Goal: Task Accomplishment & Management: Manage account settings

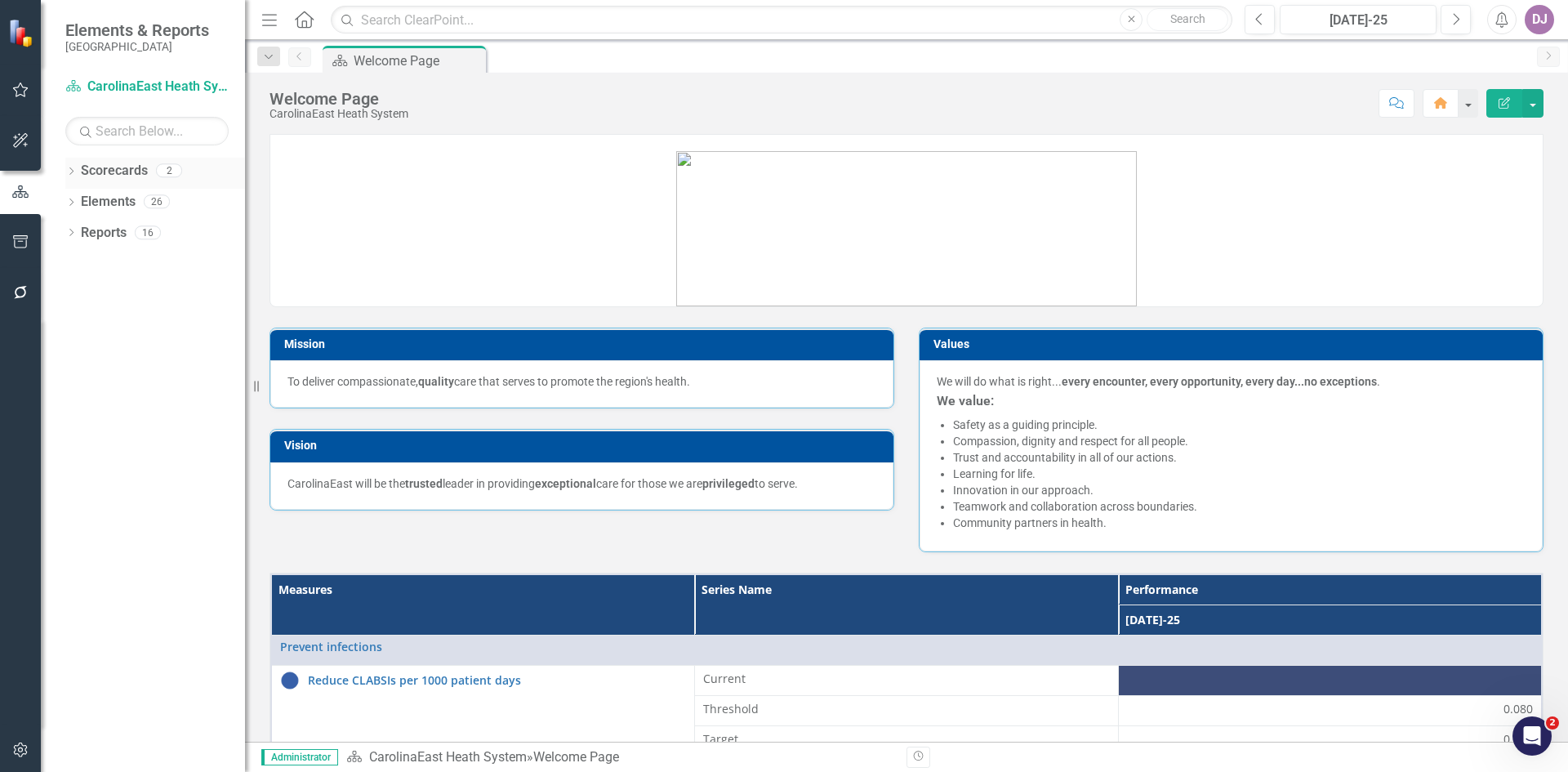
click at [73, 174] on icon "Dropdown" at bounding box center [70, 173] width 11 height 9
click at [117, 168] on link "Scorecards" at bounding box center [114, 171] width 67 height 19
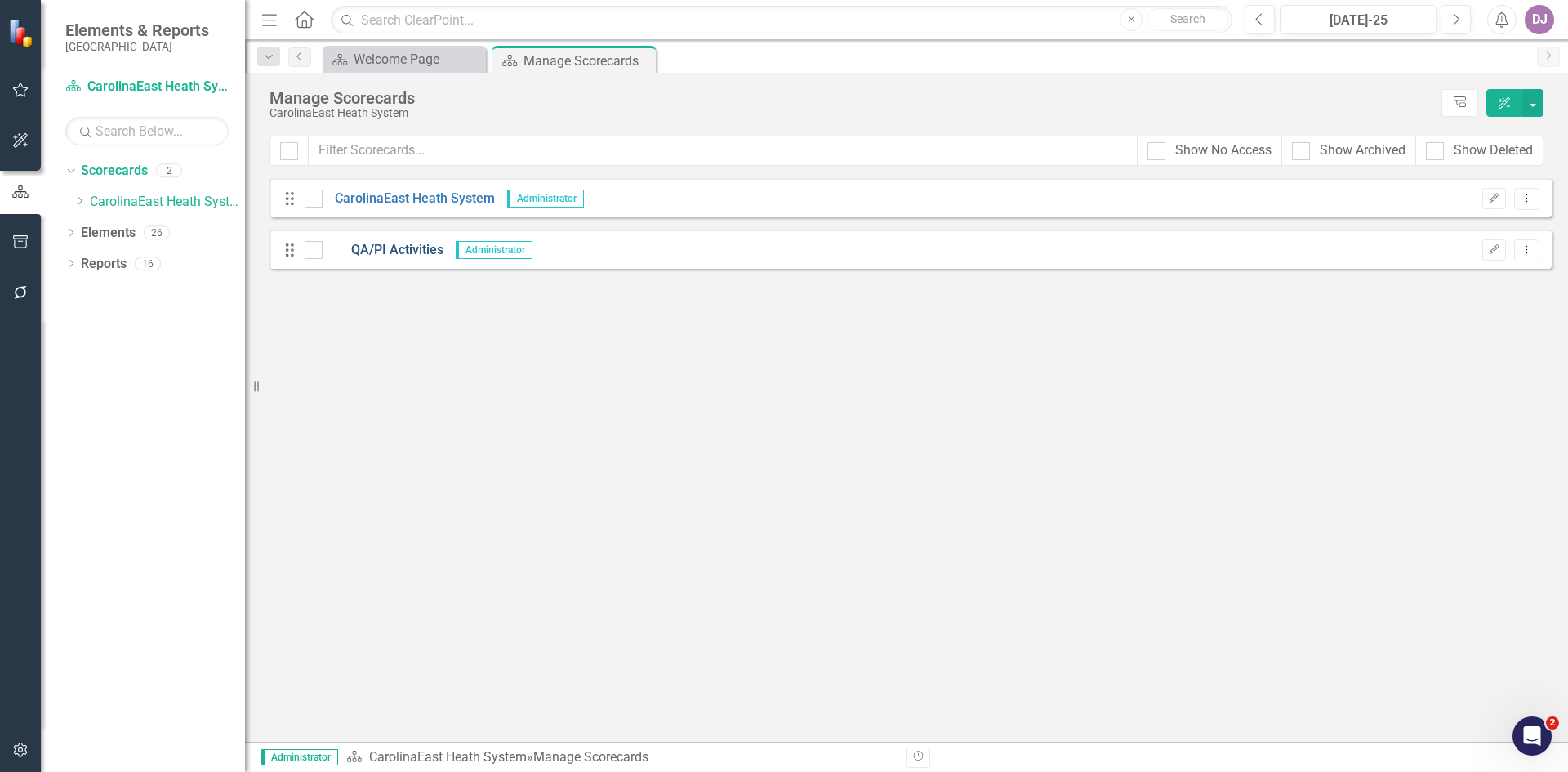
click at [384, 249] on link "QA/PI Activities" at bounding box center [383, 251] width 121 height 19
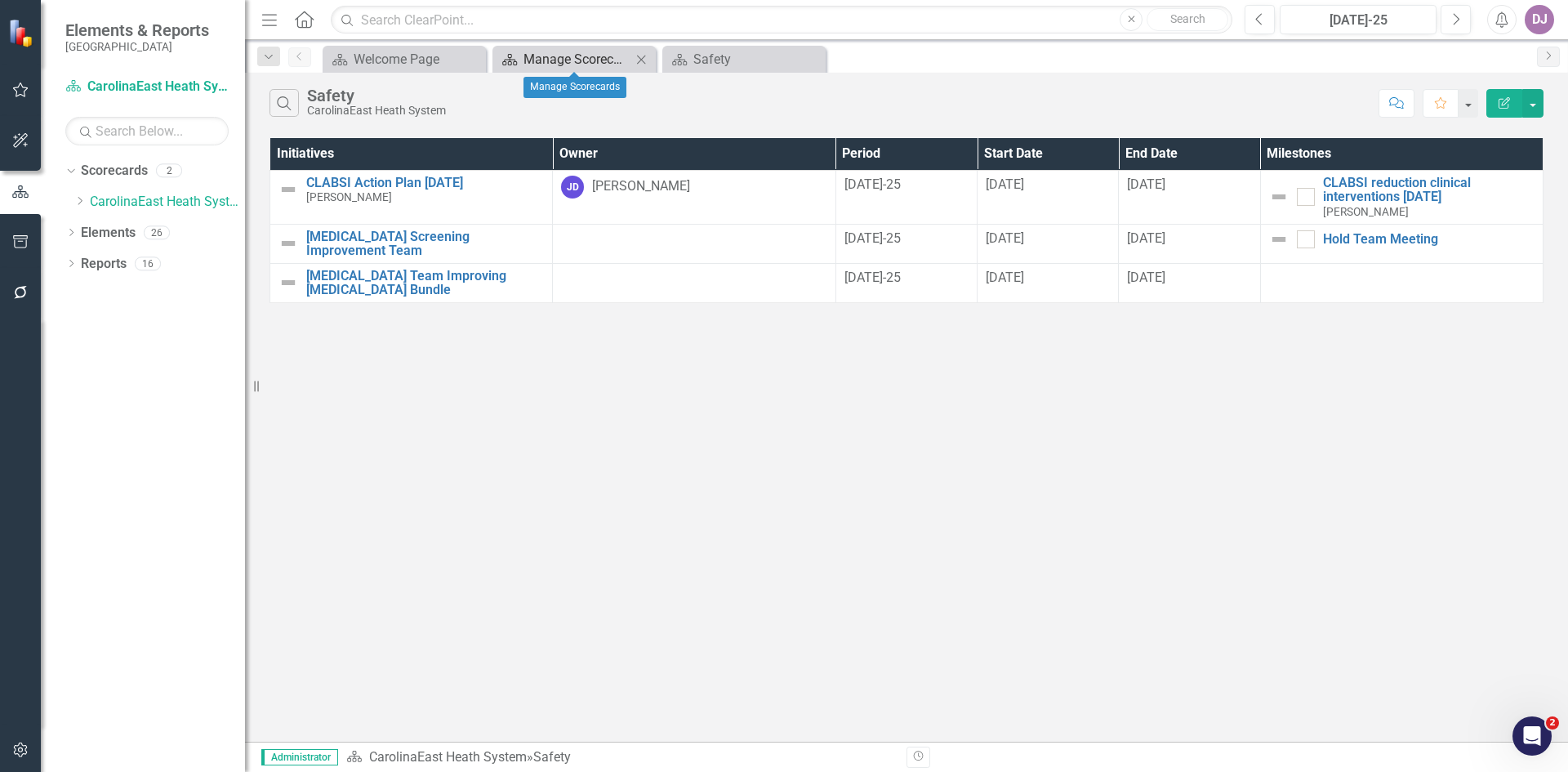
click at [558, 55] on div "Manage Scorecards" at bounding box center [578, 59] width 108 height 21
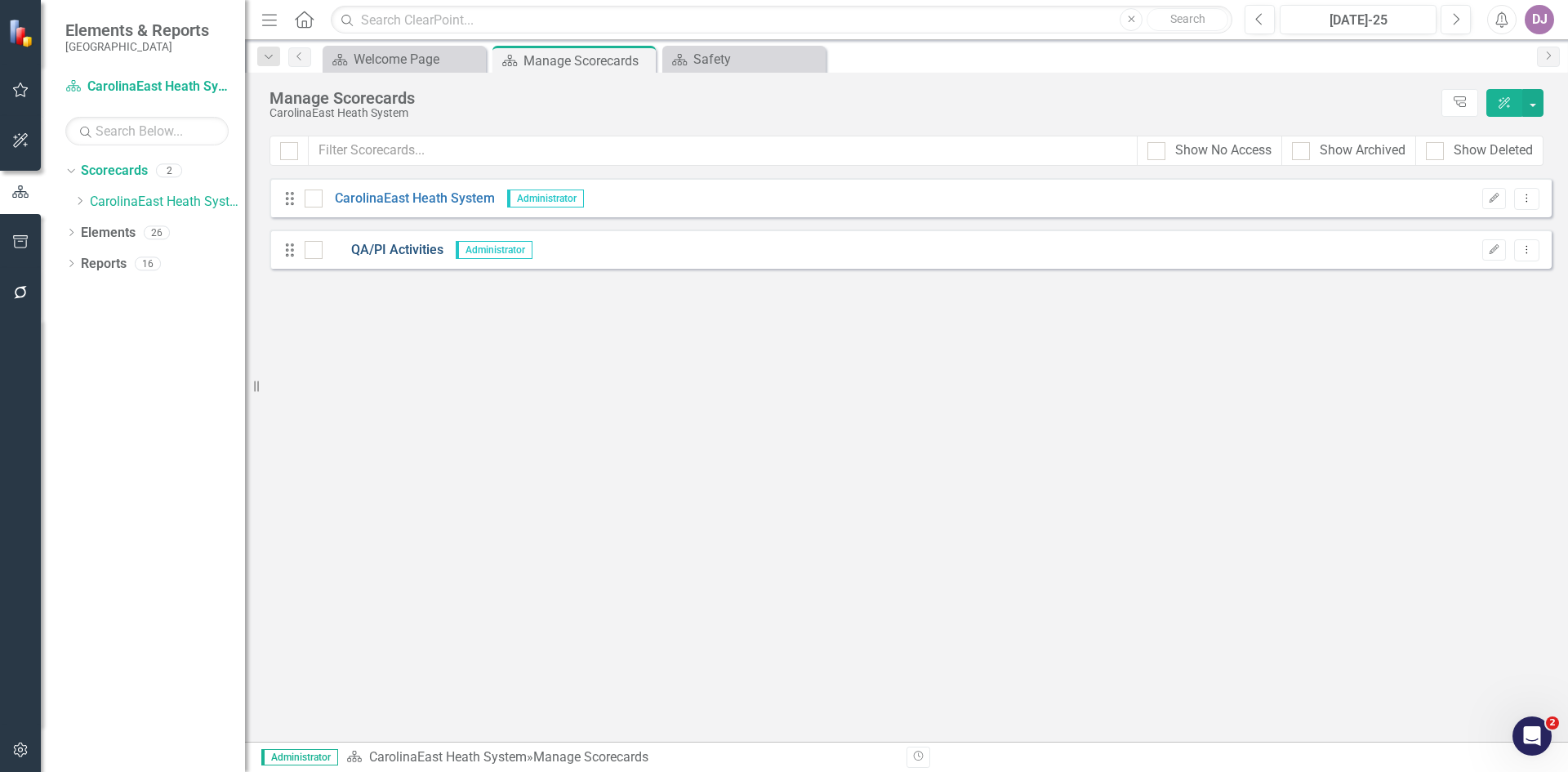
click at [406, 252] on link "QA/PI Activities" at bounding box center [383, 251] width 121 height 19
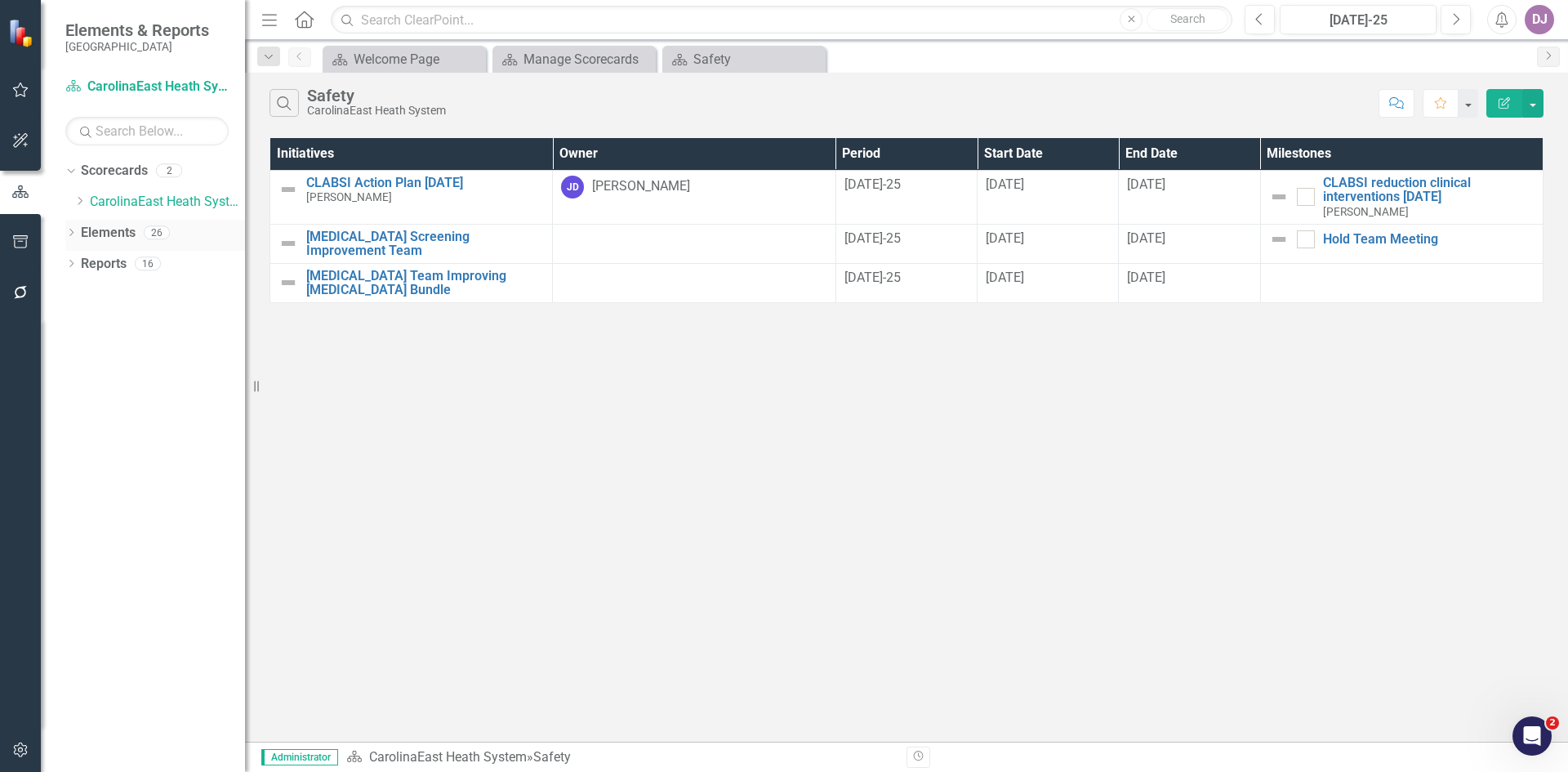
click at [70, 231] on icon "Dropdown" at bounding box center [70, 234] width 11 height 9
click at [139, 204] on link "CarolinaEast Heath System" at bounding box center [167, 202] width 155 height 19
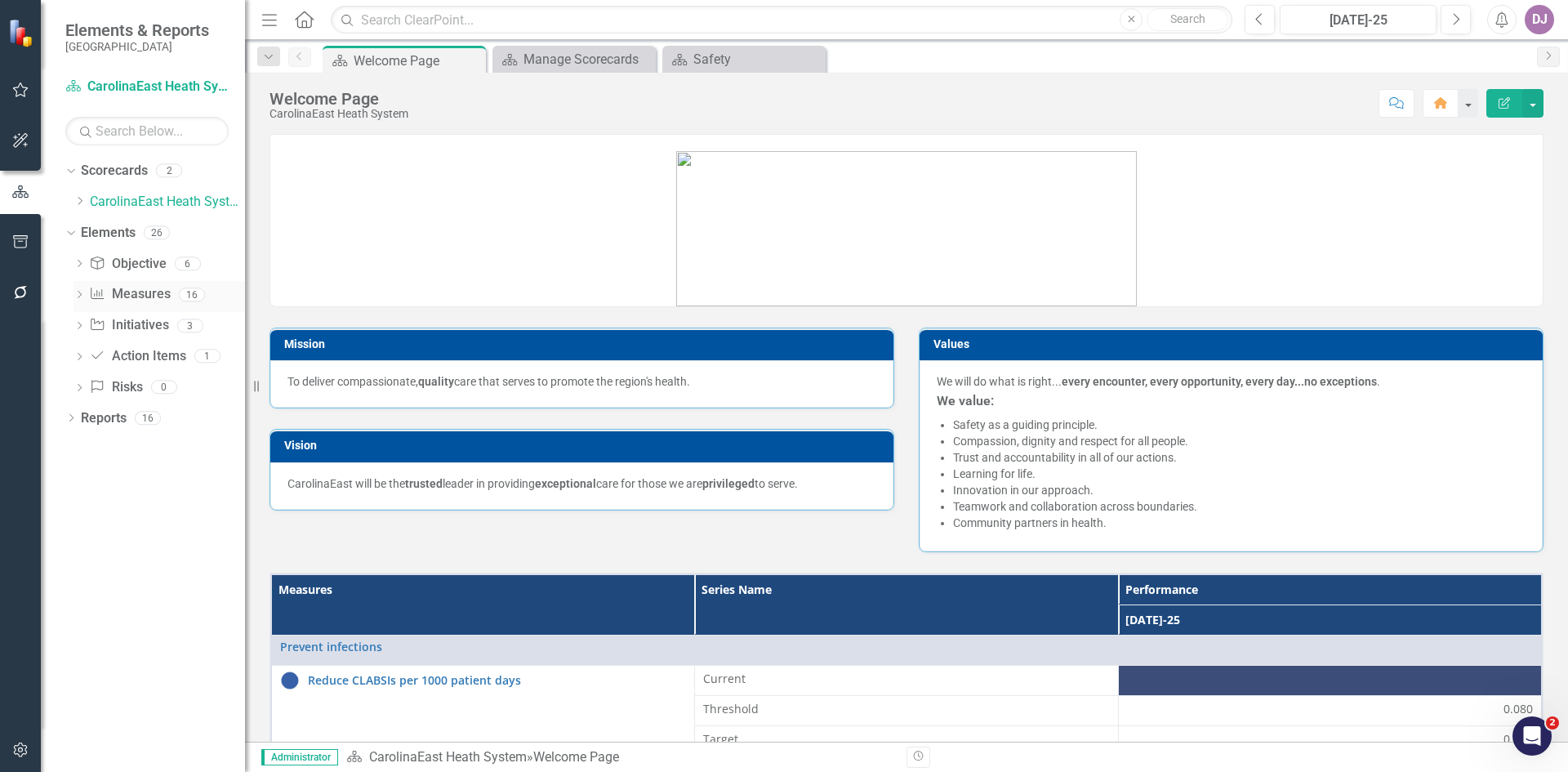
click at [153, 291] on link "Measure Measures" at bounding box center [130, 295] width 81 height 19
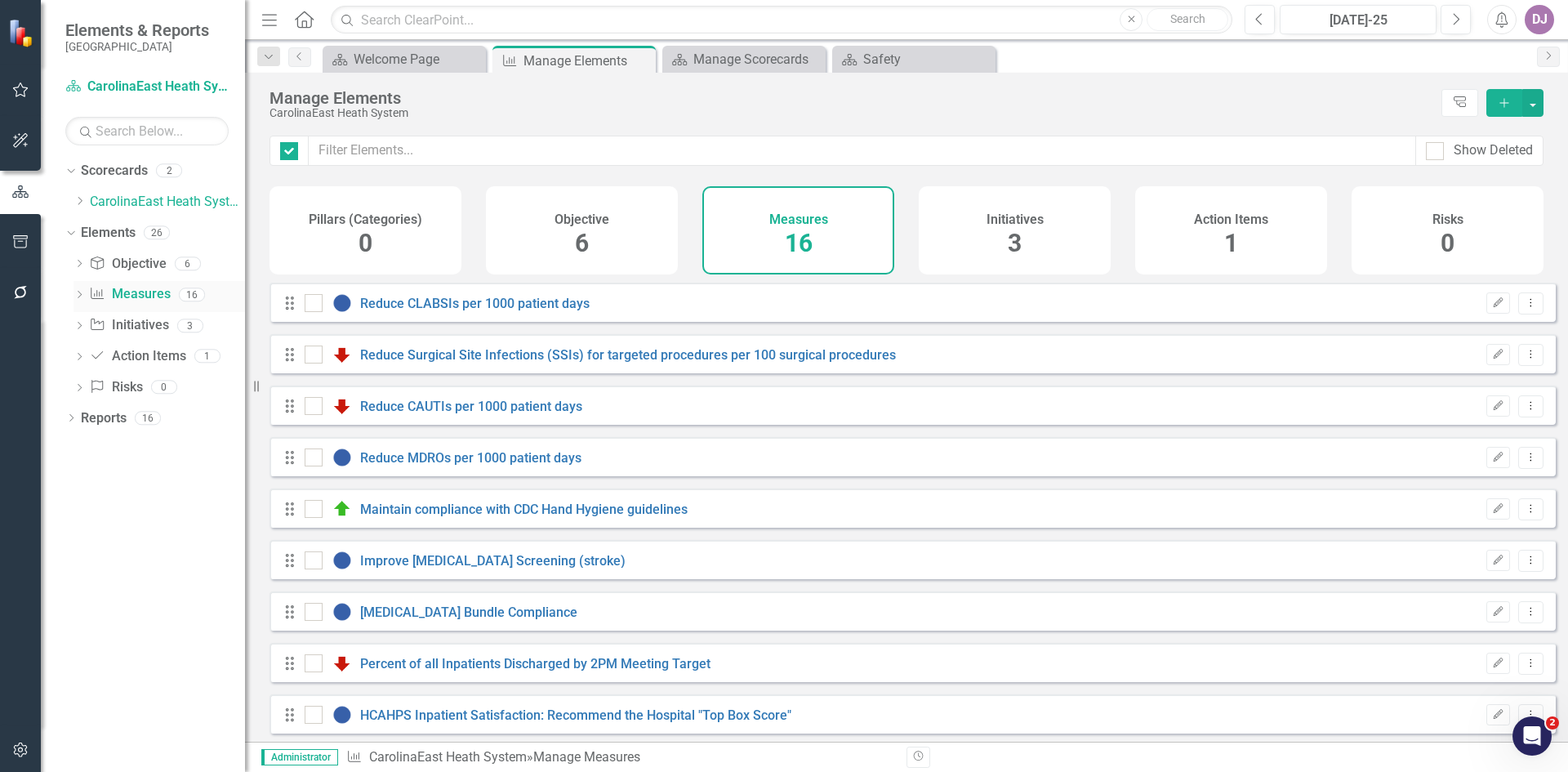
checkbox input "false"
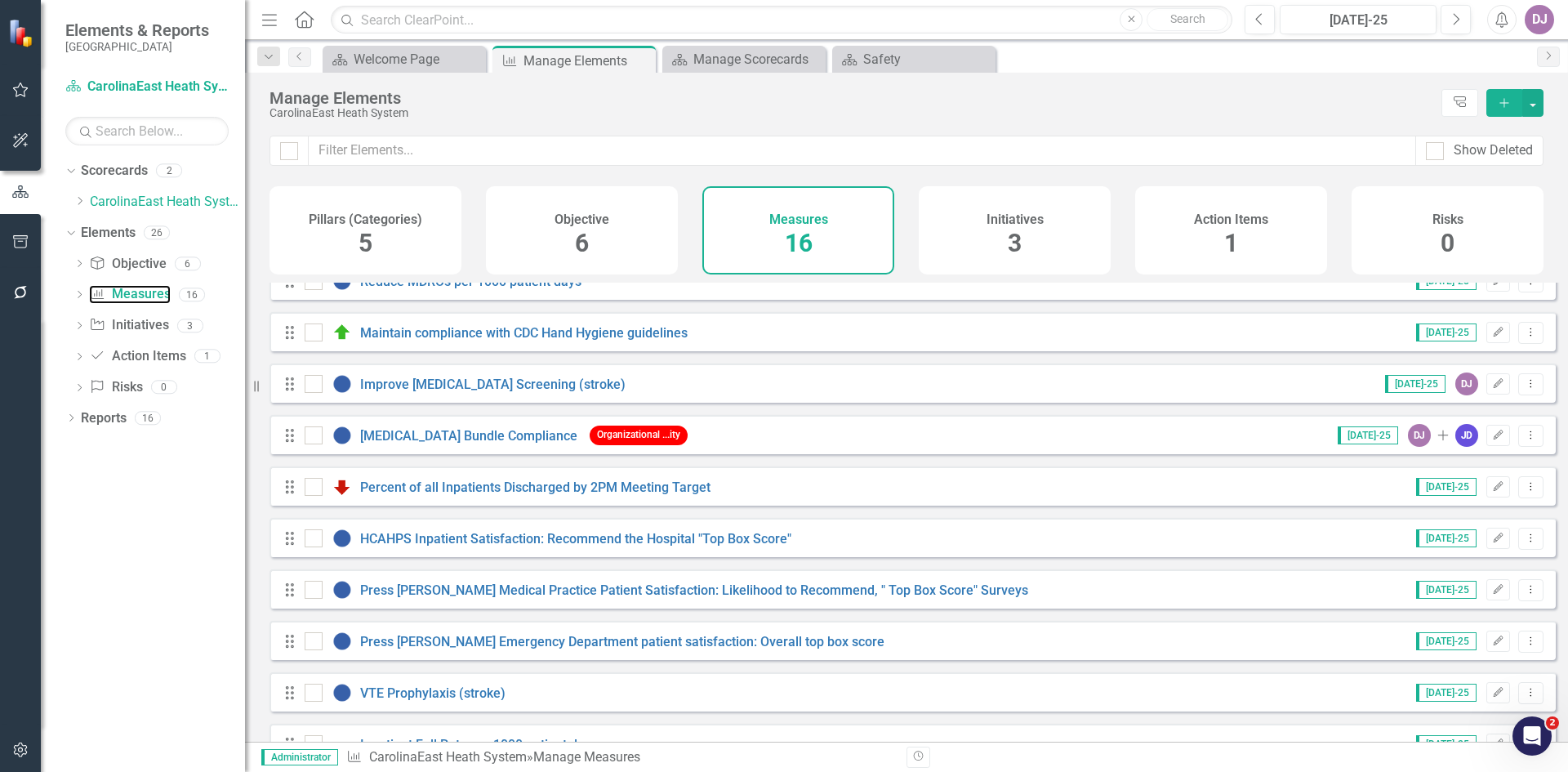
scroll to position [376, 0]
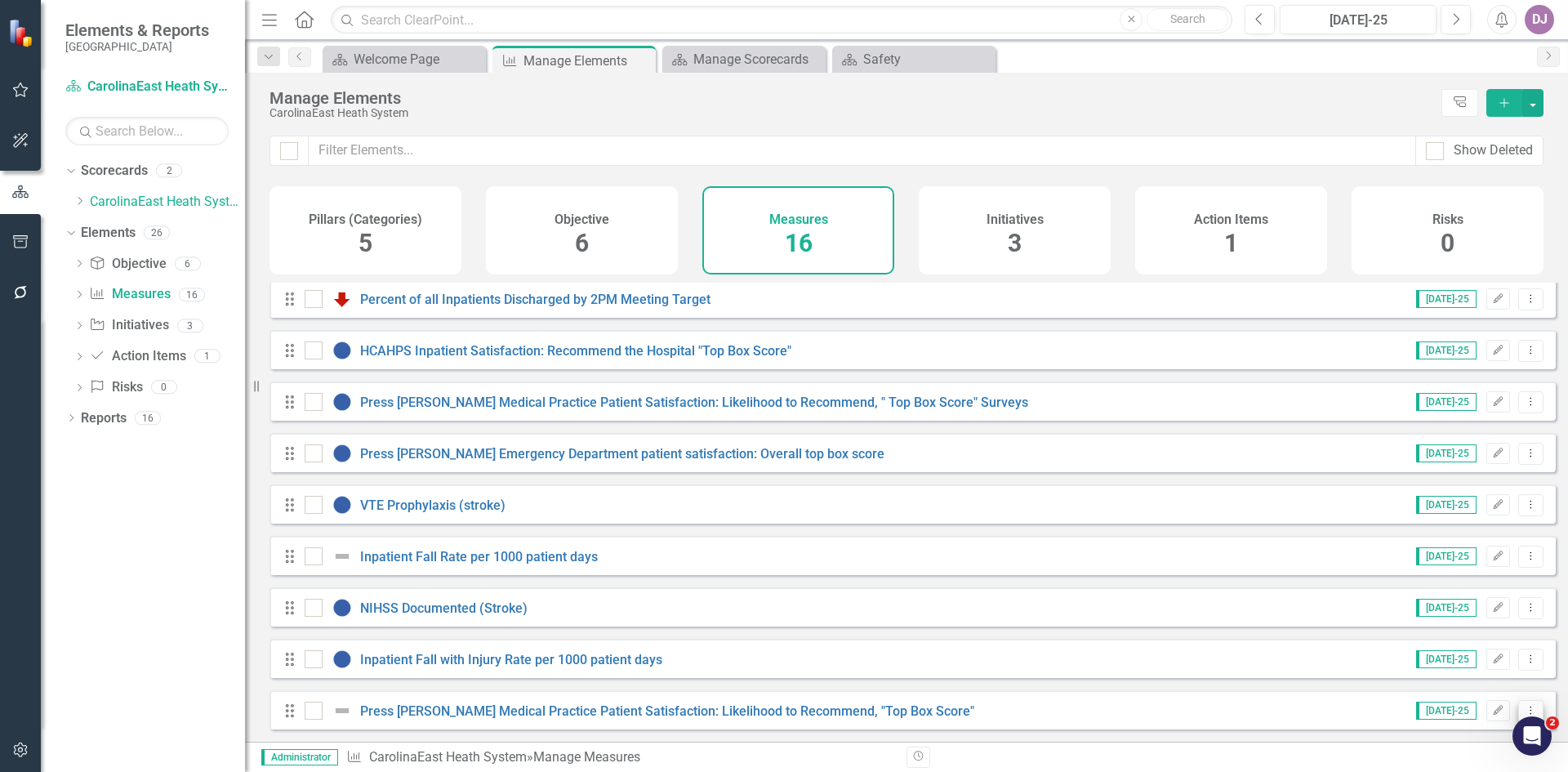
click at [1524, 711] on icon "Dropdown Menu" at bounding box center [1531, 710] width 14 height 10
click at [1475, 680] on link "Trash Delete Measure" at bounding box center [1456, 684] width 147 height 30
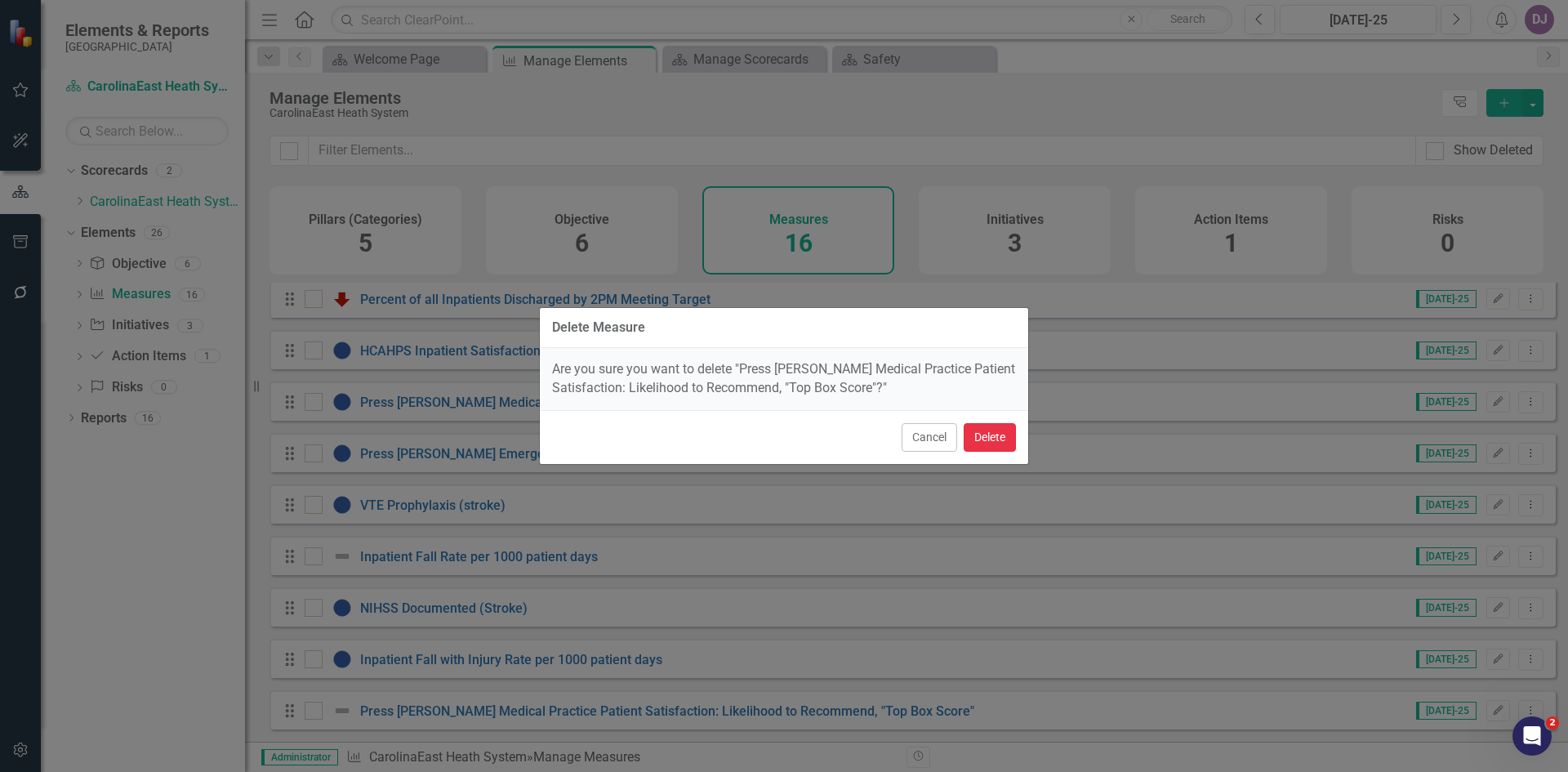
click at [987, 441] on button "Delete" at bounding box center [989, 437] width 52 height 28
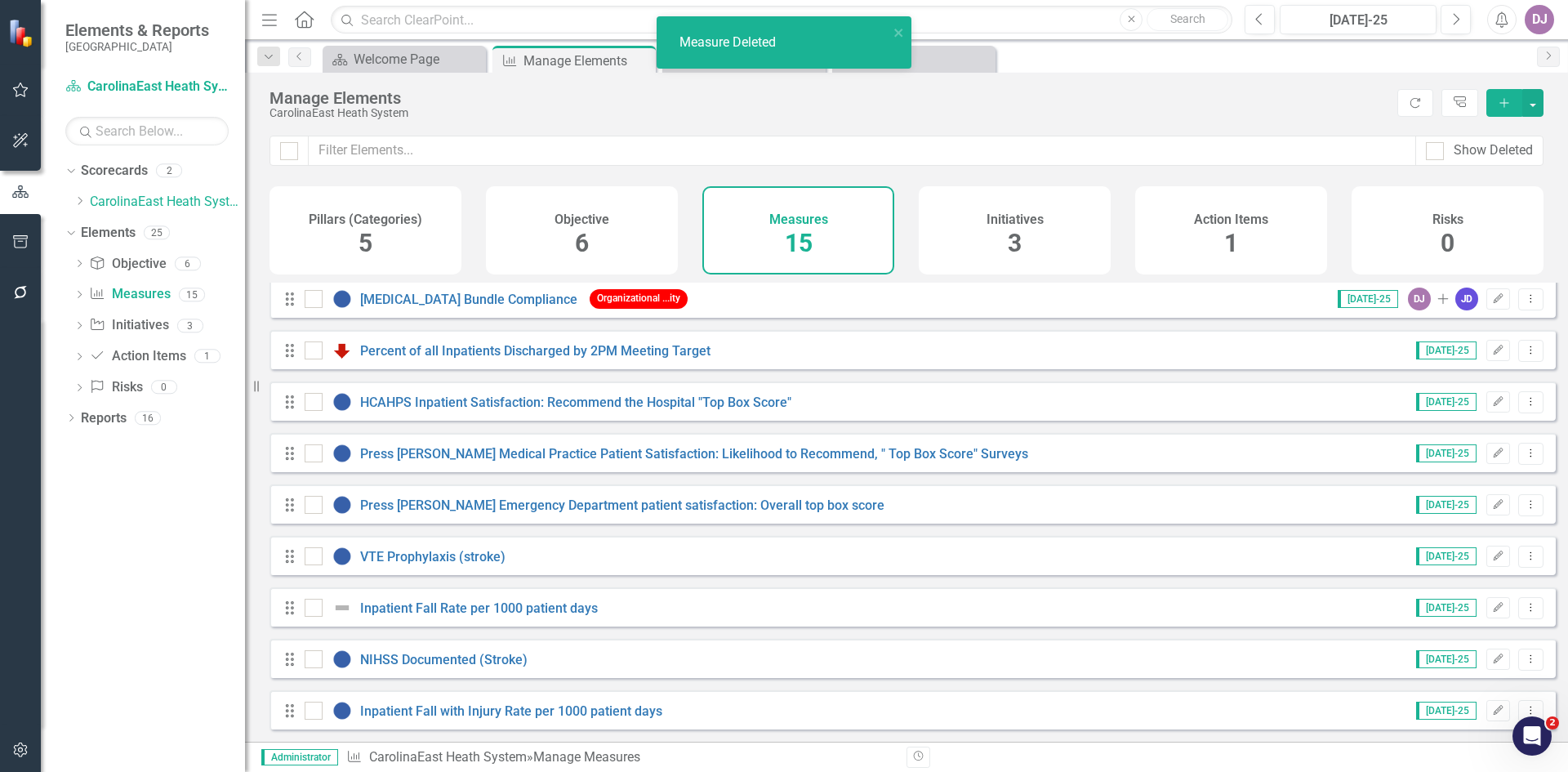
scroll to position [325, 0]
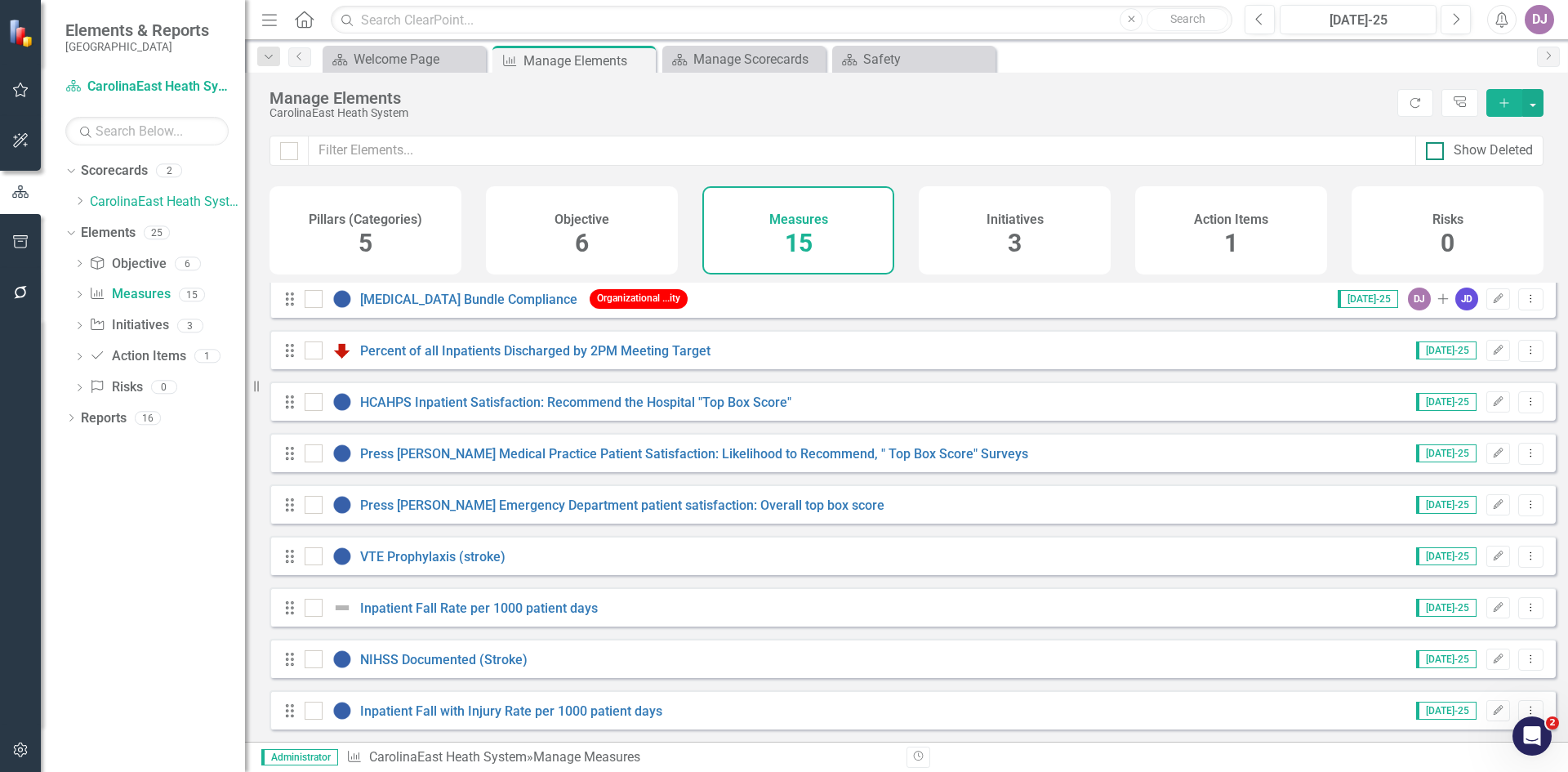
click at [1433, 155] on div at bounding box center [1435, 150] width 18 height 18
click at [1433, 153] on input "Show Deleted" at bounding box center [1431, 147] width 10 height 10
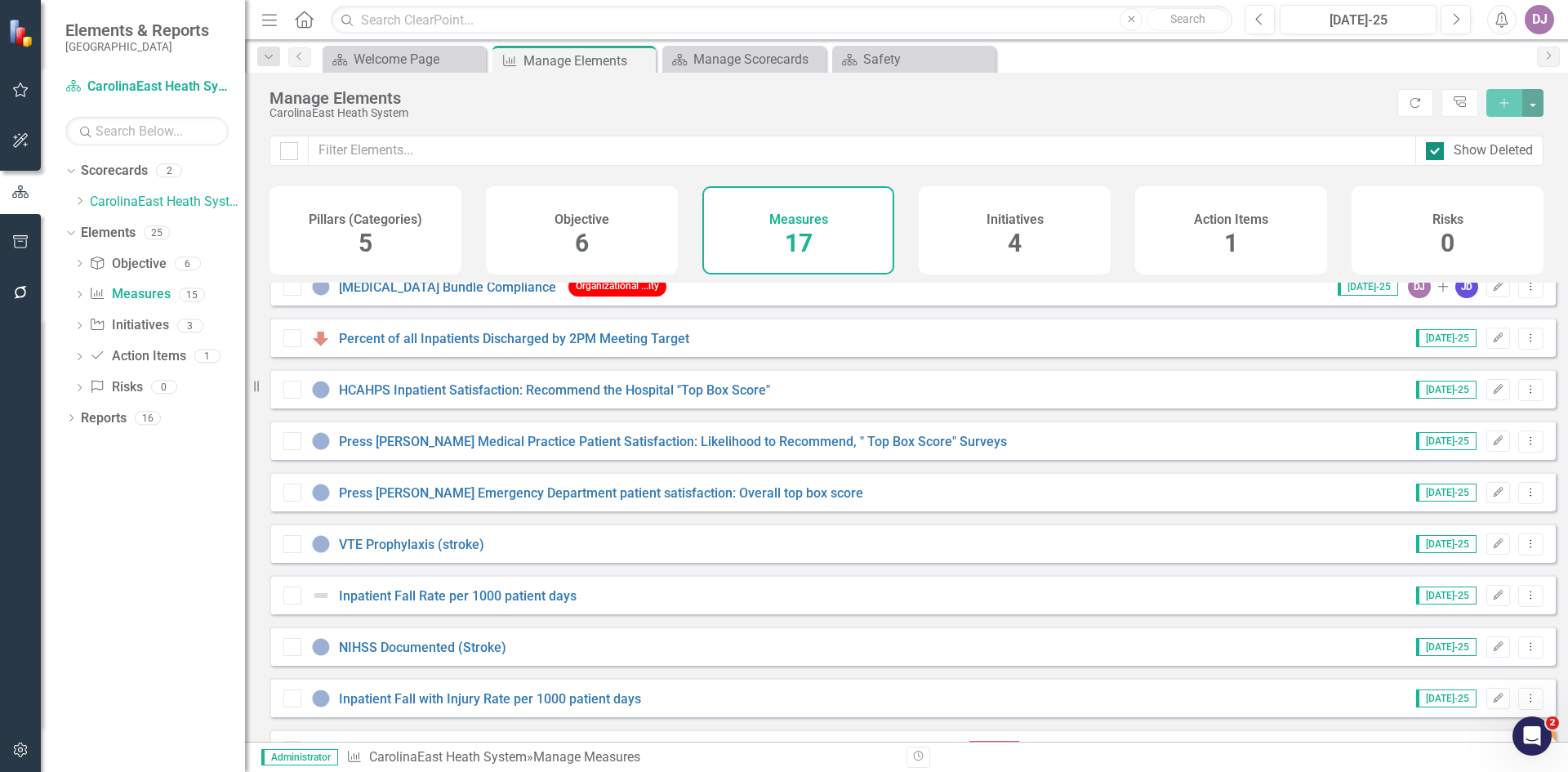
click at [1436, 152] on input "Show Deleted" at bounding box center [1431, 147] width 10 height 10
checkbox input "false"
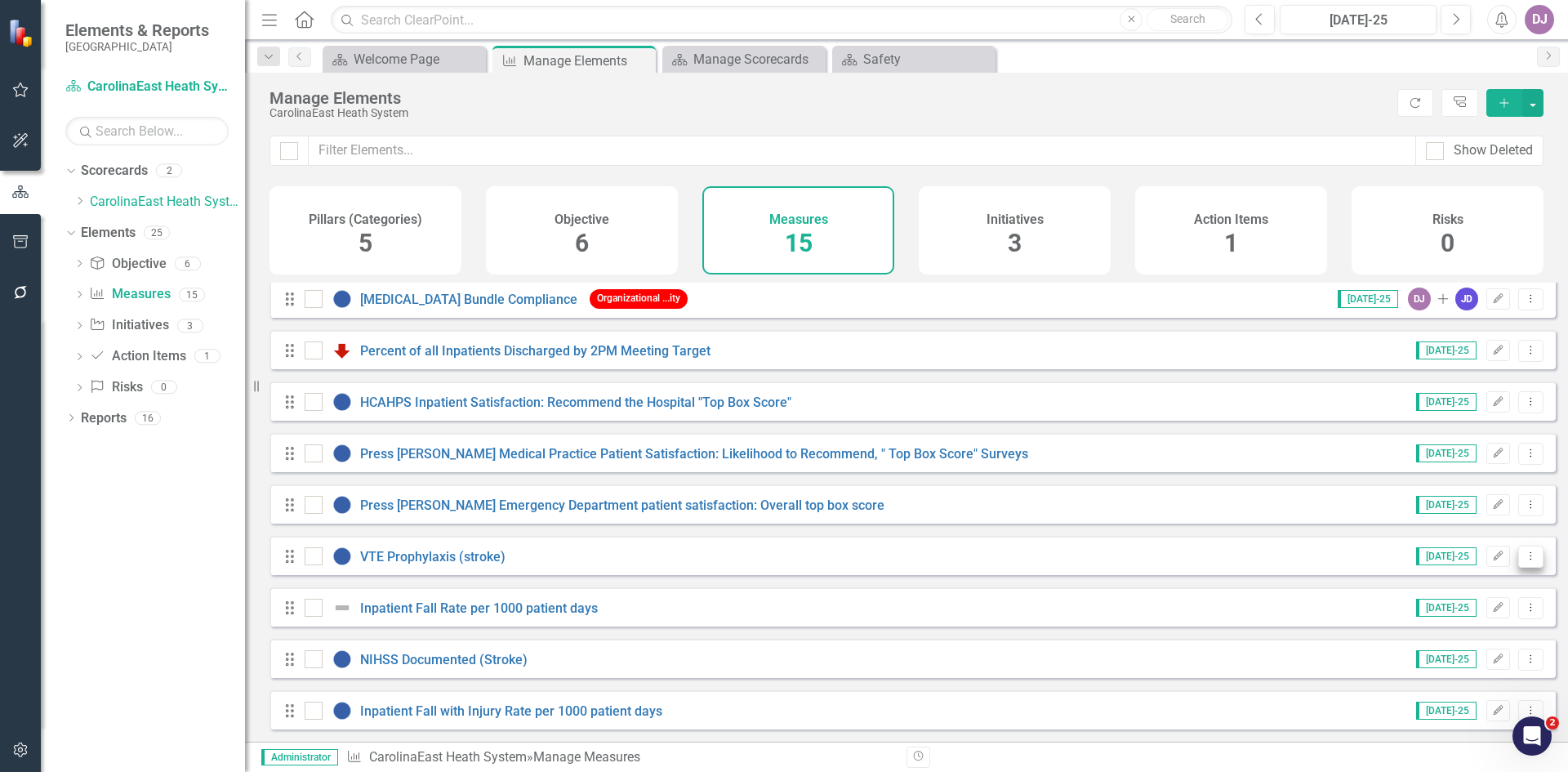
click at [1524, 560] on icon "Dropdown Menu" at bounding box center [1531, 556] width 14 height 10
click at [1481, 586] on link "Edit Edit Measure" at bounding box center [1456, 583] width 147 height 30
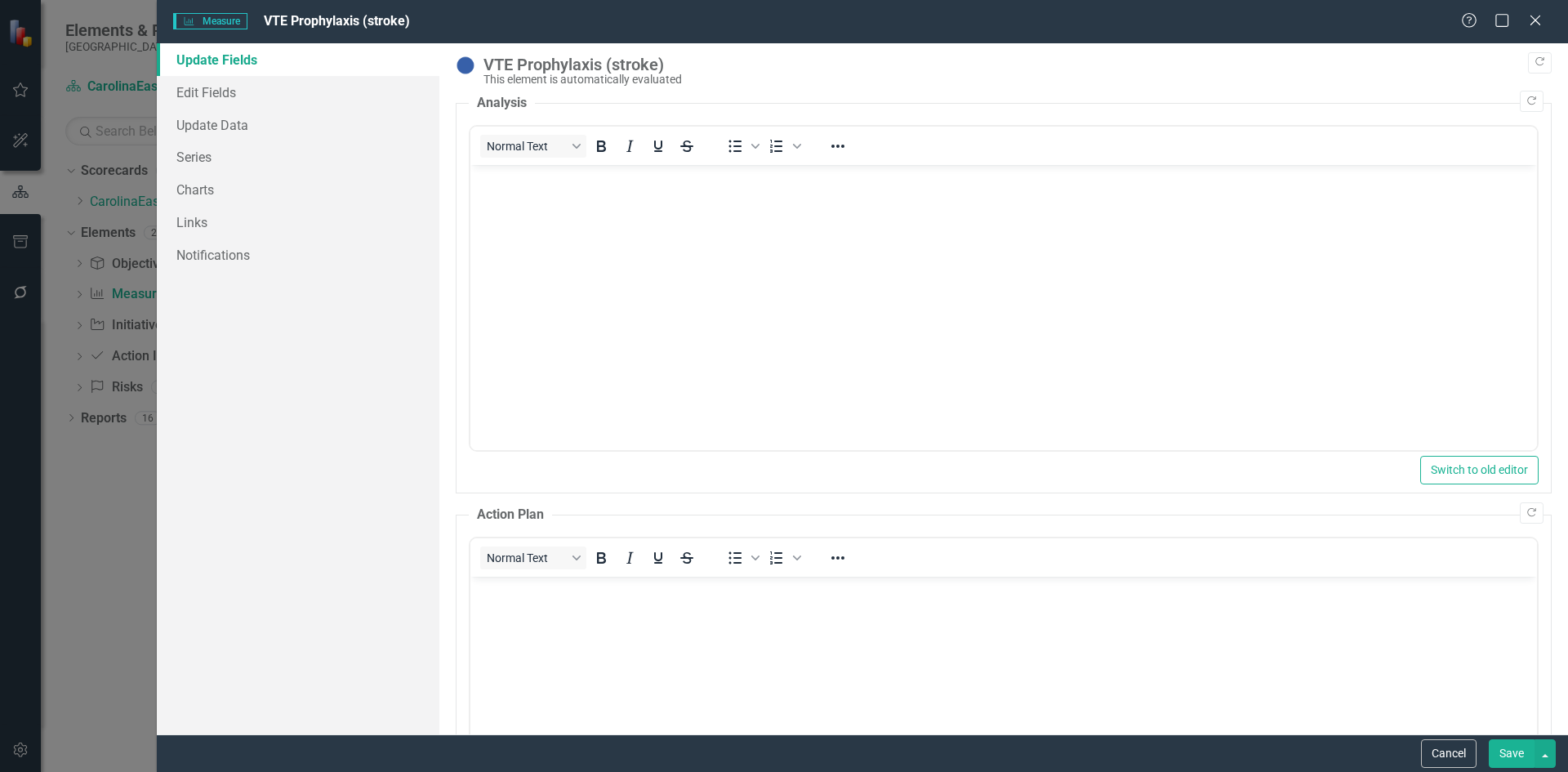
scroll to position [0, 0]
click at [210, 224] on link "Links" at bounding box center [298, 222] width 283 height 33
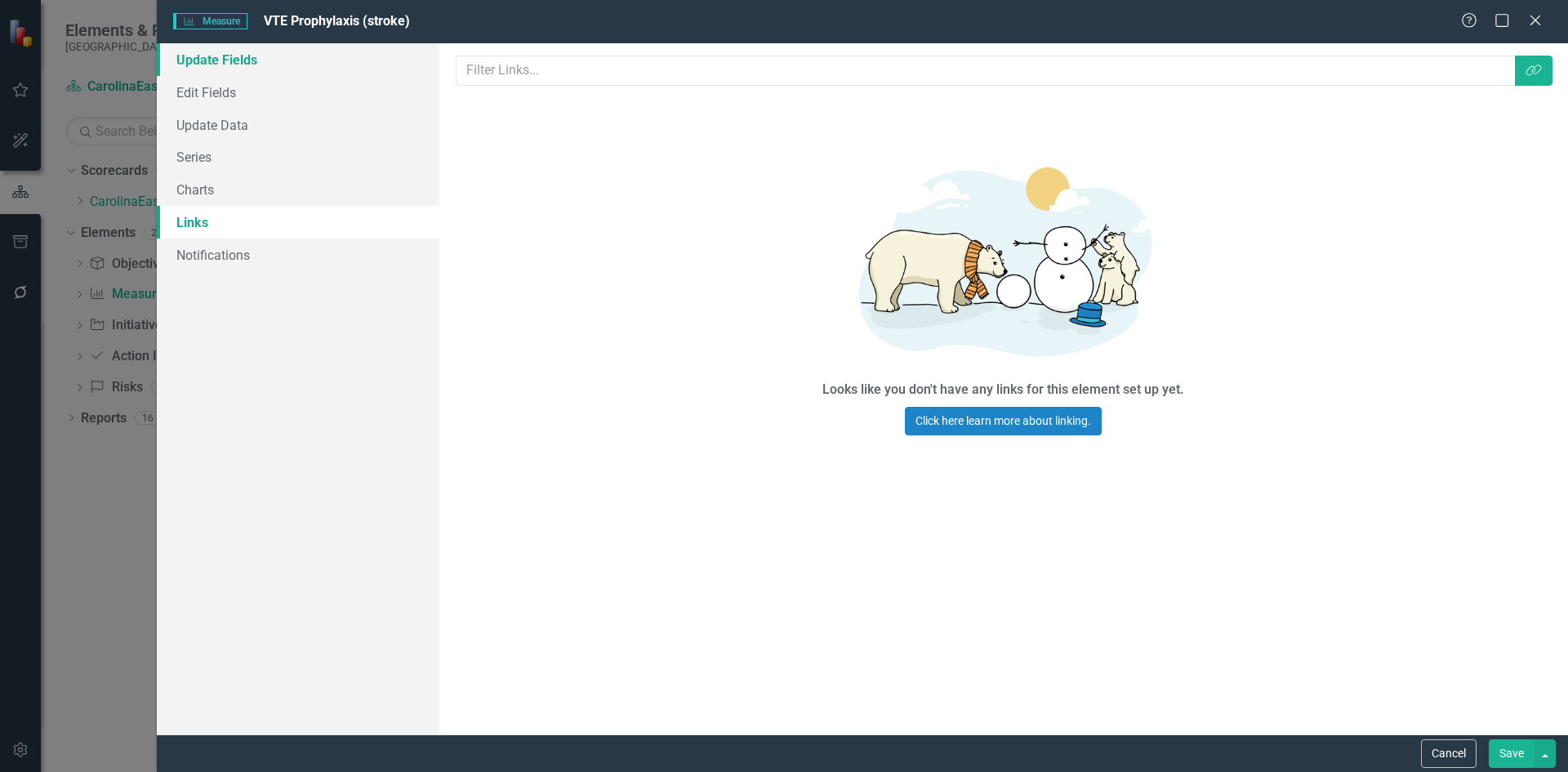
click at [213, 61] on link "Update Fields" at bounding box center [298, 59] width 283 height 33
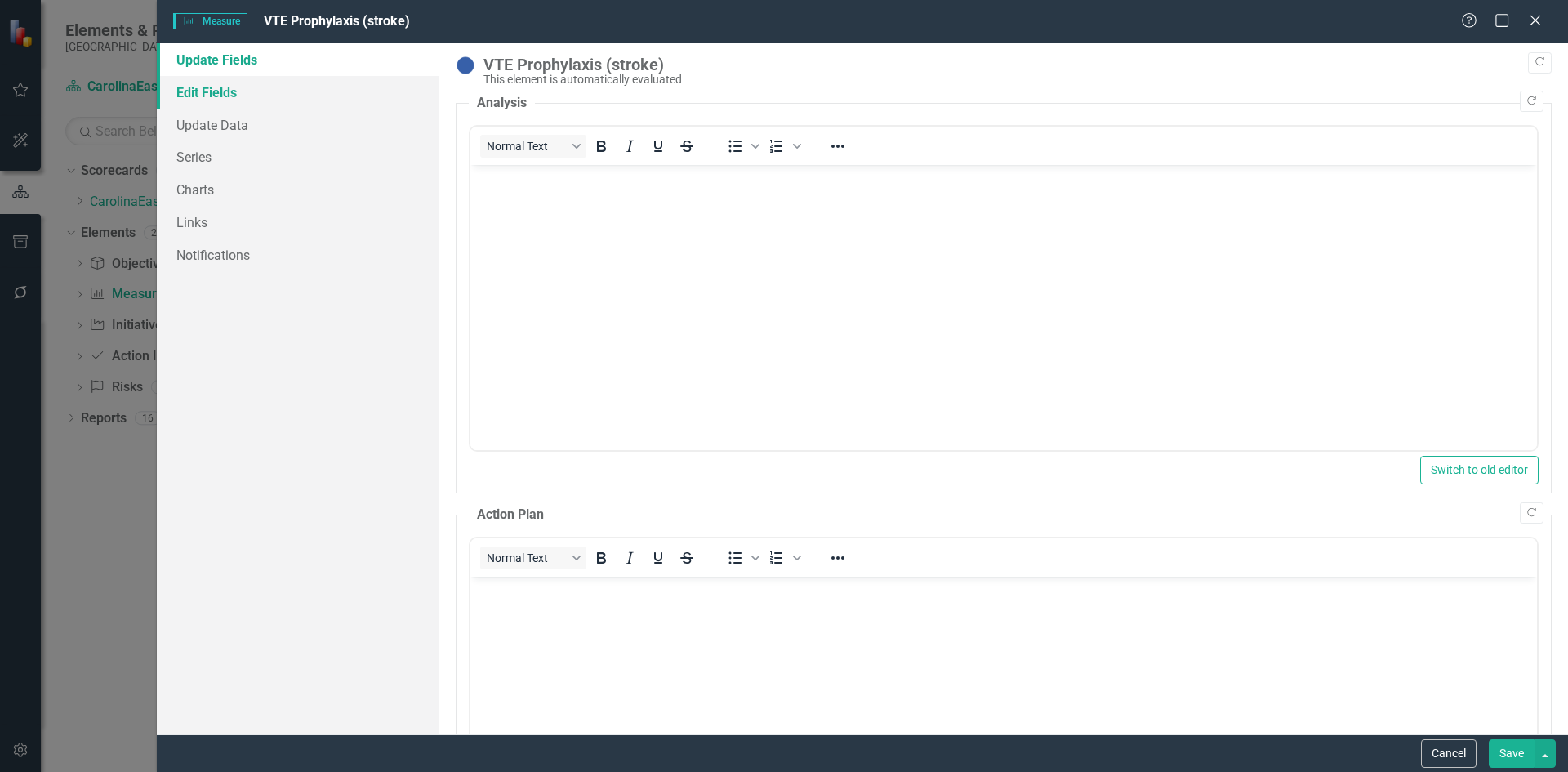
click at [210, 92] on link "Edit Fields" at bounding box center [298, 92] width 283 height 33
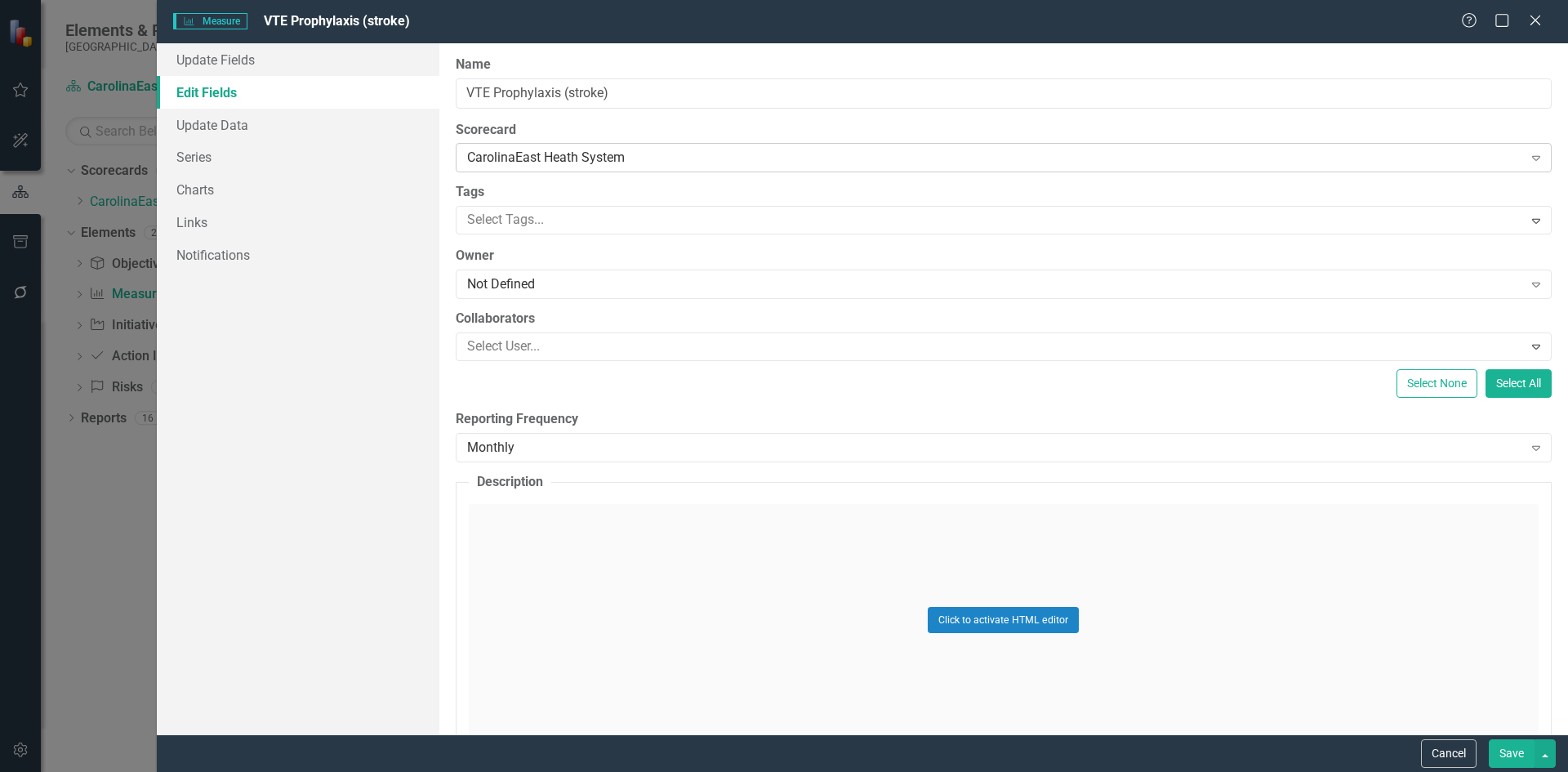
click at [1532, 157] on icon at bounding box center [1536, 159] width 9 height 5
click at [1455, 755] on button "Cancel" at bounding box center [1449, 753] width 56 height 28
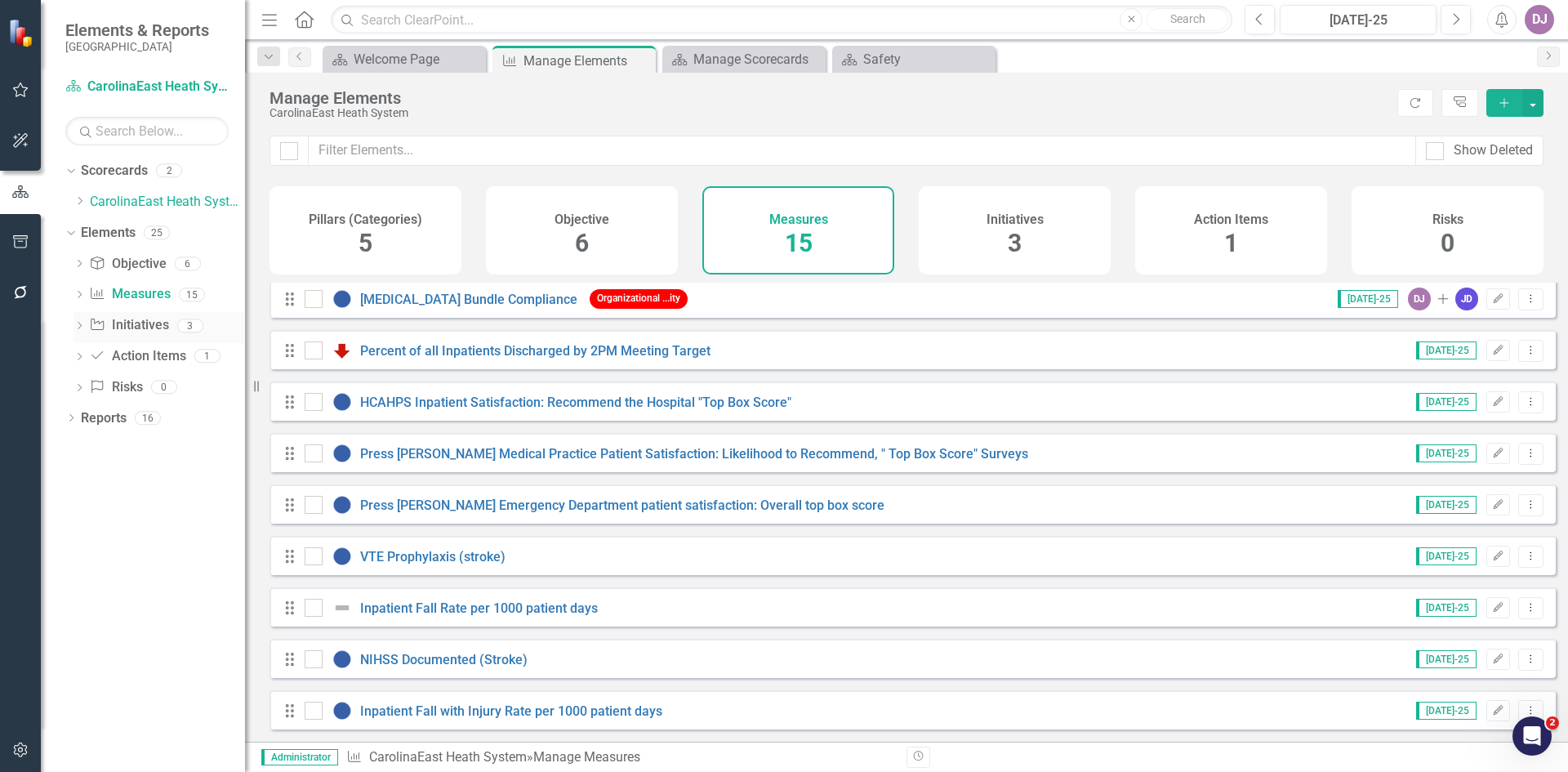
click at [81, 329] on icon "Dropdown" at bounding box center [79, 327] width 11 height 9
click at [1527, 741] on icon "Open Intercom Messenger" at bounding box center [1529, 733] width 27 height 27
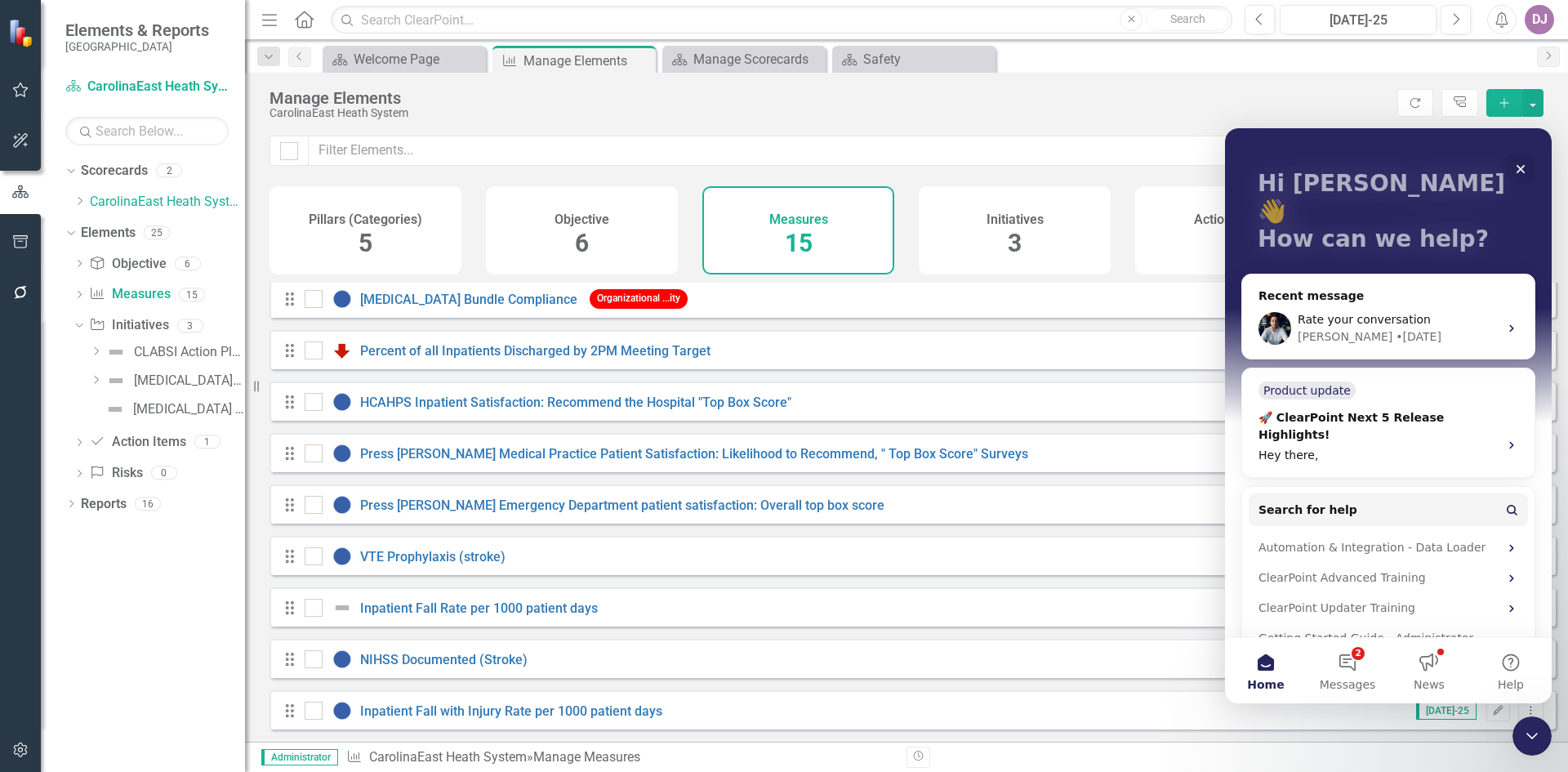
scroll to position [78, 0]
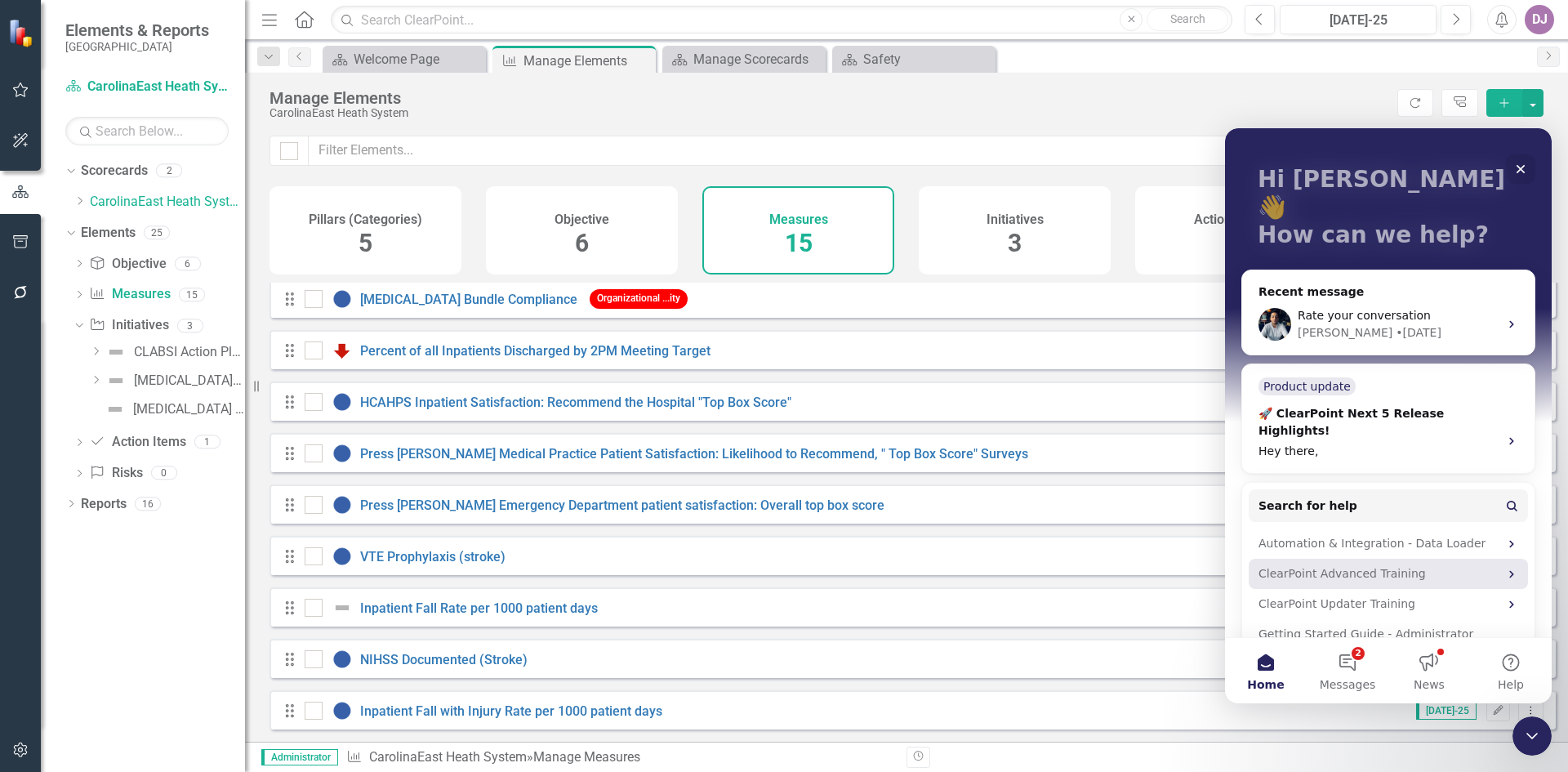
click at [1493, 559] on div "ClearPoint Advanced Training" at bounding box center [1388, 574] width 279 height 30
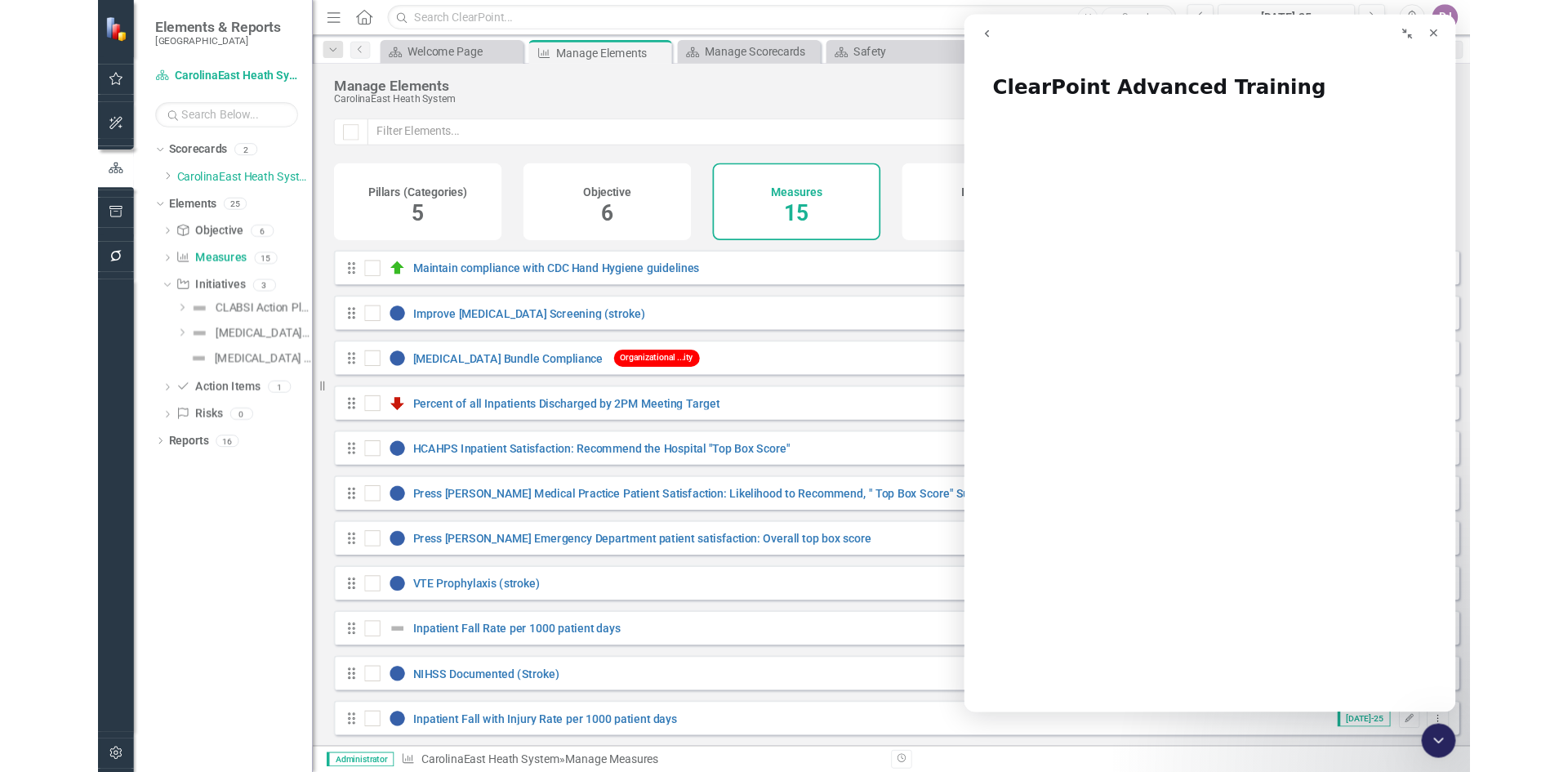
scroll to position [325, 0]
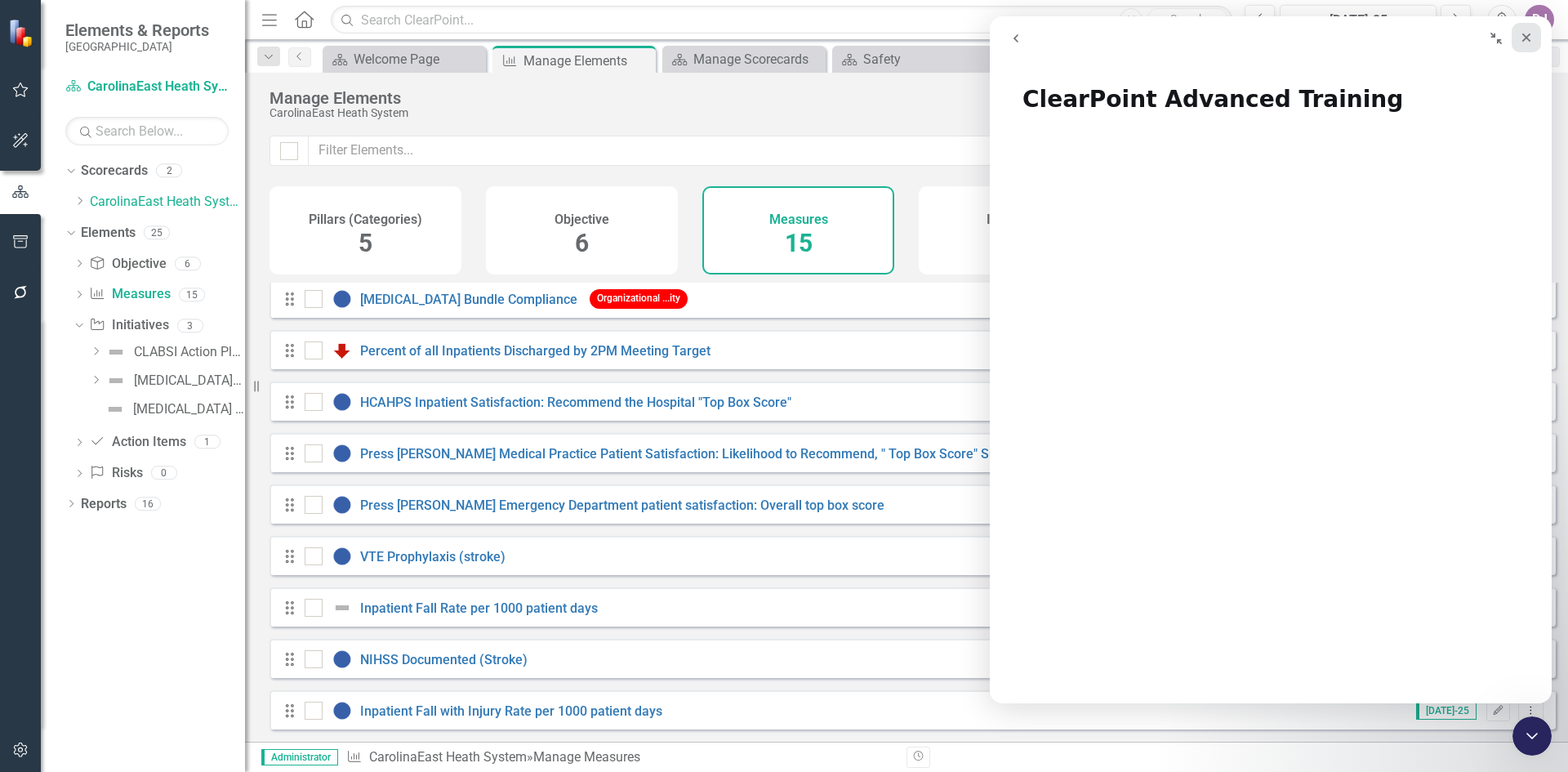
click at [1528, 38] on icon "Close" at bounding box center [1526, 37] width 13 height 13
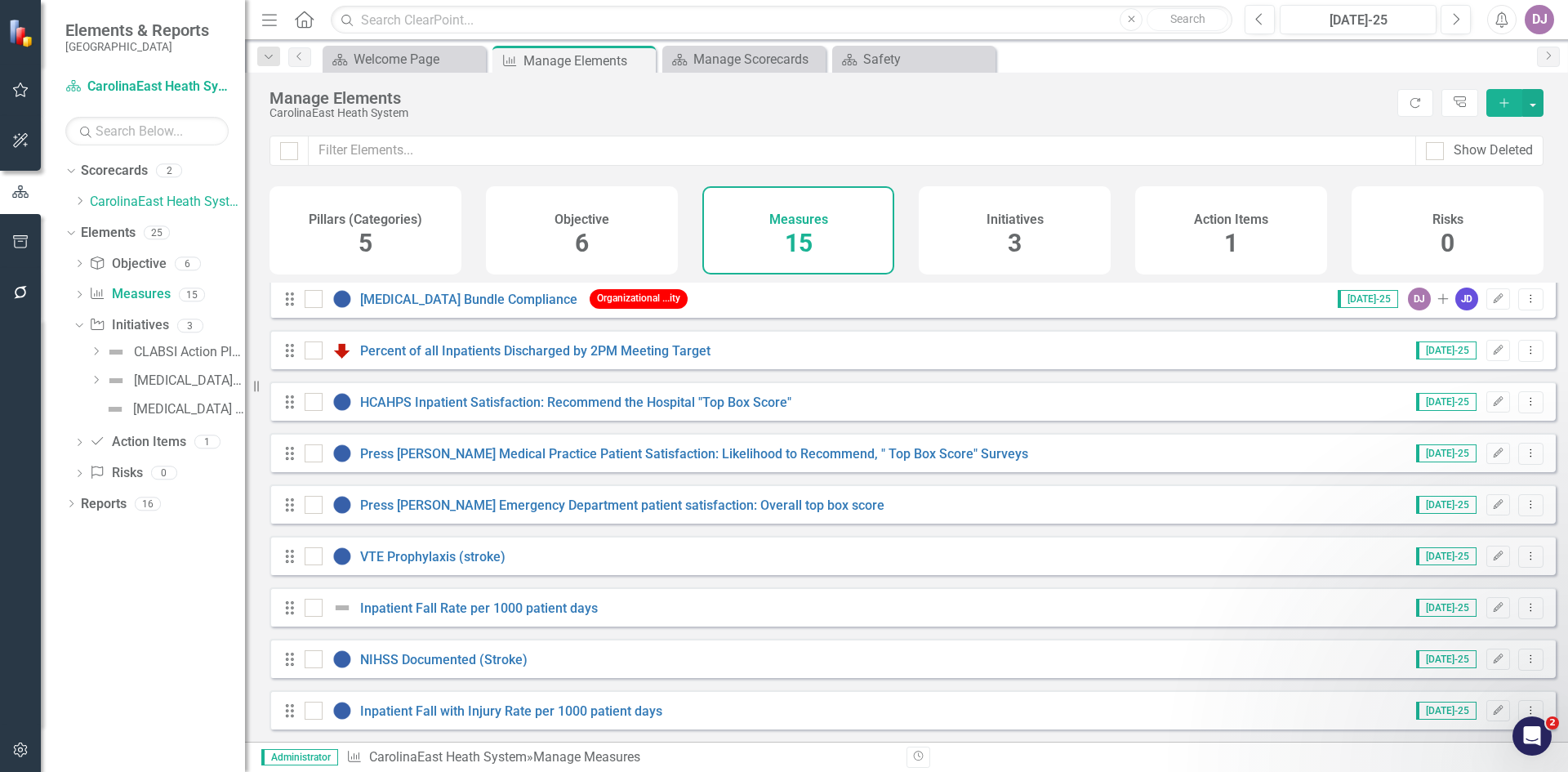
scroll to position [0, 0]
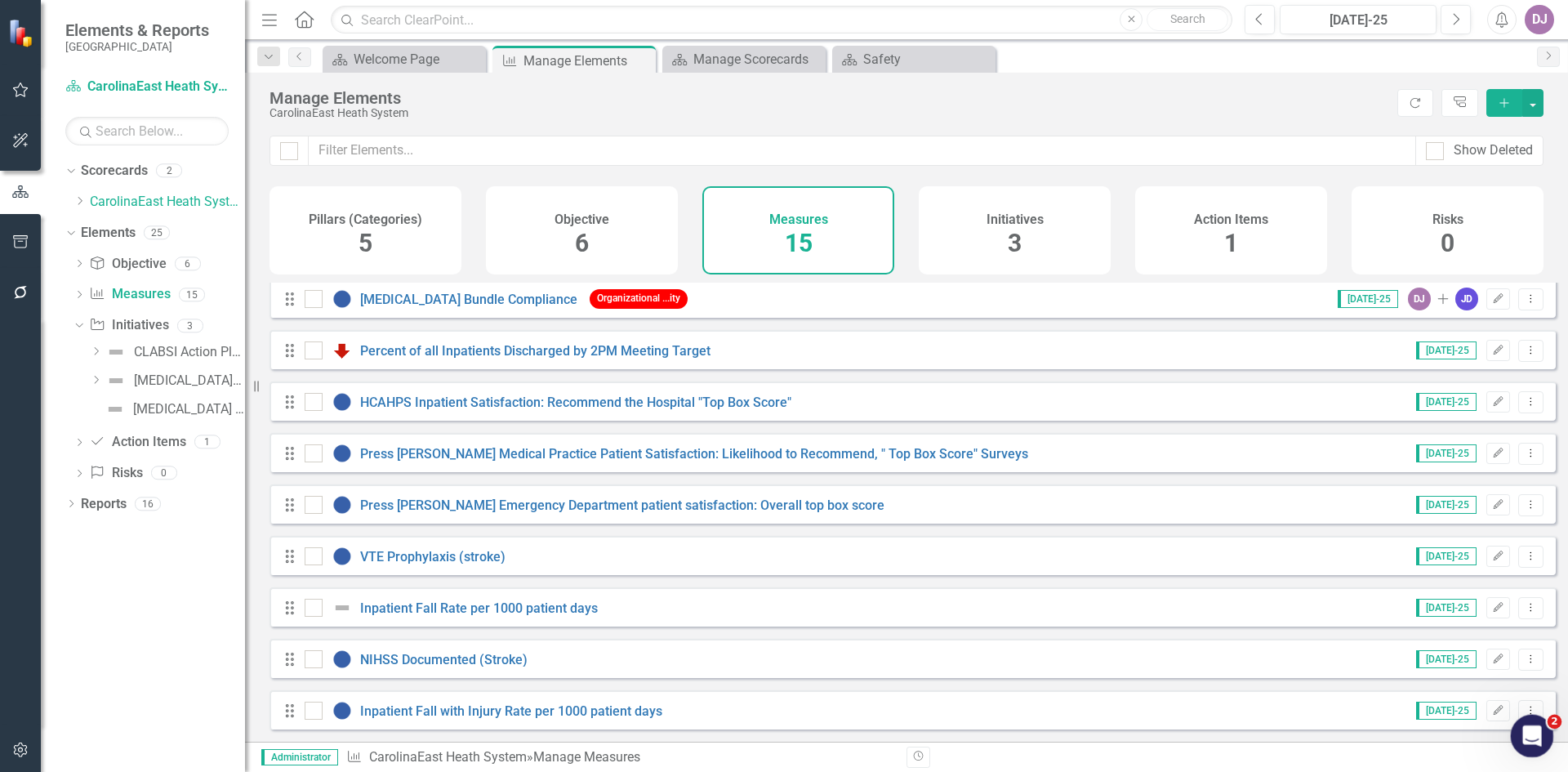
click at [1522, 730] on icon "Open Intercom Messenger" at bounding box center [1529, 733] width 27 height 27
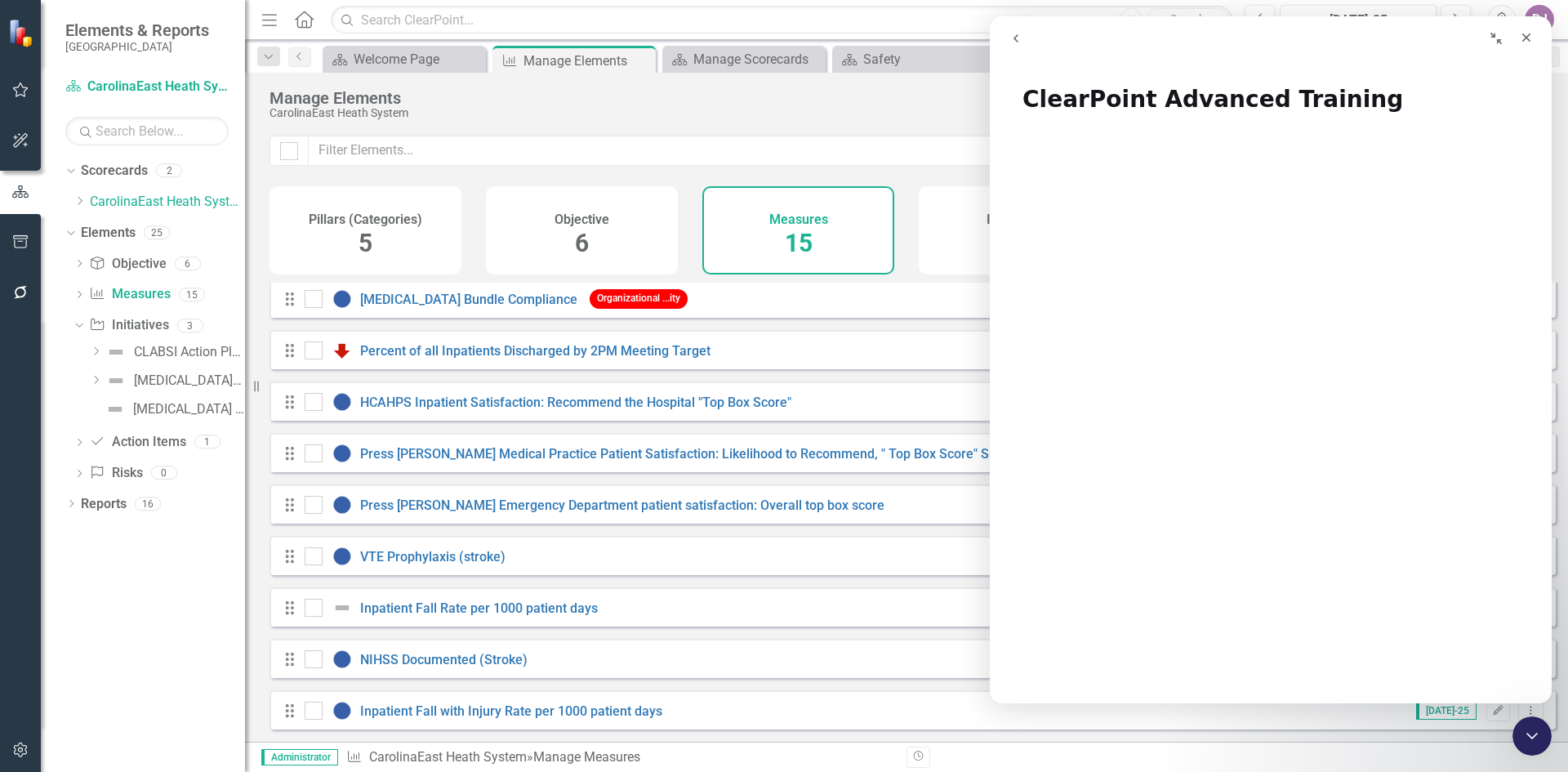
click at [1017, 36] on icon "go back" at bounding box center [1016, 39] width 5 height 9
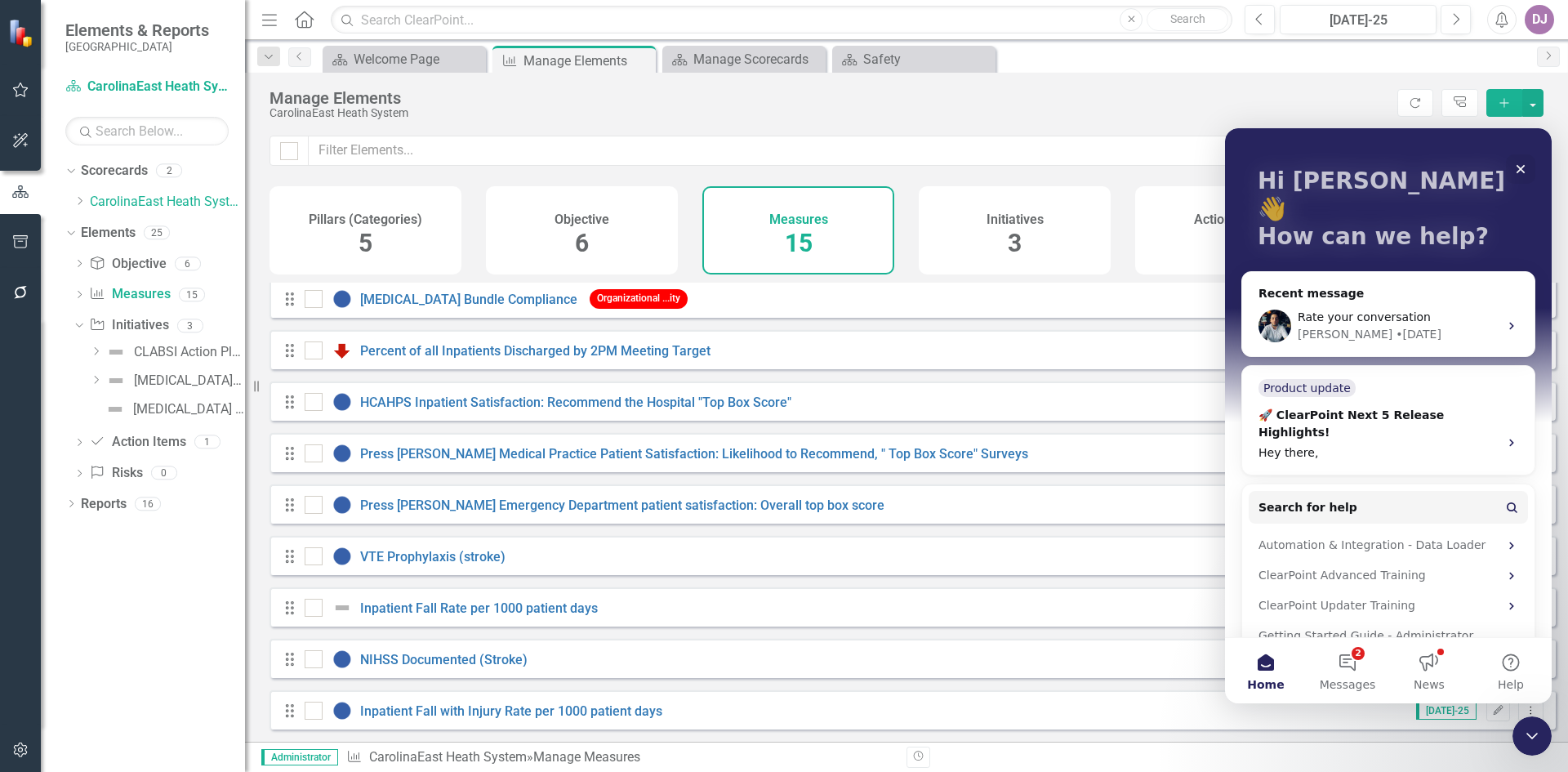
scroll to position [78, 0]
click at [1432, 626] on div "Getting Started Guide - Administrator Options" at bounding box center [1379, 643] width 240 height 34
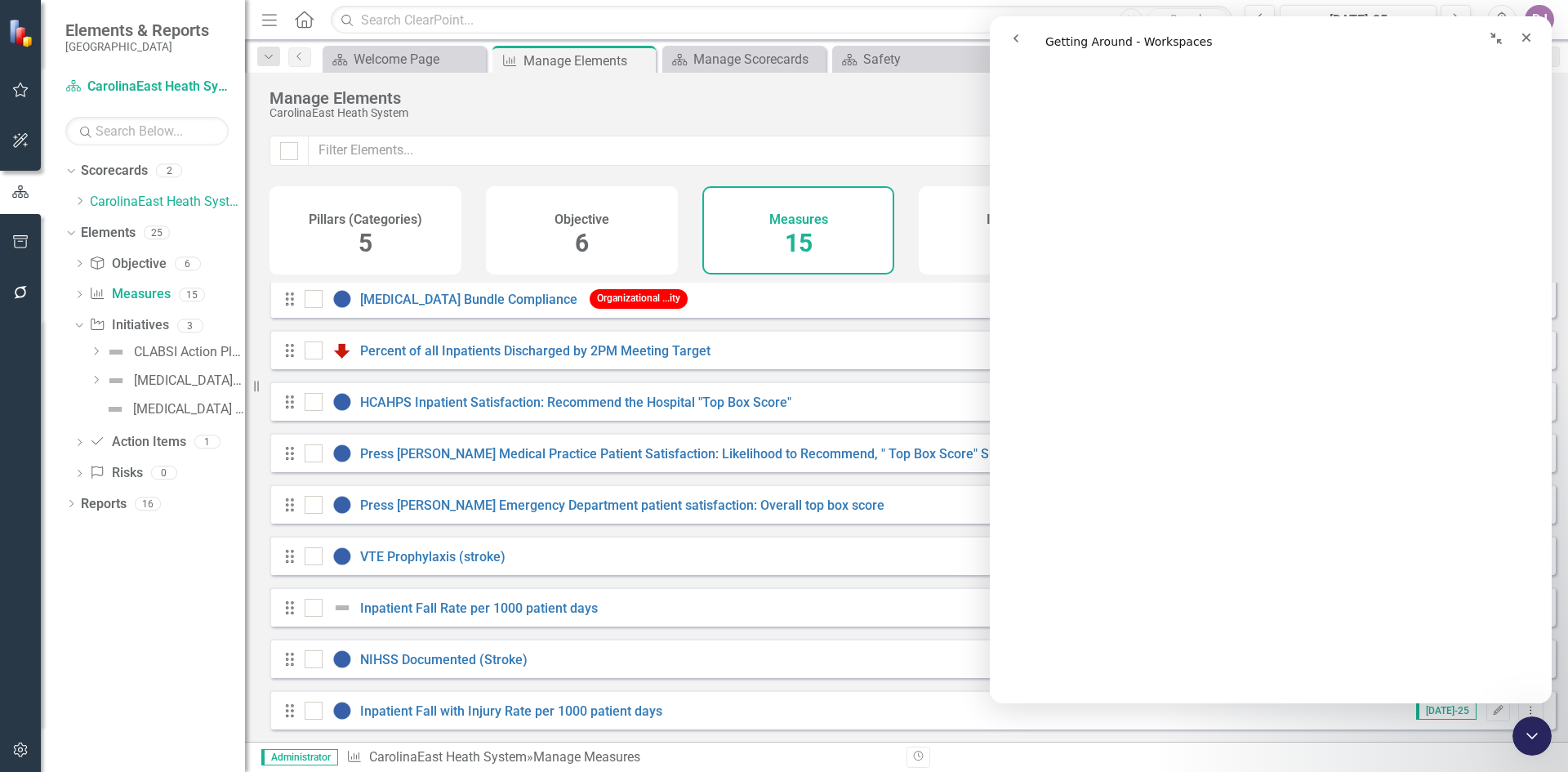
scroll to position [6427, 0]
drag, startPoint x: 1547, startPoint y: 116, endPoint x: 2550, endPoint y: 336, distance: 1026.8
click at [17, 87] on icon "button" at bounding box center [21, 89] width 17 height 13
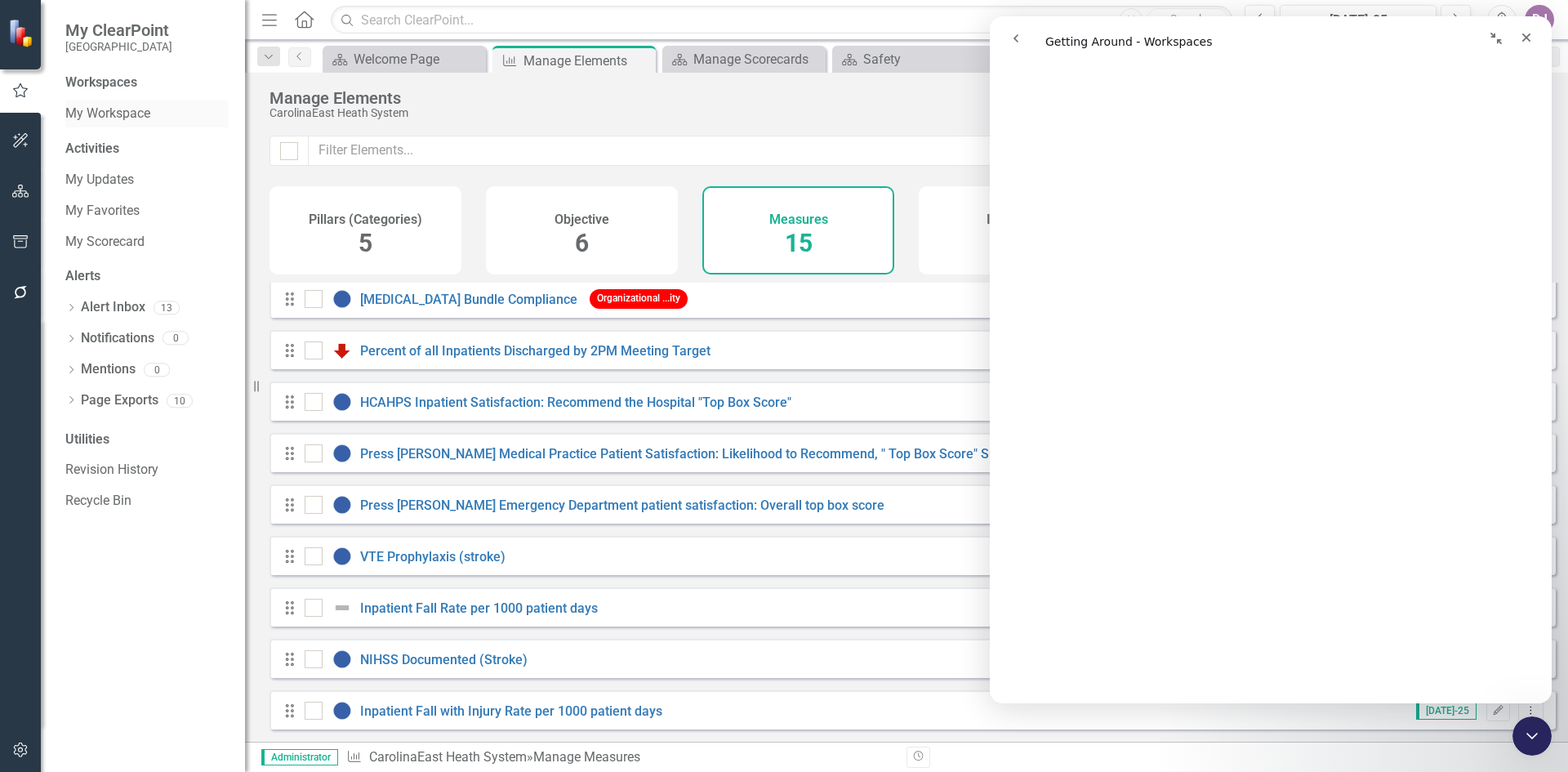
click at [134, 111] on link "My Workspace" at bounding box center [147, 114] width 163 height 19
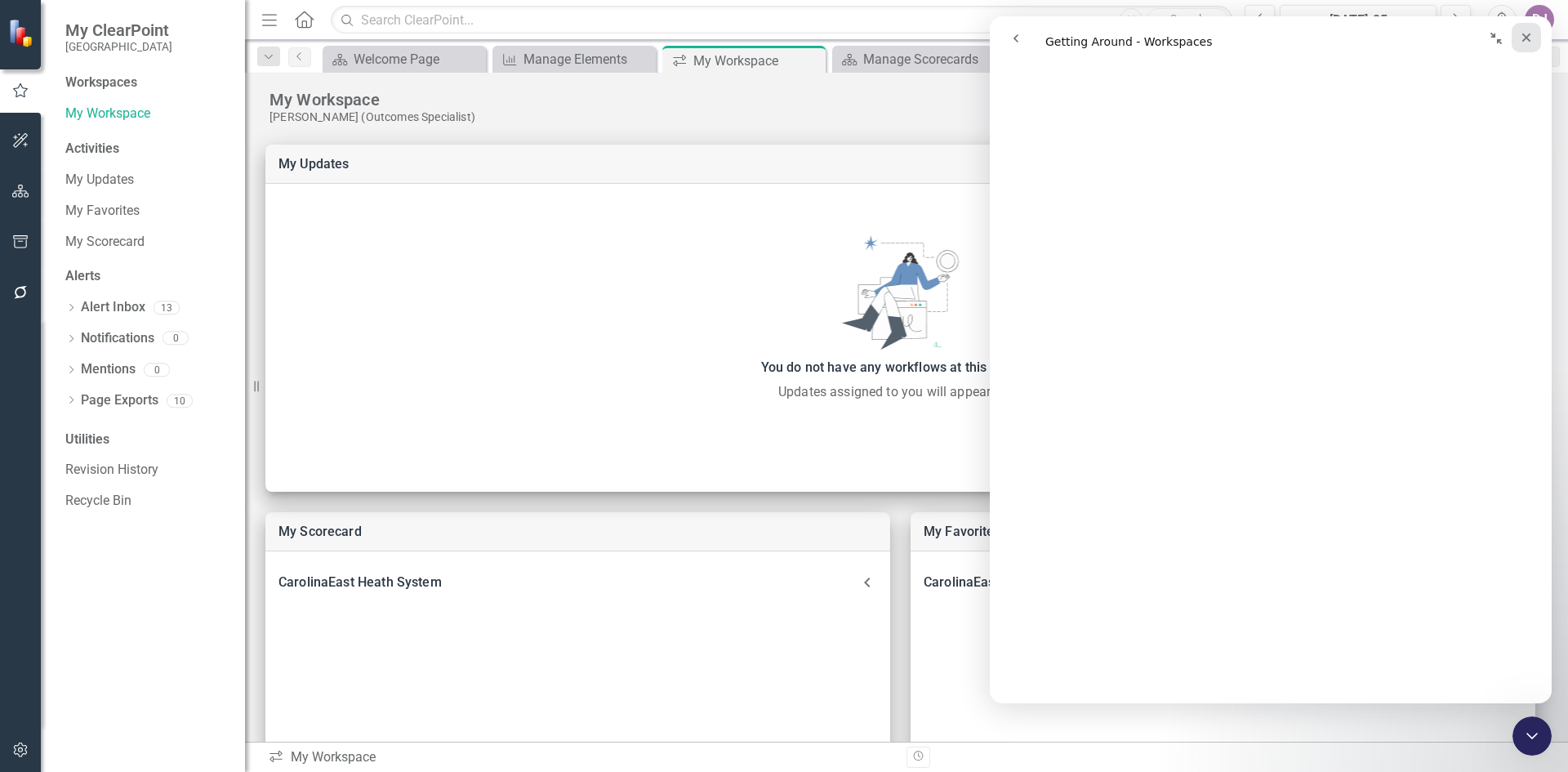
click at [1527, 38] on icon "Close" at bounding box center [1527, 38] width 9 height 9
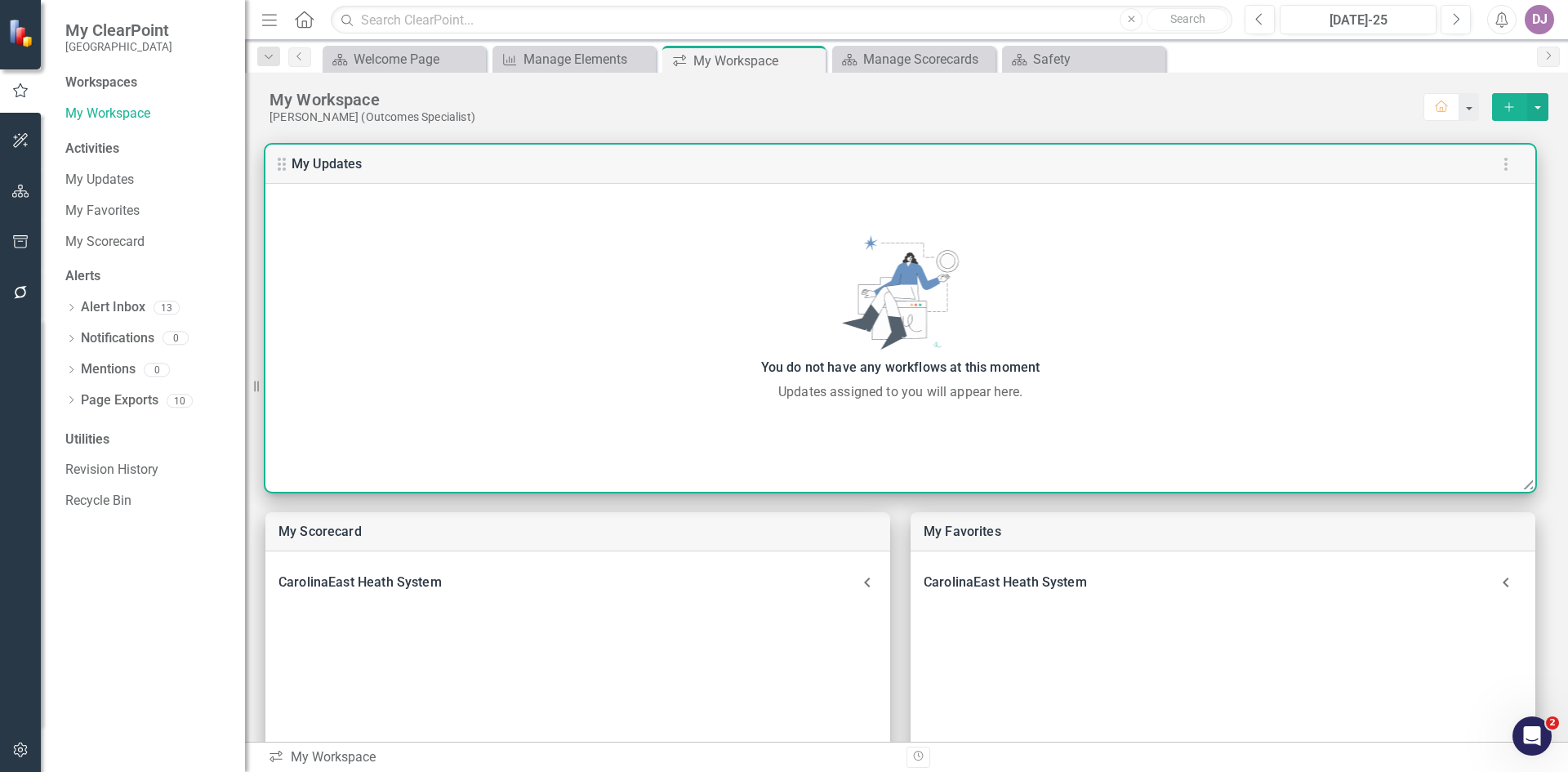
click at [344, 164] on link "My Updates" at bounding box center [327, 164] width 71 height 15
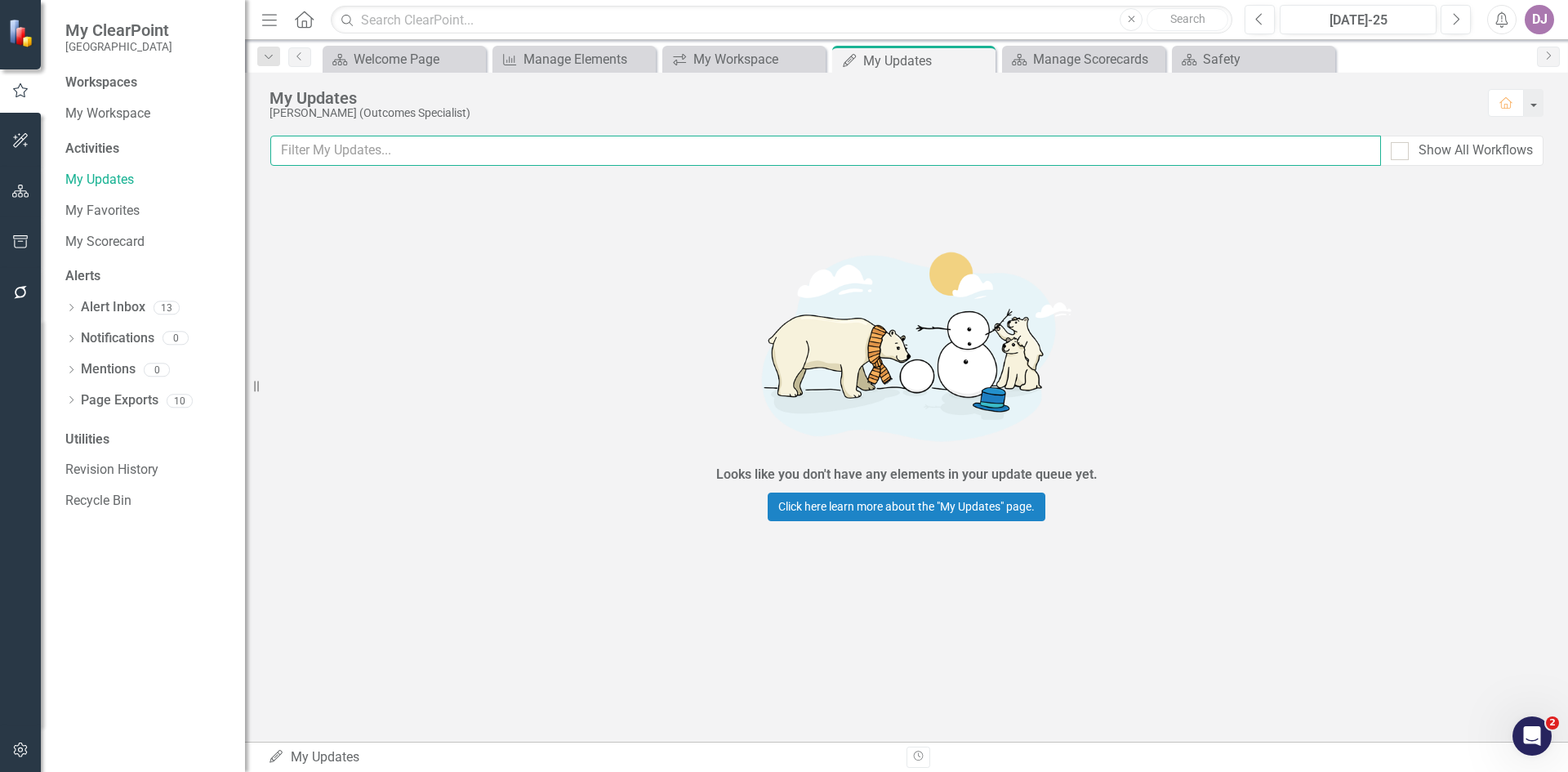
click at [1348, 159] on input "text" at bounding box center [825, 150] width 1110 height 30
click at [1536, 108] on button "button" at bounding box center [1533, 103] width 21 height 27
click at [1471, 223] on div "Looks like you don't have any elements in your update queue yet. Click here lea…" at bounding box center [906, 376] width 1323 height 389
click at [743, 64] on div "My Workspace" at bounding box center [747, 59] width 108 height 21
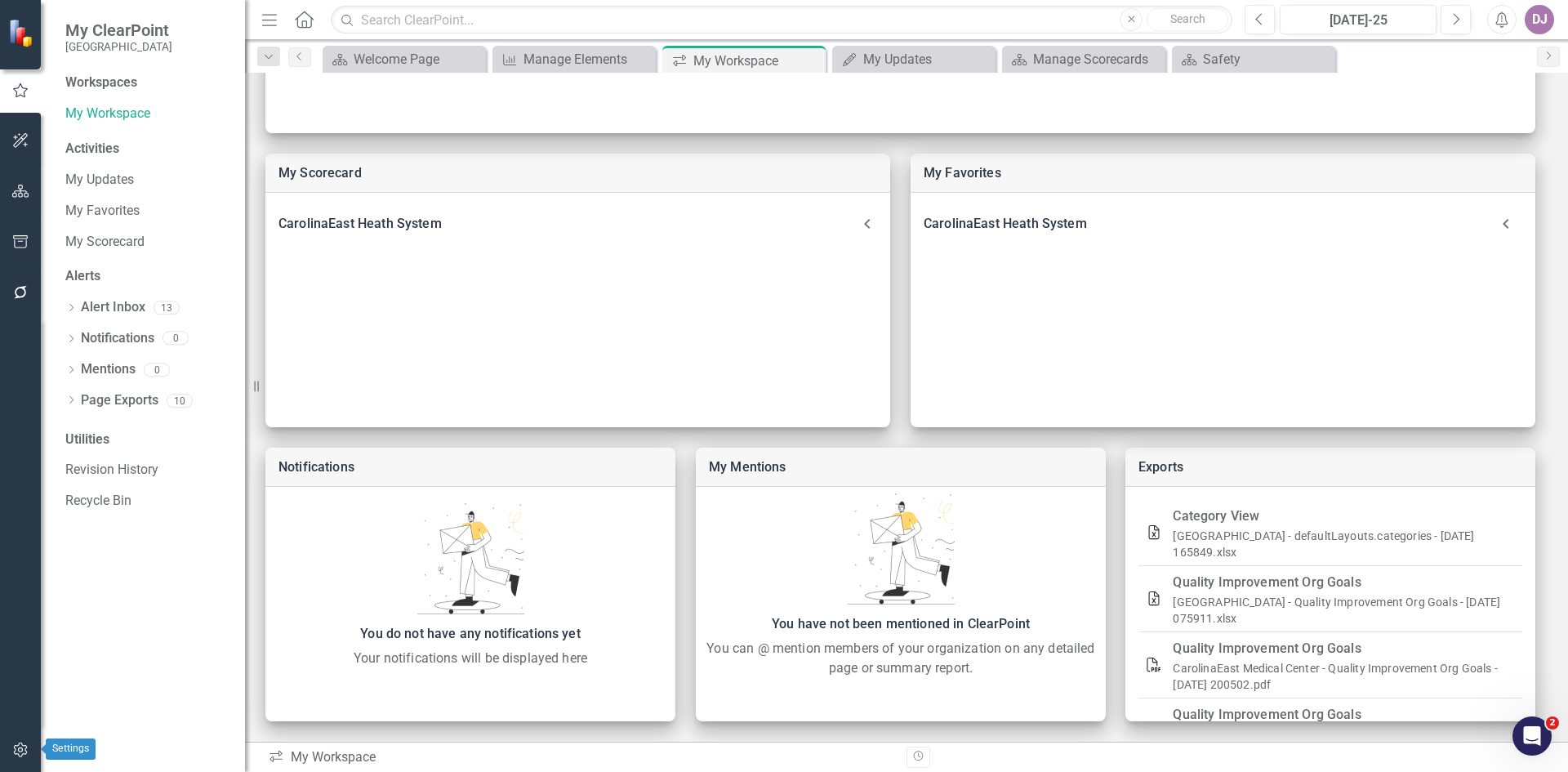
click at [19, 749] on icon "button" at bounding box center [20, 750] width 14 height 15
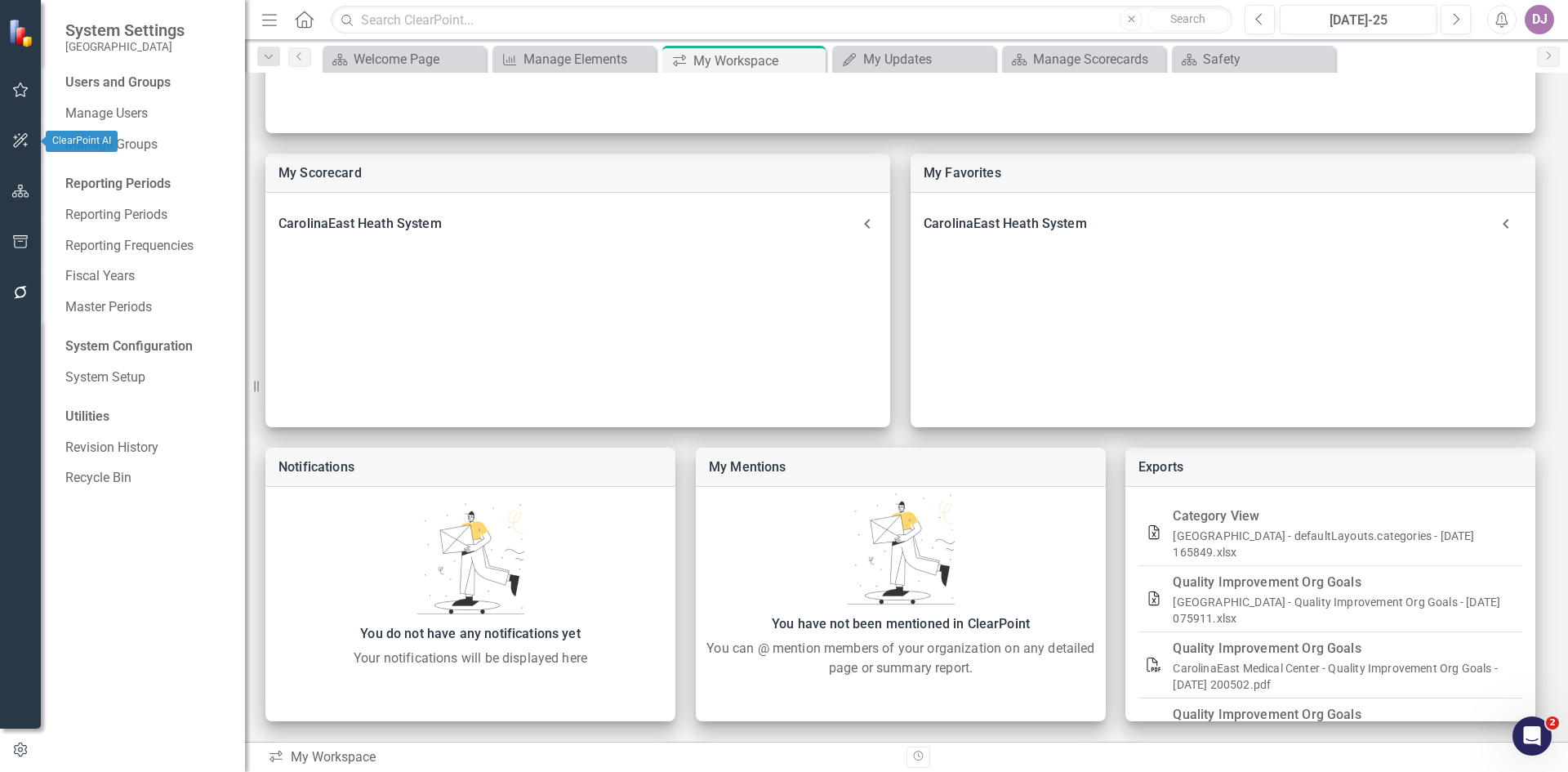
click at [14, 142] on icon "button" at bounding box center [21, 140] width 17 height 13
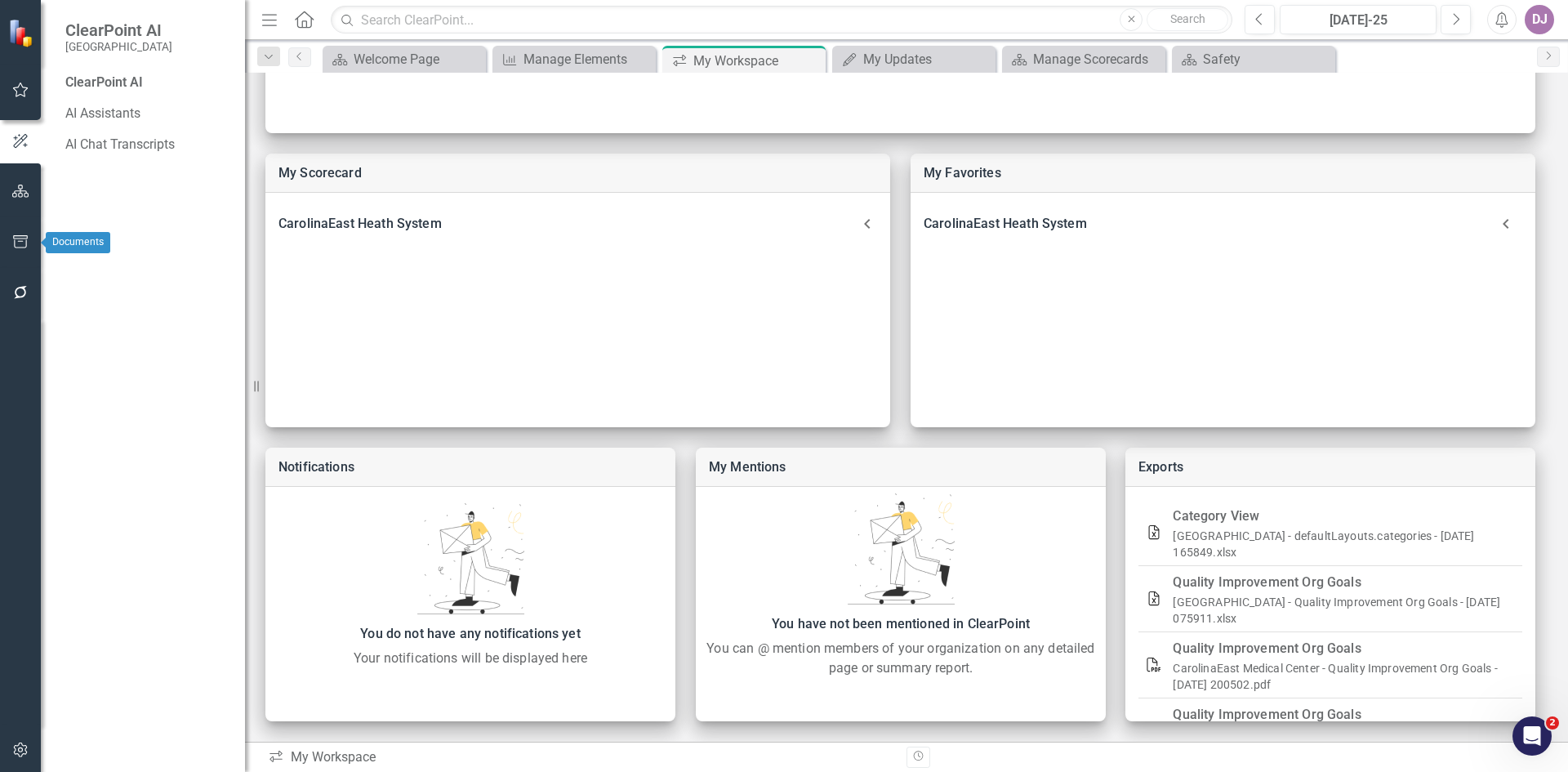
click at [21, 236] on icon "button" at bounding box center [20, 241] width 15 height 13
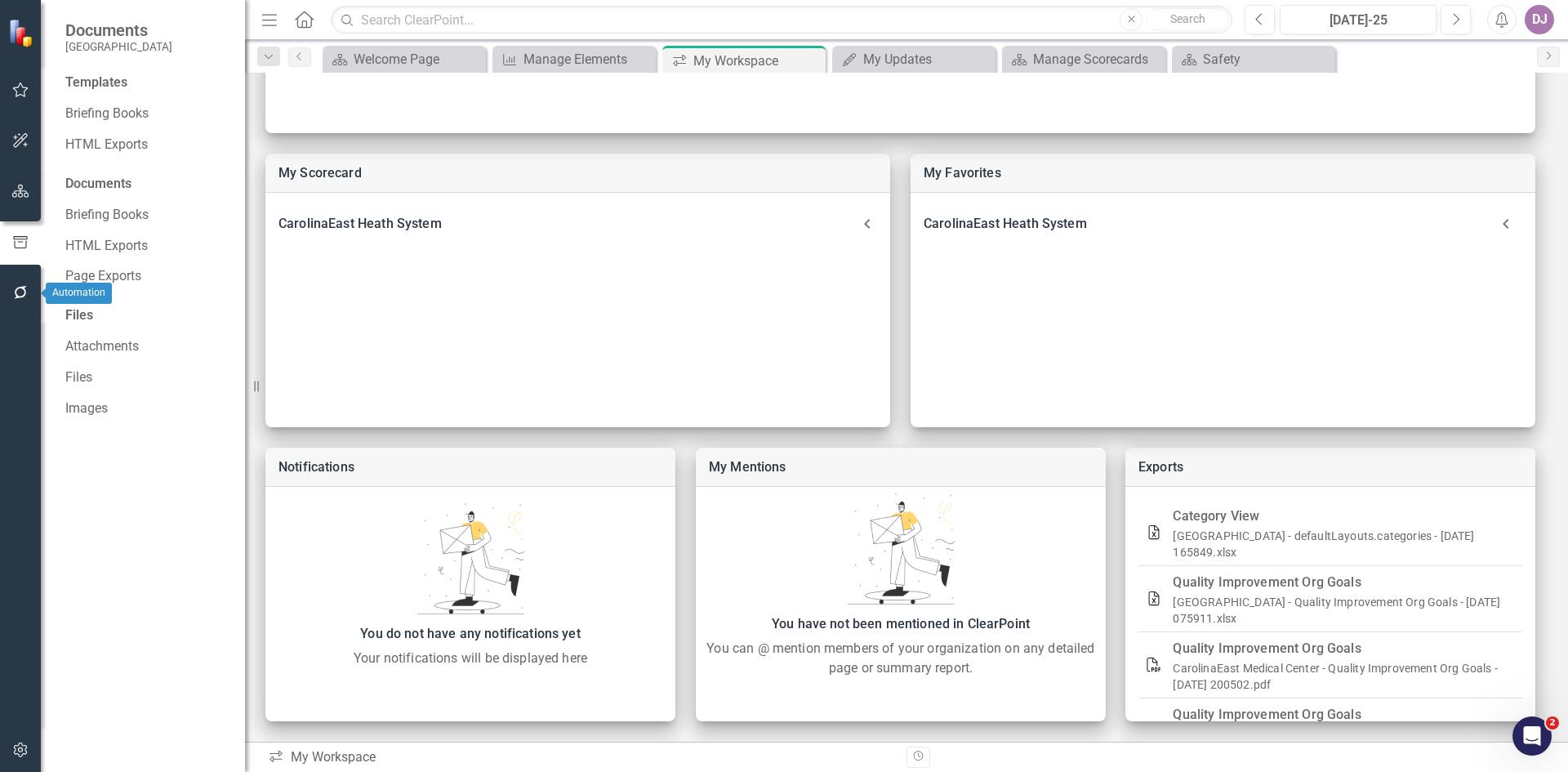
click at [15, 283] on button "button" at bounding box center [21, 293] width 37 height 34
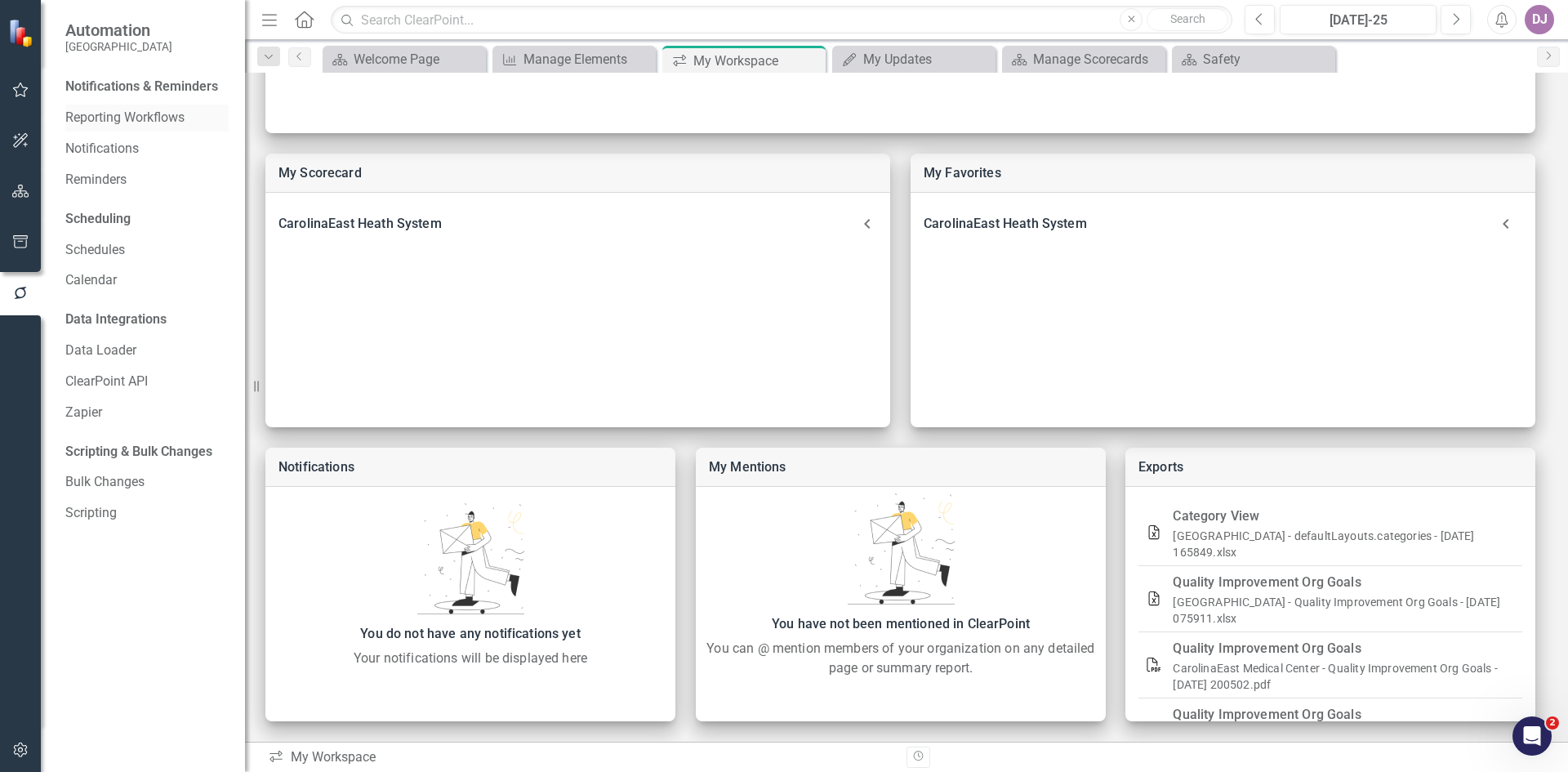
click at [157, 121] on link "Reporting Workflows" at bounding box center [147, 118] width 163 height 19
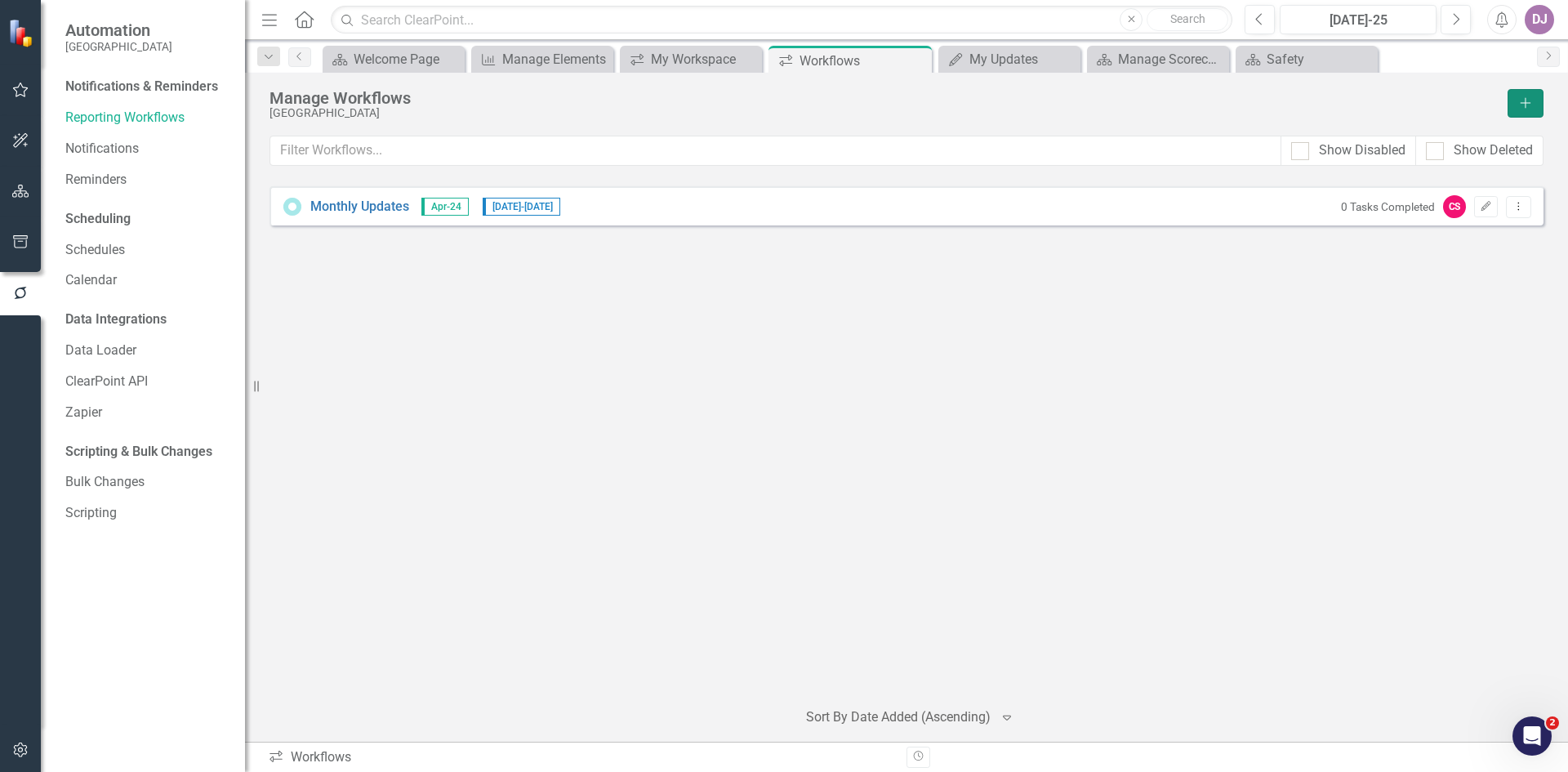
click at [1526, 110] on button "Add" at bounding box center [1526, 103] width 36 height 28
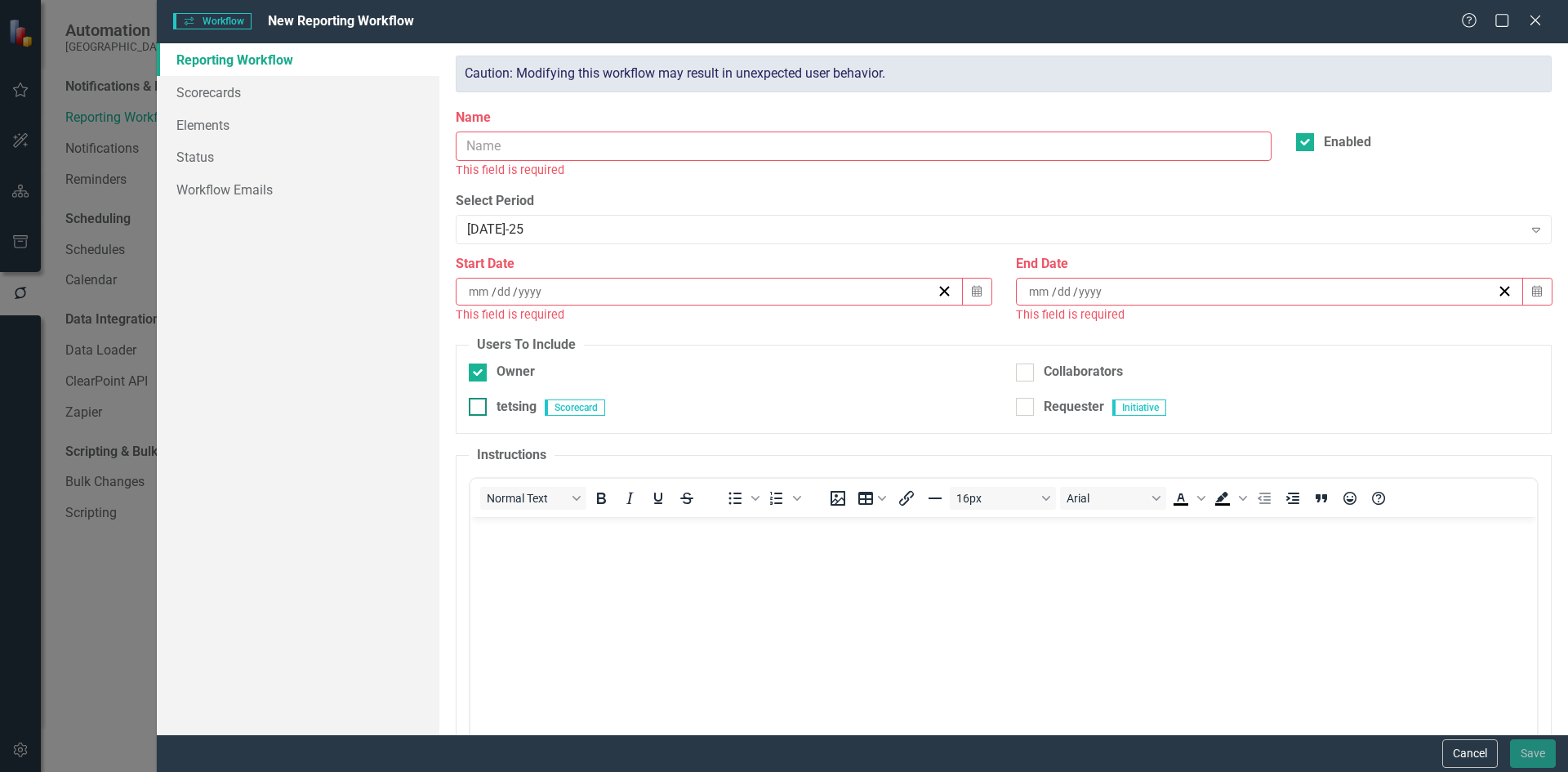
click at [523, 407] on div "tetsing" at bounding box center [516, 407] width 40 height 19
click at [479, 407] on input "tetsing" at bounding box center [474, 403] width 10 height 10
click at [523, 407] on div "tetsing" at bounding box center [516, 407] width 40 height 19
click at [479, 407] on input "tetsing" at bounding box center [474, 403] width 10 height 10
checkbox input "false"
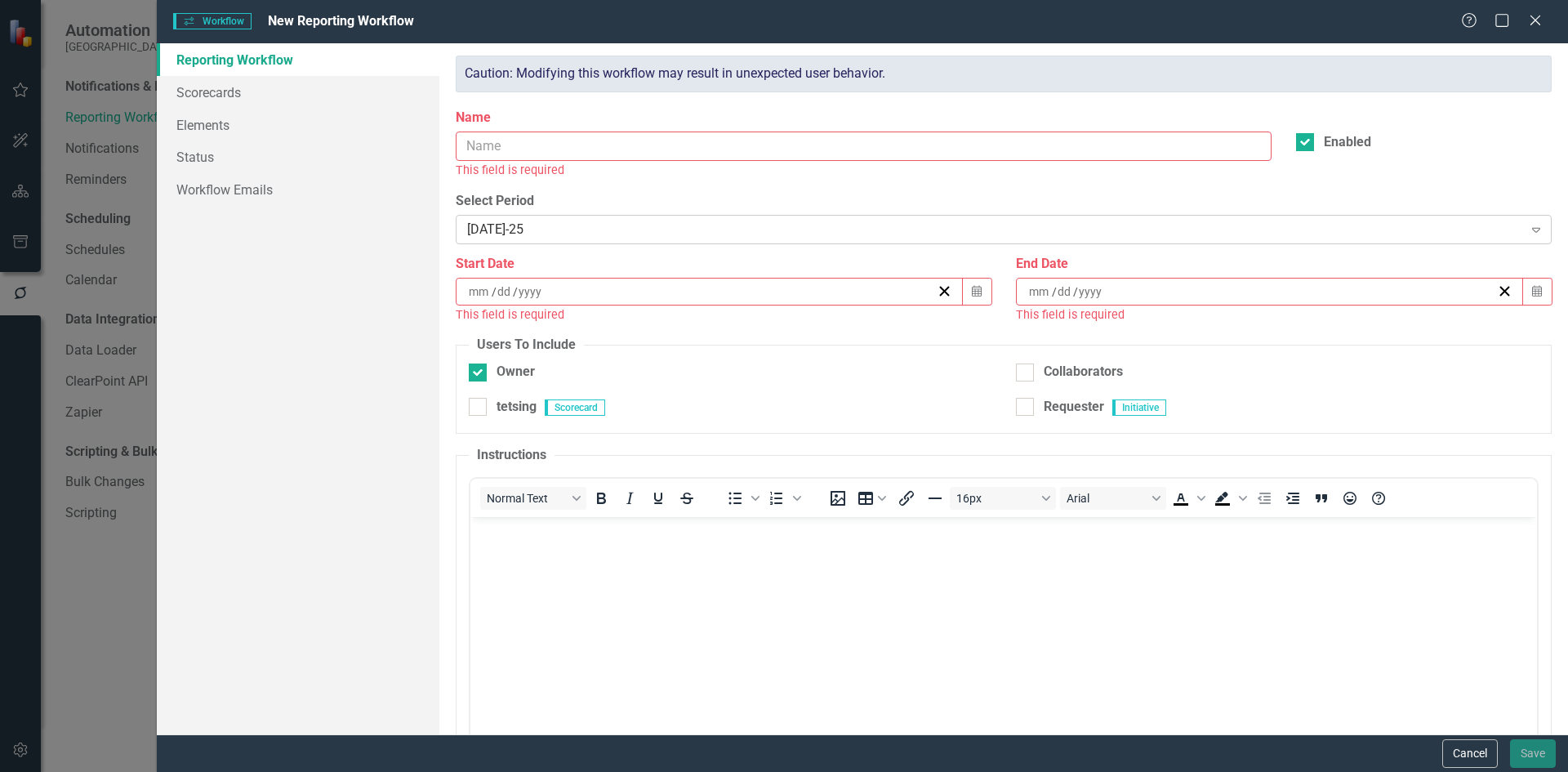
click at [1528, 226] on icon "Expand" at bounding box center [1535, 229] width 16 height 13
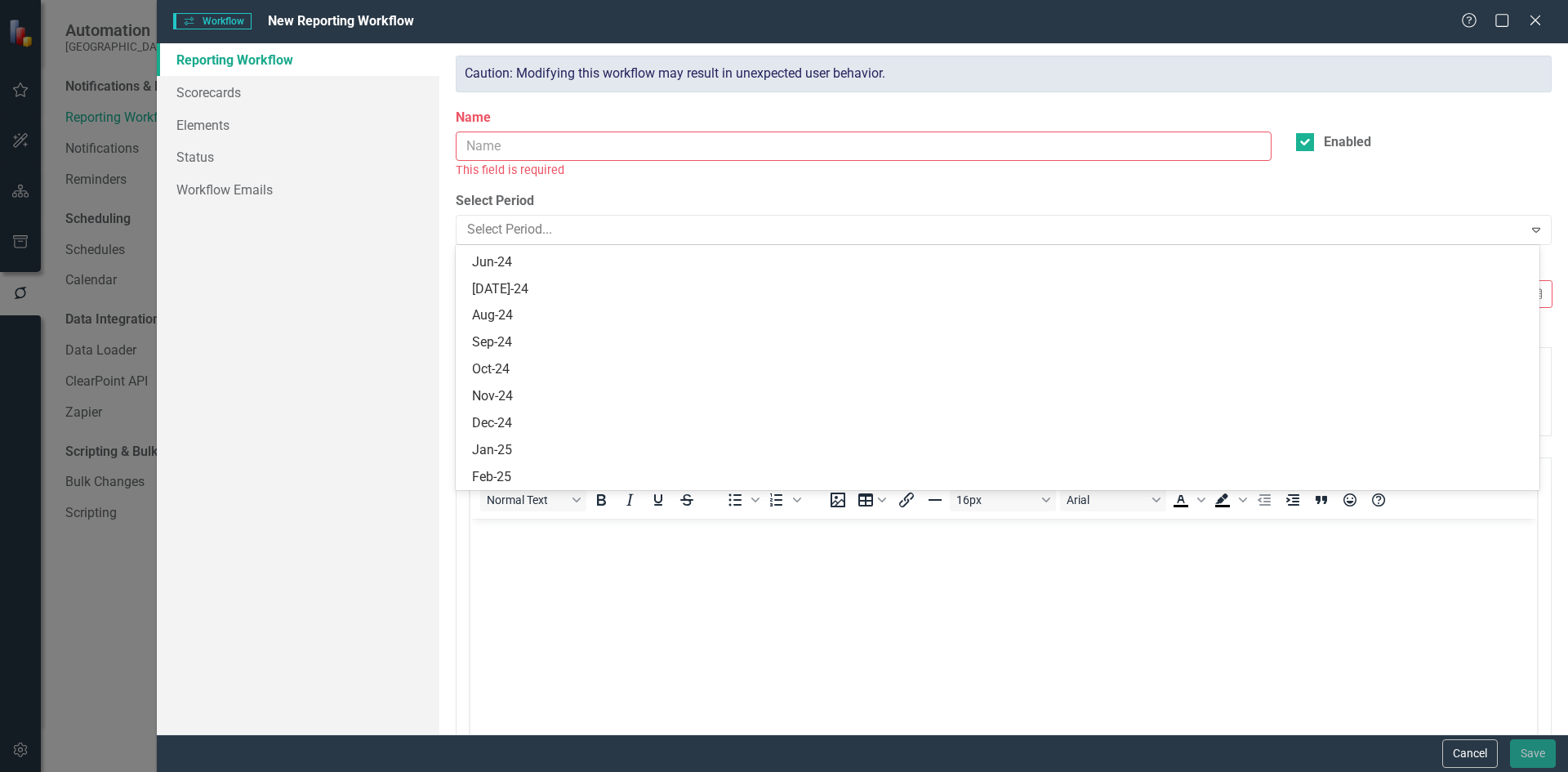
scroll to position [1529, 0]
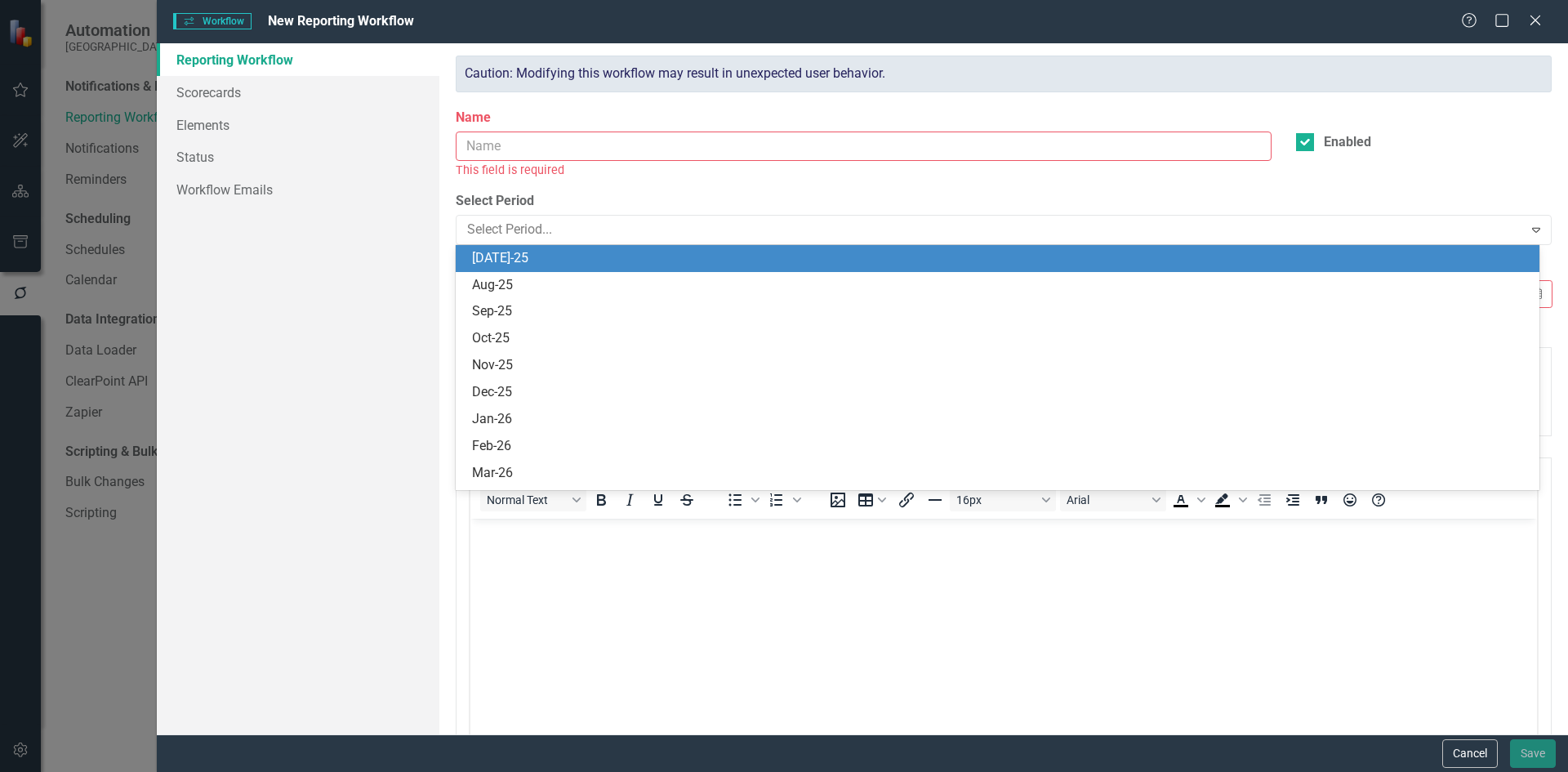
click at [1524, 179] on div "Name This field is required Enabled" at bounding box center [1003, 149] width 1121 height 83
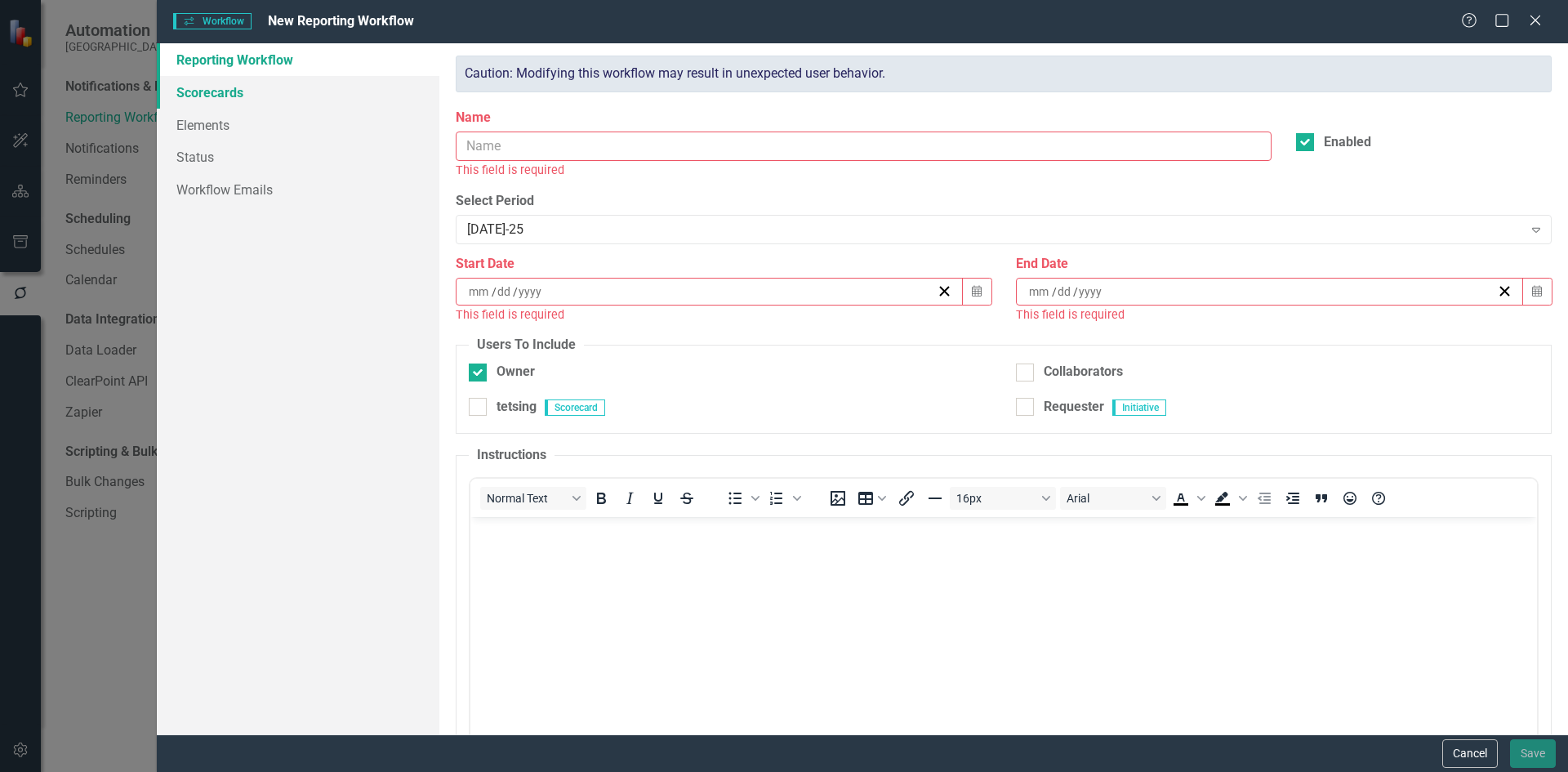
click at [222, 90] on link "Scorecards" at bounding box center [298, 92] width 283 height 33
click at [508, 143] on input "Name" at bounding box center [864, 146] width 816 height 30
click at [1456, 764] on button "Cancel" at bounding box center [1470, 753] width 56 height 28
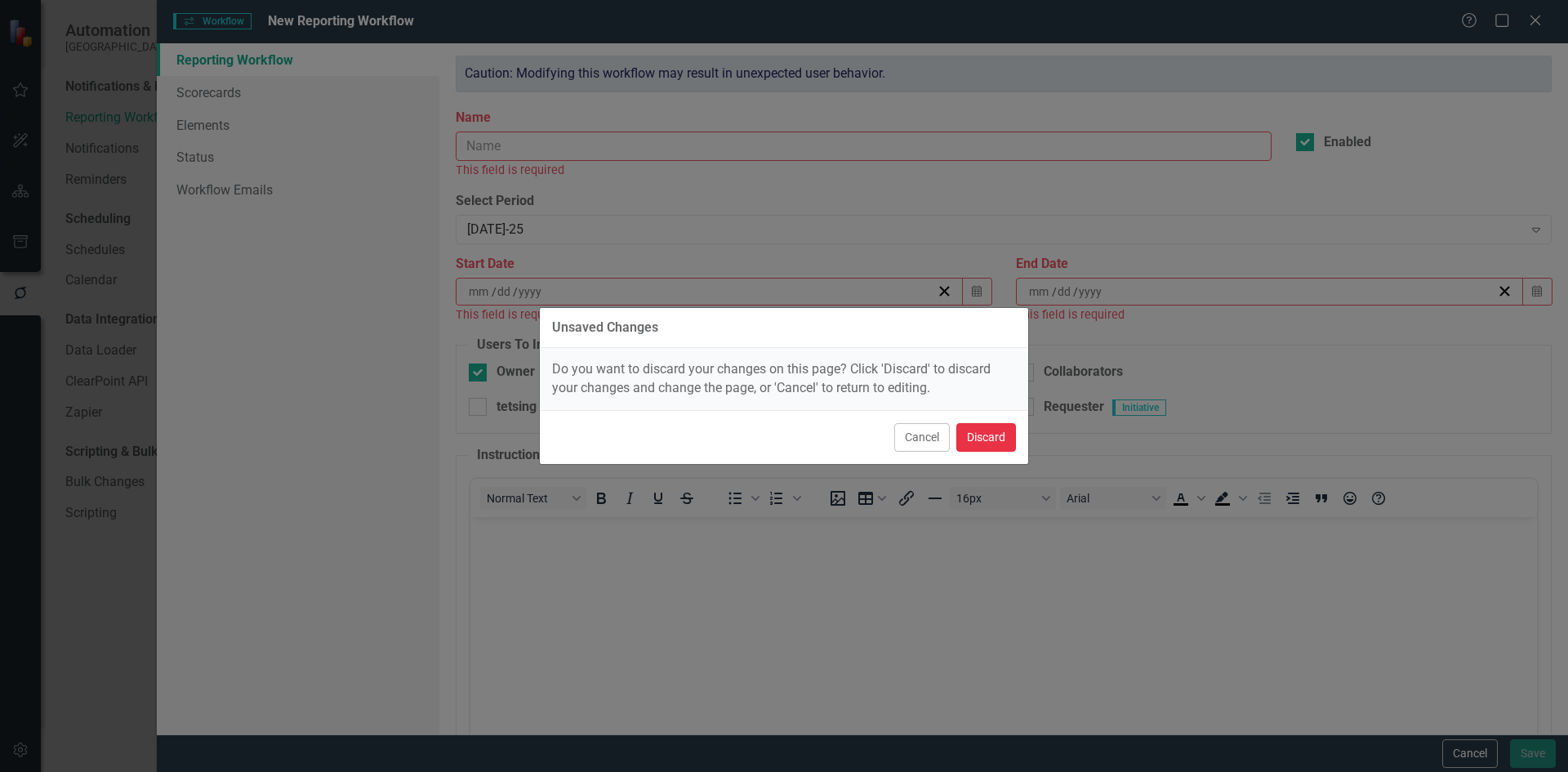
click at [981, 441] on button "Discard" at bounding box center [986, 437] width 59 height 28
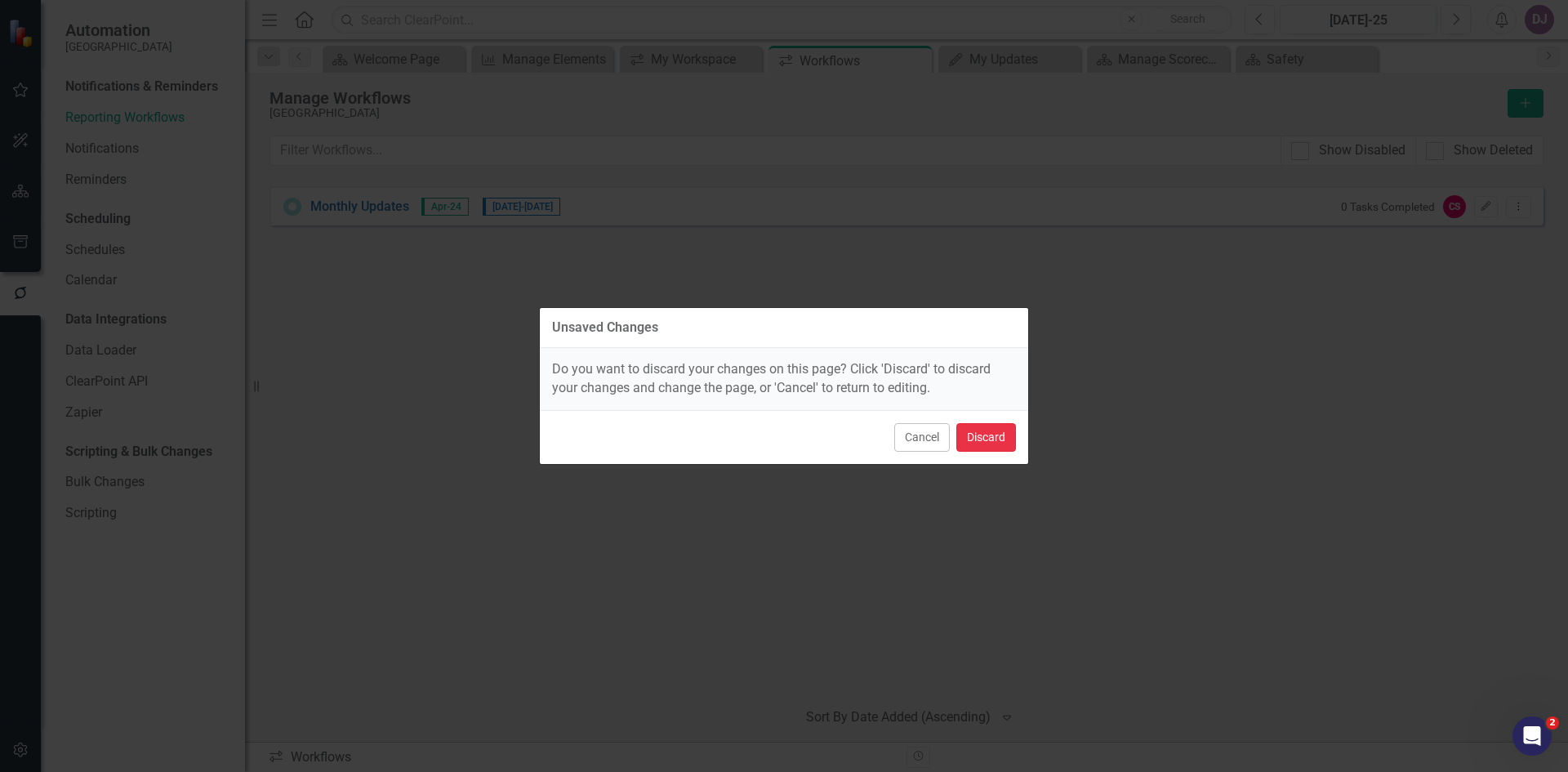
scroll to position [0, 0]
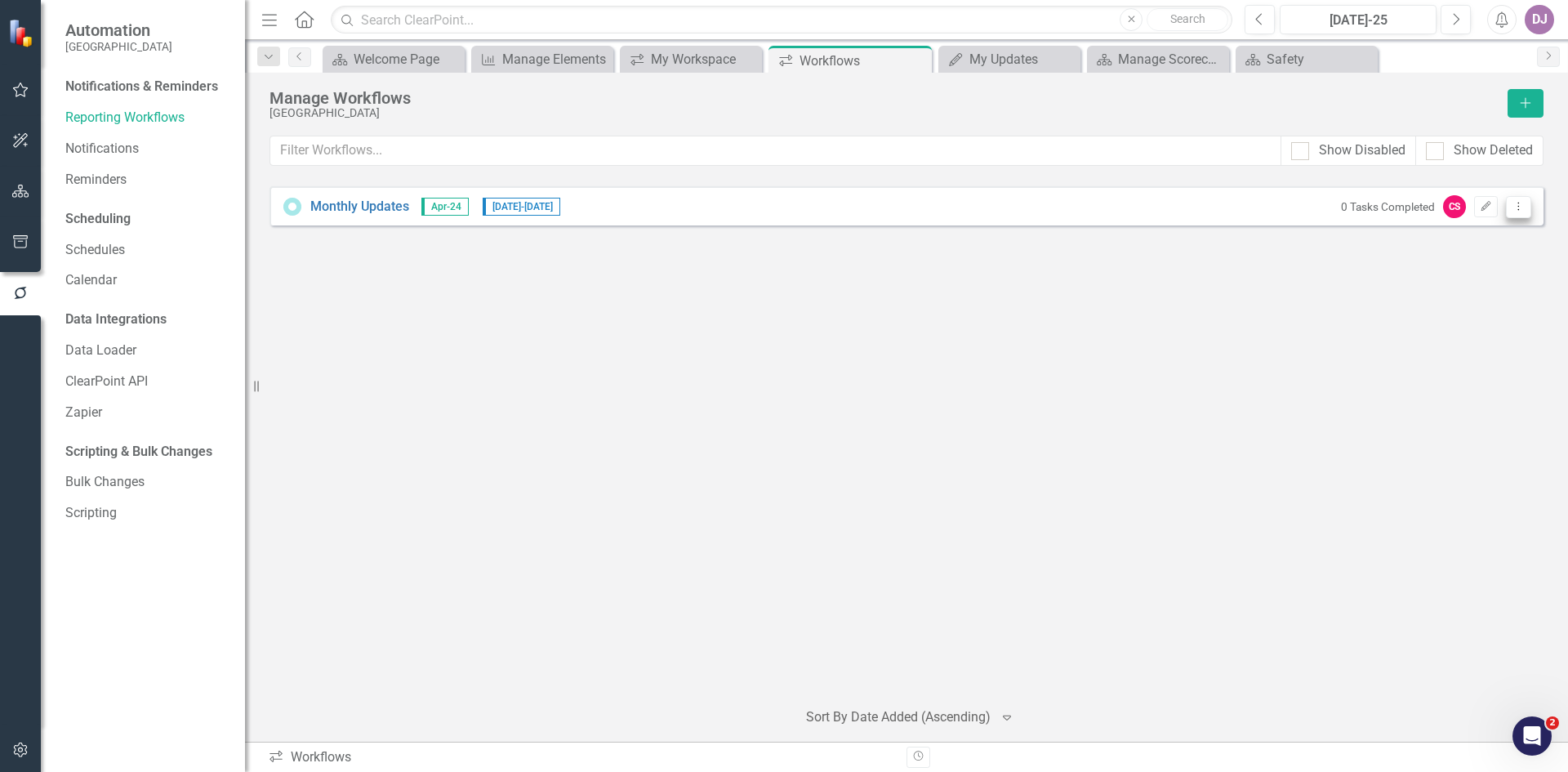
click at [1521, 208] on icon "Dropdown Menu" at bounding box center [1518, 206] width 14 height 10
click at [1497, 239] on link "Preview Preview Workflow" at bounding box center [1455, 234] width 151 height 30
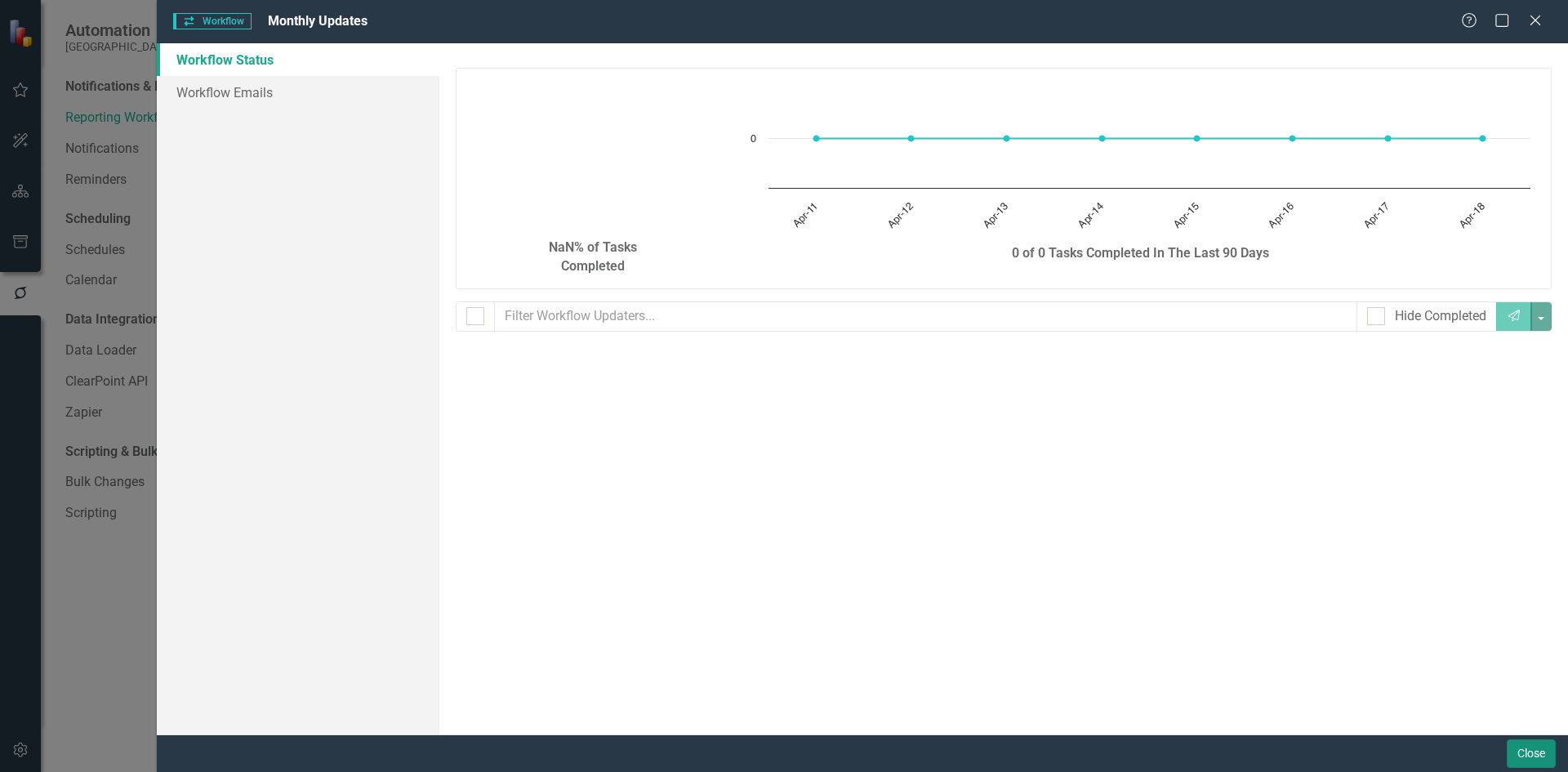
click at [1537, 761] on button "Close" at bounding box center [1531, 753] width 49 height 28
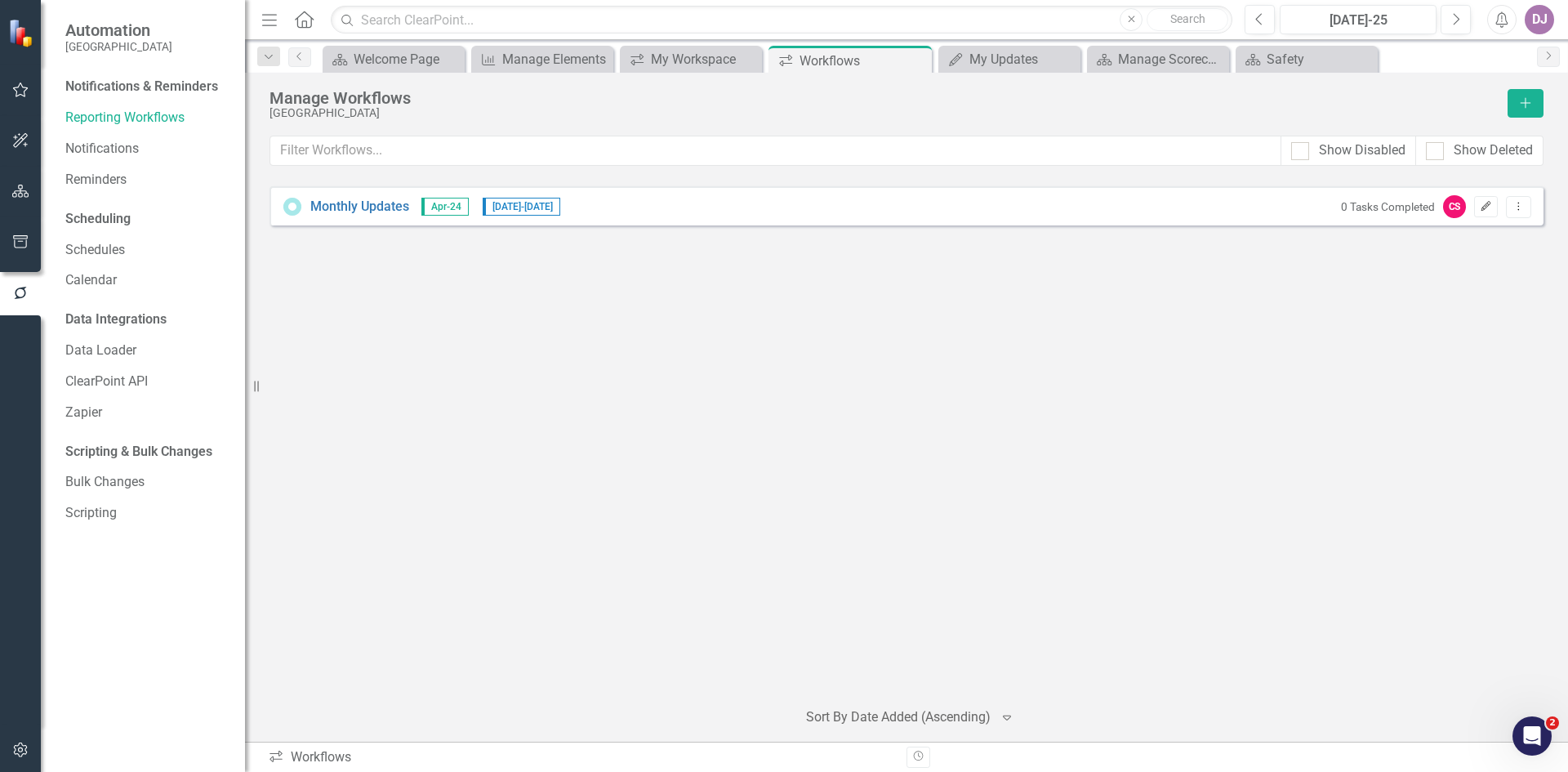
click at [1486, 210] on icon "Edit" at bounding box center [1486, 206] width 12 height 9
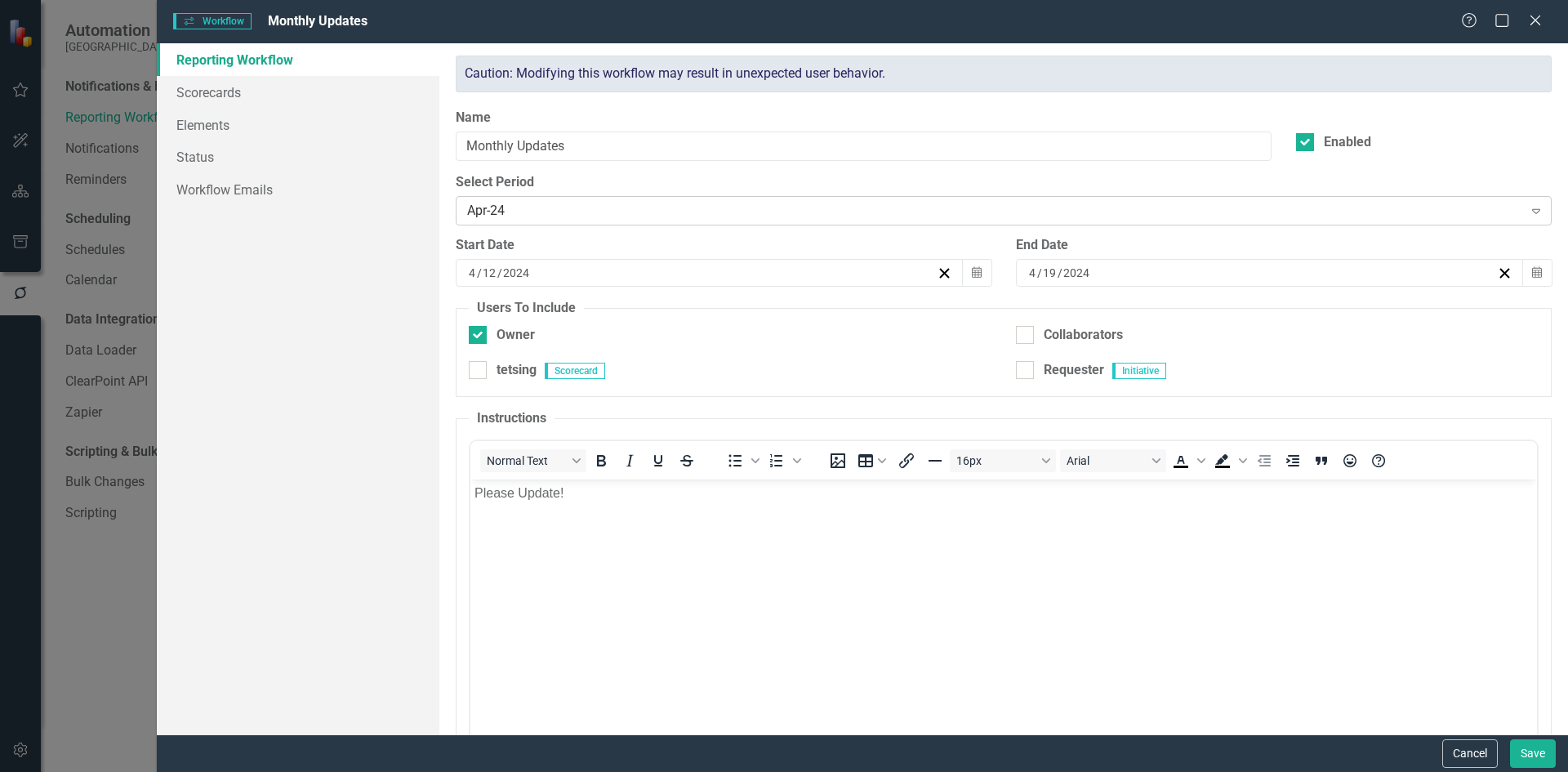
click at [1528, 211] on icon "Expand" at bounding box center [1535, 210] width 16 height 13
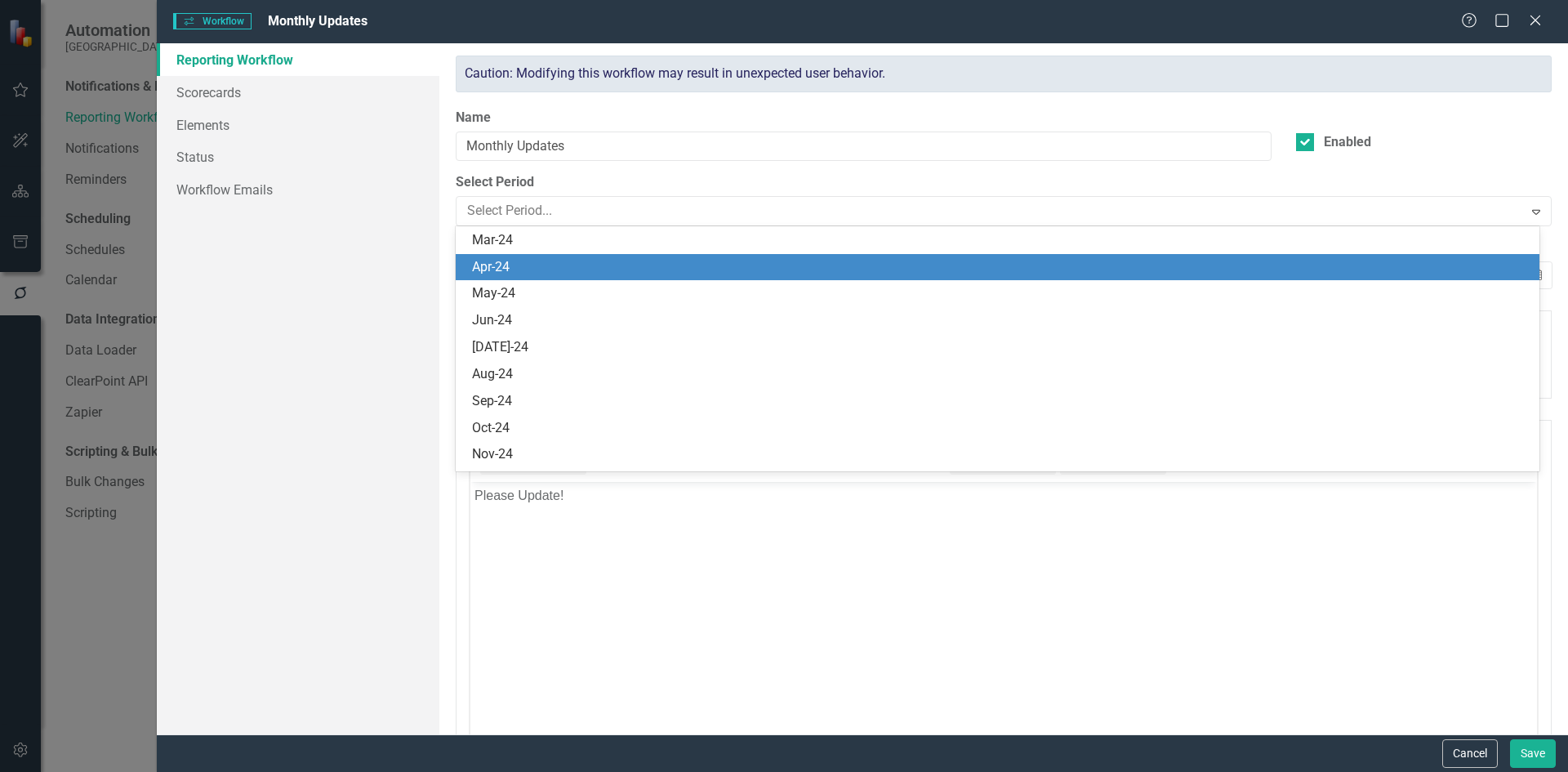
scroll to position [1126, 0]
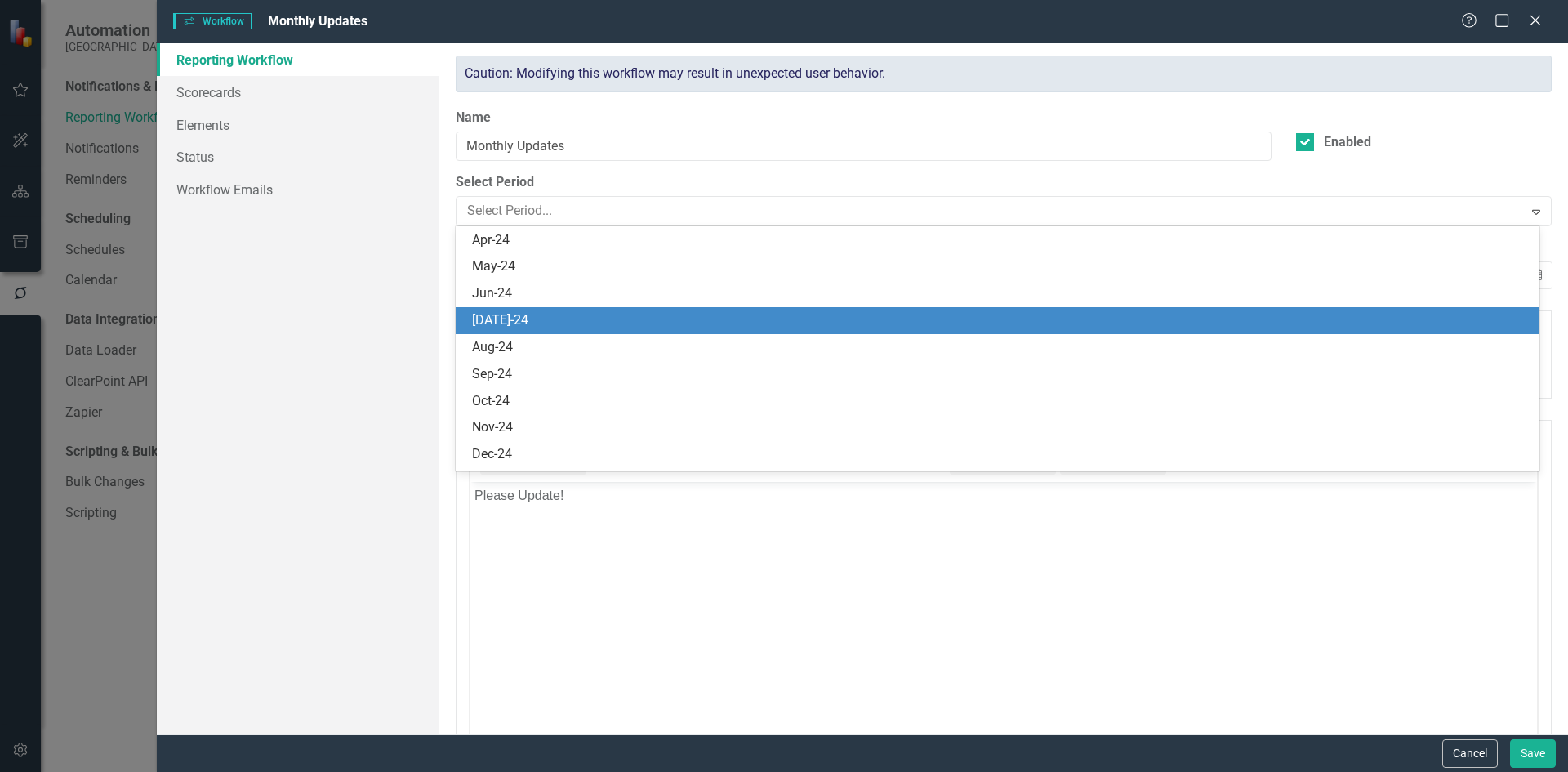
click at [491, 314] on div "[DATE]-24" at bounding box center [1001, 320] width 1058 height 19
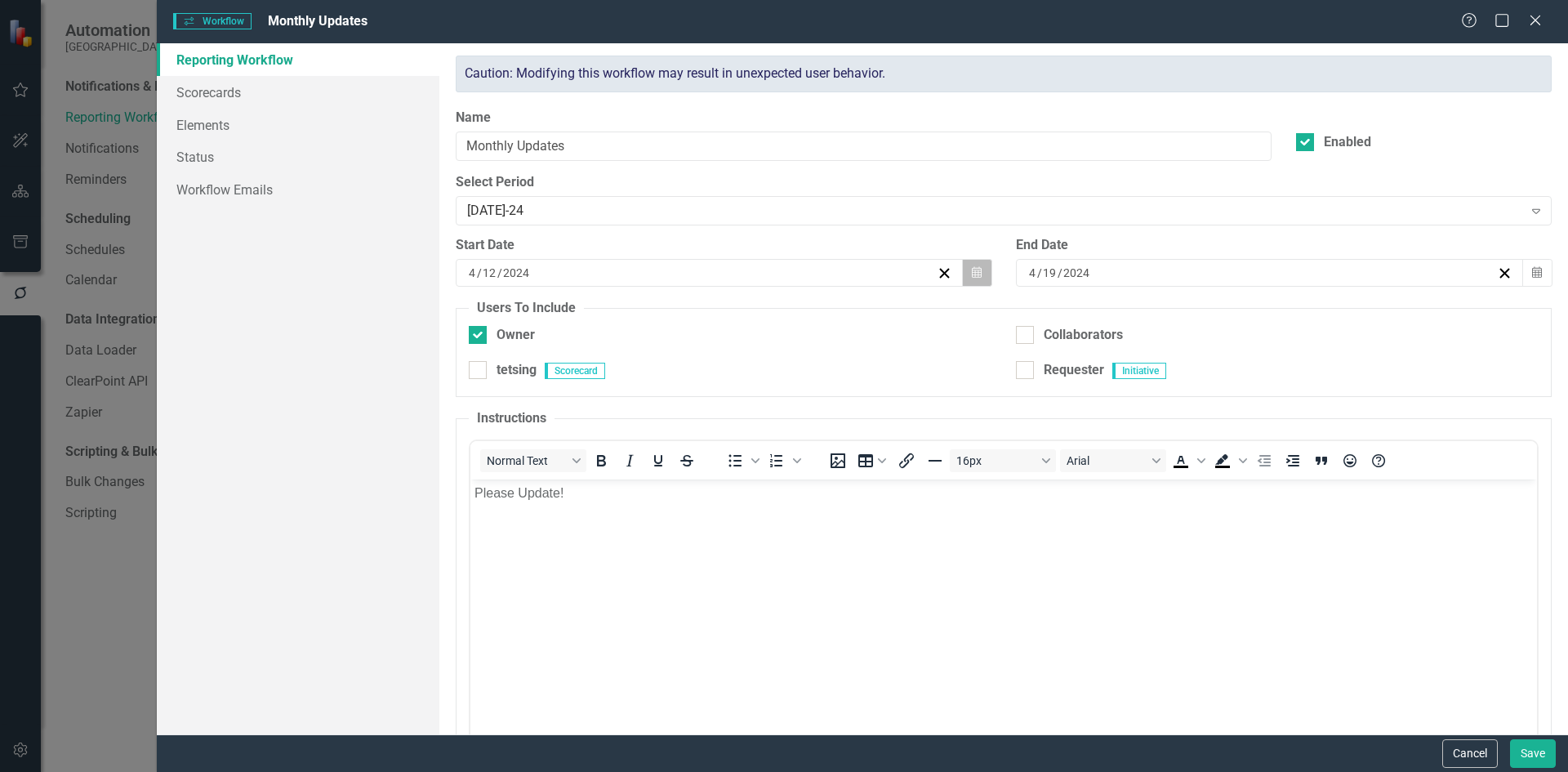
click at [973, 272] on icon "Calendar" at bounding box center [976, 272] width 9 height 11
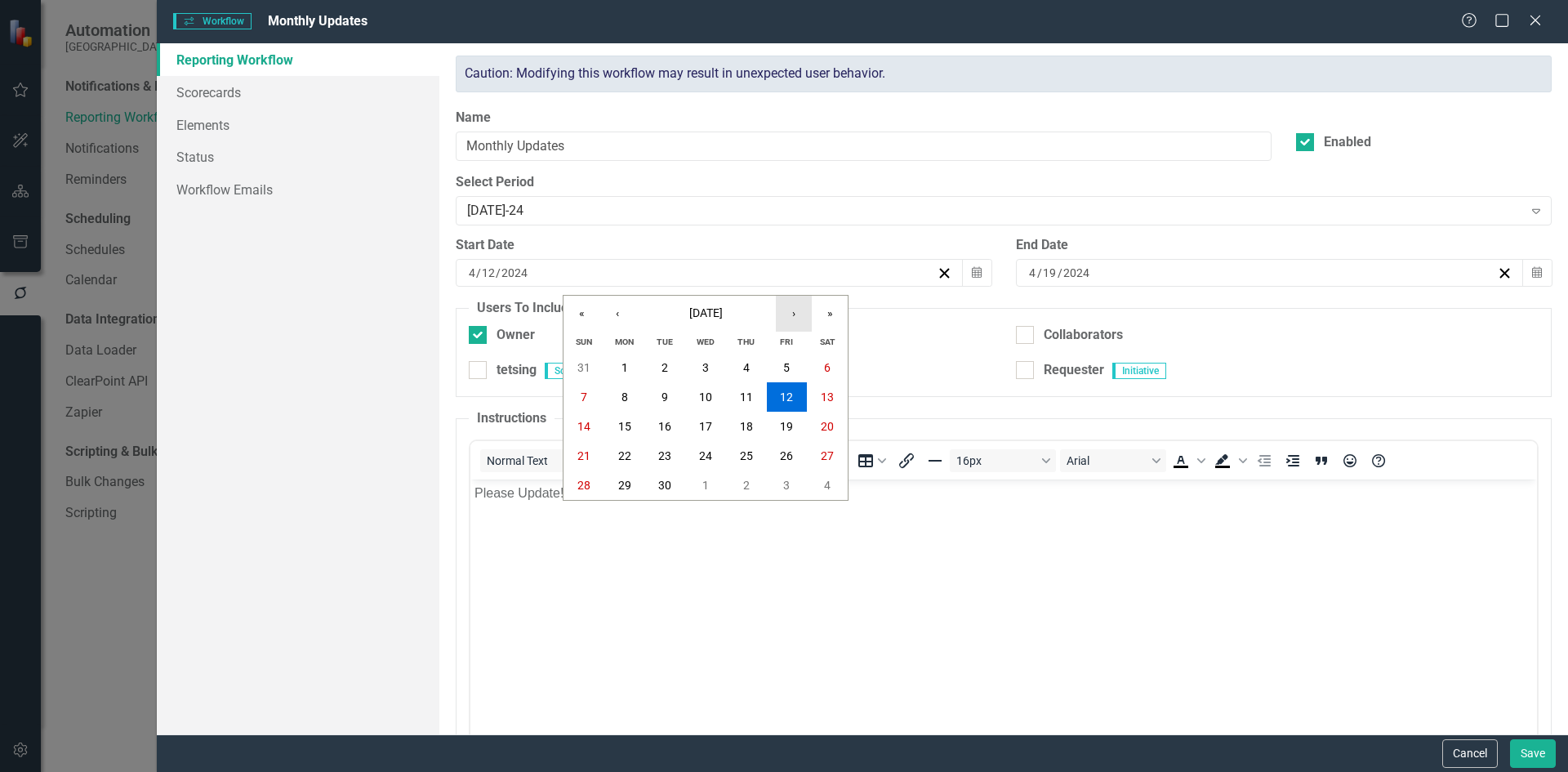
click at [793, 317] on button "›" at bounding box center [793, 313] width 36 height 36
click at [752, 366] on button "1" at bounding box center [746, 368] width 41 height 29
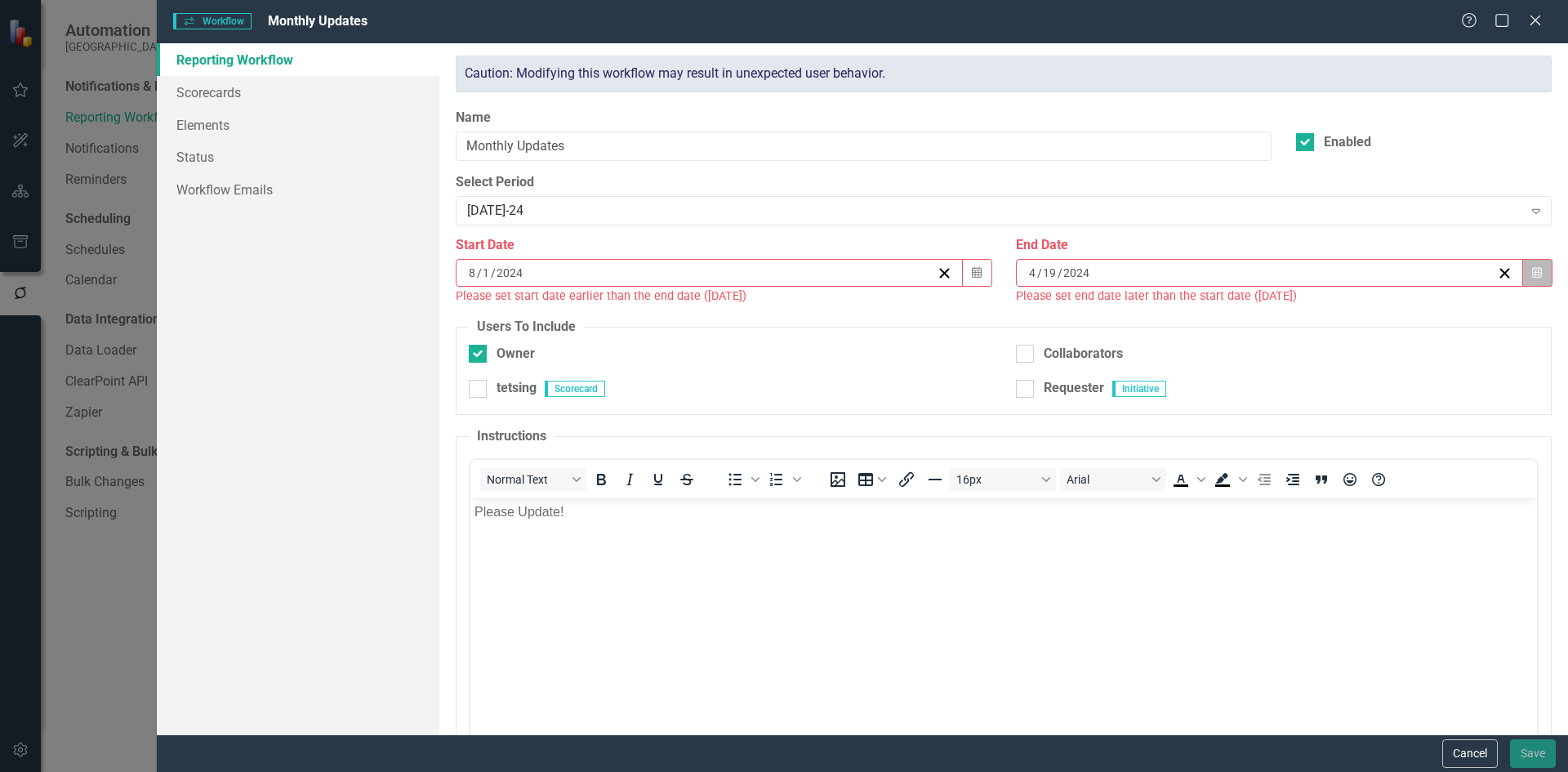
click at [1535, 276] on button "Calendar" at bounding box center [1537, 272] width 31 height 27
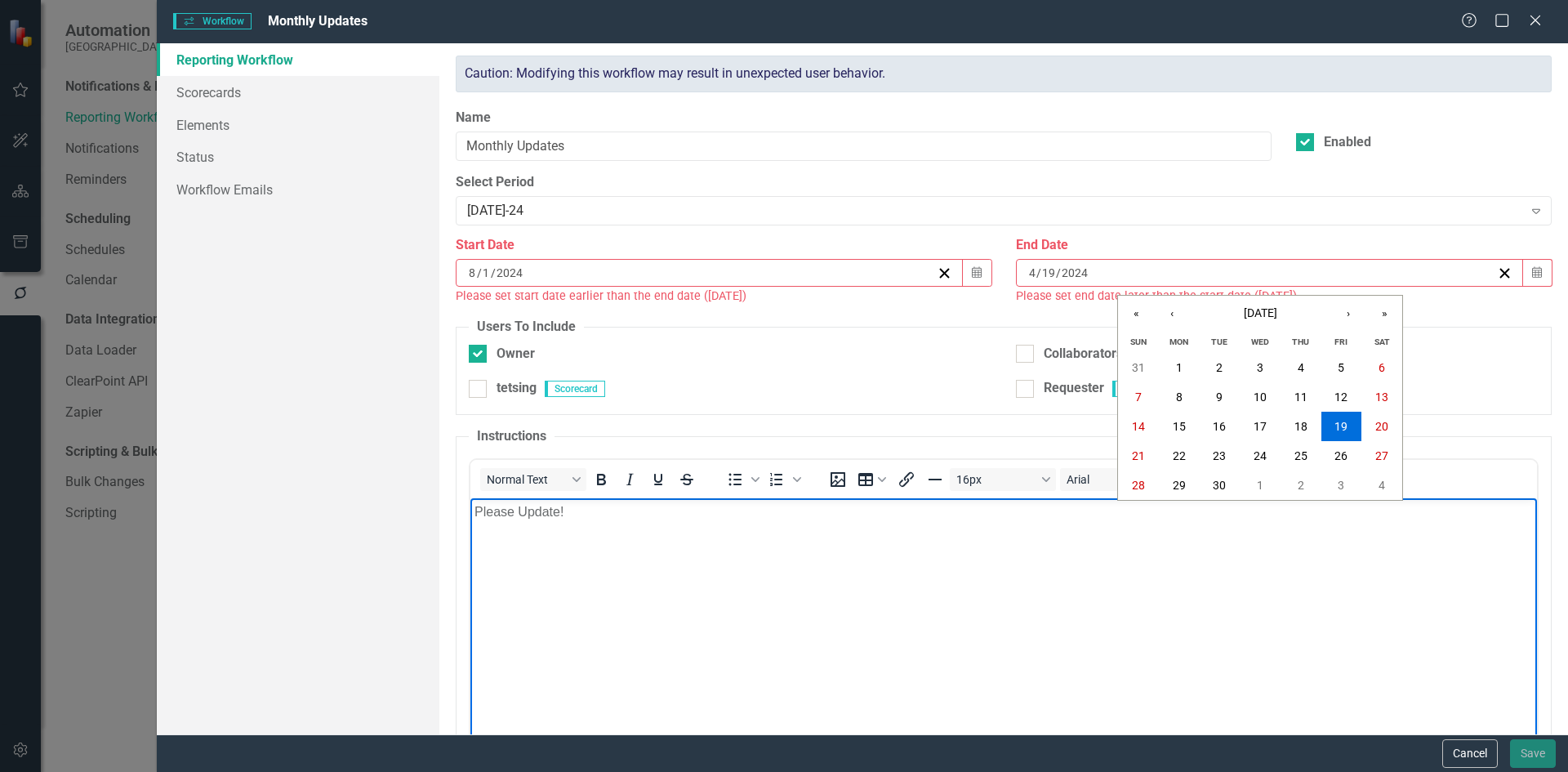
click at [1377, 669] on body "Please Update!" at bounding box center [1003, 620] width 1067 height 245
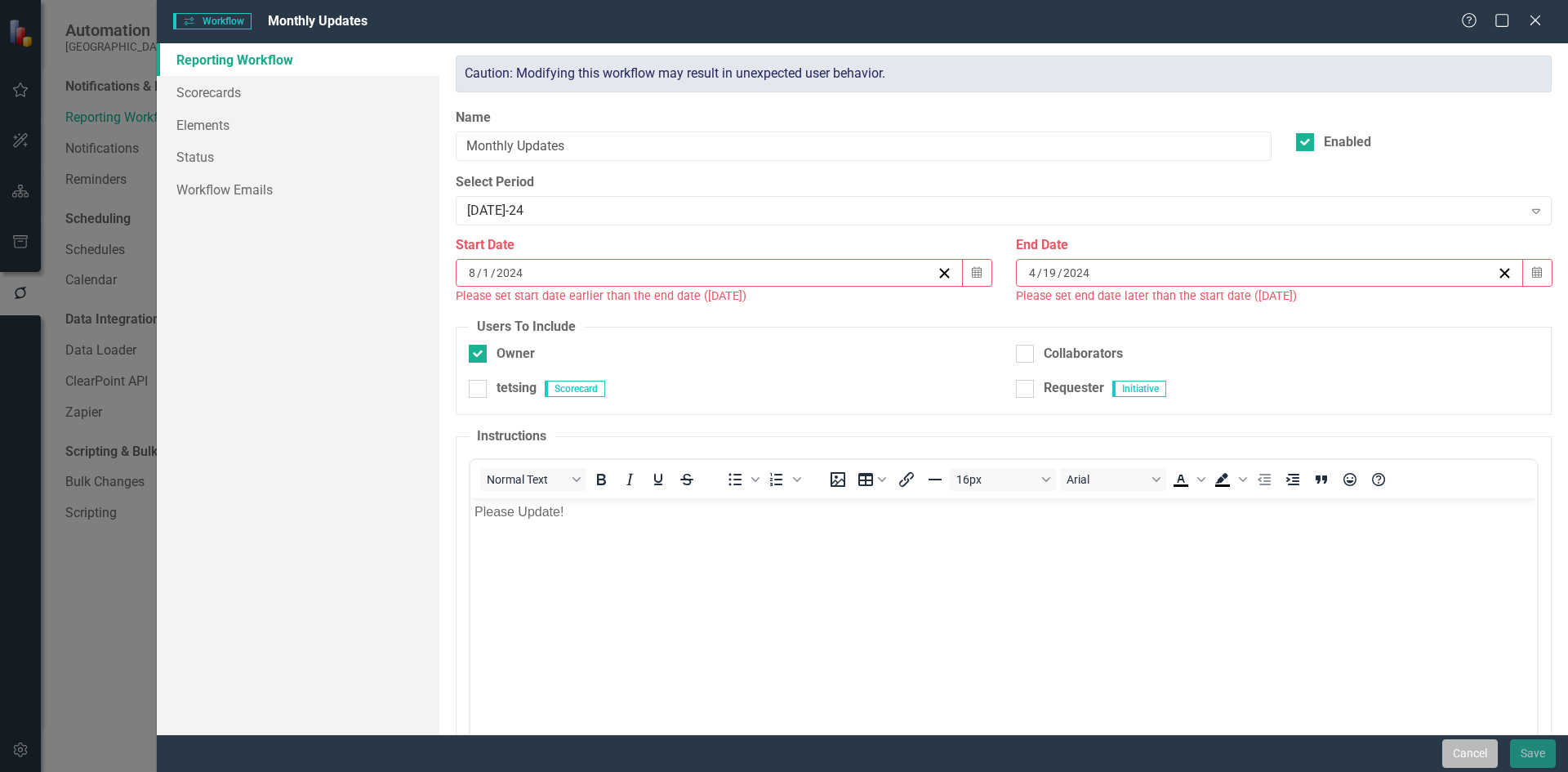
click at [1478, 764] on button "Cancel" at bounding box center [1470, 753] width 56 height 28
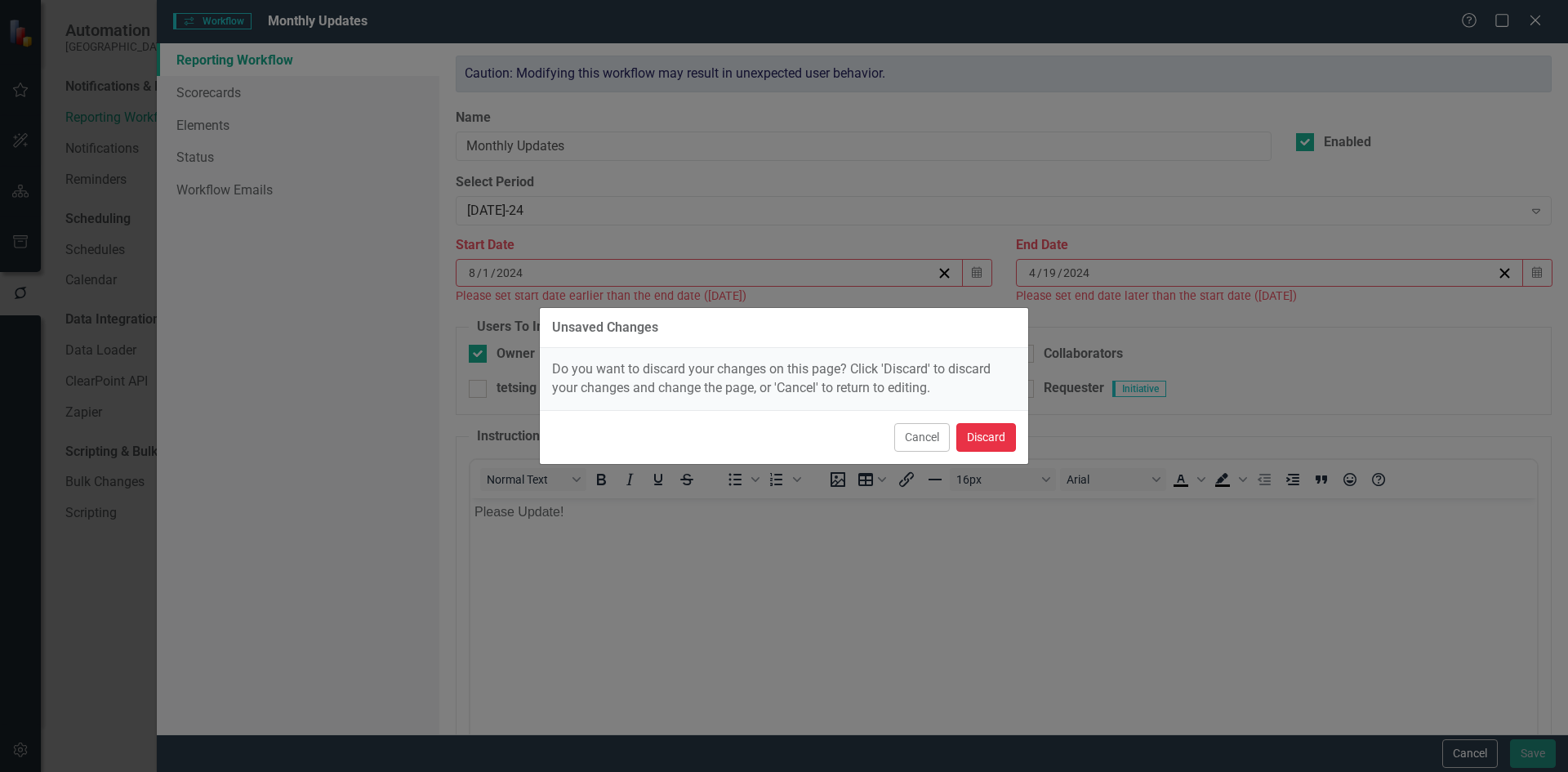
click at [976, 429] on button "Discard" at bounding box center [986, 437] width 59 height 28
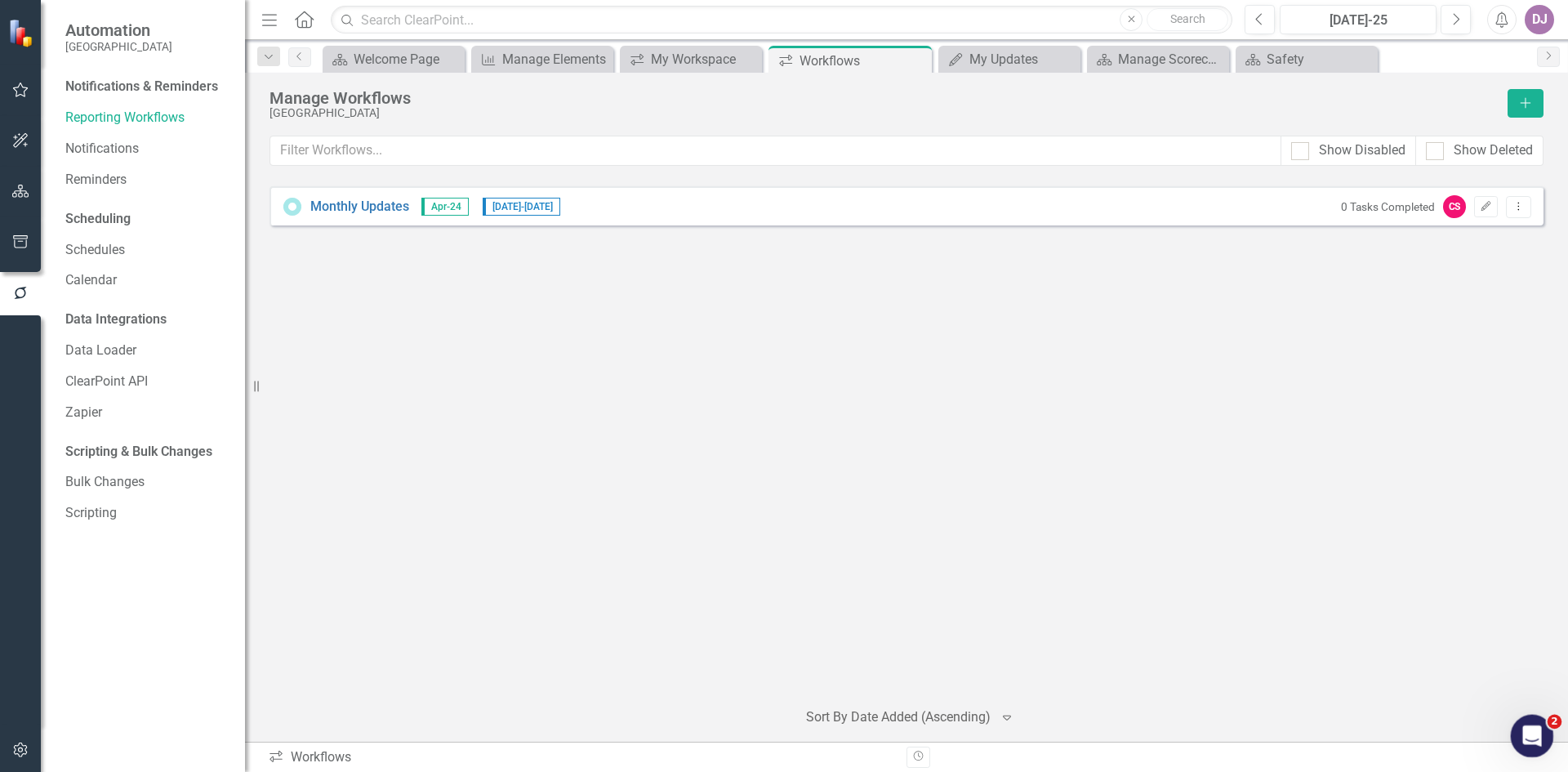
click at [1517, 739] on div "Open Intercom Messenger" at bounding box center [1529, 733] width 54 height 54
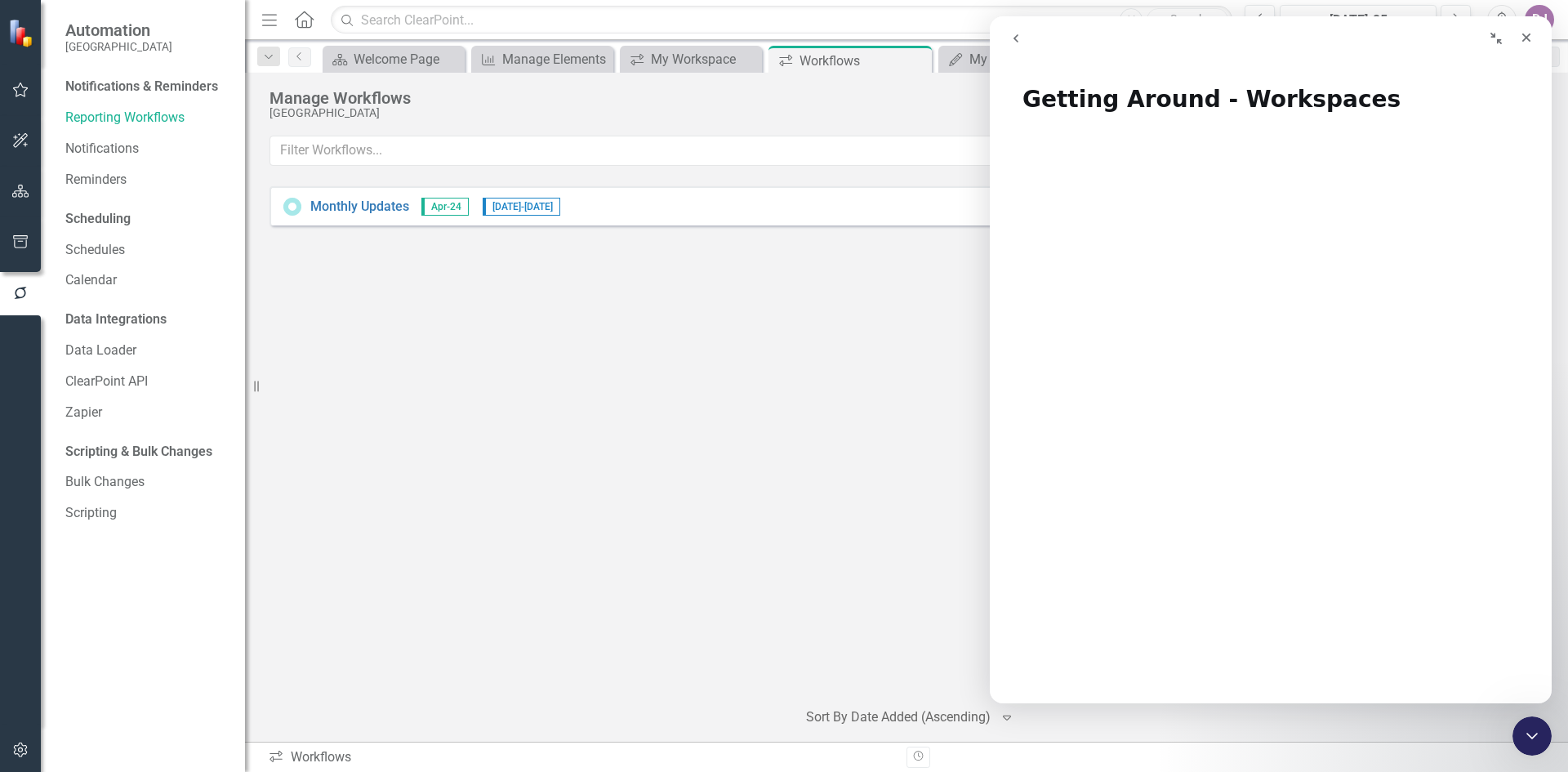
click at [1021, 40] on icon "go back" at bounding box center [1015, 38] width 13 height 13
click at [1020, 40] on icon "go back" at bounding box center [1015, 38] width 13 height 13
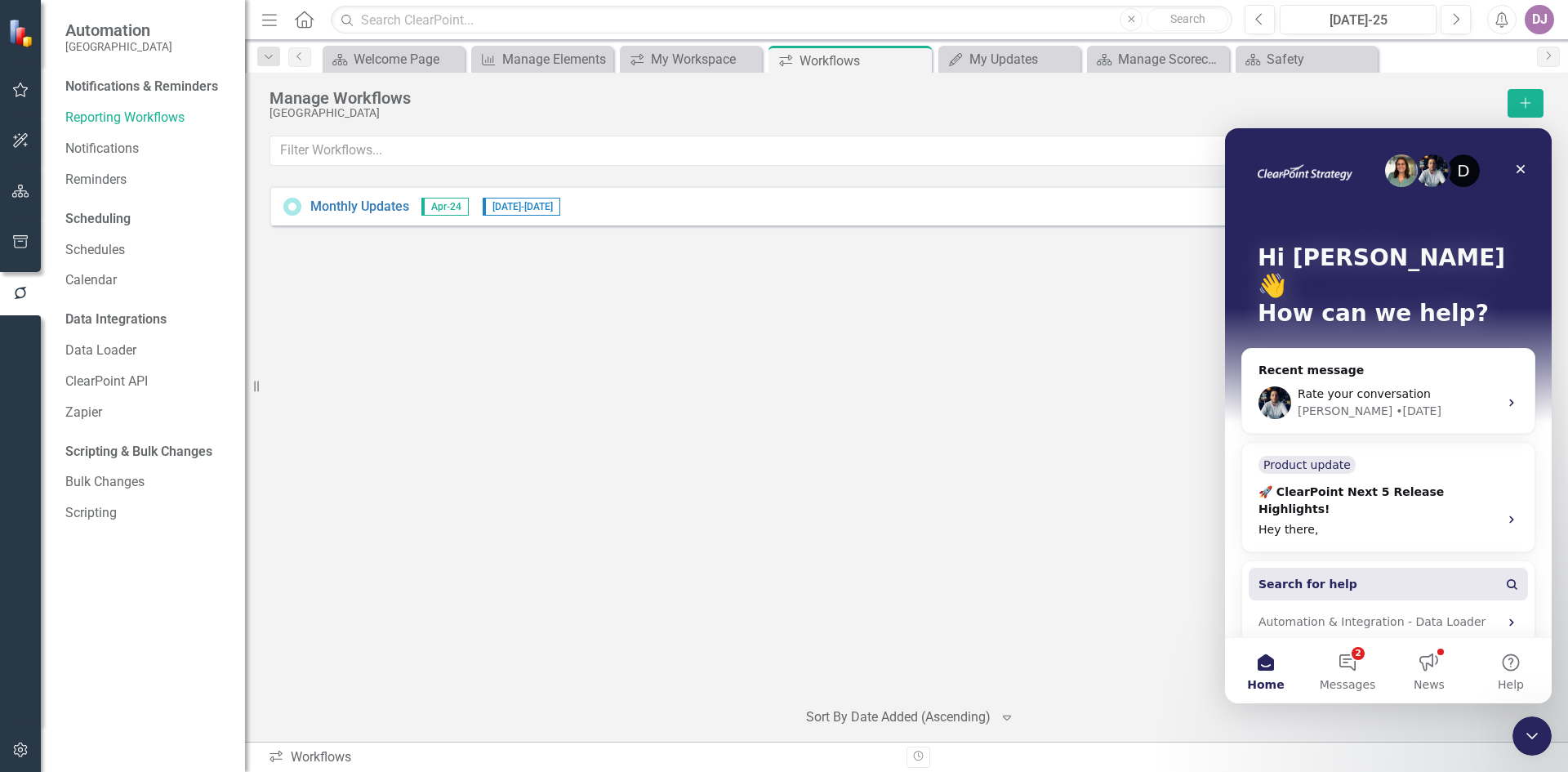
click at [1336, 575] on span "Search for help" at bounding box center [1308, 584] width 99 height 17
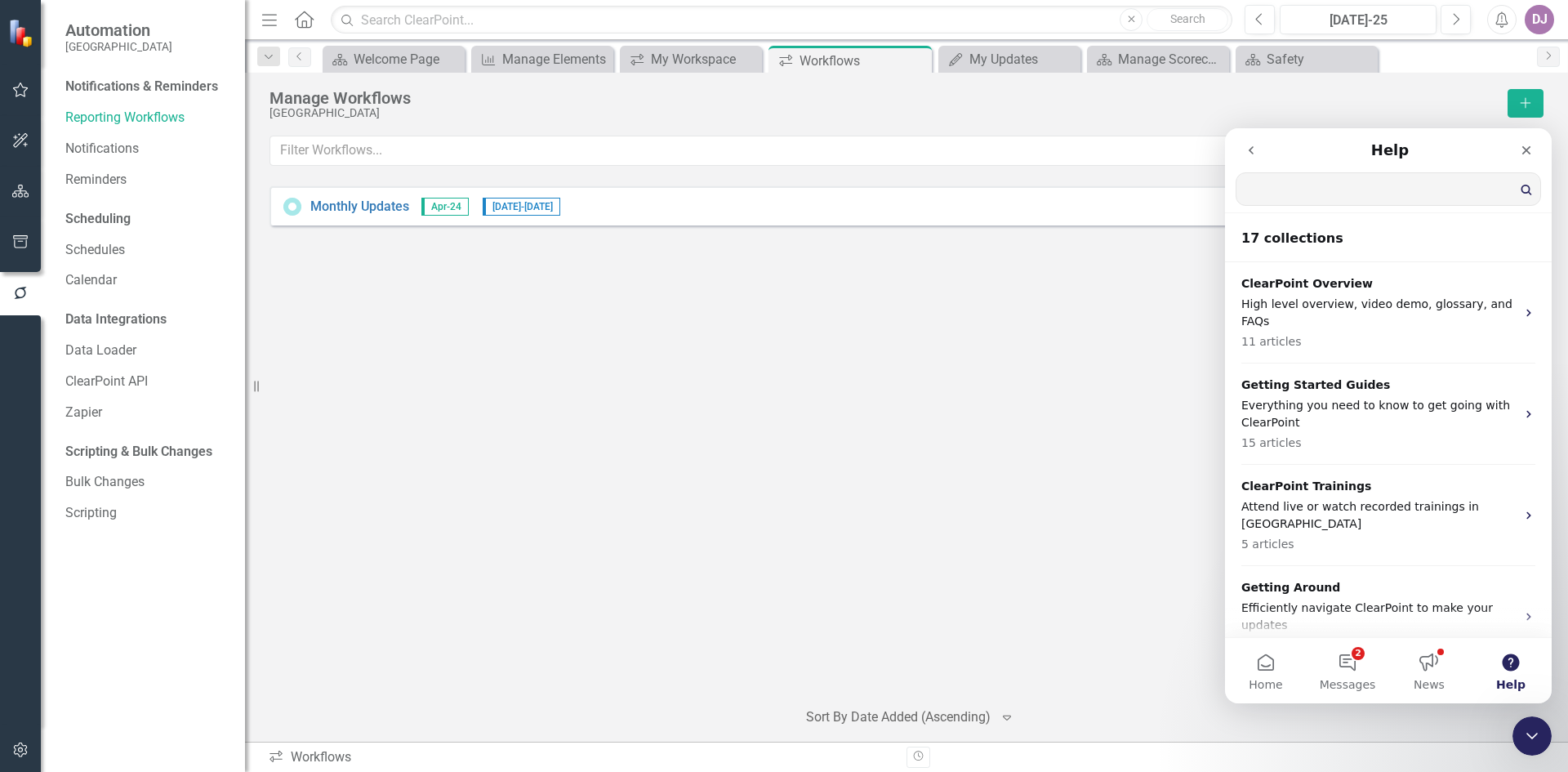
scroll to position [0, 0]
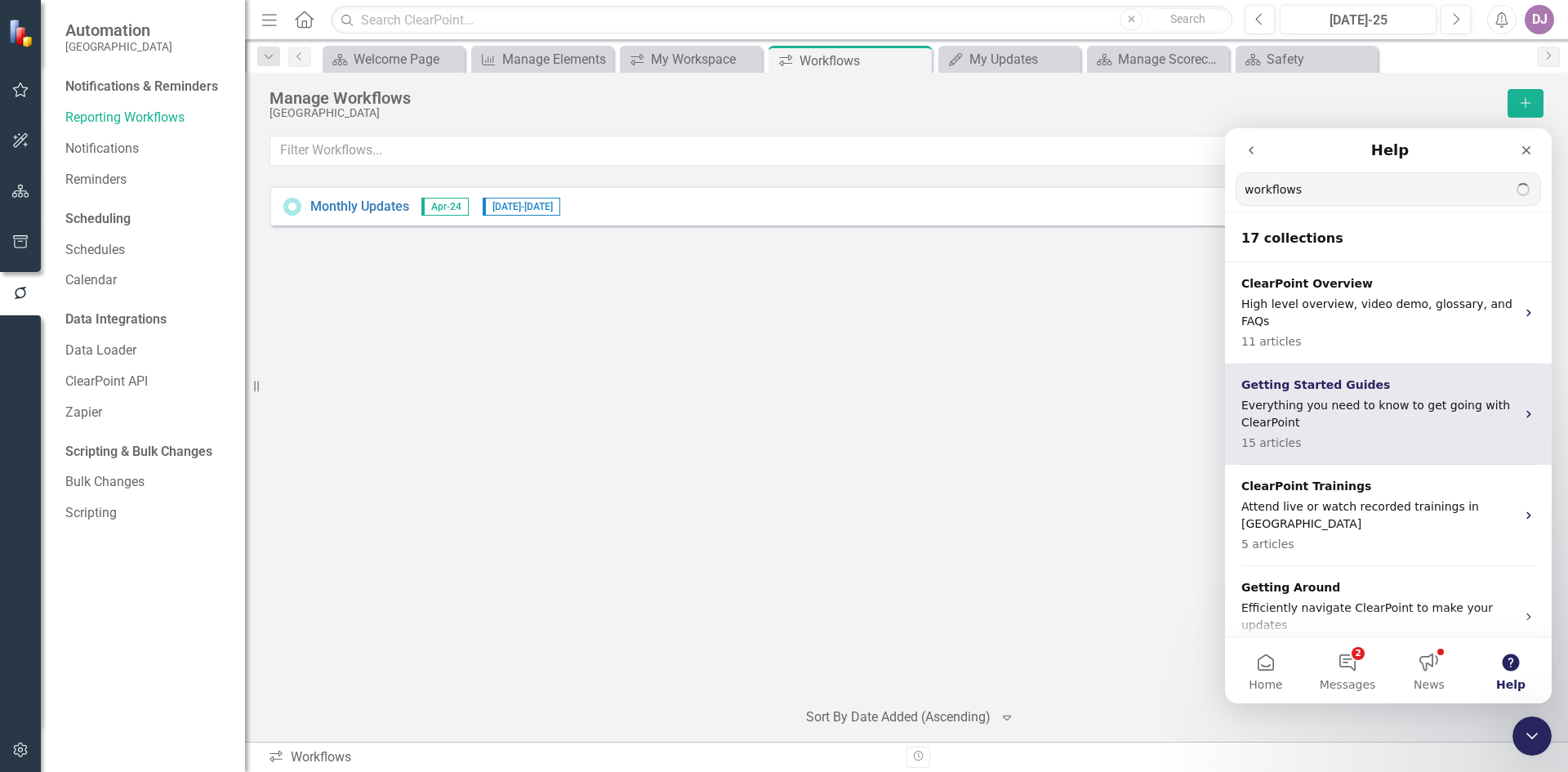
type input "workflows"
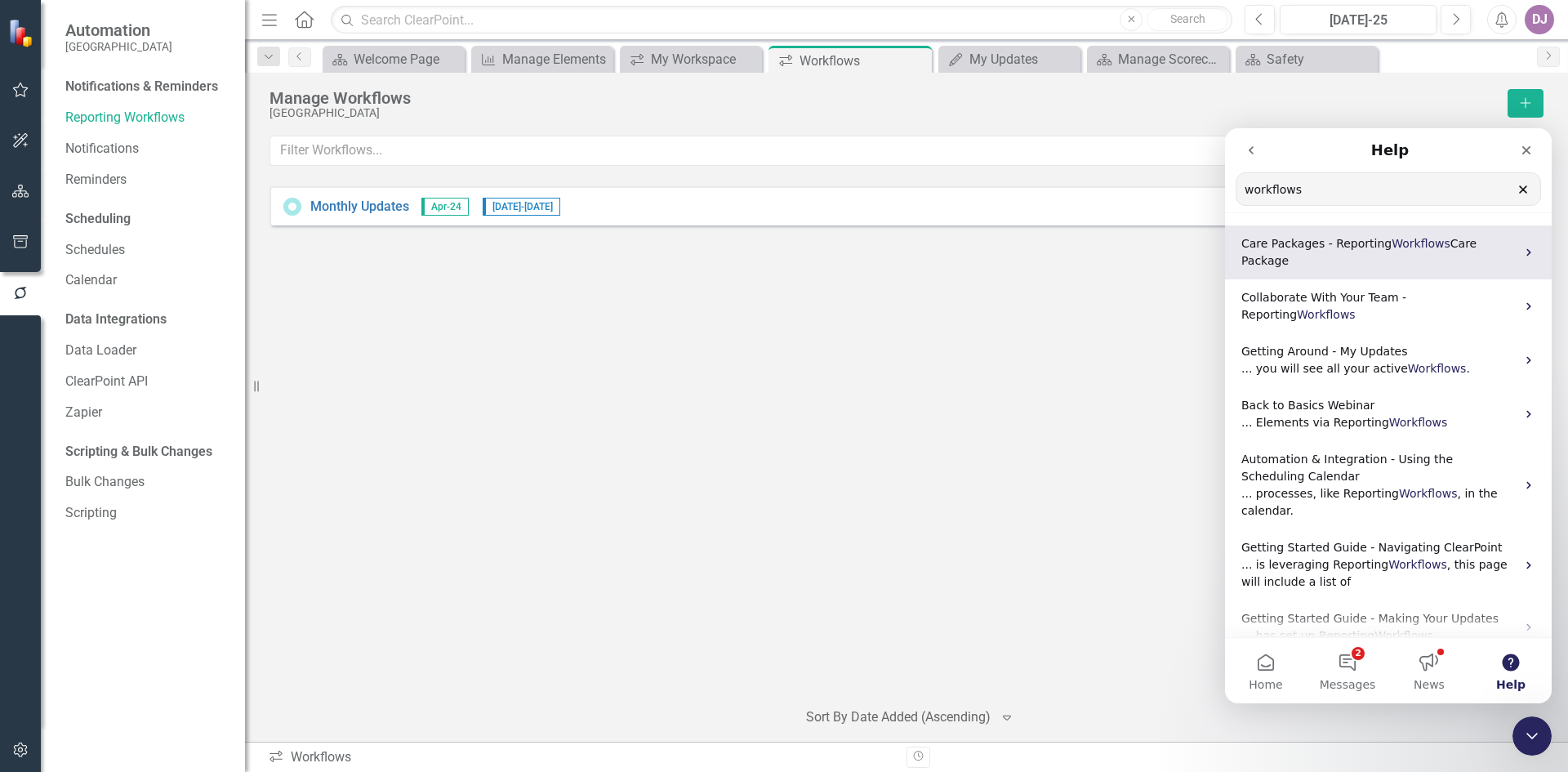
click at [1443, 246] on span "Care Package" at bounding box center [1359, 252] width 235 height 30
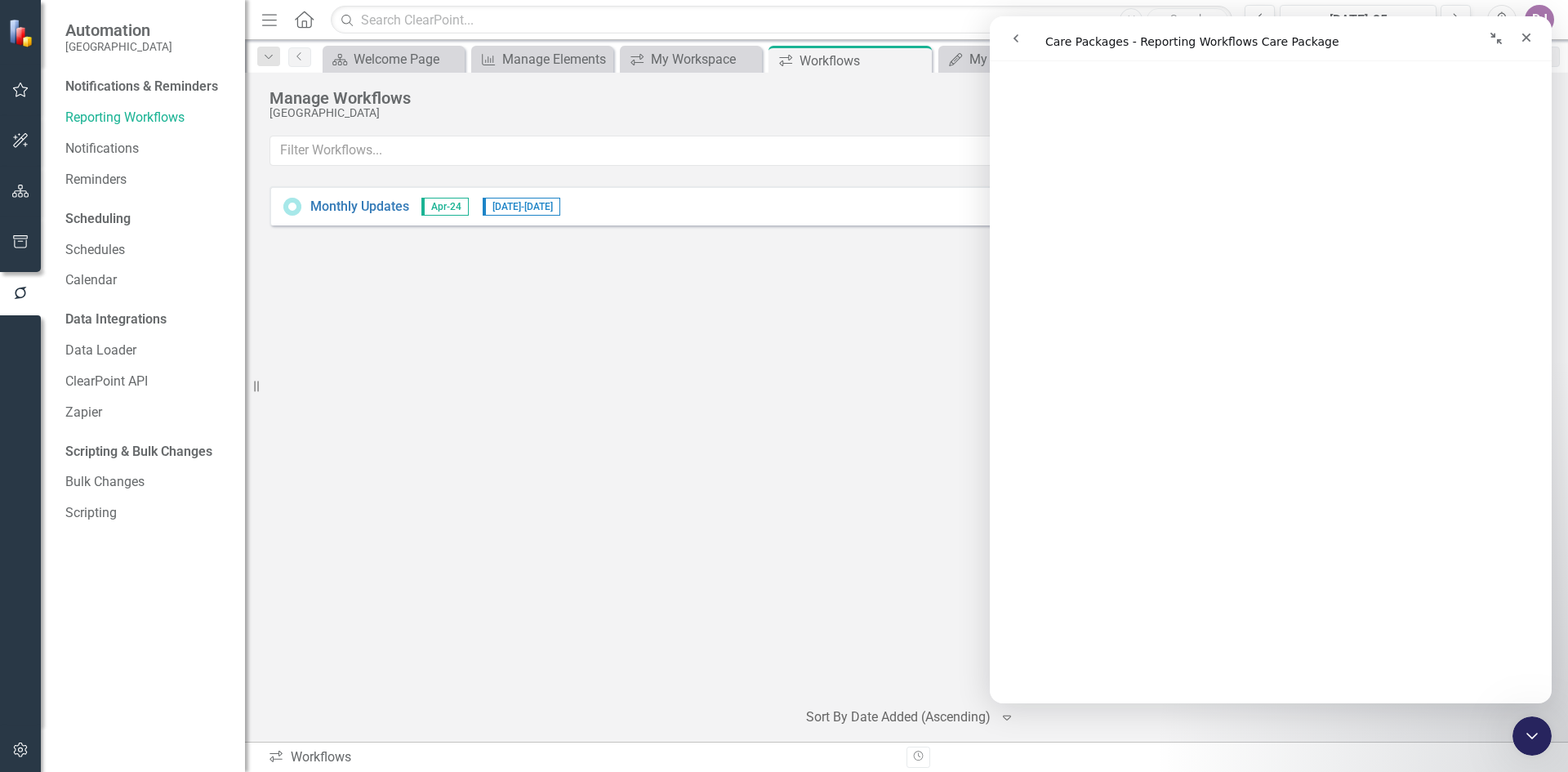
scroll to position [5918, 0]
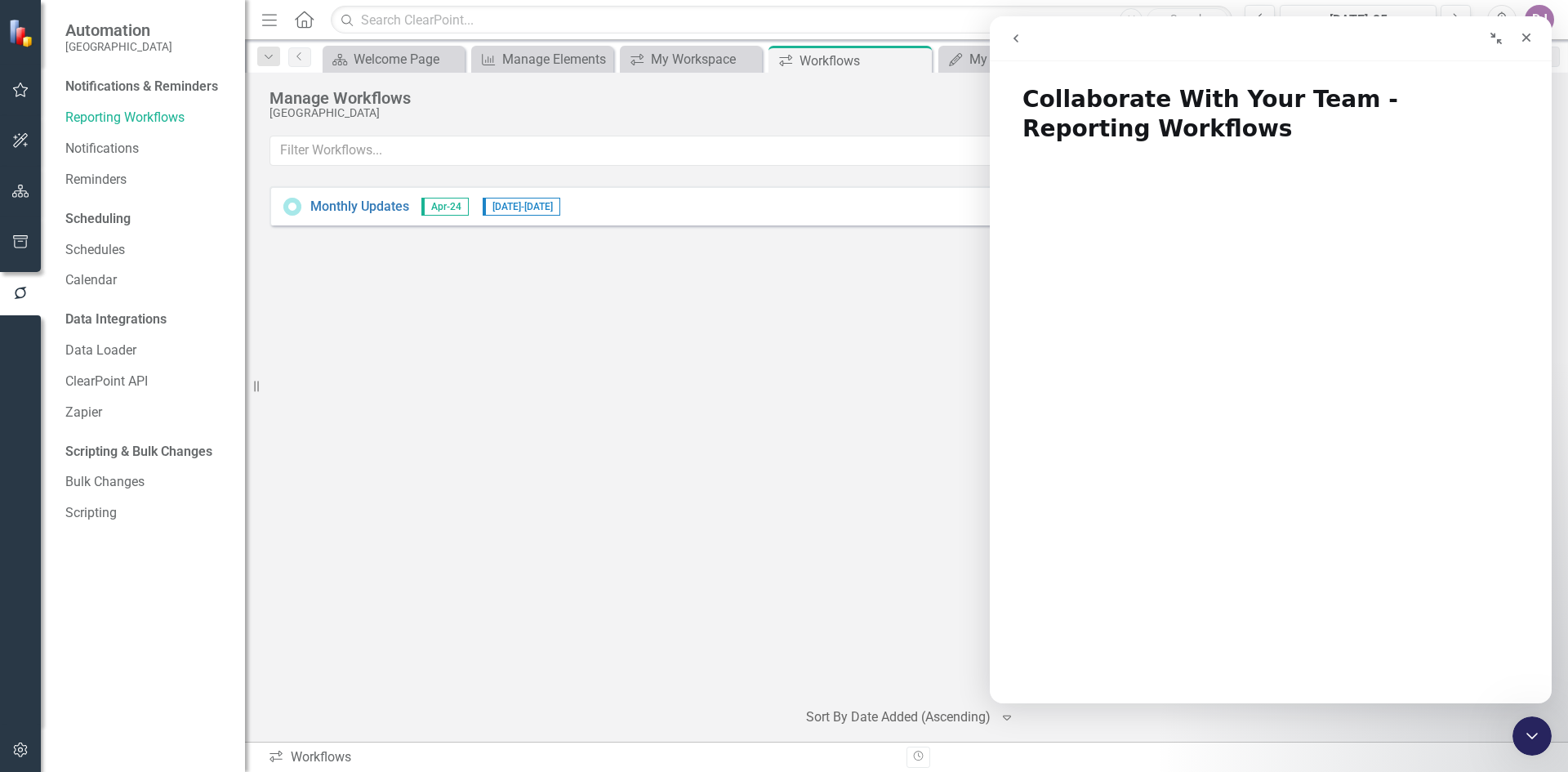
drag, startPoint x: 1555, startPoint y: 110, endPoint x: 1563, endPoint y: 135, distance: 26.2
click at [1563, 135] on div "Manage Workflows CarolinaEast Medical Center Add Show Disabled Show Deleted Loo…" at bounding box center [906, 407] width 1323 height 669
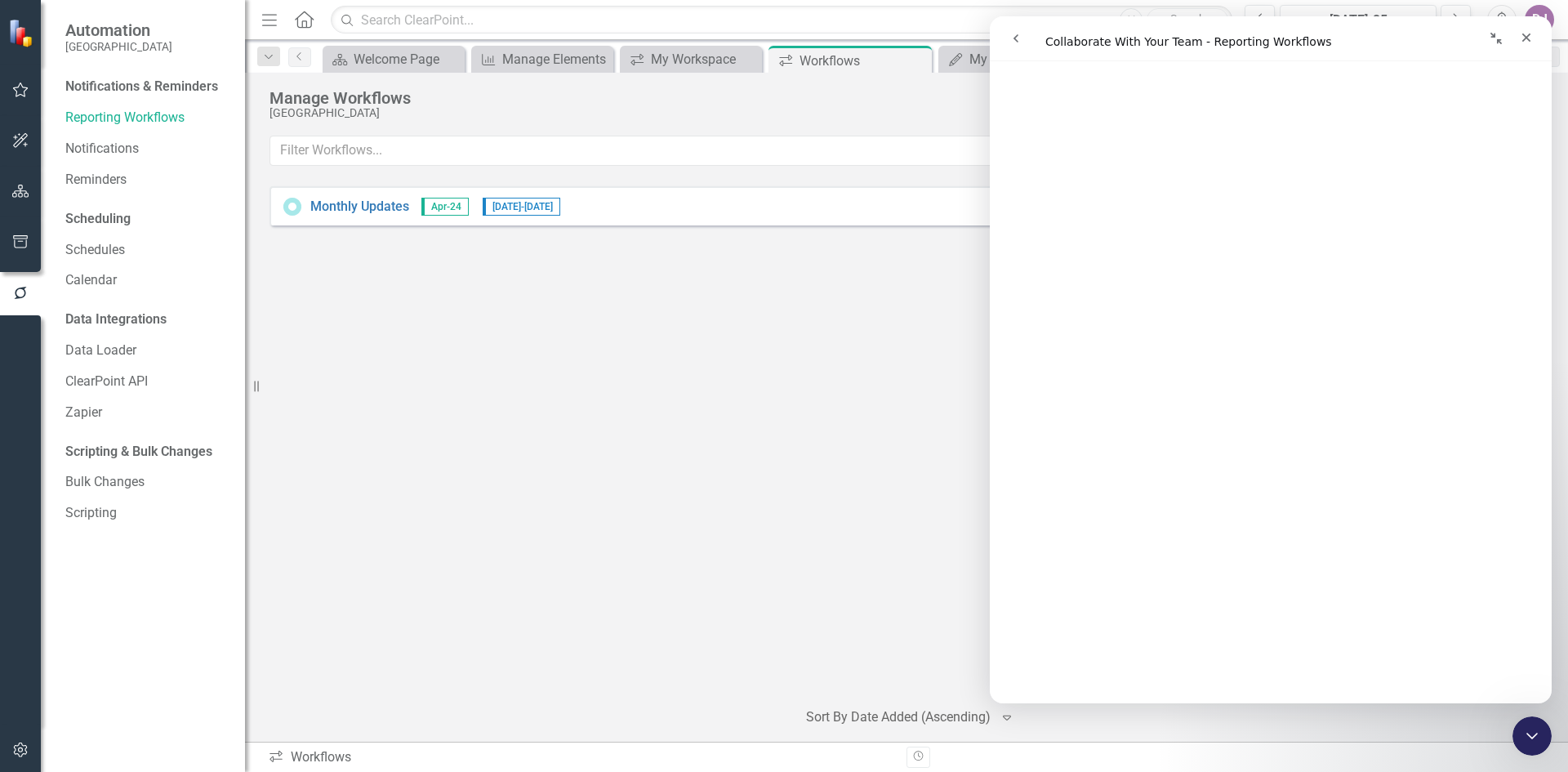
scroll to position [7986, 0]
drag, startPoint x: 1547, startPoint y: 113, endPoint x: 2546, endPoint y: 665, distance: 1141.4
click at [1560, 708] on div "Manage Workflows CarolinaEast Medical Center Add Show Disabled Show Deleted Loo…" at bounding box center [906, 407] width 1323 height 669
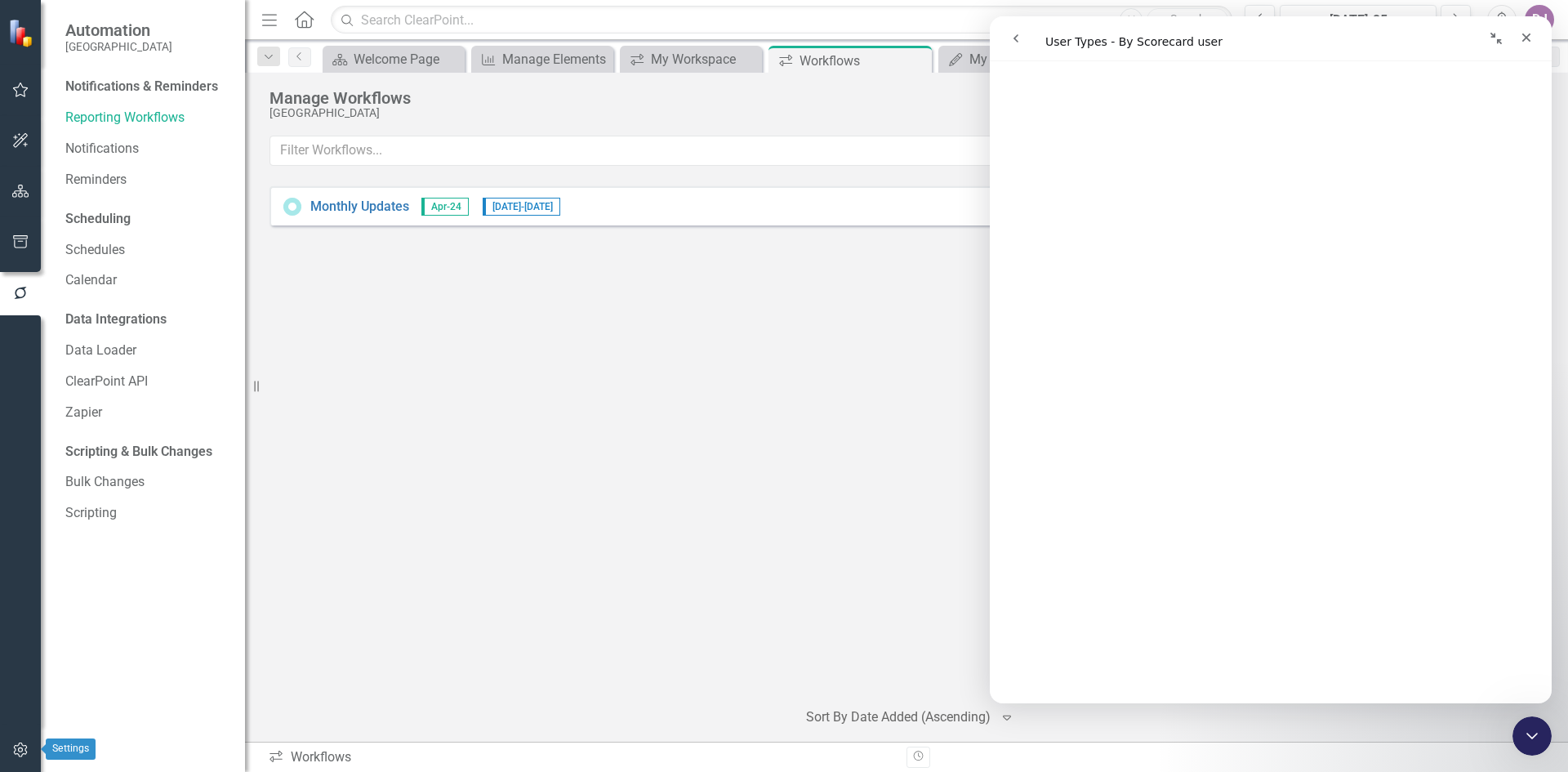
click at [28, 751] on icon "button" at bounding box center [21, 749] width 17 height 13
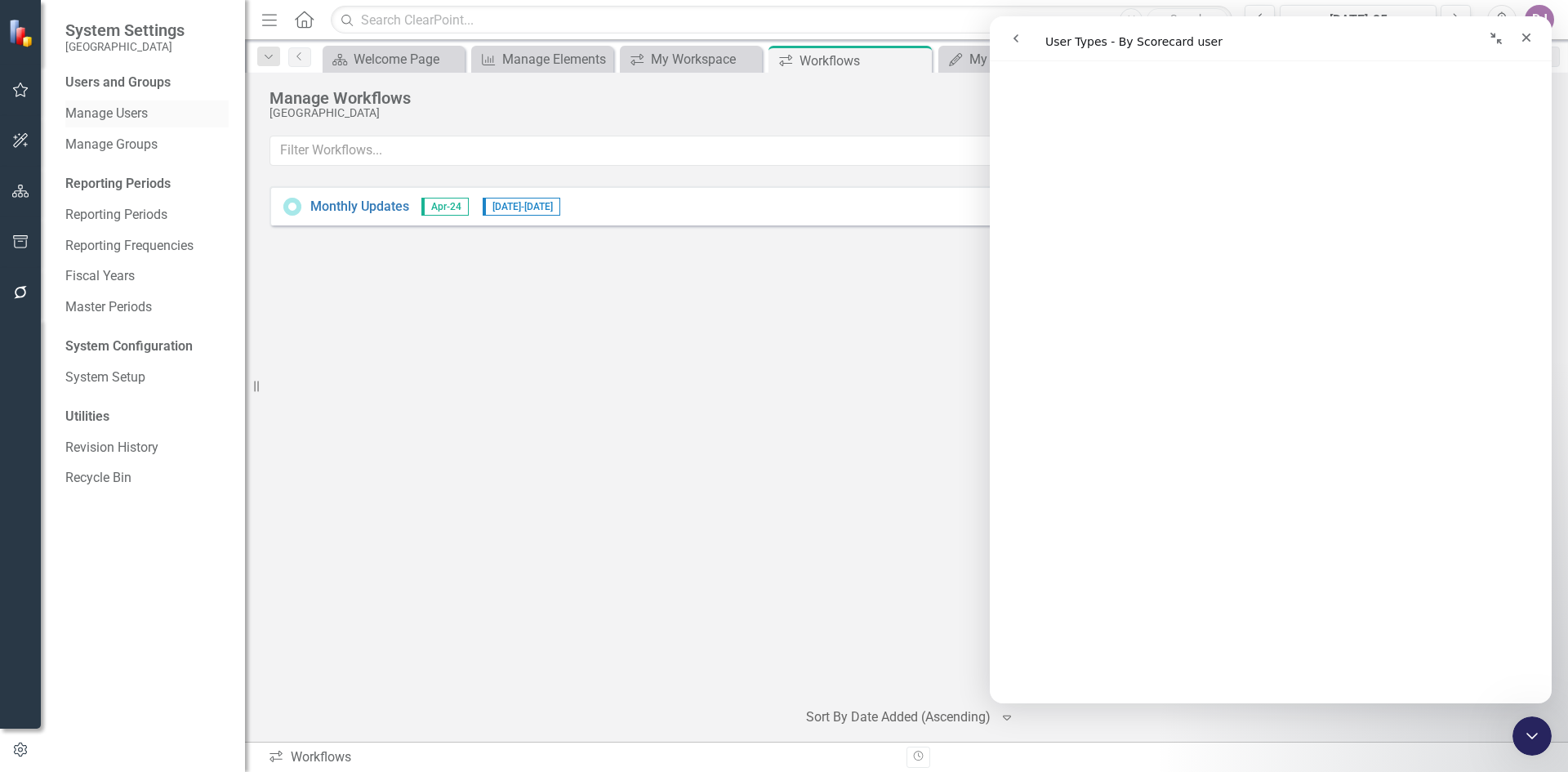
click at [133, 115] on link "Manage Users" at bounding box center [147, 114] width 163 height 19
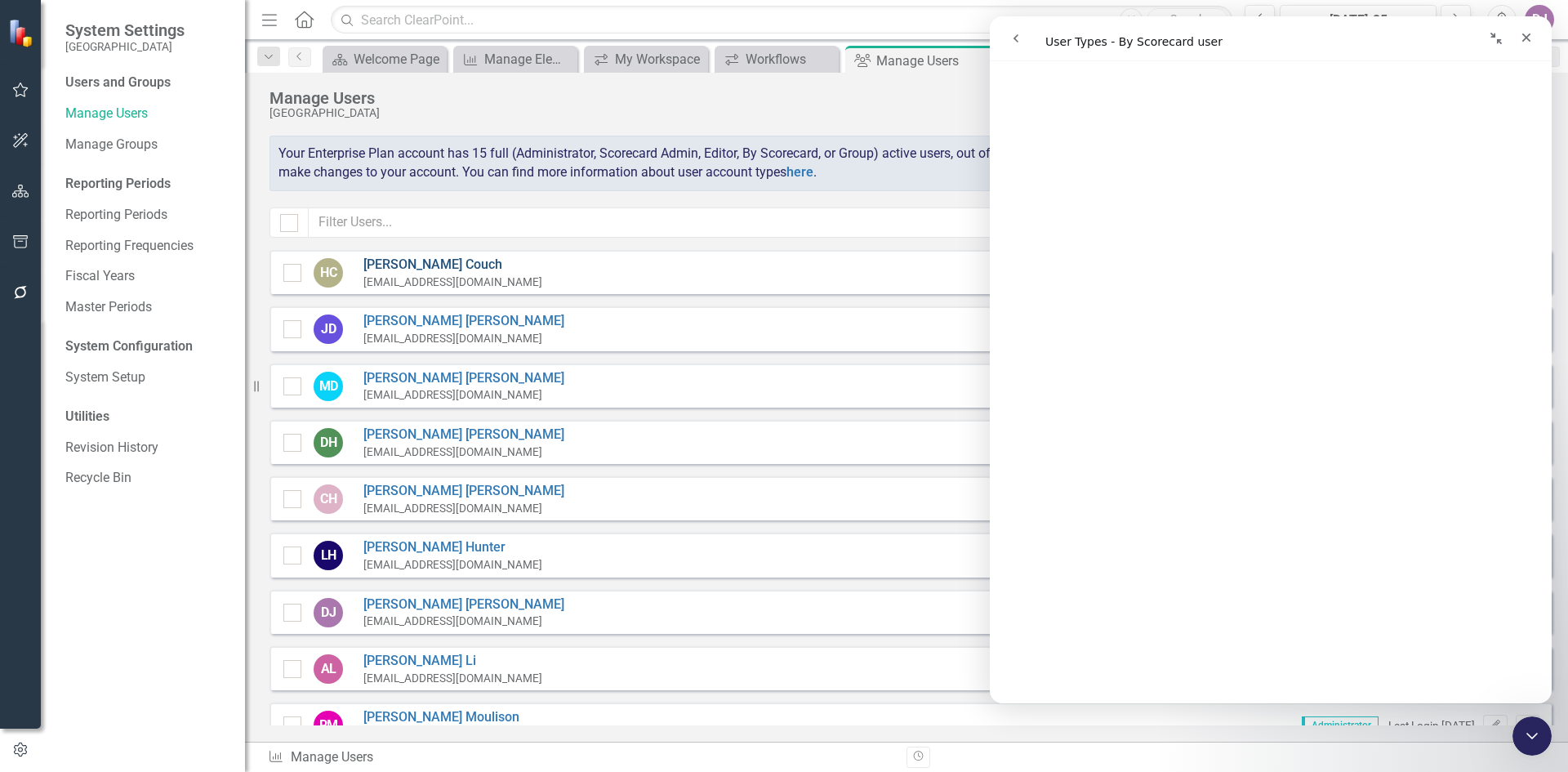
click at [387, 264] on link "[PERSON_NAME]" at bounding box center [453, 265] width 179 height 19
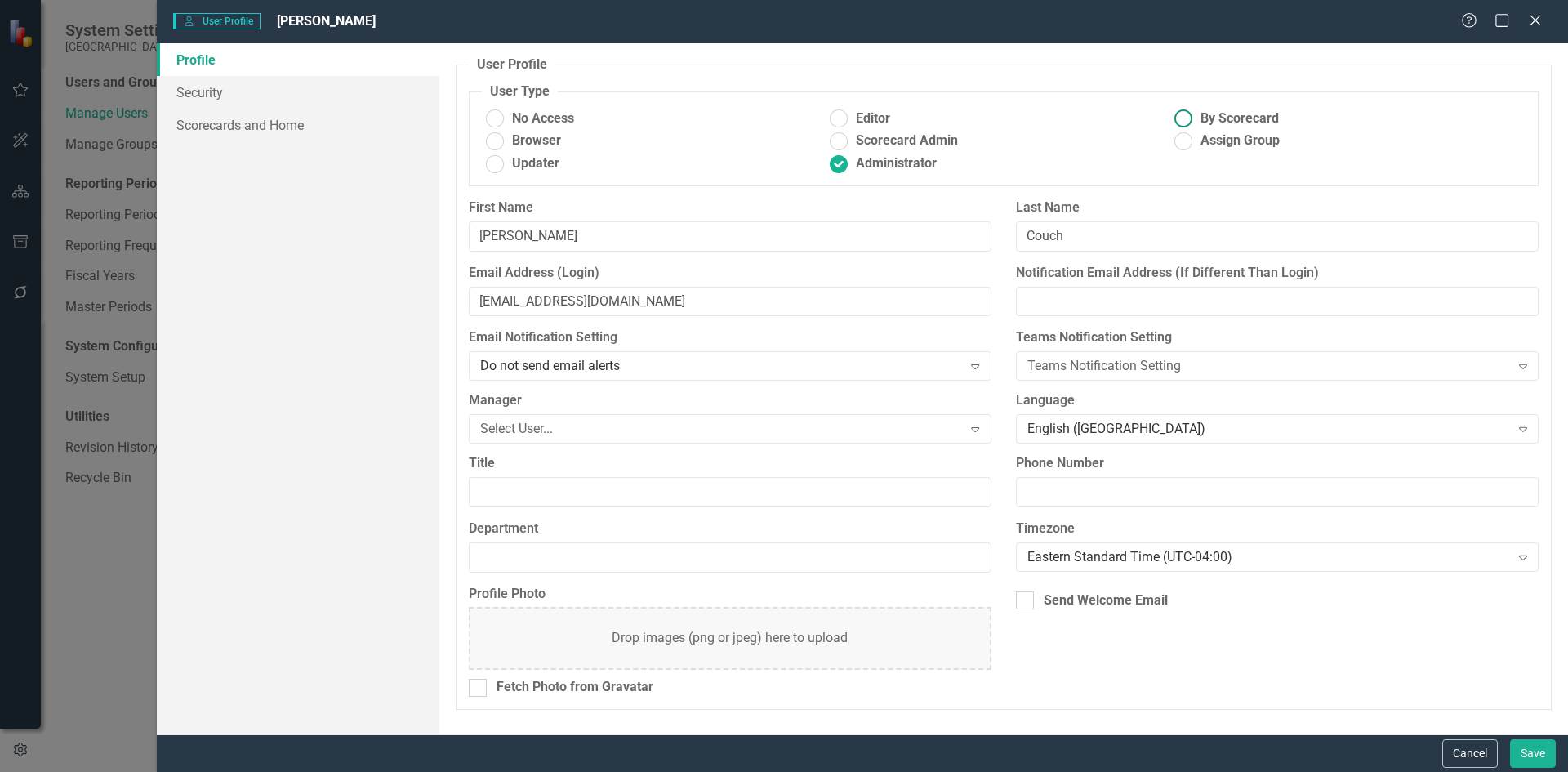
click at [1186, 123] on ins at bounding box center [1183, 119] width 25 height 25
click at [1186, 123] on input "By Scorecard" at bounding box center [1183, 119] width 25 height 25
radio input "true"
click at [1150, 153] on div "No Access Editor By Scorecard Browser Scorecard Admin Assign Group Updater Admi…" at bounding box center [1003, 143] width 1043 height 69
click at [1462, 749] on button "Cancel" at bounding box center [1470, 753] width 56 height 28
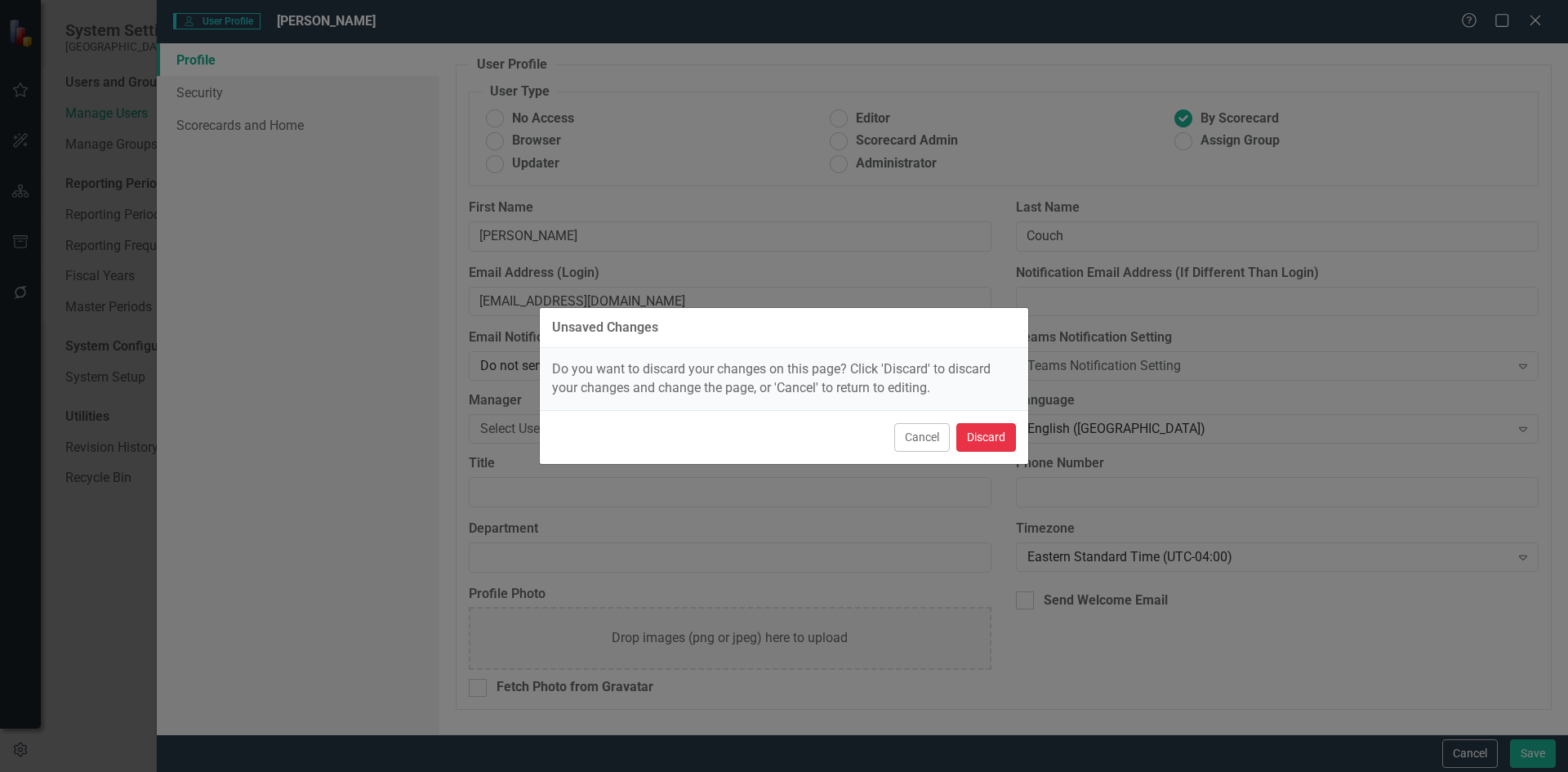
click at [976, 435] on button "Discard" at bounding box center [986, 437] width 59 height 28
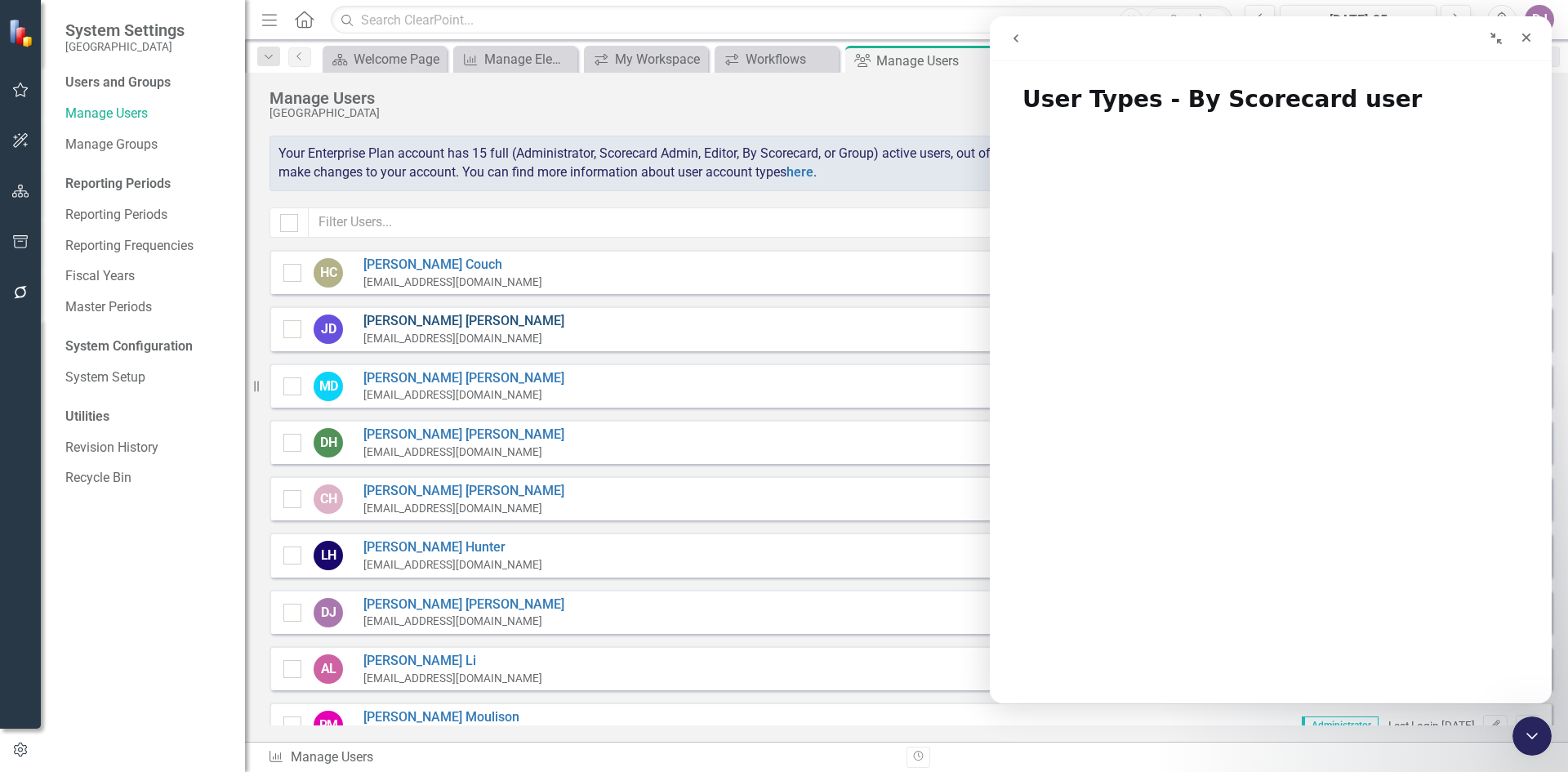
click at [408, 324] on link "[PERSON_NAME]" at bounding box center [464, 321] width 201 height 19
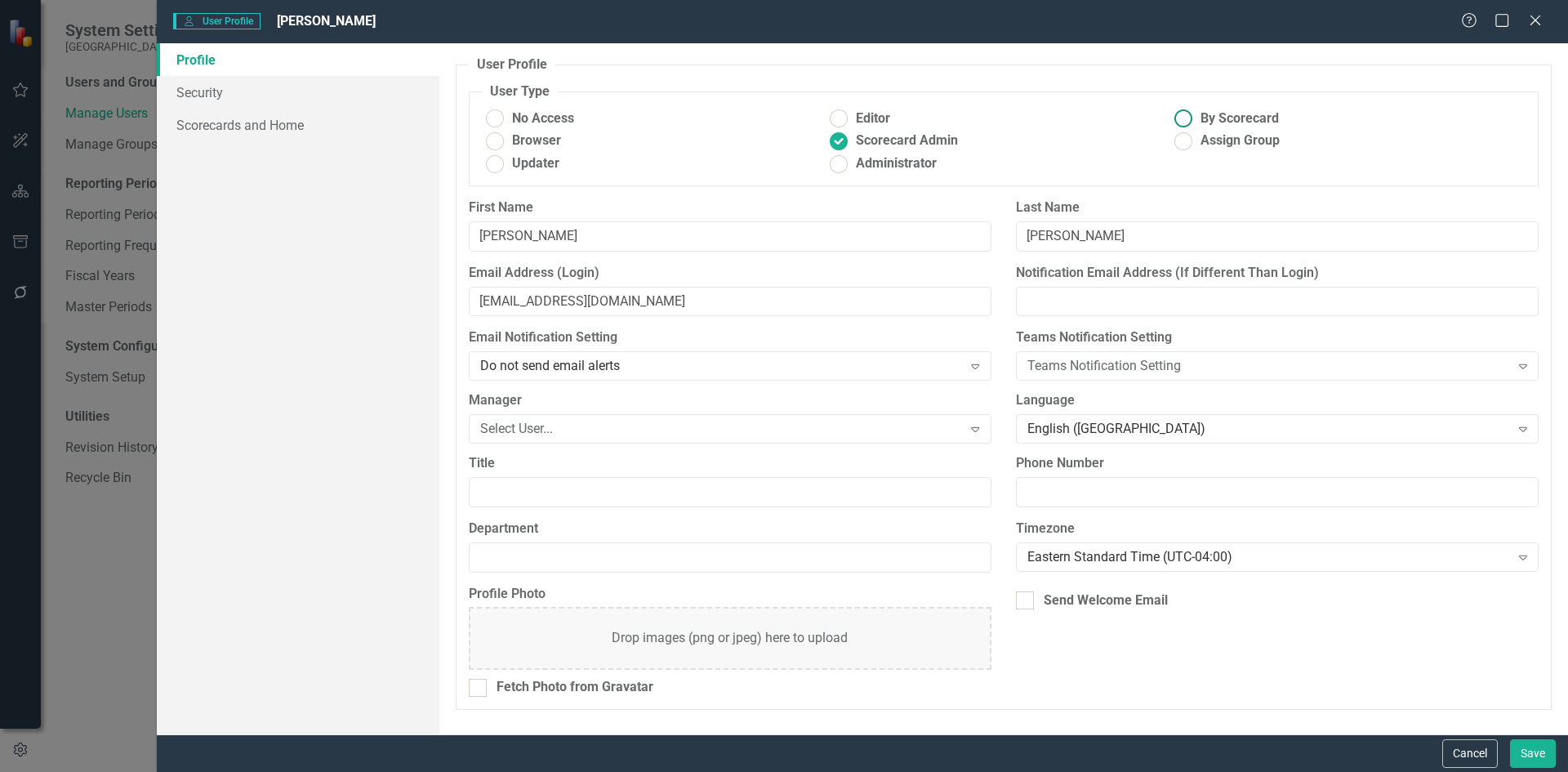
click at [1184, 125] on ins at bounding box center [1183, 119] width 25 height 25
click at [1184, 125] on input "By Scorecard" at bounding box center [1183, 119] width 25 height 25
radio input "true"
click at [1535, 749] on button "Save" at bounding box center [1532, 753] width 46 height 28
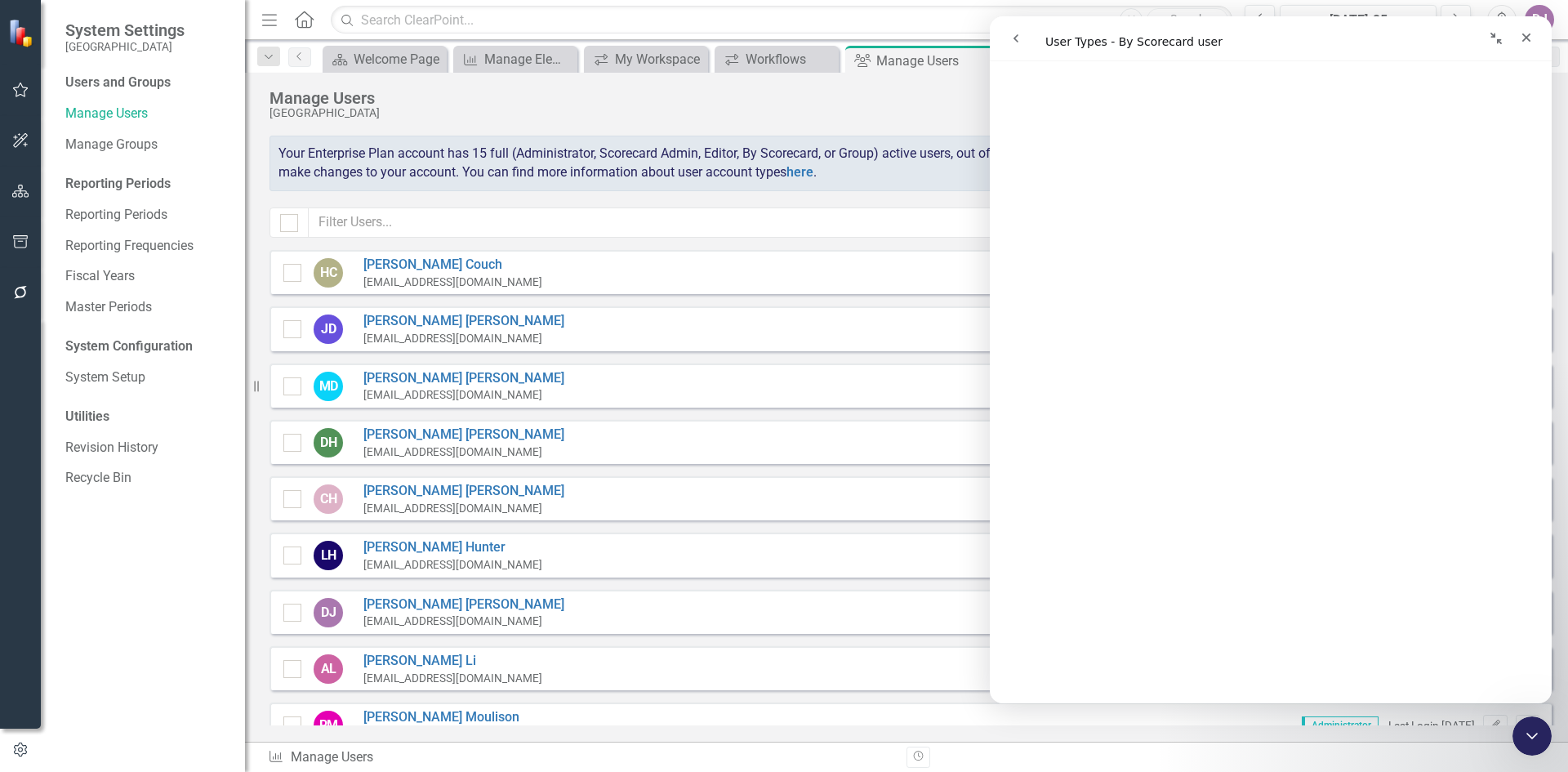
scroll to position [730, 0]
click at [410, 325] on link "[PERSON_NAME]" at bounding box center [464, 321] width 201 height 19
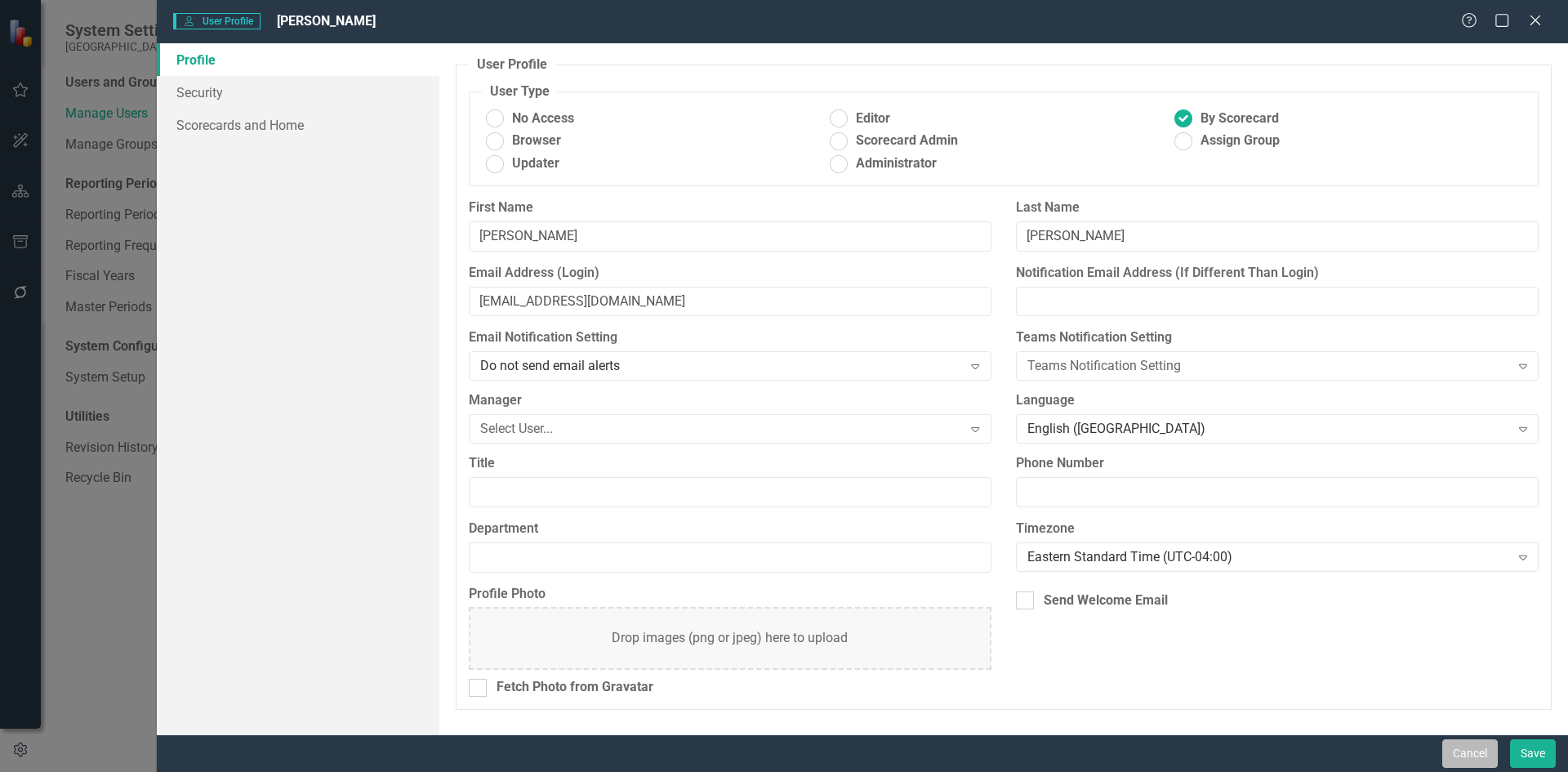
click at [1467, 756] on button "Cancel" at bounding box center [1470, 753] width 56 height 28
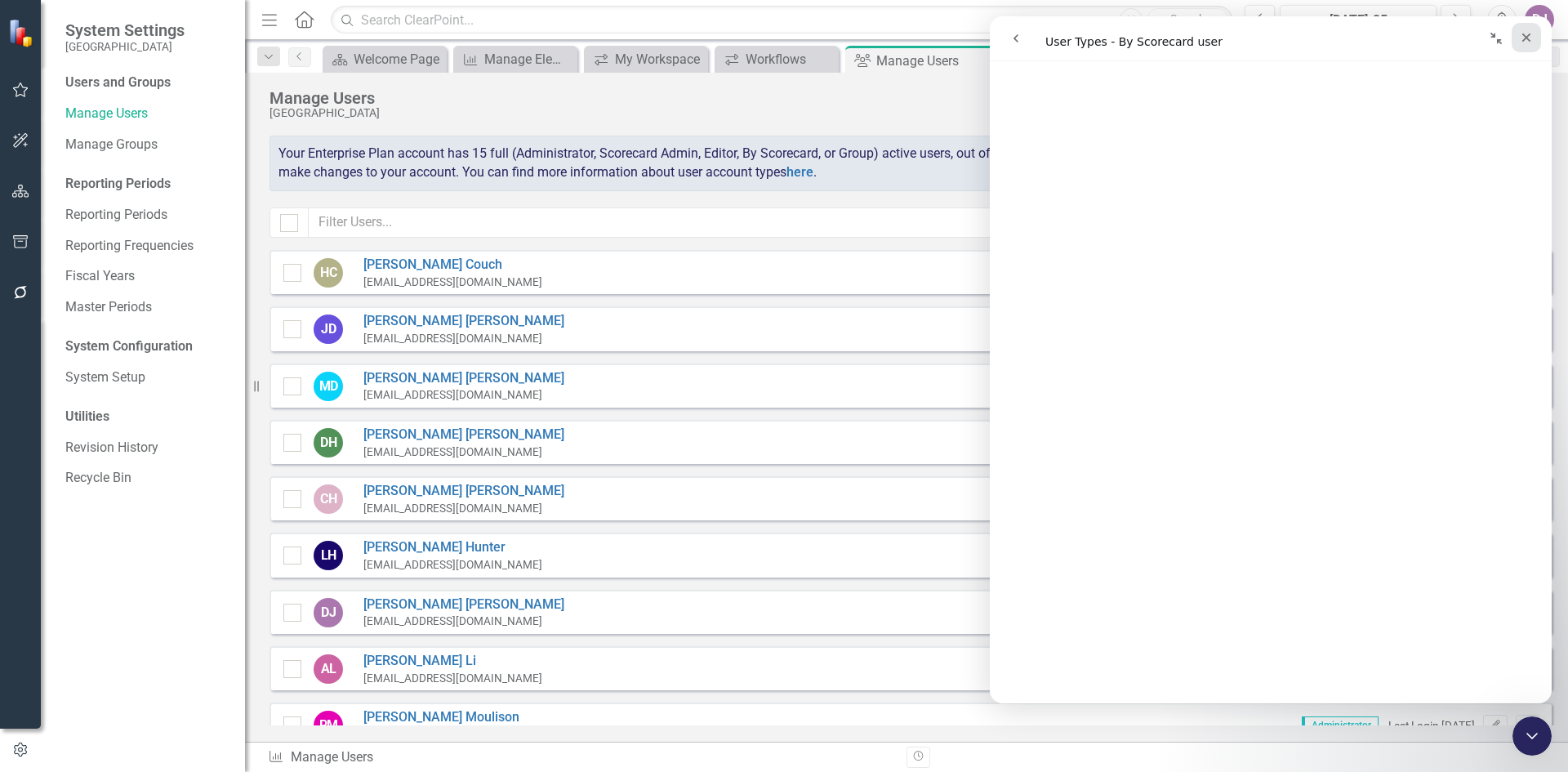
click at [1535, 42] on div "Close" at bounding box center [1526, 38] width 29 height 29
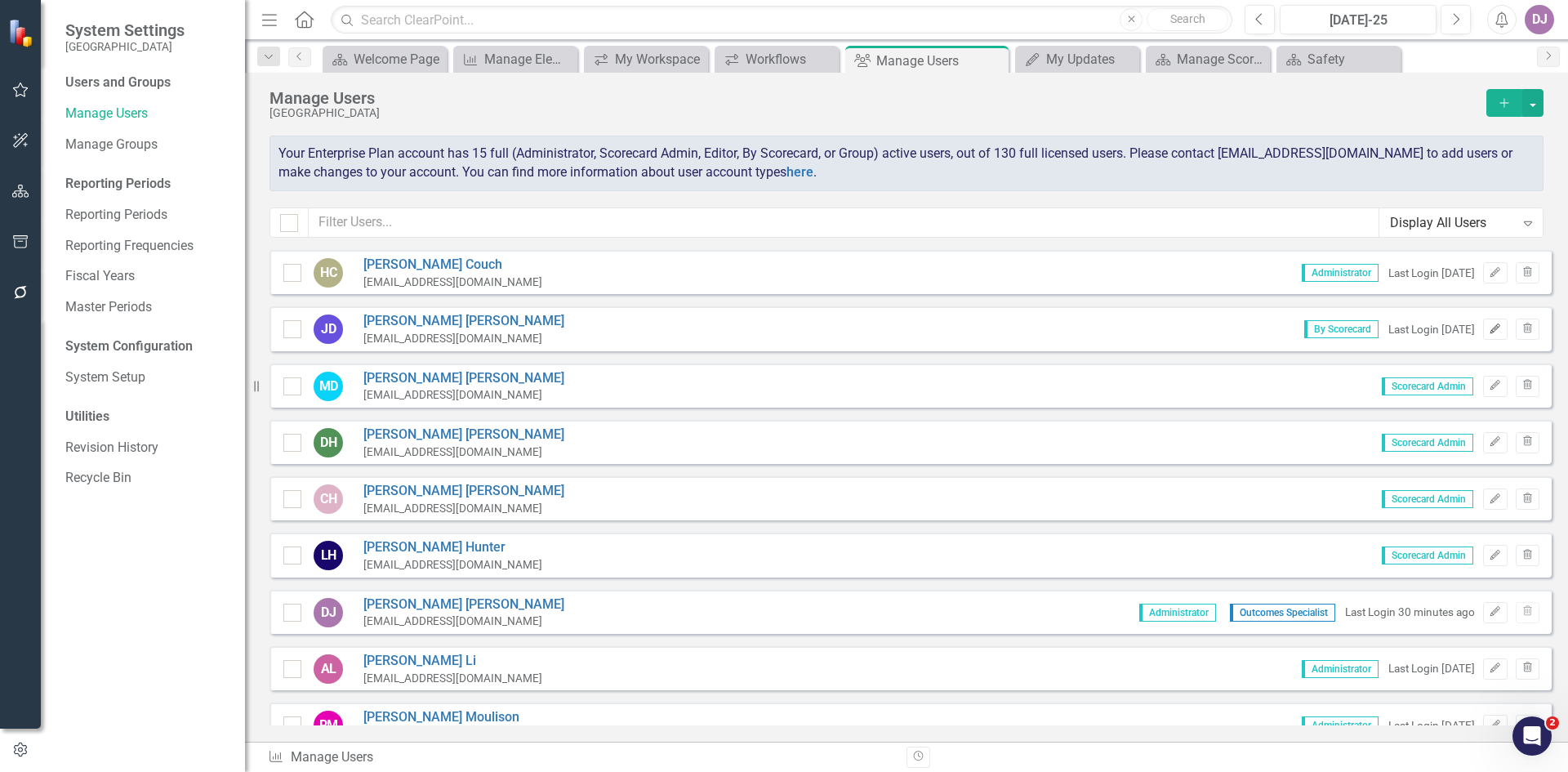
click at [1489, 330] on icon "Edit" at bounding box center [1495, 329] width 12 height 9
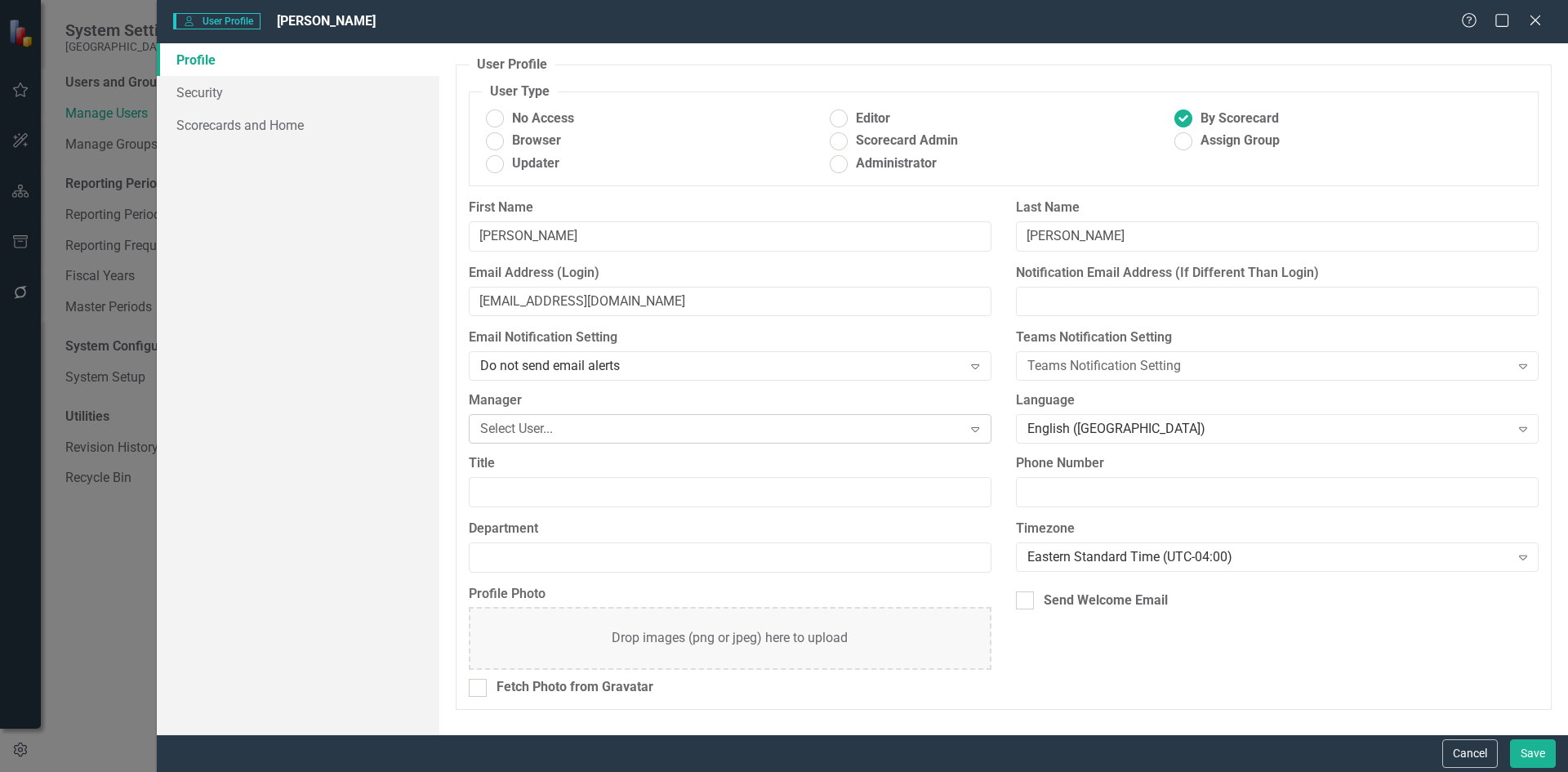
click at [975, 429] on icon "Expand" at bounding box center [975, 429] width 16 height 13
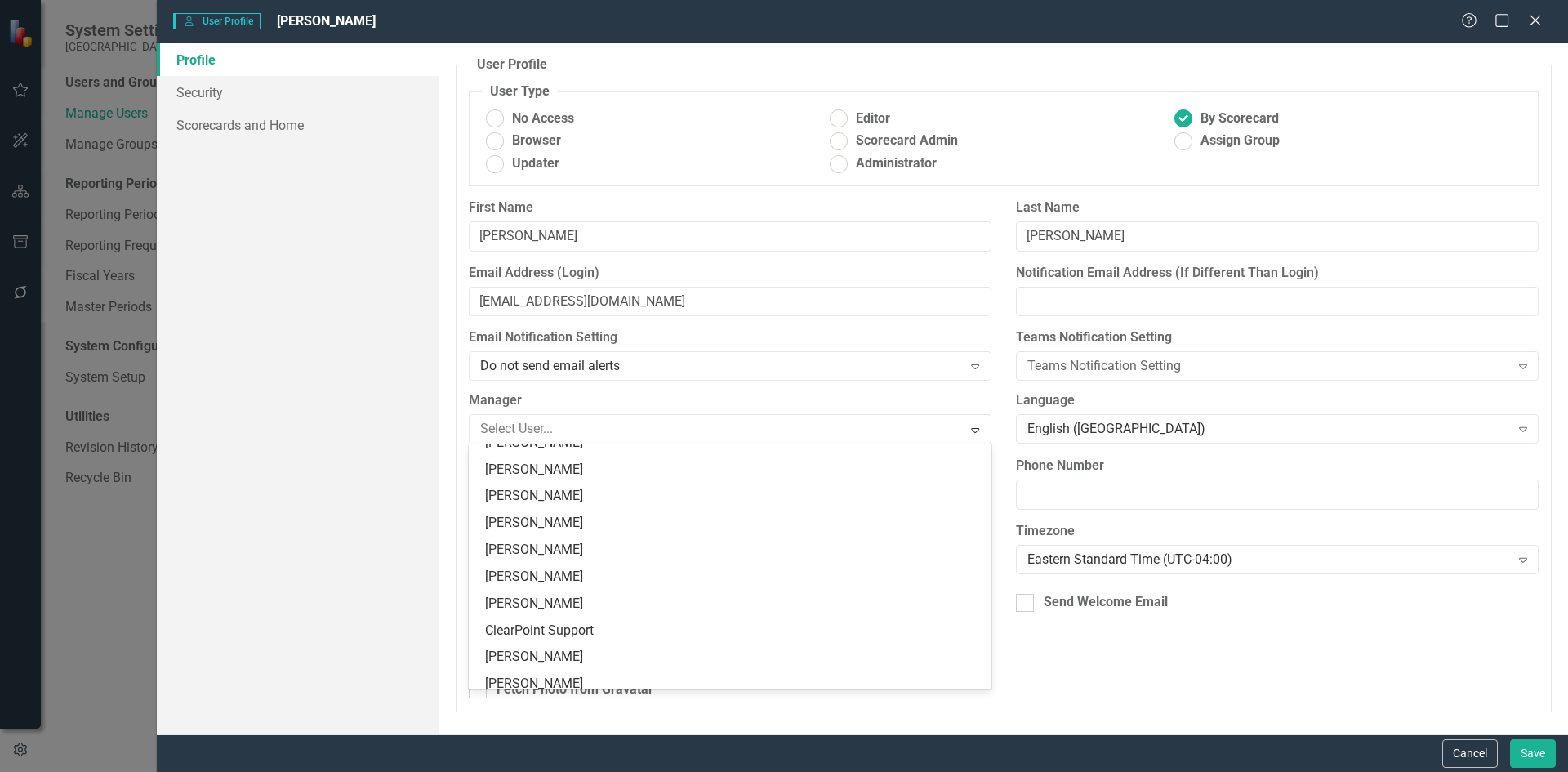
scroll to position [238, 0]
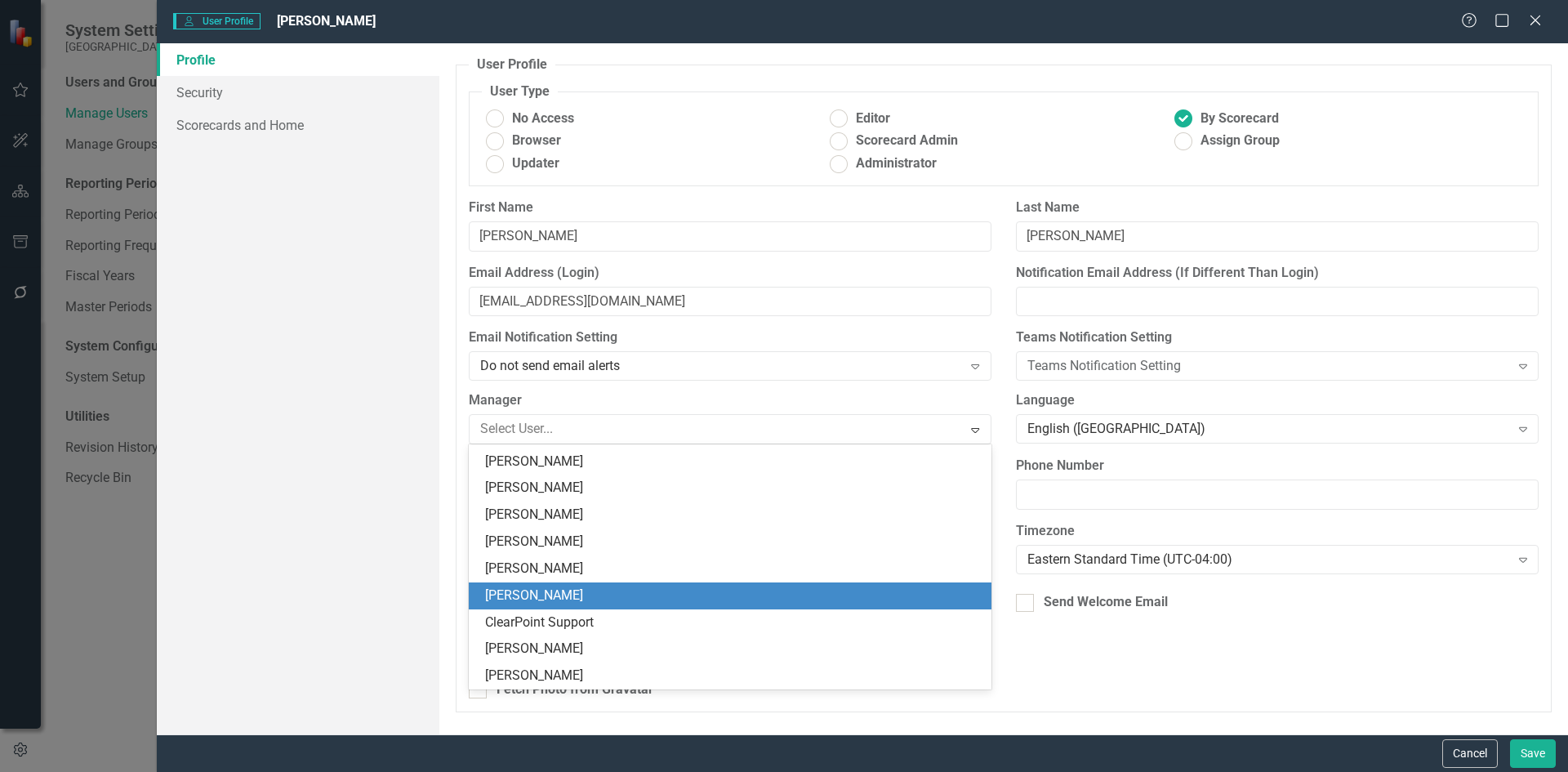
click at [615, 603] on div "[PERSON_NAME]" at bounding box center [733, 596] width 496 height 19
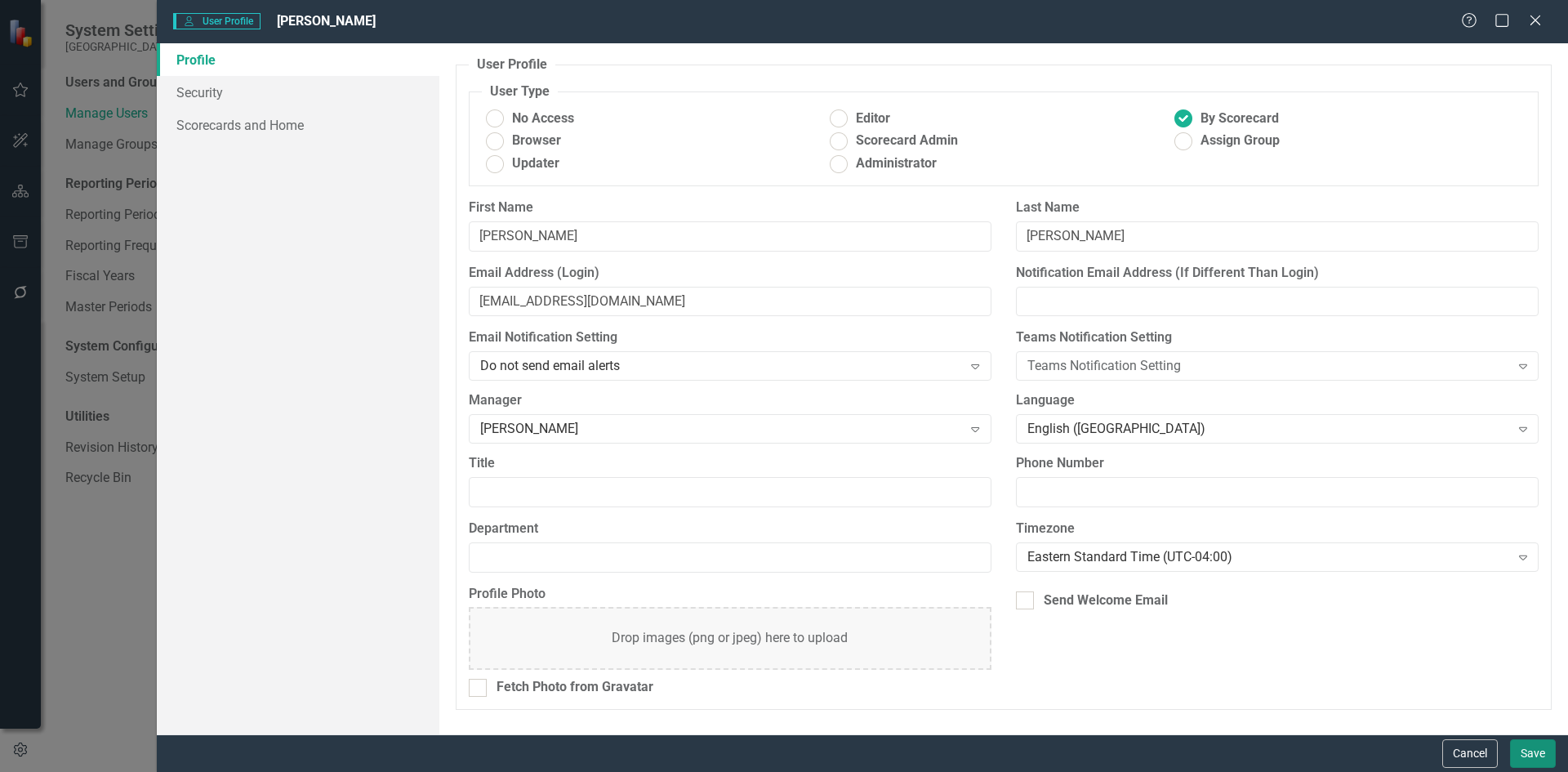
click at [1527, 752] on button "Save" at bounding box center [1532, 753] width 46 height 28
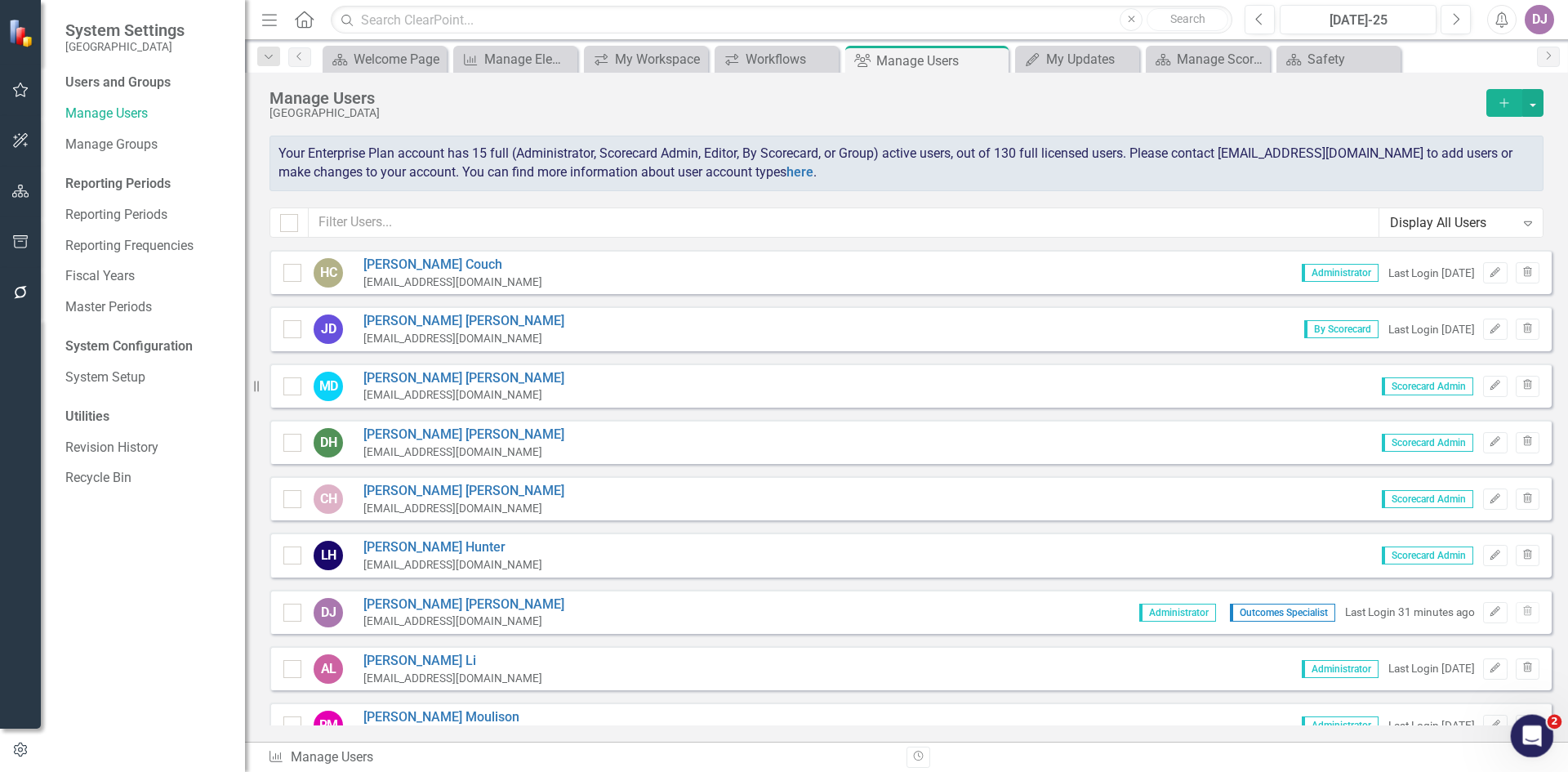
click at [1514, 743] on div "Open Intercom Messenger" at bounding box center [1529, 733] width 54 height 54
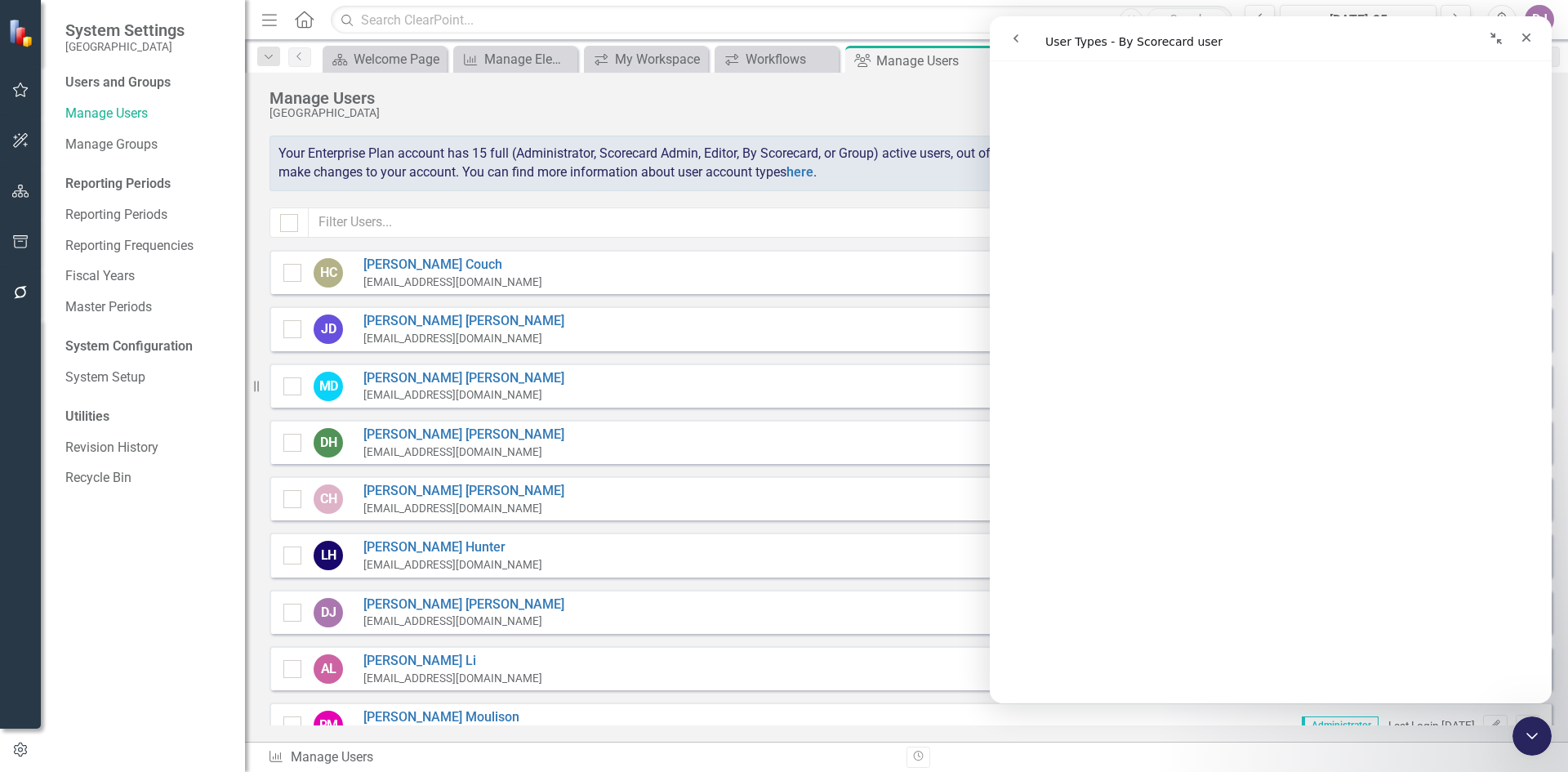
scroll to position [813, 0]
click at [21, 142] on icon "button" at bounding box center [21, 140] width 17 height 13
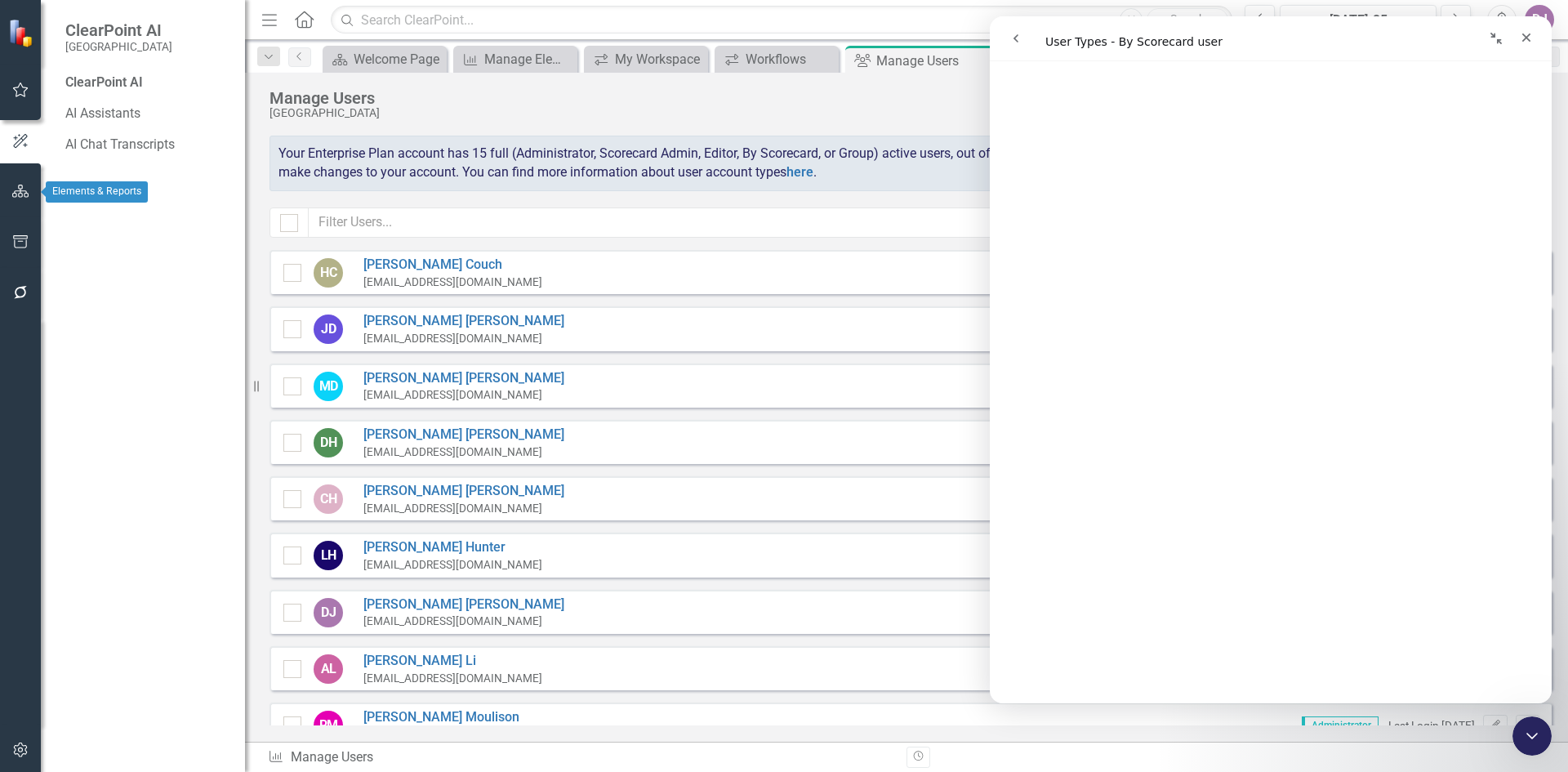
click at [21, 191] on icon "button" at bounding box center [21, 191] width 17 height 13
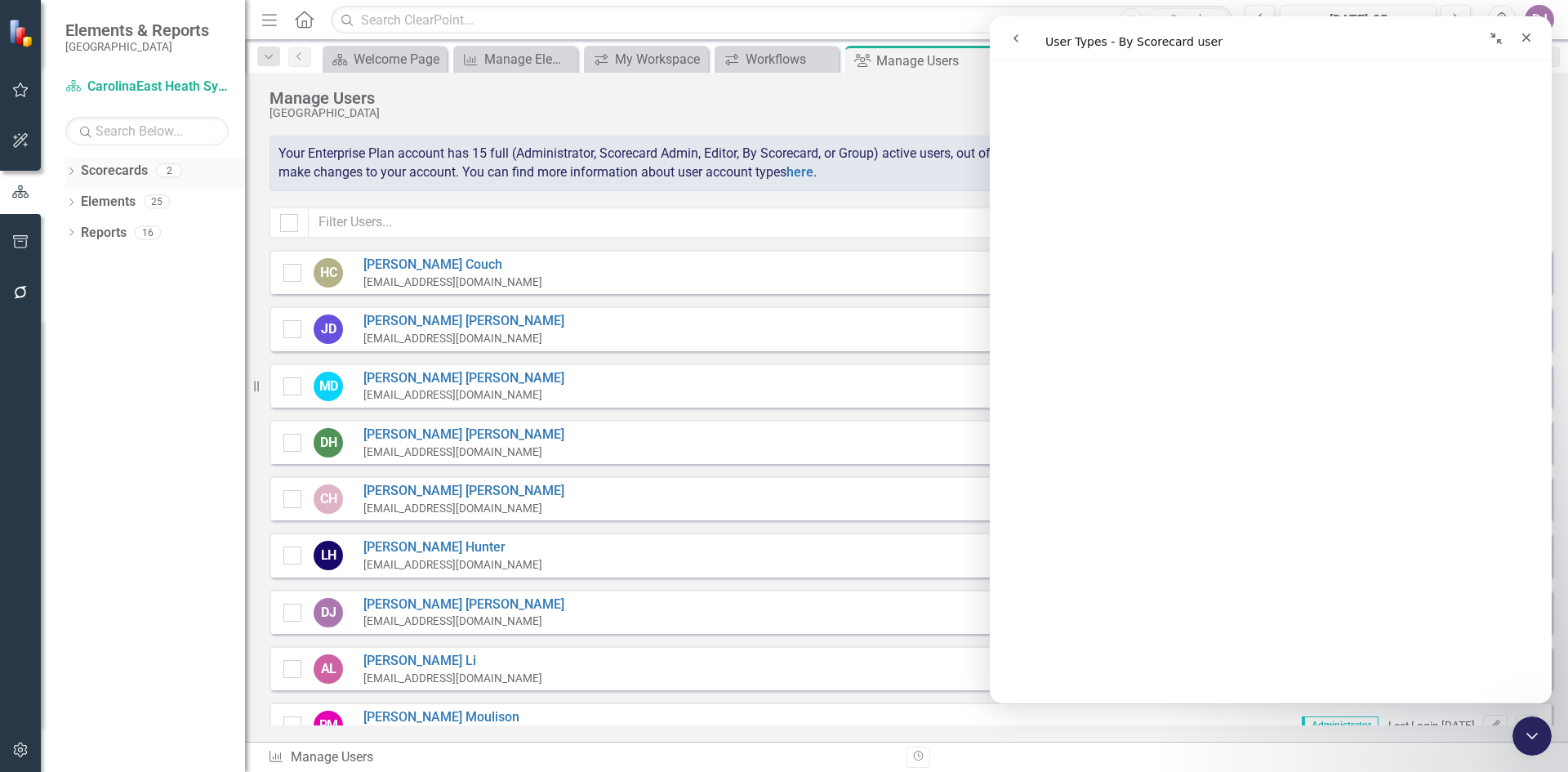
click at [112, 173] on link "Scorecards" at bounding box center [114, 171] width 67 height 19
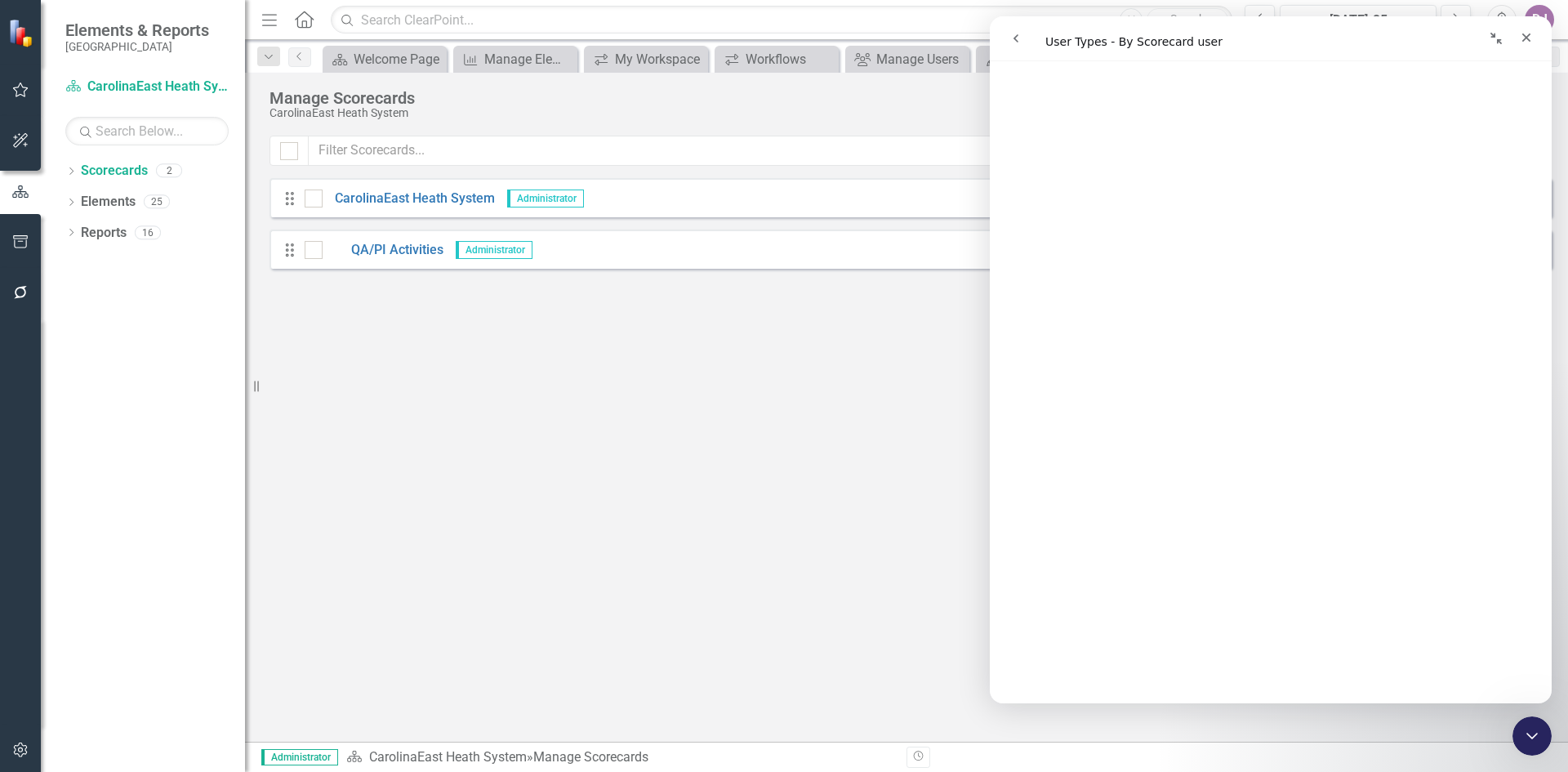
scroll to position [1405, 0]
drag, startPoint x: 1546, startPoint y: 198, endPoint x: 2544, endPoint y: 266, distance: 1000.3
click at [1530, 44] on div "Close" at bounding box center [1526, 38] width 29 height 29
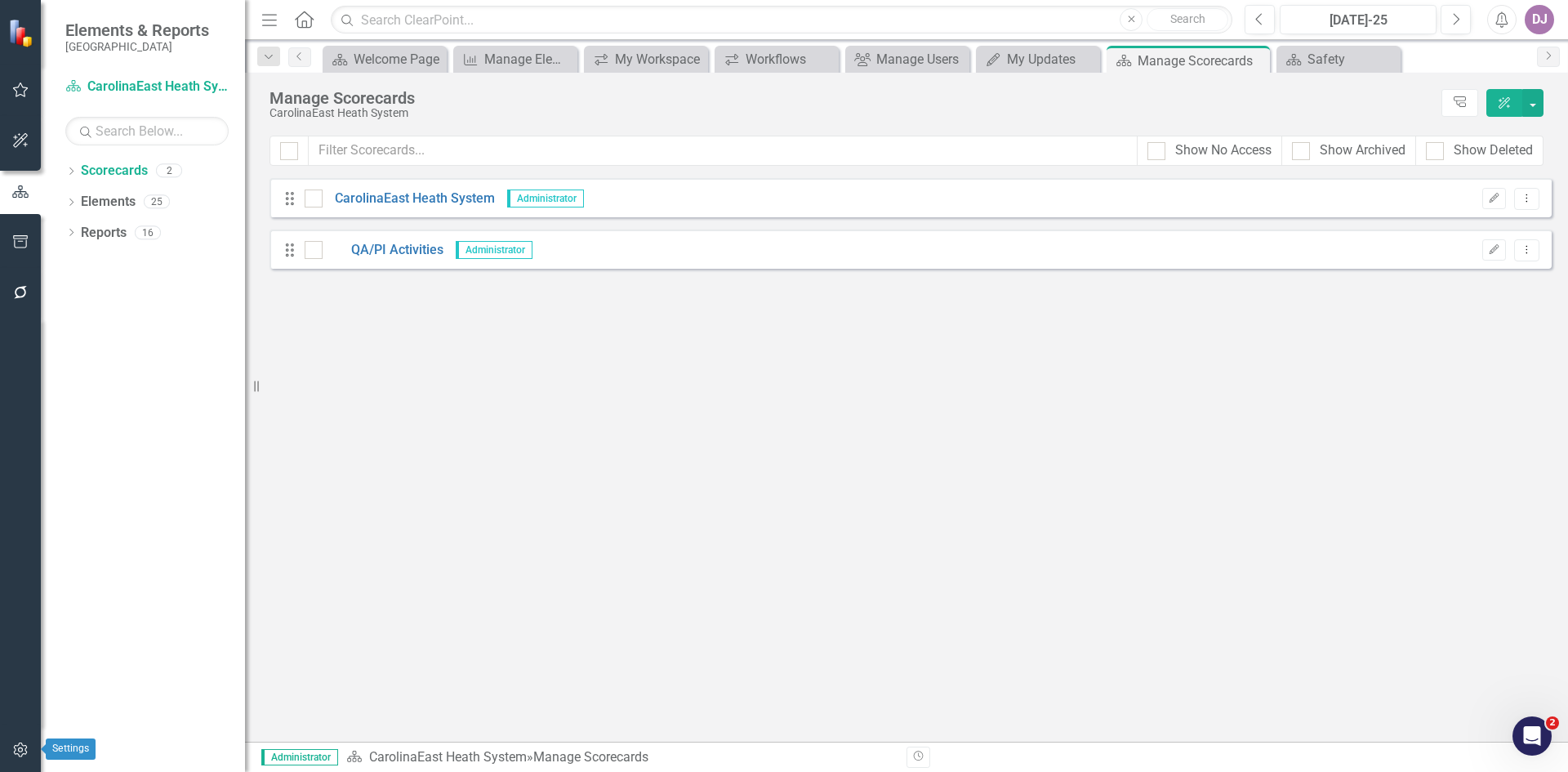
click at [13, 747] on icon "button" at bounding box center [21, 749] width 17 height 13
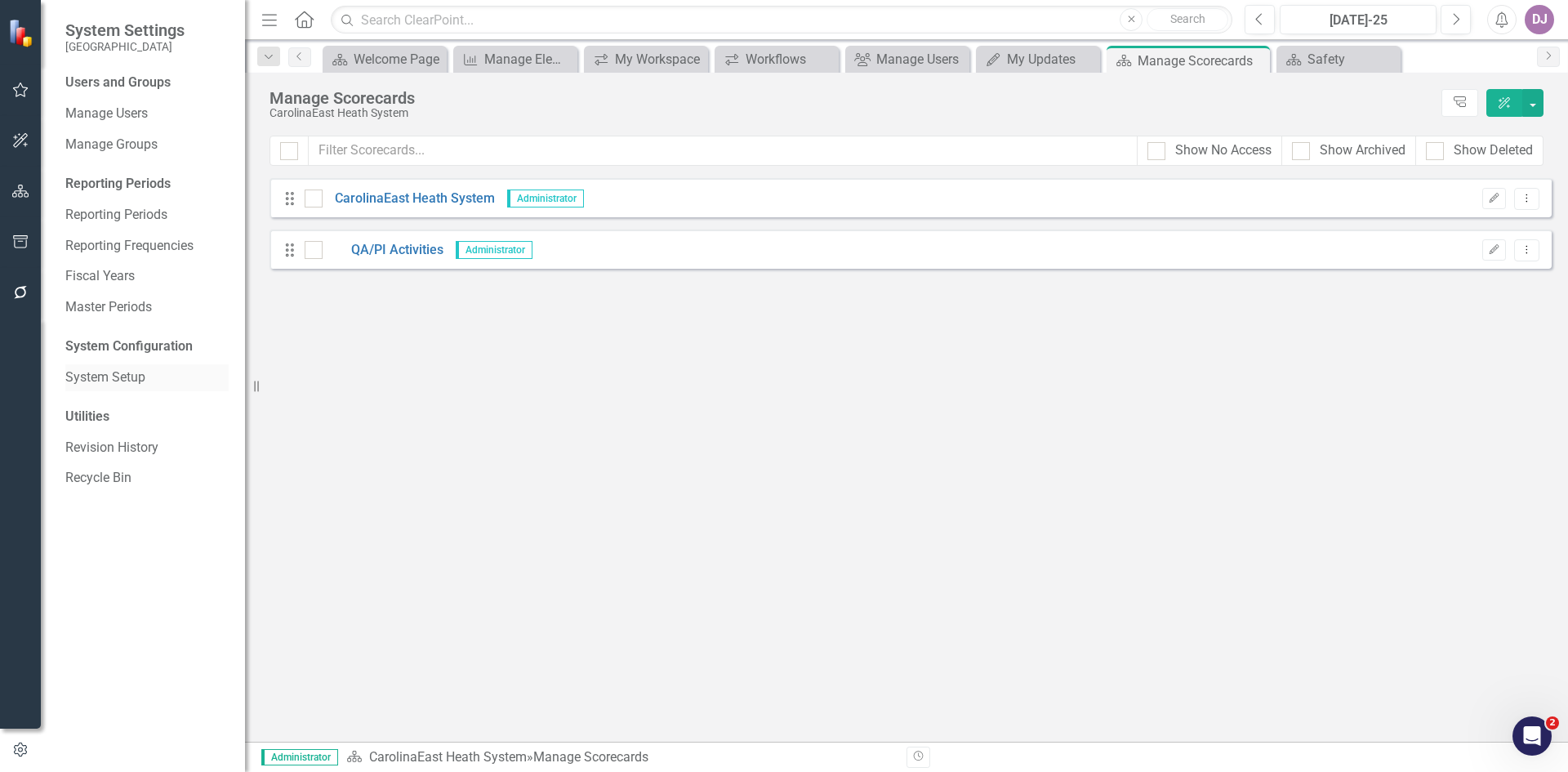
click at [96, 376] on link "System Setup" at bounding box center [147, 378] width 163 height 19
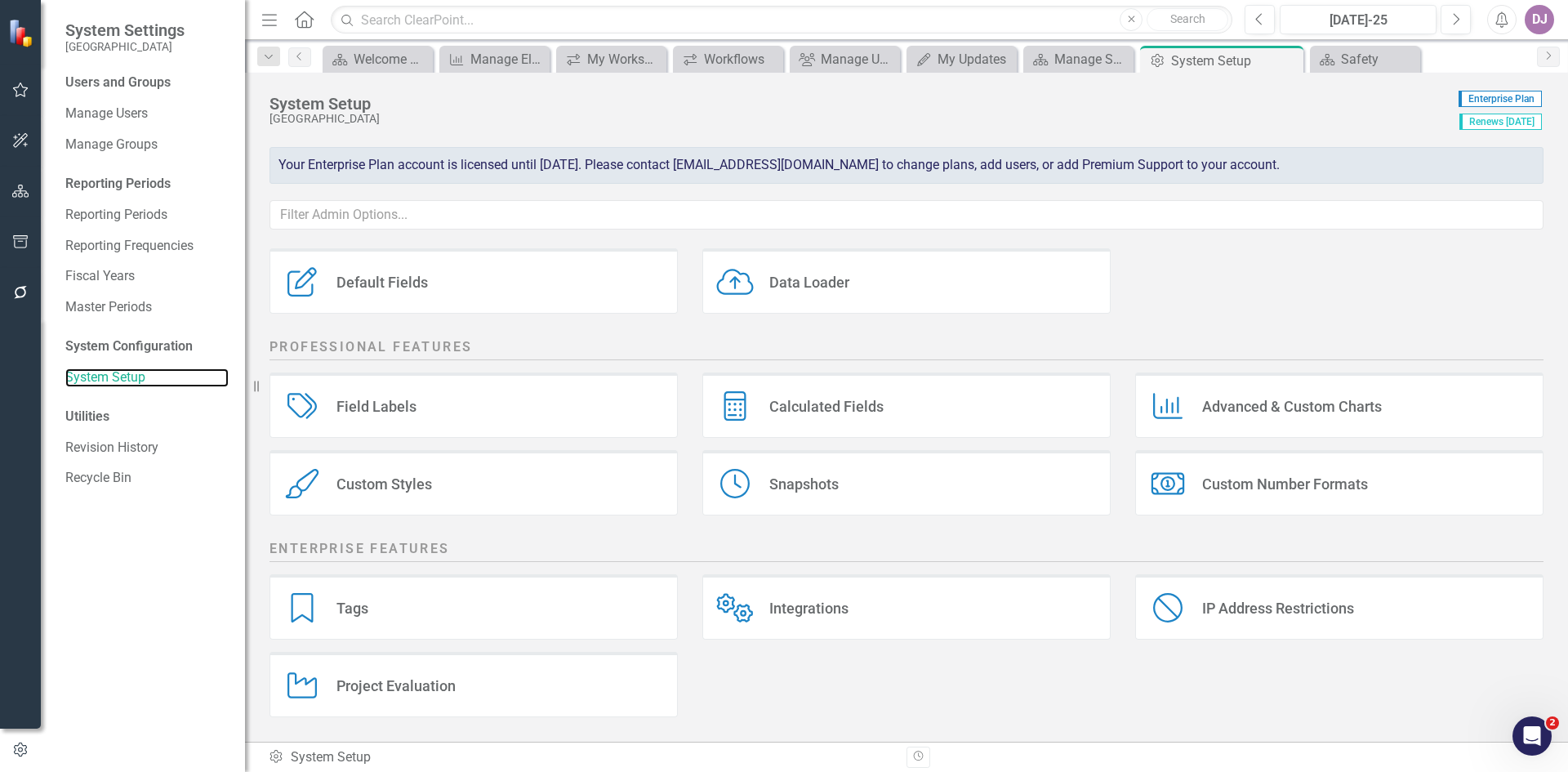
scroll to position [141, 0]
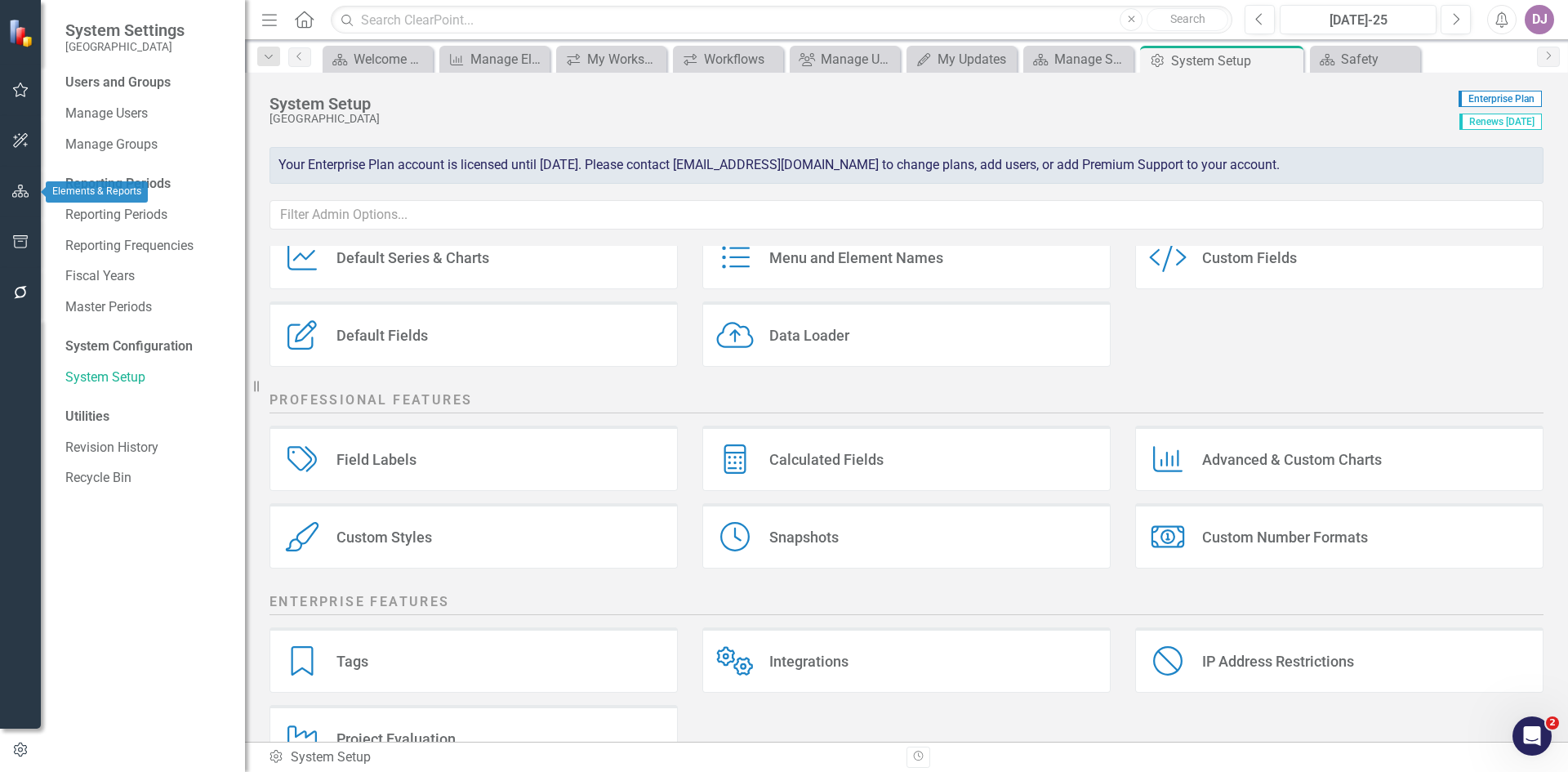
click at [21, 184] on button "button" at bounding box center [21, 192] width 37 height 34
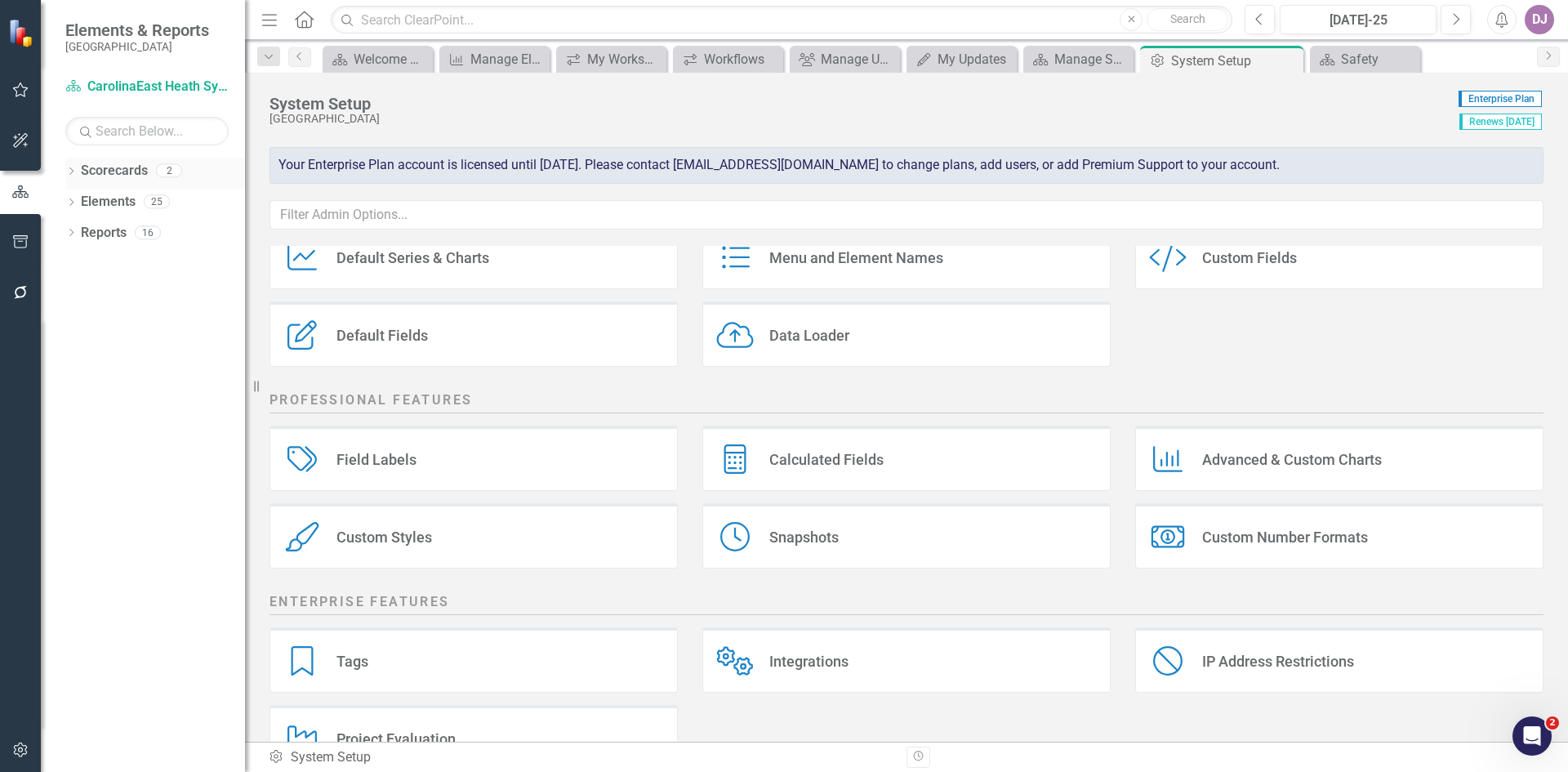
click at [137, 169] on link "Scorecards" at bounding box center [114, 171] width 67 height 19
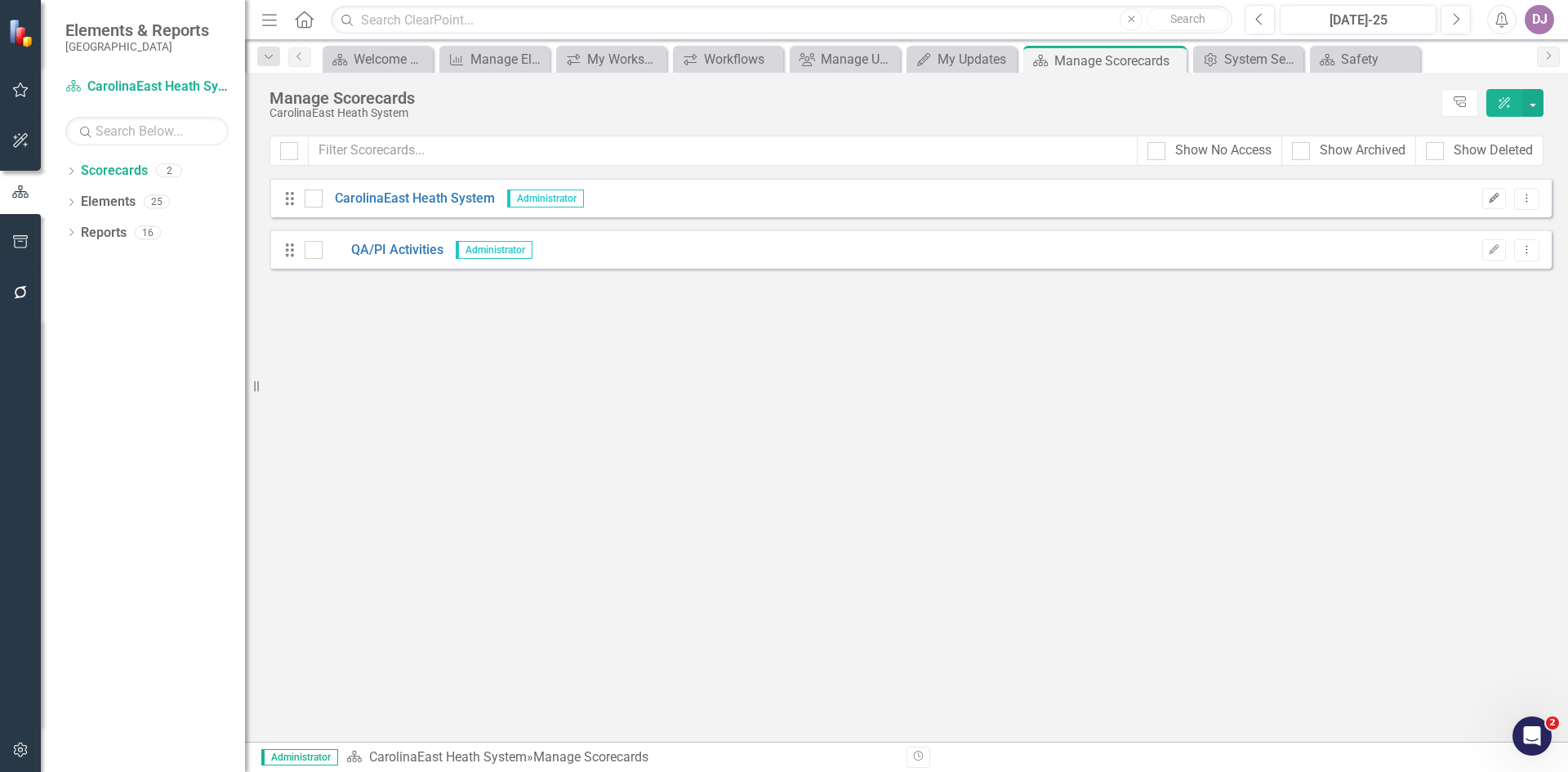
click at [1489, 197] on icon "Edit" at bounding box center [1494, 198] width 12 height 9
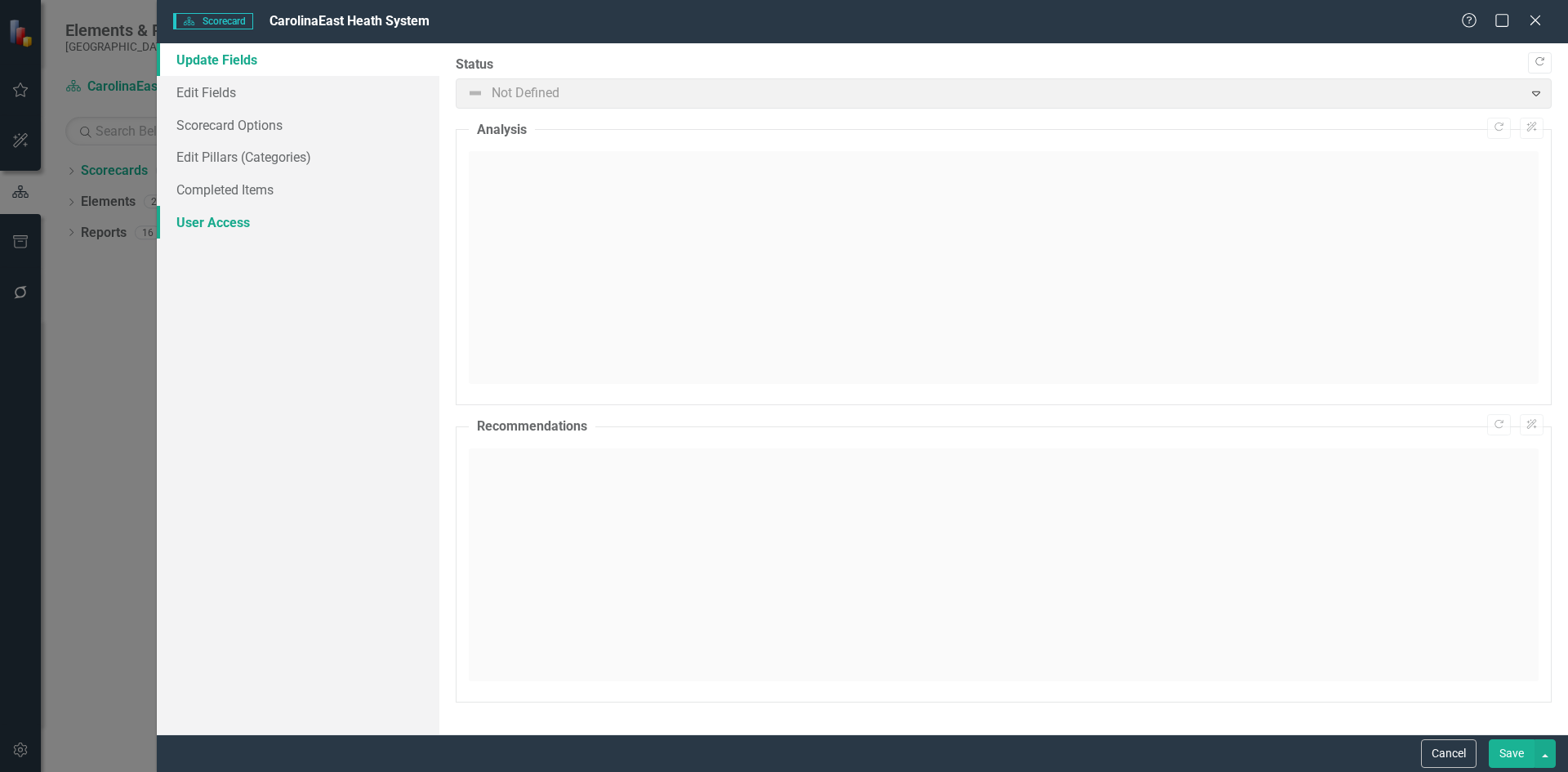
click at [245, 226] on link "User Access" at bounding box center [298, 222] width 283 height 33
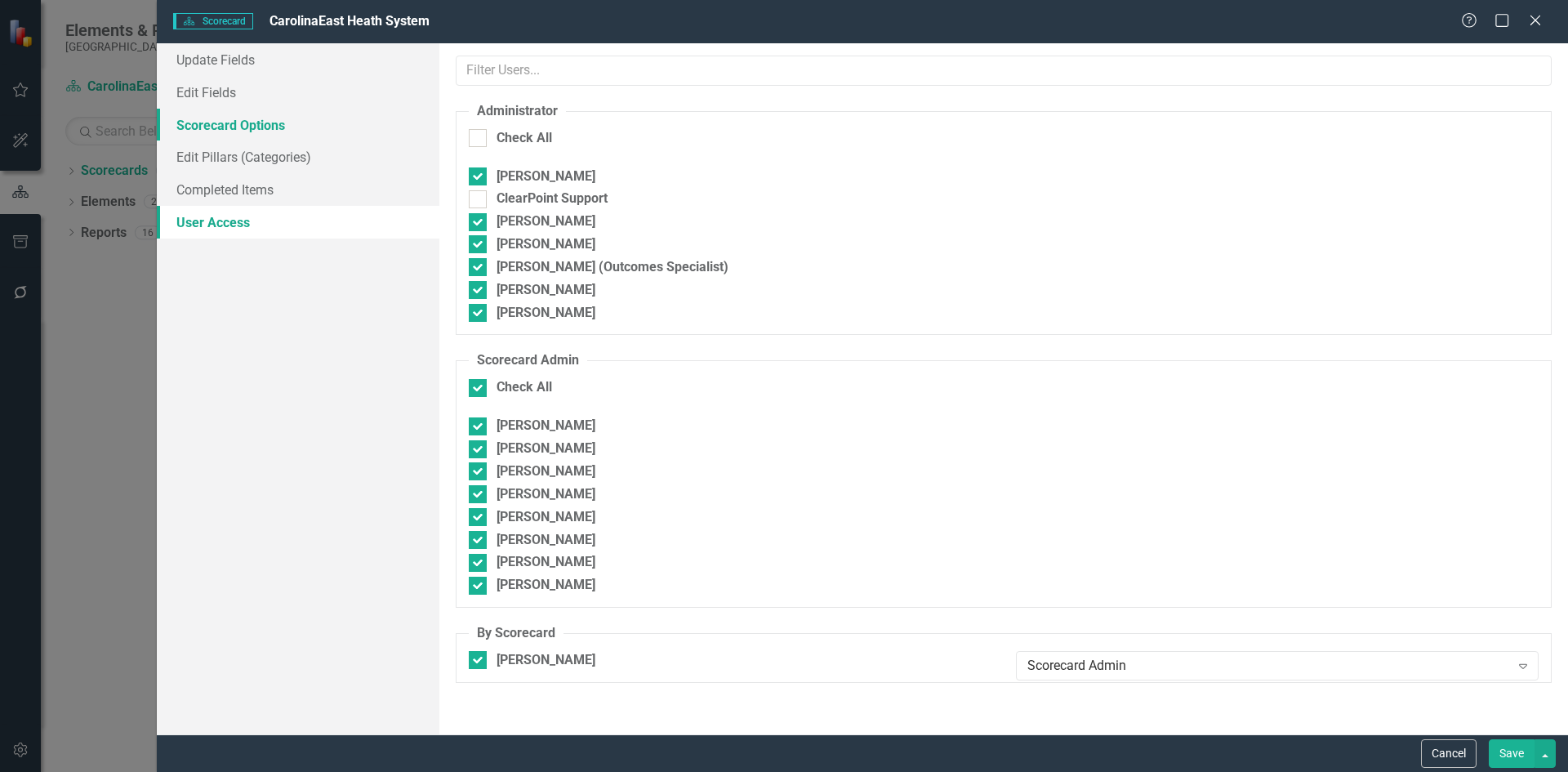
click at [225, 125] on link "Scorecard Options" at bounding box center [298, 125] width 283 height 33
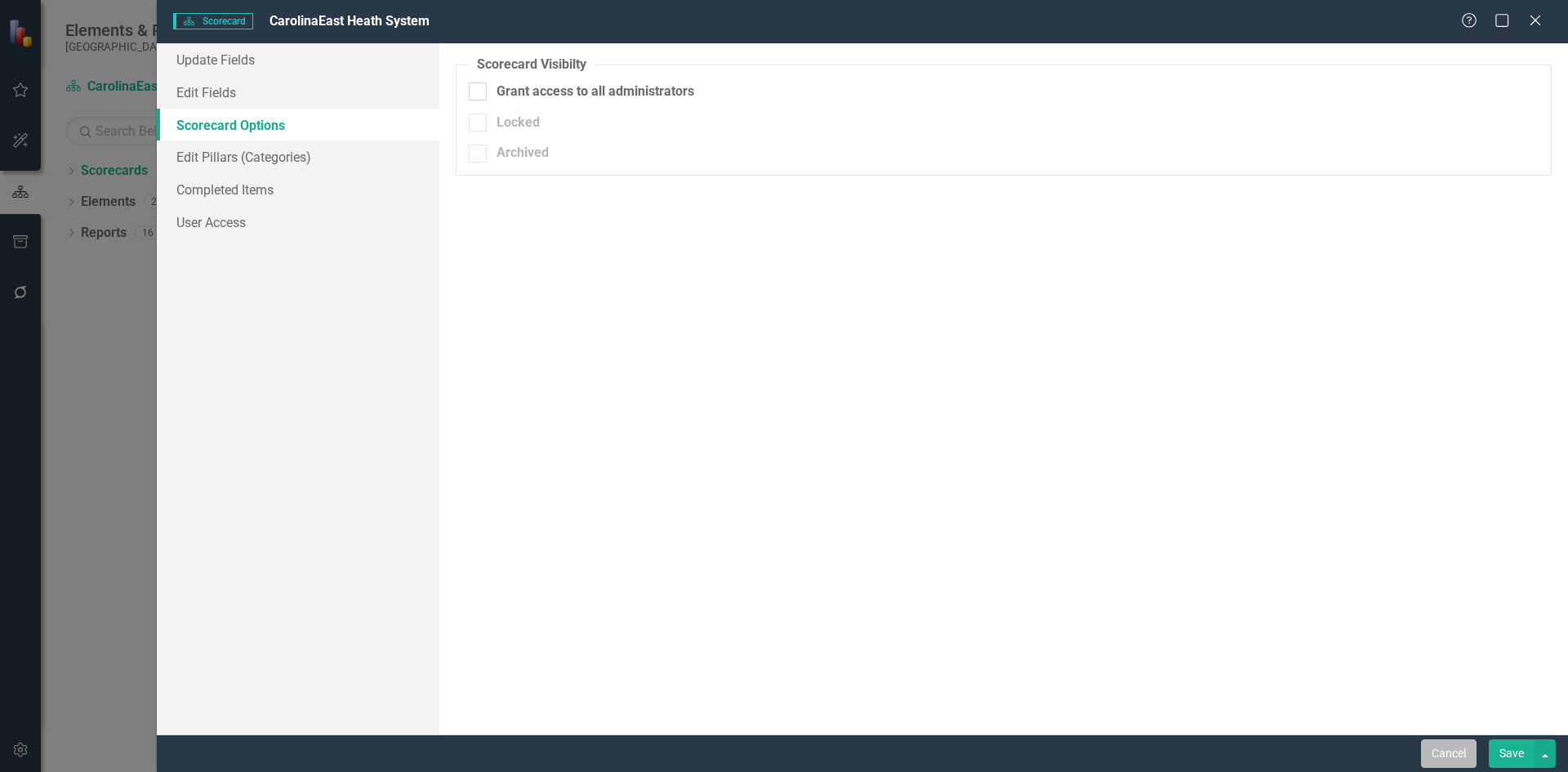
click at [1457, 754] on button "Cancel" at bounding box center [1449, 753] width 56 height 28
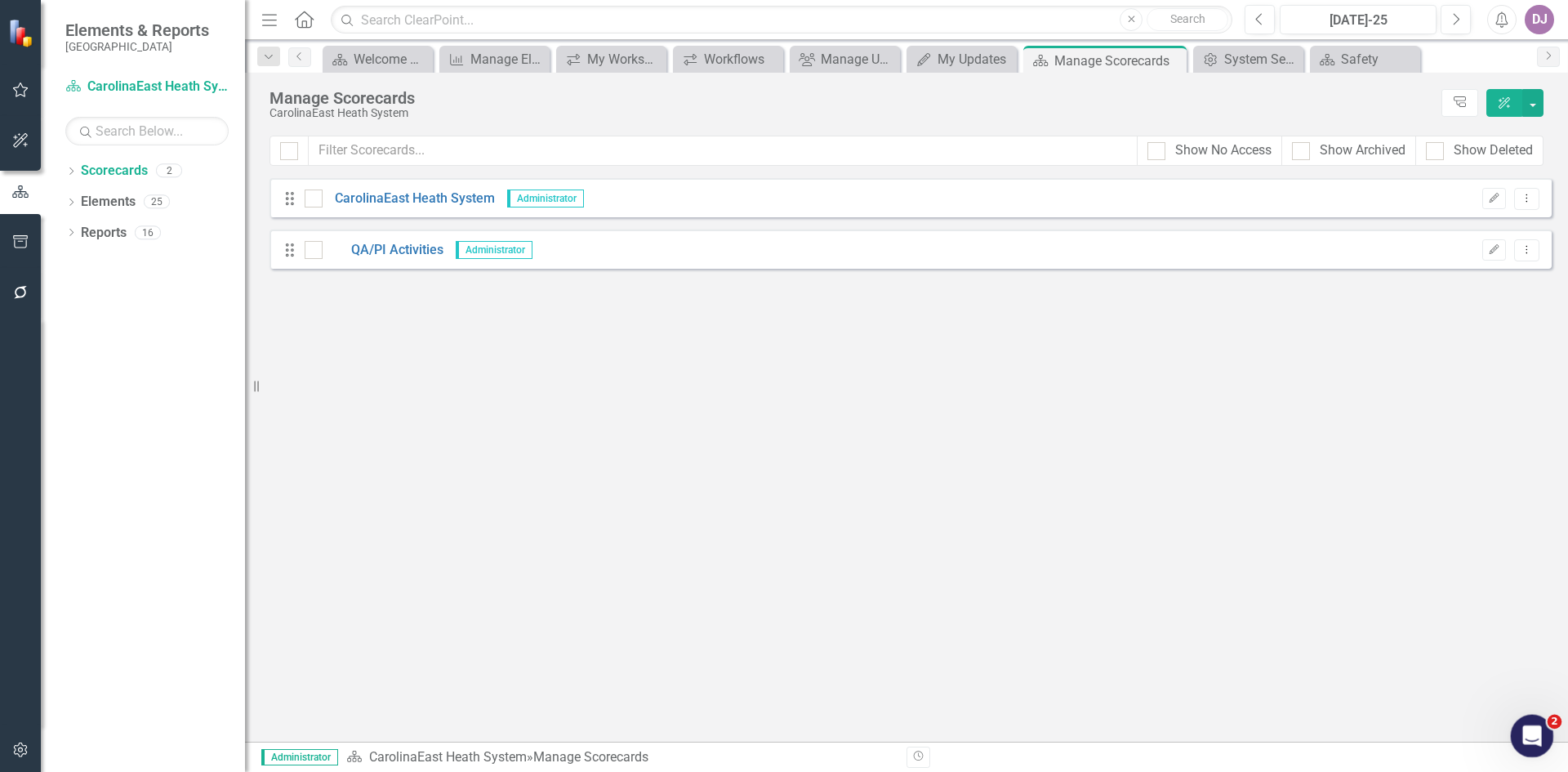
click at [1527, 740] on icon "Open Intercom Messenger" at bounding box center [1529, 733] width 27 height 27
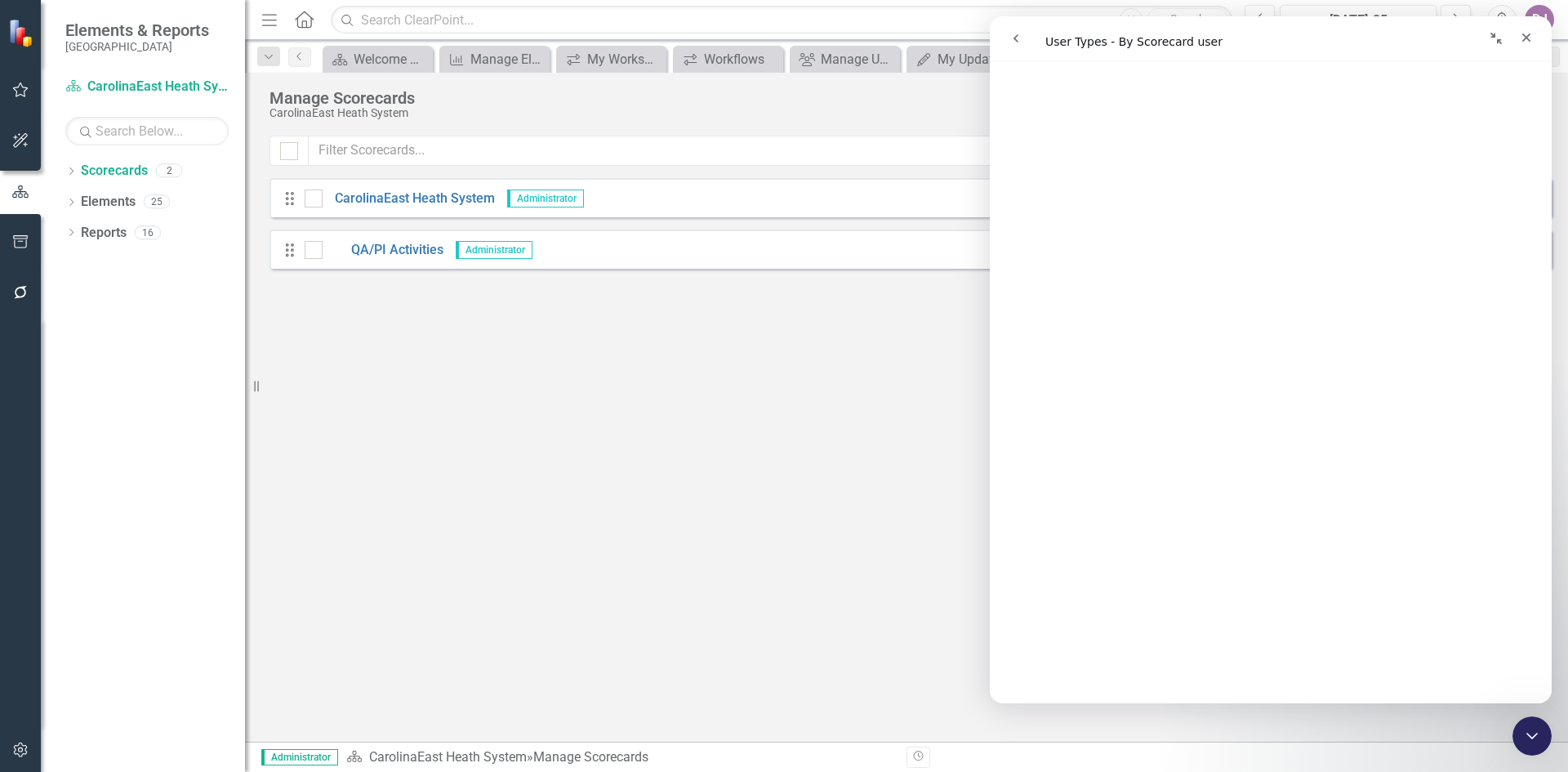
scroll to position [1155, 0]
click at [21, 760] on button "button" at bounding box center [21, 751] width 37 height 34
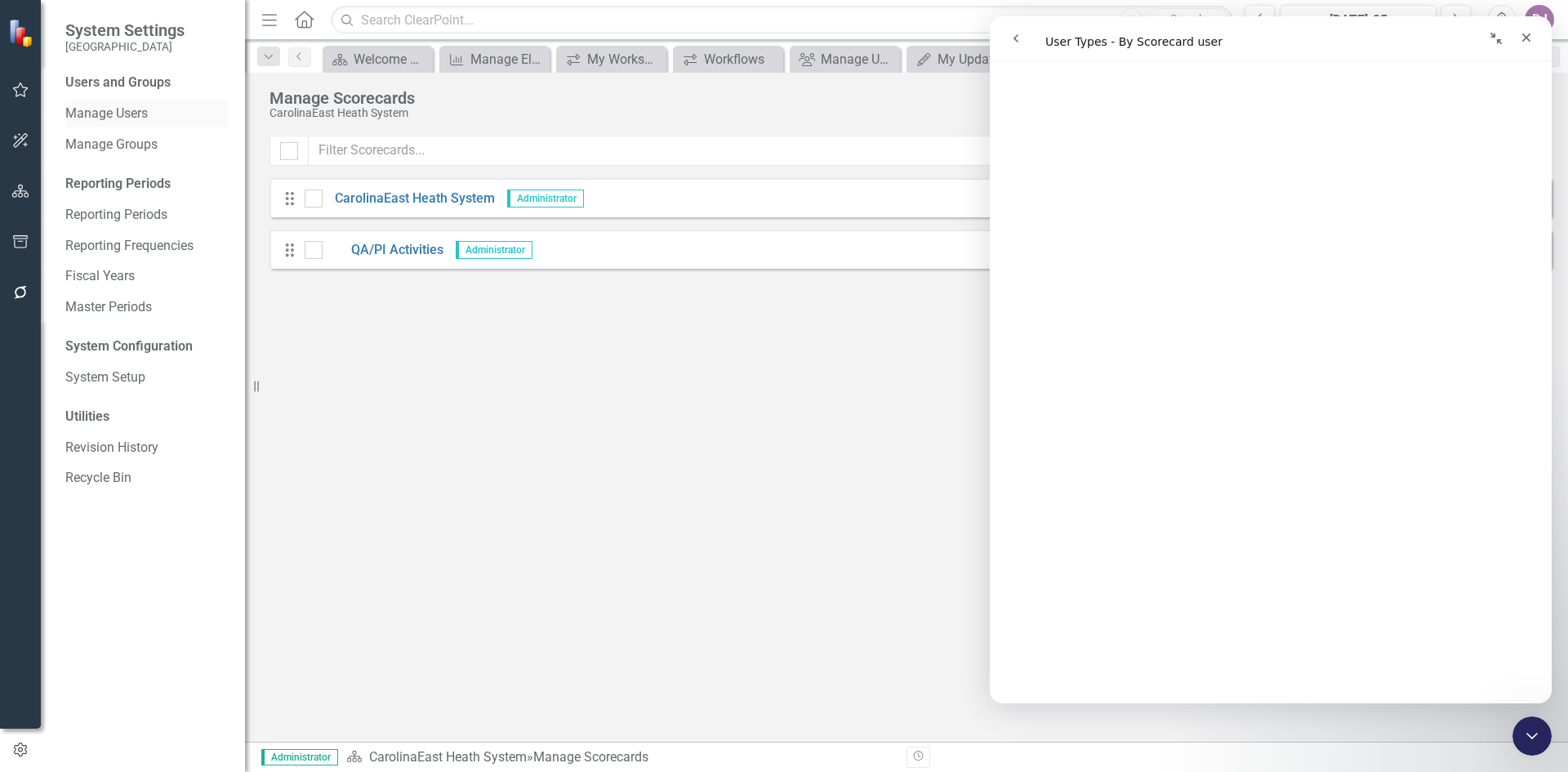
click at [117, 110] on link "Manage Users" at bounding box center [147, 114] width 163 height 19
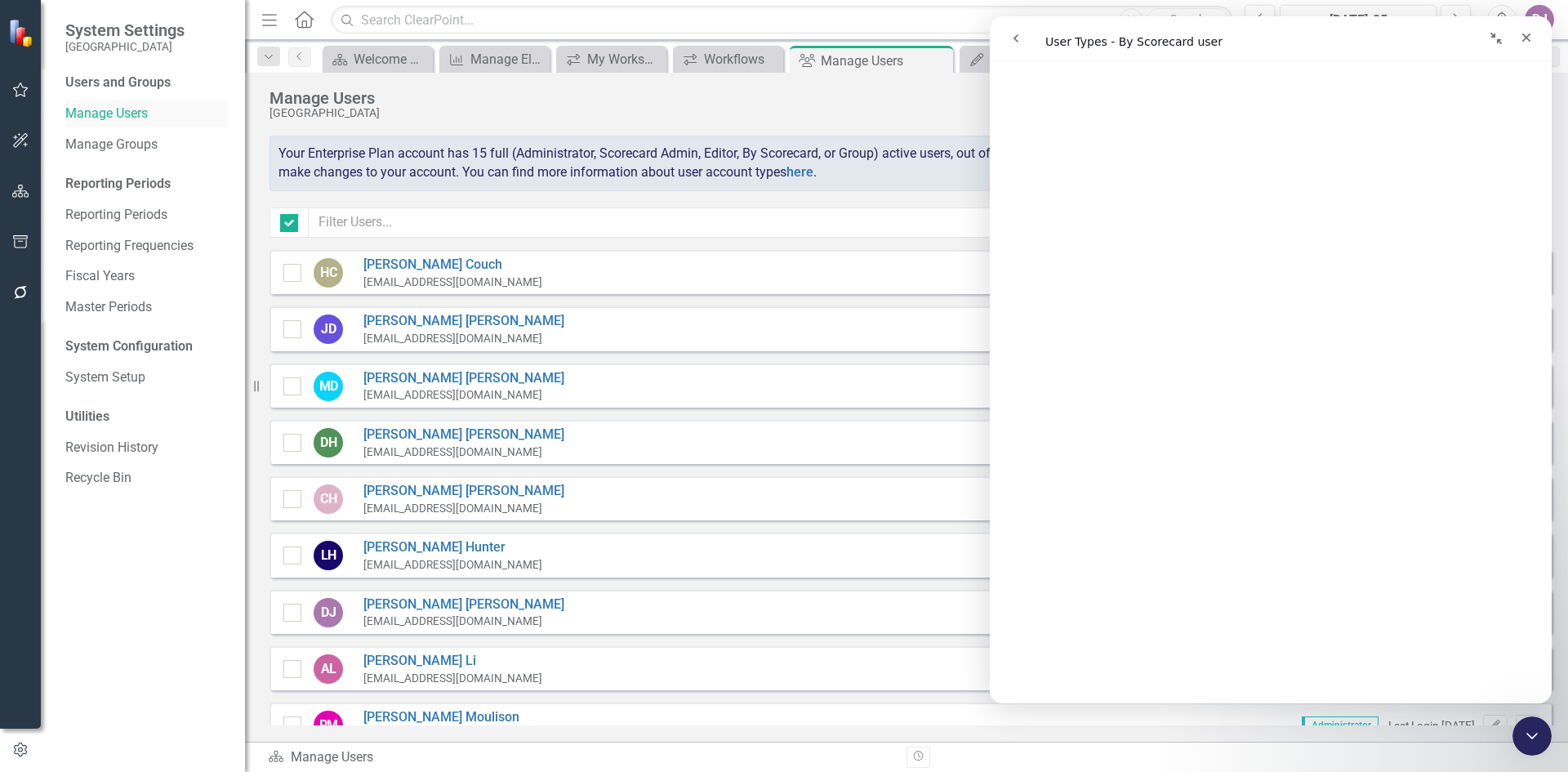
checkbox input "false"
click at [392, 317] on link "[PERSON_NAME]" at bounding box center [464, 321] width 201 height 19
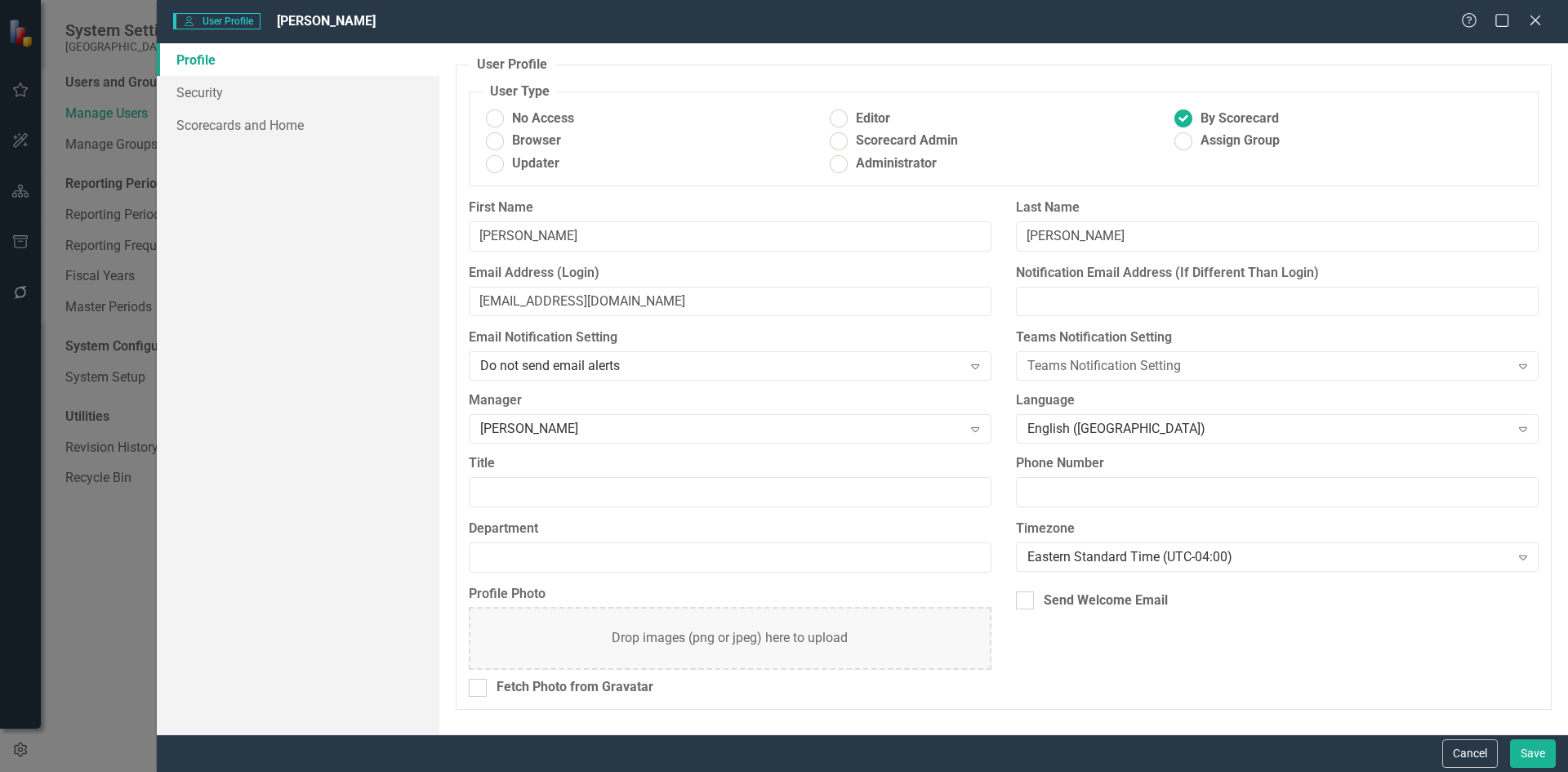
click at [392, 317] on div "User User Profile [PERSON_NAME] Help Maximize Close Profile Security Scorecards…" at bounding box center [784, 386] width 1568 height 772
click at [276, 125] on link "Scorecards and Home" at bounding box center [298, 125] width 283 height 33
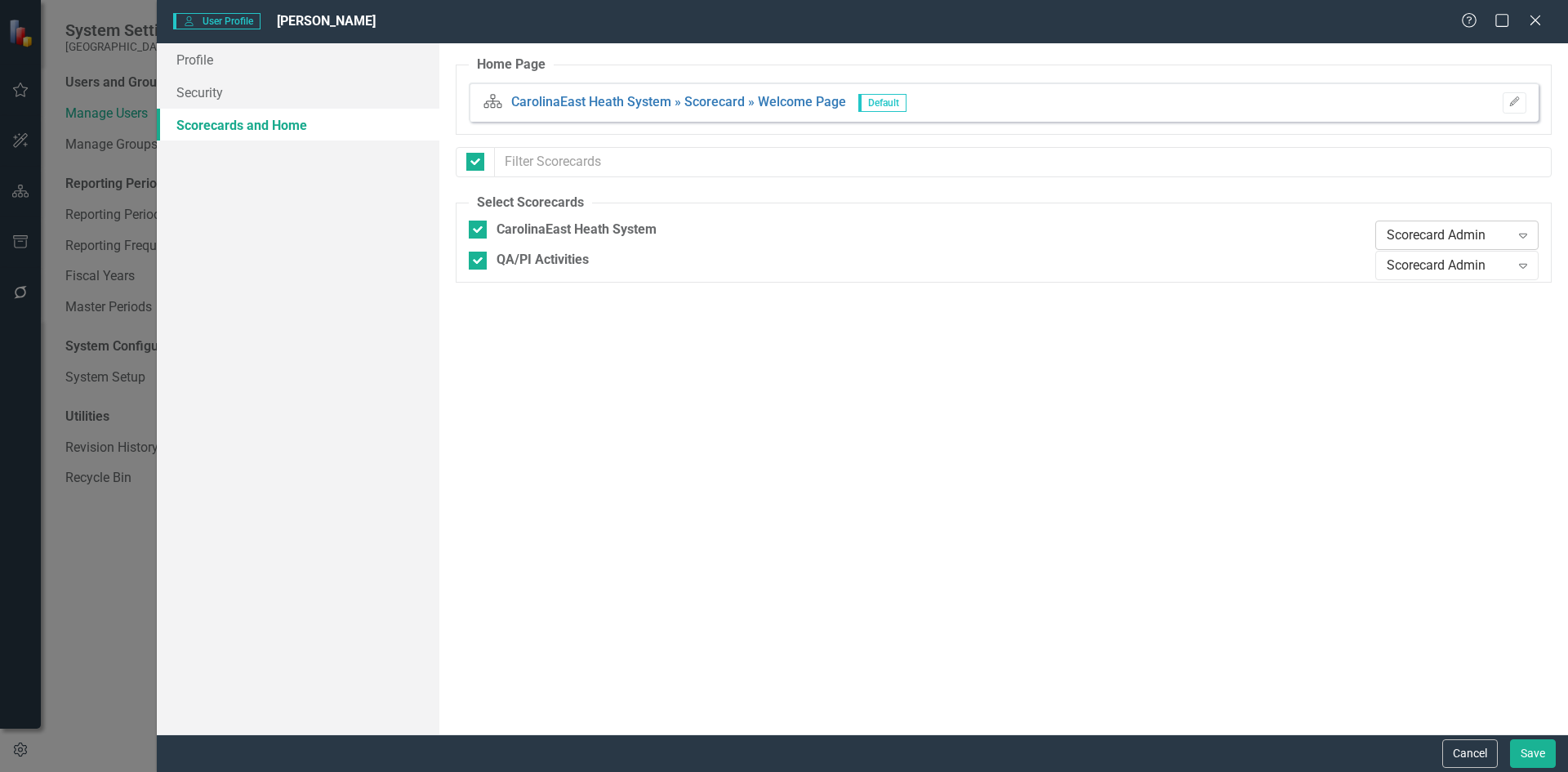
click at [1526, 239] on icon "Expand" at bounding box center [1522, 234] width 16 height 13
click at [1464, 296] on div "Updater" at bounding box center [1461, 290] width 137 height 19
click at [1510, 750] on button "Save" at bounding box center [1532, 753] width 46 height 28
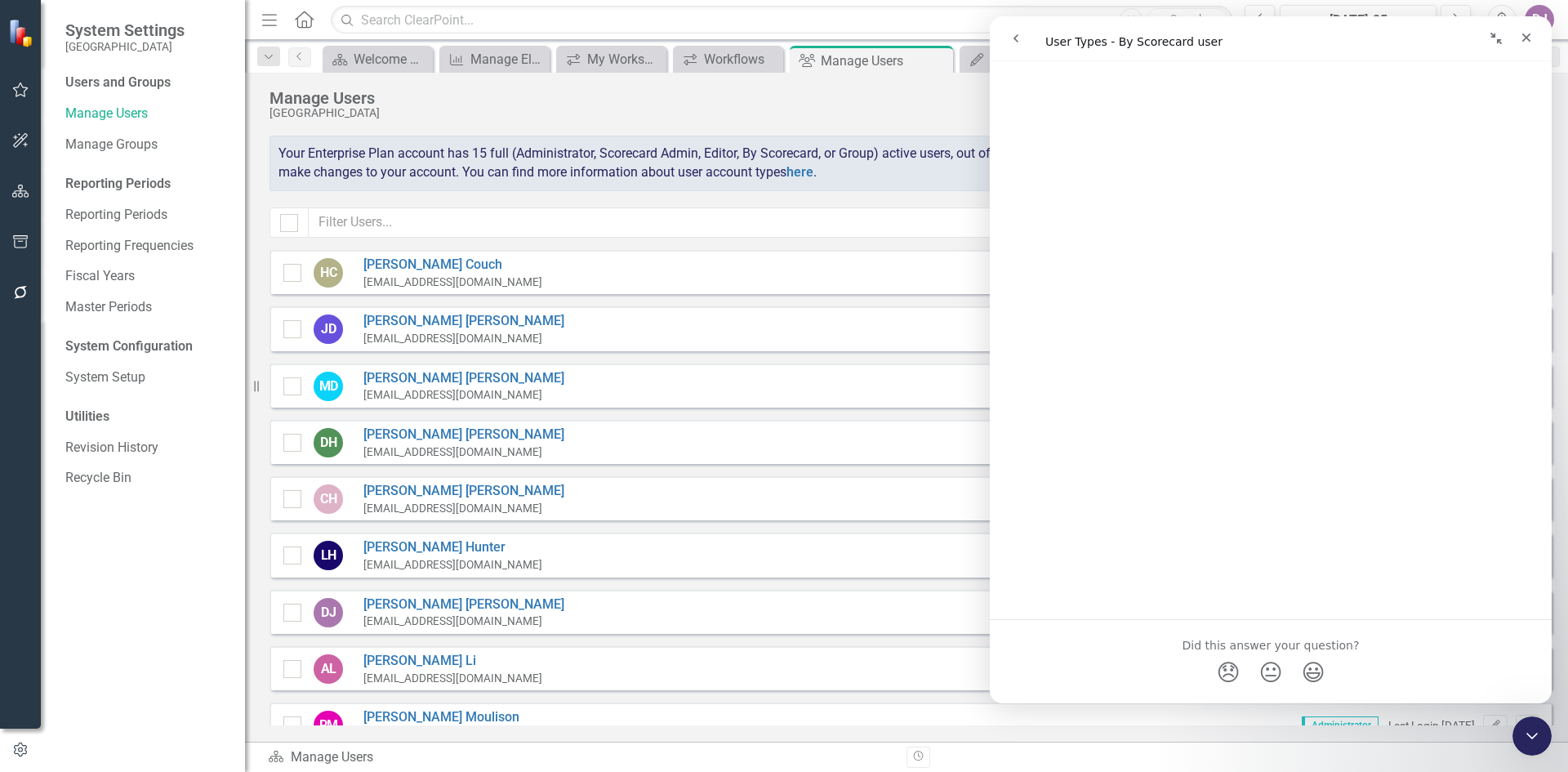
scroll to position [6319, 0]
click at [1531, 43] on icon "Close" at bounding box center [1526, 37] width 13 height 13
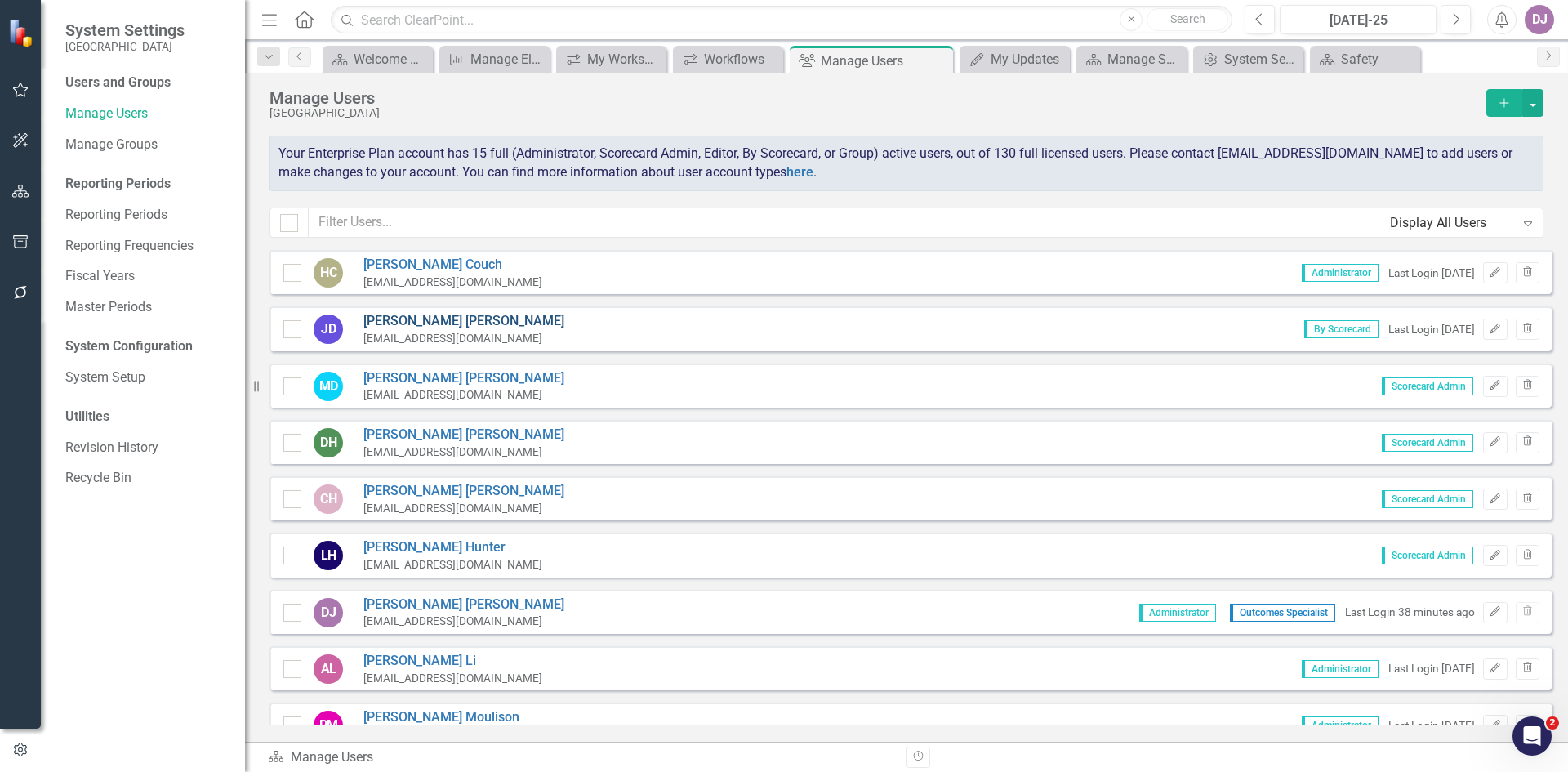
click at [390, 318] on link "[PERSON_NAME]" at bounding box center [464, 321] width 201 height 19
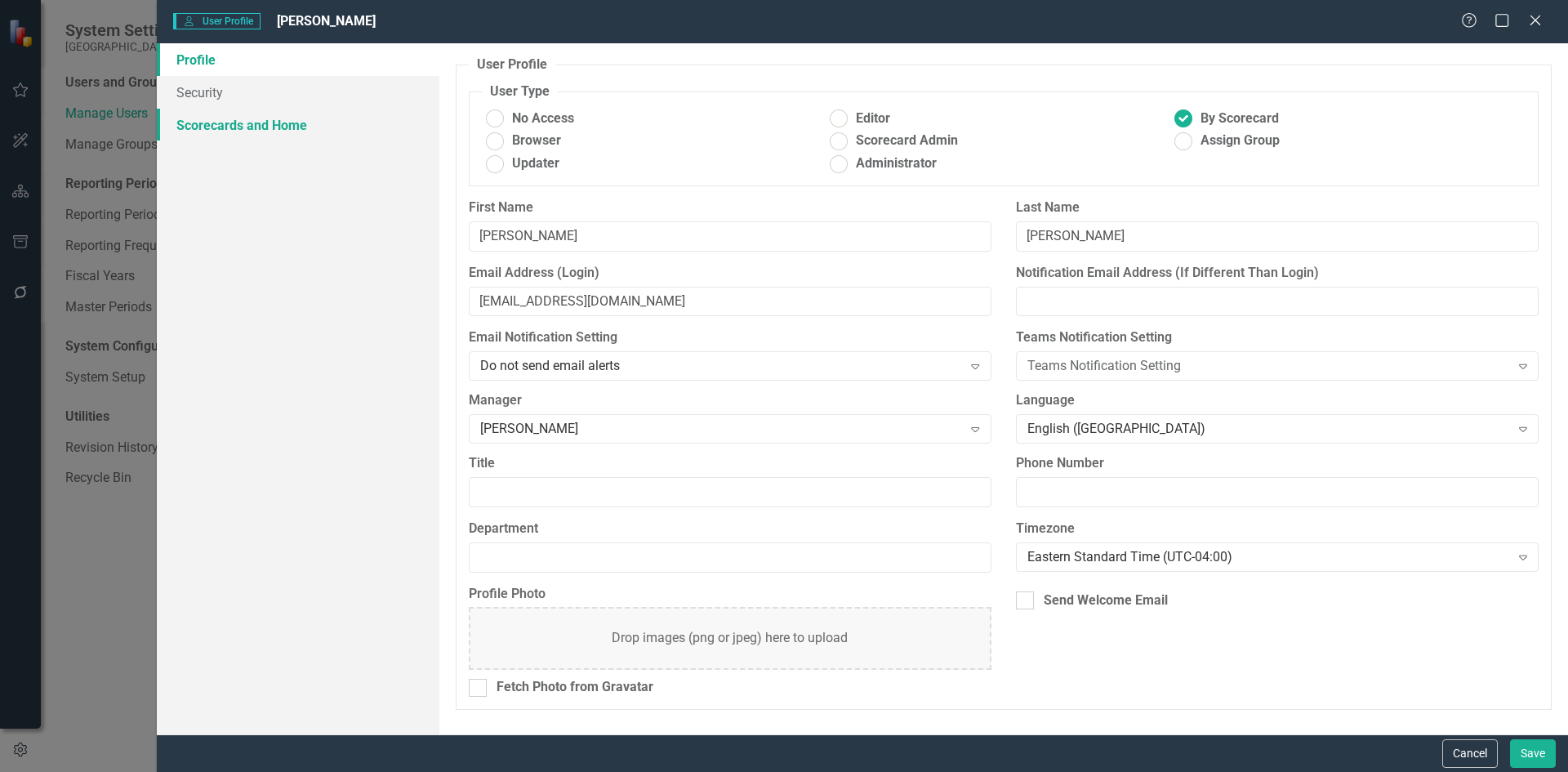
click at [246, 125] on link "Scorecards and Home" at bounding box center [298, 125] width 283 height 33
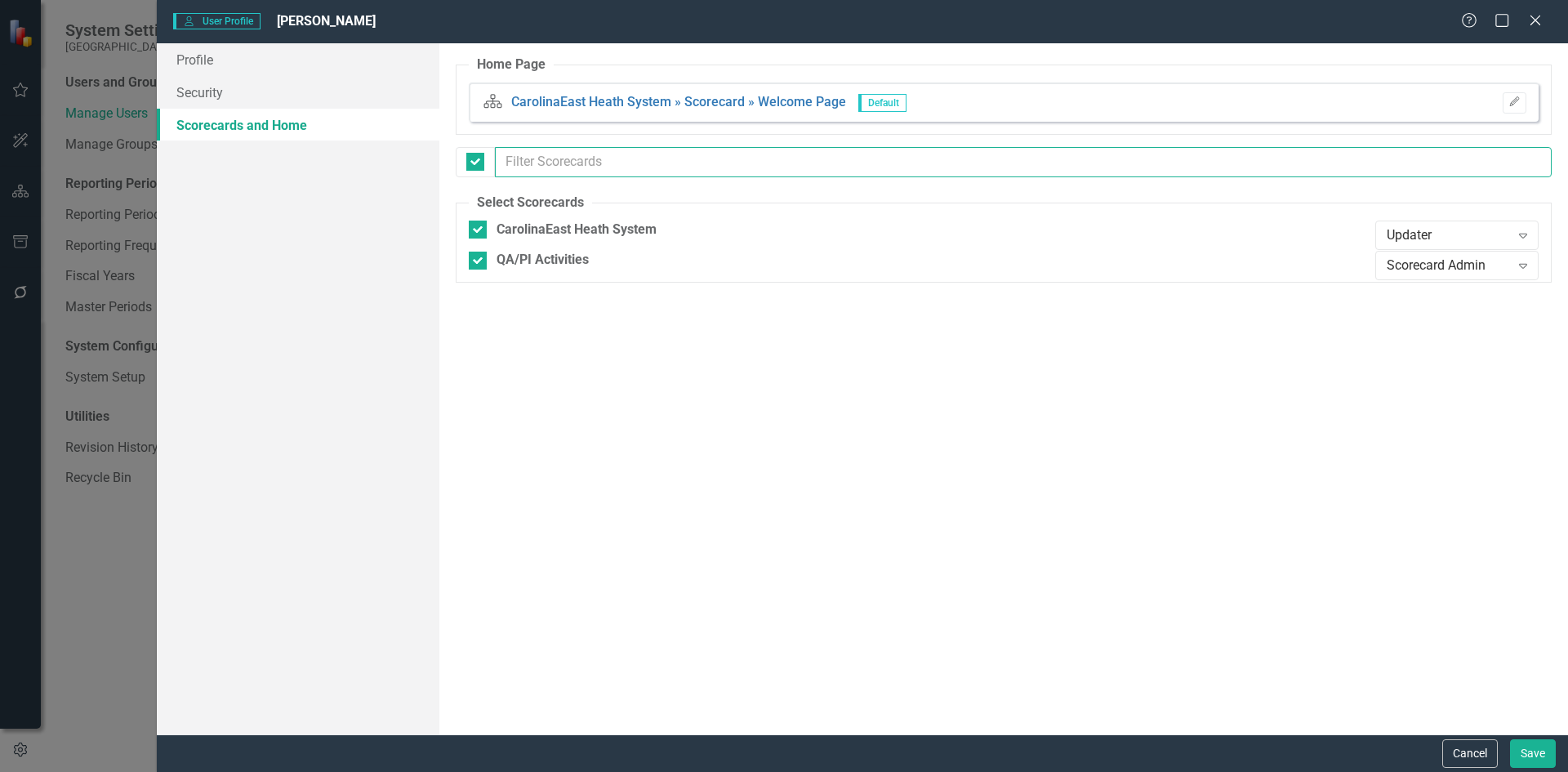
click at [616, 165] on input "text" at bounding box center [1023, 161] width 1057 height 30
click at [477, 166] on div at bounding box center [475, 161] width 18 height 18
click at [477, 163] on input "checkbox" at bounding box center [471, 158] width 10 height 10
checkbox input "false"
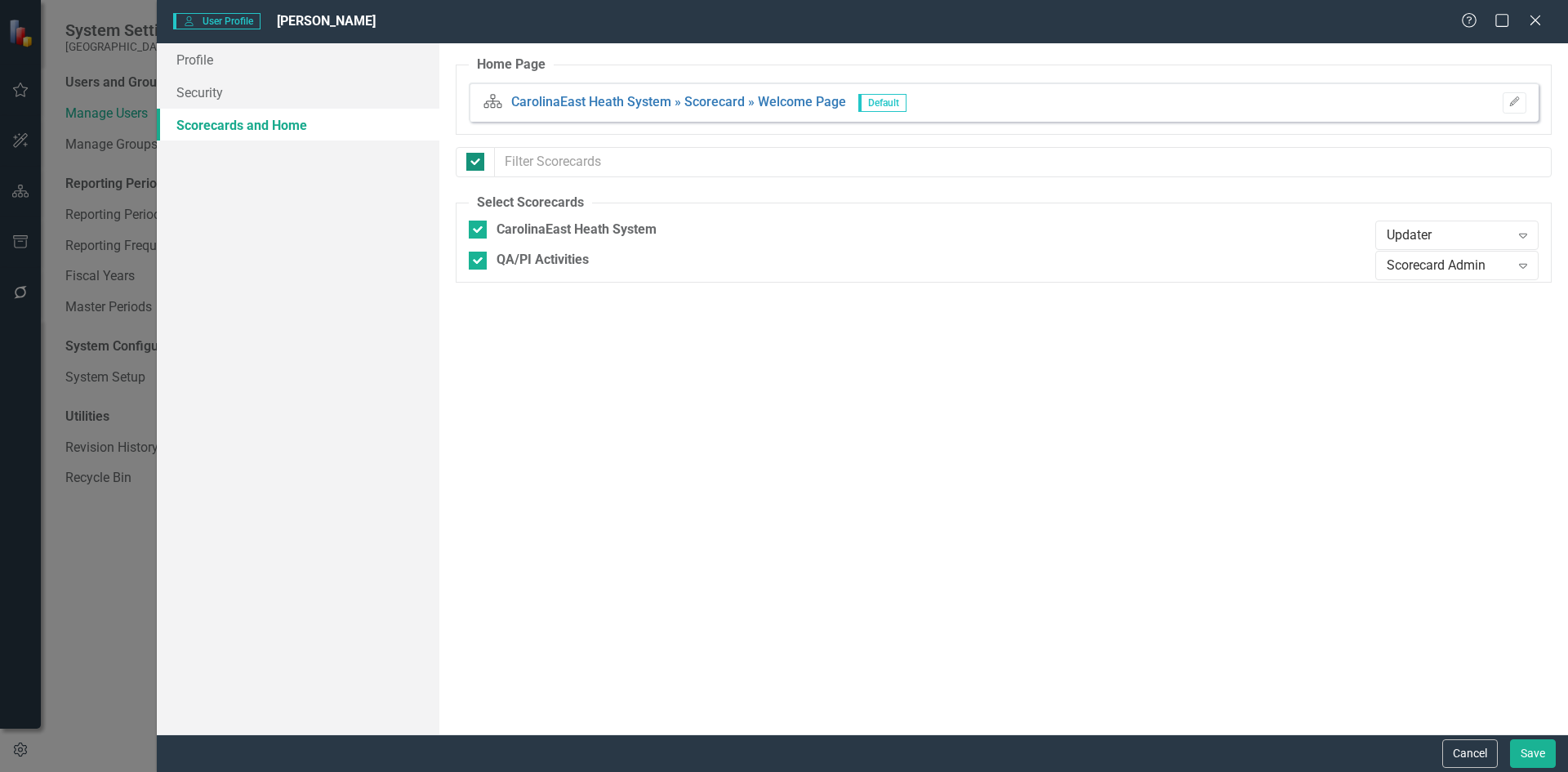
checkbox input "false"
click at [477, 166] on div at bounding box center [475, 161] width 18 height 18
click at [477, 163] on input "checkbox" at bounding box center [471, 158] width 10 height 10
checkbox input "true"
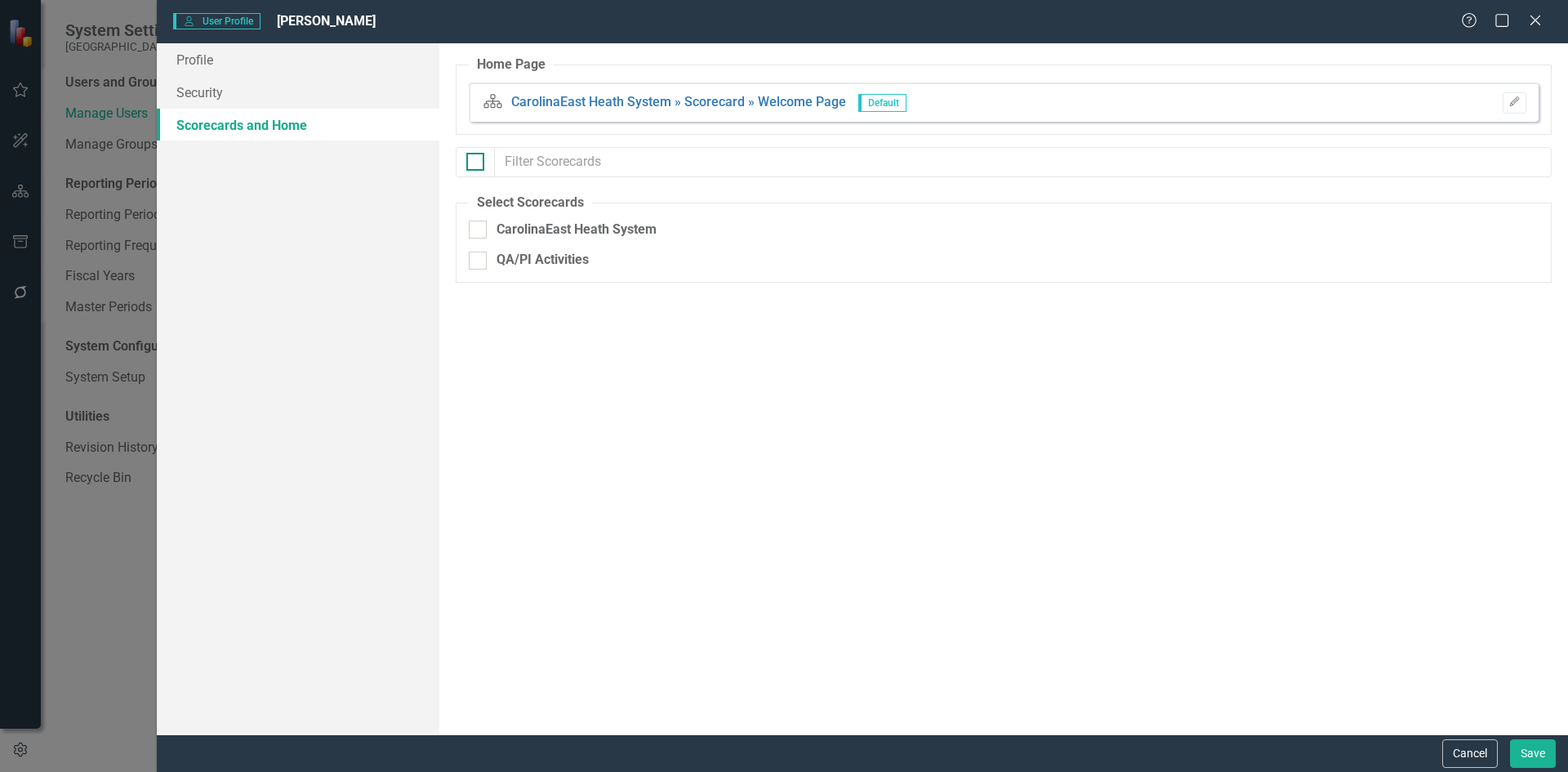
checkbox input "true"
click at [1514, 101] on icon "Edit" at bounding box center [1515, 101] width 12 height 9
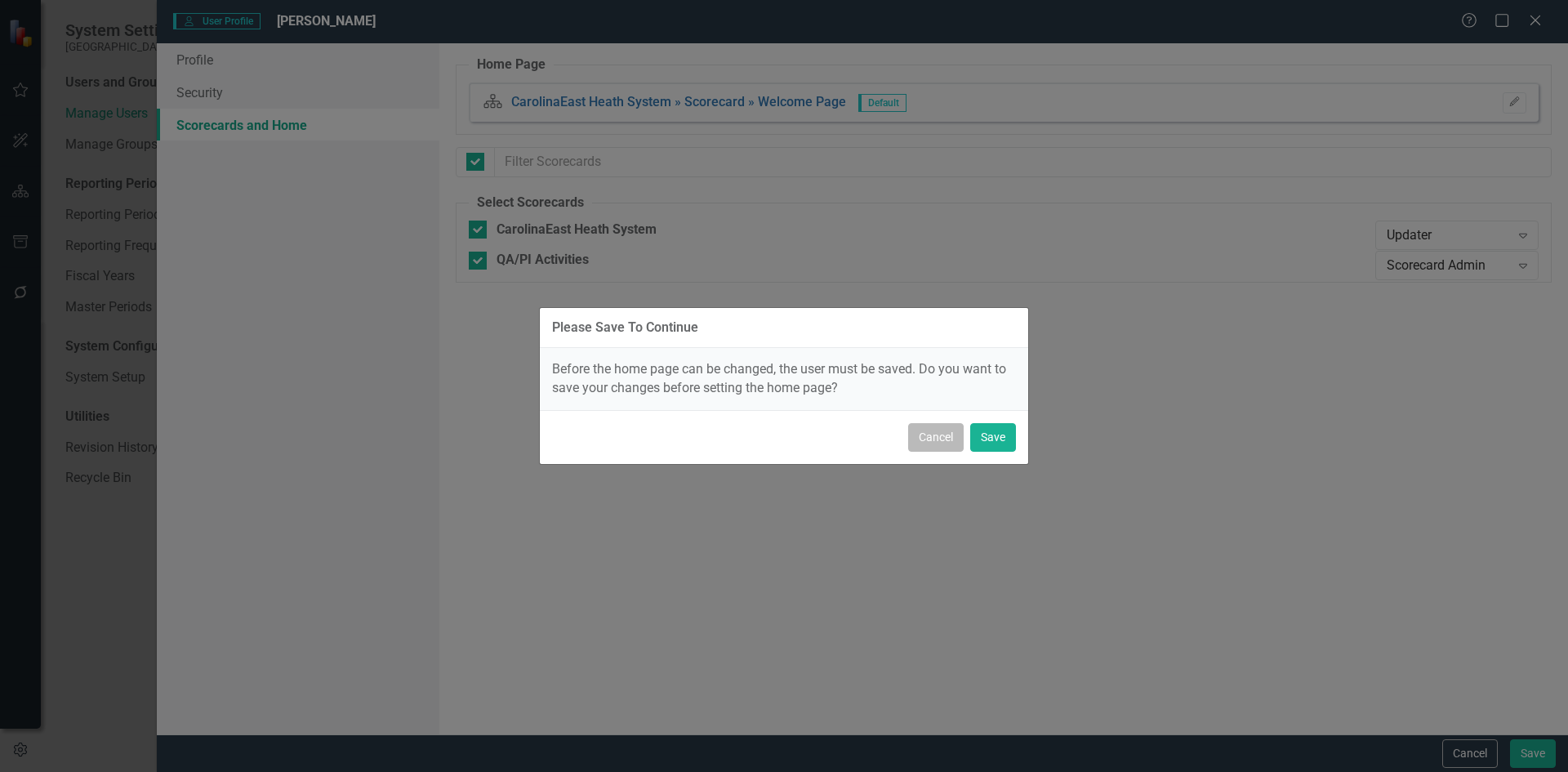
click at [941, 440] on button "Cancel" at bounding box center [936, 437] width 56 height 28
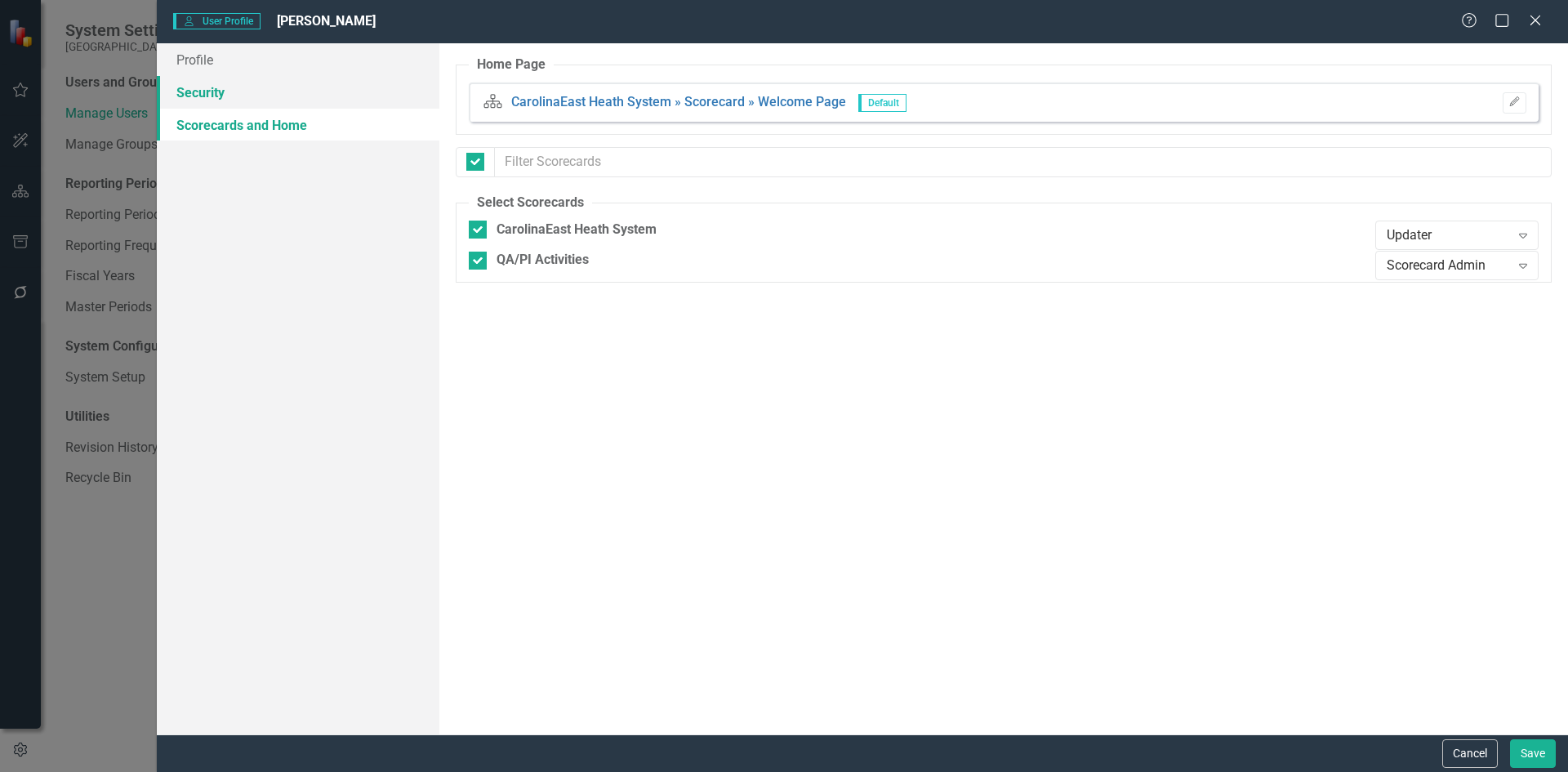
click at [218, 94] on link "Security" at bounding box center [298, 92] width 283 height 33
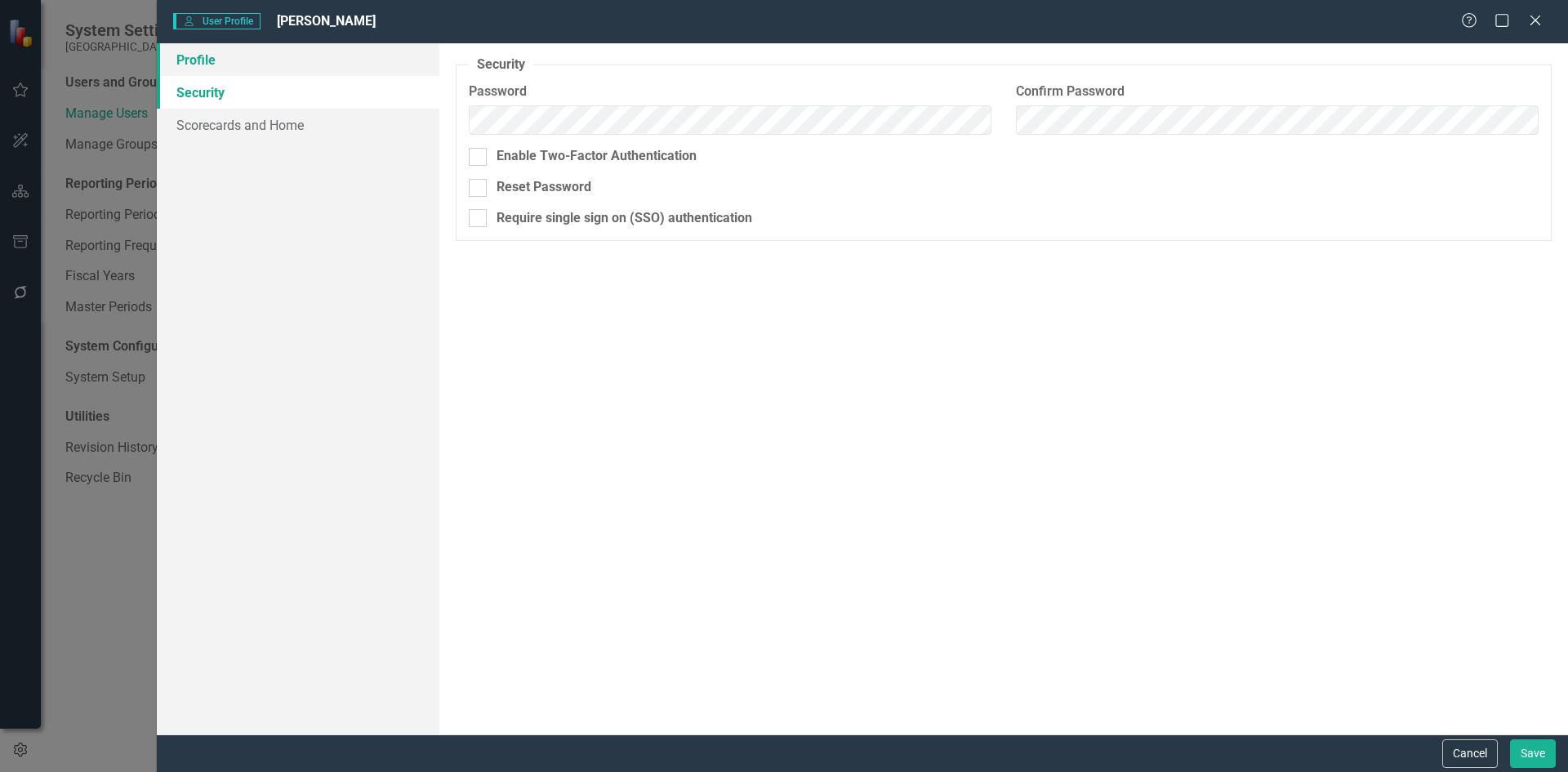
click at [207, 62] on link "Profile" at bounding box center [298, 59] width 283 height 33
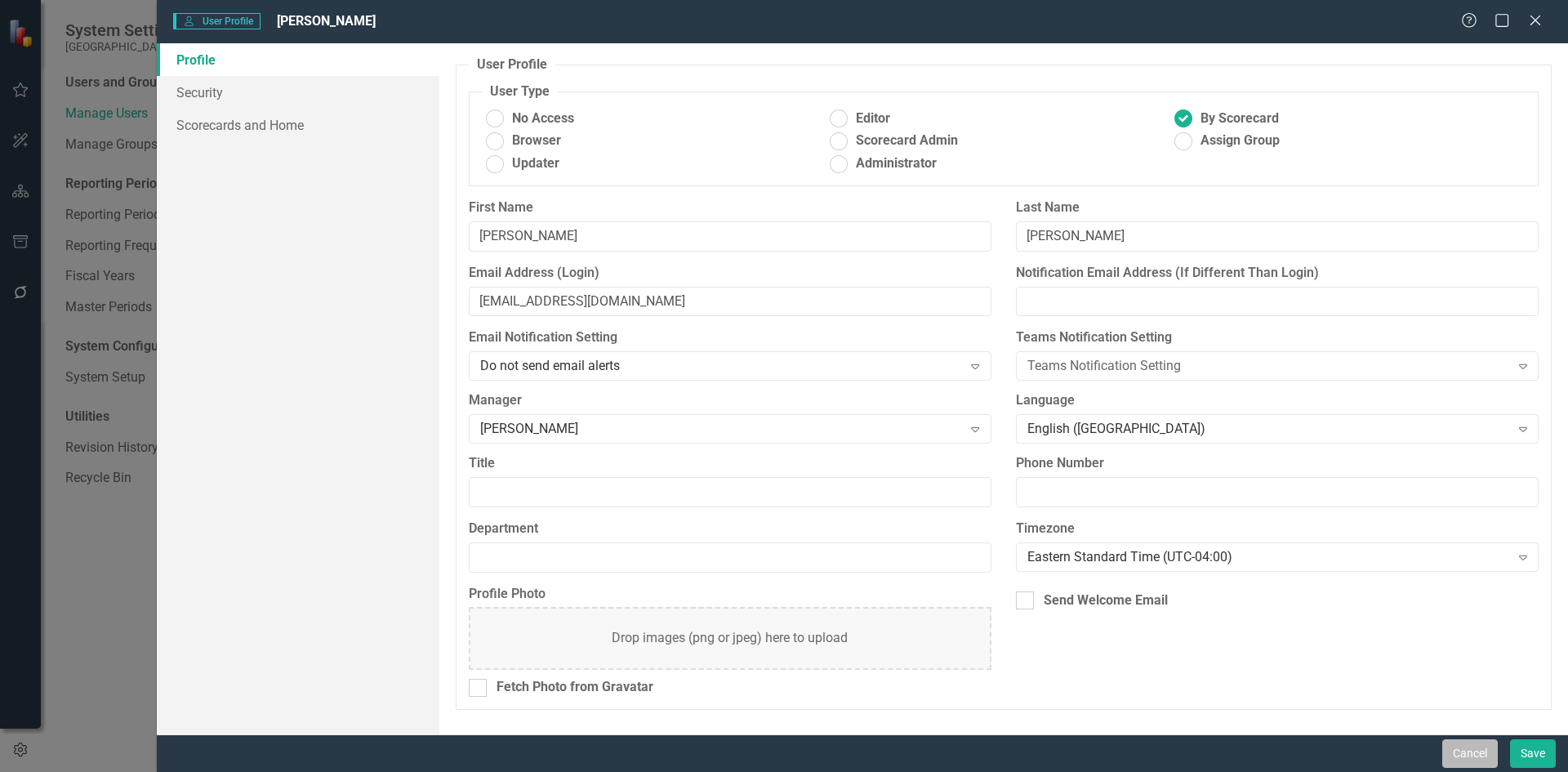
click at [1489, 752] on button "Cancel" at bounding box center [1470, 753] width 56 height 28
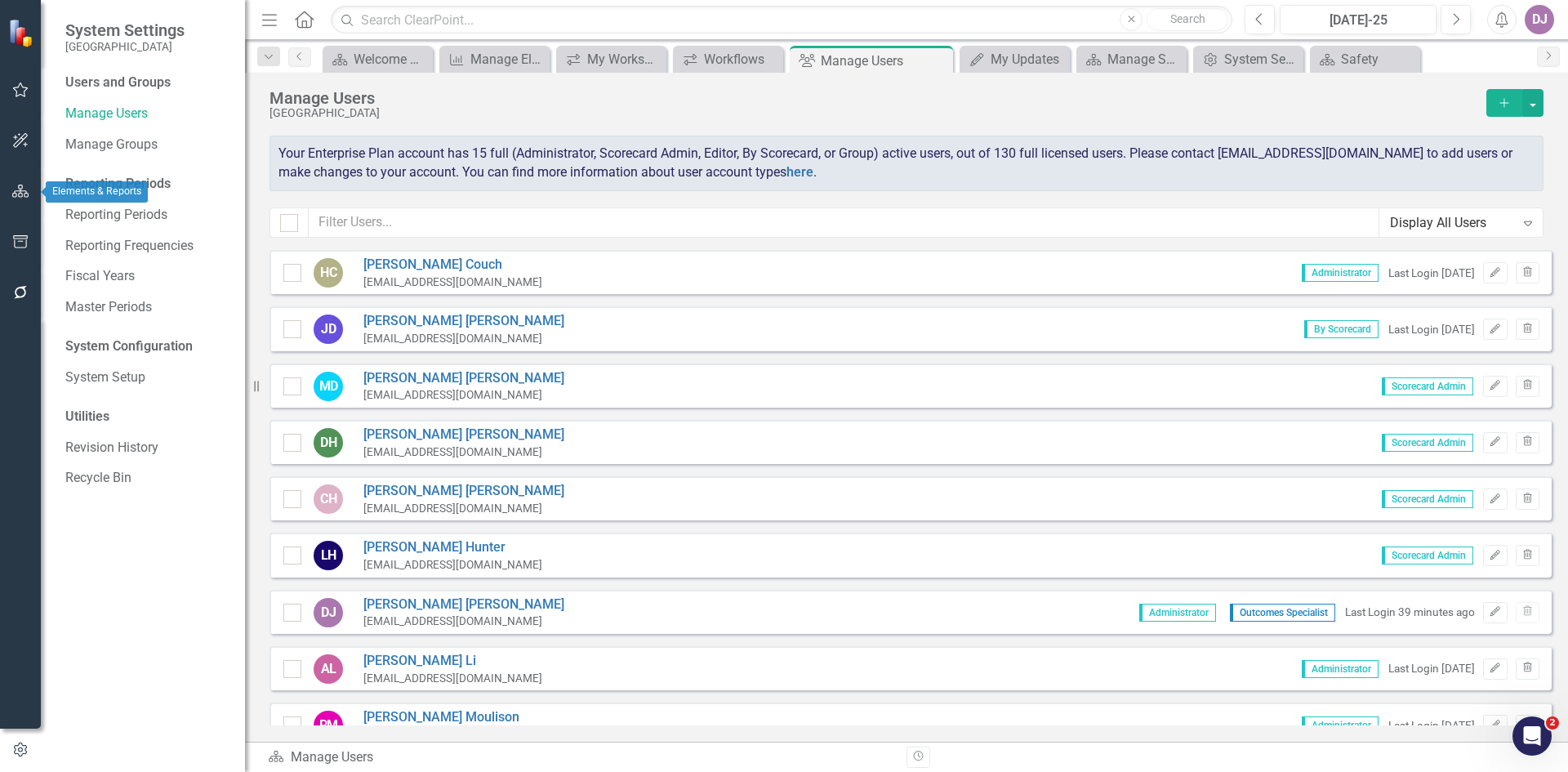
click at [22, 195] on icon "button" at bounding box center [21, 191] width 17 height 13
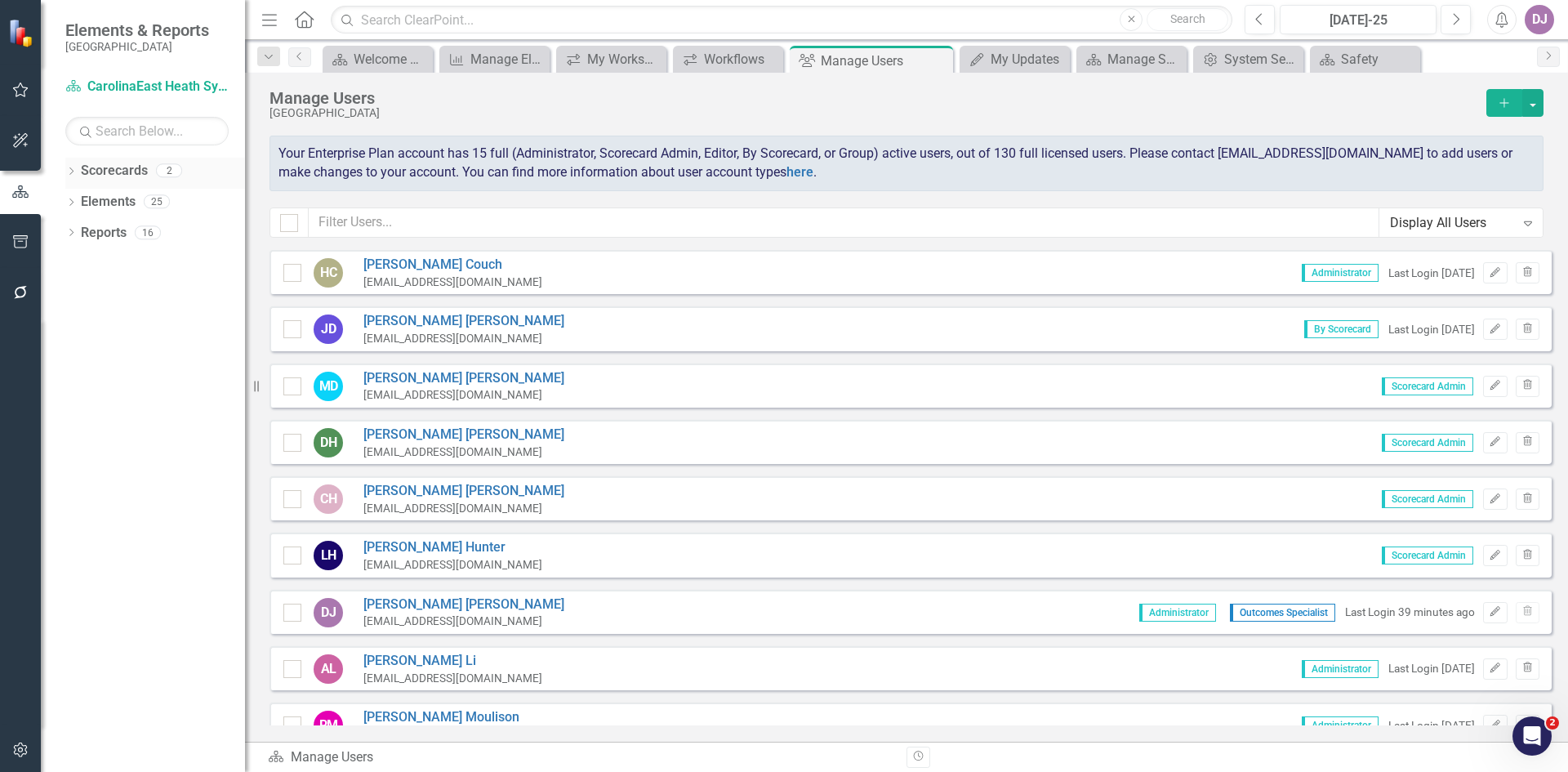
click at [94, 172] on link "Scorecards" at bounding box center [114, 171] width 67 height 19
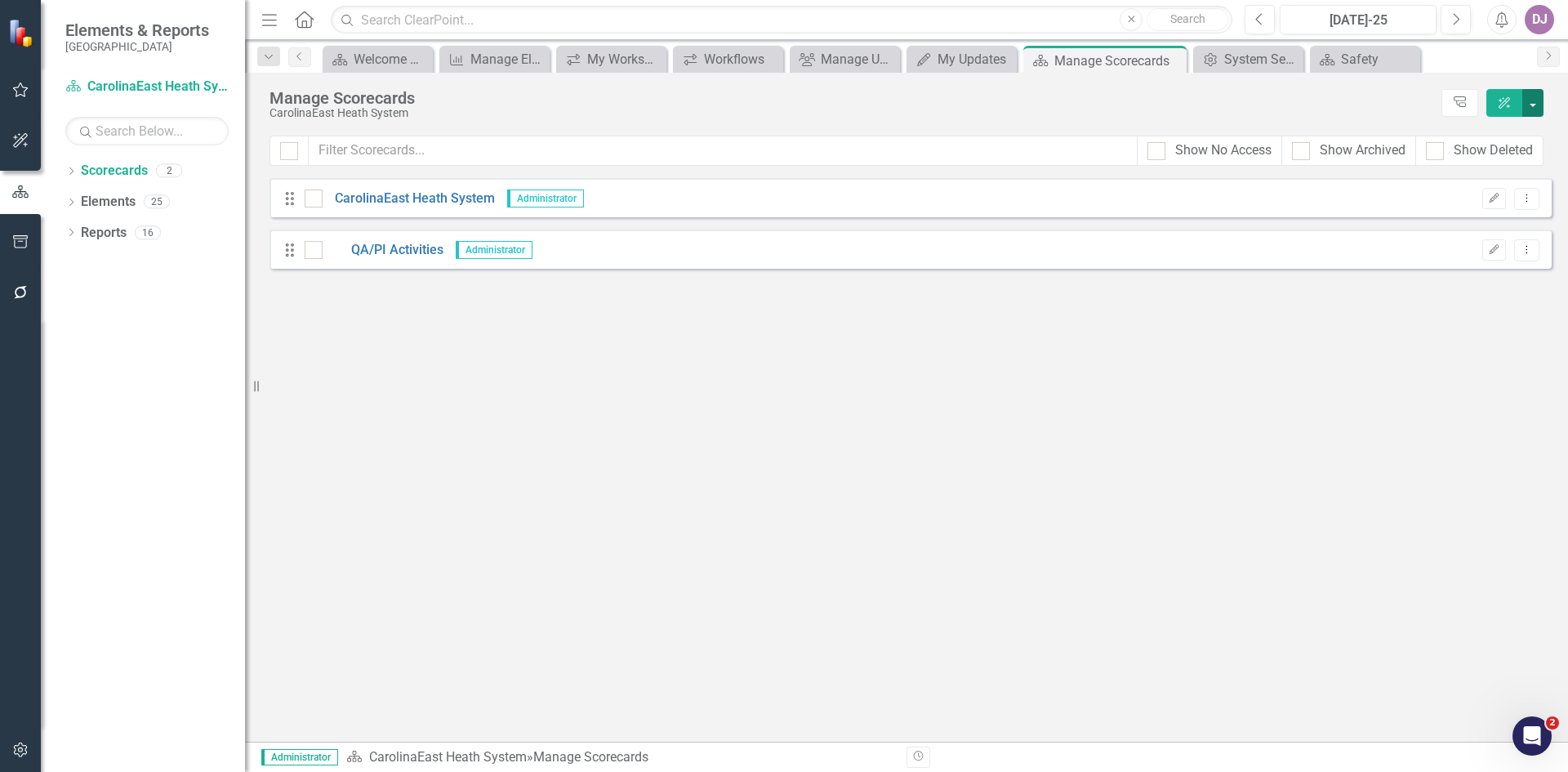
click at [1531, 103] on button "button" at bounding box center [1533, 103] width 21 height 27
click at [1486, 137] on link "ClearPoint AI Scorecard AI Assistant" at bounding box center [1458, 132] width 169 height 30
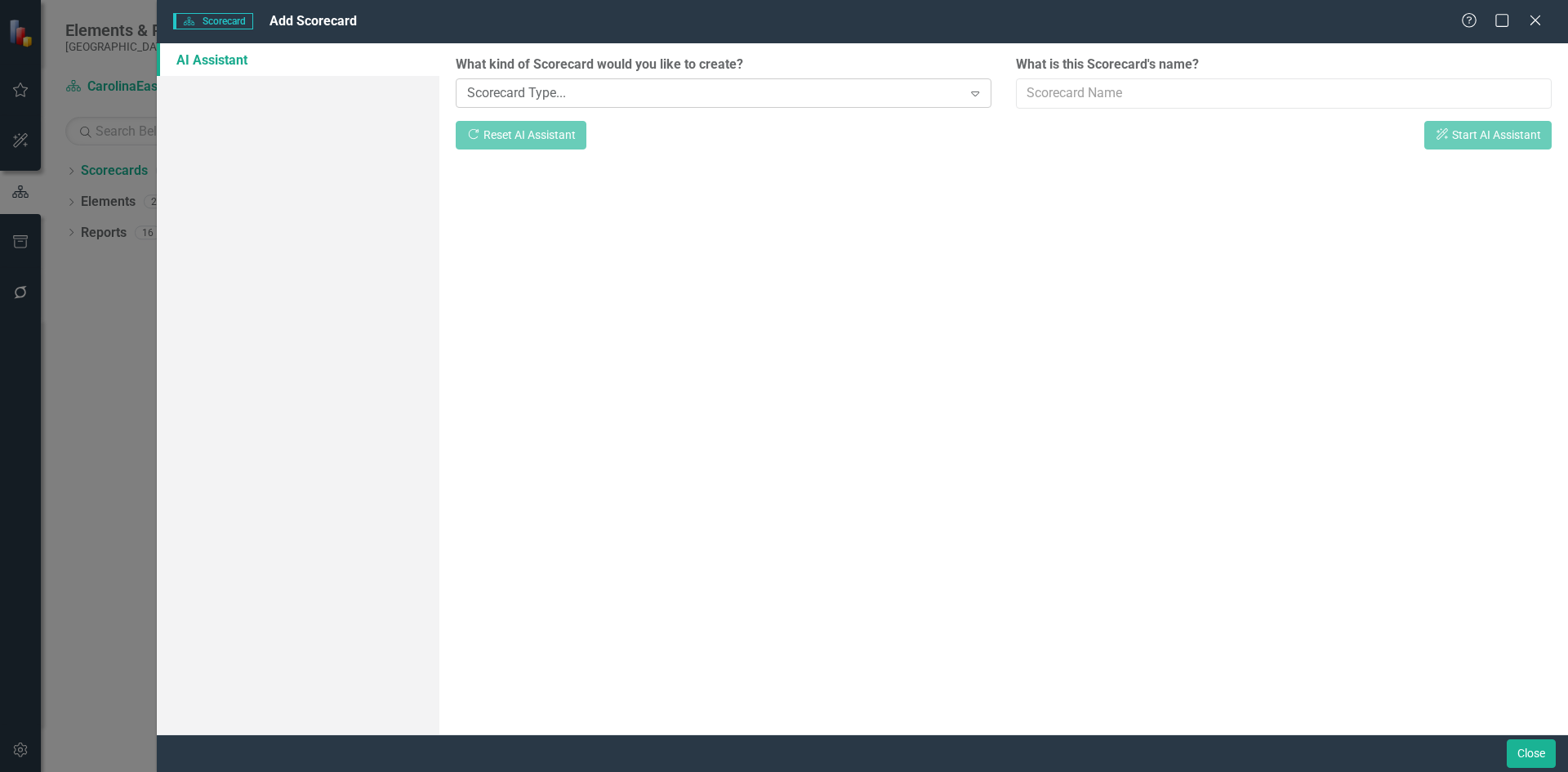
click at [968, 95] on icon "Expand" at bounding box center [975, 93] width 16 height 13
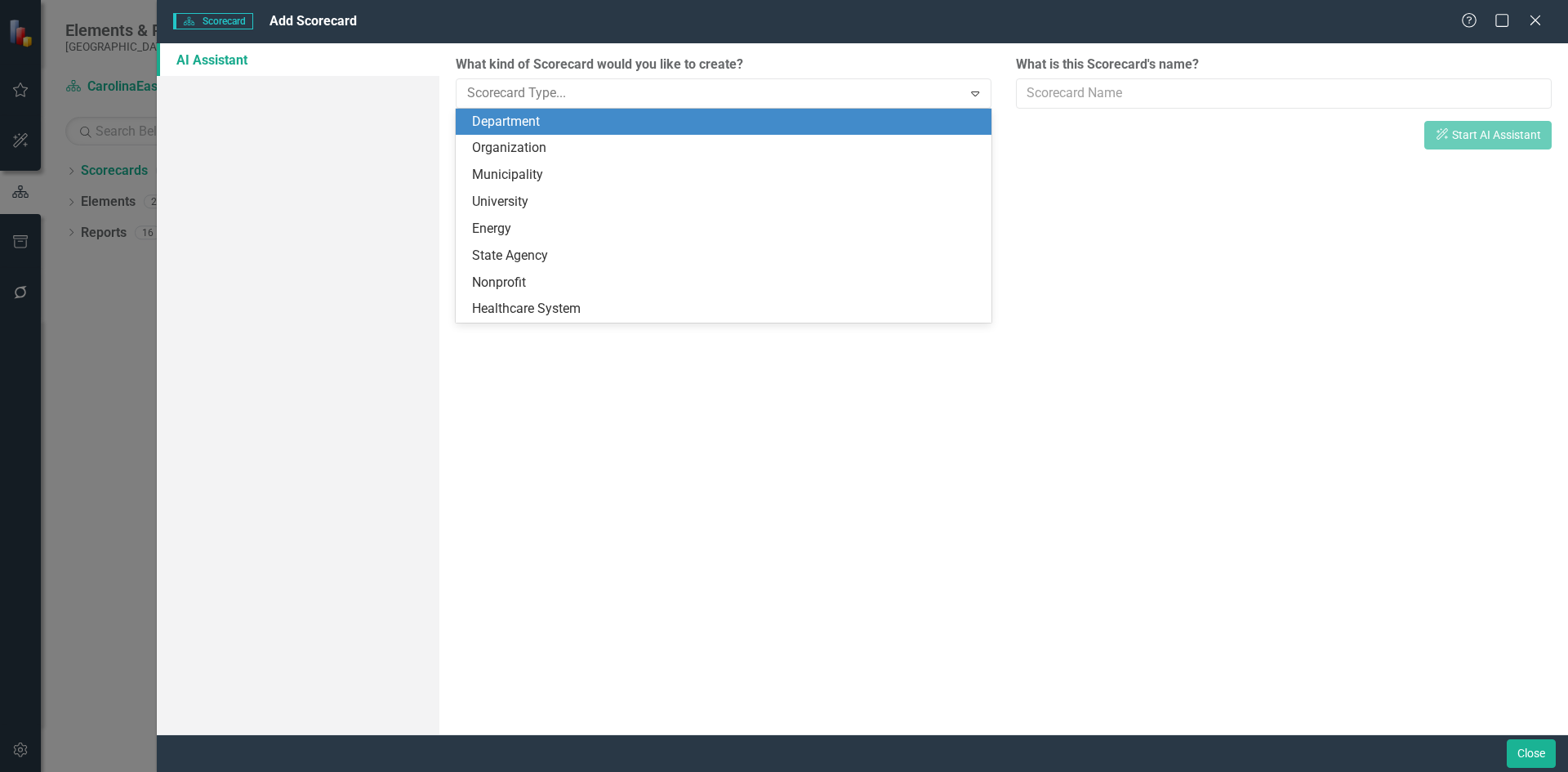
click at [558, 126] on div "Department" at bounding box center [726, 122] width 509 height 19
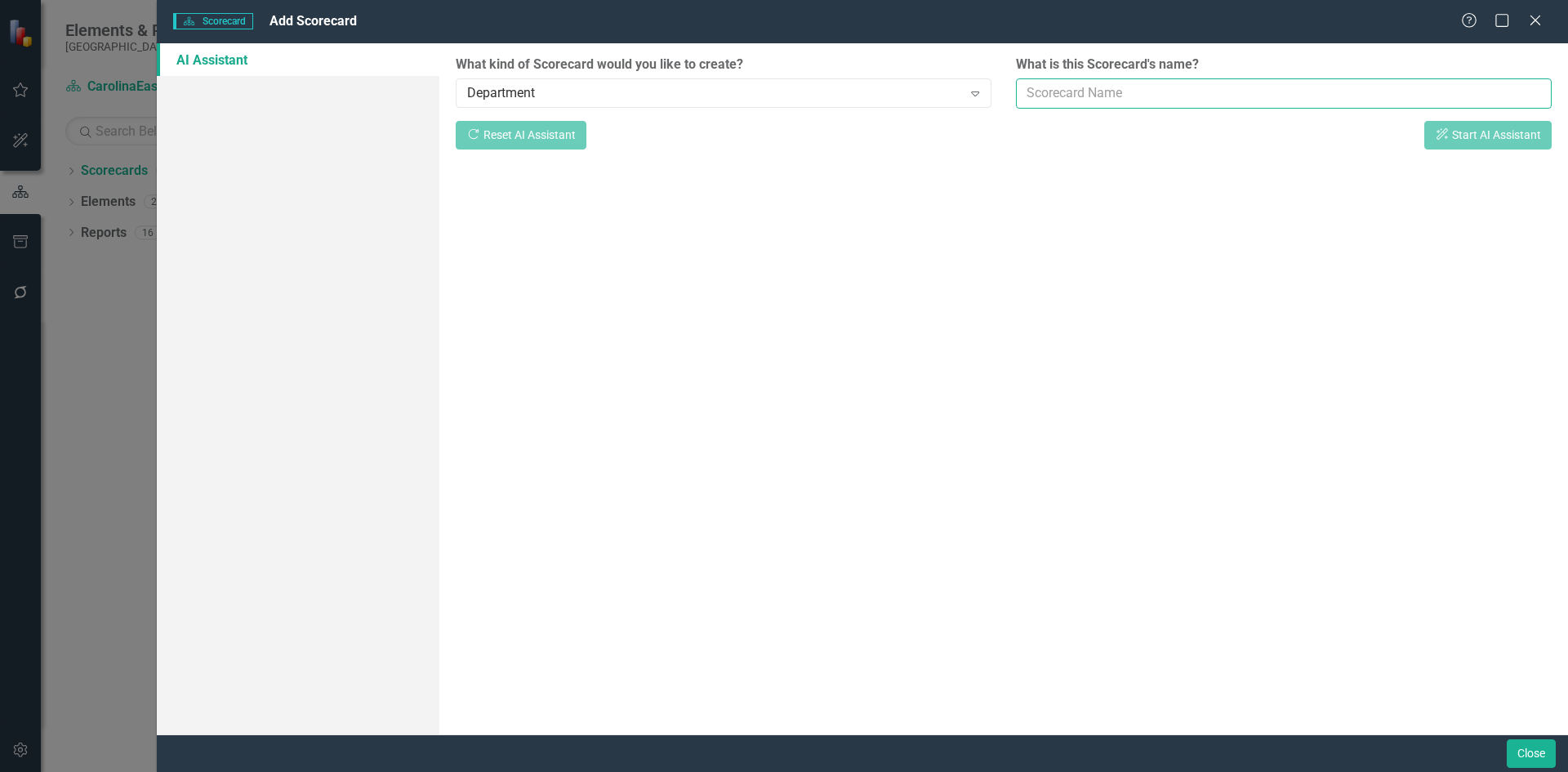
click at [1393, 98] on input "What is this Scorecard's name?" at bounding box center [1284, 93] width 536 height 30
type input "[MEDICAL_DATA]"
click at [1471, 142] on button "ClearPoint AI Start AI Assistant" at bounding box center [1488, 135] width 127 height 28
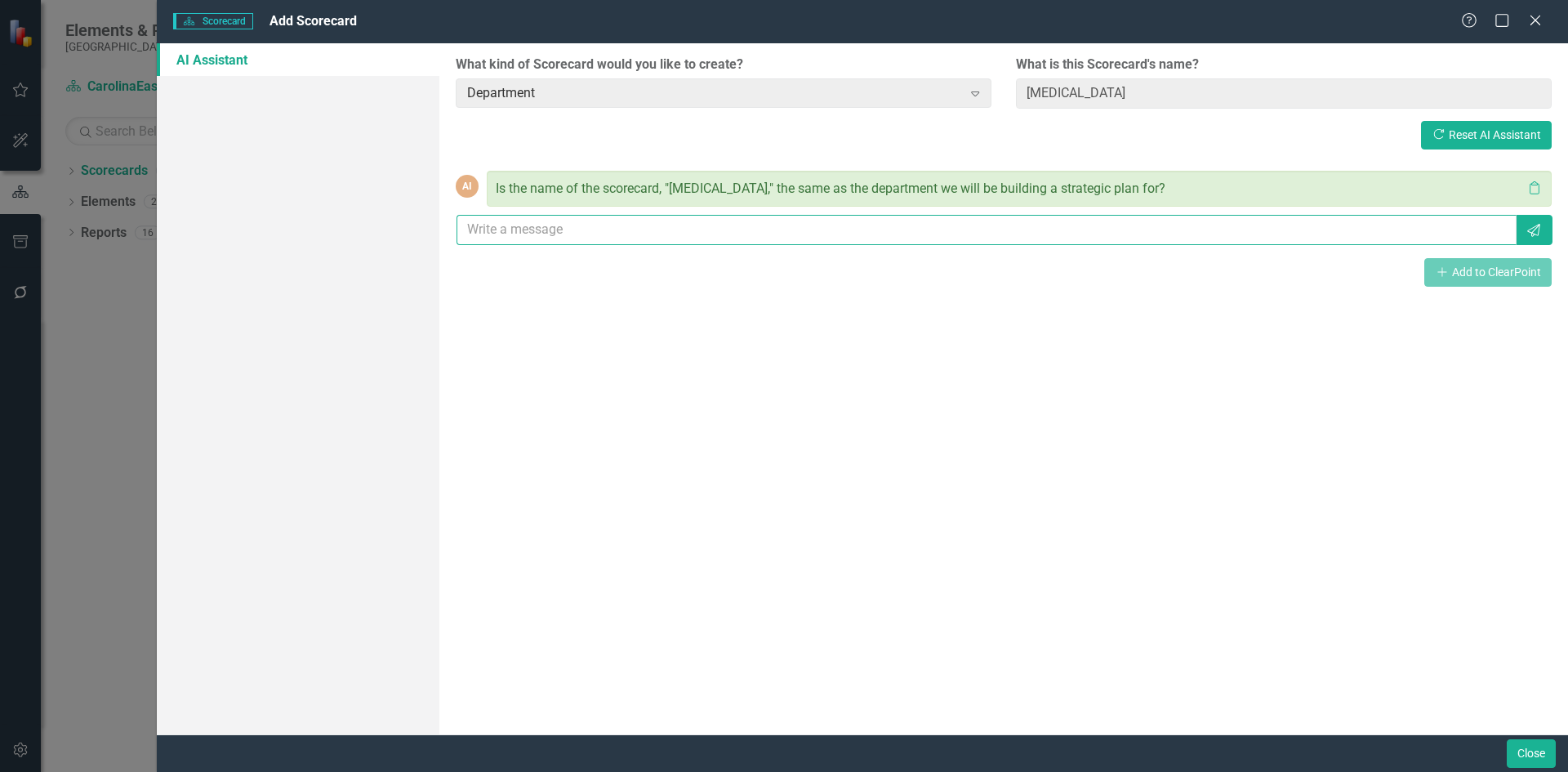
click at [556, 224] on input "text" at bounding box center [987, 229] width 1060 height 30
type input "Yes"
click at [1533, 230] on icon "Send" at bounding box center [1534, 230] width 16 height 13
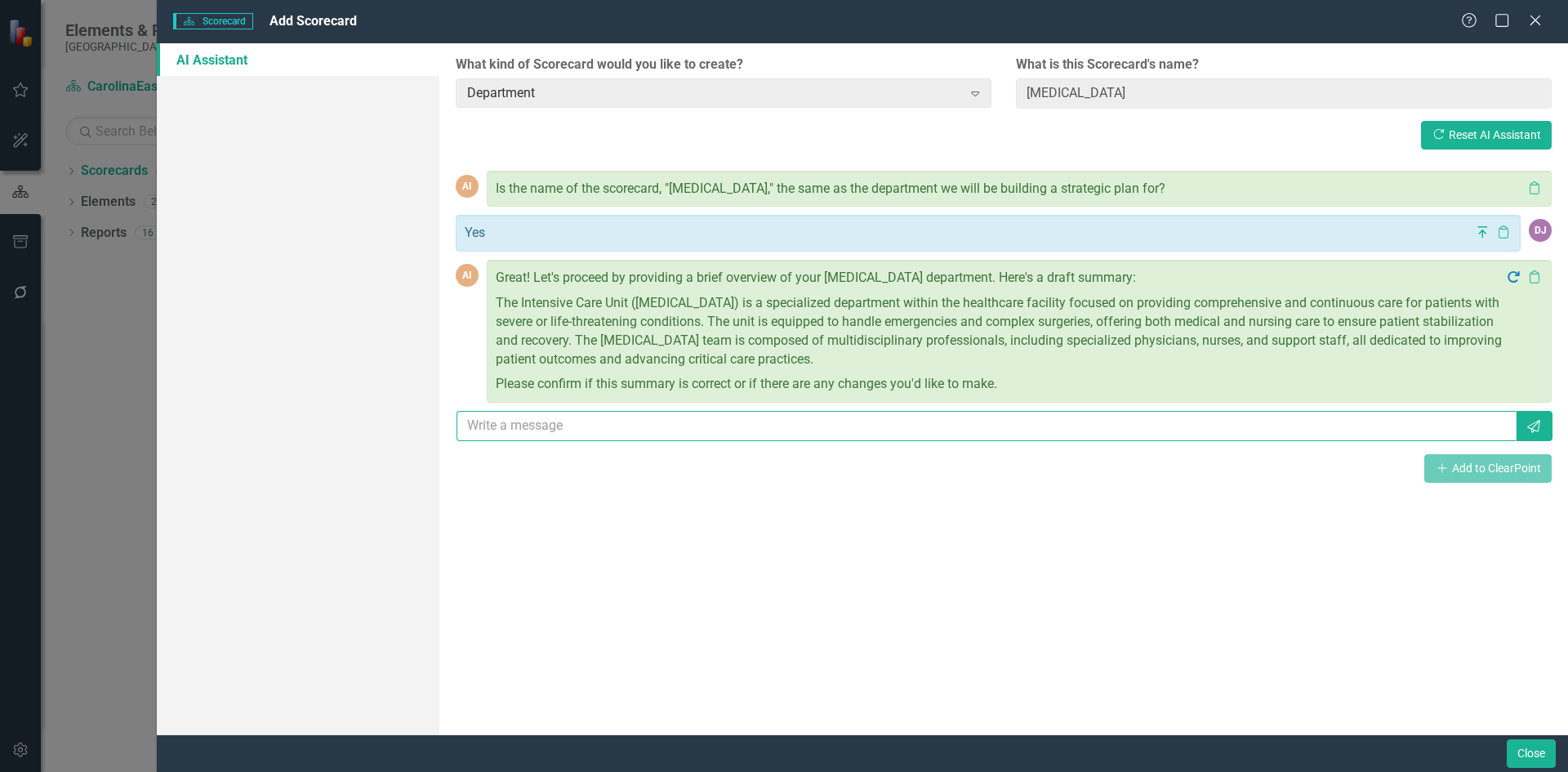
click at [746, 436] on input "text" at bounding box center [987, 425] width 1060 height 30
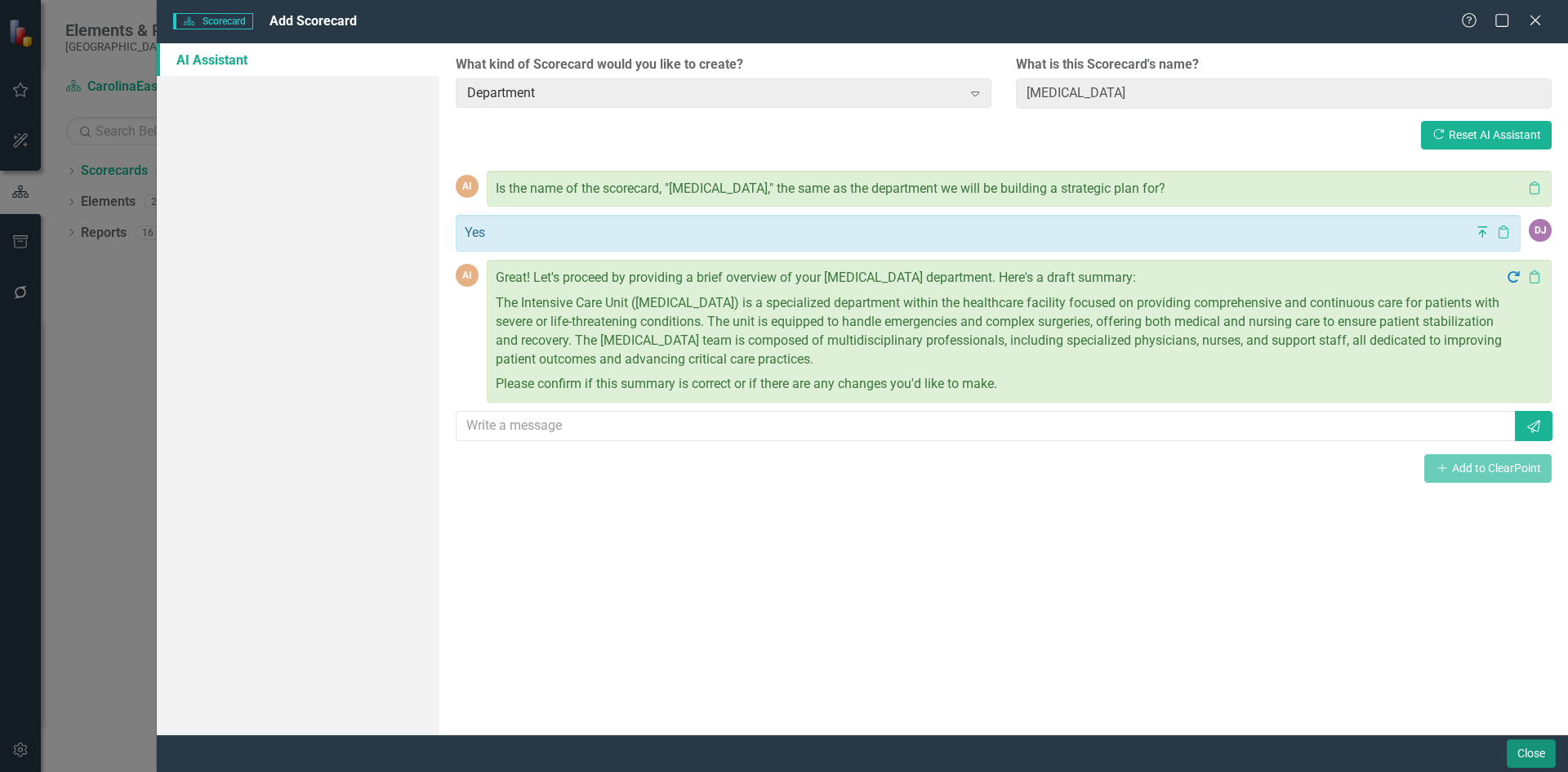
click at [1548, 756] on button "Close" at bounding box center [1531, 753] width 49 height 28
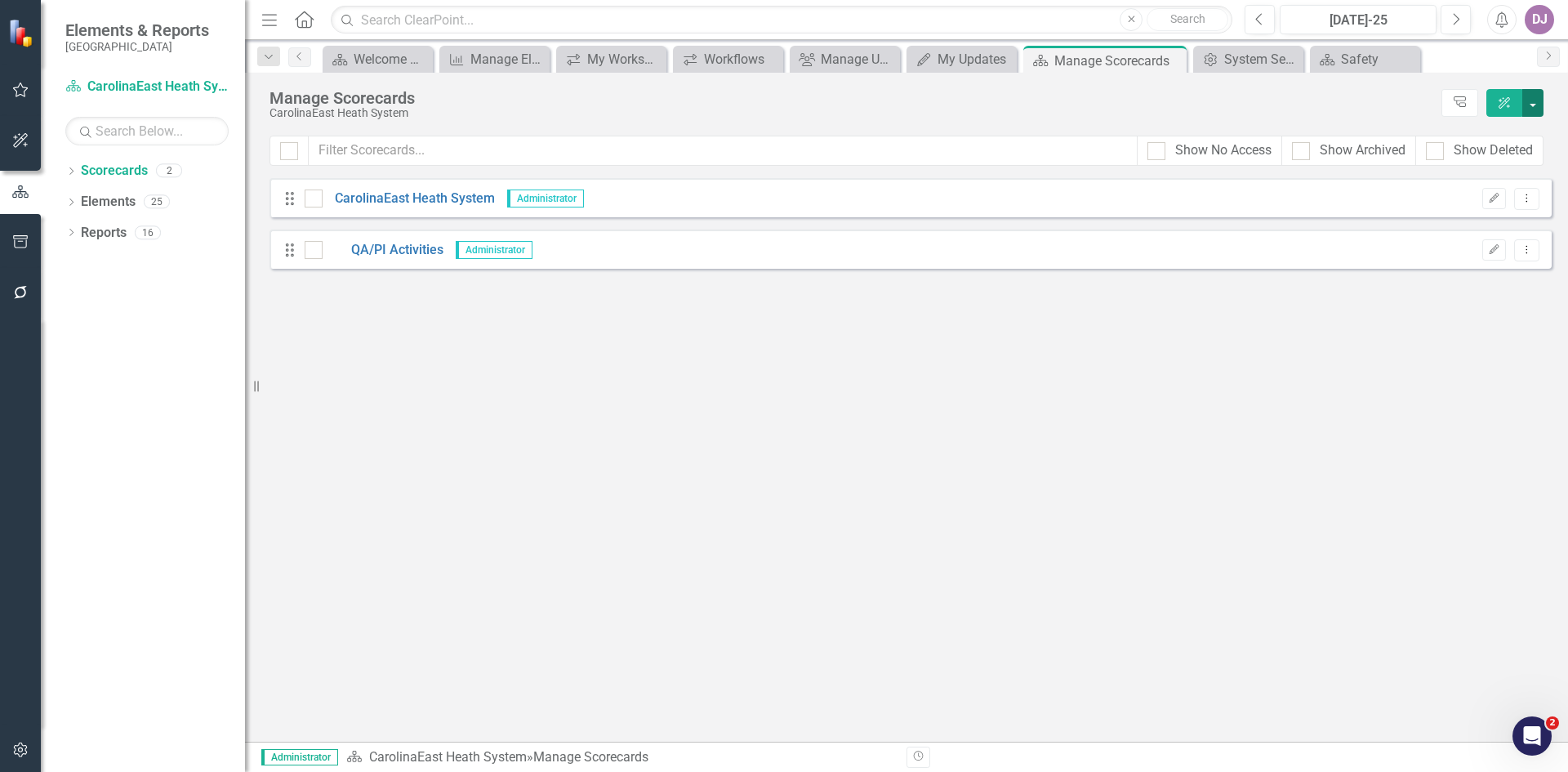
click at [1532, 102] on button "button" at bounding box center [1533, 103] width 21 height 27
click at [1492, 169] on link "Add Add Scorecard" at bounding box center [1458, 165] width 169 height 30
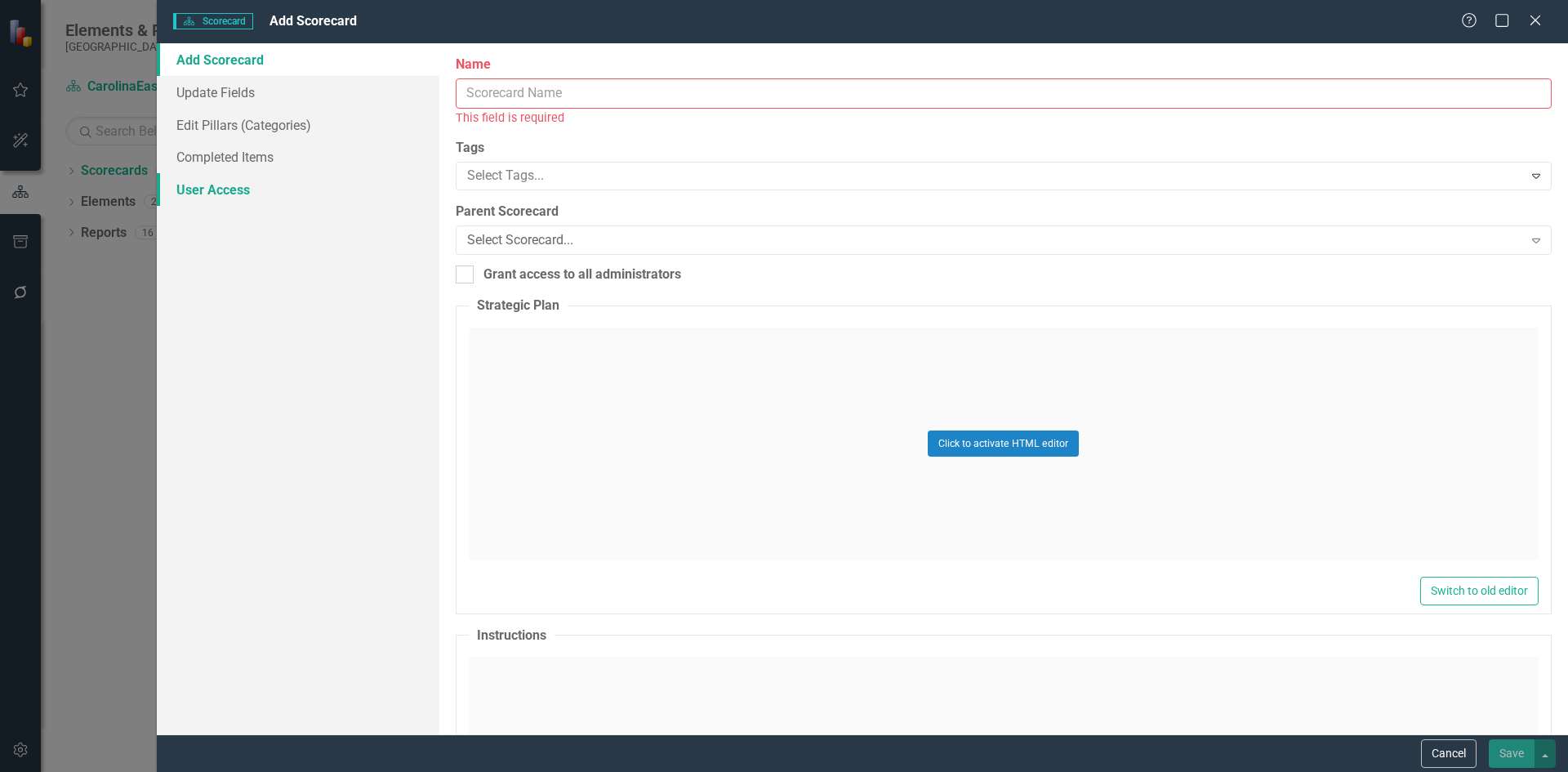
click at [240, 200] on link "User Access" at bounding box center [298, 190] width 283 height 33
click at [524, 88] on input "Name" at bounding box center [1004, 93] width 1096 height 30
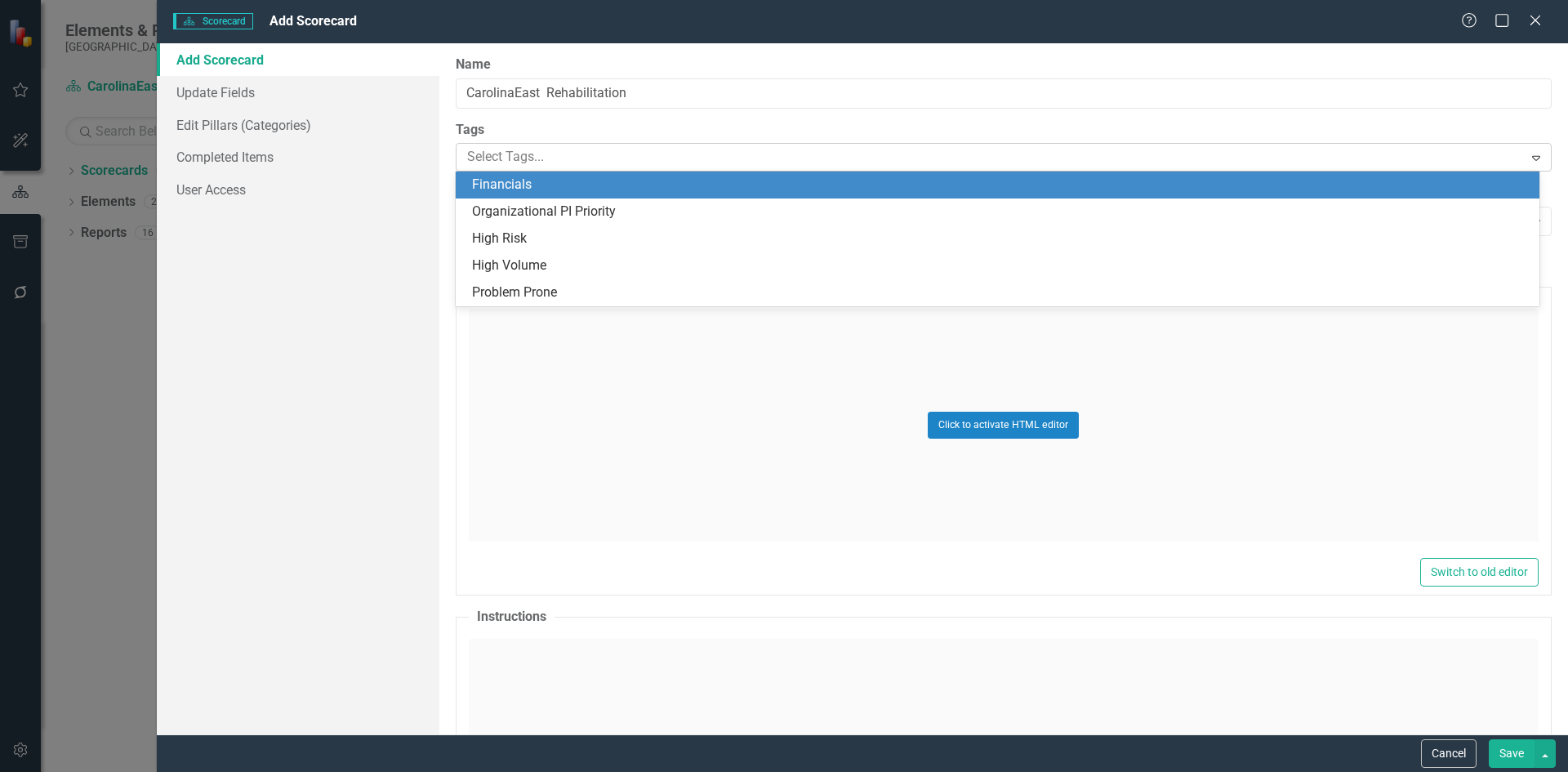
click at [1528, 153] on icon "Expand" at bounding box center [1535, 157] width 16 height 13
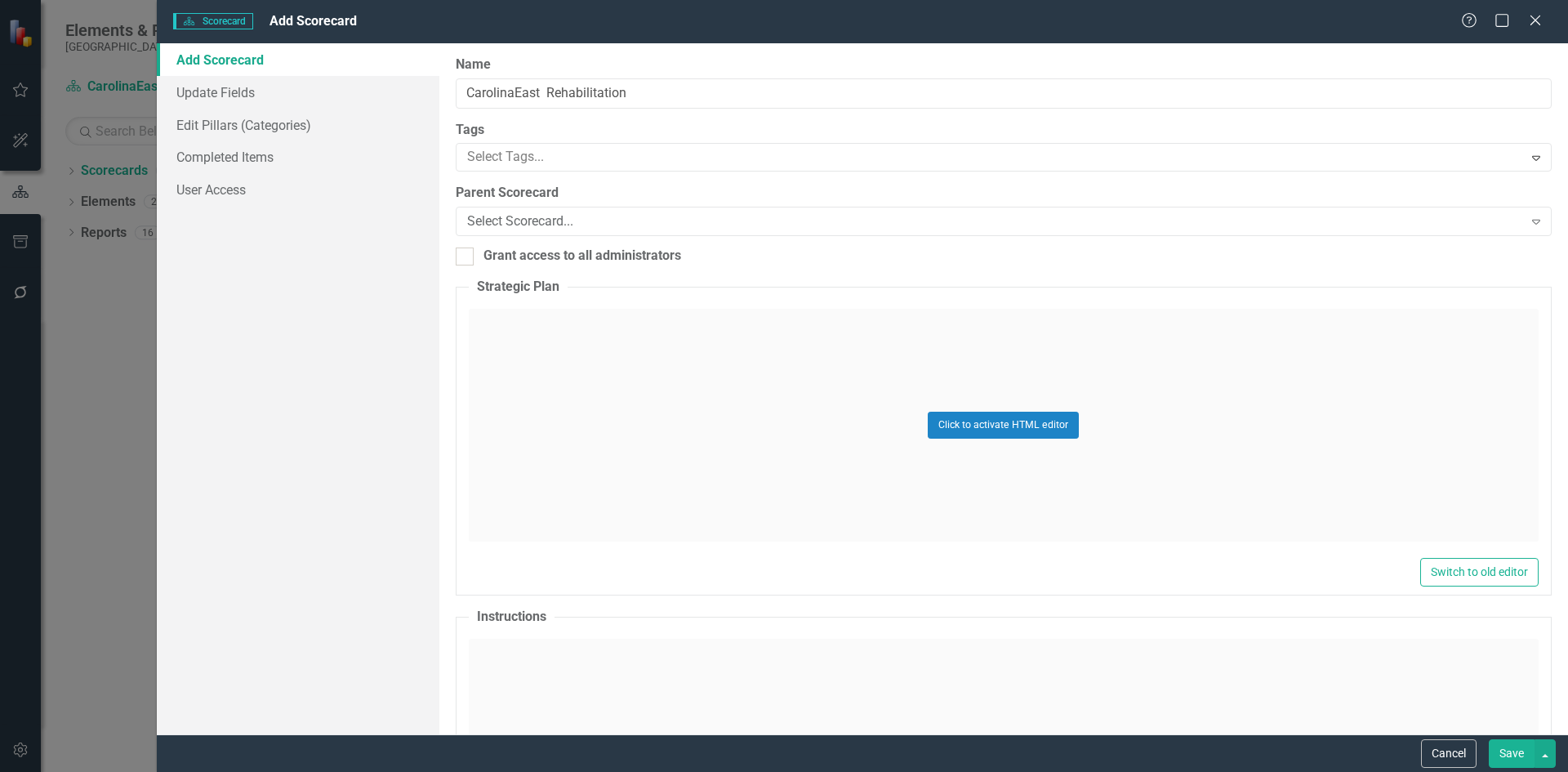
click at [642, 355] on div "Click to activate HTML editor" at bounding box center [1004, 424] width 1070 height 233
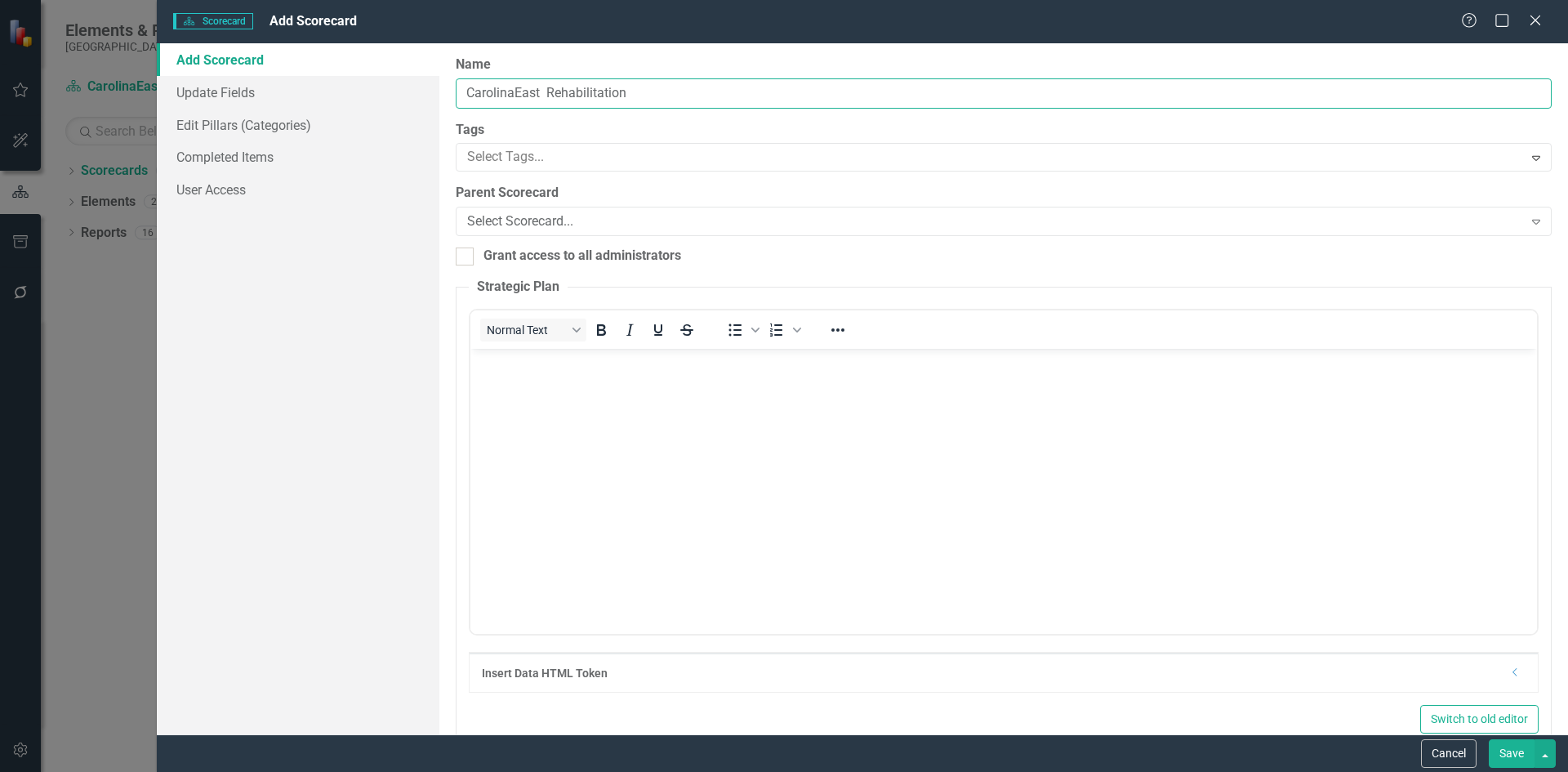
click at [542, 90] on input "CarolinaEast Rehabilitation" at bounding box center [1004, 93] width 1096 height 30
type input "CarolinaEast Rehabilitation"
click at [1528, 218] on icon "Expand" at bounding box center [1535, 221] width 16 height 13
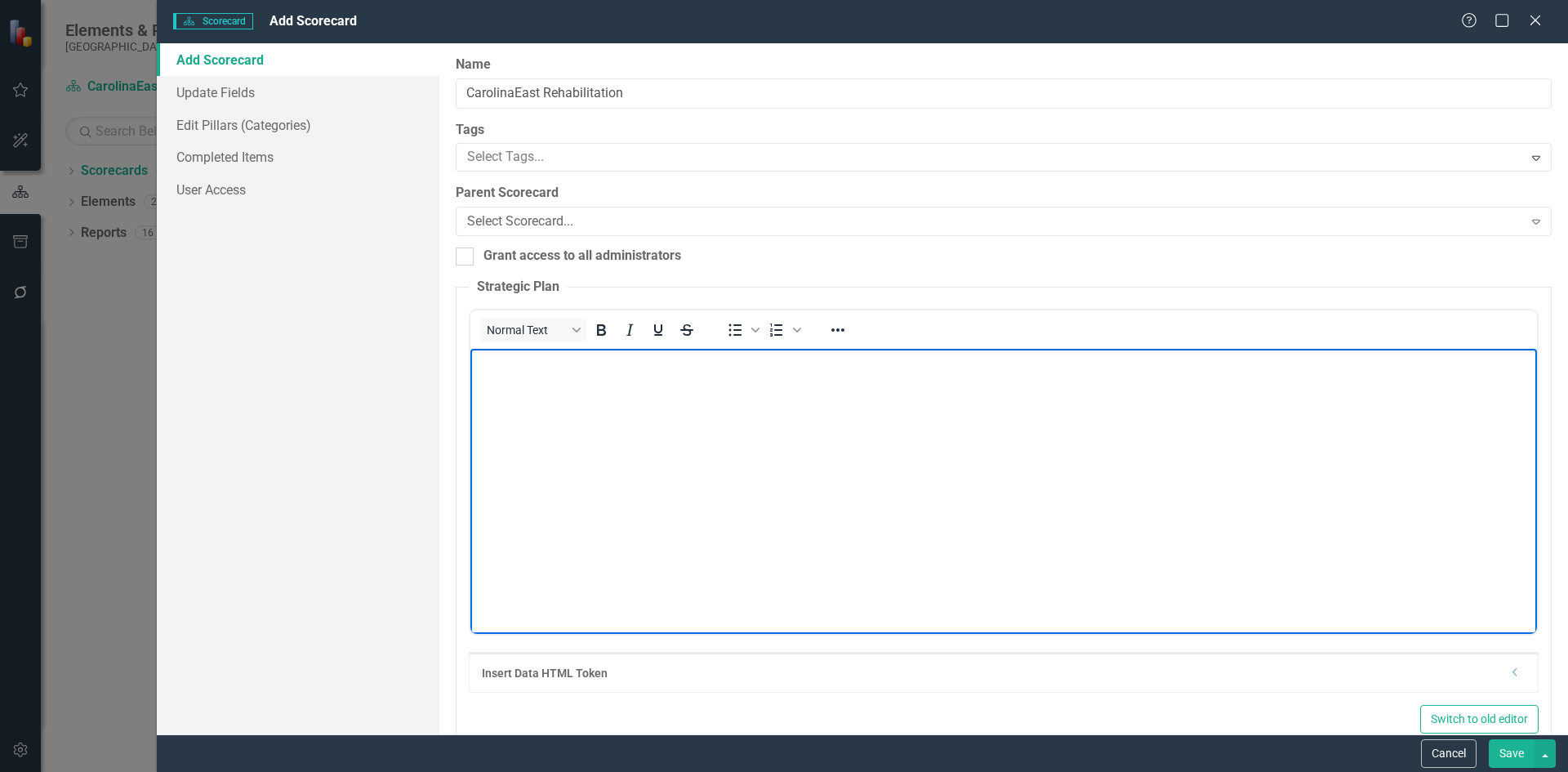
click at [966, 459] on body "Rich Text Area. Press ALT-0 for help." at bounding box center [1003, 470] width 1067 height 245
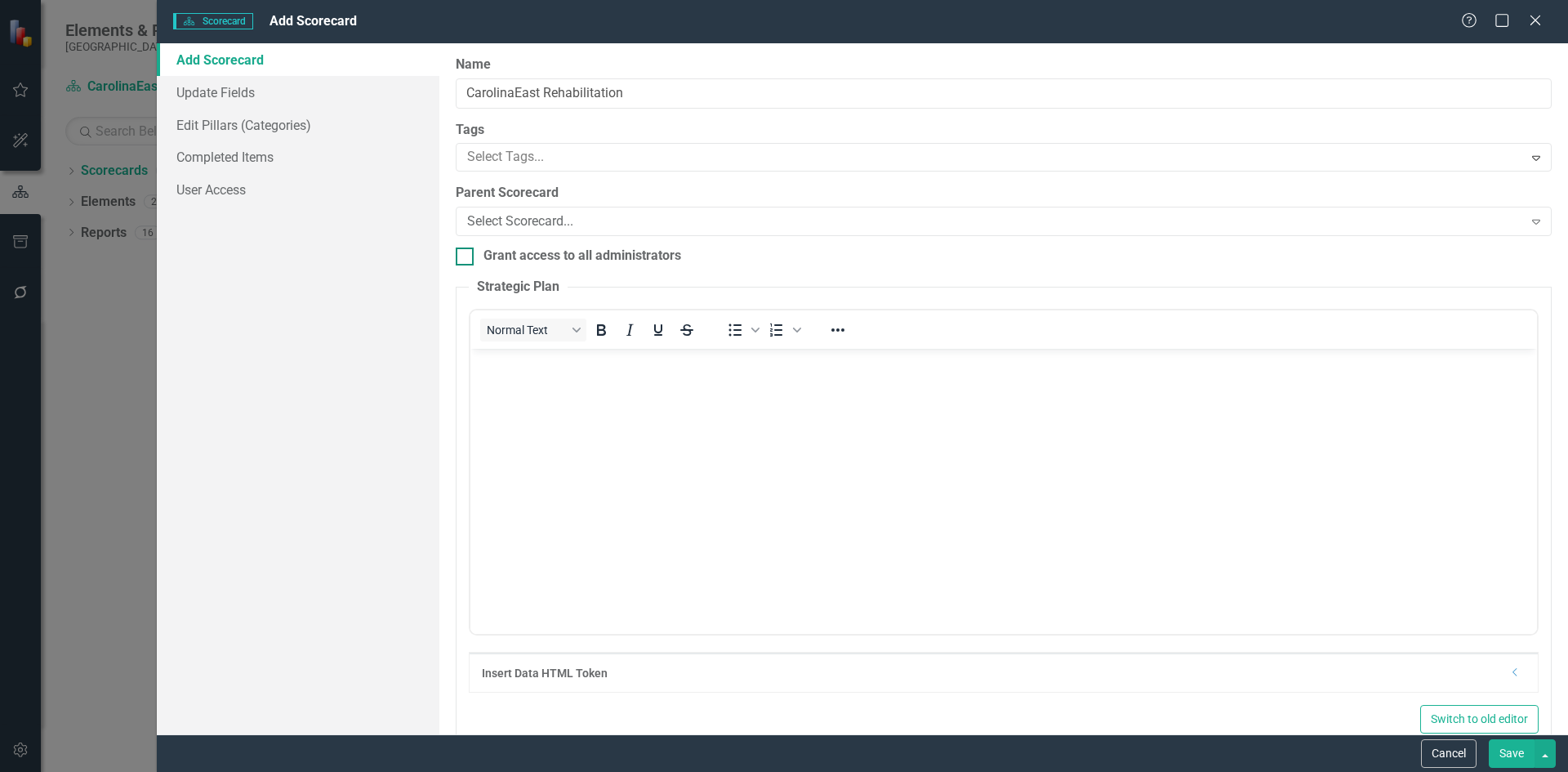
click at [467, 263] on div at bounding box center [465, 256] width 18 height 18
click at [466, 258] on input "Grant access to all administrators" at bounding box center [461, 252] width 10 height 10
checkbox input "true"
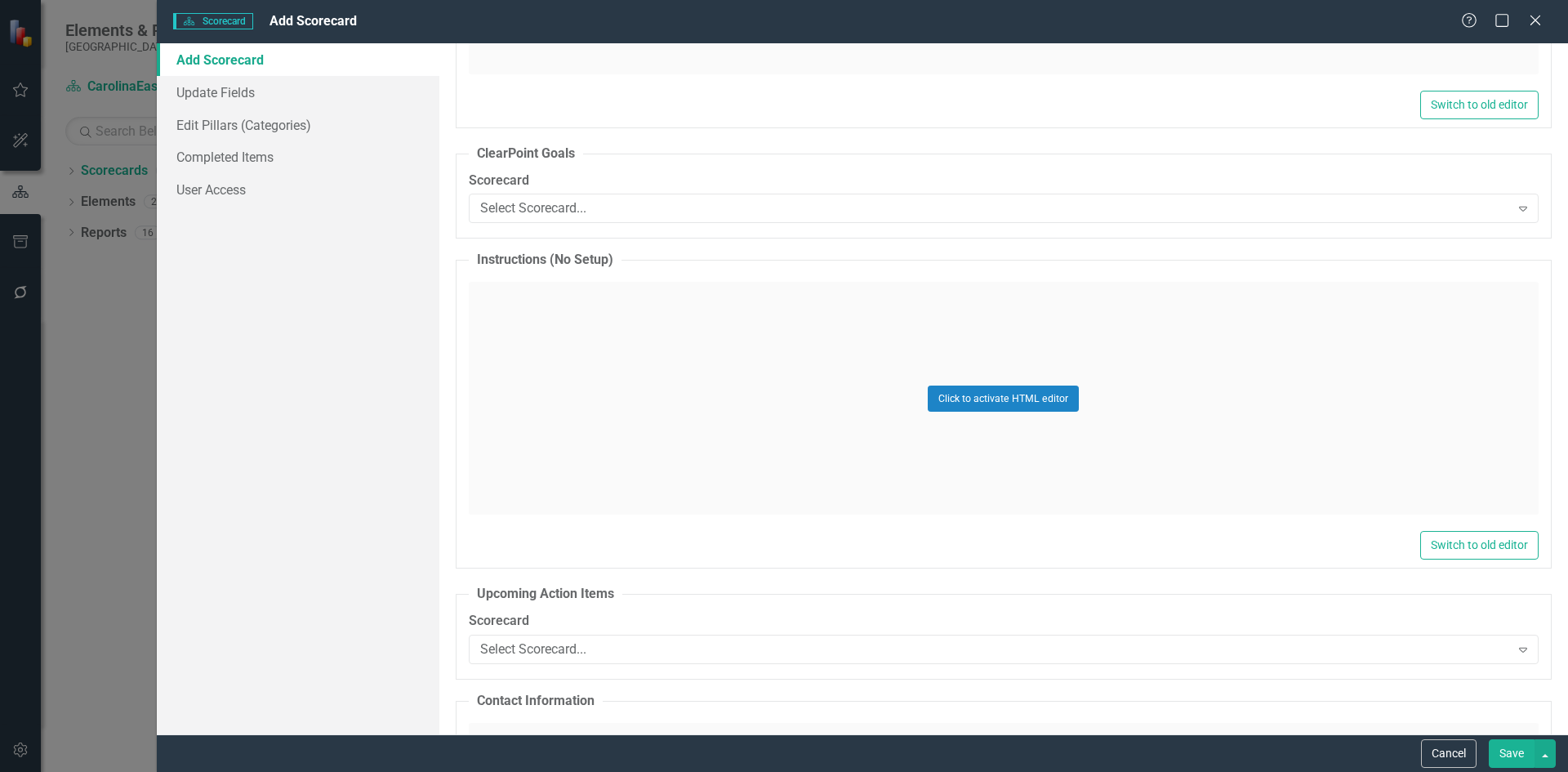
scroll to position [984, 0]
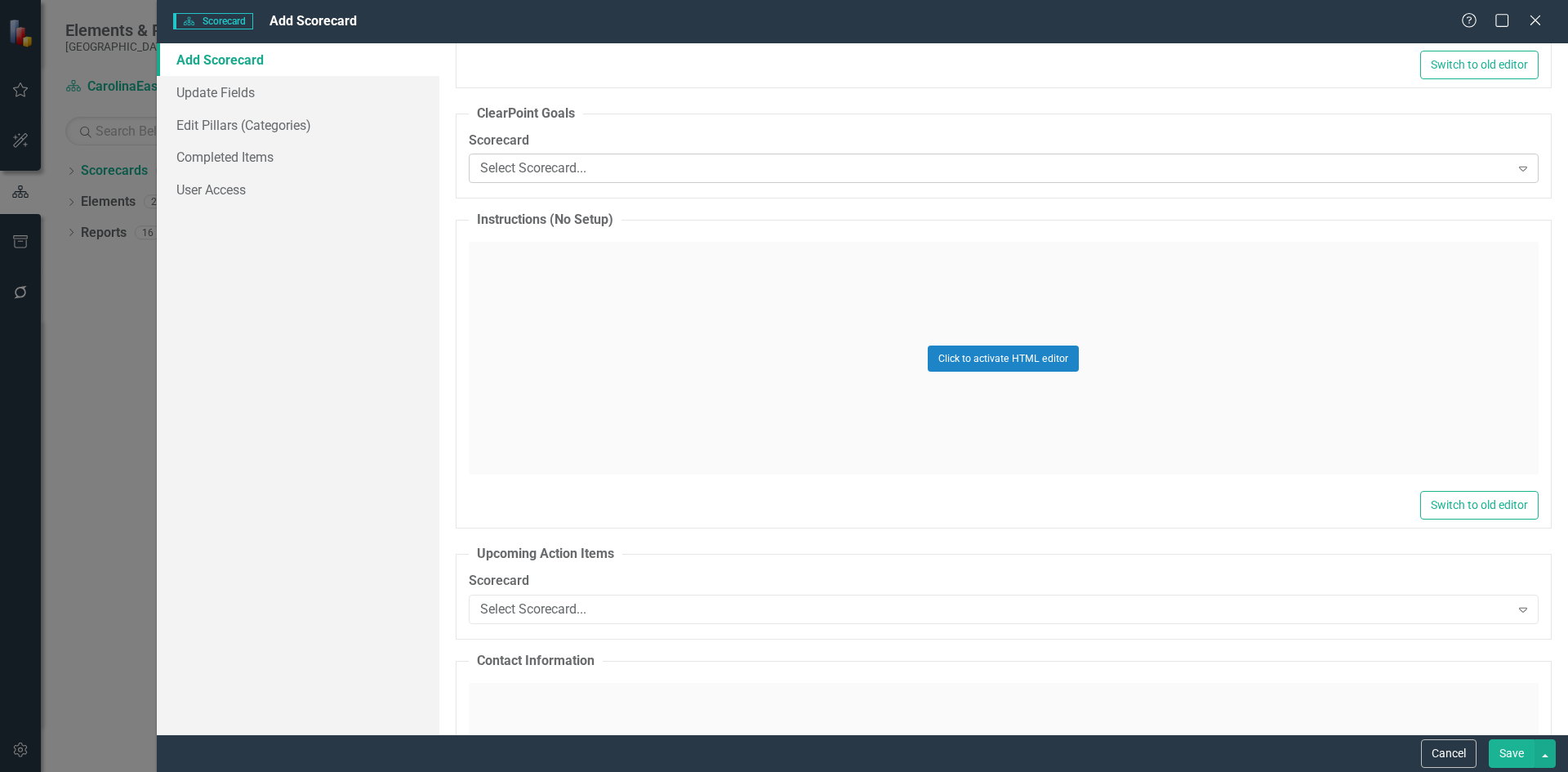
click at [1515, 169] on icon "Expand" at bounding box center [1522, 167] width 16 height 13
click at [1186, 125] on fieldset "ClearPoint Goals Scorecard Select Scorecard... Expand" at bounding box center [1004, 152] width 1096 height 94
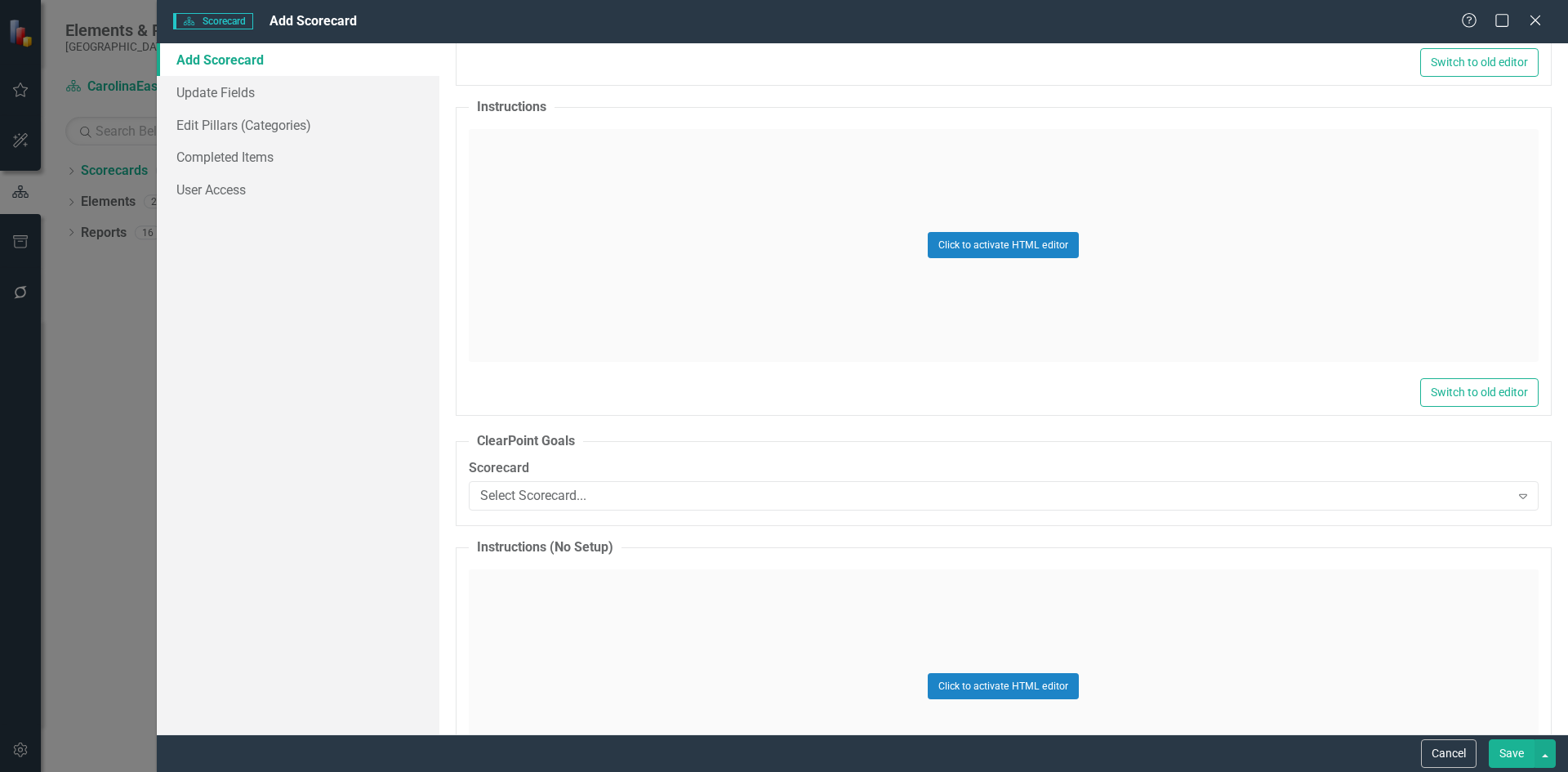
scroll to position [779, 0]
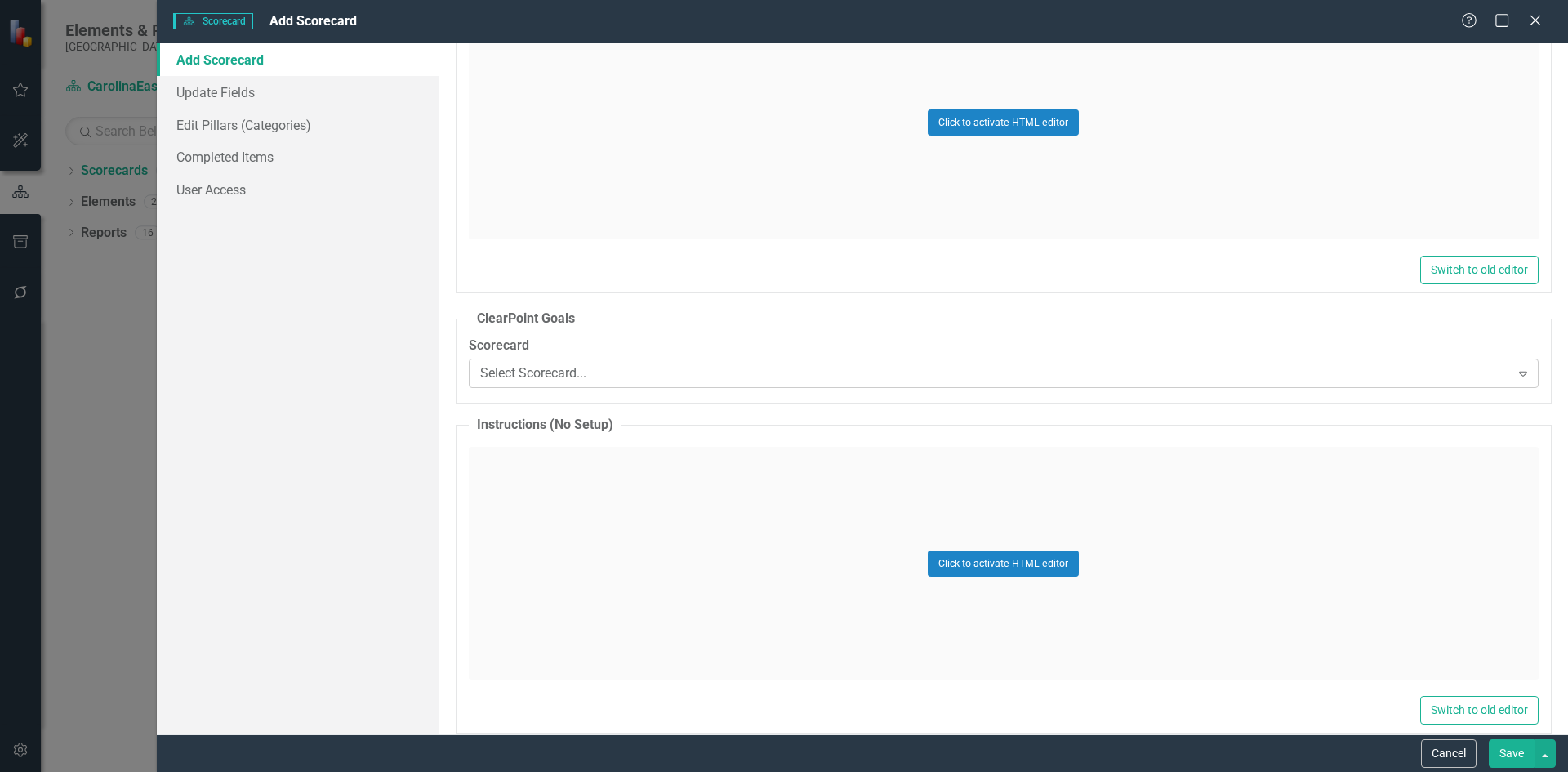
click at [1519, 379] on div "Expand" at bounding box center [1523, 373] width 29 height 26
click at [1471, 80] on div "Click to activate HTML editor" at bounding box center [1004, 123] width 1070 height 233
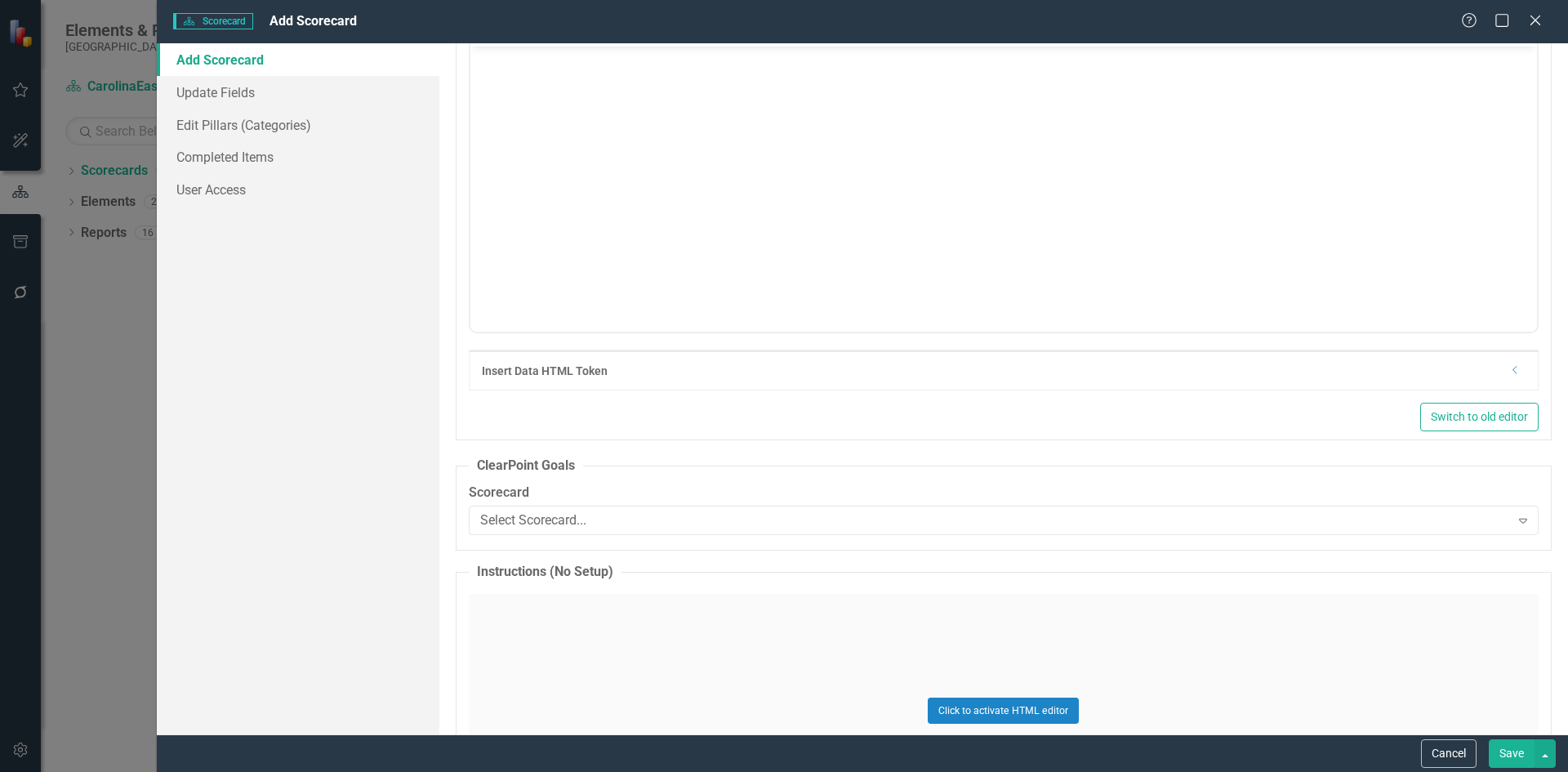
scroll to position [0, 0]
click at [1514, 756] on button "Save" at bounding box center [1511, 753] width 46 height 28
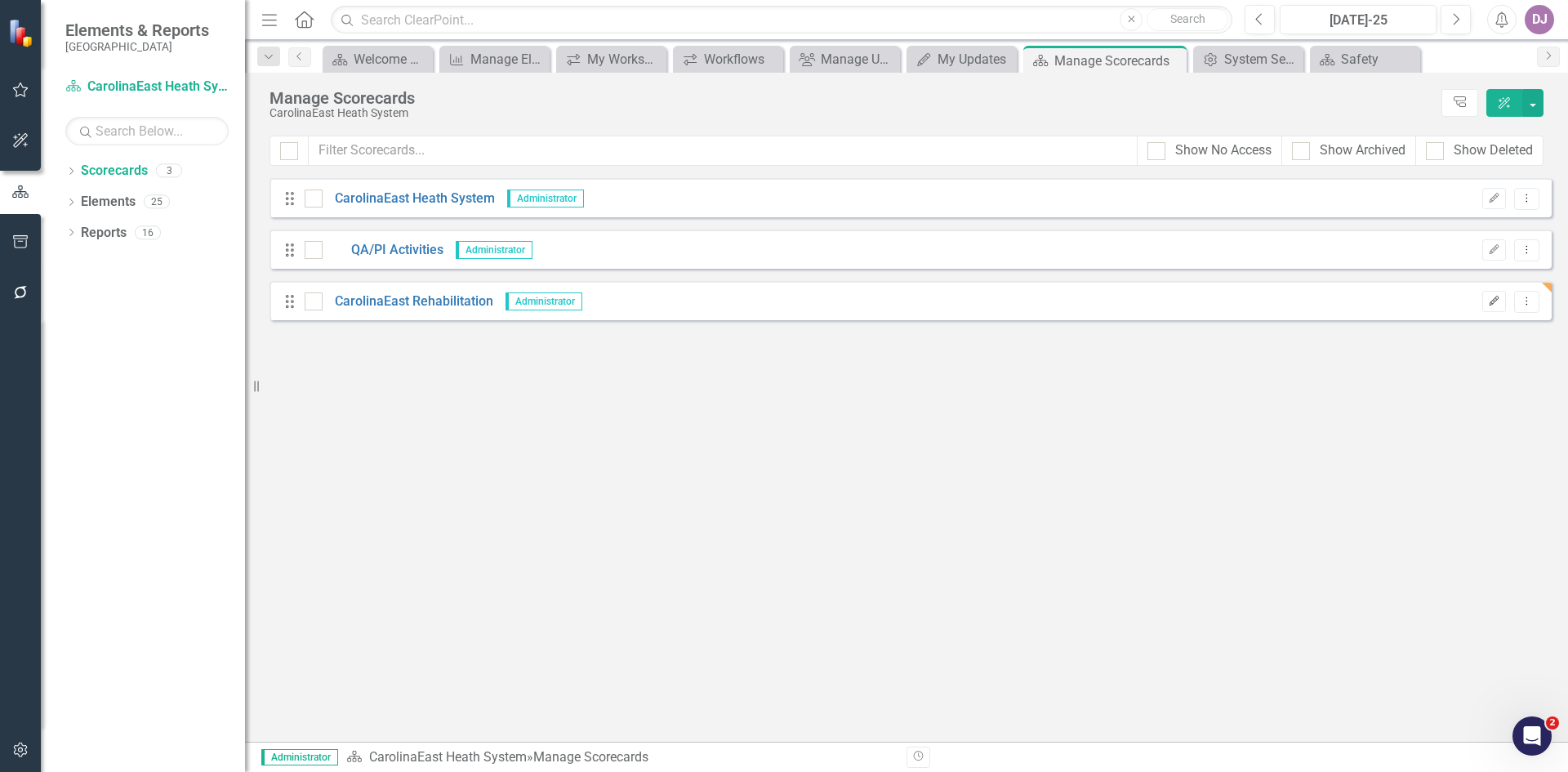
click at [1501, 296] on button "Edit" at bounding box center [1494, 301] width 24 height 21
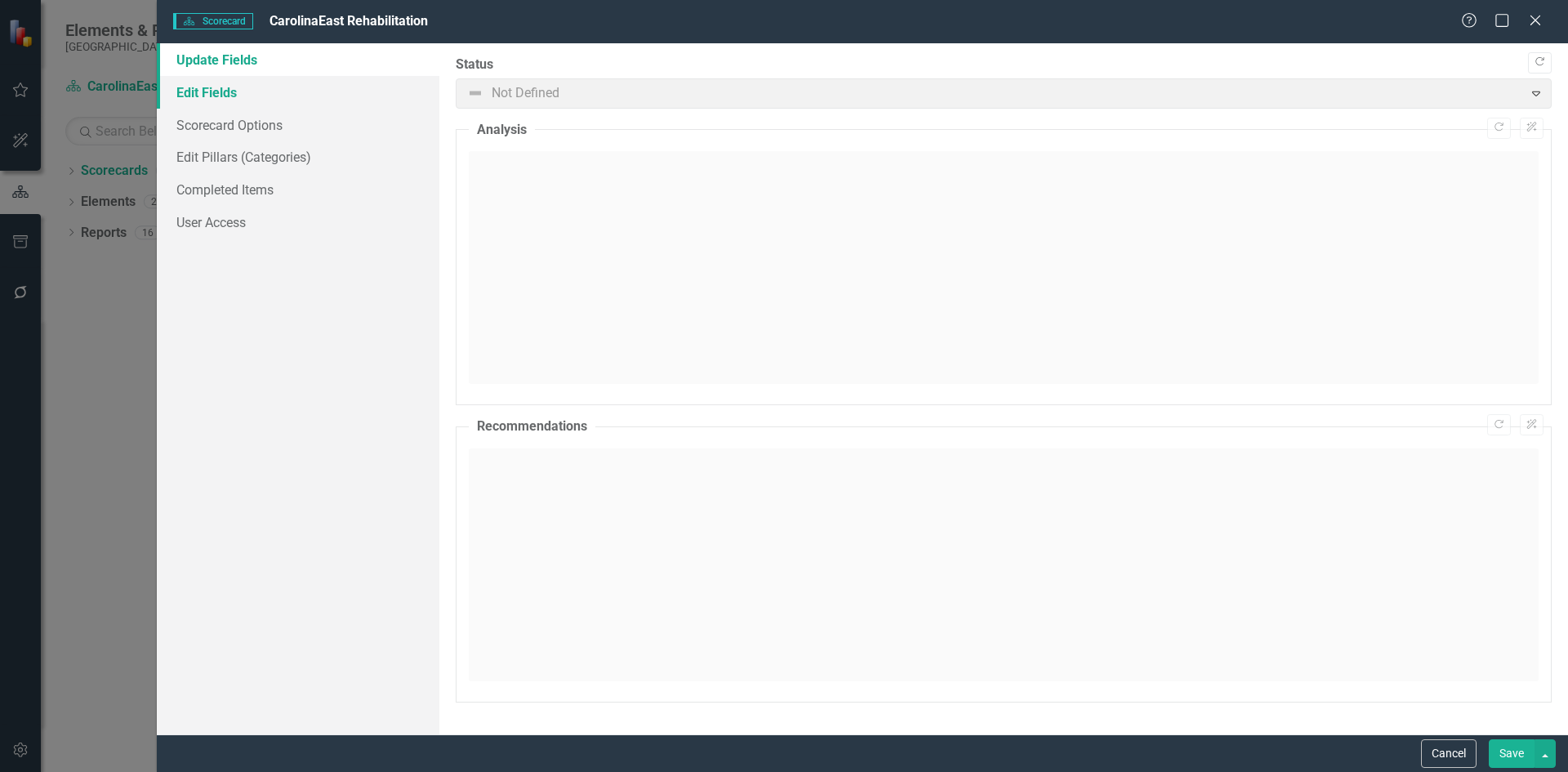
click at [245, 99] on link "Edit Fields" at bounding box center [298, 92] width 283 height 33
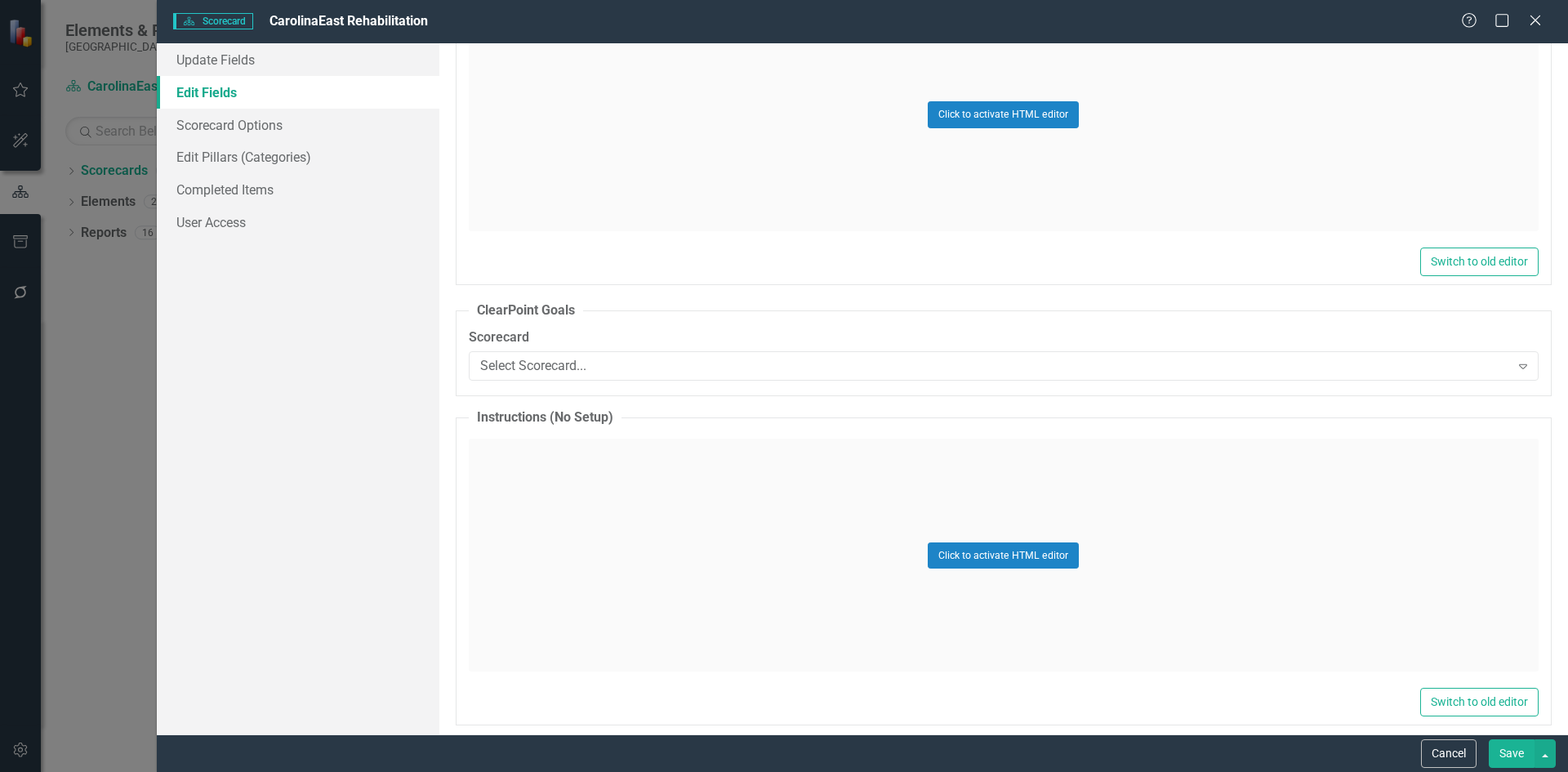
scroll to position [792, 0]
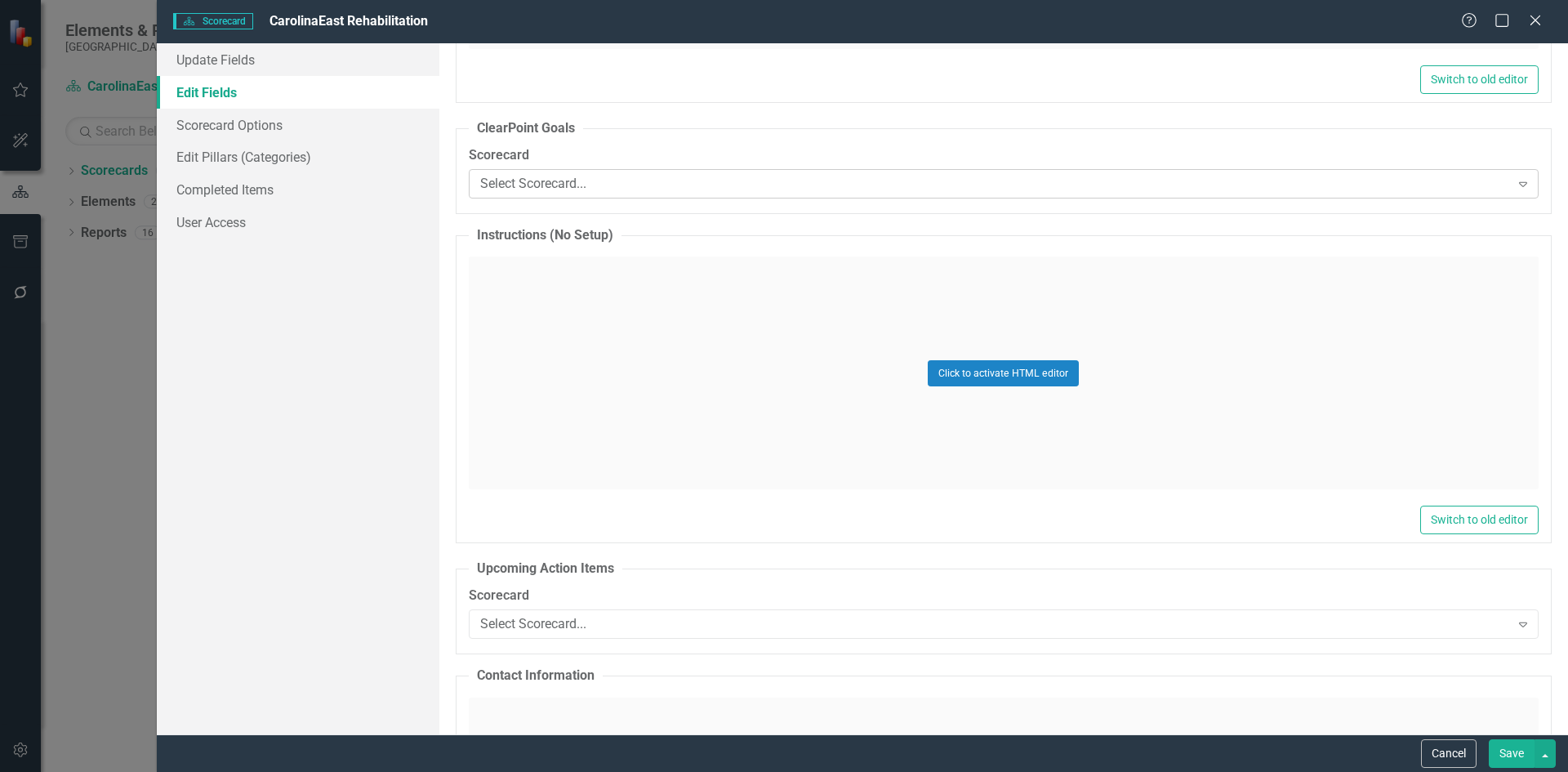
click at [1518, 185] on icon "Expand" at bounding box center [1522, 183] width 16 height 13
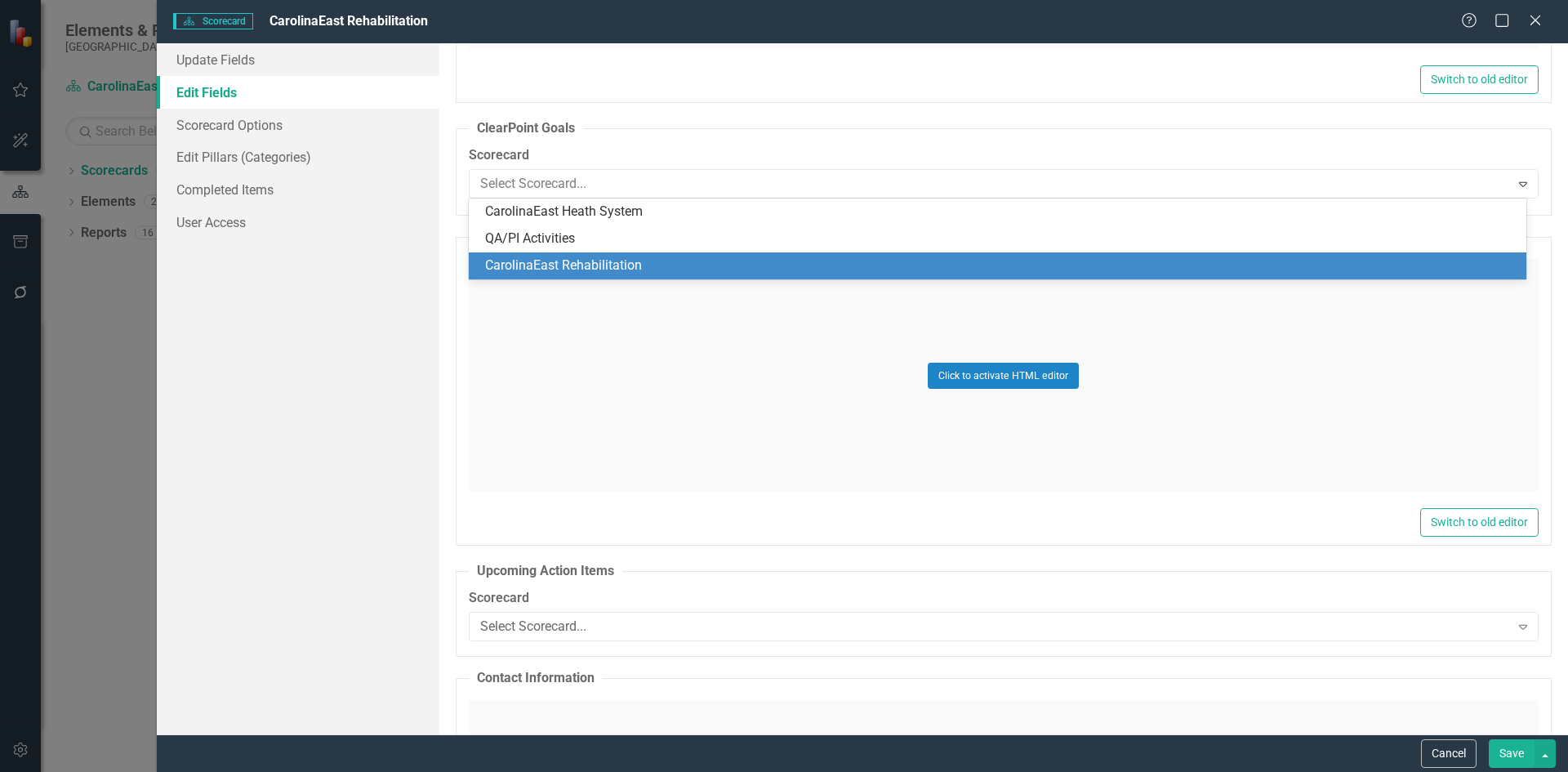
click at [646, 276] on div "CarolinaEast Rehabilitation" at bounding box center [998, 265] width 1058 height 27
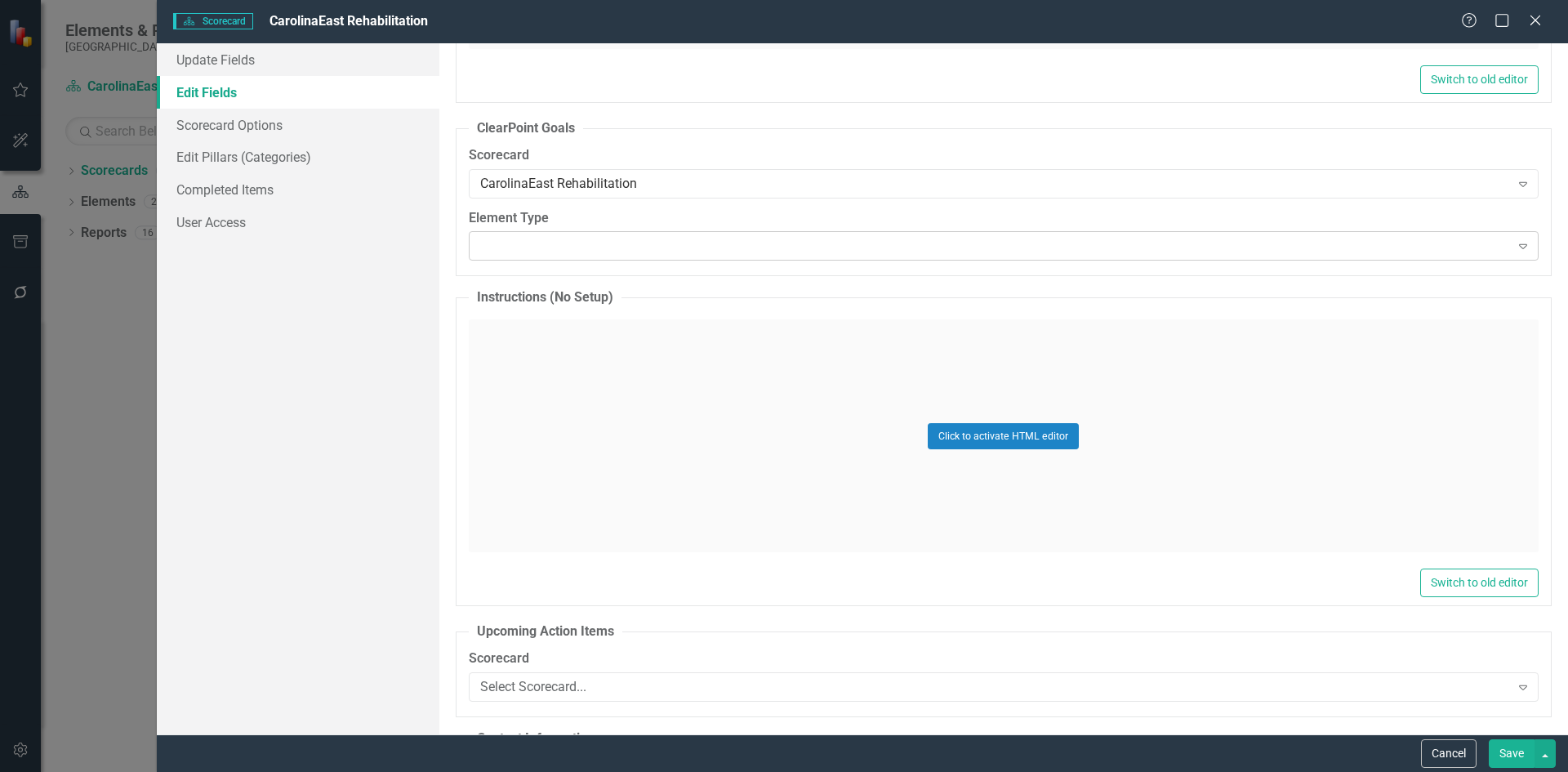
click at [1515, 251] on icon "Expand" at bounding box center [1522, 246] width 16 height 13
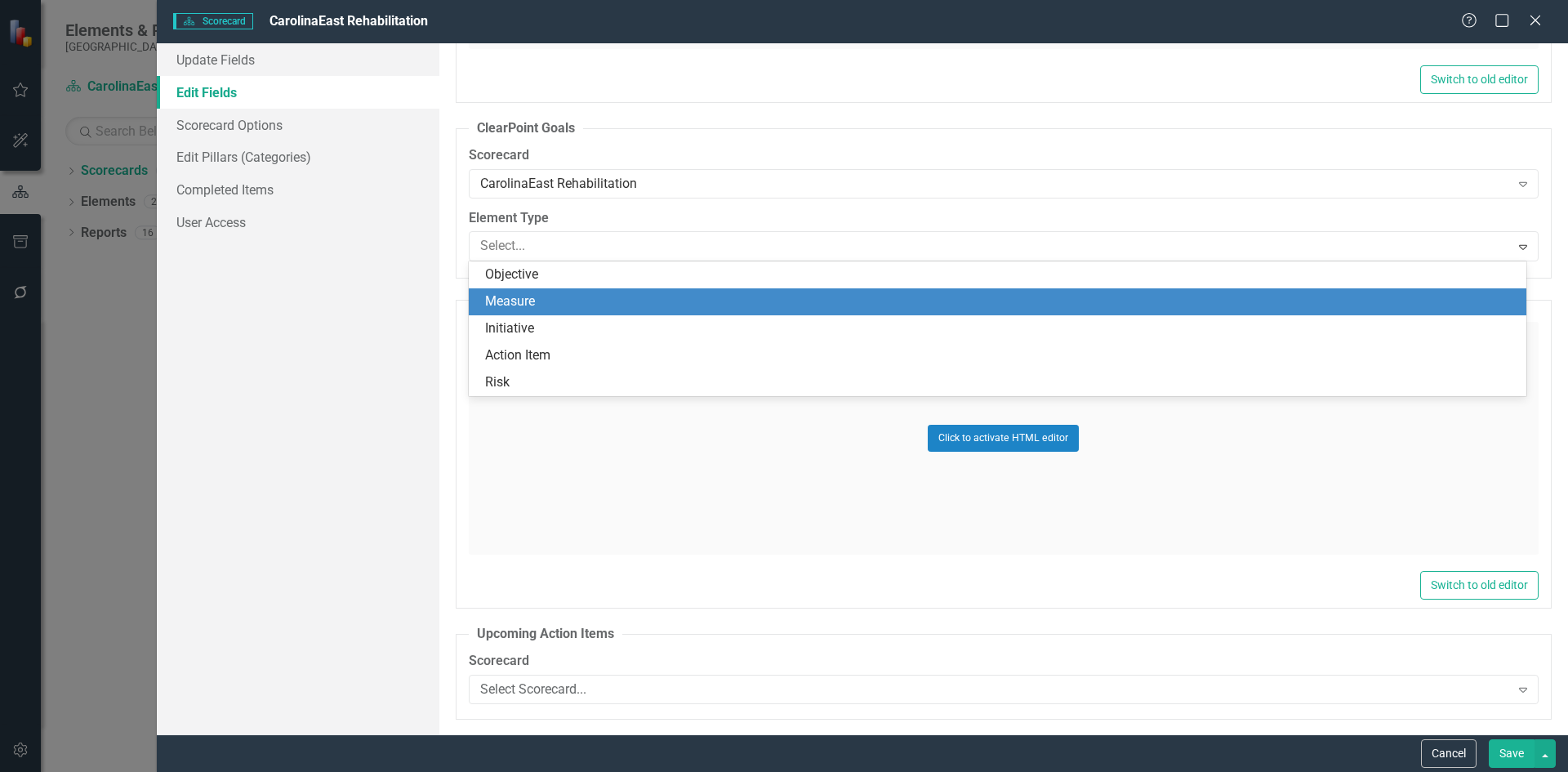
click at [531, 307] on div "Measure" at bounding box center [1000, 301] width 1031 height 19
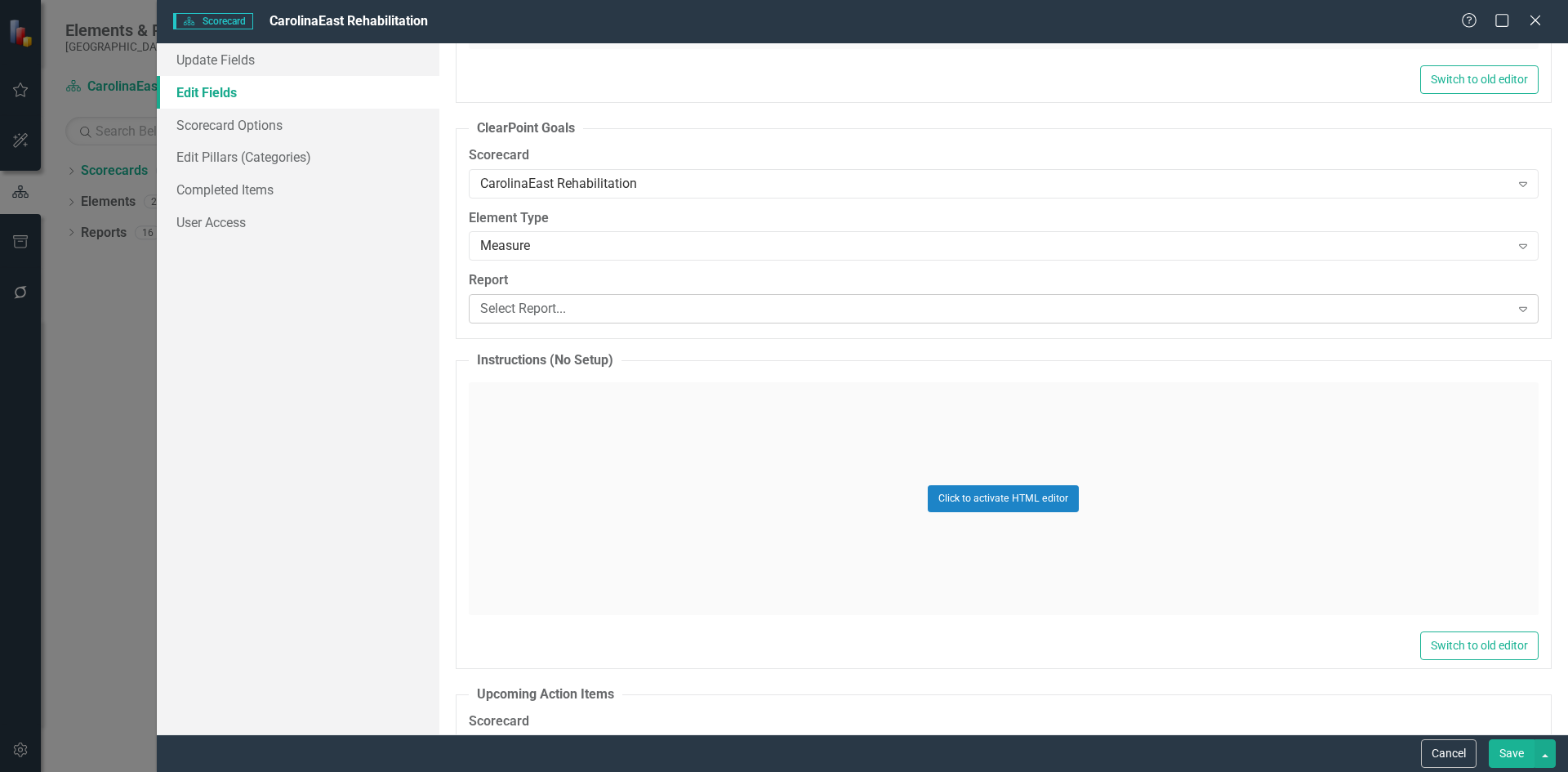
click at [1515, 313] on icon "Expand" at bounding box center [1522, 308] width 16 height 13
click at [623, 473] on div "Click to activate HTML editor" at bounding box center [1004, 498] width 1070 height 233
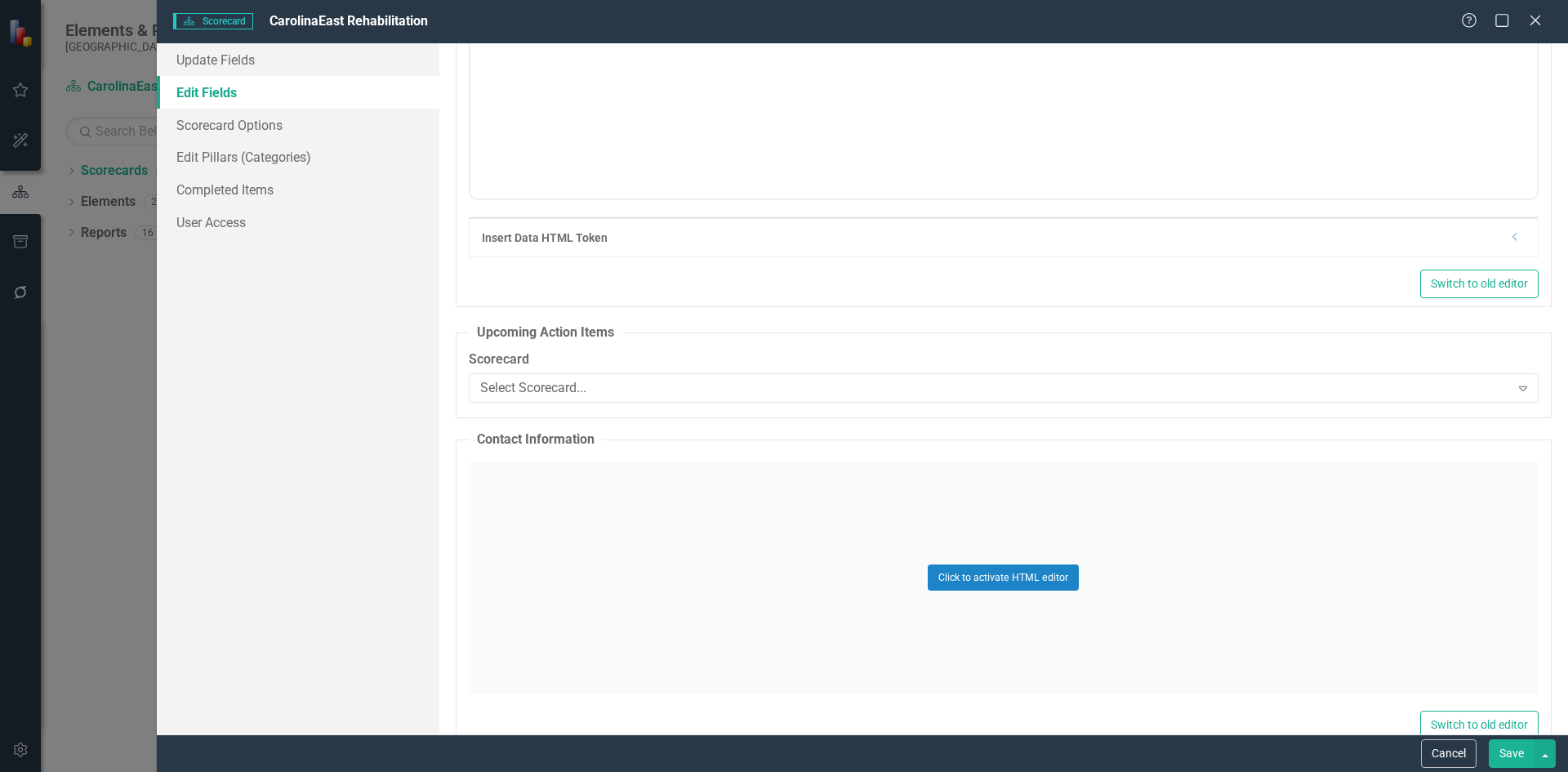
scroll to position [1402, 0]
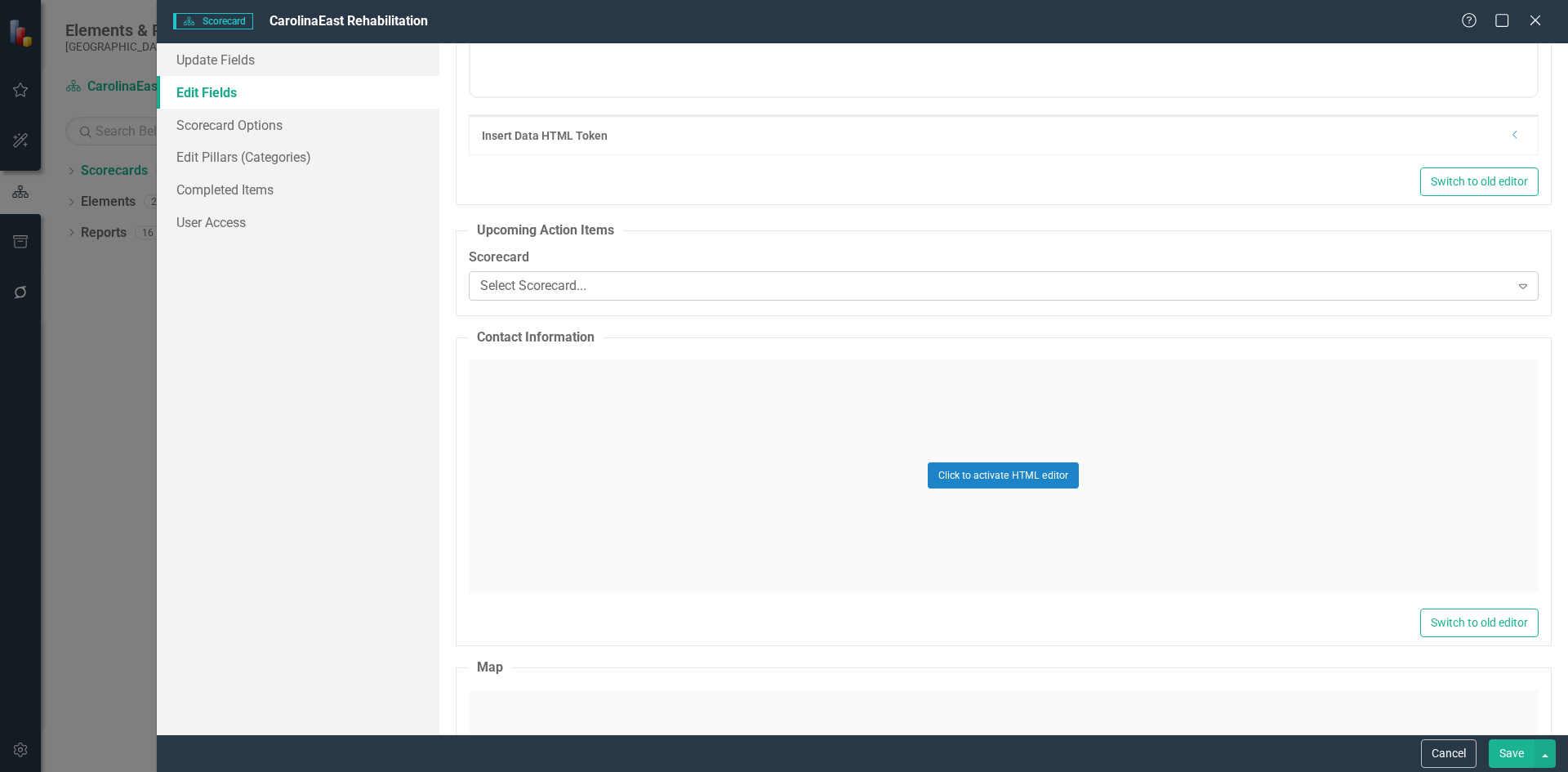
click at [1515, 292] on icon "Expand" at bounding box center [1522, 285] width 16 height 13
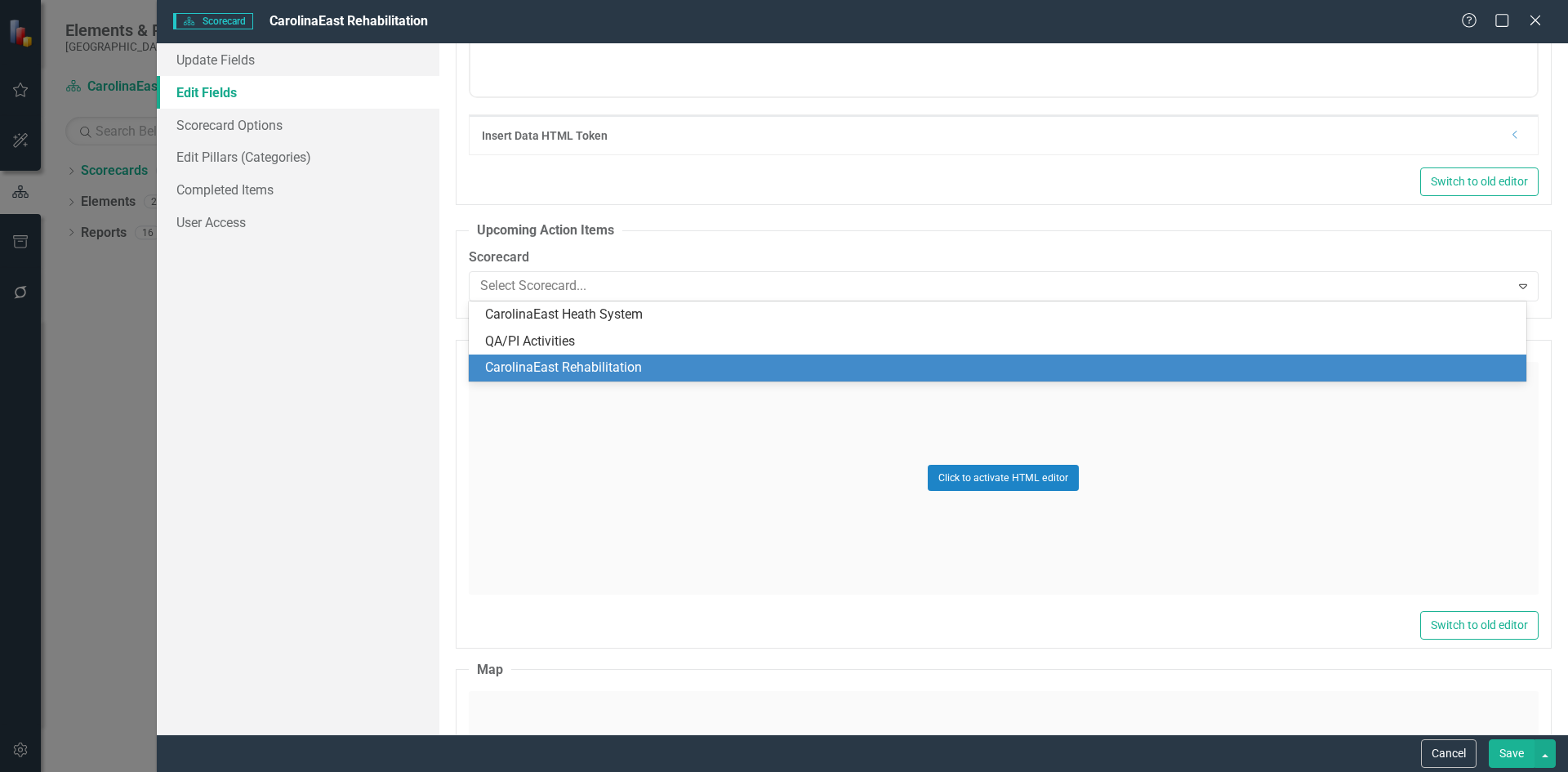
click at [716, 364] on div "CarolinaEast Rehabilitation" at bounding box center [1000, 368] width 1031 height 19
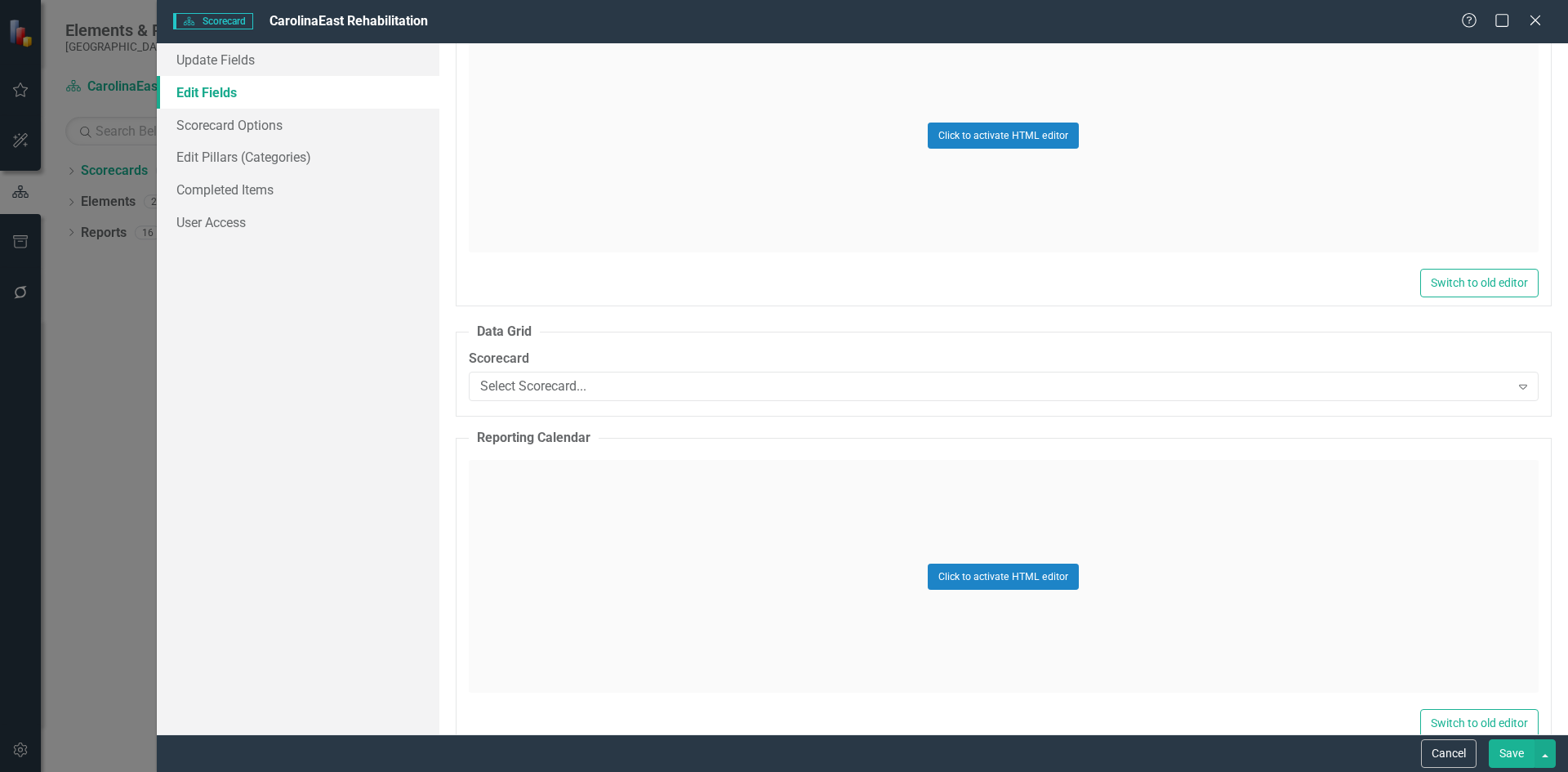
scroll to position [3474, 0]
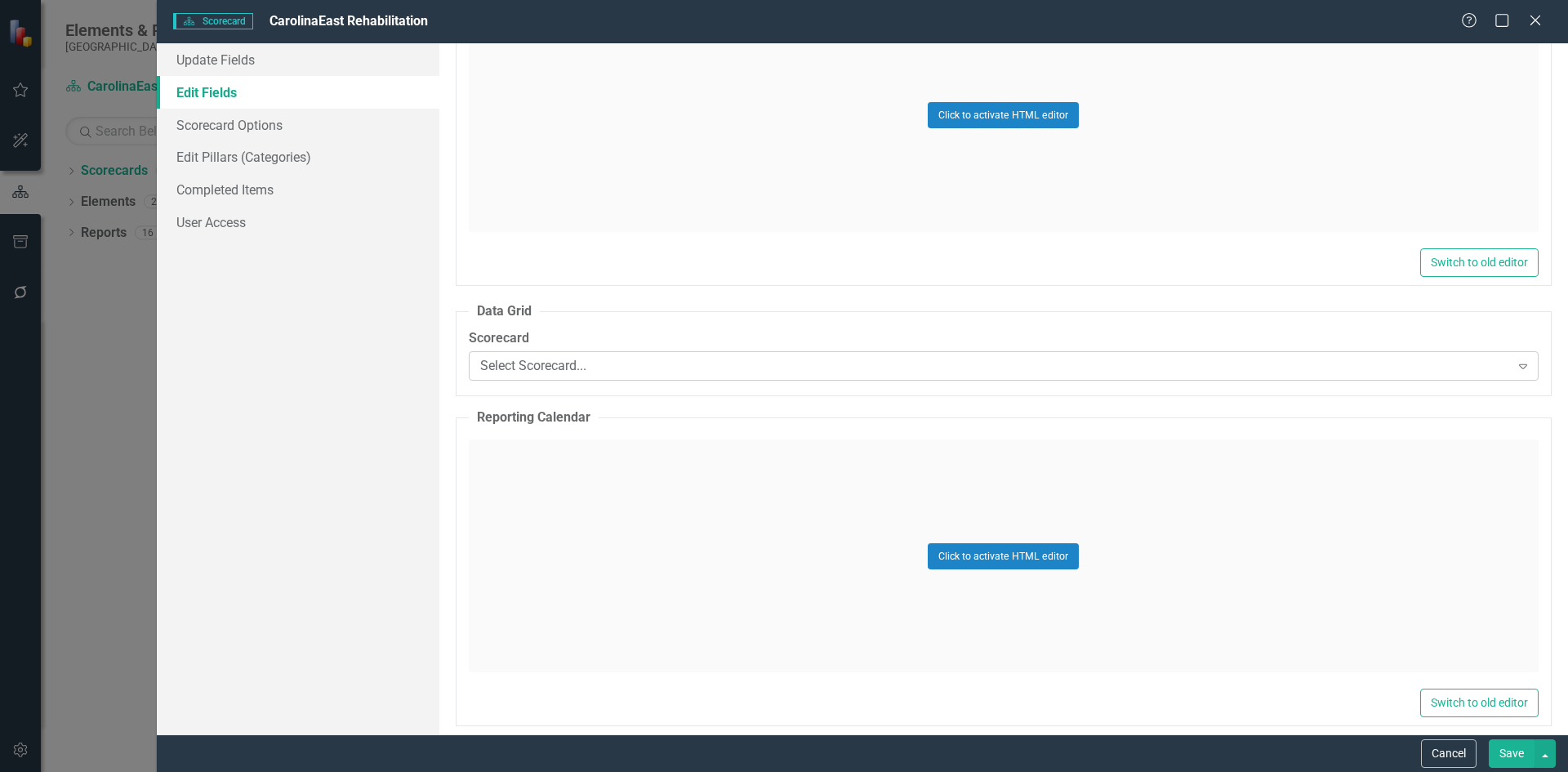
click at [1515, 369] on icon "Expand" at bounding box center [1522, 365] width 16 height 13
click at [774, 476] on div "Click to activate HTML editor" at bounding box center [1004, 556] width 1070 height 233
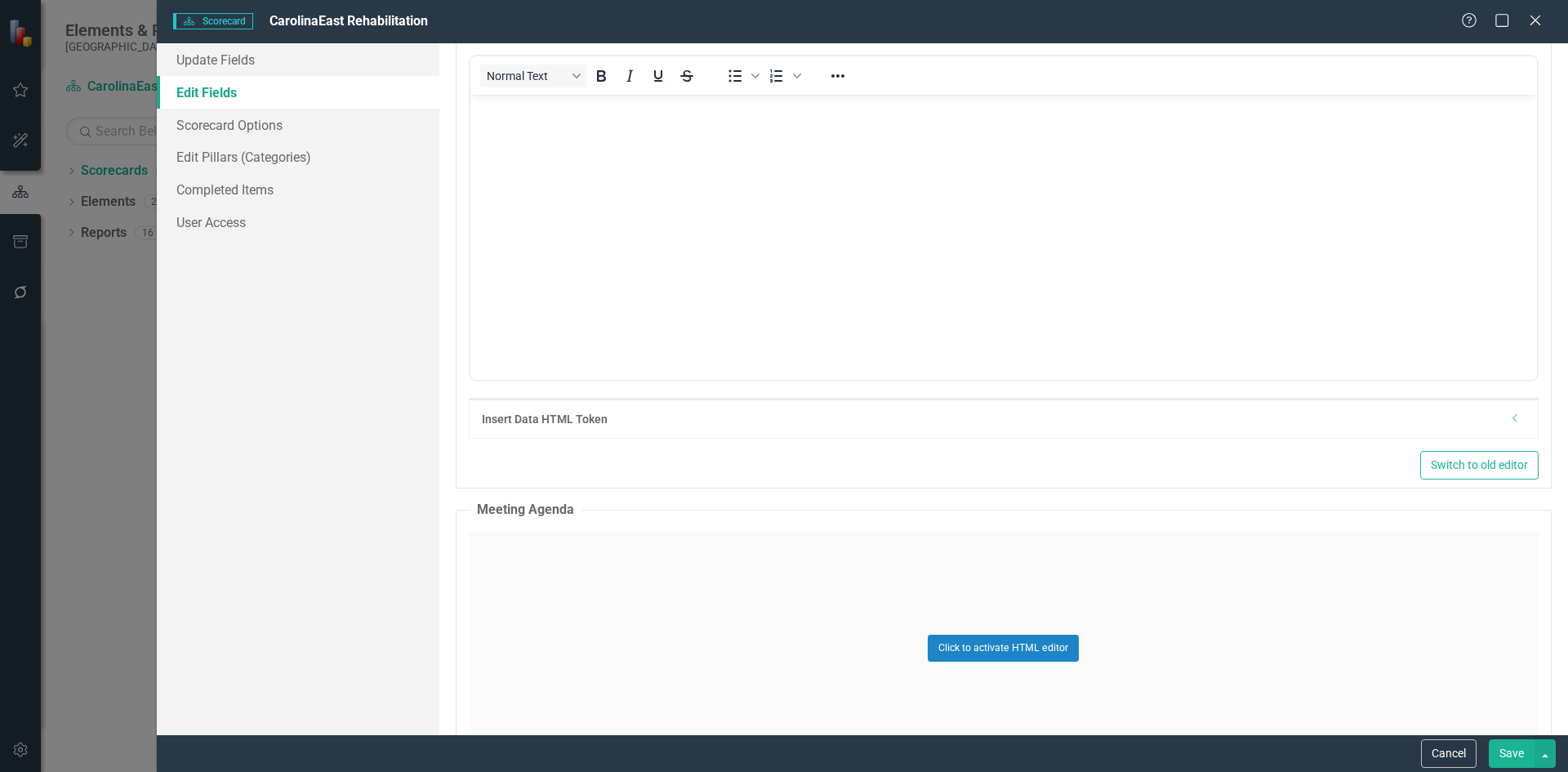
scroll to position [4110, 0]
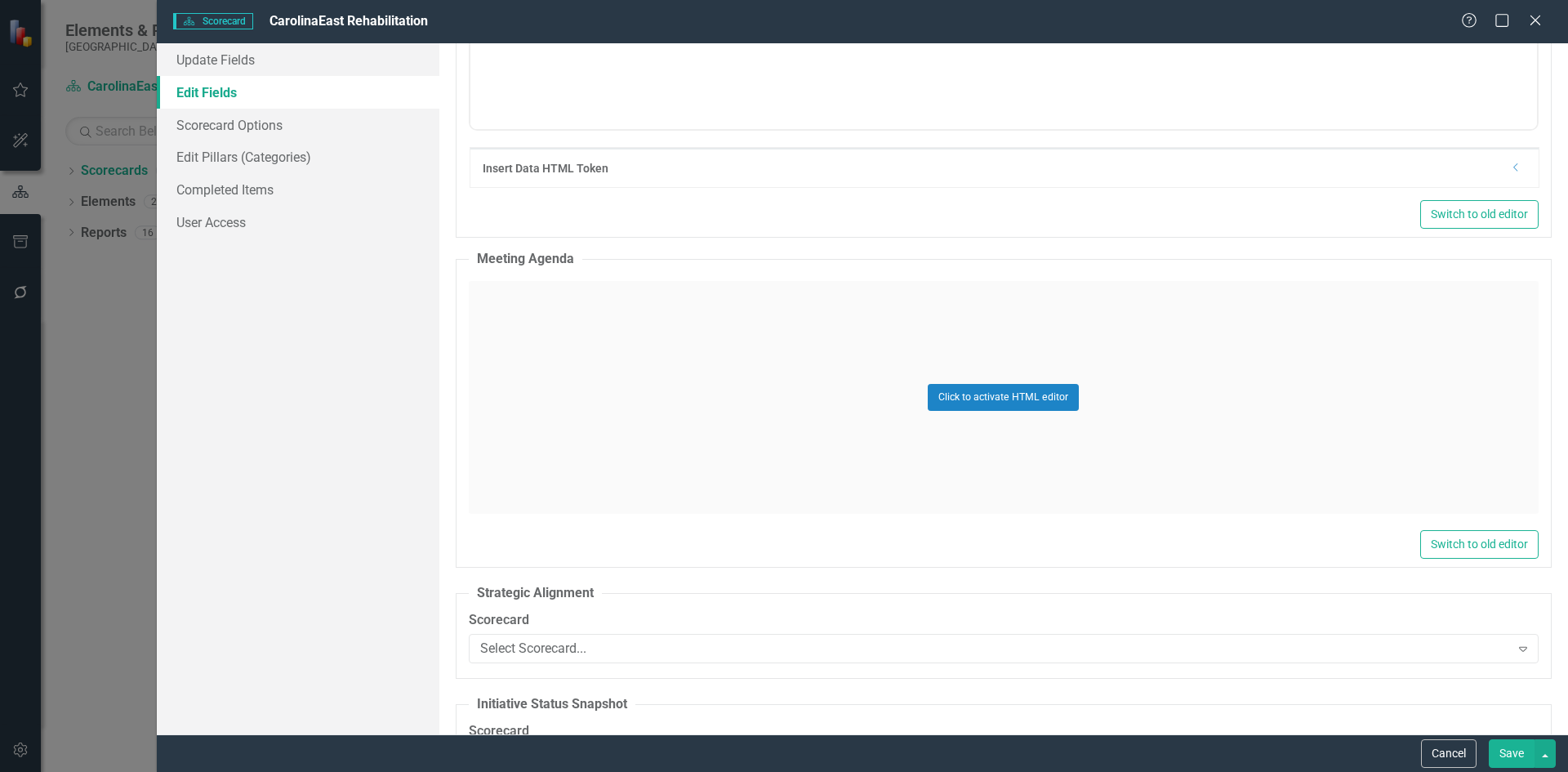
click at [609, 173] on div "Insert Data HTML Token" at bounding box center [992, 167] width 1019 height 16
click at [1506, 177] on div "Insert Data HTML Token Dropdown" at bounding box center [1005, 167] width 1068 height 40
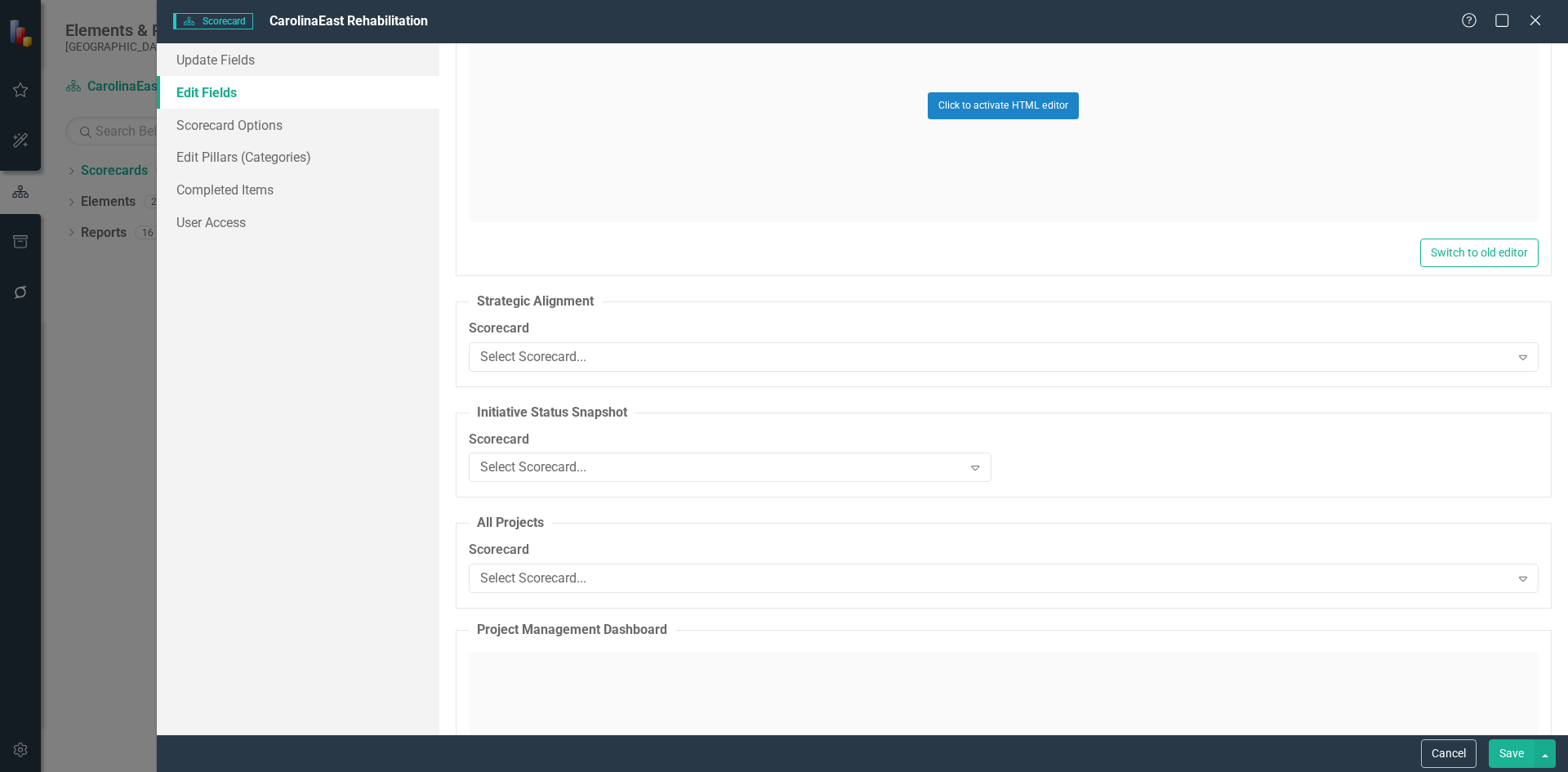
scroll to position [4465, 0]
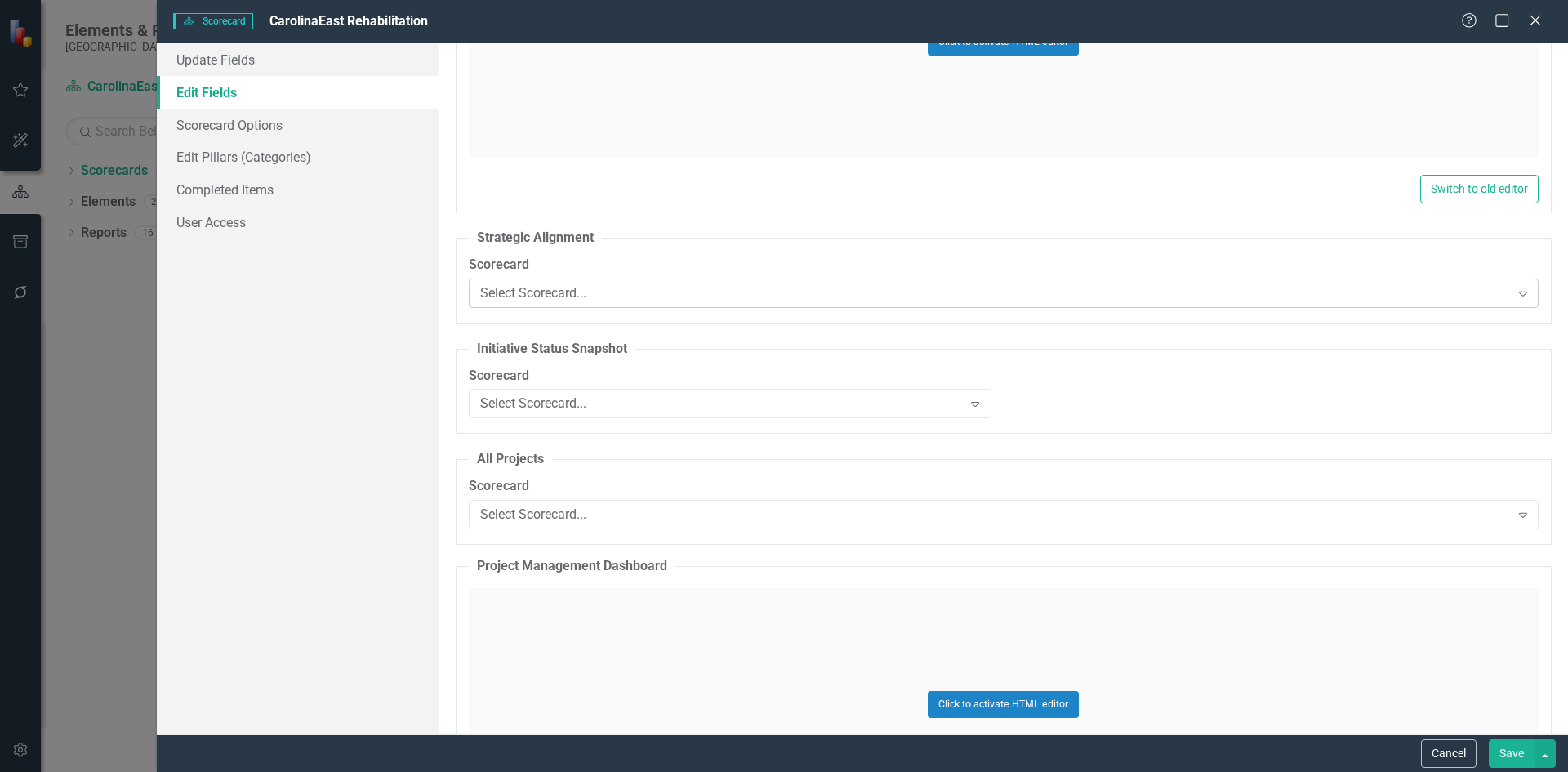
click at [1519, 292] on icon at bounding box center [1523, 295] width 9 height 5
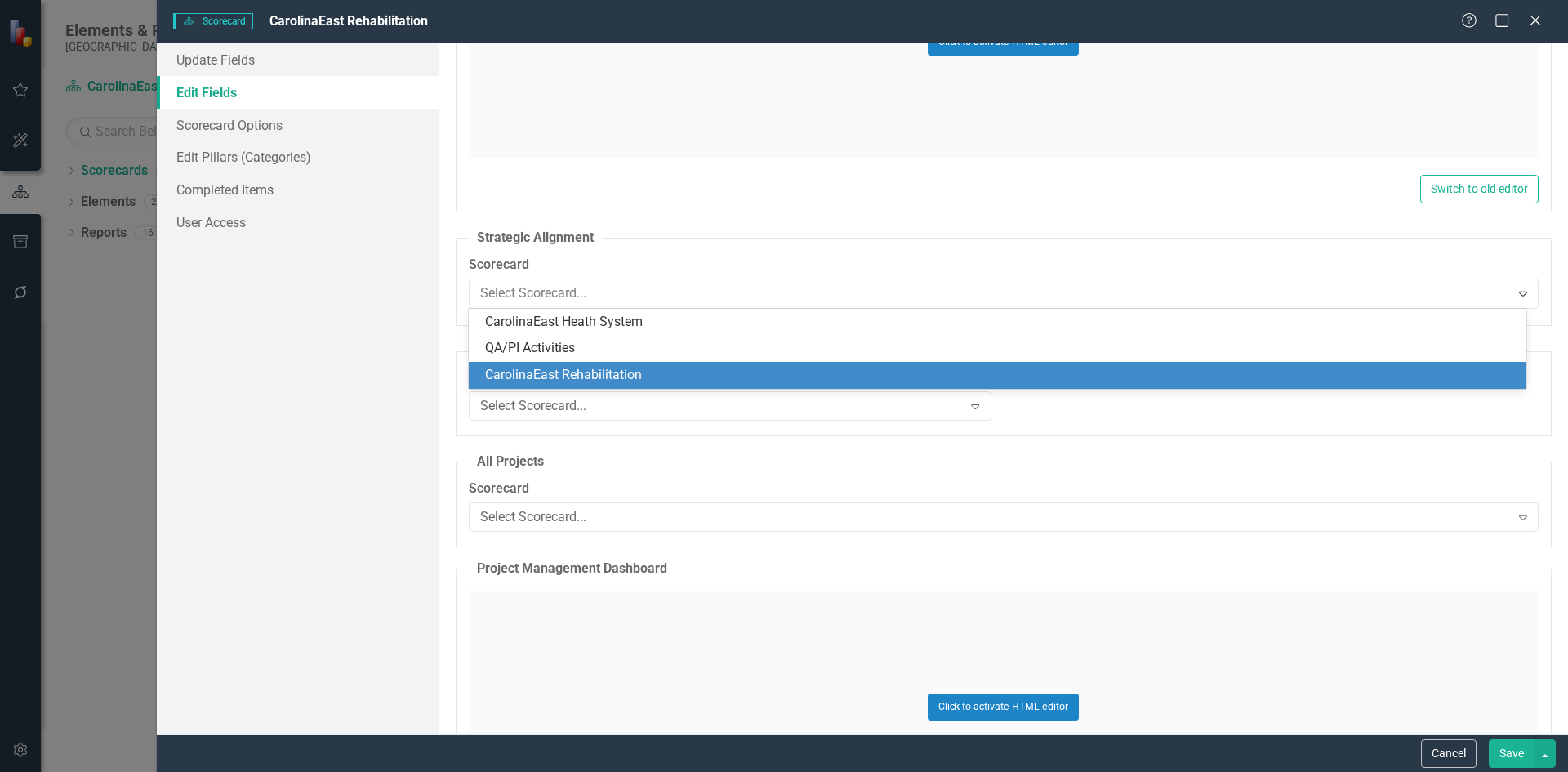
click at [659, 386] on div "CarolinaEast Rehabilitation" at bounding box center [998, 374] width 1058 height 27
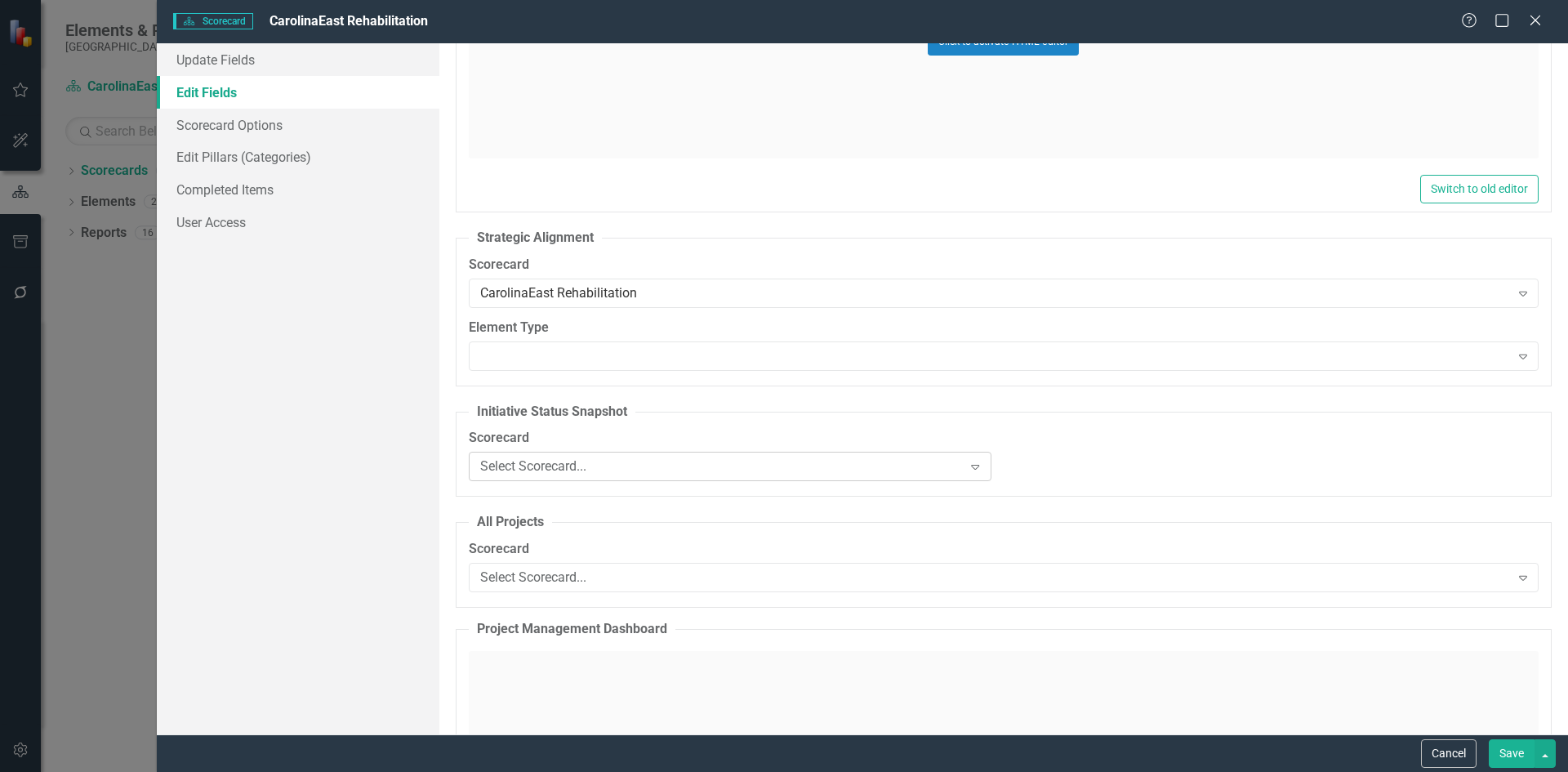
click at [974, 470] on icon "Expand" at bounding box center [975, 465] width 16 height 13
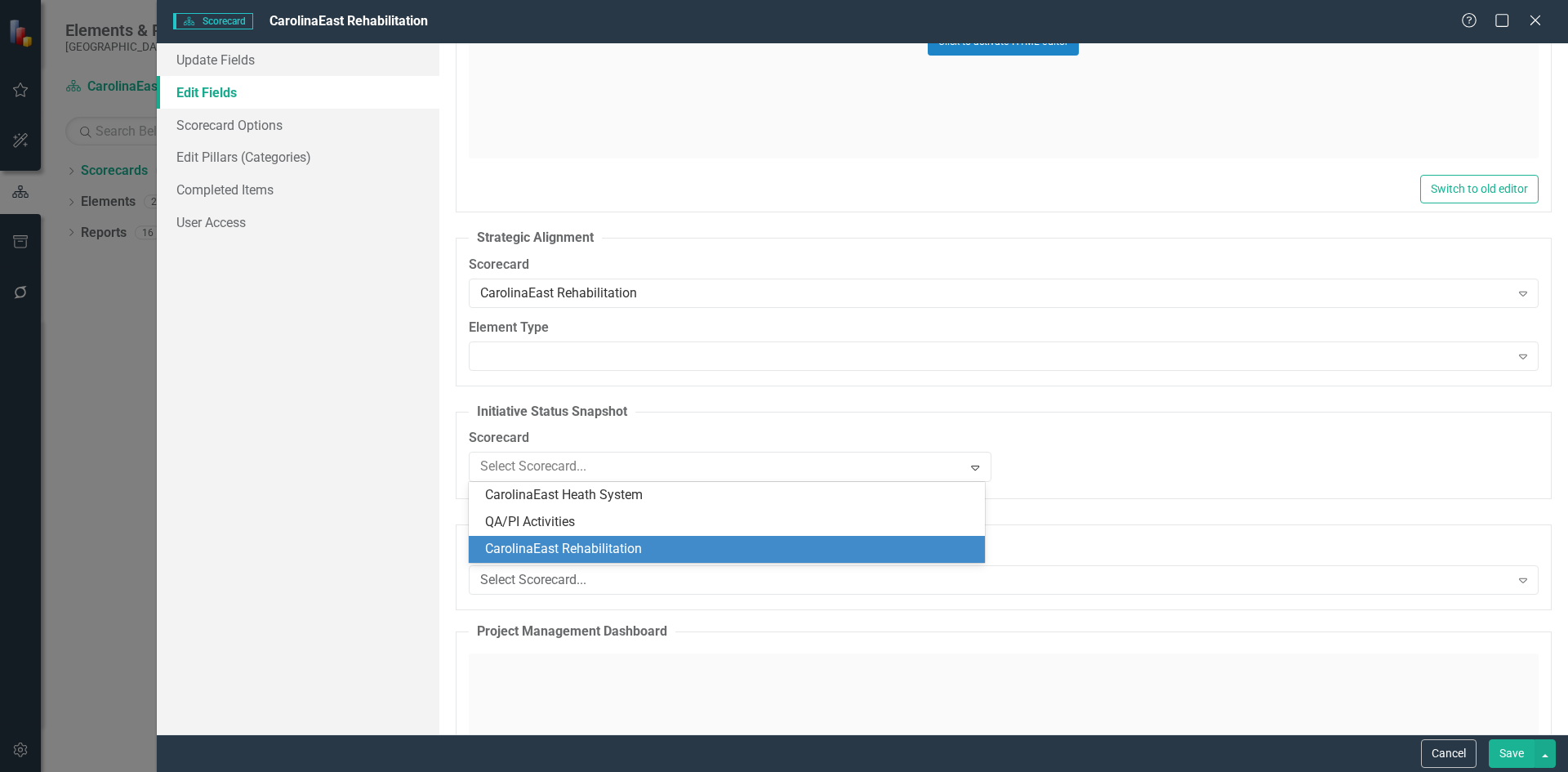
click at [634, 545] on div "CarolinaEast Rehabilitation" at bounding box center [731, 550] width 491 height 19
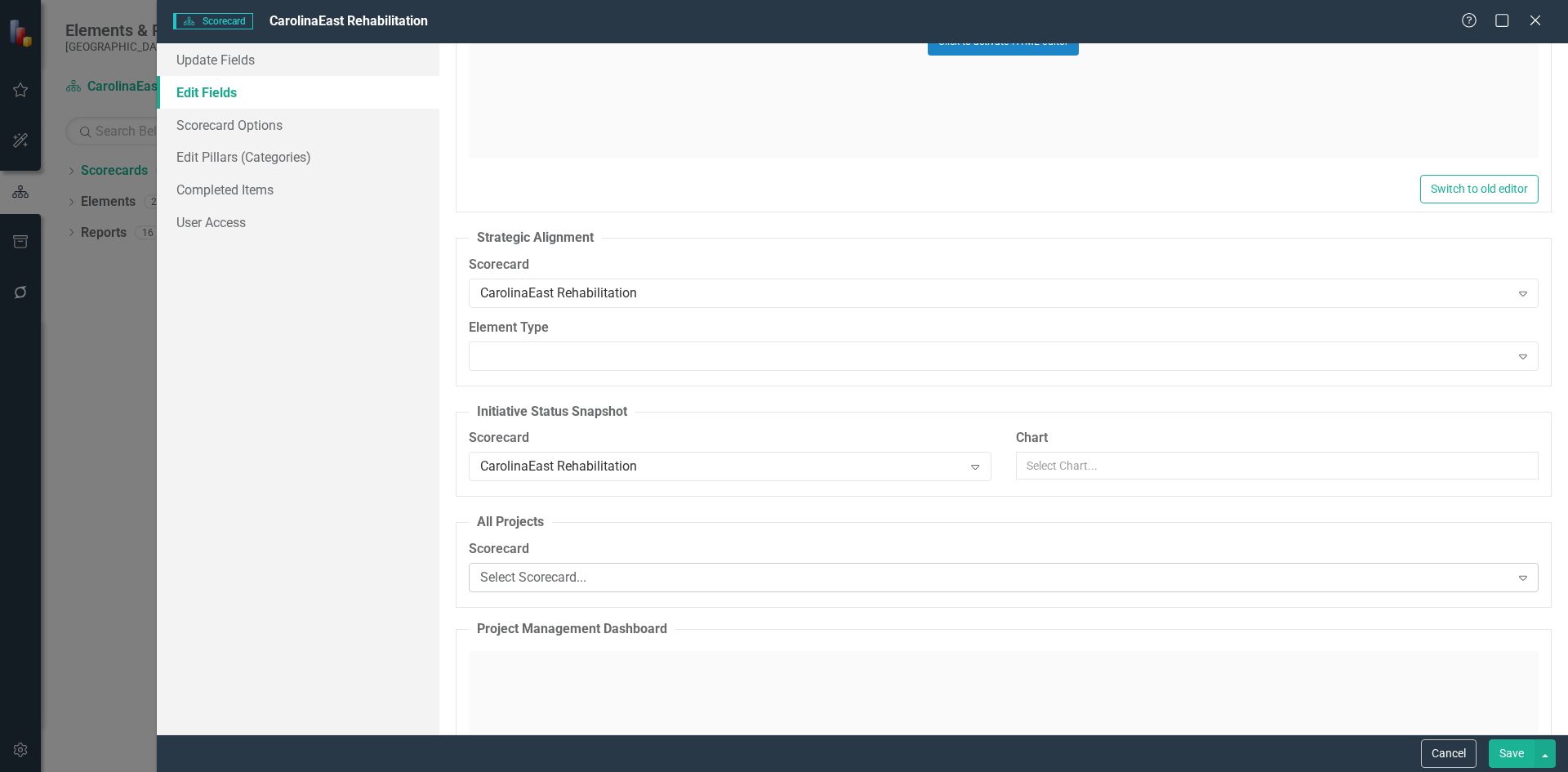
click at [1515, 574] on icon "Expand" at bounding box center [1522, 577] width 16 height 13
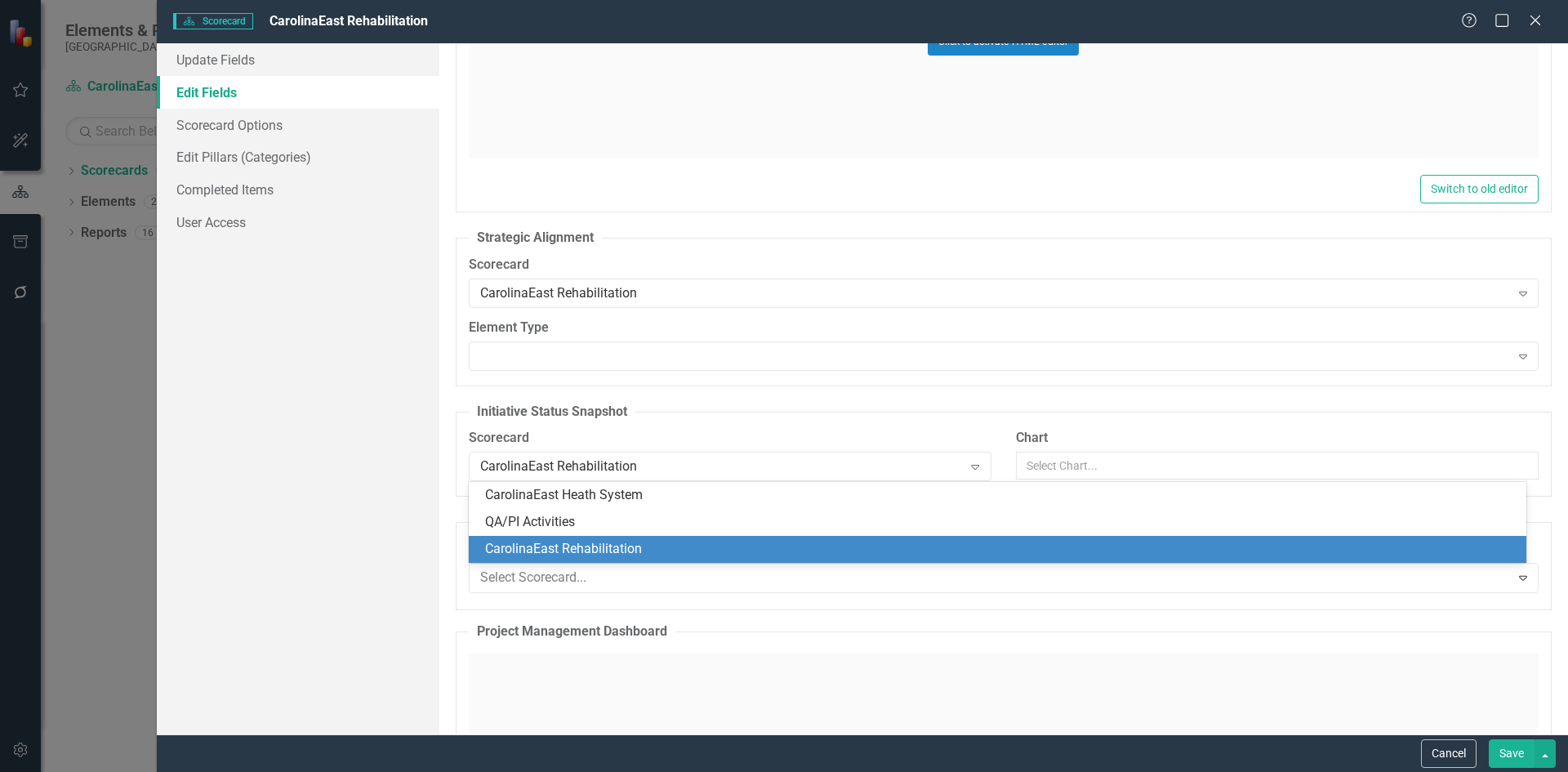
click at [624, 548] on div "CarolinaEast Rehabilitation" at bounding box center [1000, 550] width 1031 height 19
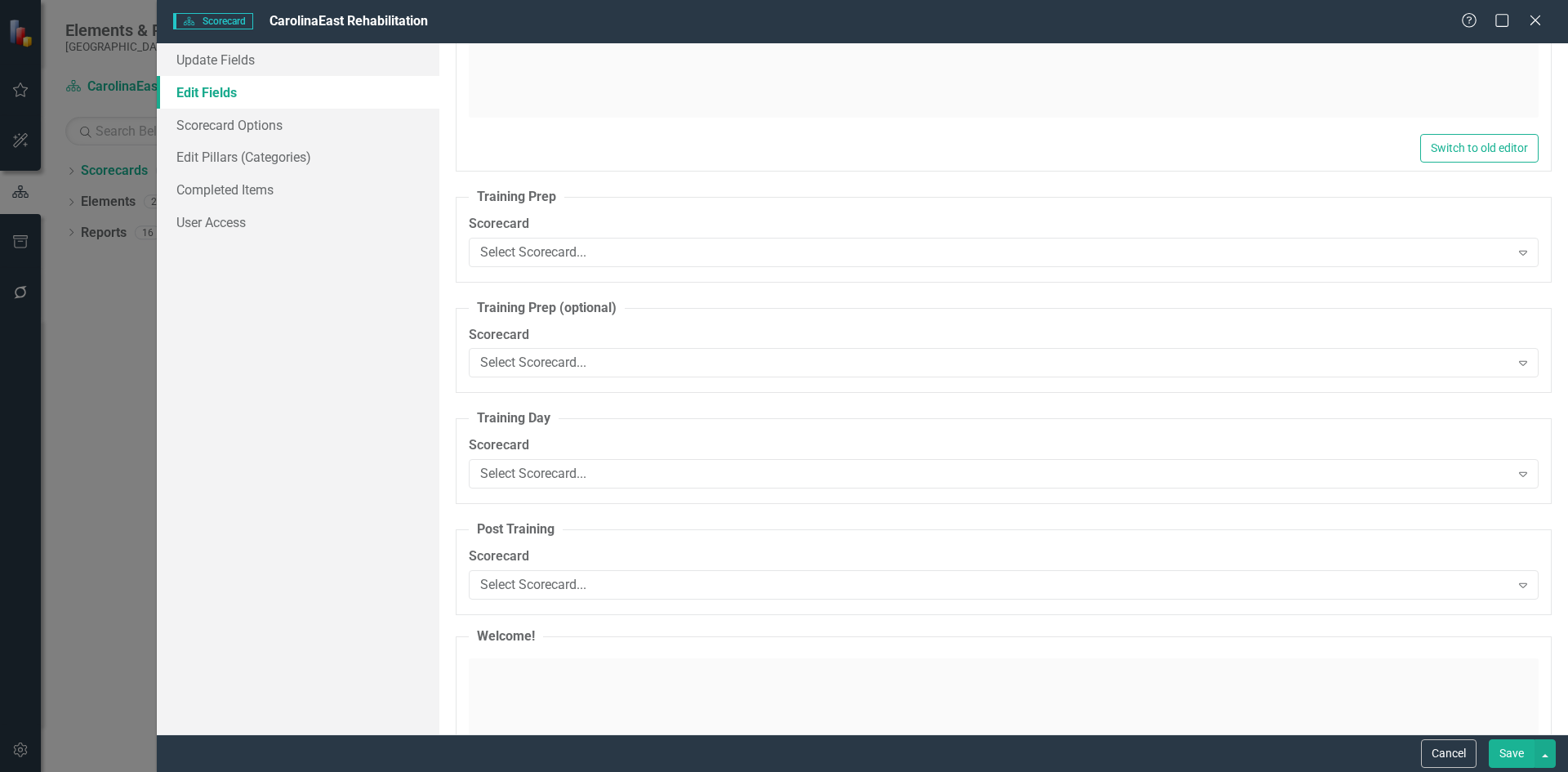
scroll to position [6473, 0]
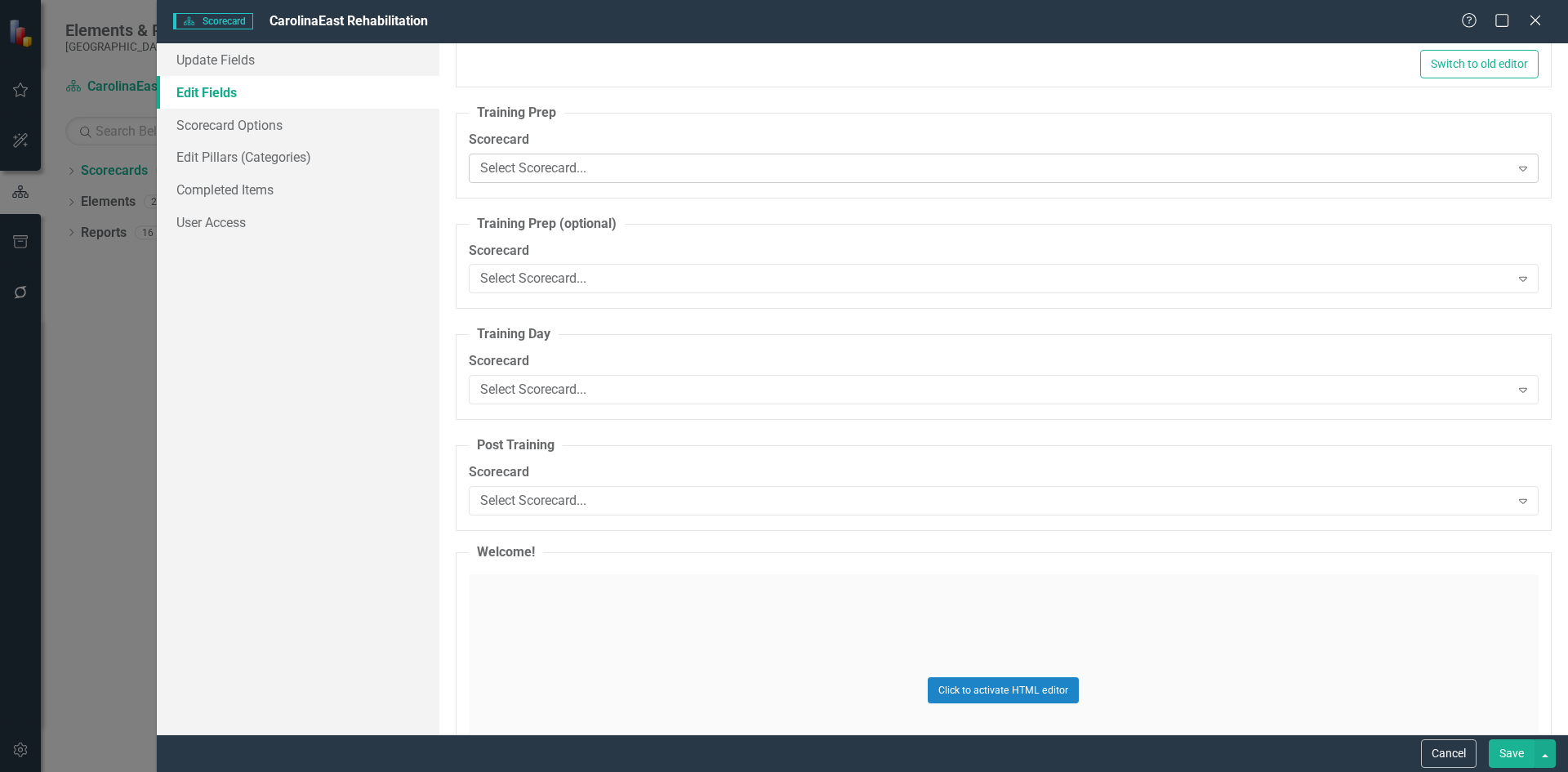
click at [1515, 172] on icon "Expand" at bounding box center [1522, 167] width 16 height 13
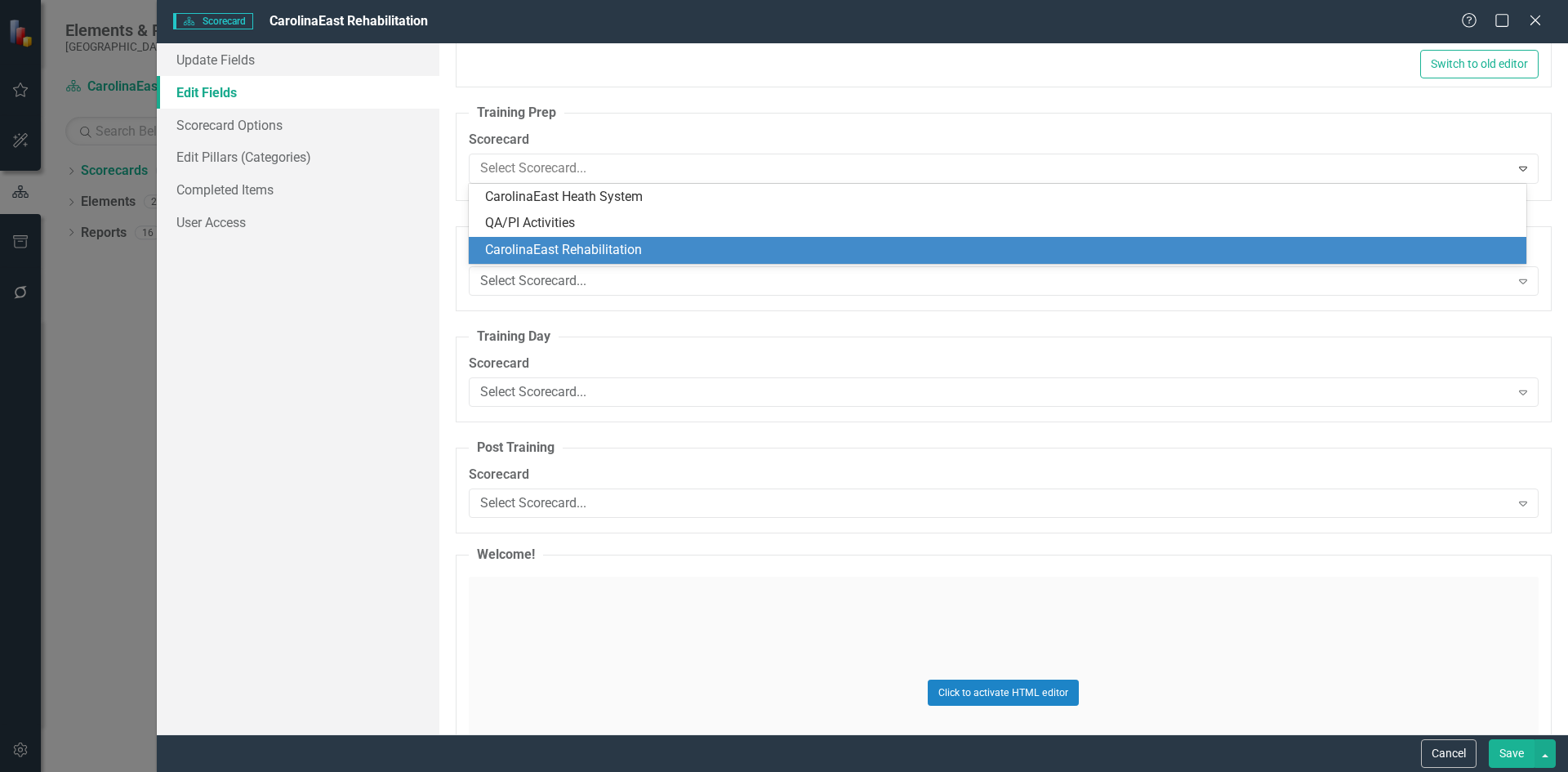
click at [665, 248] on div "CarolinaEast Rehabilitation" at bounding box center [1000, 251] width 1031 height 19
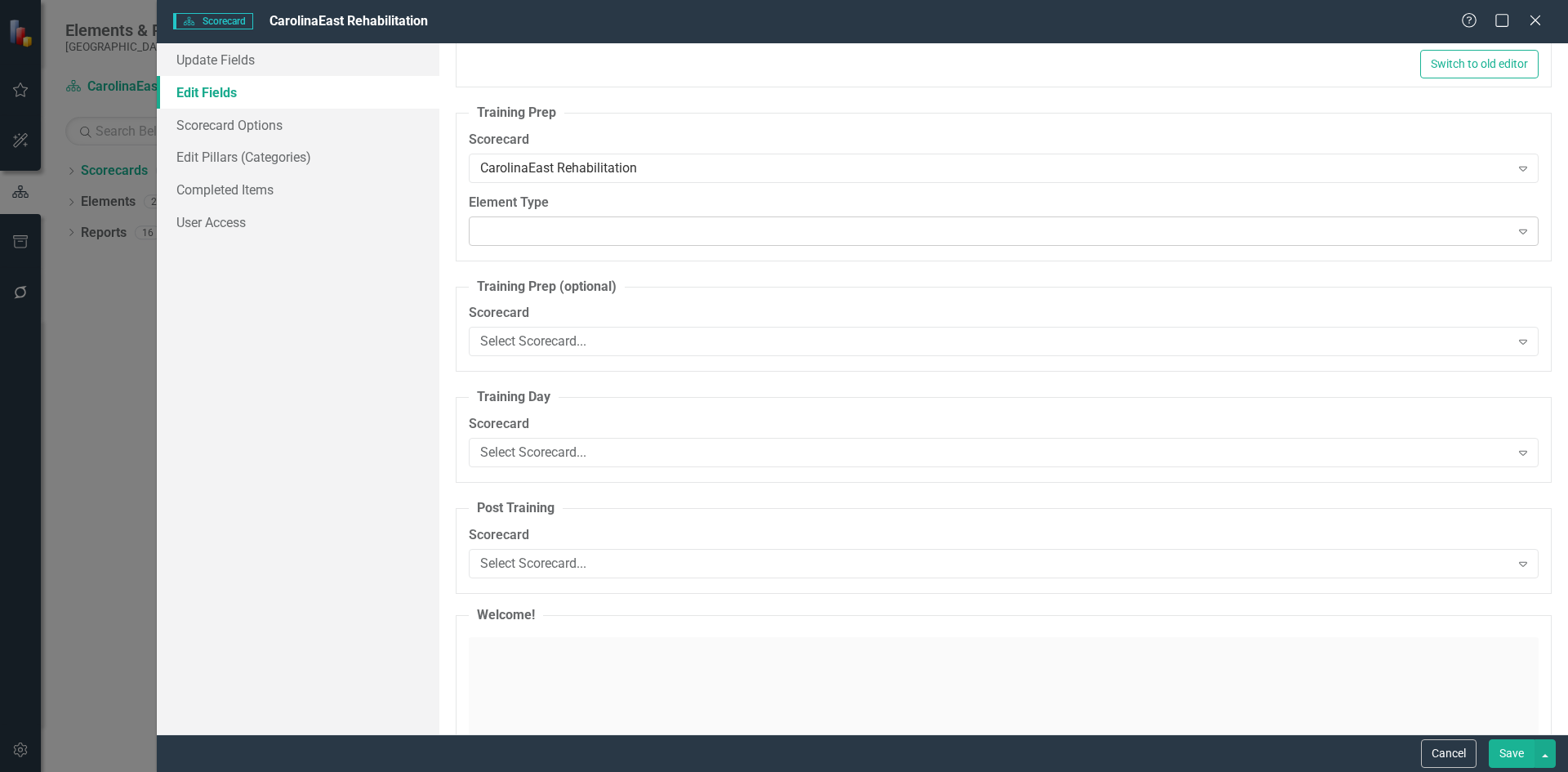
click at [1515, 231] on icon "Expand" at bounding box center [1522, 231] width 16 height 13
click at [691, 426] on label "Scorecard" at bounding box center [1004, 424] width 1070 height 19
click at [1513, 758] on button "Save" at bounding box center [1511, 753] width 46 height 28
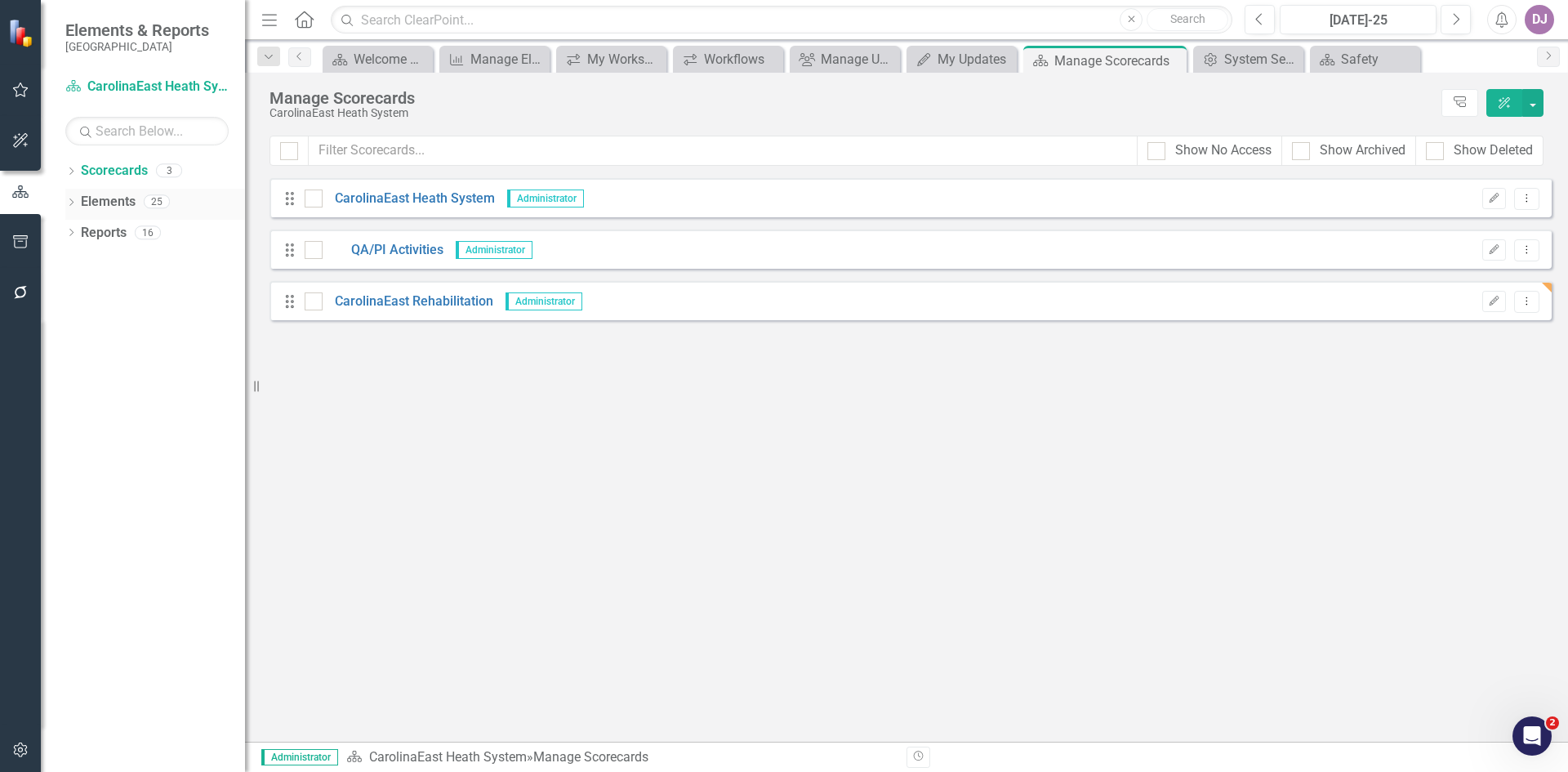
click at [114, 207] on link "Elements" at bounding box center [108, 202] width 55 height 19
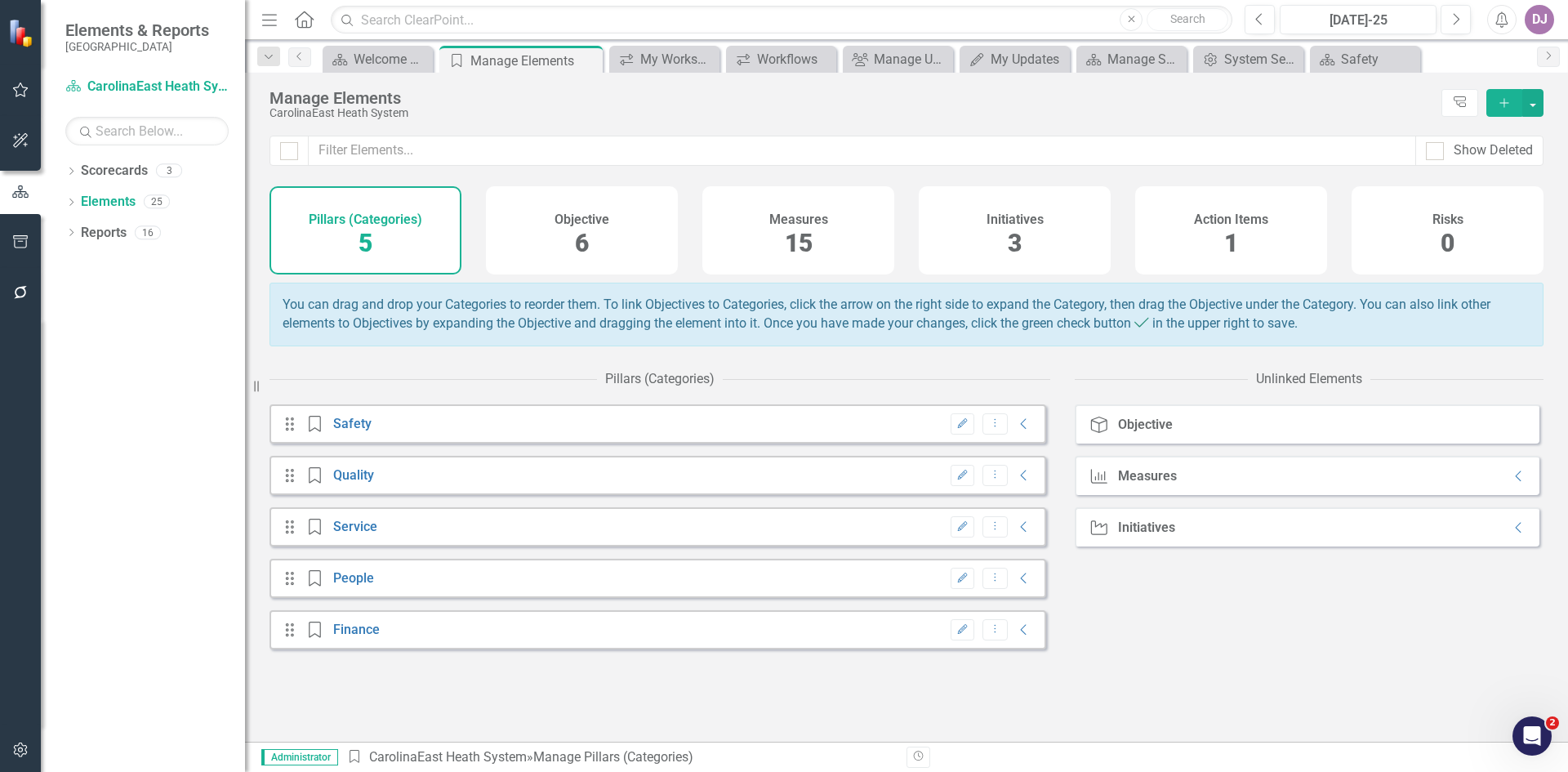
click at [803, 244] on span "15" at bounding box center [799, 242] width 27 height 28
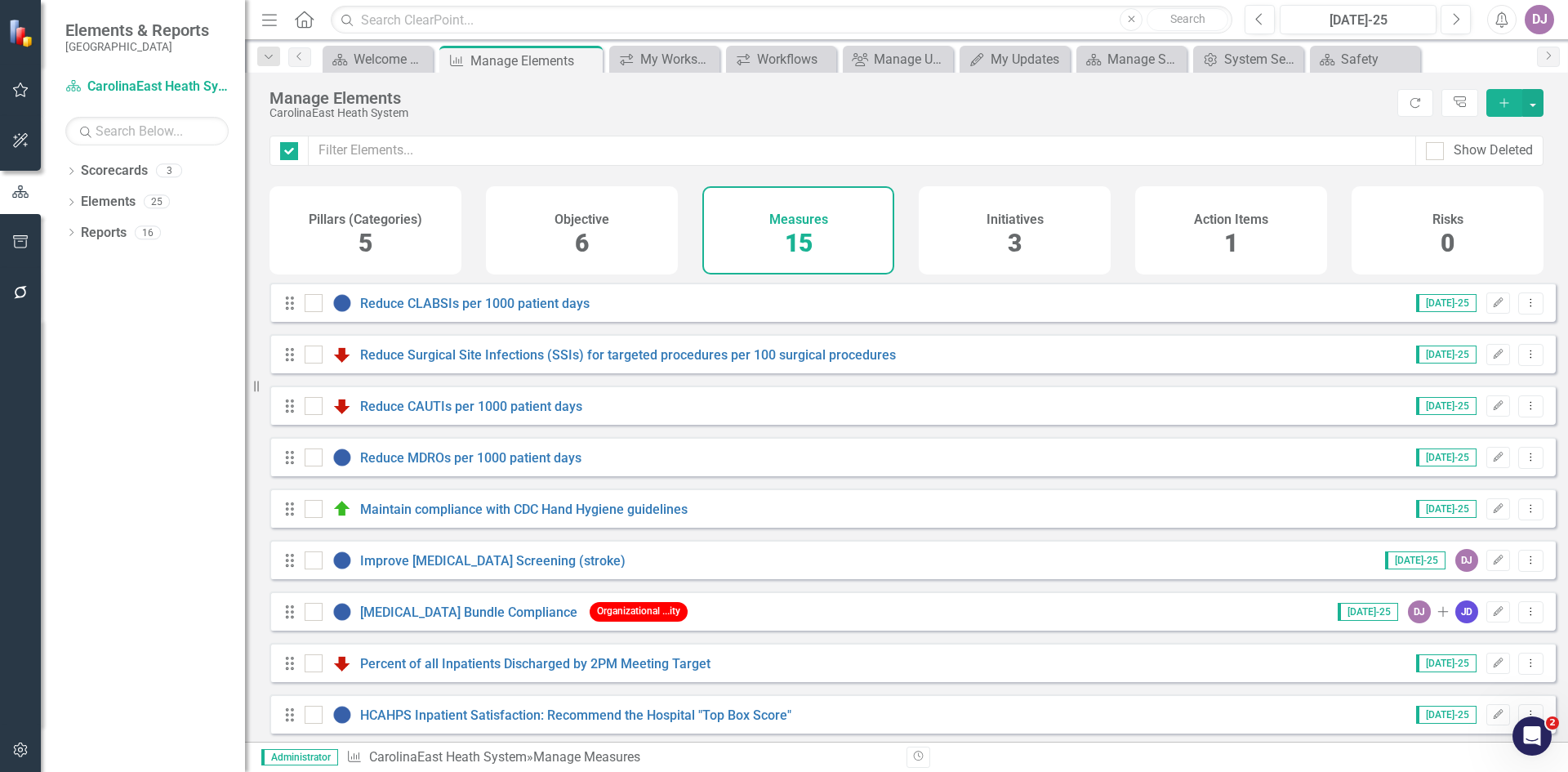
checkbox input "false"
click at [1503, 108] on button "Add" at bounding box center [1504, 103] width 36 height 27
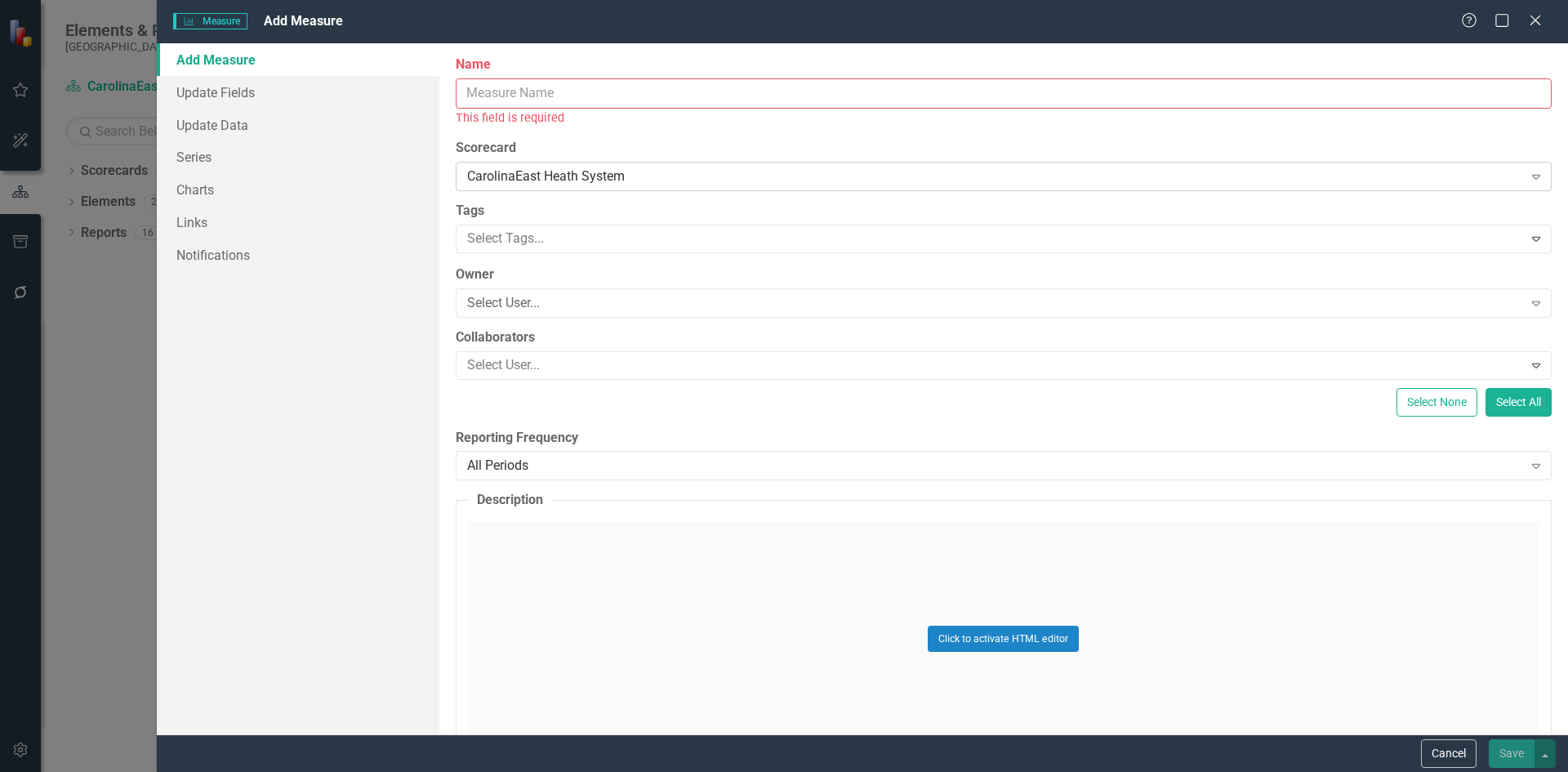
click at [1528, 174] on icon "Expand" at bounding box center [1535, 176] width 16 height 13
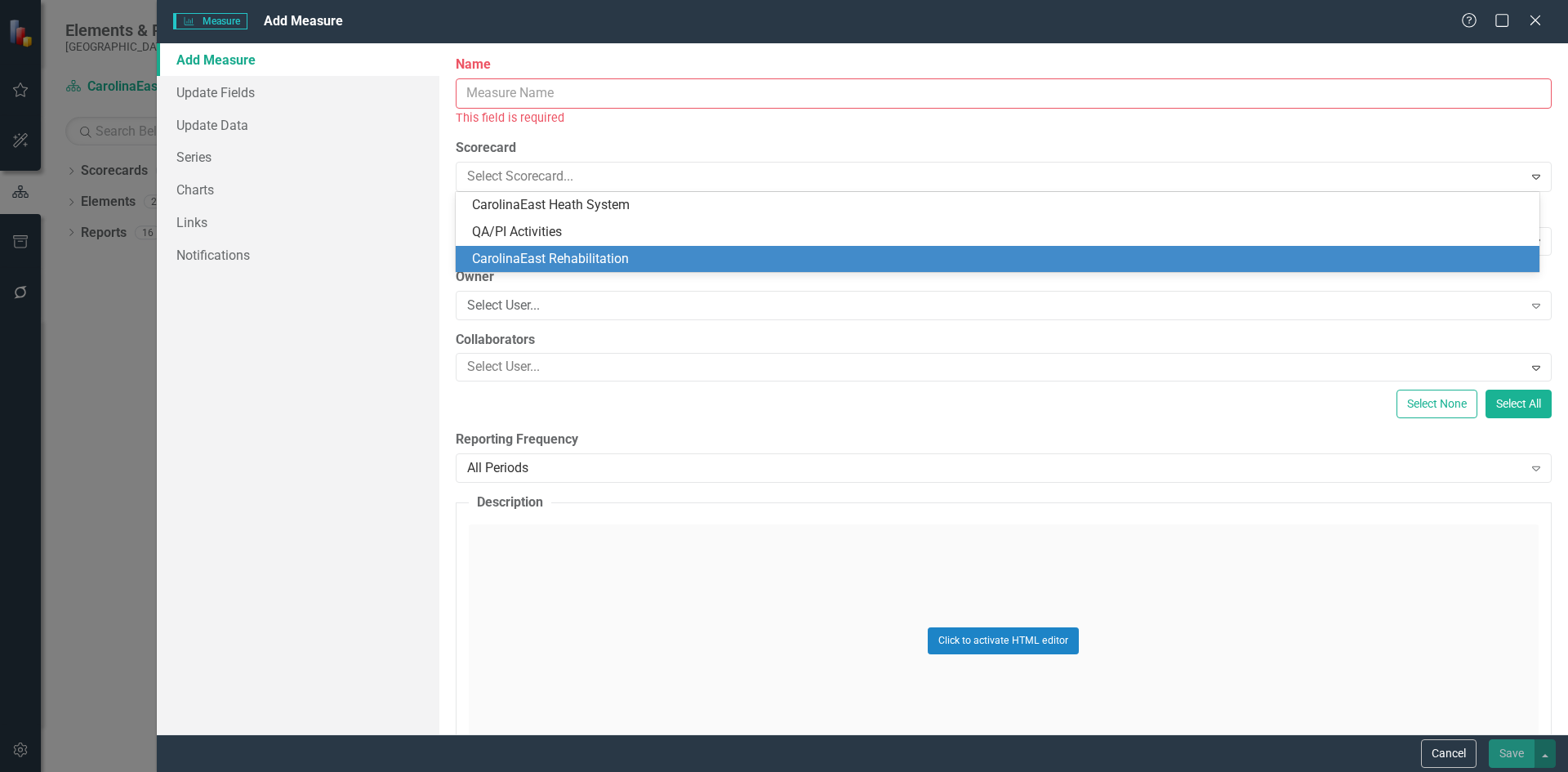
click at [647, 258] on div "CarolinaEast Rehabilitation" at bounding box center [1001, 259] width 1058 height 19
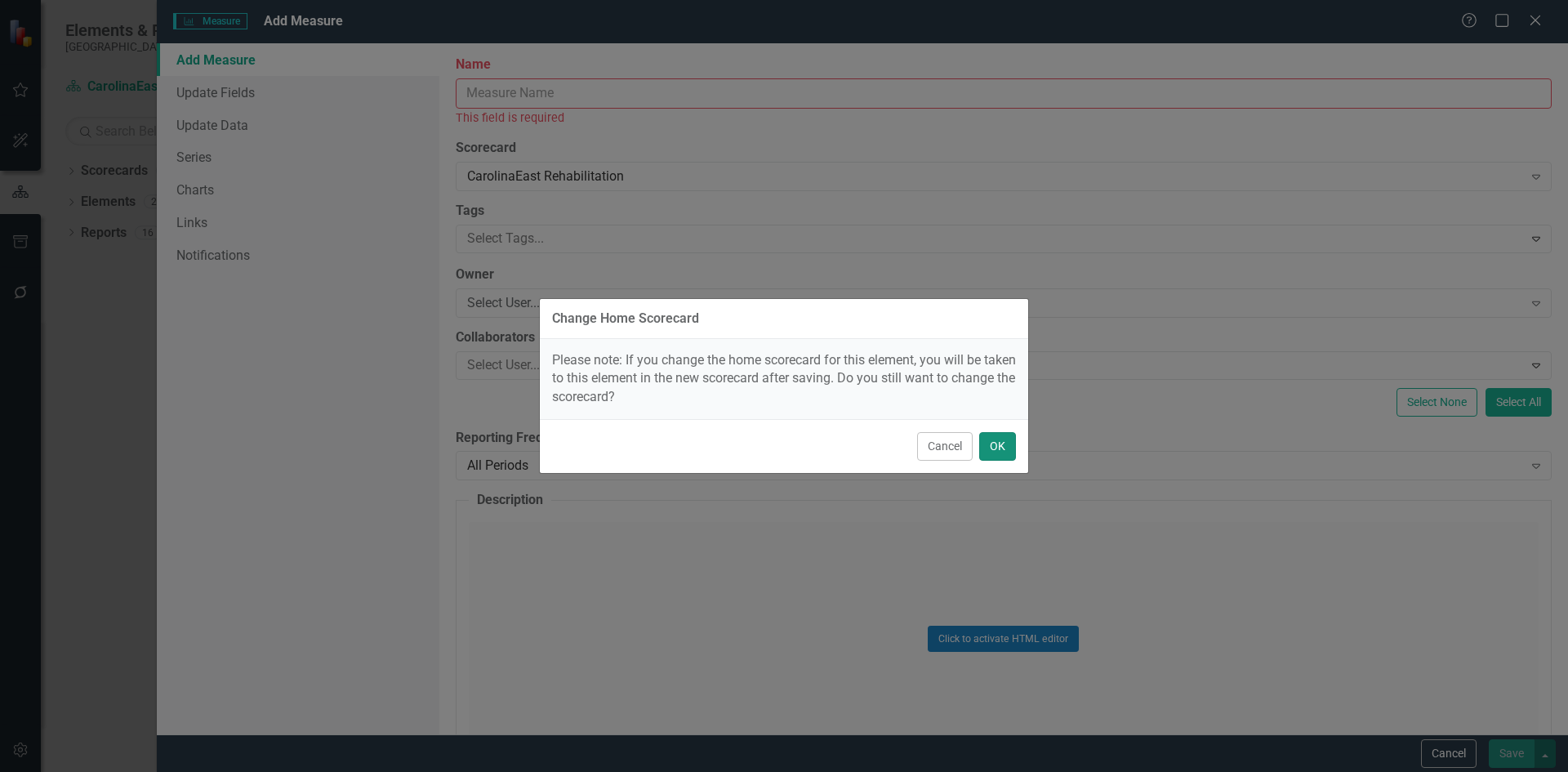
click at [1006, 453] on button "OK" at bounding box center [997, 446] width 37 height 28
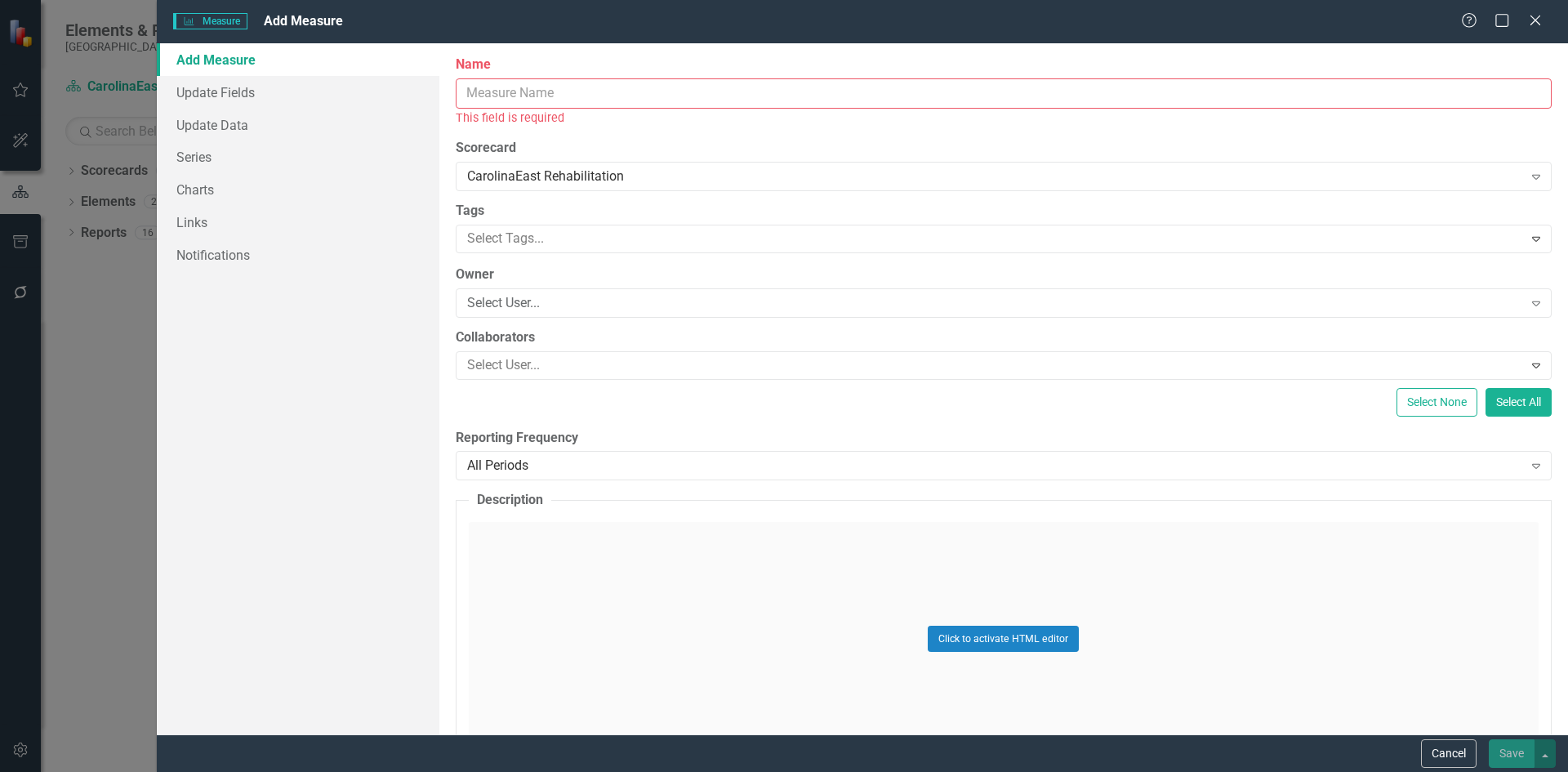
click at [568, 98] on input "Name" at bounding box center [1004, 93] width 1096 height 30
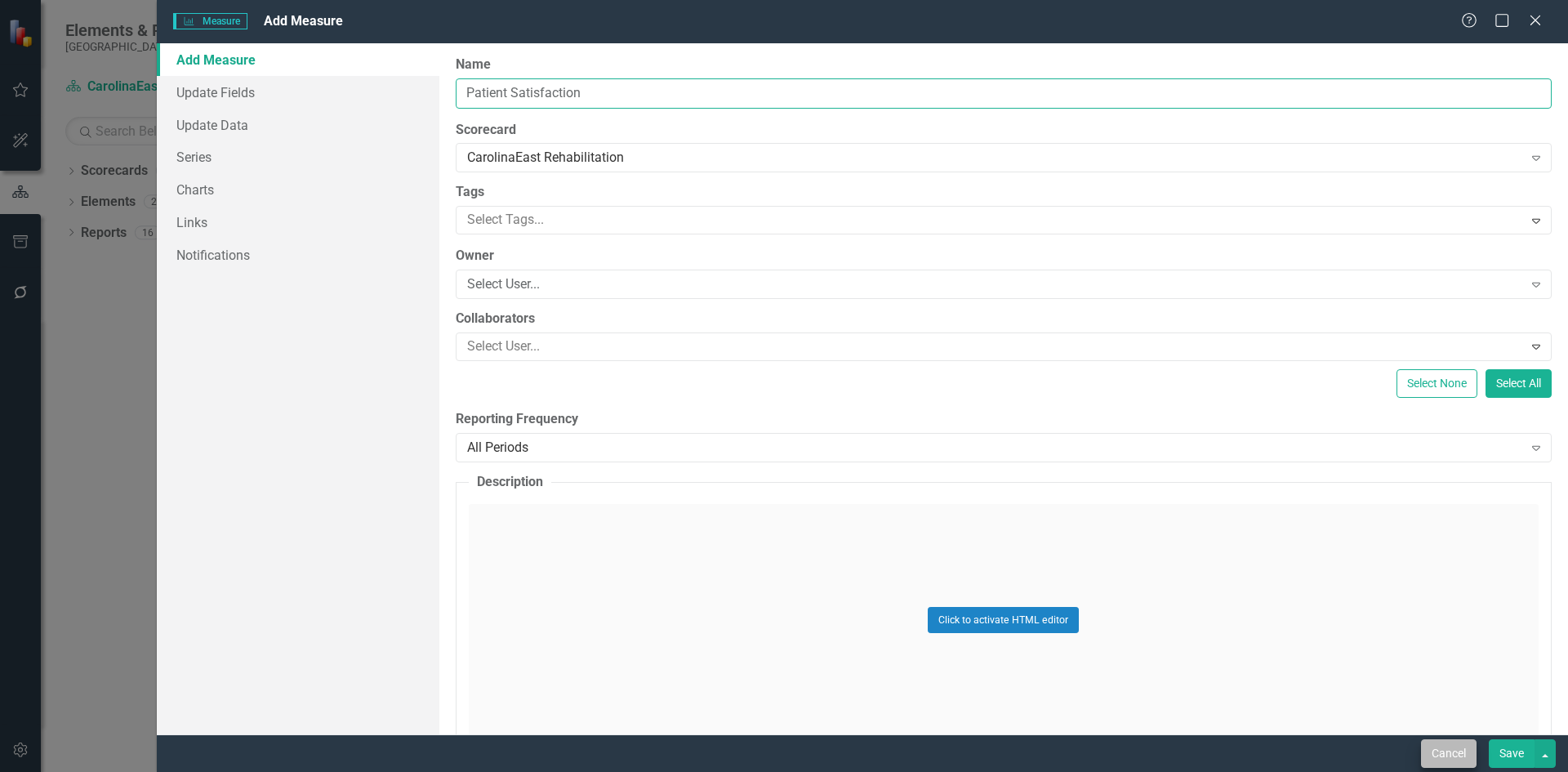
type input "Patient Satisfaction"
click at [1443, 752] on button "Cancel" at bounding box center [1449, 753] width 56 height 28
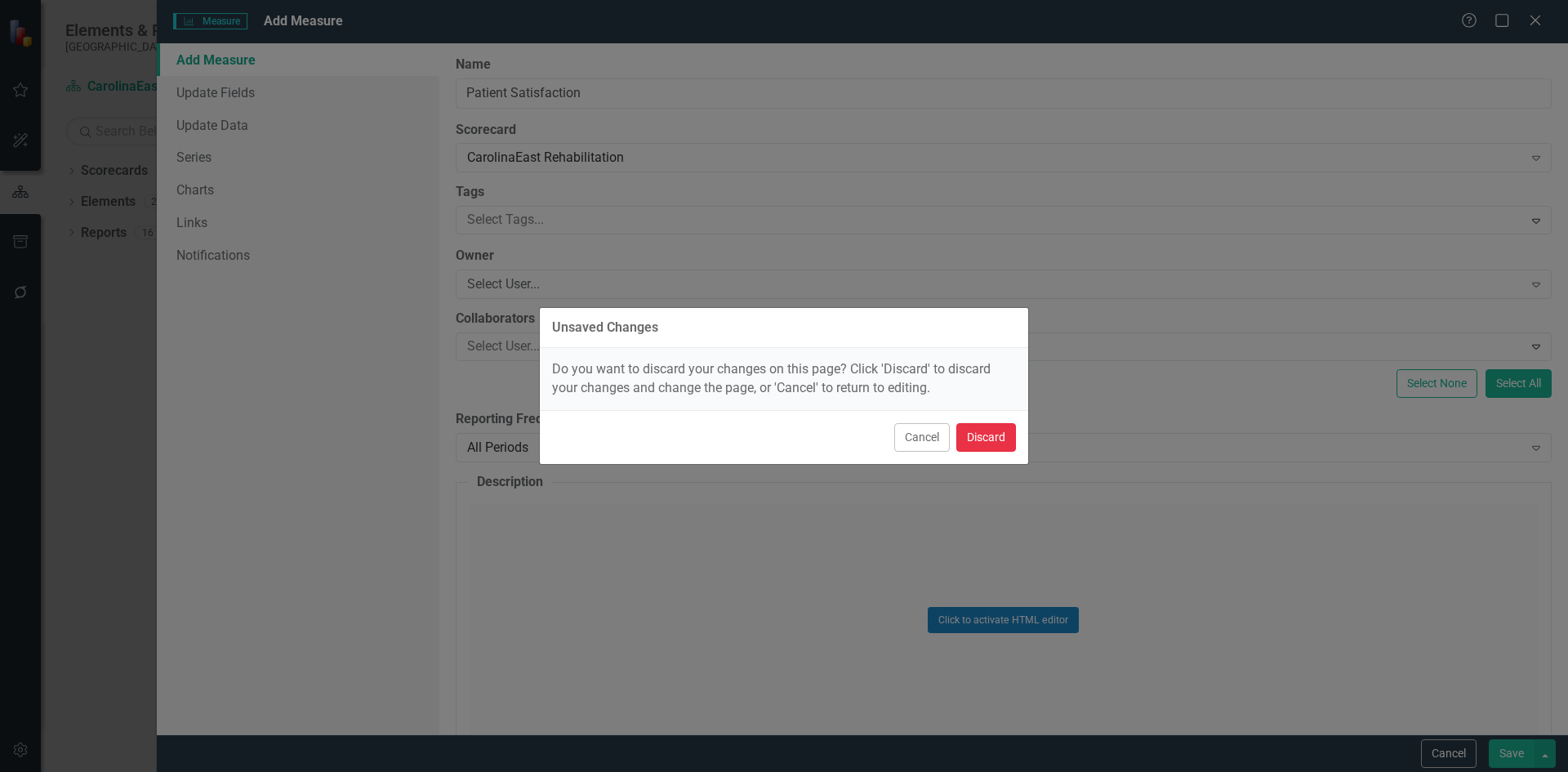
click at [994, 447] on button "Discard" at bounding box center [986, 437] width 59 height 28
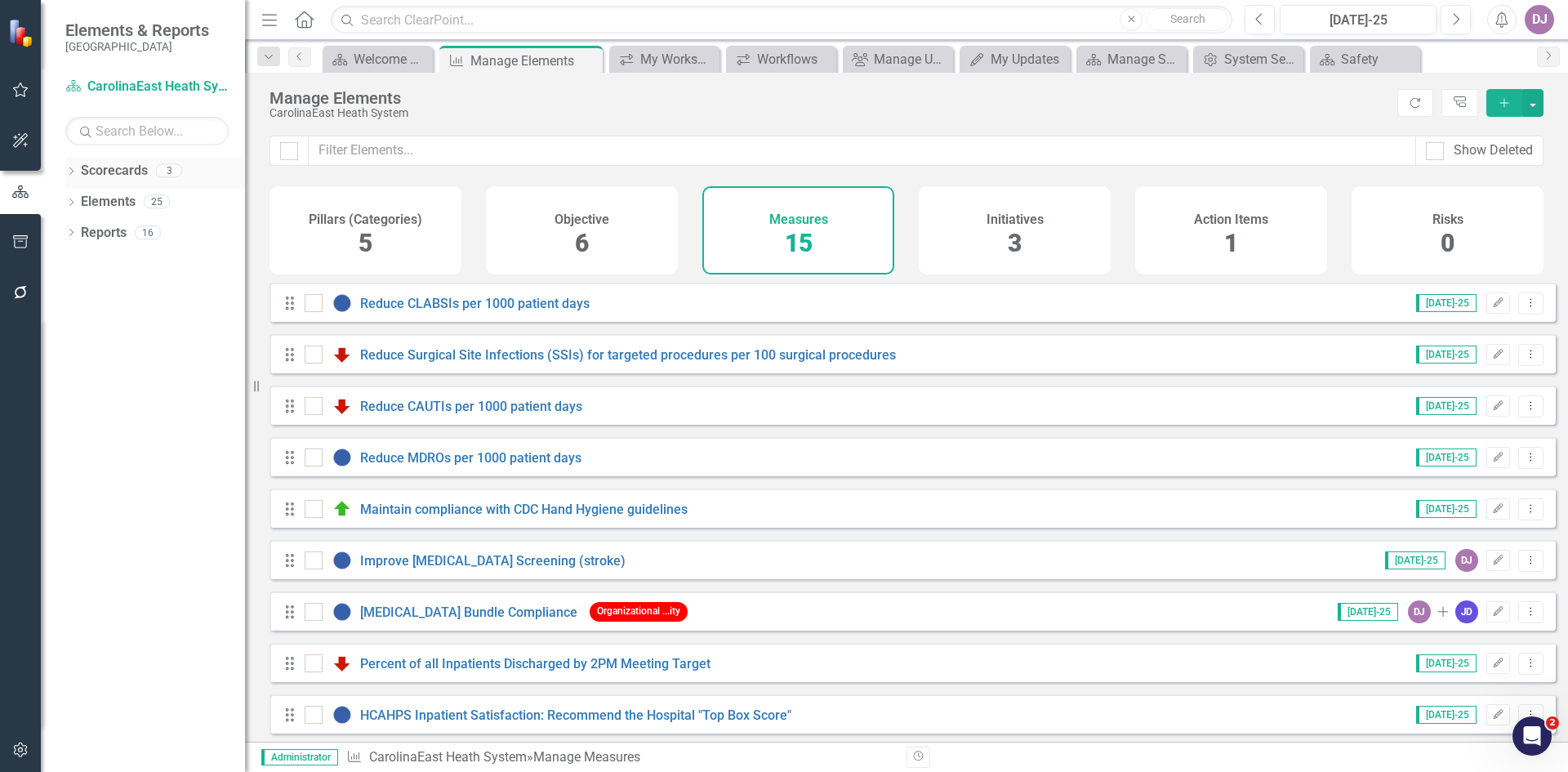
click at [122, 168] on link "Scorecards" at bounding box center [114, 171] width 67 height 19
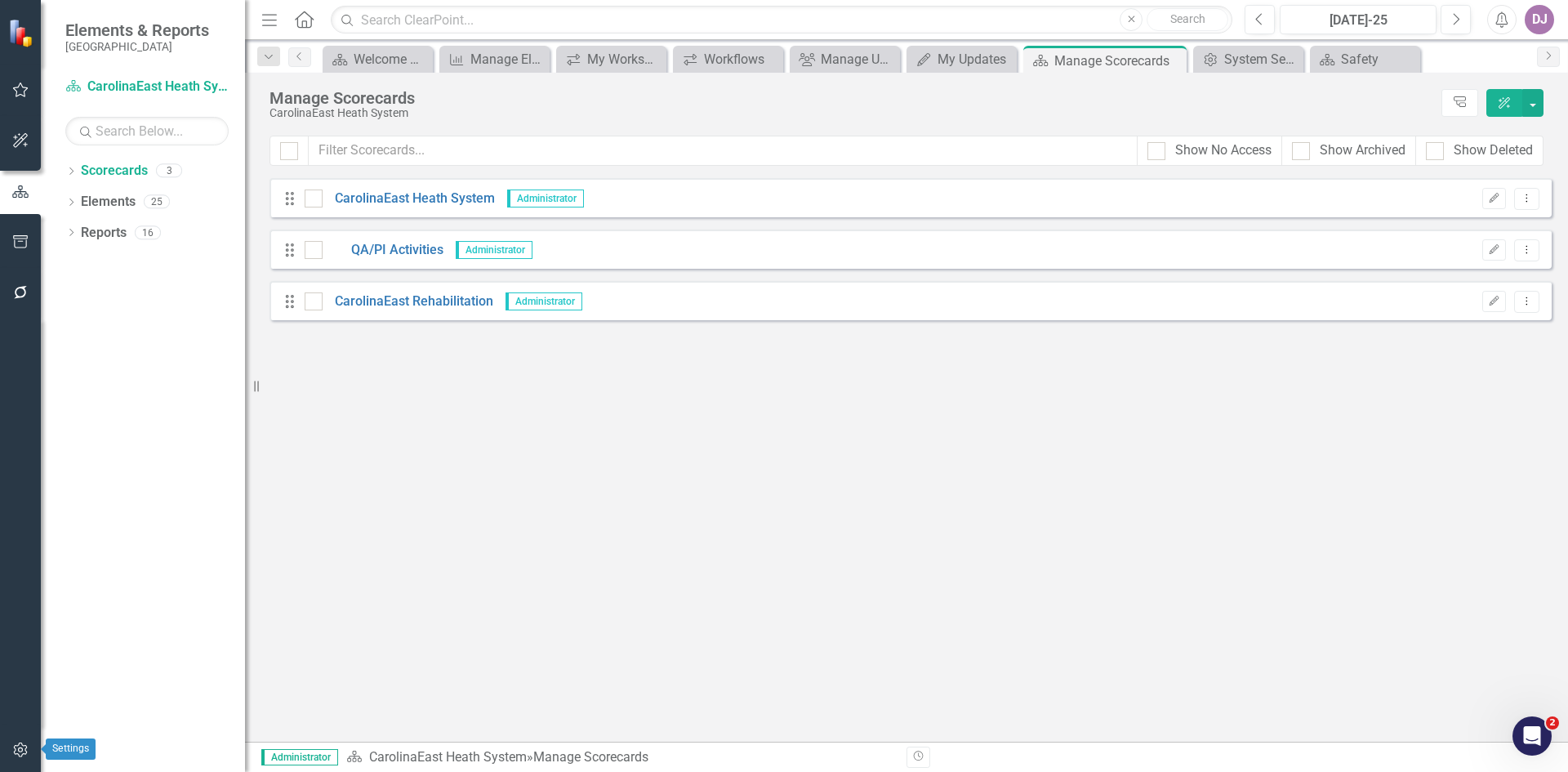
click at [22, 749] on icon "button" at bounding box center [20, 750] width 14 height 15
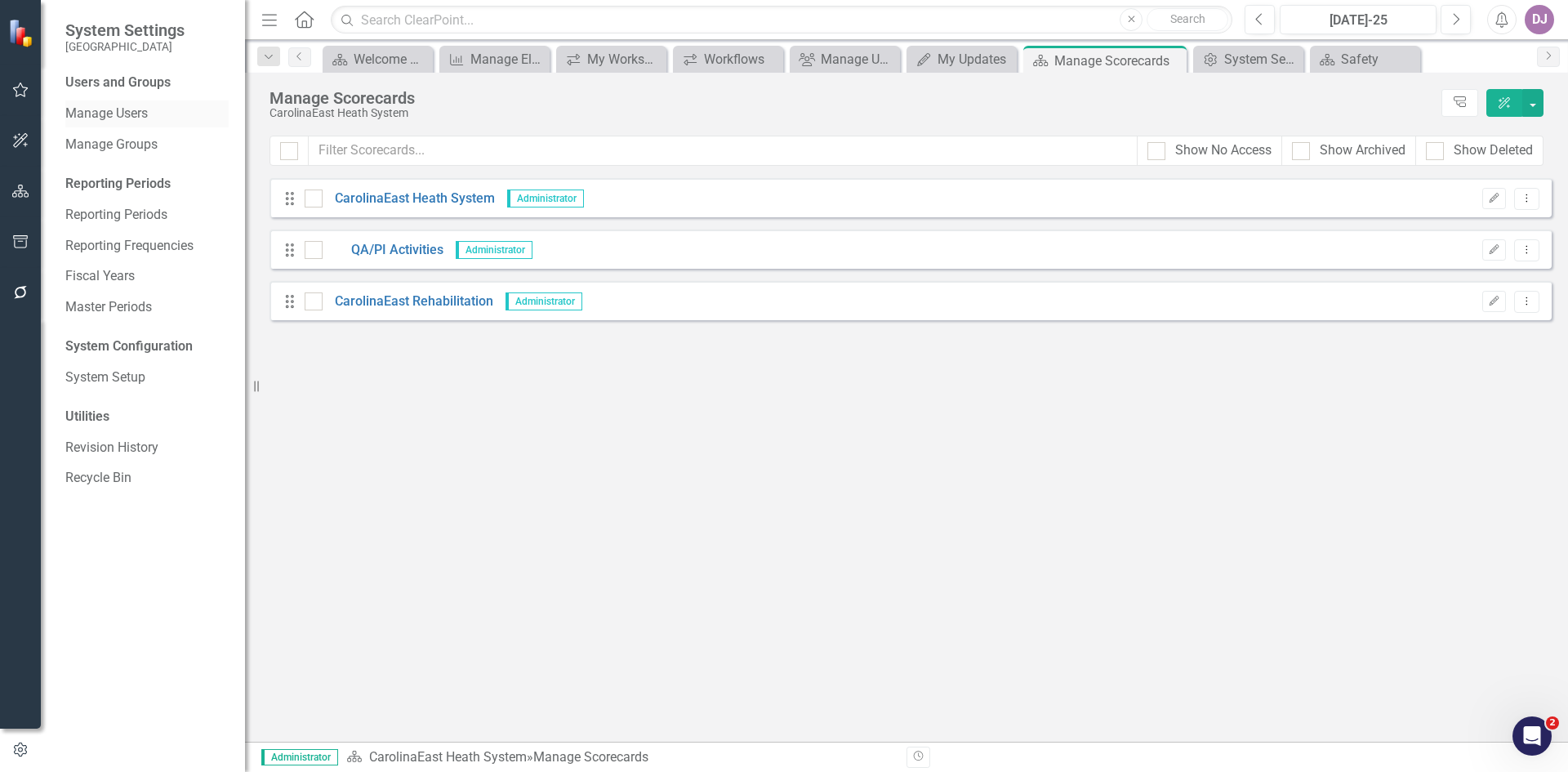
click at [141, 115] on link "Manage Users" at bounding box center [147, 114] width 163 height 19
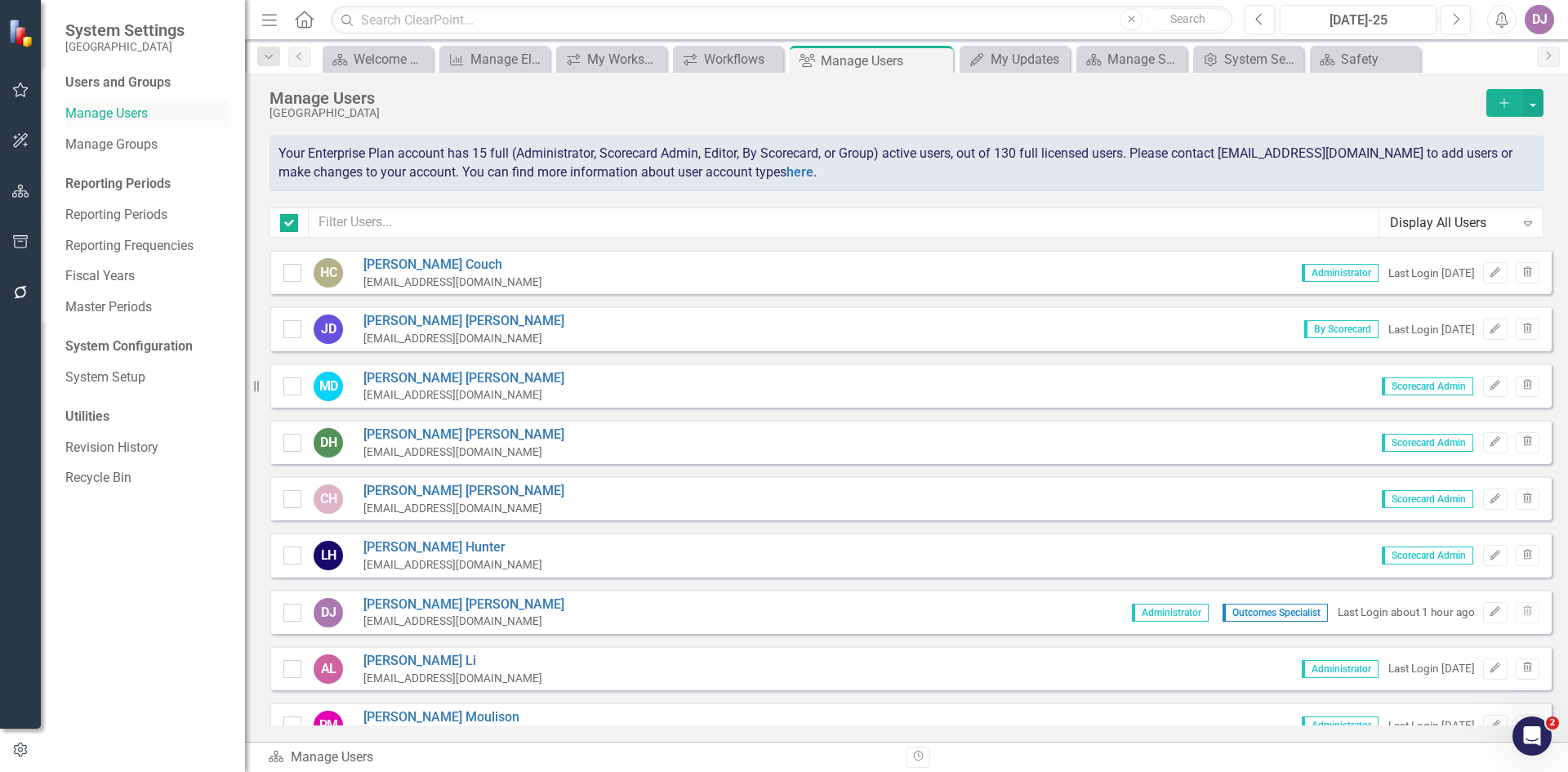
checkbox input "false"
click at [1530, 104] on button "button" at bounding box center [1533, 103] width 21 height 27
click at [1496, 160] on link "Add Multiple Add Multiple Users" at bounding box center [1468, 162] width 151 height 30
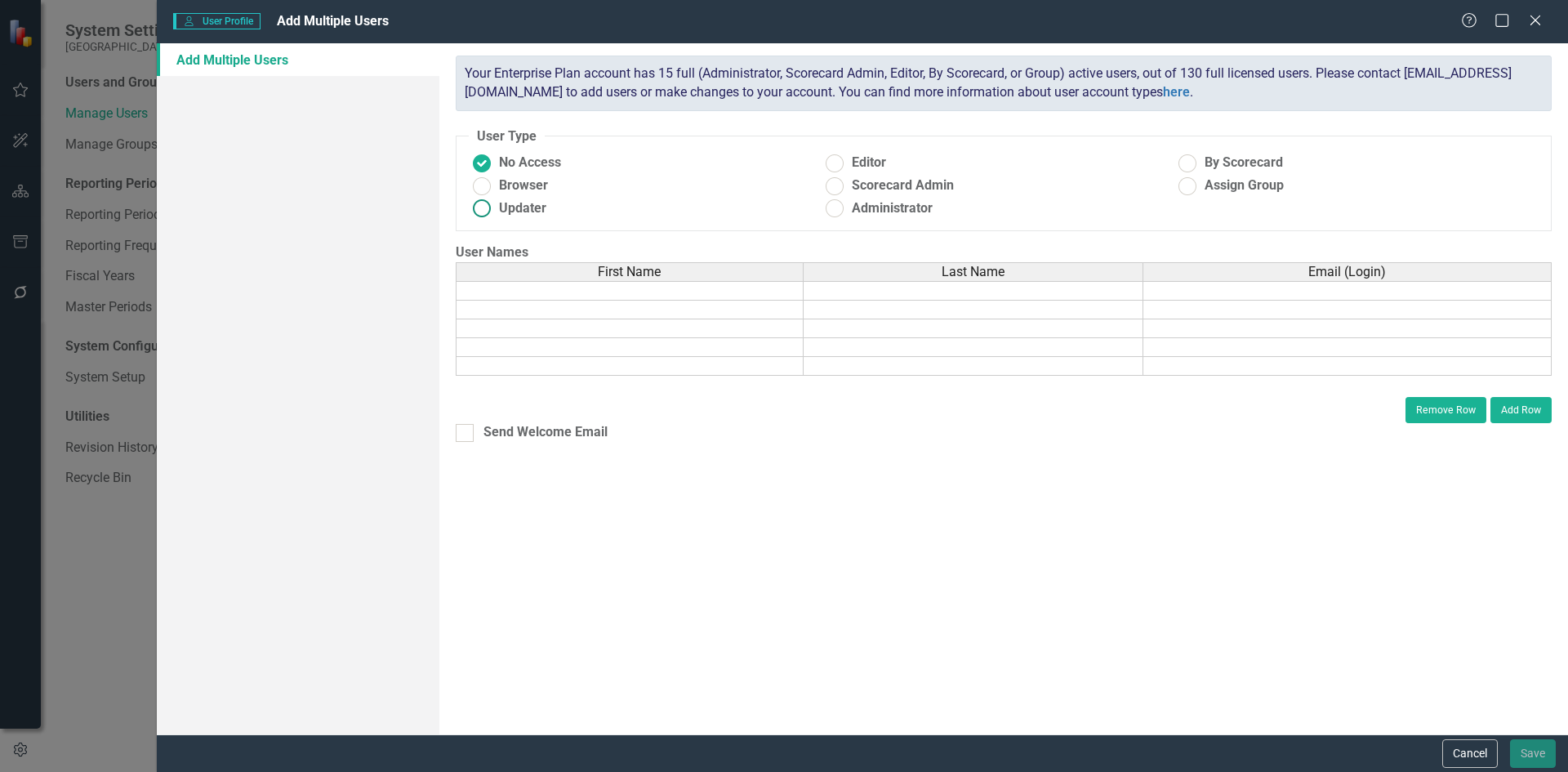
click at [490, 209] on ins at bounding box center [481, 208] width 25 height 25
click at [490, 209] on input "Updater" at bounding box center [481, 208] width 25 height 25
radio input "true"
click at [1186, 166] on ins at bounding box center [1188, 162] width 25 height 25
click at [1186, 166] on input "By Scorecard" at bounding box center [1188, 162] width 25 height 25
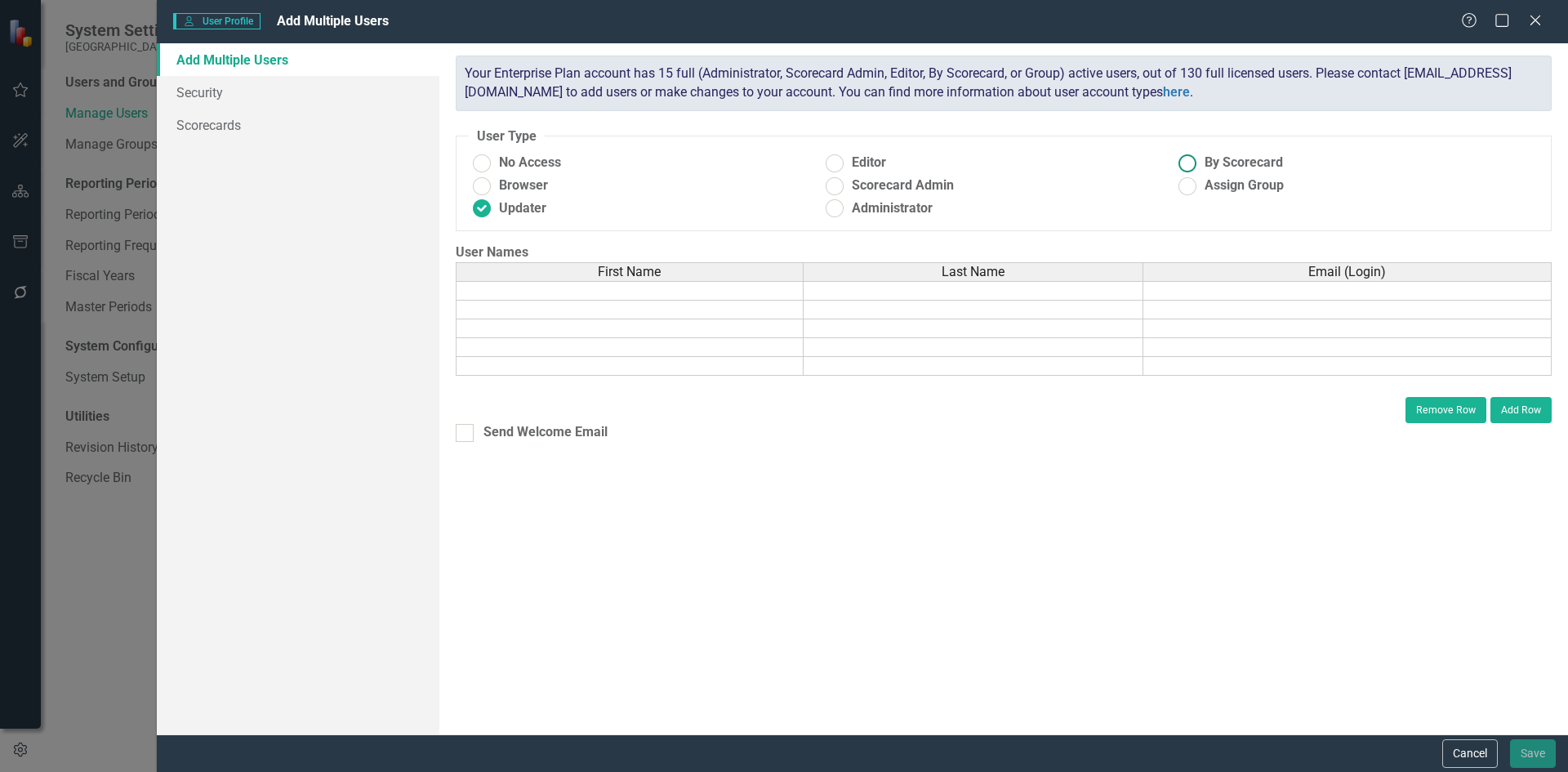
radio input "true"
click at [1527, 410] on button "Add Row" at bounding box center [1521, 410] width 61 height 26
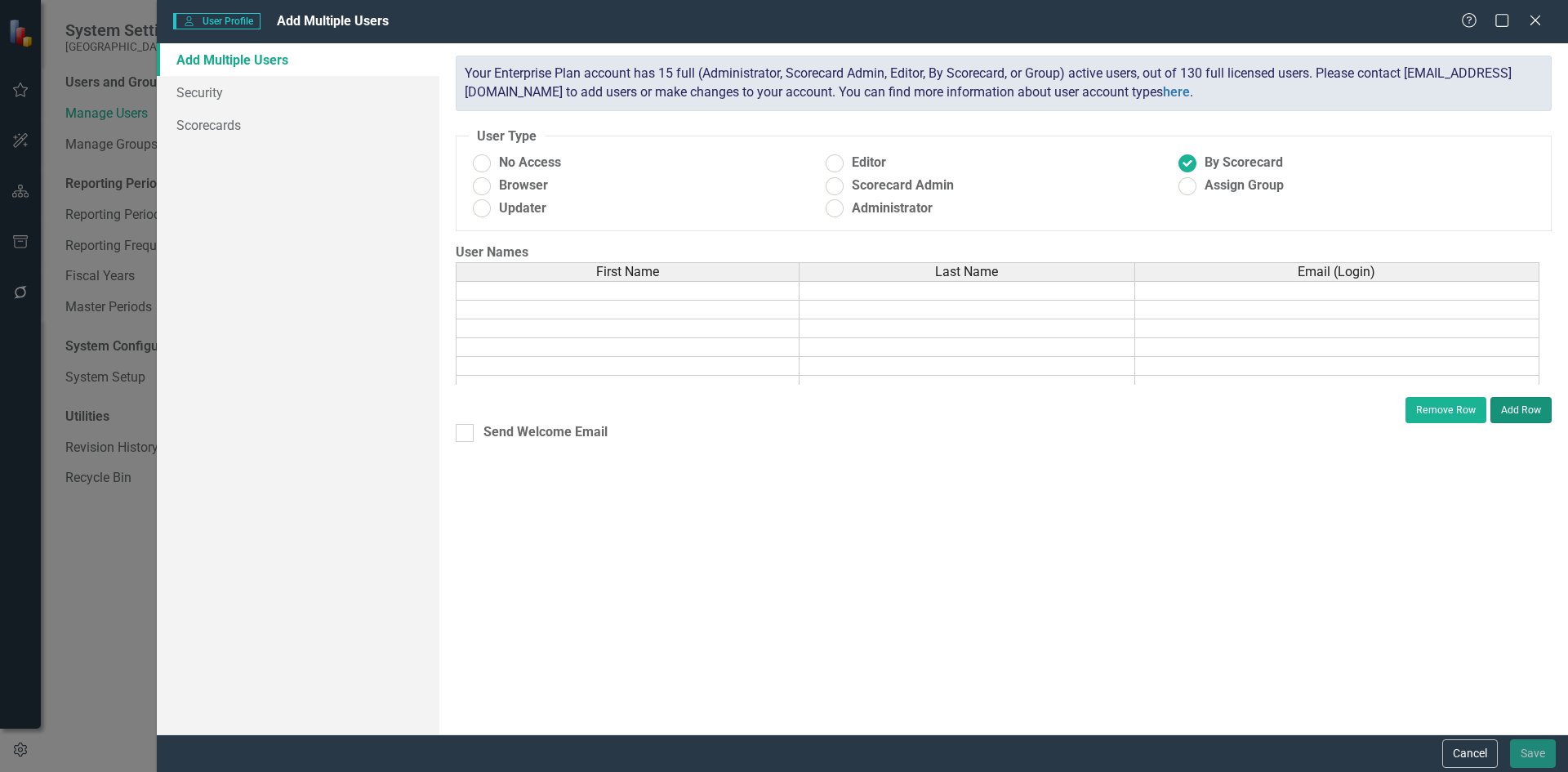
click at [1527, 410] on button "Add Row" at bounding box center [1521, 410] width 61 height 26
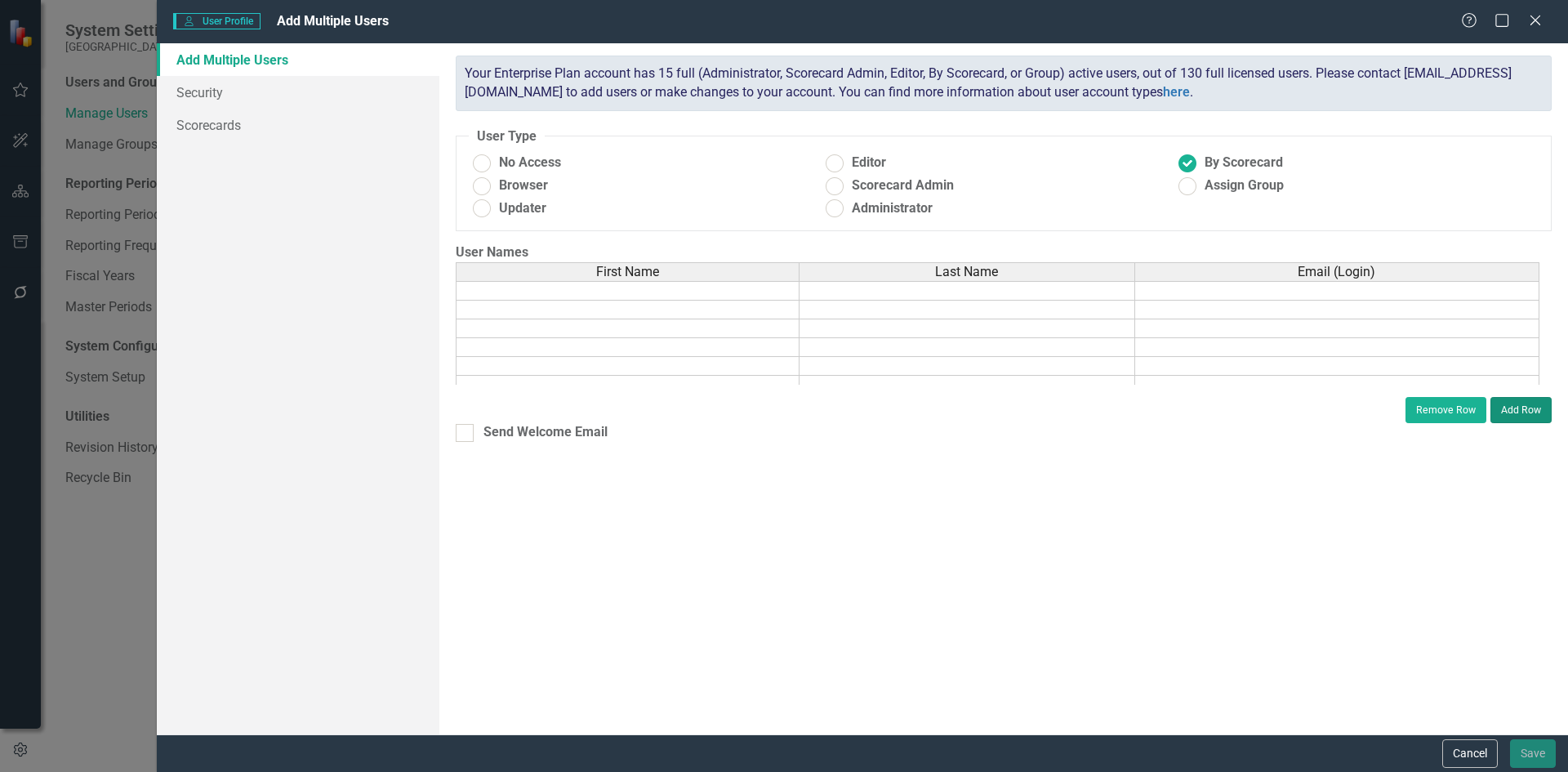
click at [1527, 410] on button "Add Row" at bounding box center [1521, 410] width 61 height 26
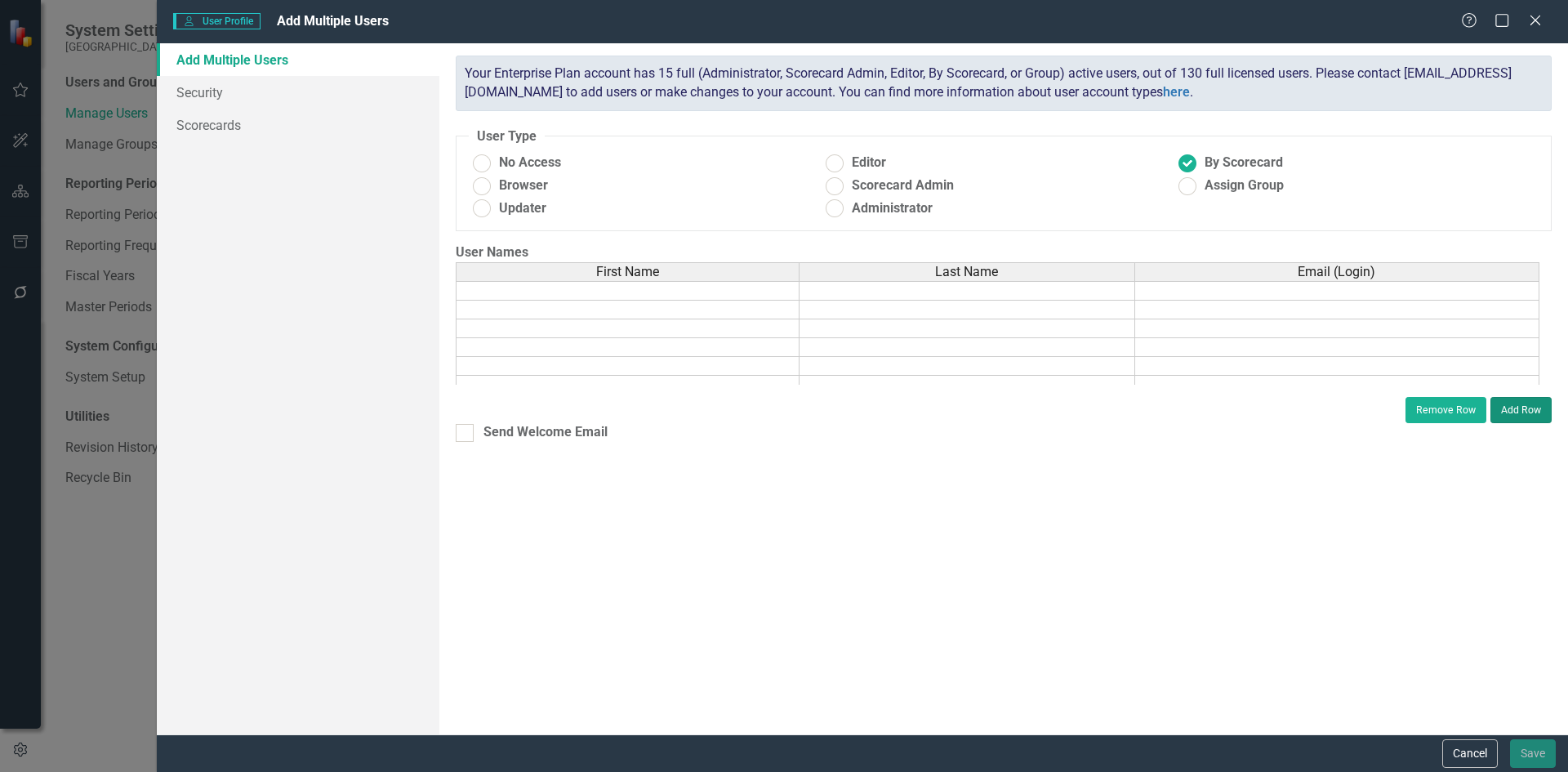
click at [1527, 410] on button "Add Row" at bounding box center [1521, 410] width 61 height 26
click at [924, 526] on div "ClearPoint has a wealth of options to help you ensure that people only have acc…" at bounding box center [1004, 388] width 1128 height 691
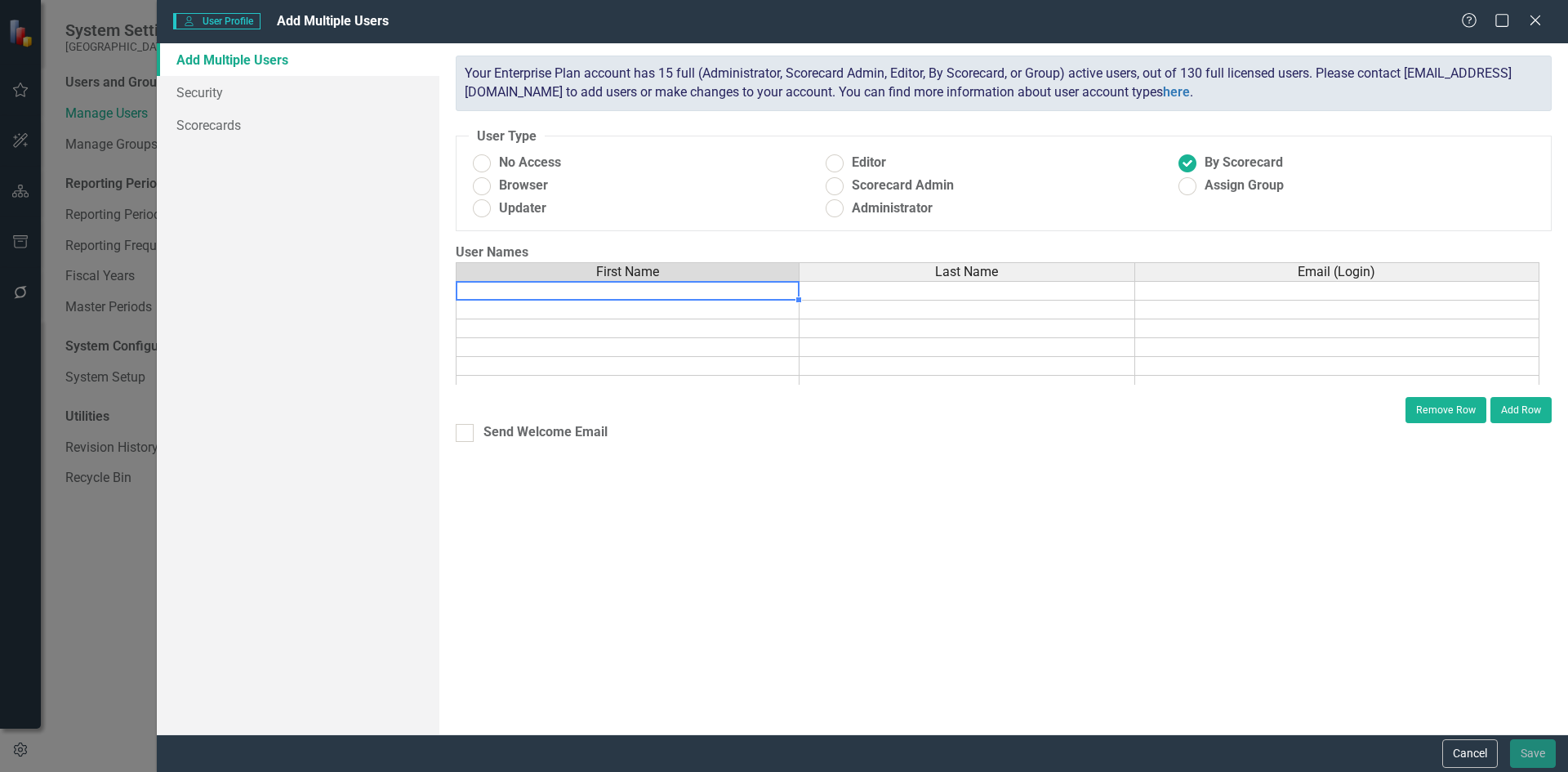
click at [612, 292] on td at bounding box center [628, 290] width 343 height 20
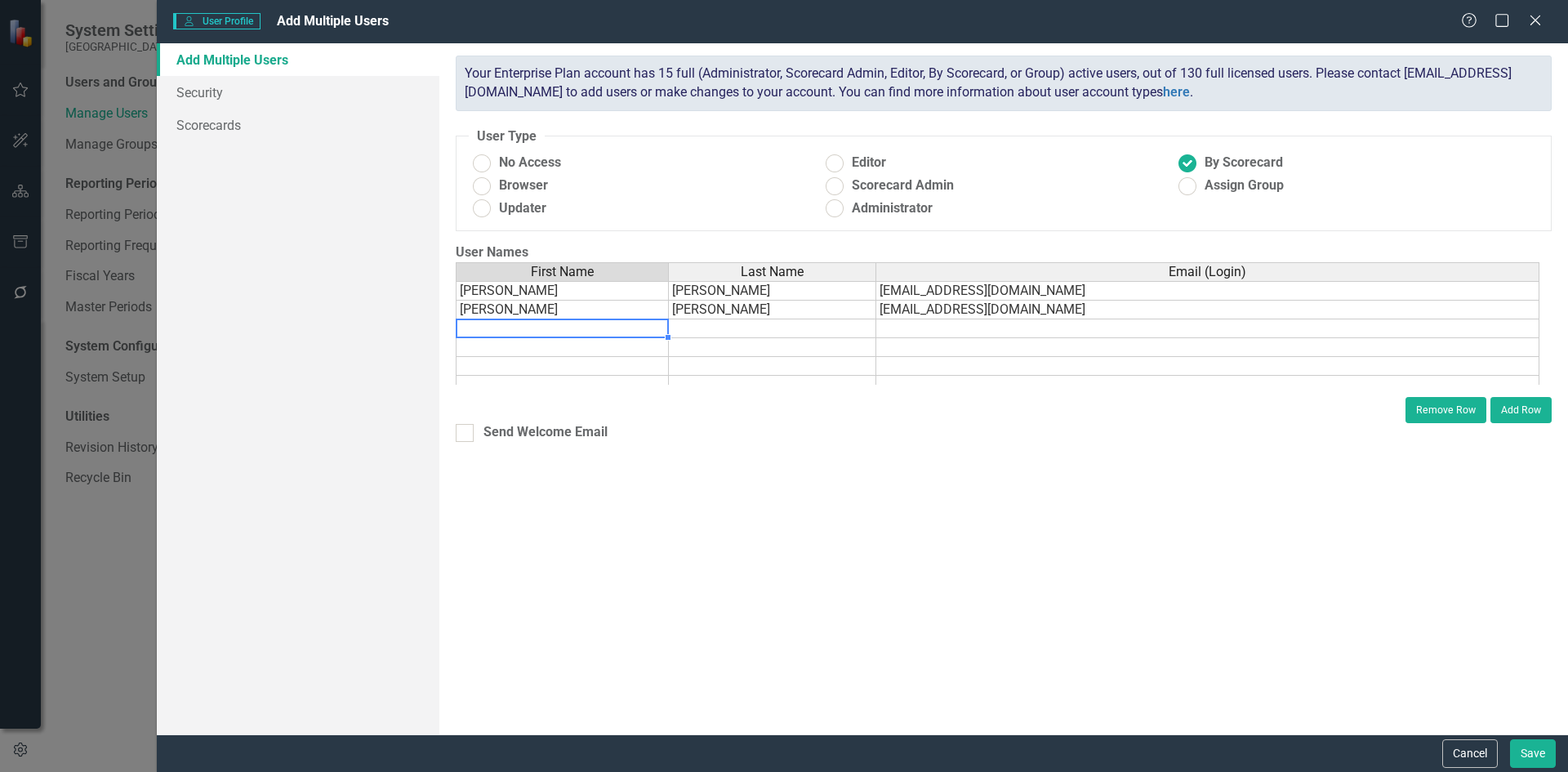
click at [593, 325] on td at bounding box center [562, 329] width 213 height 19
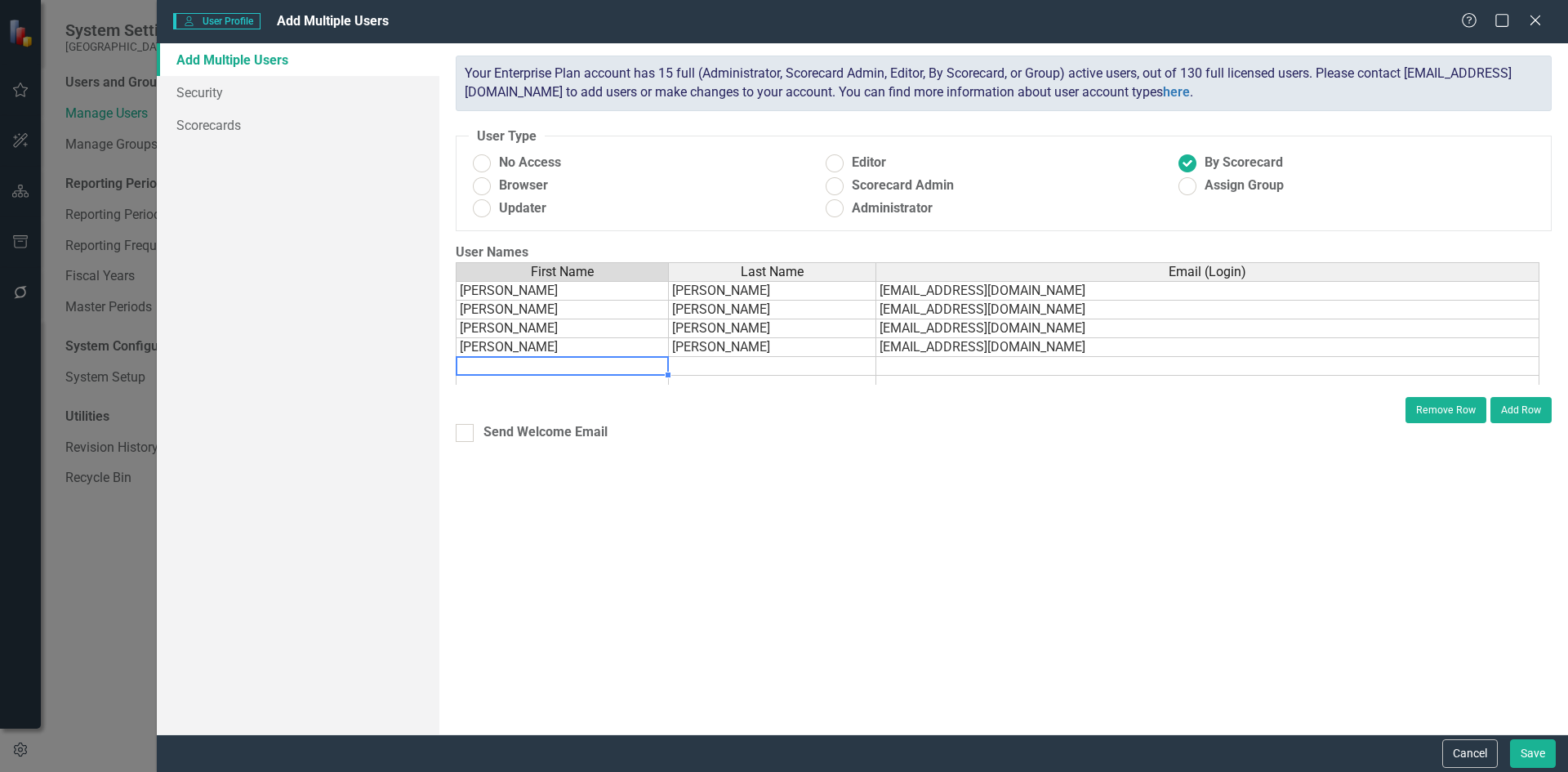
click at [590, 367] on td at bounding box center [562, 367] width 213 height 19
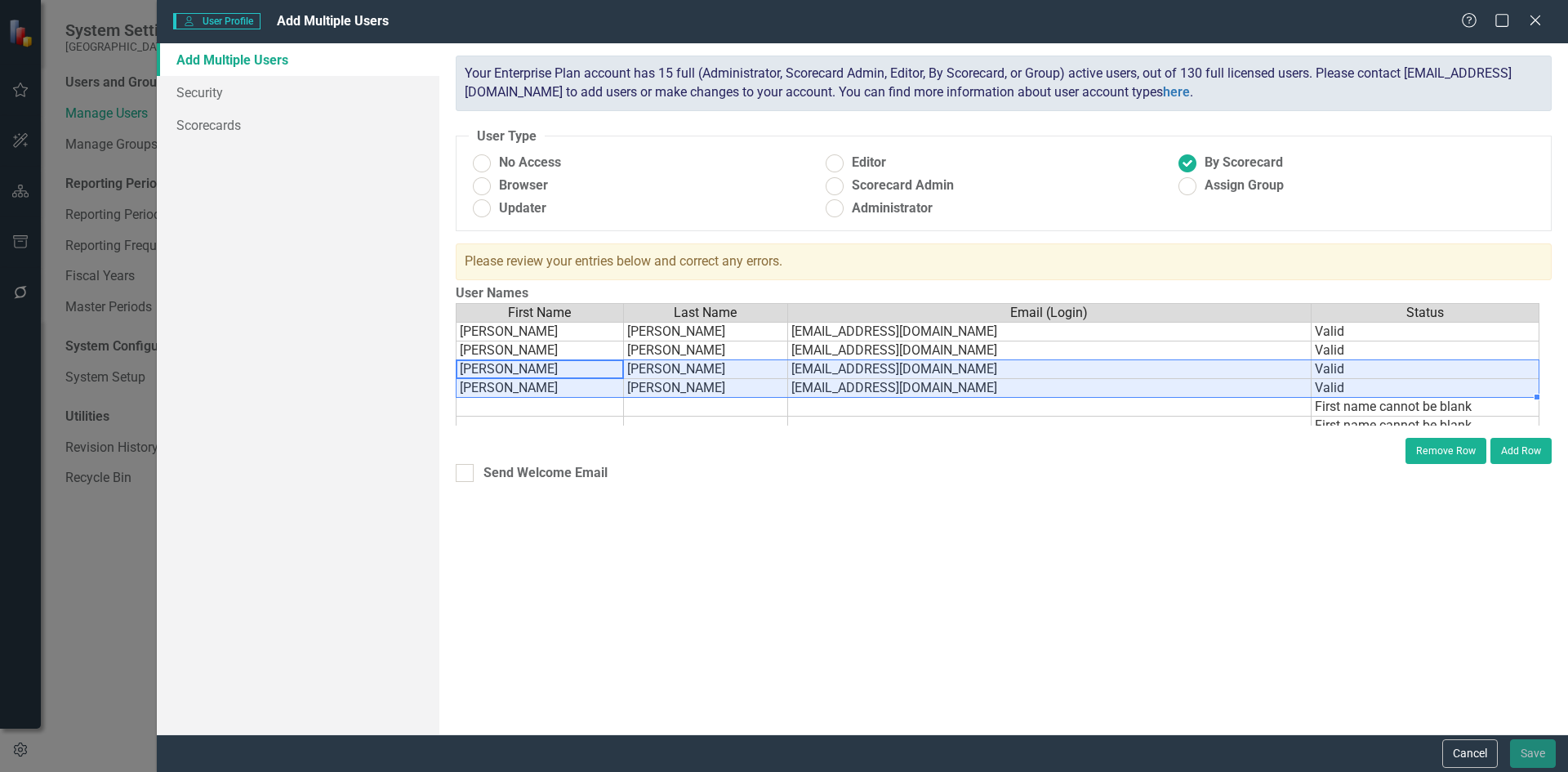
drag, startPoint x: 510, startPoint y: 370, endPoint x: 1352, endPoint y: 392, distance: 842.3
click at [1352, 392] on tbody "[PERSON_NAME] [EMAIL_ADDRESS][DOMAIN_NAME] [PERSON_NAME] [EMAIL_ADDRESS][DOMAIN…" at bounding box center [998, 407] width 1084 height 170
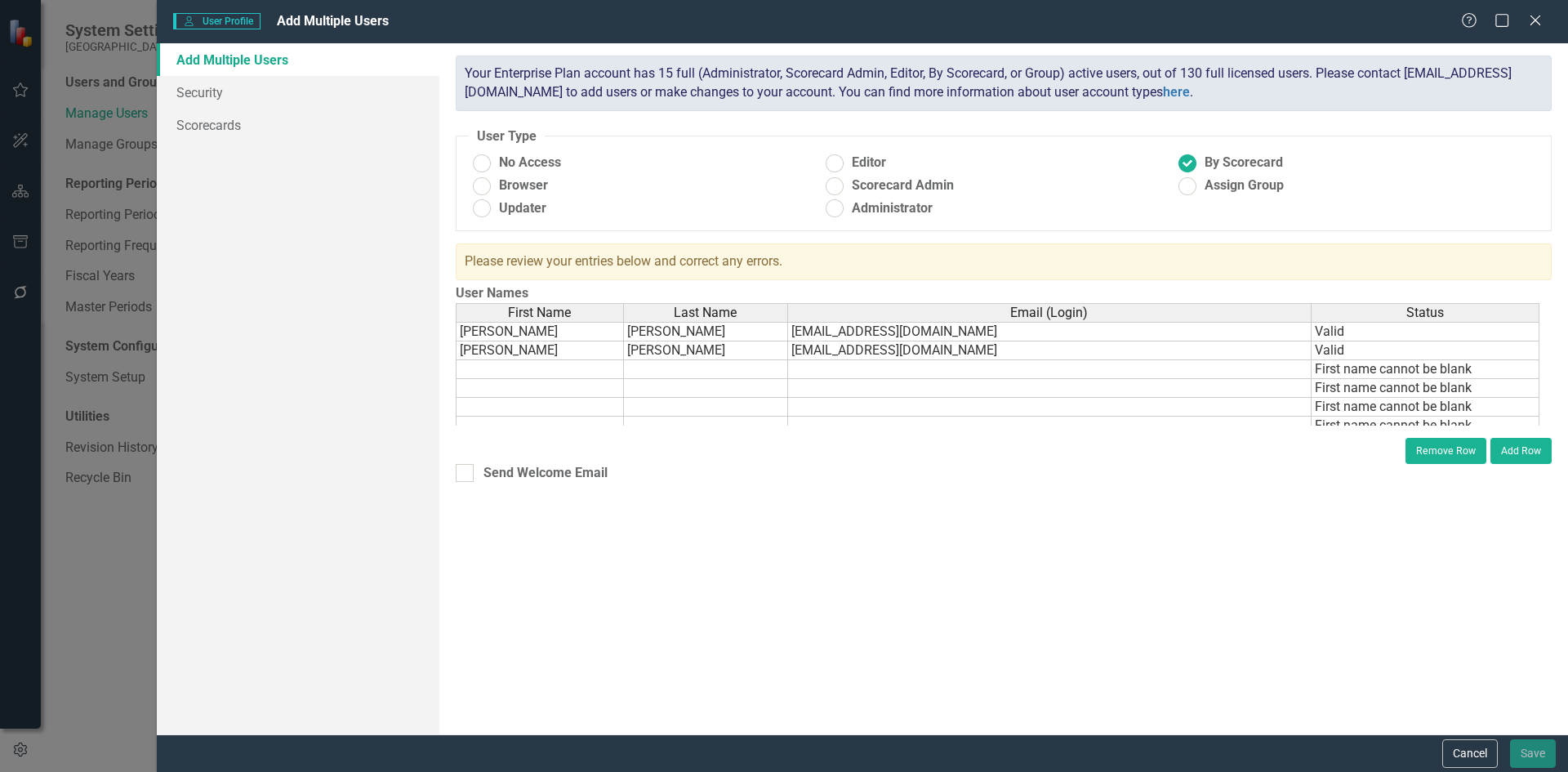
click at [1334, 593] on div "ClearPoint has a wealth of options to help you ensure that people only have acc…" at bounding box center [1004, 388] width 1128 height 691
click at [1436, 337] on td "Valid" at bounding box center [1425, 331] width 228 height 20
click at [514, 368] on td at bounding box center [540, 369] width 168 height 19
type textarea "[PERSON_NAME]"
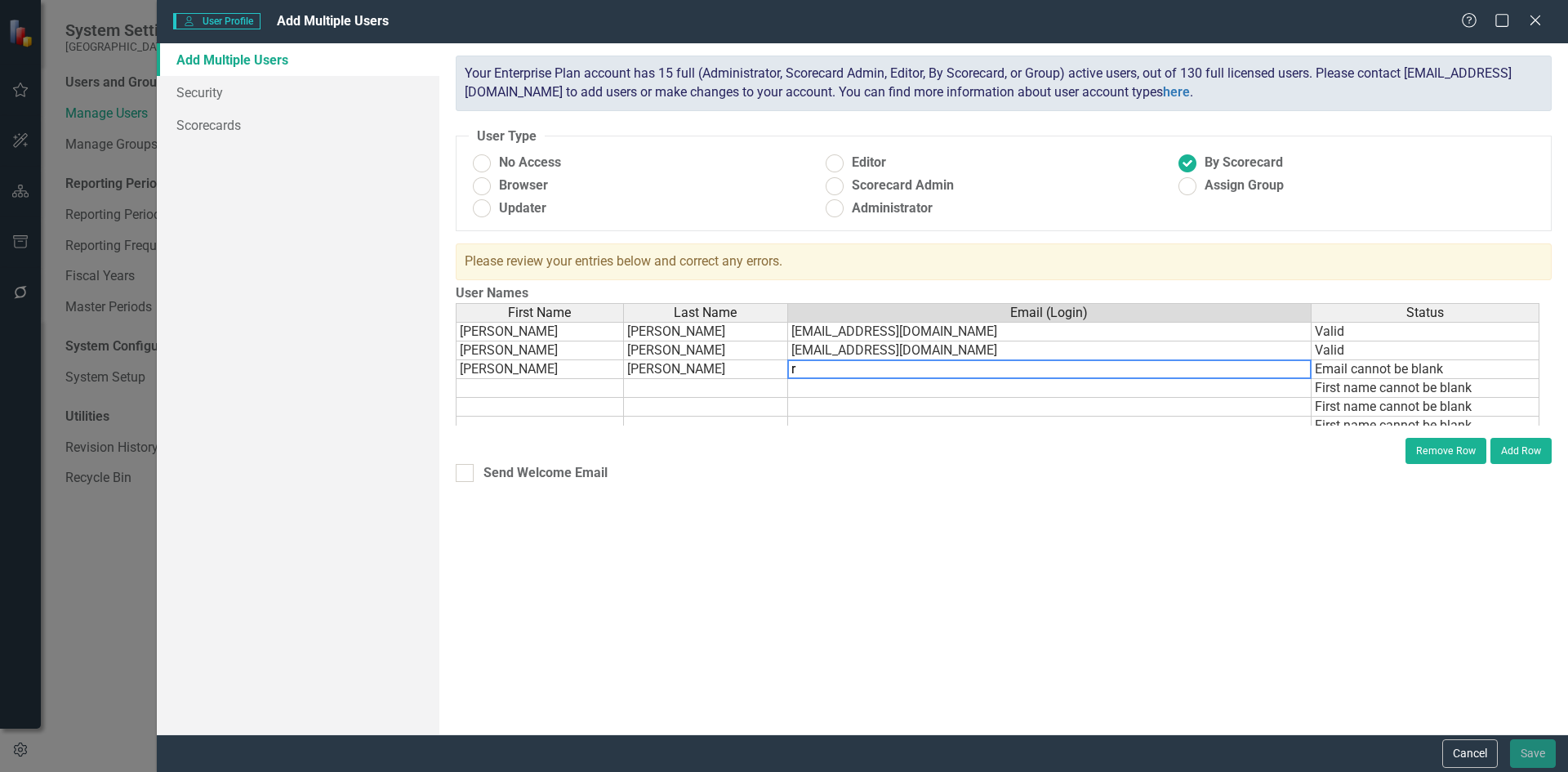
type textarea "rm"
type textarea "rnewsome@"
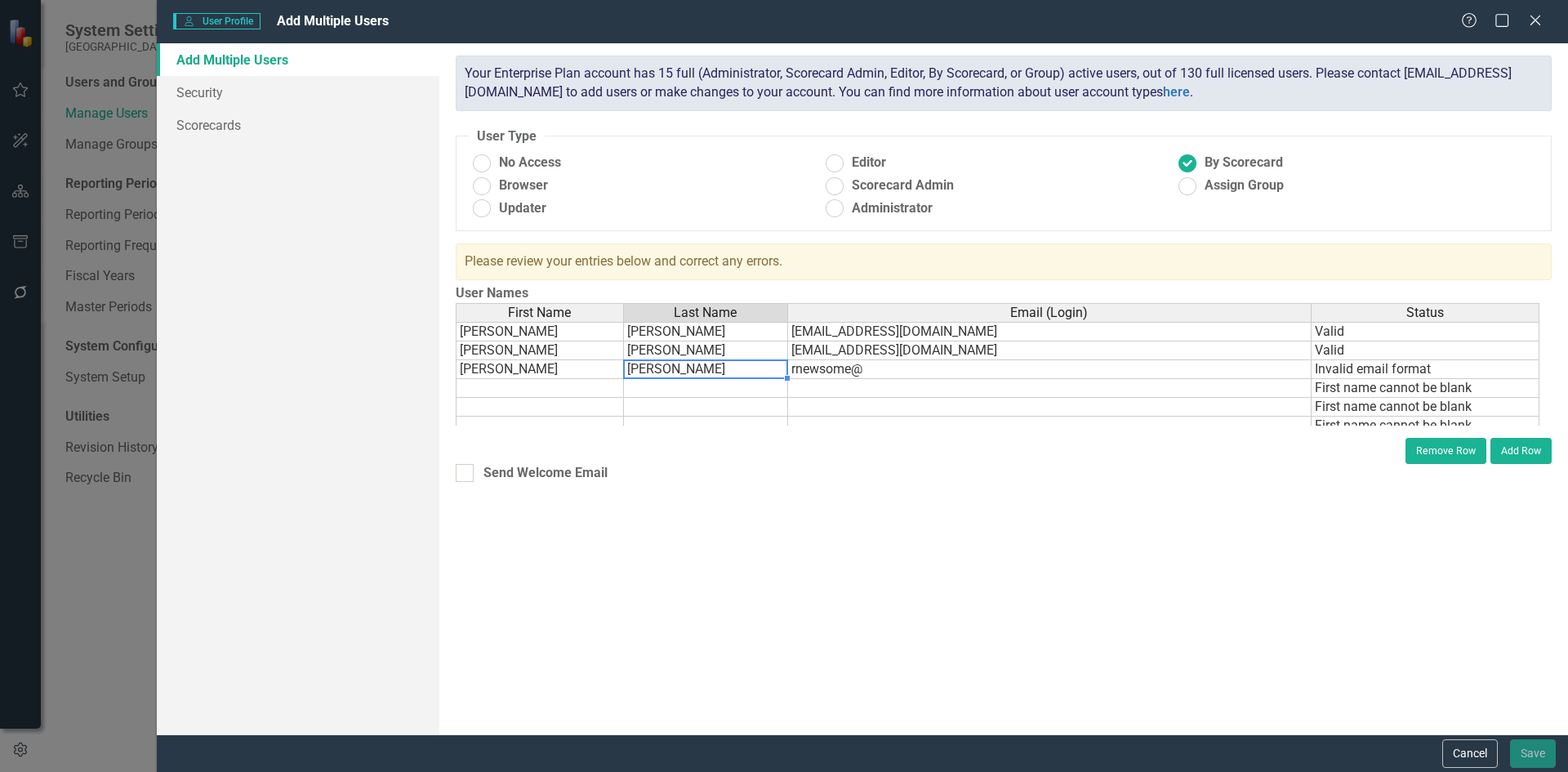
click at [679, 374] on td "[PERSON_NAME]" at bounding box center [706, 369] width 164 height 19
click at [680, 367] on td "[PERSON_NAME]" at bounding box center [706, 369] width 164 height 19
click at [679, 372] on textarea "[PERSON_NAME]" at bounding box center [706, 368] width 165 height 20
type textarea "[PERSON_NAME]"
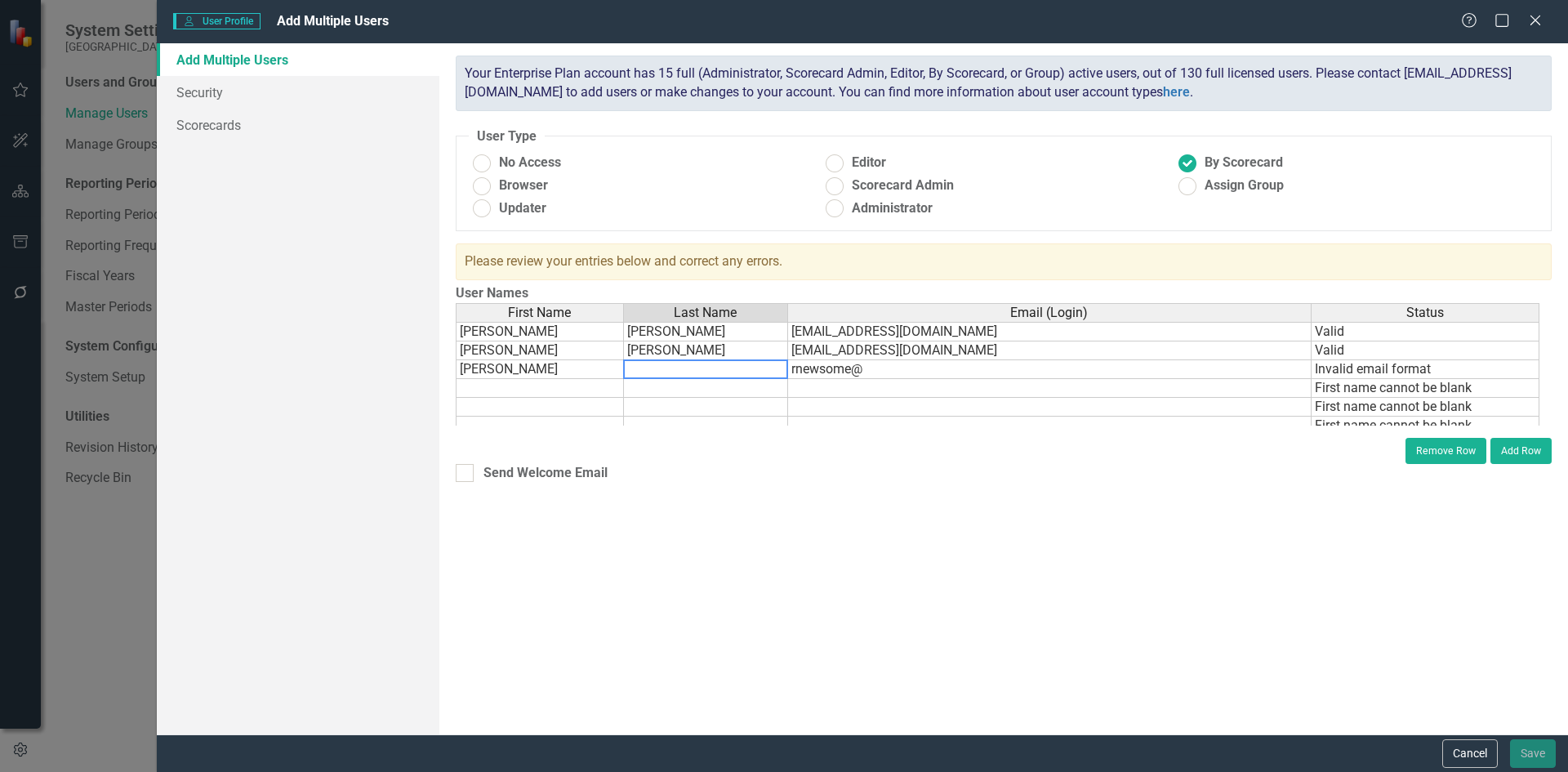
click at [846, 374] on td "rnewsome@" at bounding box center [1050, 369] width 524 height 19
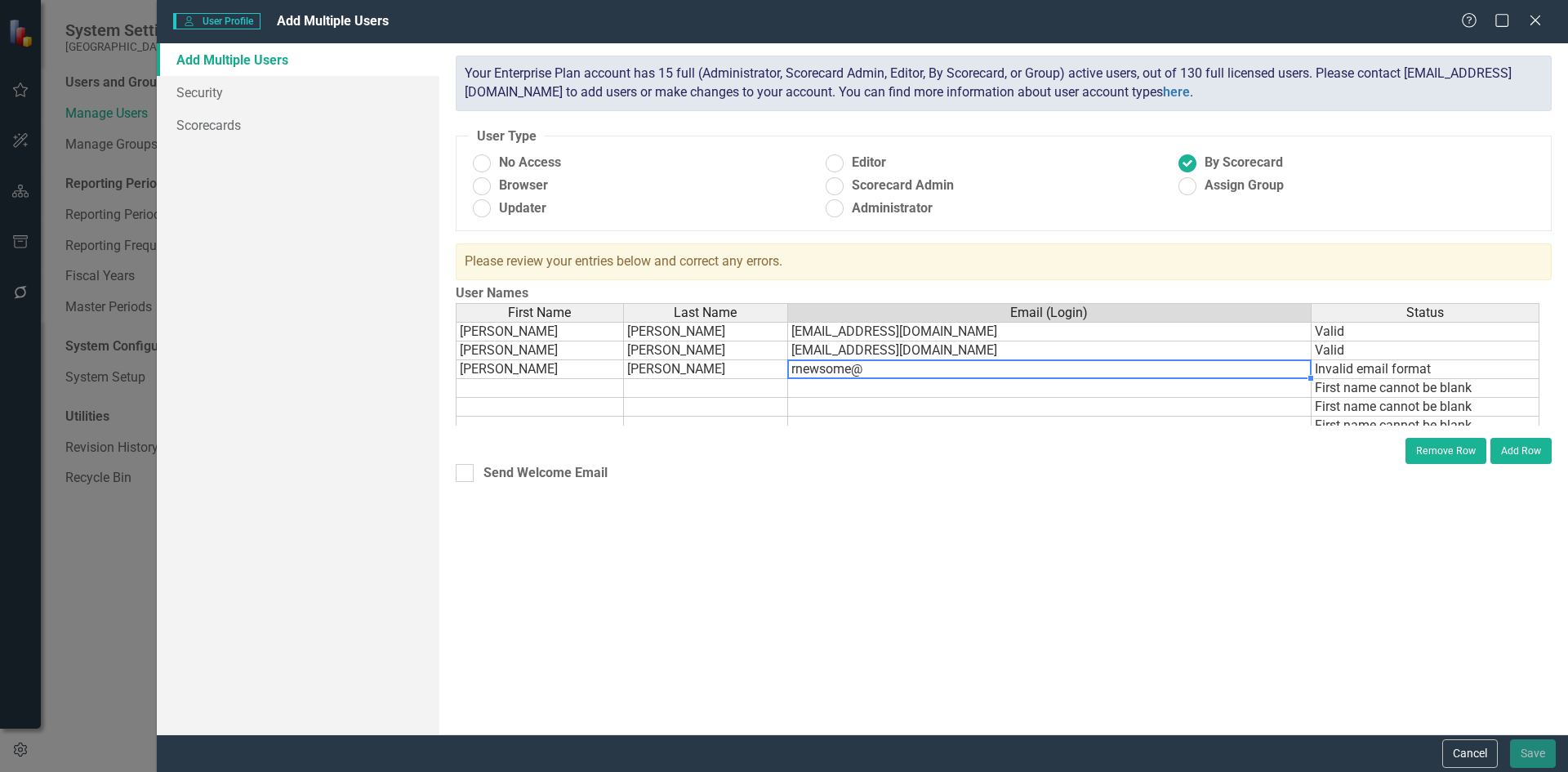
click at [845, 370] on td "rnewsome@" at bounding box center [1050, 369] width 524 height 19
click at [845, 370] on textarea "rnewsome@" at bounding box center [1049, 368] width 525 height 20
click at [847, 371] on textarea "rnewsome@" at bounding box center [1049, 368] width 525 height 20
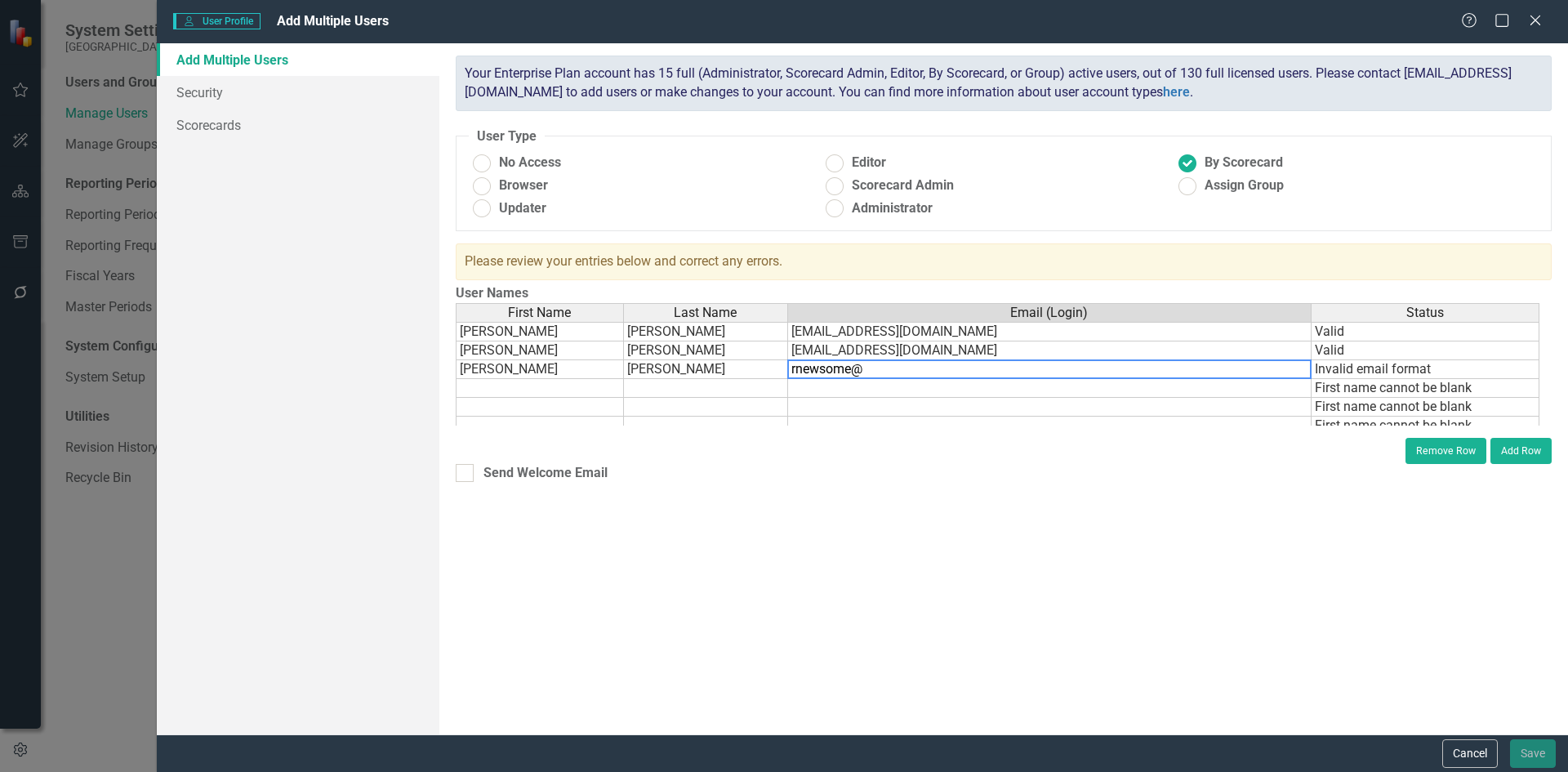
click at [847, 371] on textarea "rnewsome@" at bounding box center [1049, 368] width 525 height 20
drag, startPoint x: 847, startPoint y: 371, endPoint x: 875, endPoint y: 367, distance: 28.3
click at [860, 370] on textarea "rnewsome@" at bounding box center [1049, 368] width 525 height 20
click at [875, 366] on textarea "rnewsome@" at bounding box center [1049, 368] width 525 height 20
click at [842, 372] on textarea "rnewsome@" at bounding box center [1049, 368] width 525 height 20
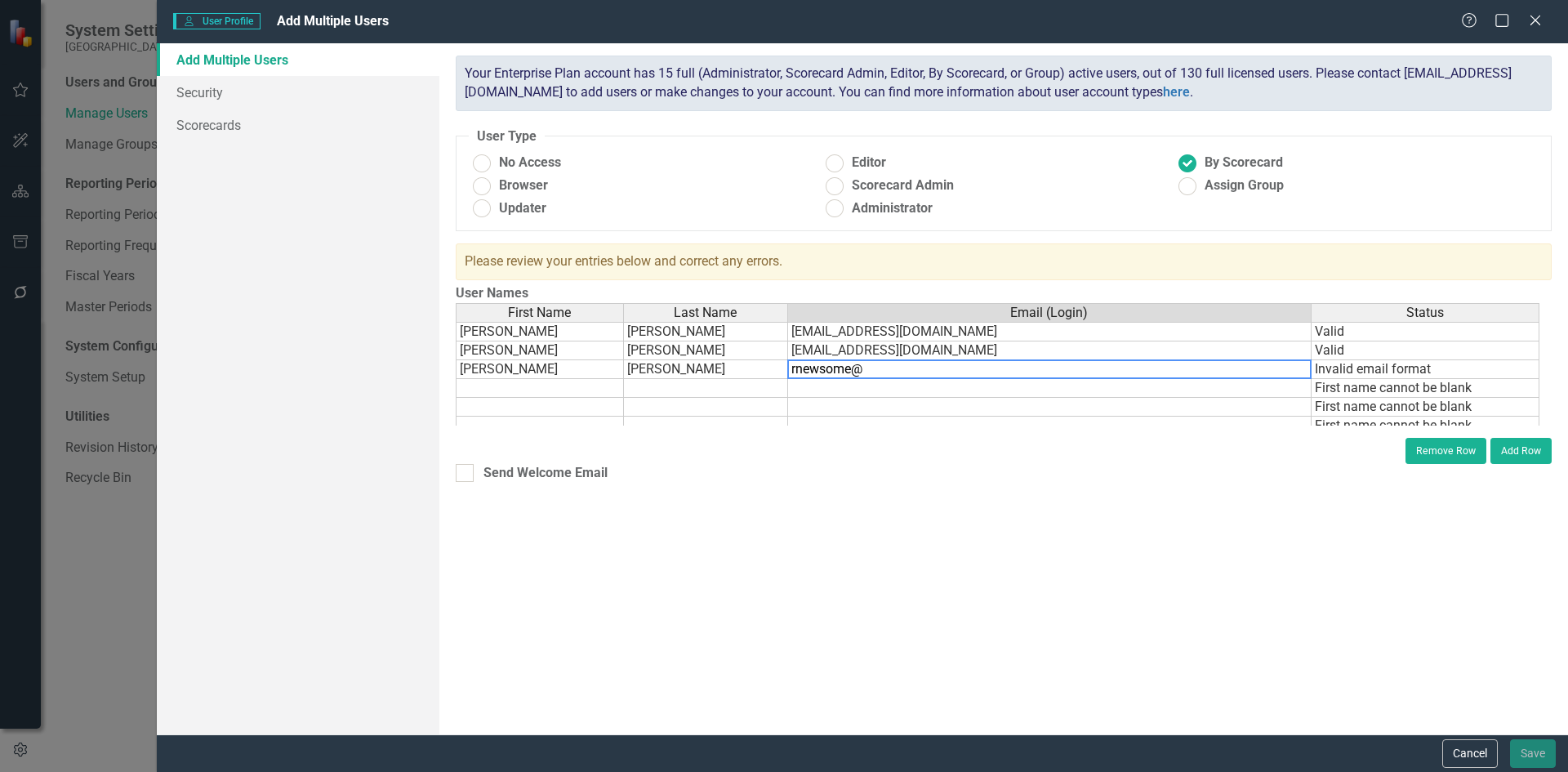
type textarea "rnewsom@"
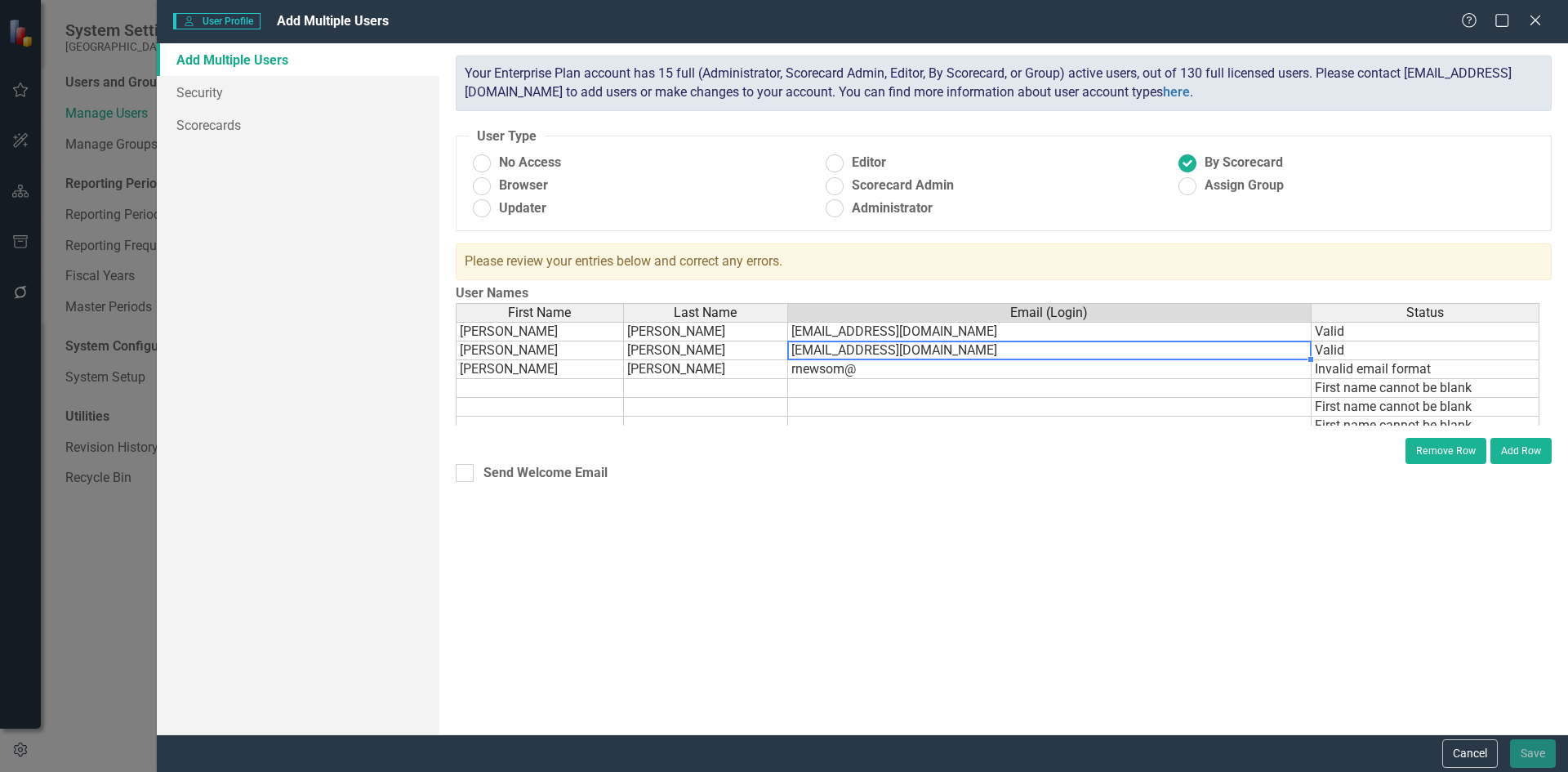
click at [992, 346] on td "[EMAIL_ADDRESS][DOMAIN_NAME]" at bounding box center [1050, 351] width 524 height 19
click at [986, 349] on td "[EMAIL_ADDRESS][DOMAIN_NAME]" at bounding box center [1050, 351] width 524 height 19
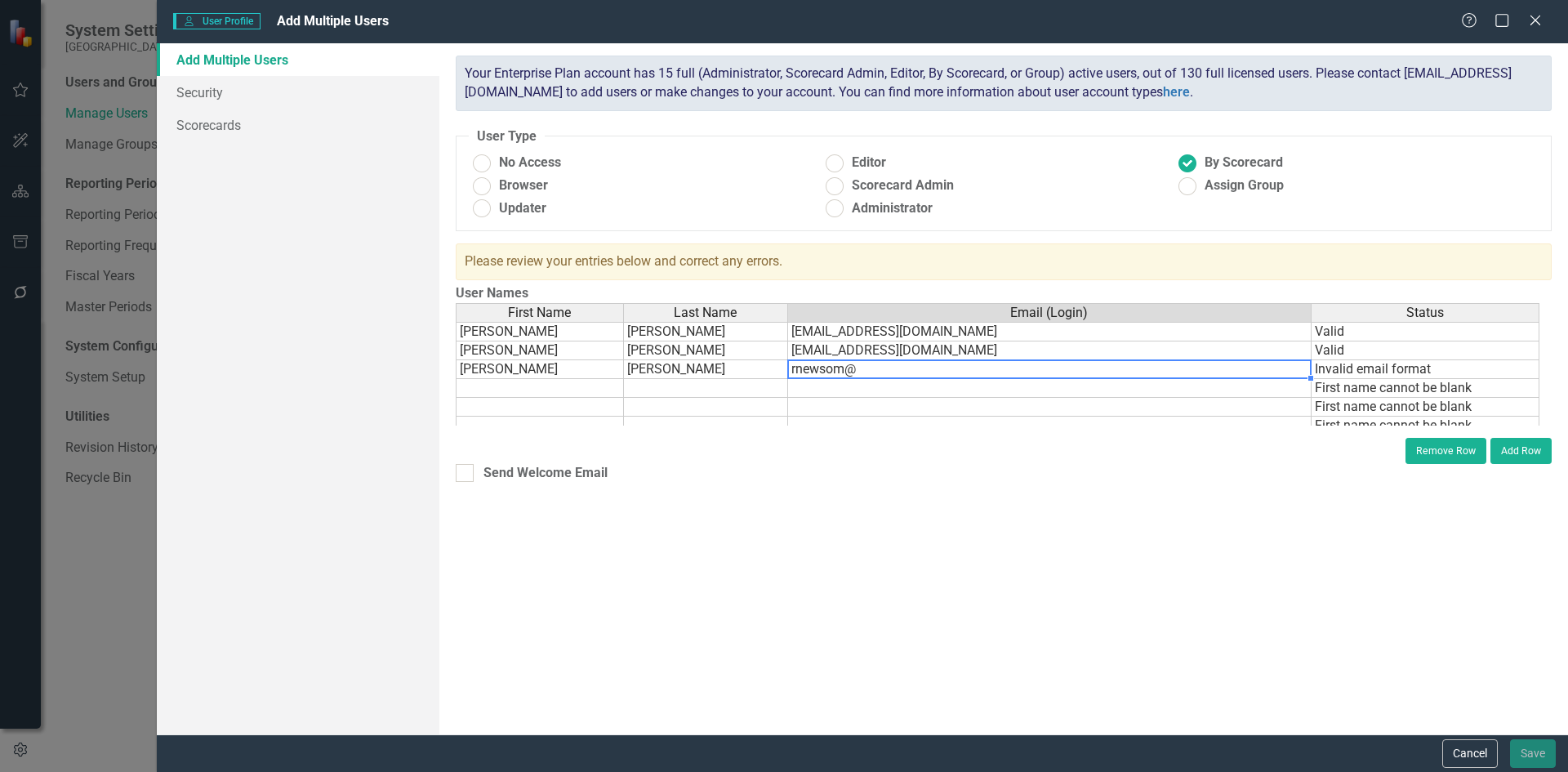
click at [456, 360] on div "First Name Last Name Email (Login) Status [PERSON_NAME] [EMAIL_ADDRESS][DOMAIN_…" at bounding box center [456, 398] width 0 height 189
click at [872, 371] on td "rnewsom@" at bounding box center [1050, 369] width 524 height 19
type textarea "[EMAIL_ADDRESS][DOMAIN_NAME]"
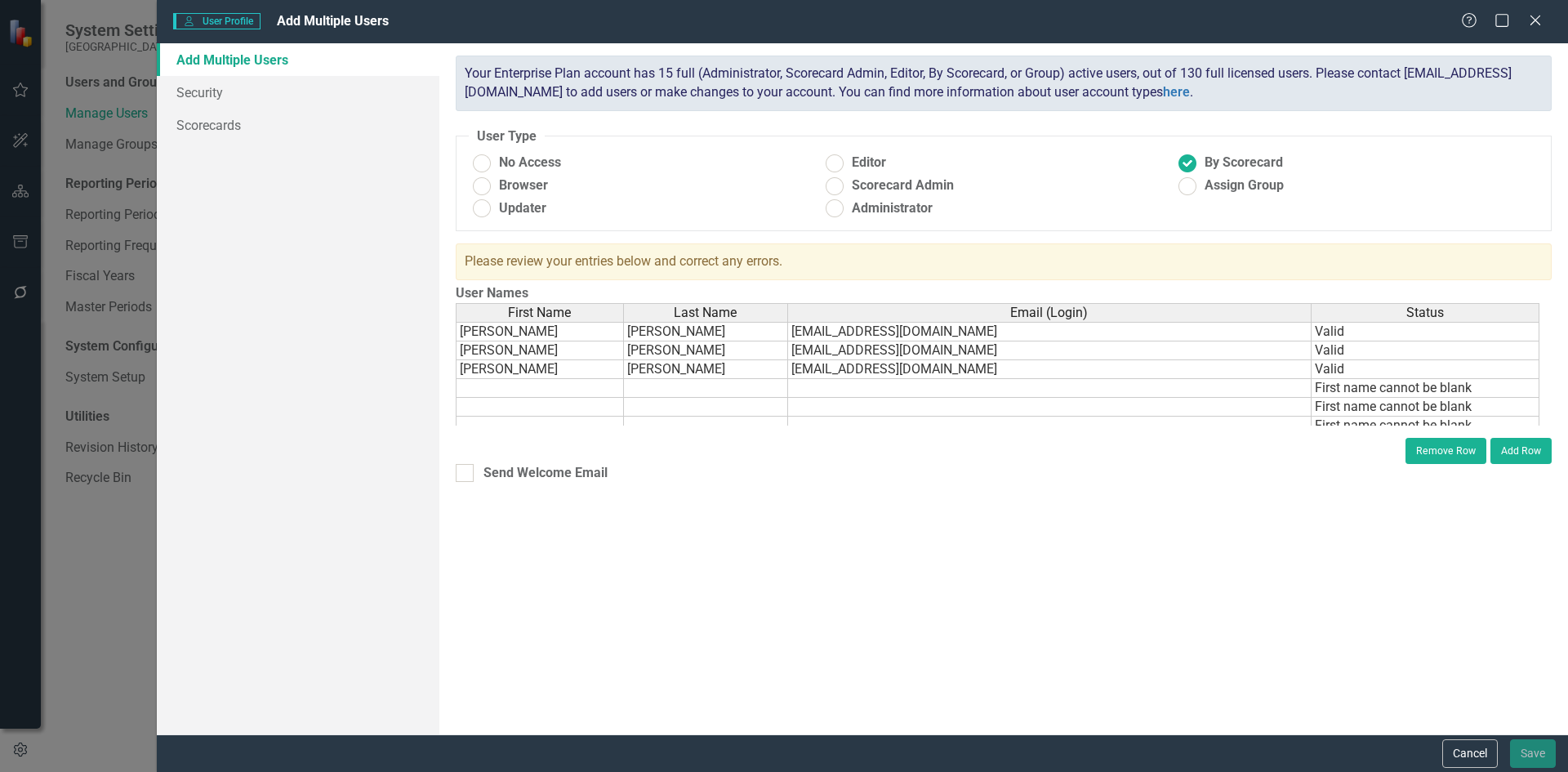
click at [1058, 544] on div "ClearPoint has a wealth of options to help you ensure that people only have acc…" at bounding box center [1004, 388] width 1128 height 691
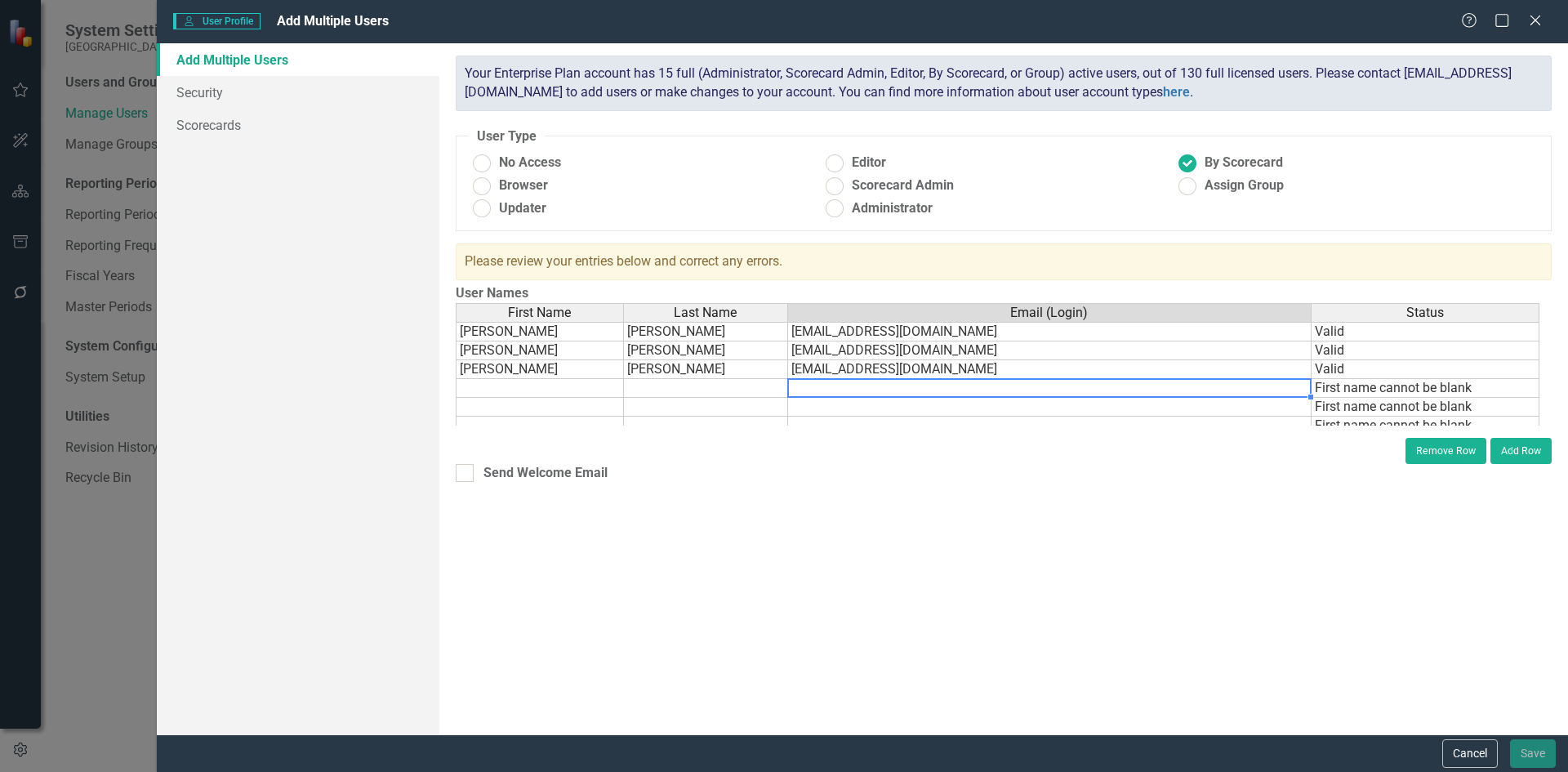
click at [1278, 392] on td at bounding box center [1050, 388] width 524 height 19
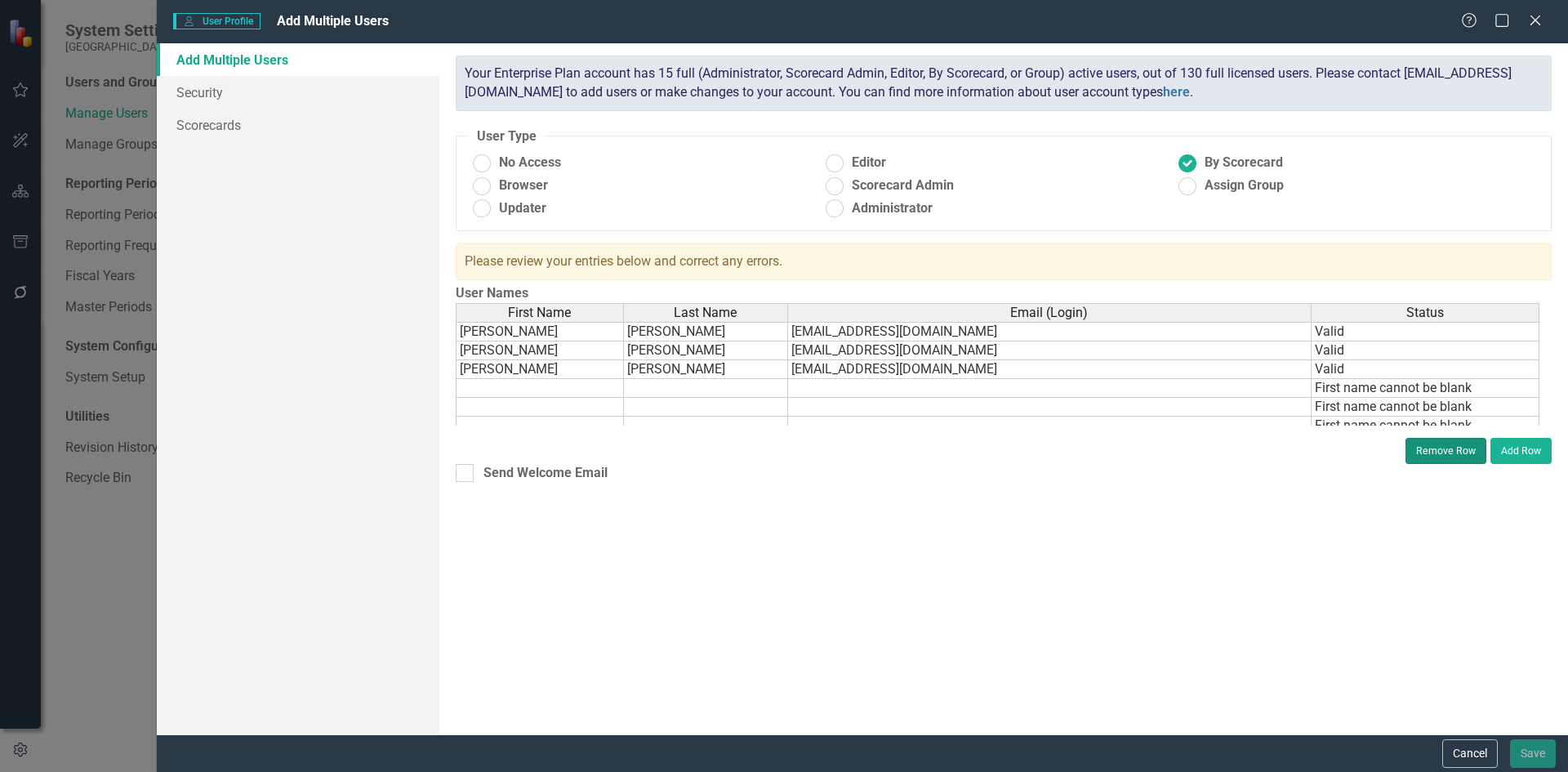
click at [1443, 449] on button "Remove Row" at bounding box center [1446, 451] width 81 height 26
click at [1279, 392] on td at bounding box center [1050, 388] width 524 height 19
click at [1436, 450] on button "Remove Row" at bounding box center [1446, 451] width 81 height 26
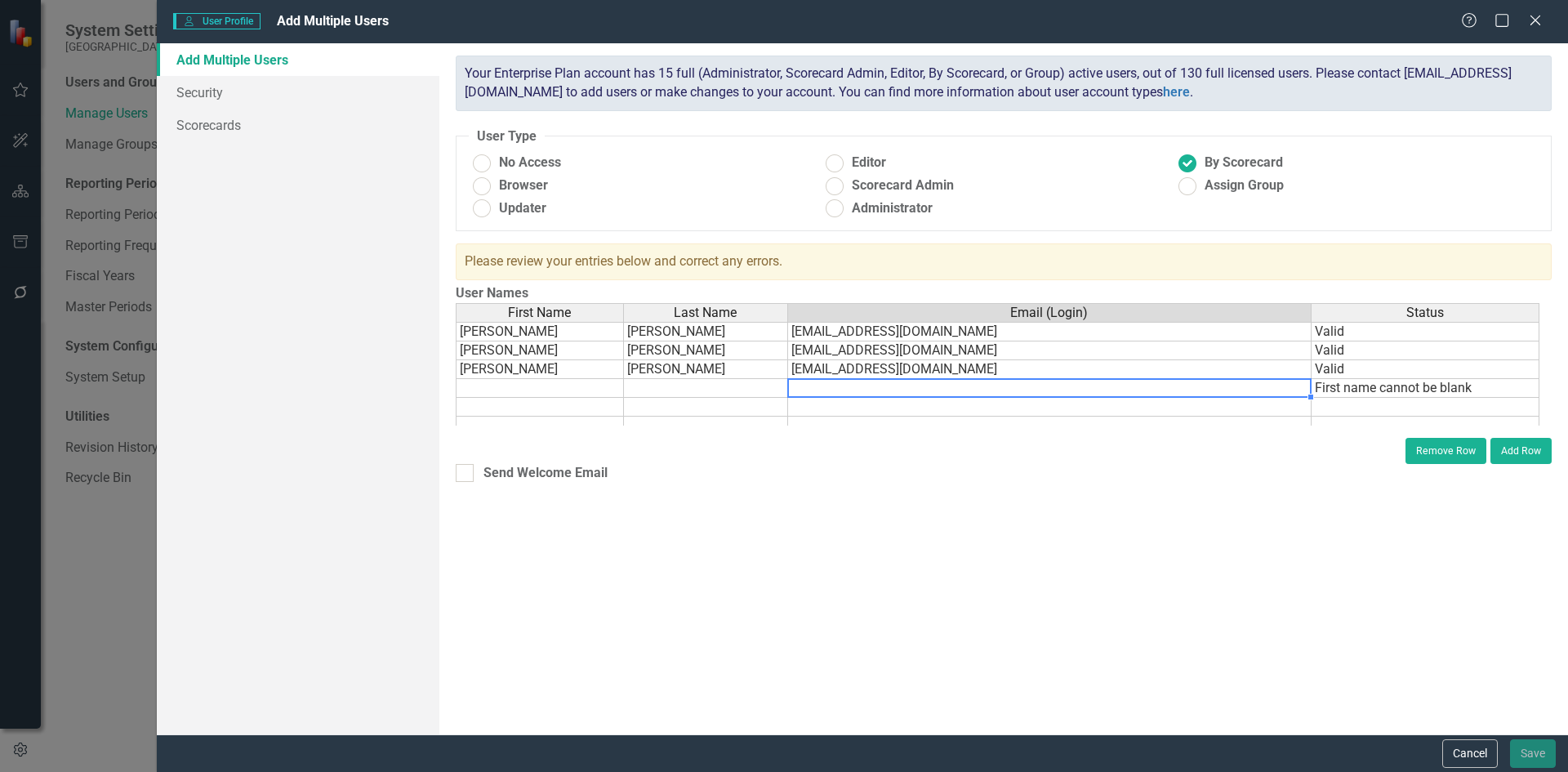
click at [1264, 390] on td at bounding box center [1050, 388] width 524 height 19
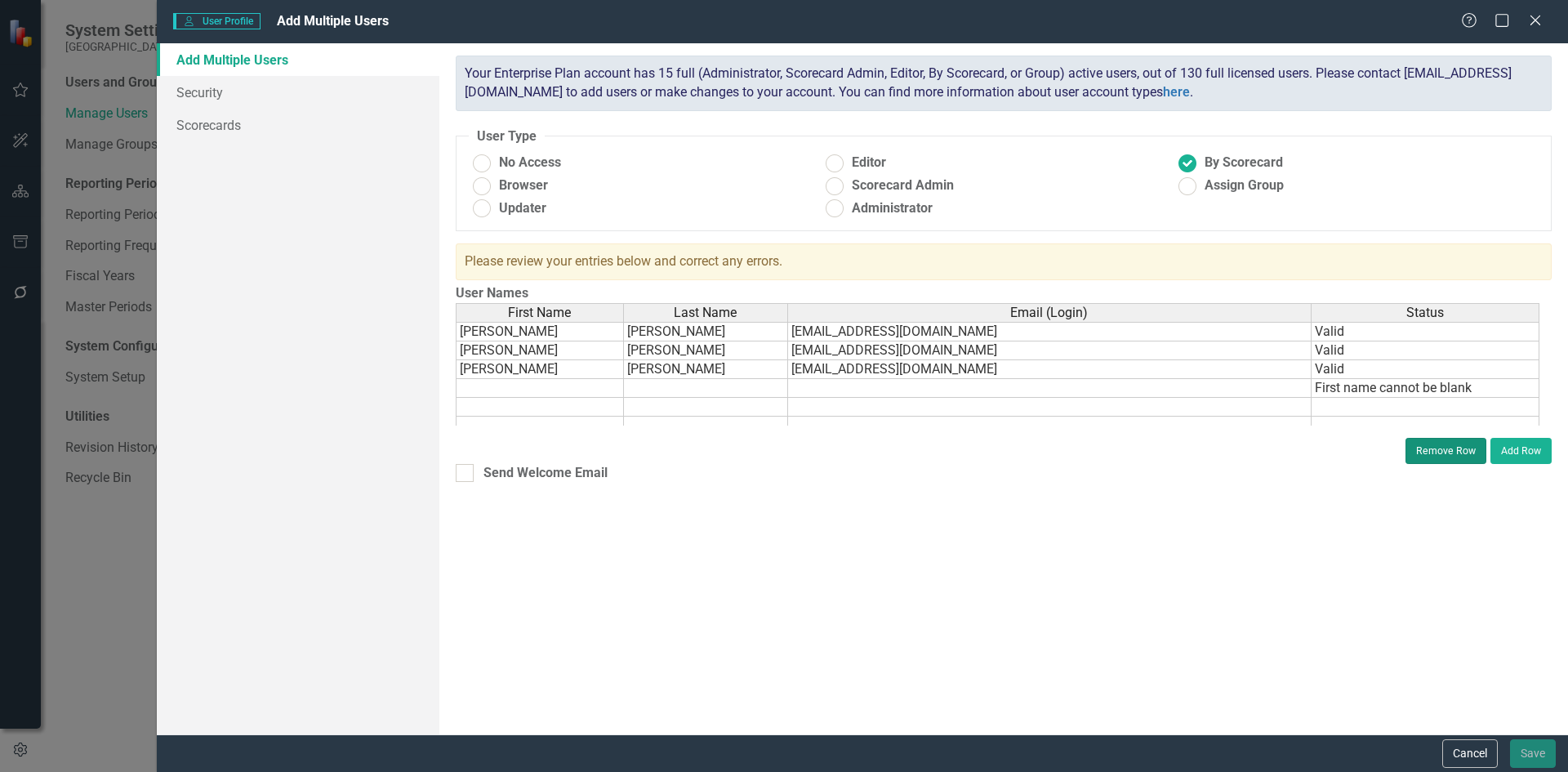
click at [1428, 449] on button "Remove Row" at bounding box center [1446, 451] width 81 height 26
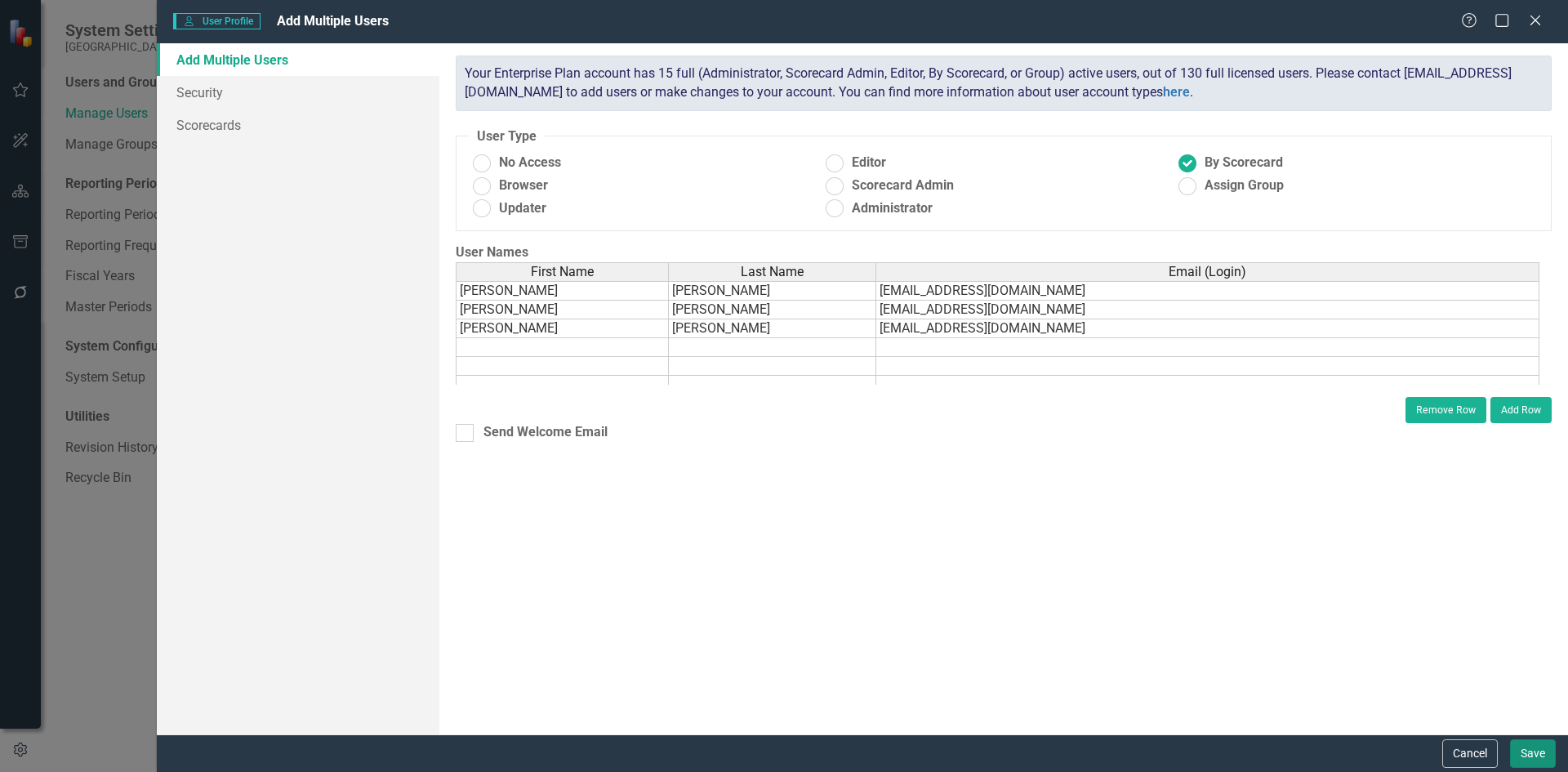
click at [1541, 755] on button "Save" at bounding box center [1532, 753] width 46 height 28
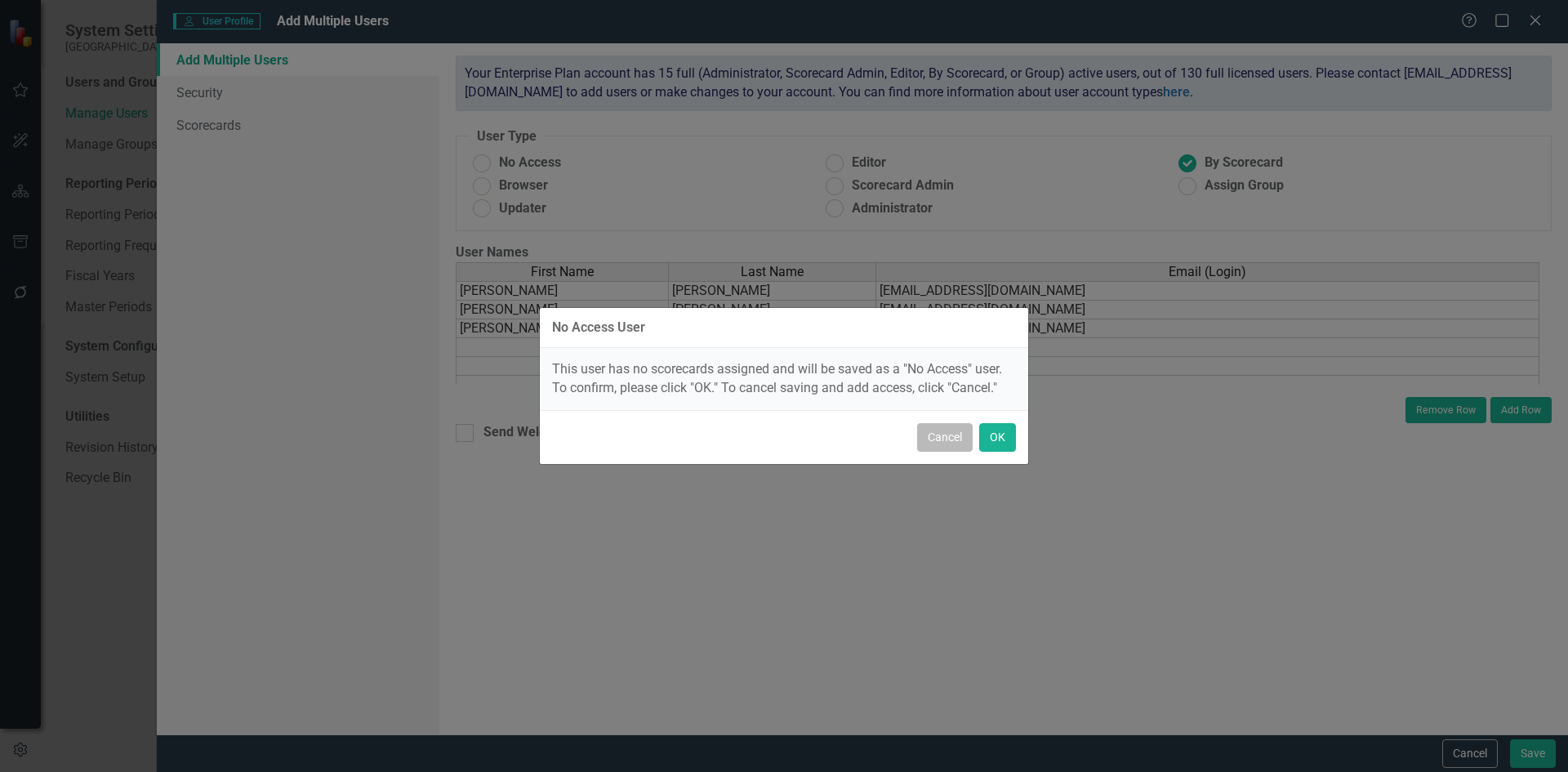
click at [929, 441] on button "Cancel" at bounding box center [945, 437] width 56 height 28
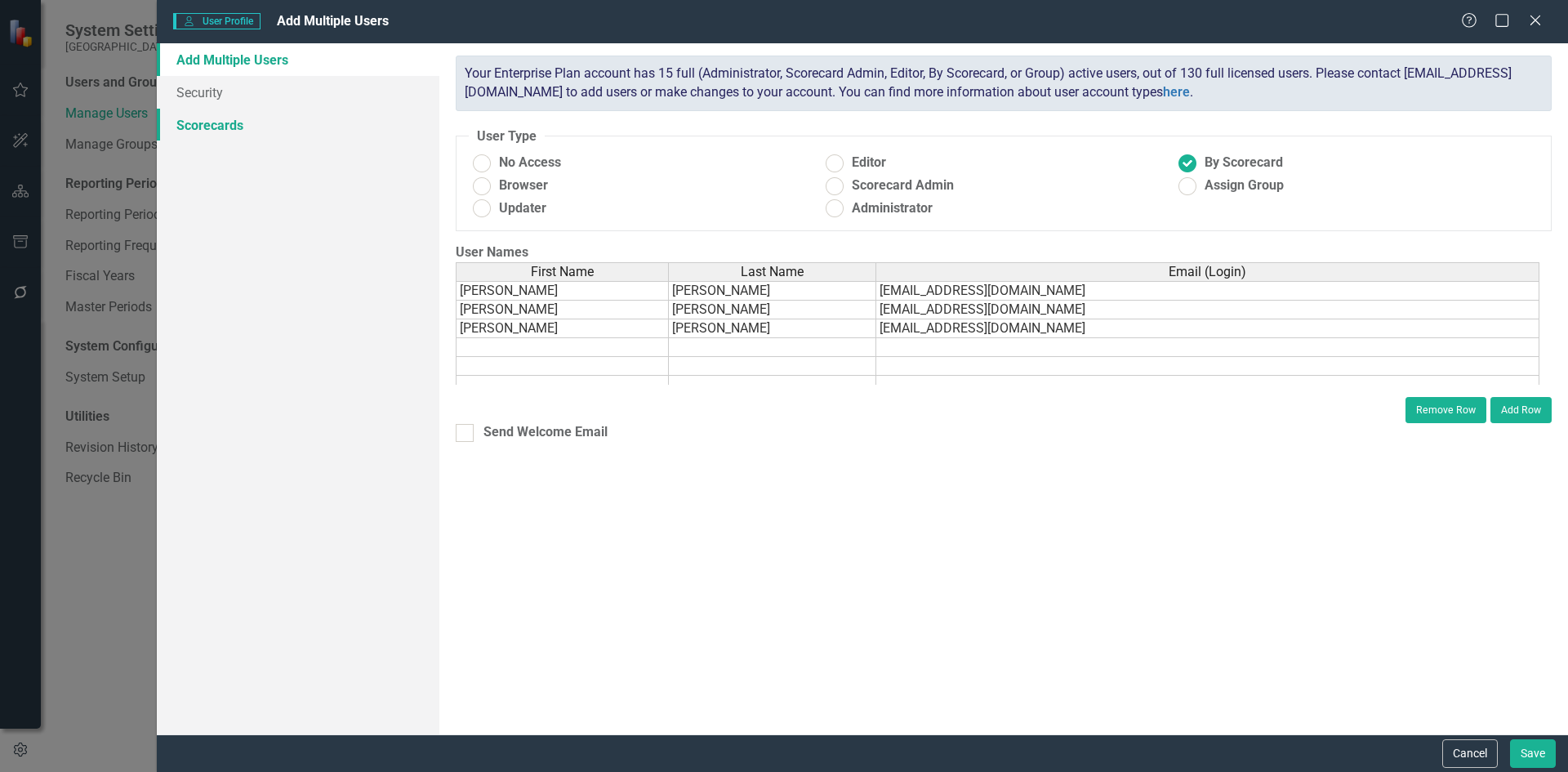
click at [220, 126] on link "Scorecards" at bounding box center [298, 125] width 283 height 33
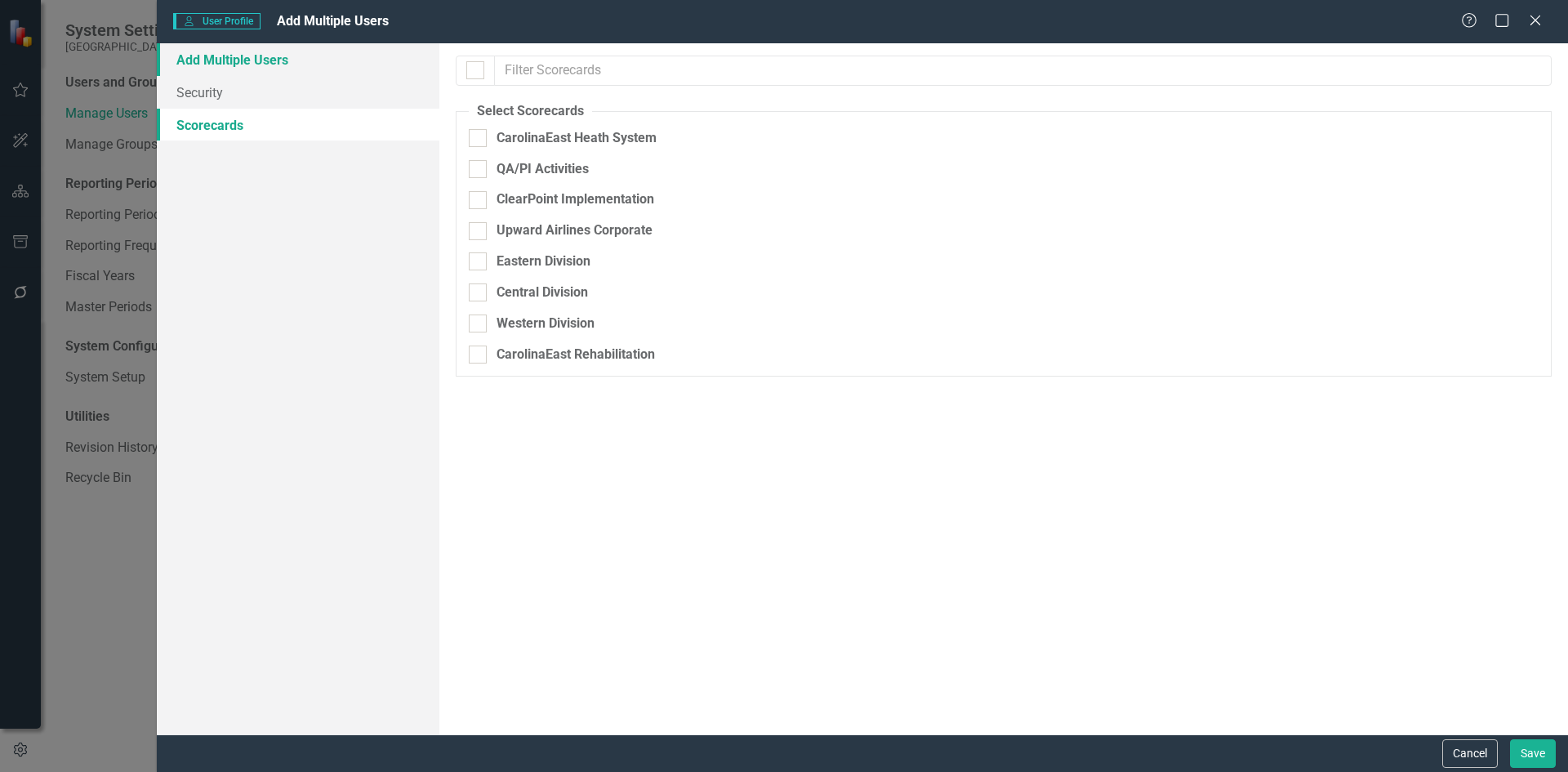
click at [226, 65] on link "Add Multiple Users" at bounding box center [298, 59] width 283 height 33
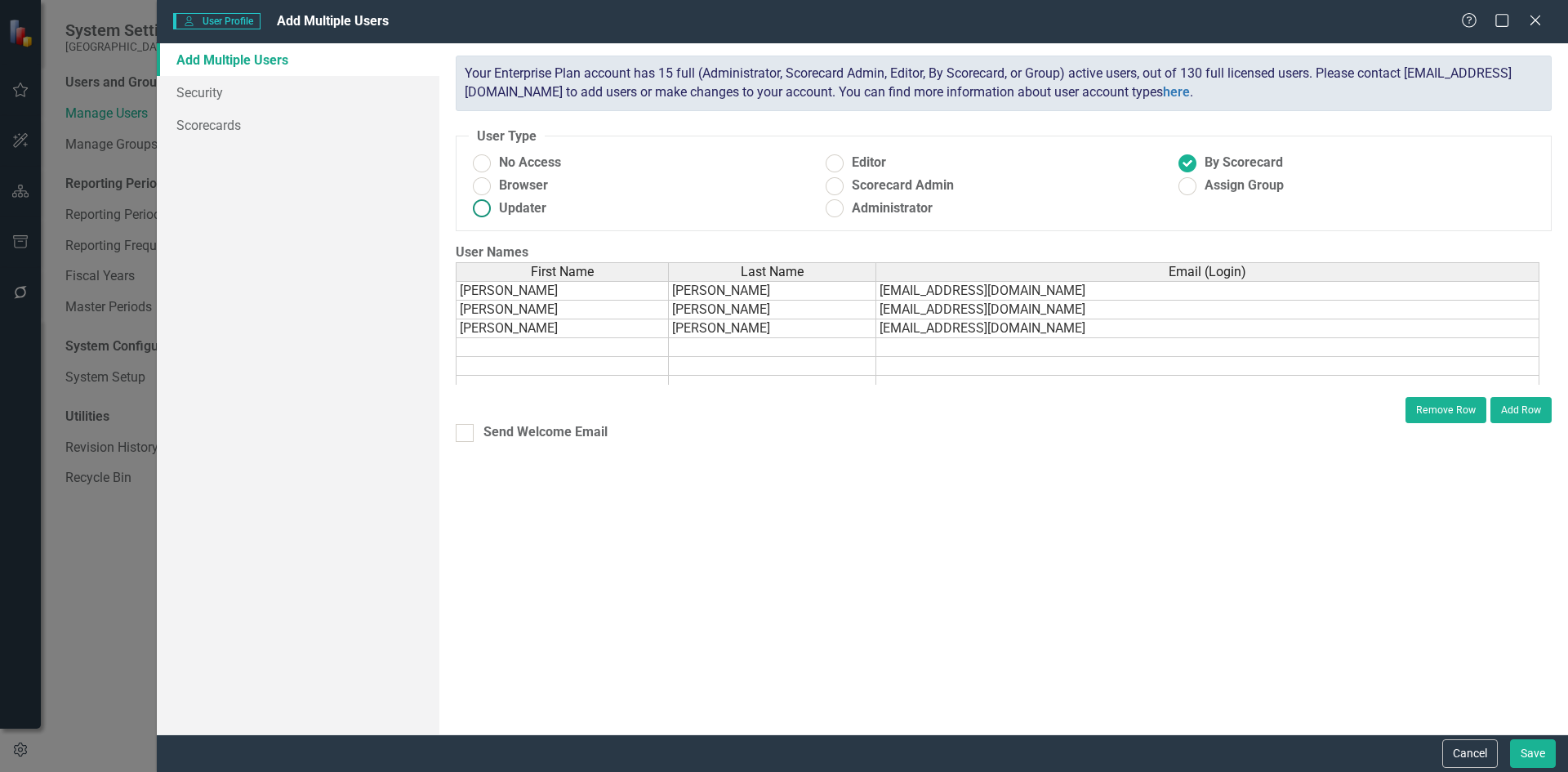
click at [492, 209] on ins at bounding box center [481, 208] width 25 height 25
click at [492, 209] on input "Updater" at bounding box center [481, 208] width 25 height 25
radio input "true"
click at [1541, 756] on button "Save" at bounding box center [1532, 753] width 46 height 28
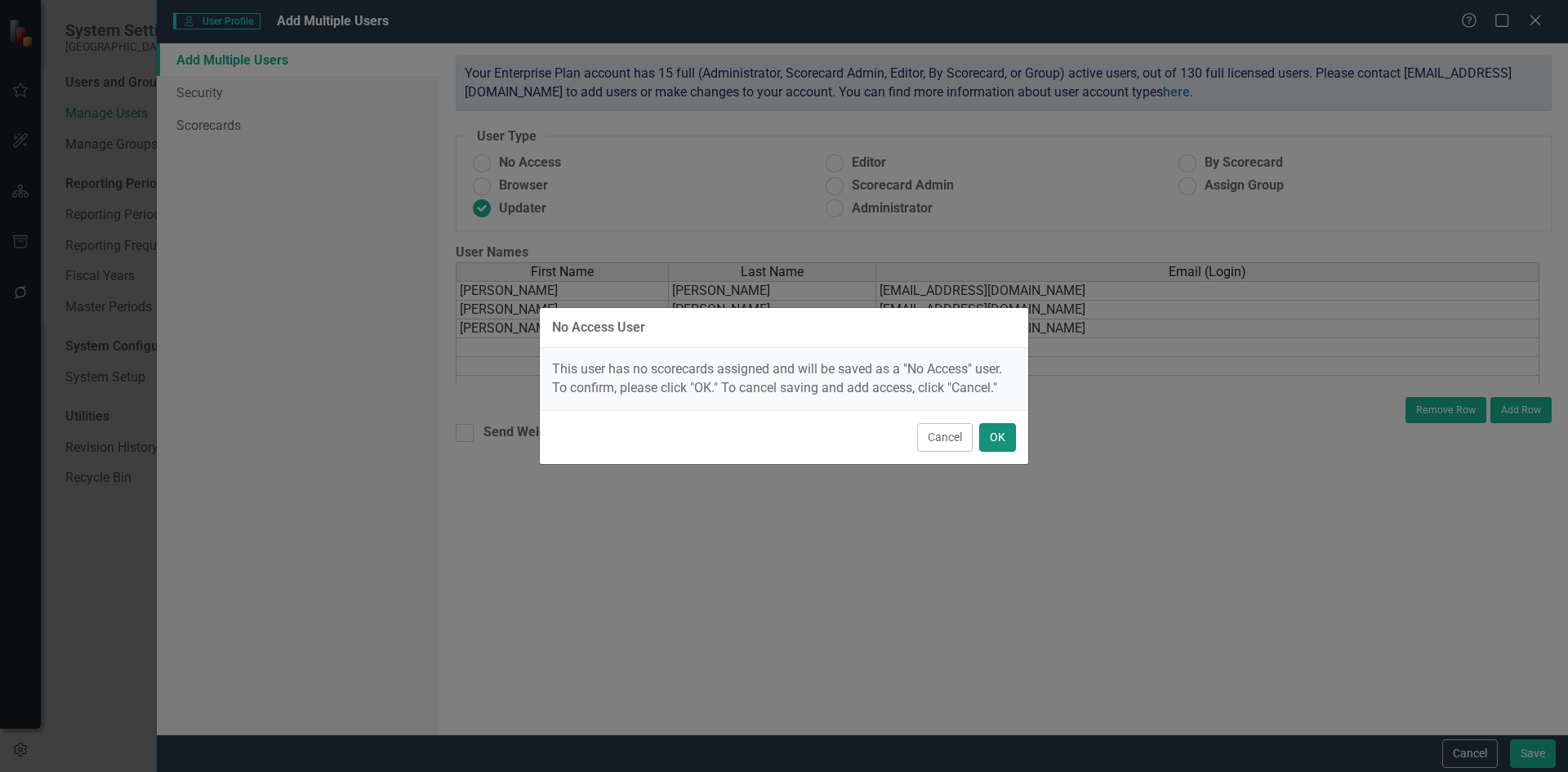
click at [998, 445] on button "OK" at bounding box center [997, 437] width 37 height 28
radio input "true"
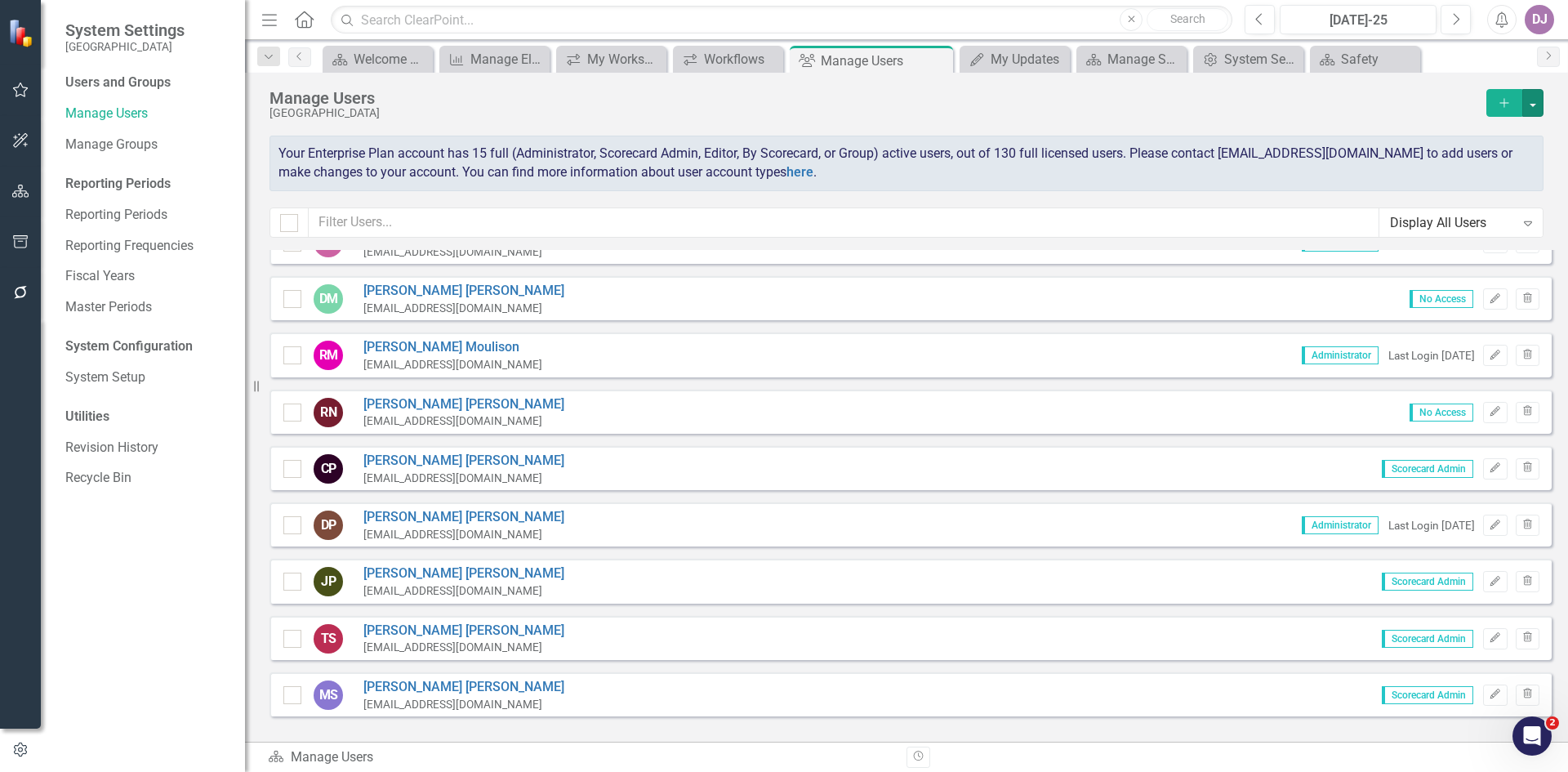
scroll to position [427, 0]
click at [1489, 410] on icon "Edit" at bounding box center [1495, 410] width 12 height 9
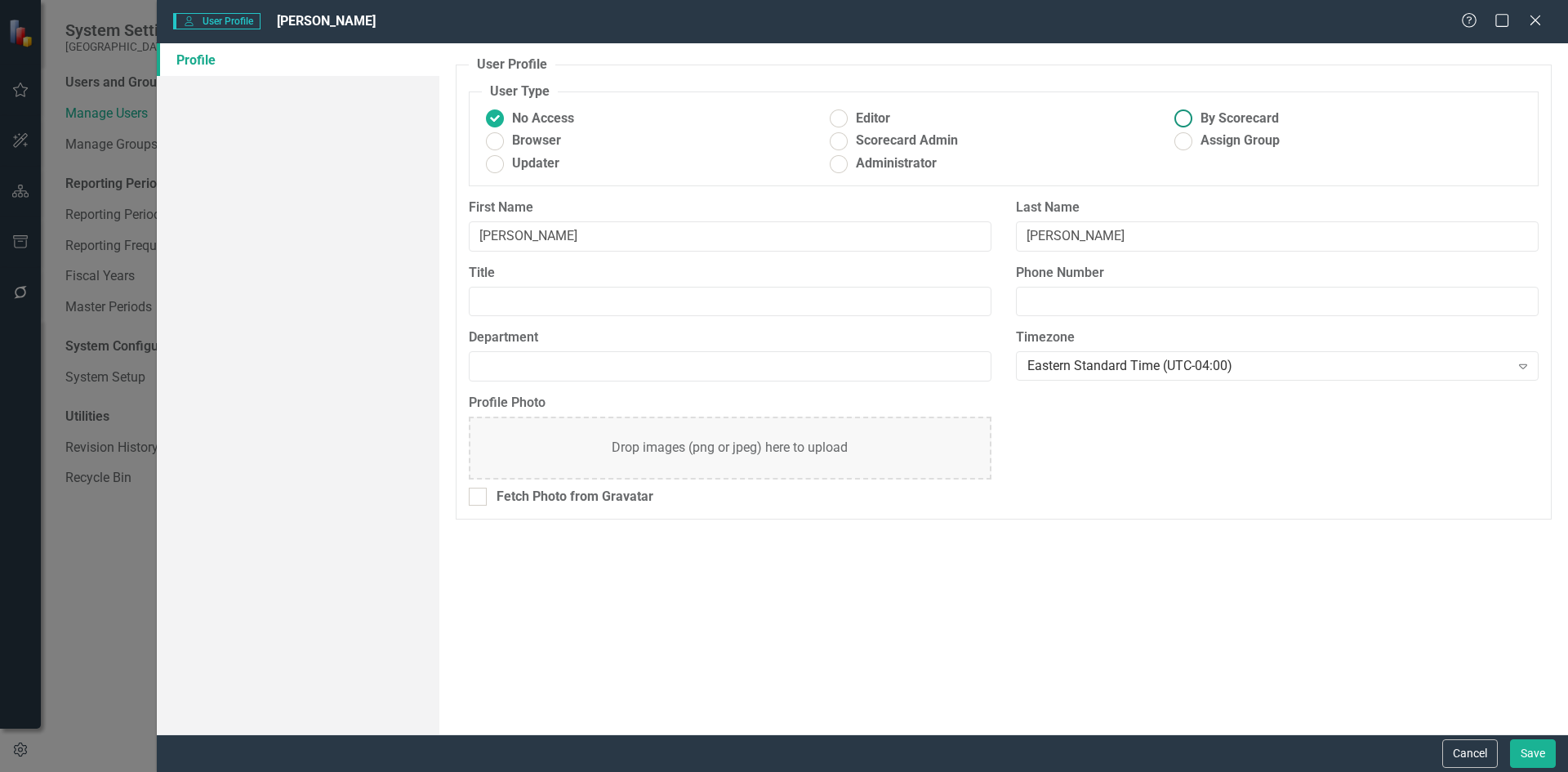
click at [1186, 118] on ins at bounding box center [1183, 119] width 25 height 25
click at [1186, 118] on input "By Scorecard" at bounding box center [1183, 119] width 25 height 25
radio input "true"
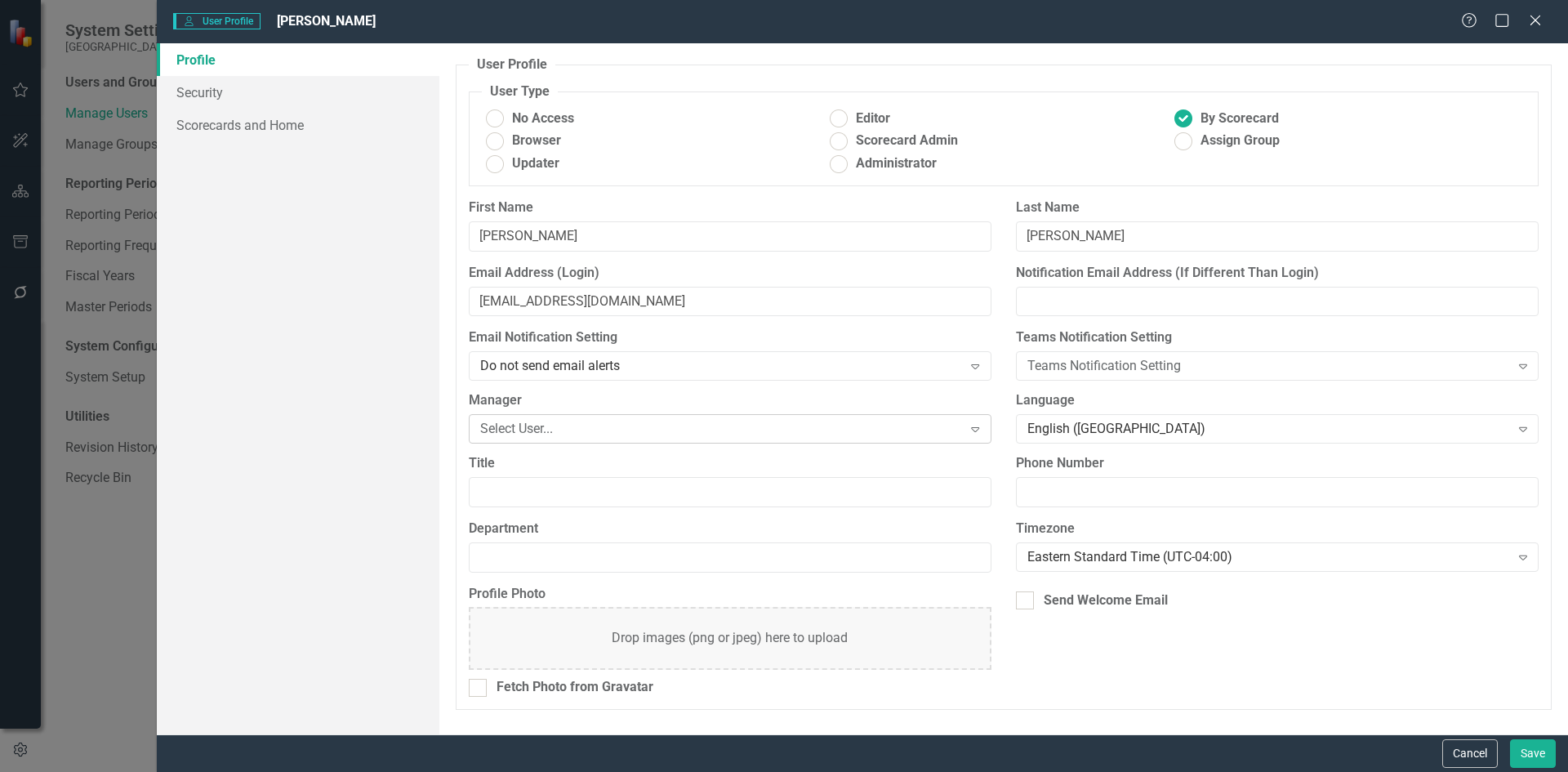
click at [969, 427] on icon "Expand" at bounding box center [975, 429] width 16 height 13
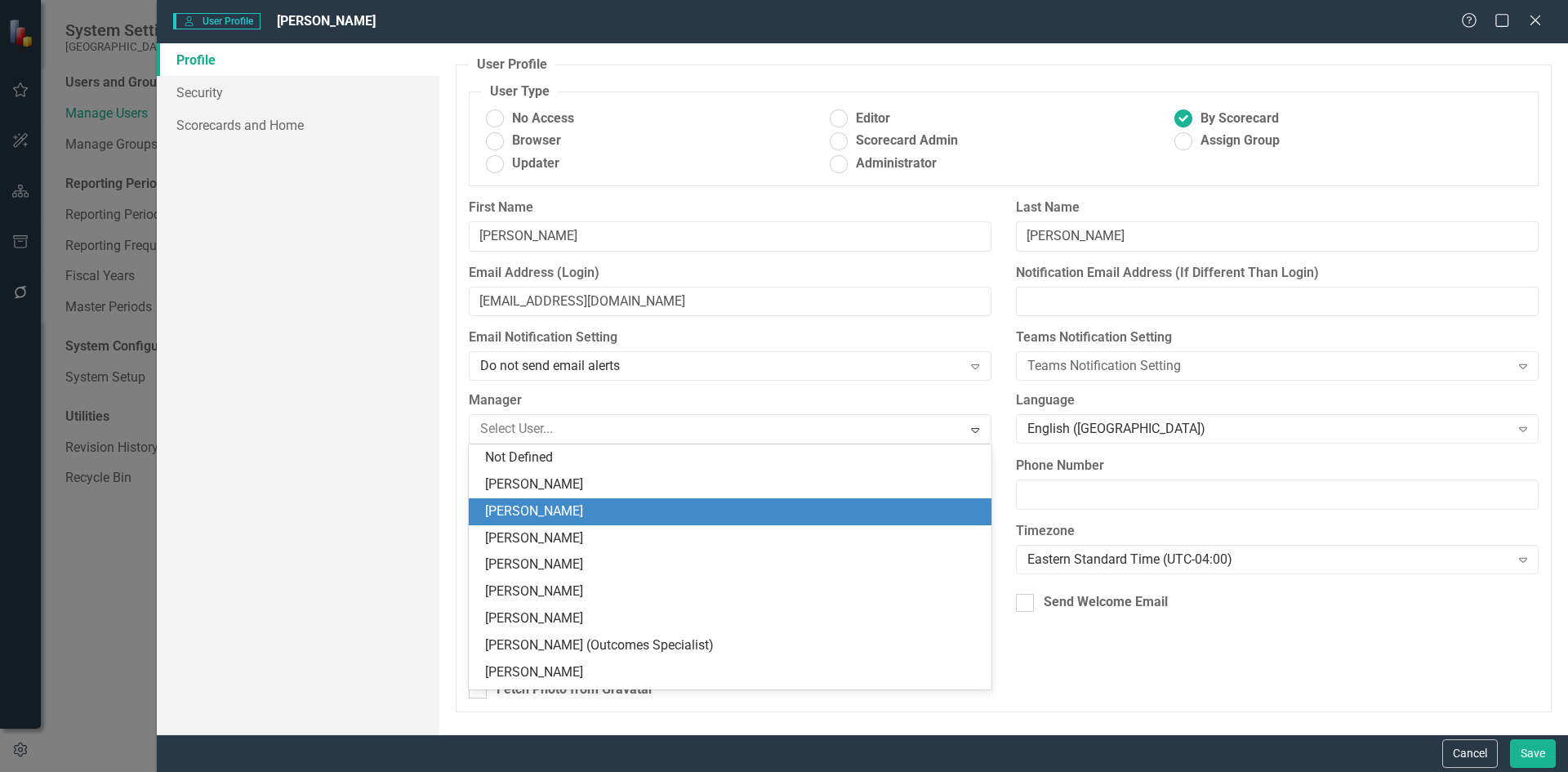
click at [597, 509] on div "[PERSON_NAME]" at bounding box center [733, 512] width 496 height 19
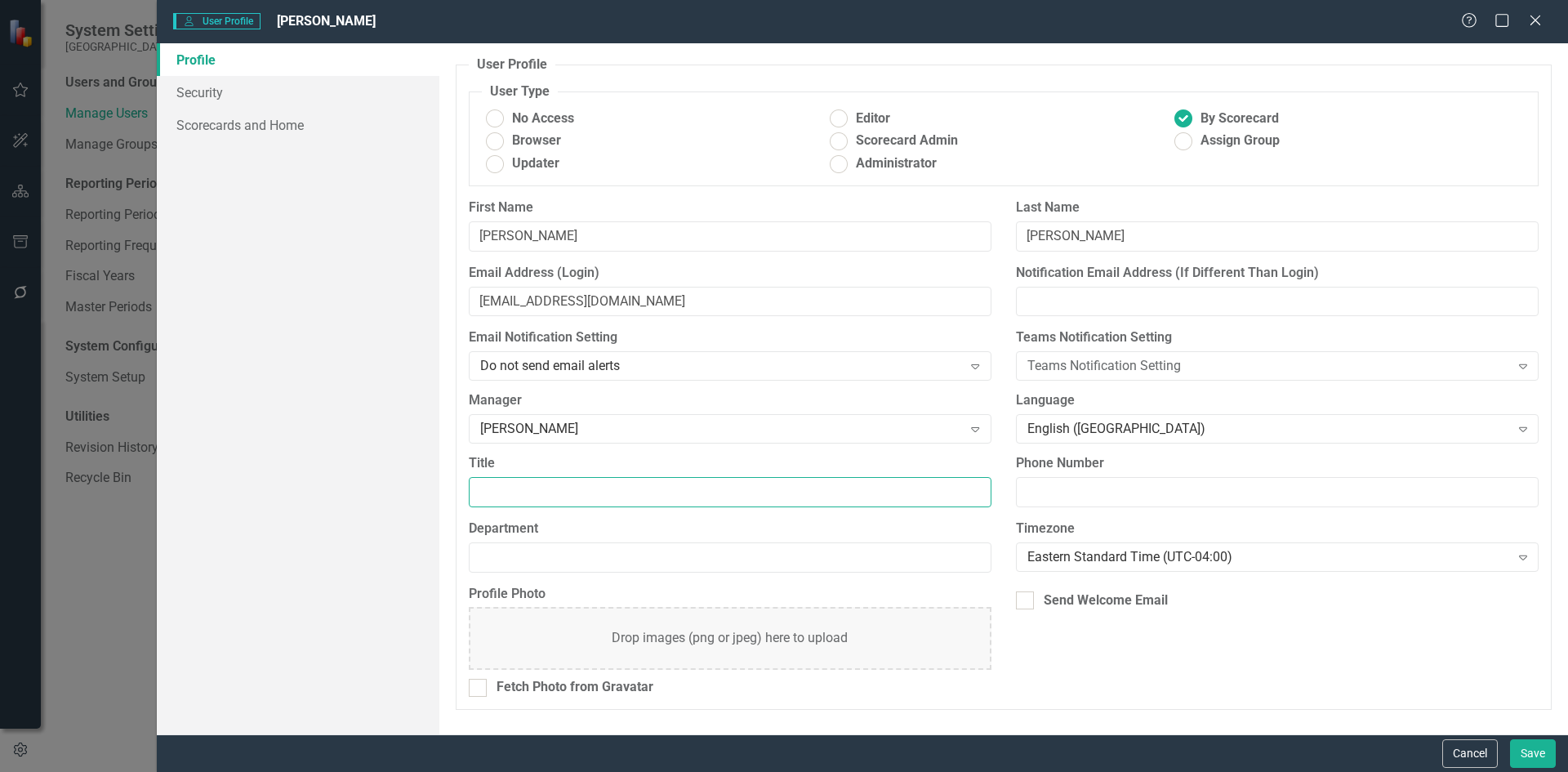
click at [634, 500] on input "Title" at bounding box center [730, 491] width 523 height 30
type input "Director Rehabilitation"
click at [633, 554] on input "Department" at bounding box center [730, 556] width 523 height 30
type input "Rehabilitation"
click at [1113, 680] on div "Profile Photo Drop images (png or jpeg) here to upload Fetch Photo from Gravata…" at bounding box center [1004, 647] width 1094 height 125
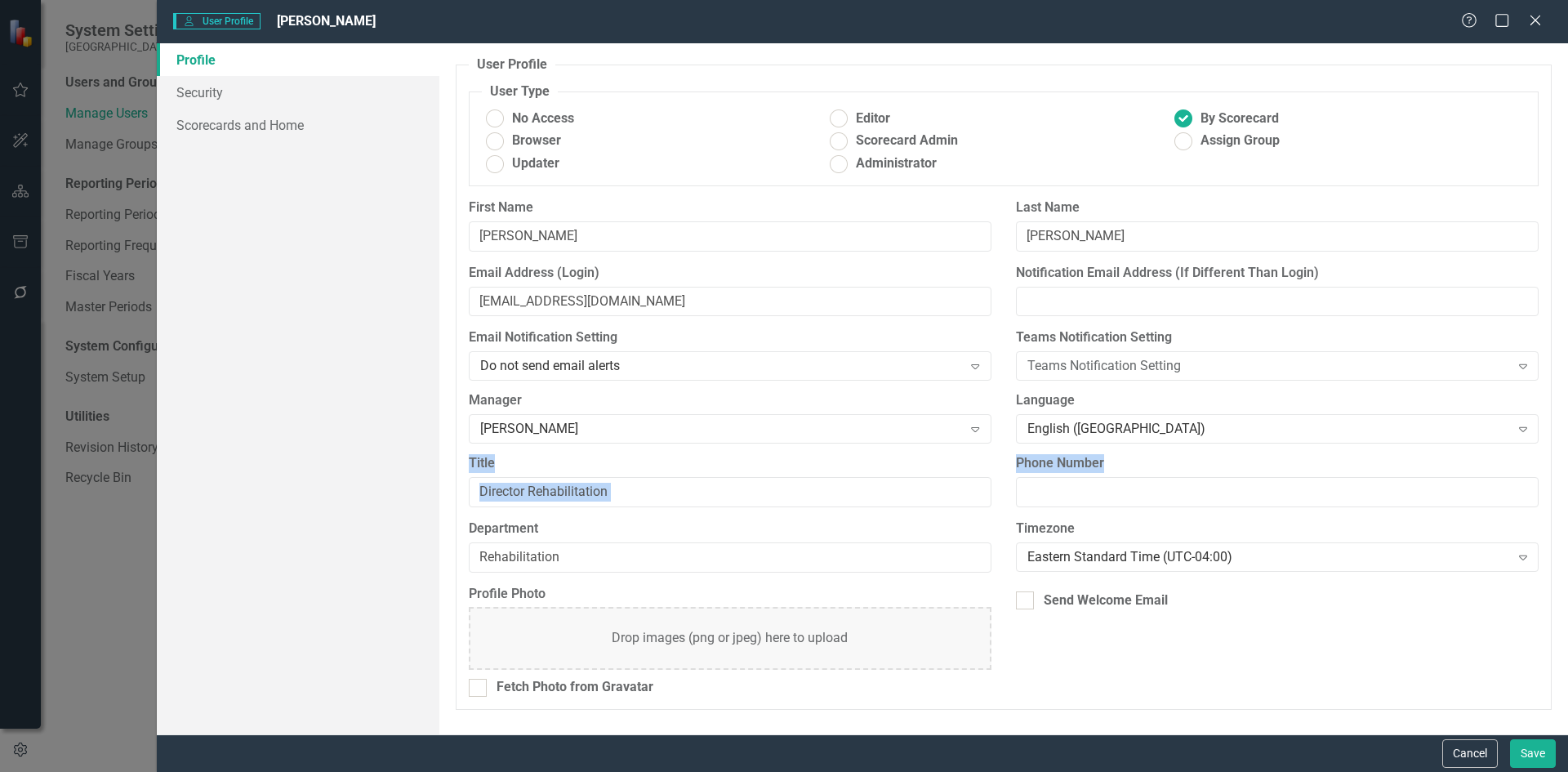
drag, startPoint x: 1558, startPoint y: 416, endPoint x: 1567, endPoint y: 511, distance: 95.4
click at [1567, 511] on div "User Profile ClearPoint has a wealth of options to help you ensure that people …" at bounding box center [1004, 388] width 1128 height 691
click at [1527, 365] on icon "Expand" at bounding box center [1522, 365] width 16 height 13
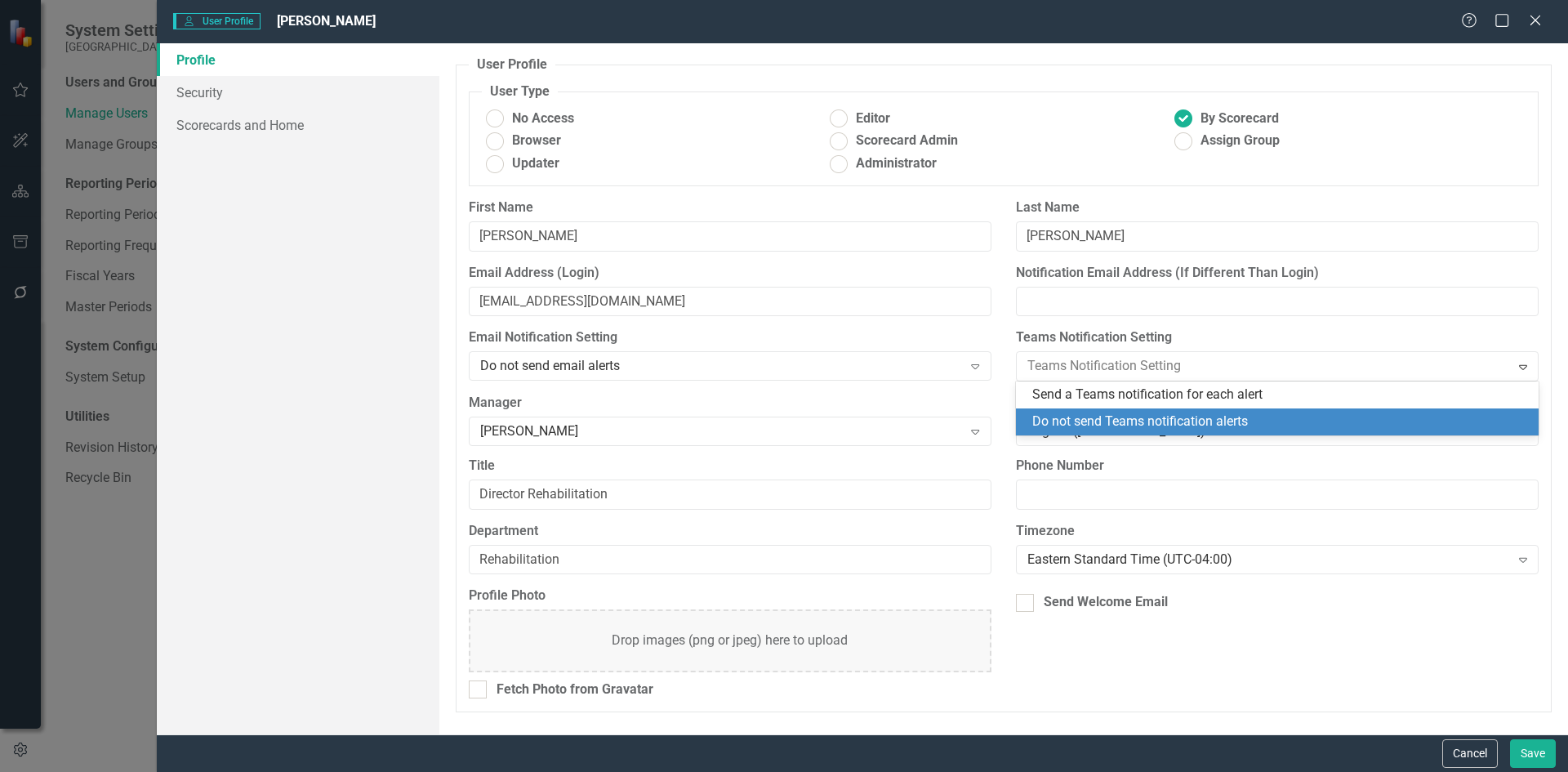
click at [1202, 422] on div "Do not send Teams notification alerts" at bounding box center [1280, 422] width 496 height 19
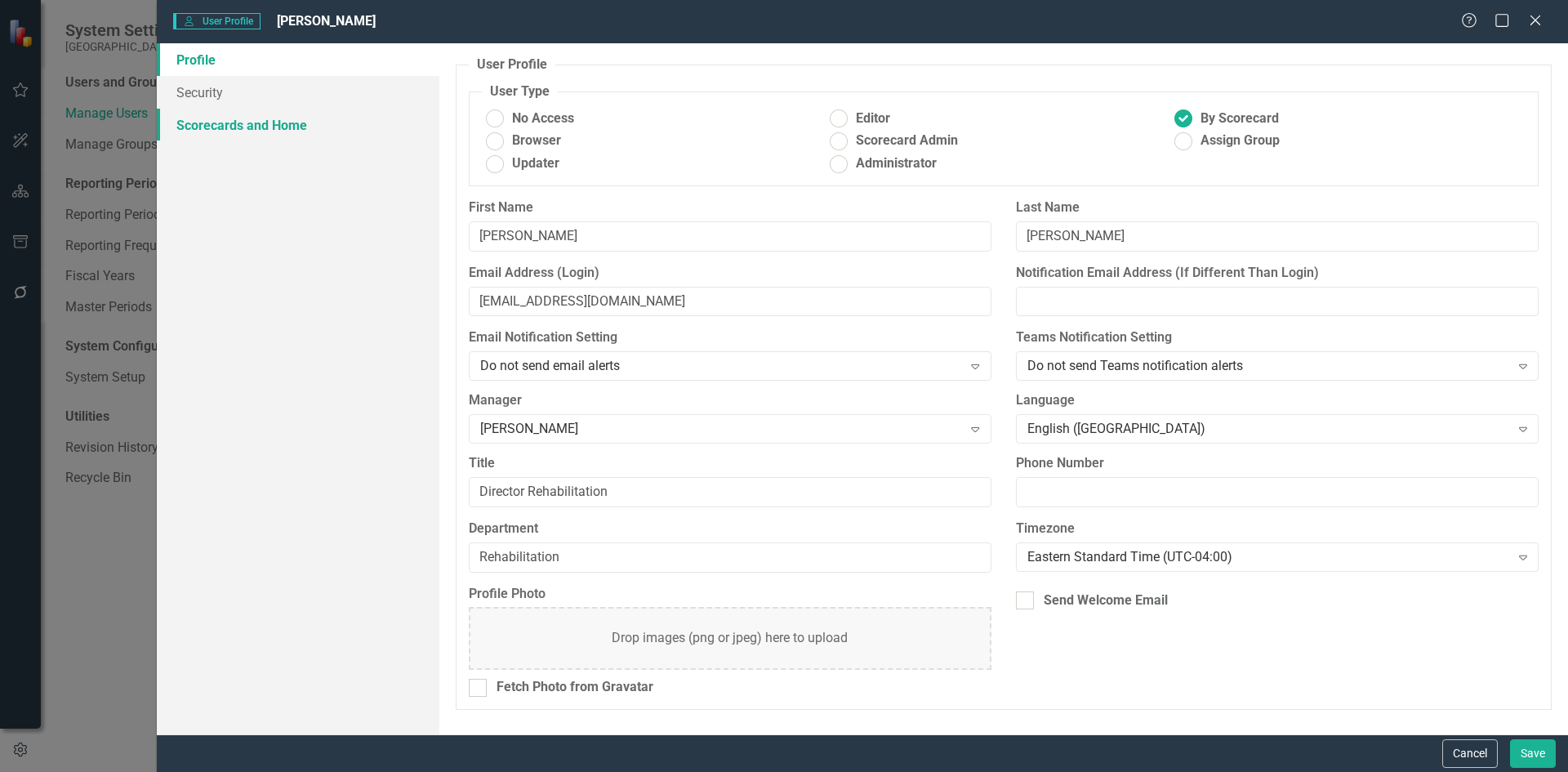
click at [252, 119] on link "Scorecards and Home" at bounding box center [298, 125] width 283 height 33
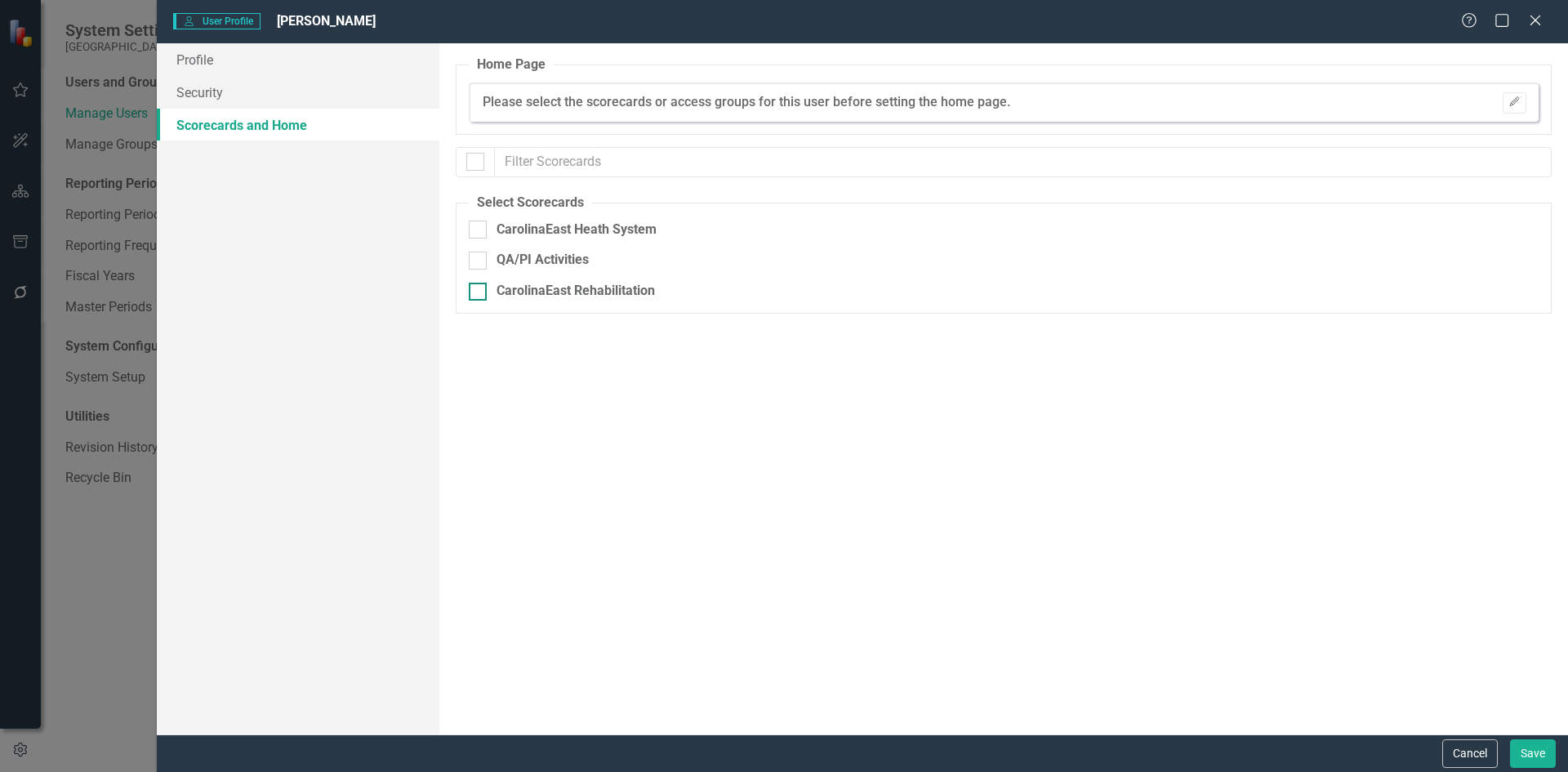
click at [479, 291] on div at bounding box center [477, 291] width 18 height 18
click at [479, 291] on input "CarolinaEast Rehabilitation" at bounding box center [474, 288] width 10 height 10
checkbox input "true"
click at [1517, 757] on button "Save" at bounding box center [1532, 753] width 46 height 28
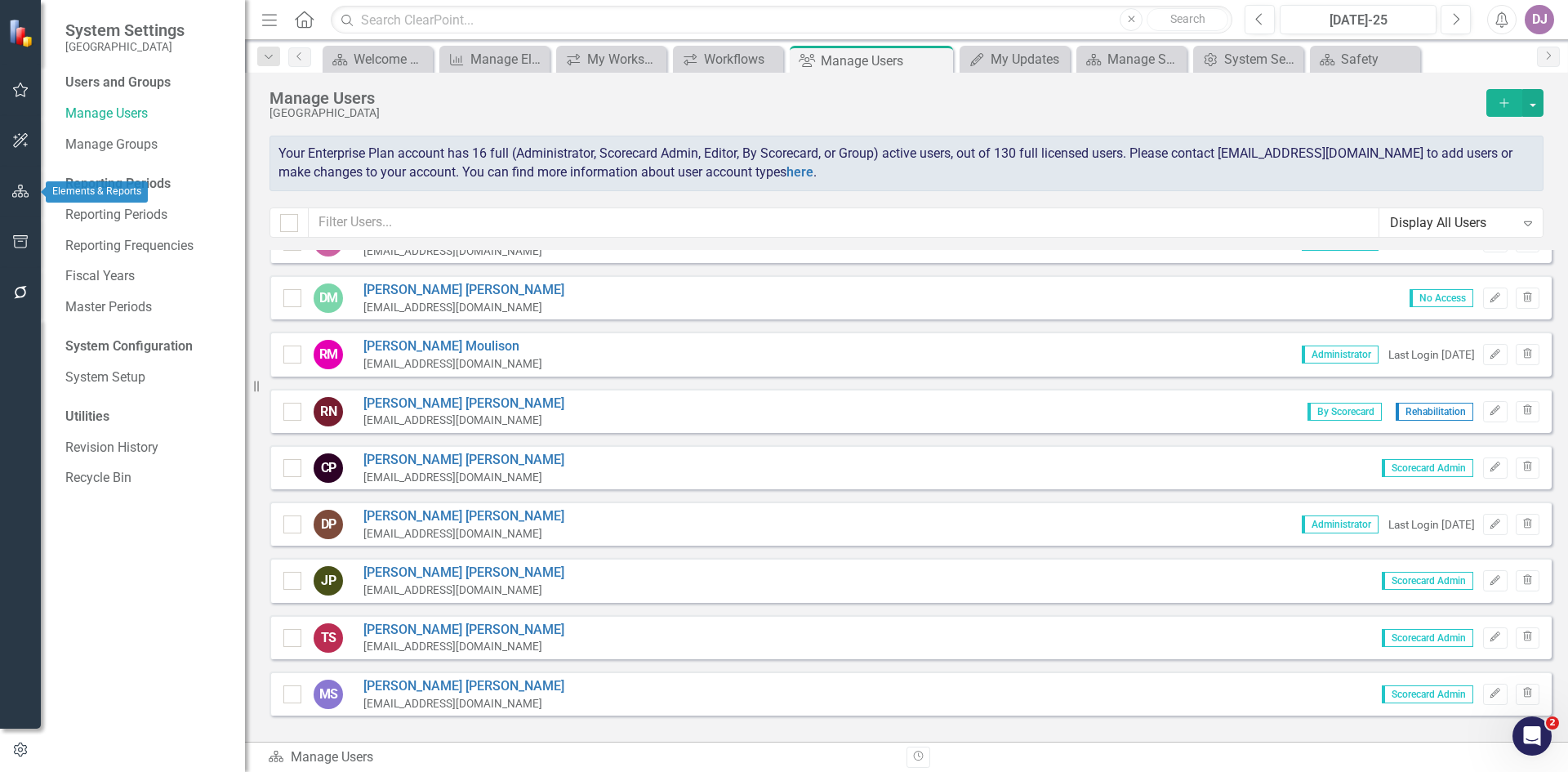
click at [26, 198] on button "button" at bounding box center [21, 192] width 37 height 34
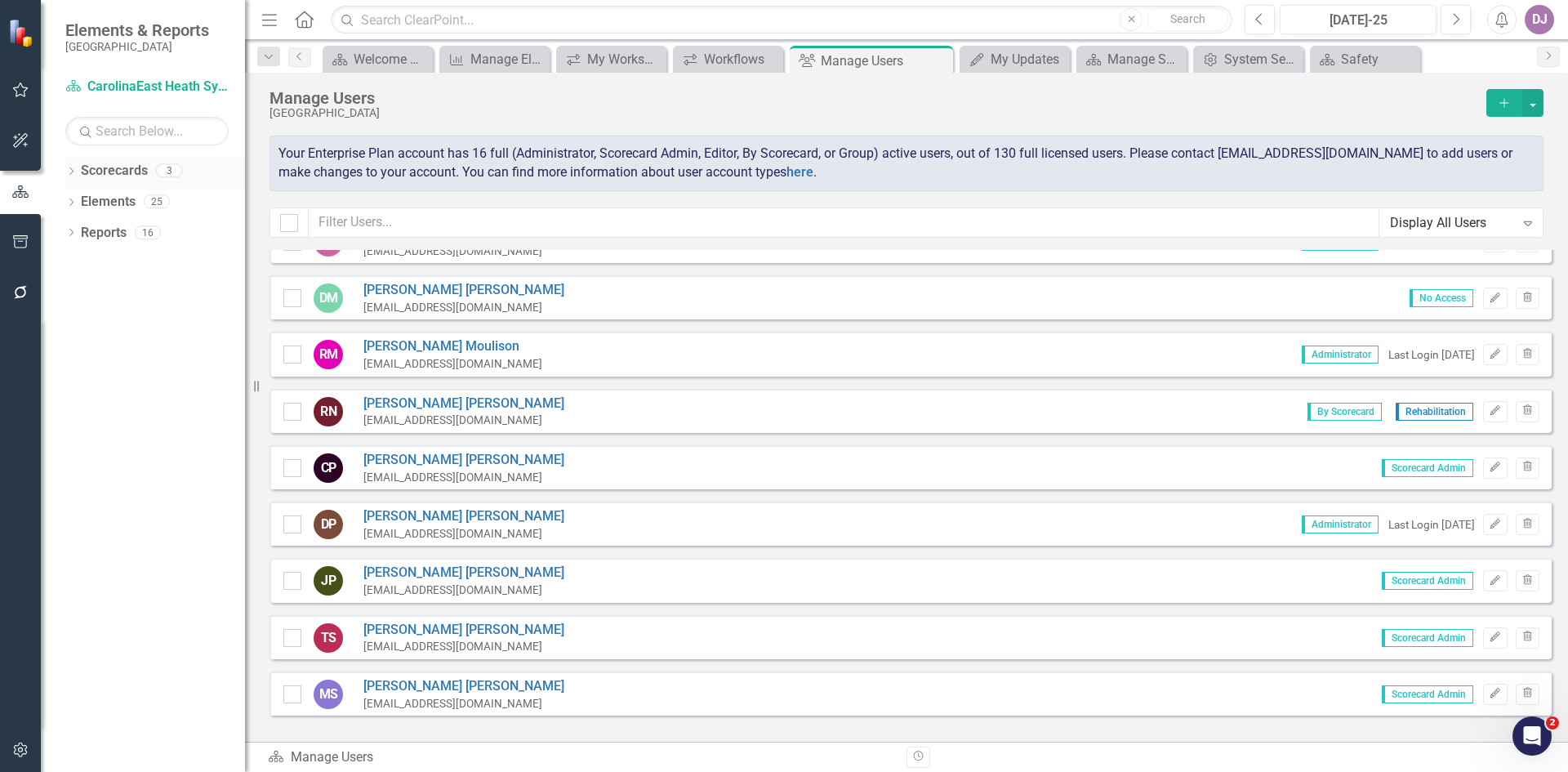
click at [133, 173] on link "Scorecards" at bounding box center [114, 171] width 67 height 19
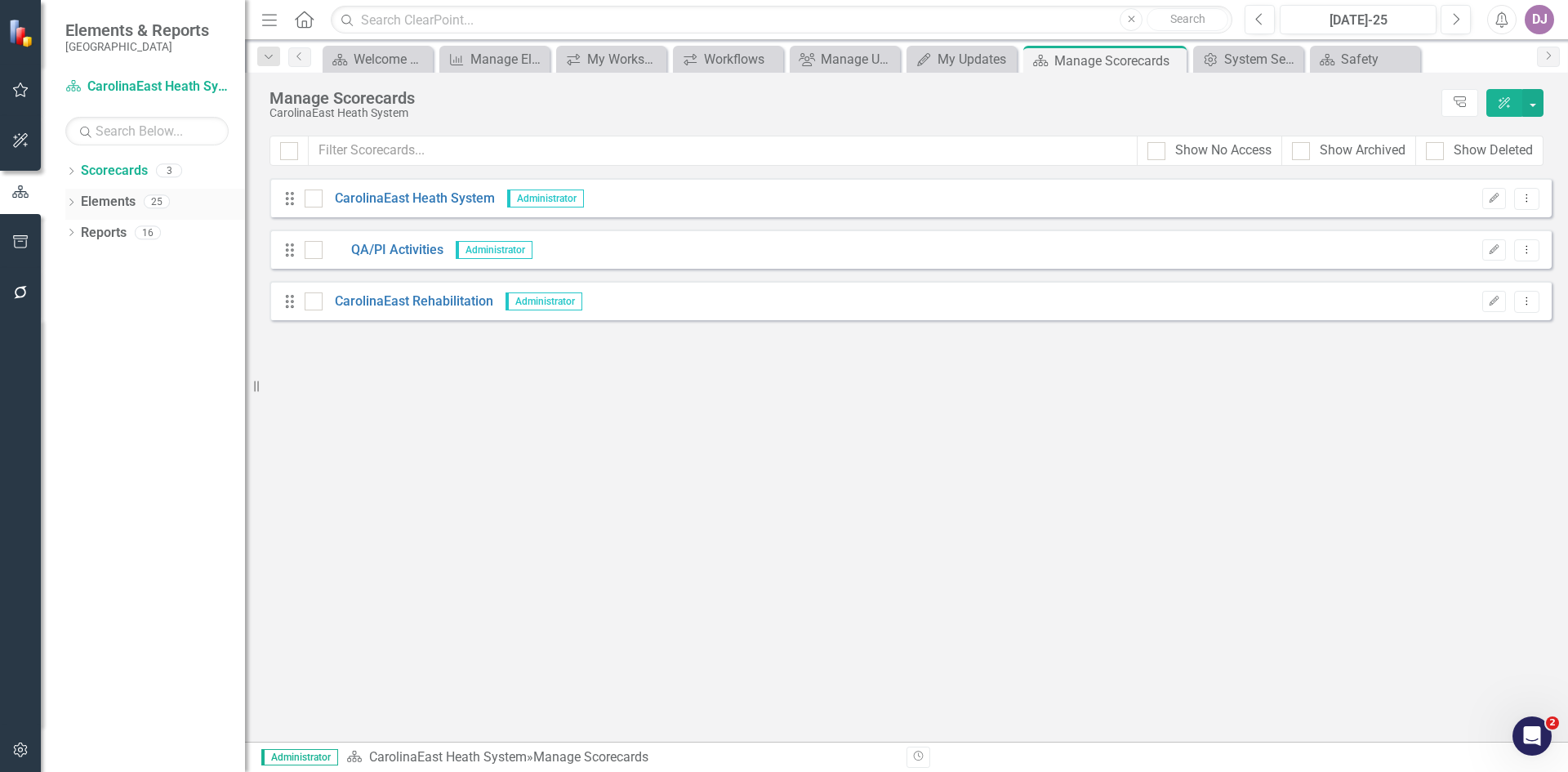
click at [110, 206] on link "Elements" at bounding box center [108, 202] width 55 height 19
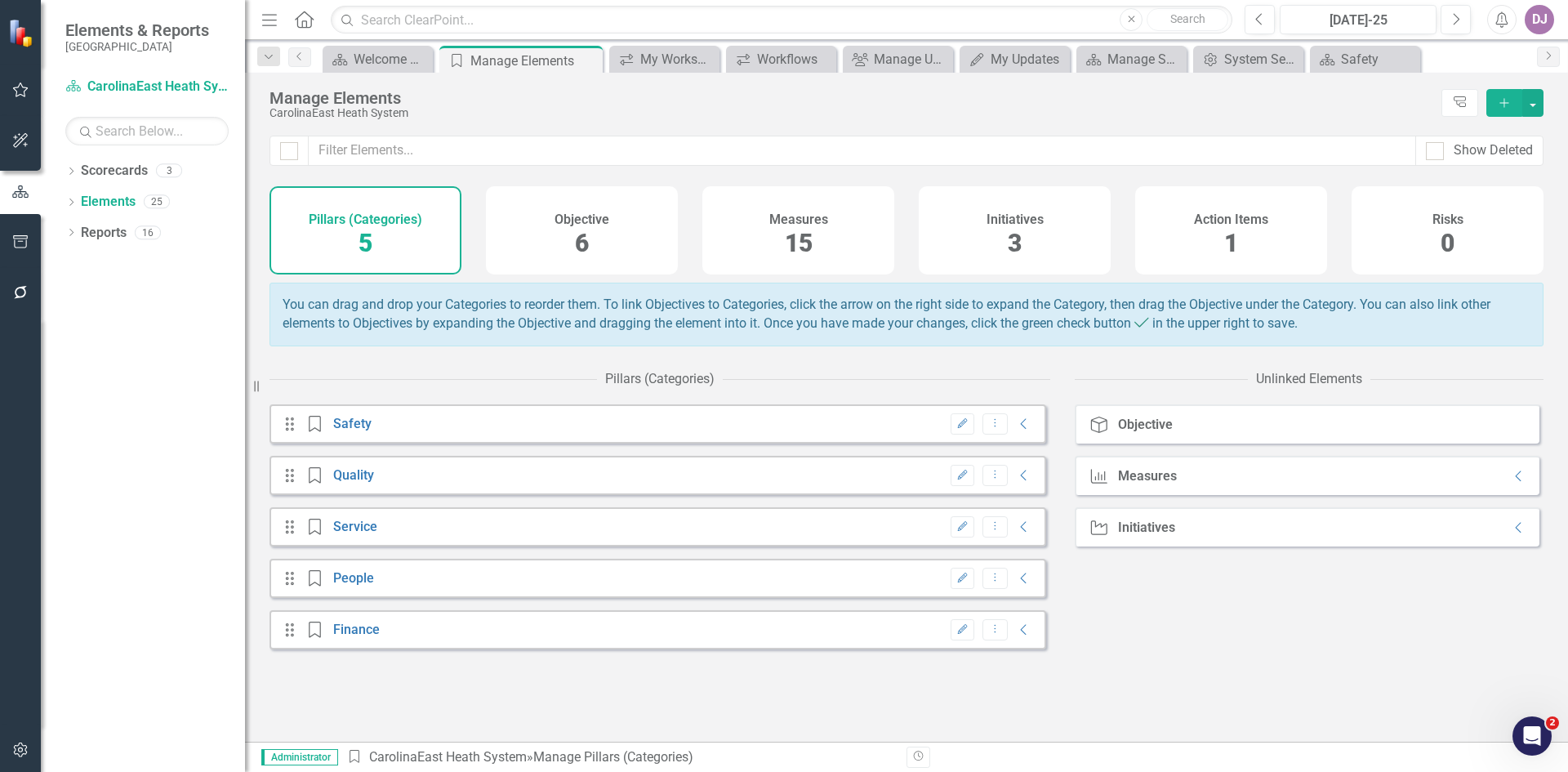
click at [799, 243] on span "15" at bounding box center [799, 242] width 27 height 28
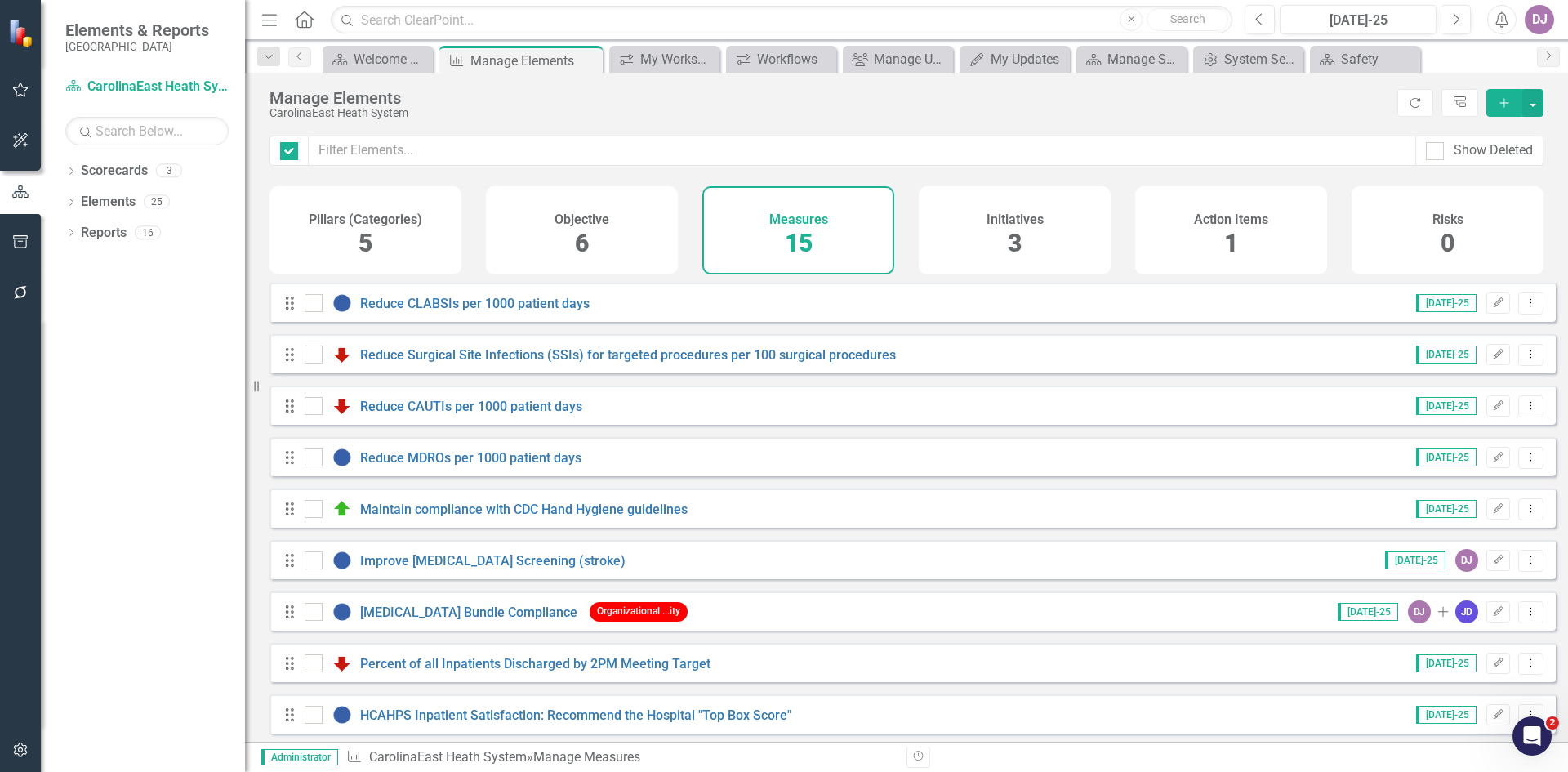
checkbox input "false"
click at [1533, 102] on button "button" at bounding box center [1533, 103] width 21 height 27
click at [1476, 162] on link "Add Multiple Add Multiple" at bounding box center [1478, 162] width 129 height 30
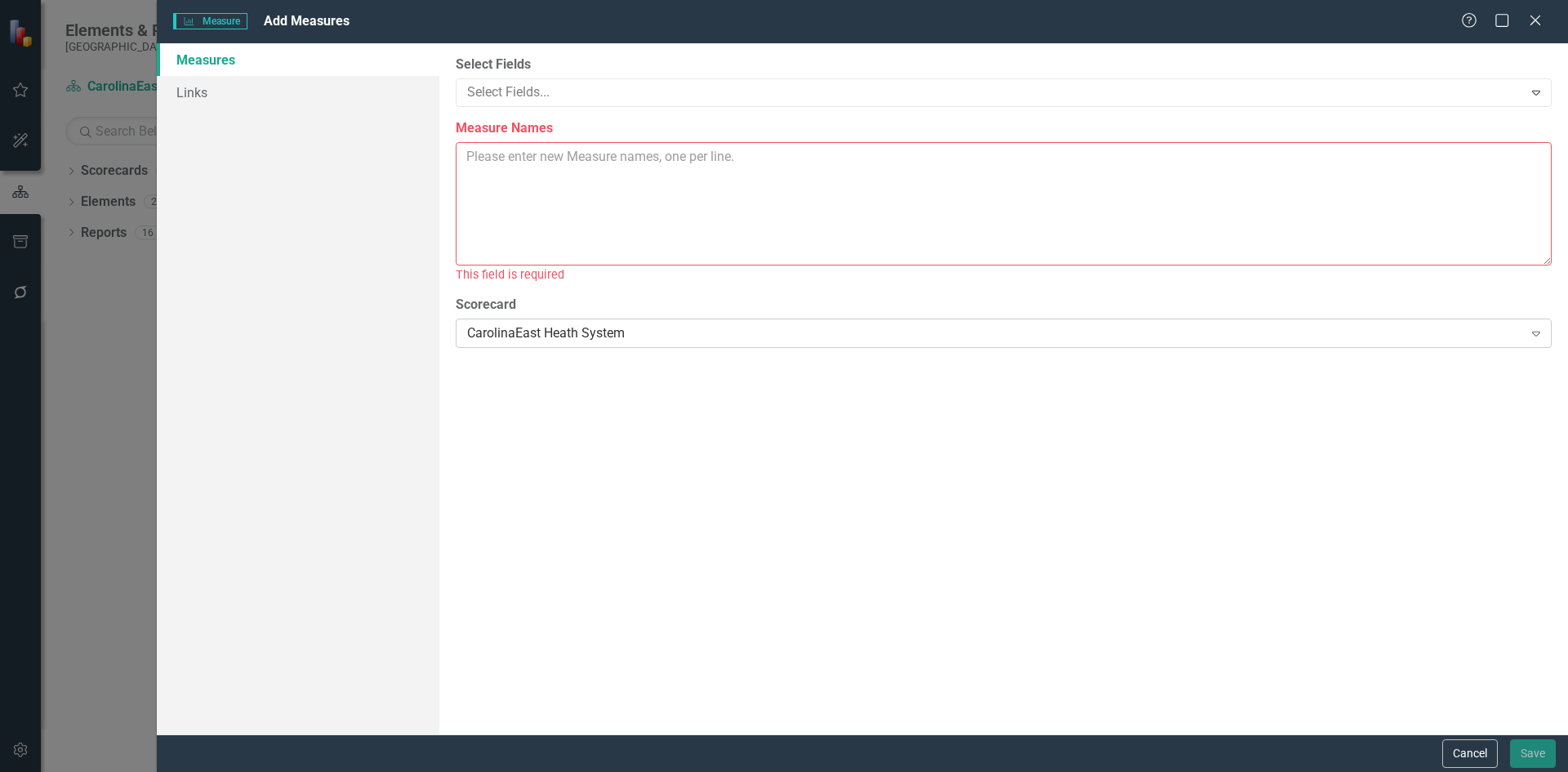
click at [1543, 327] on icon "Expand" at bounding box center [1535, 332] width 16 height 13
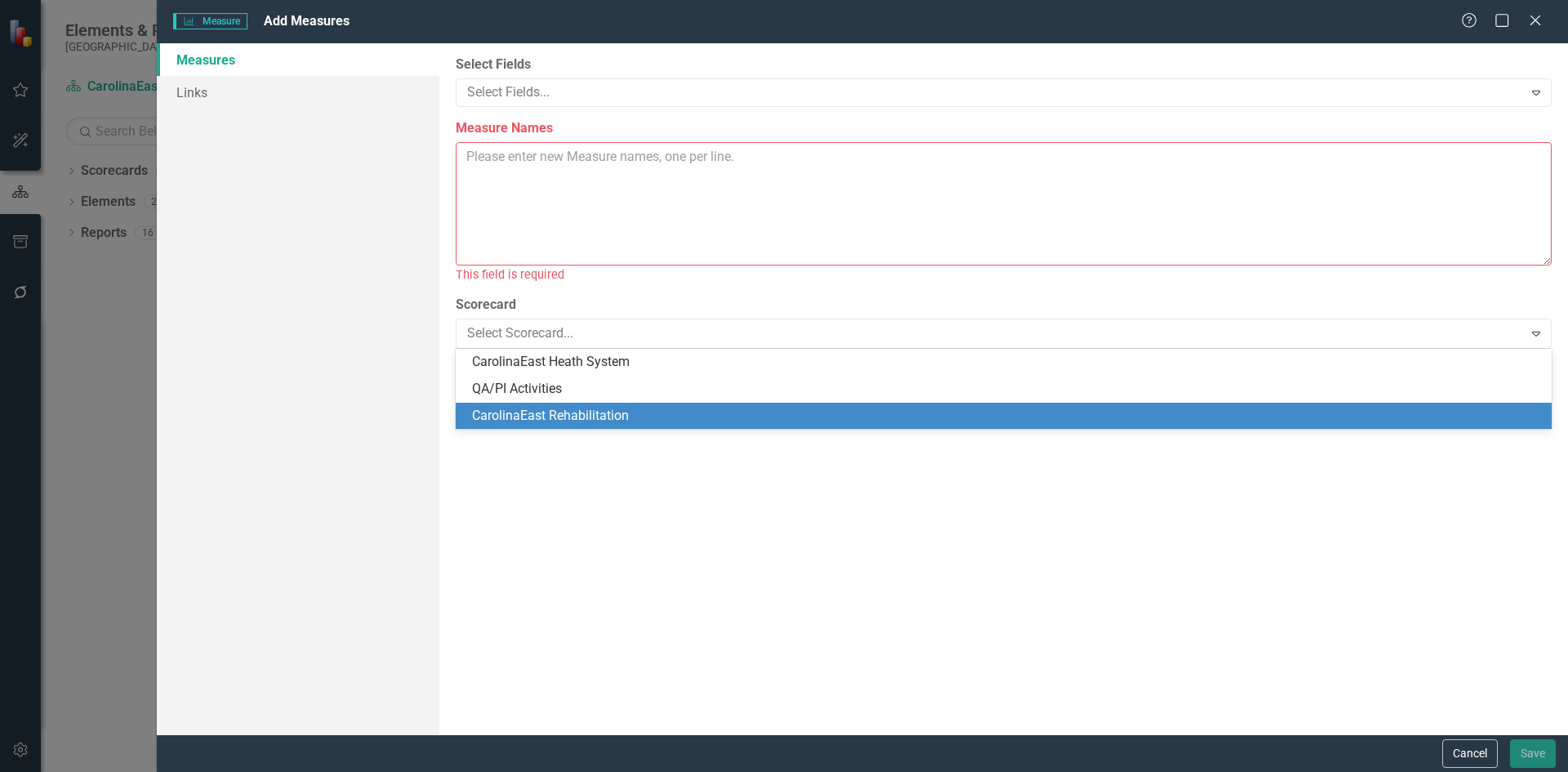
click at [607, 418] on div "CarolinaEast Rehabilitation" at bounding box center [1007, 416] width 1070 height 19
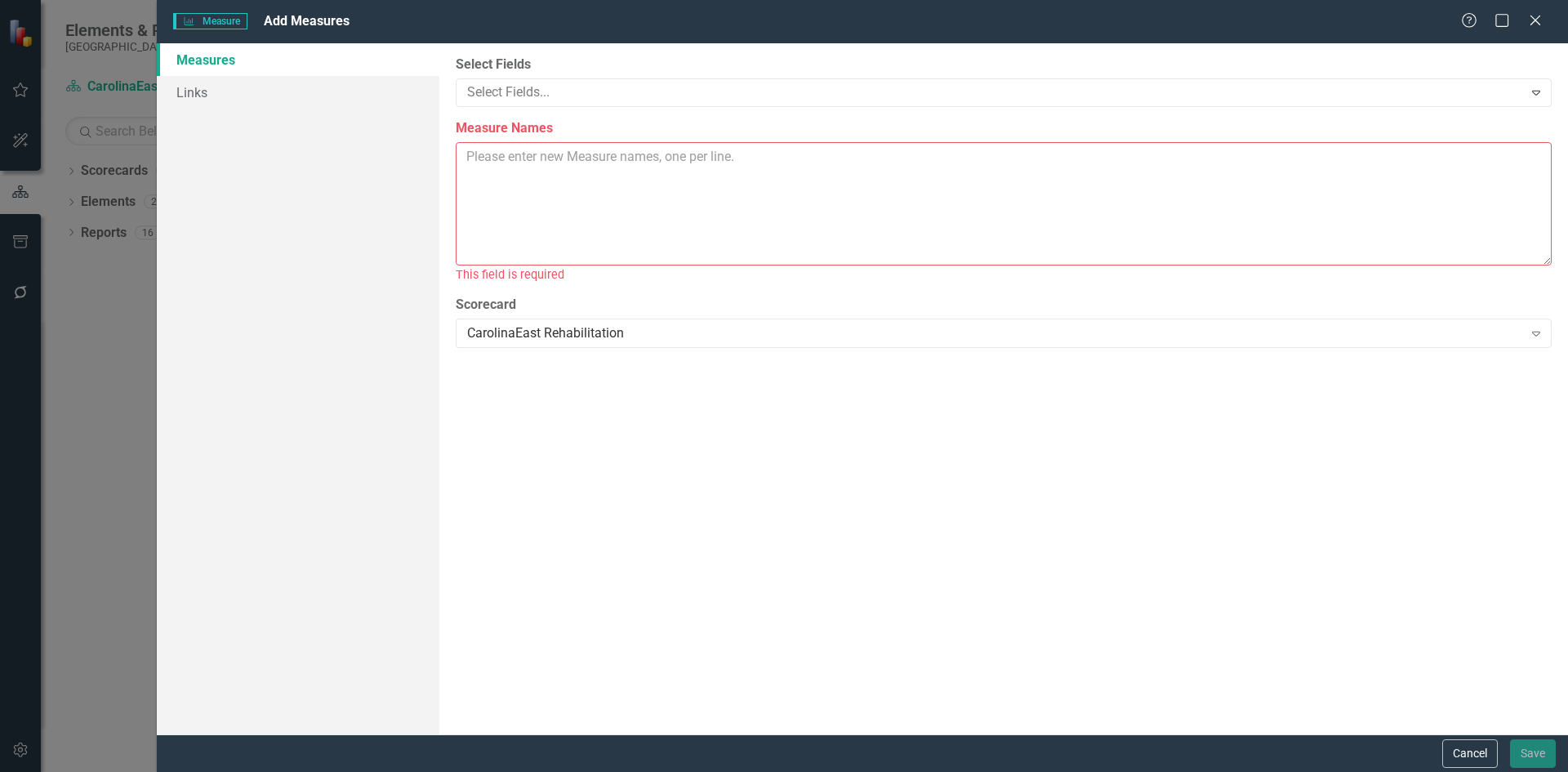
click at [524, 169] on textarea "Measure Names" at bounding box center [1004, 204] width 1096 height 124
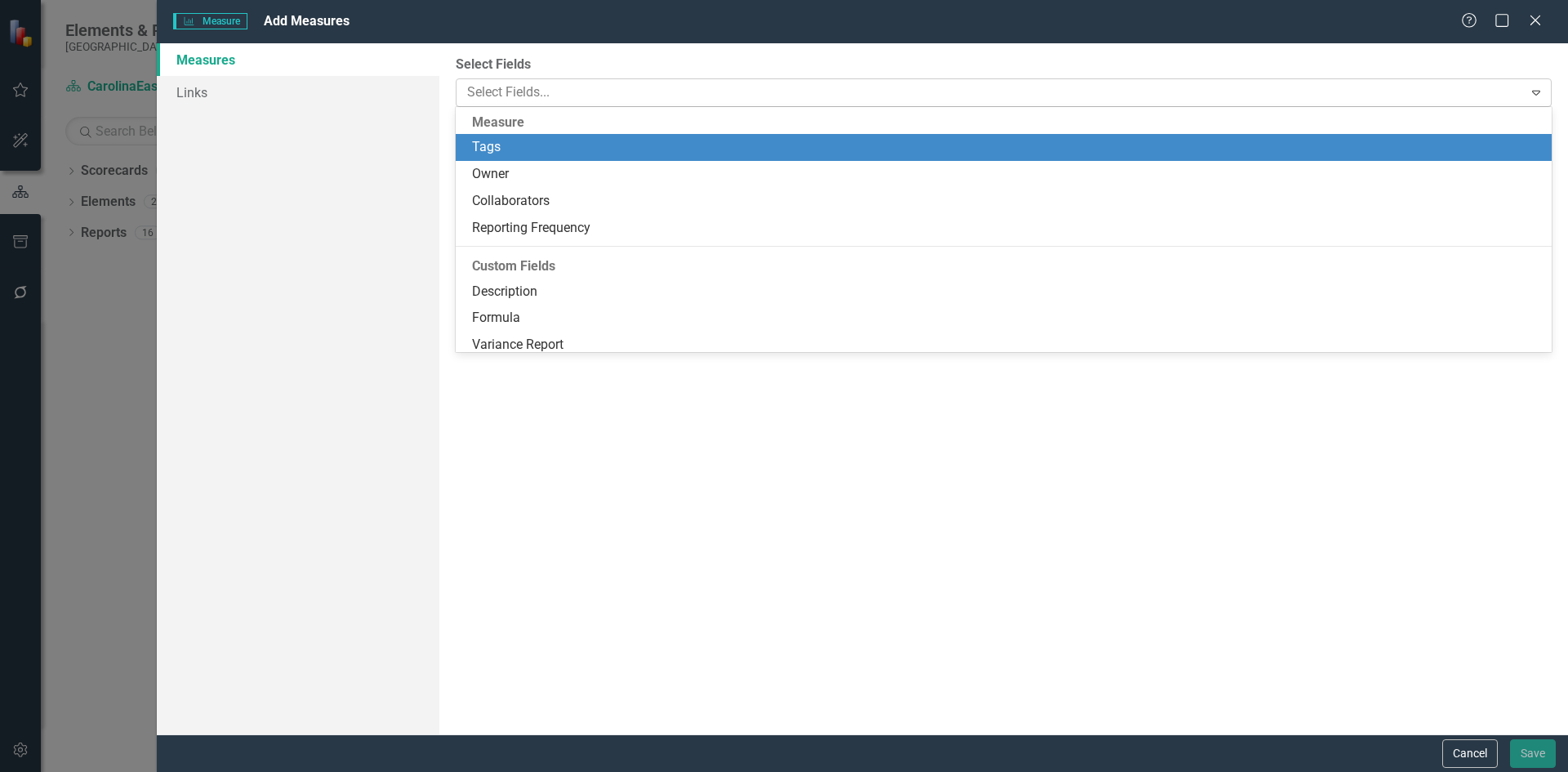
click at [1537, 88] on icon "Expand" at bounding box center [1535, 92] width 16 height 13
click at [1537, 96] on icon "Expand" at bounding box center [1535, 92] width 16 height 13
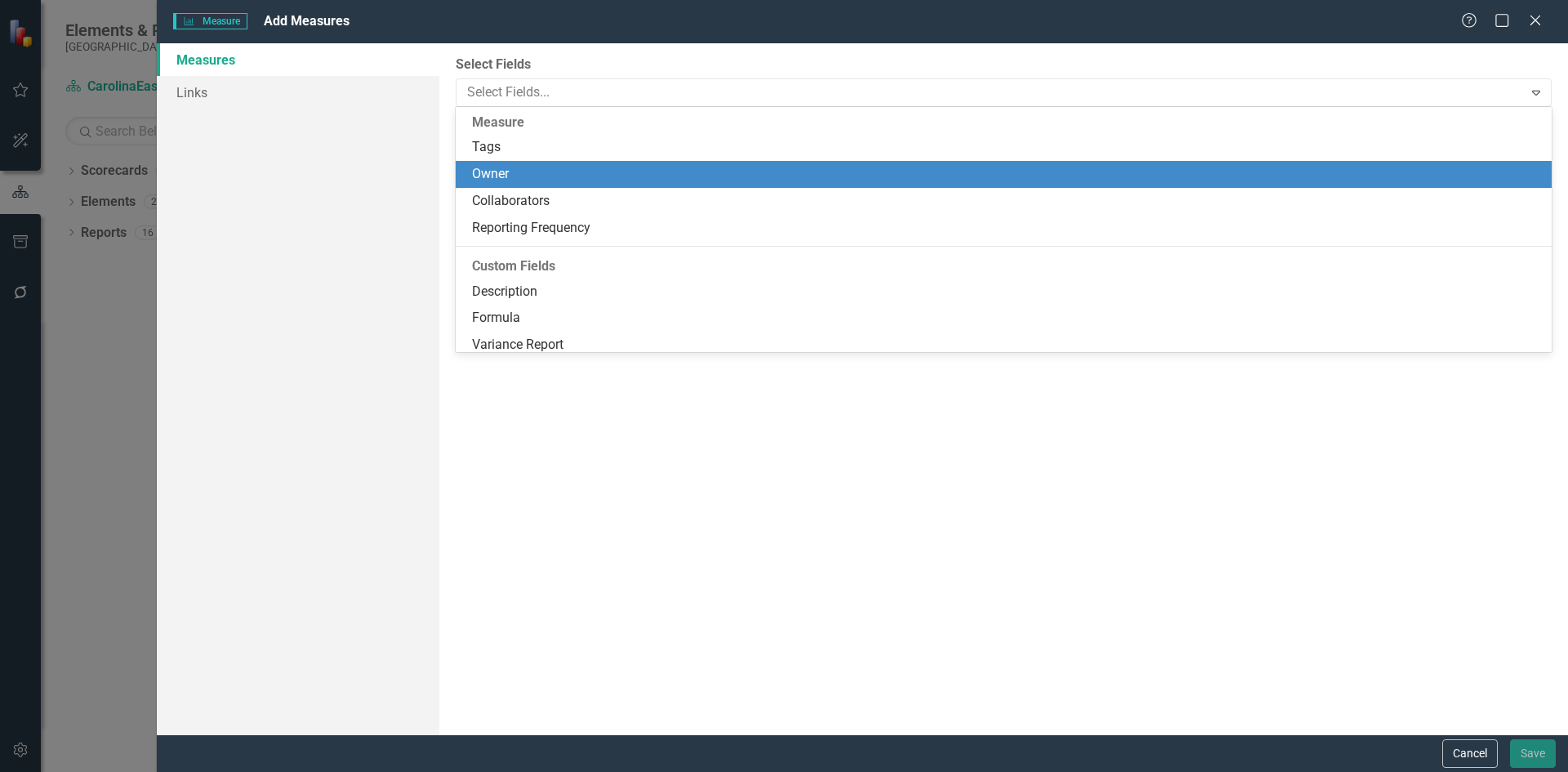
click at [518, 179] on div "Owner" at bounding box center [1007, 174] width 1070 height 19
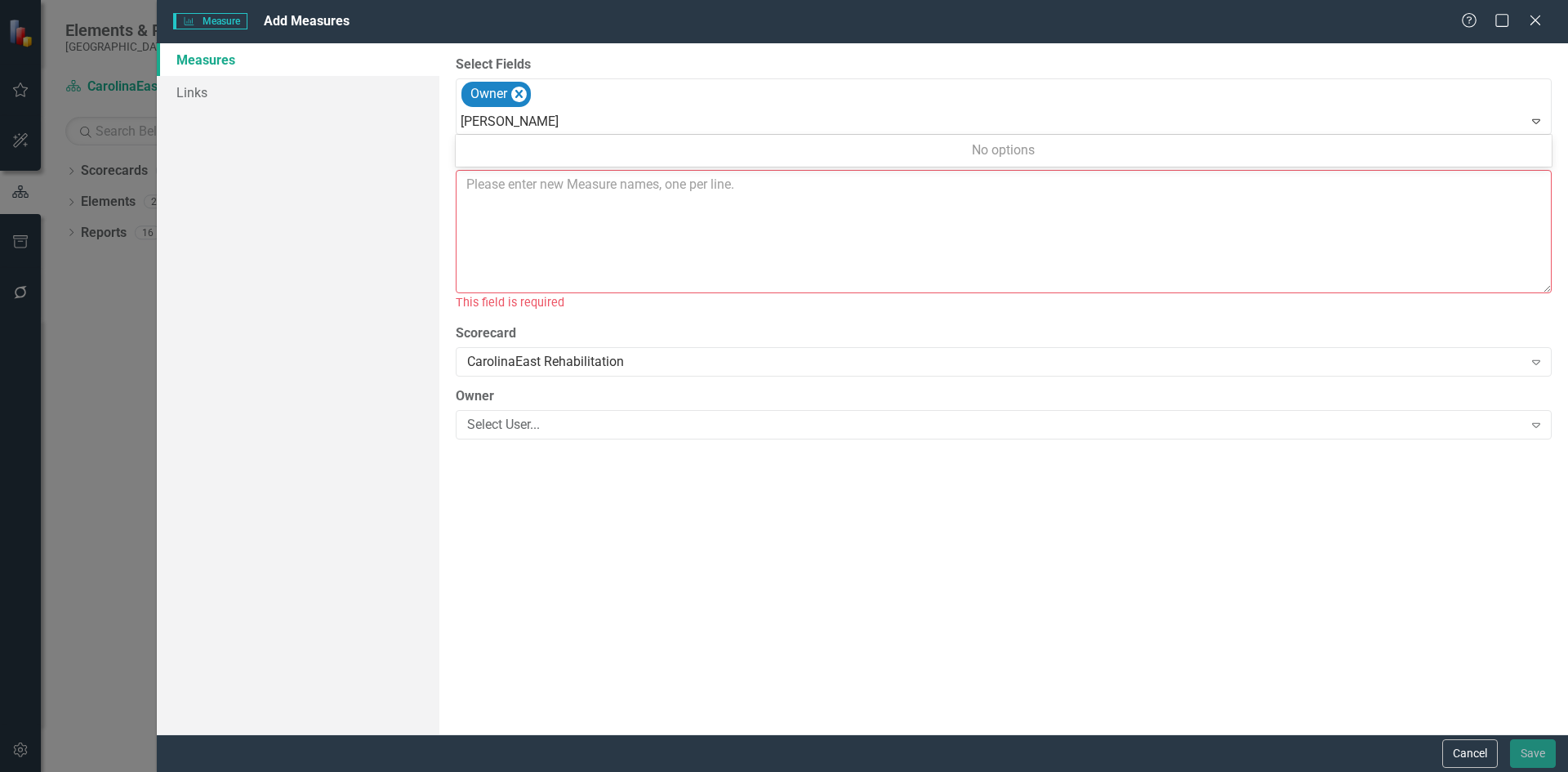
type input "[PERSON_NAME]"
click at [752, 548] on div "Select Fields Owner Expand Measure Names This field is required Scorecard Carol…" at bounding box center [1004, 388] width 1128 height 691
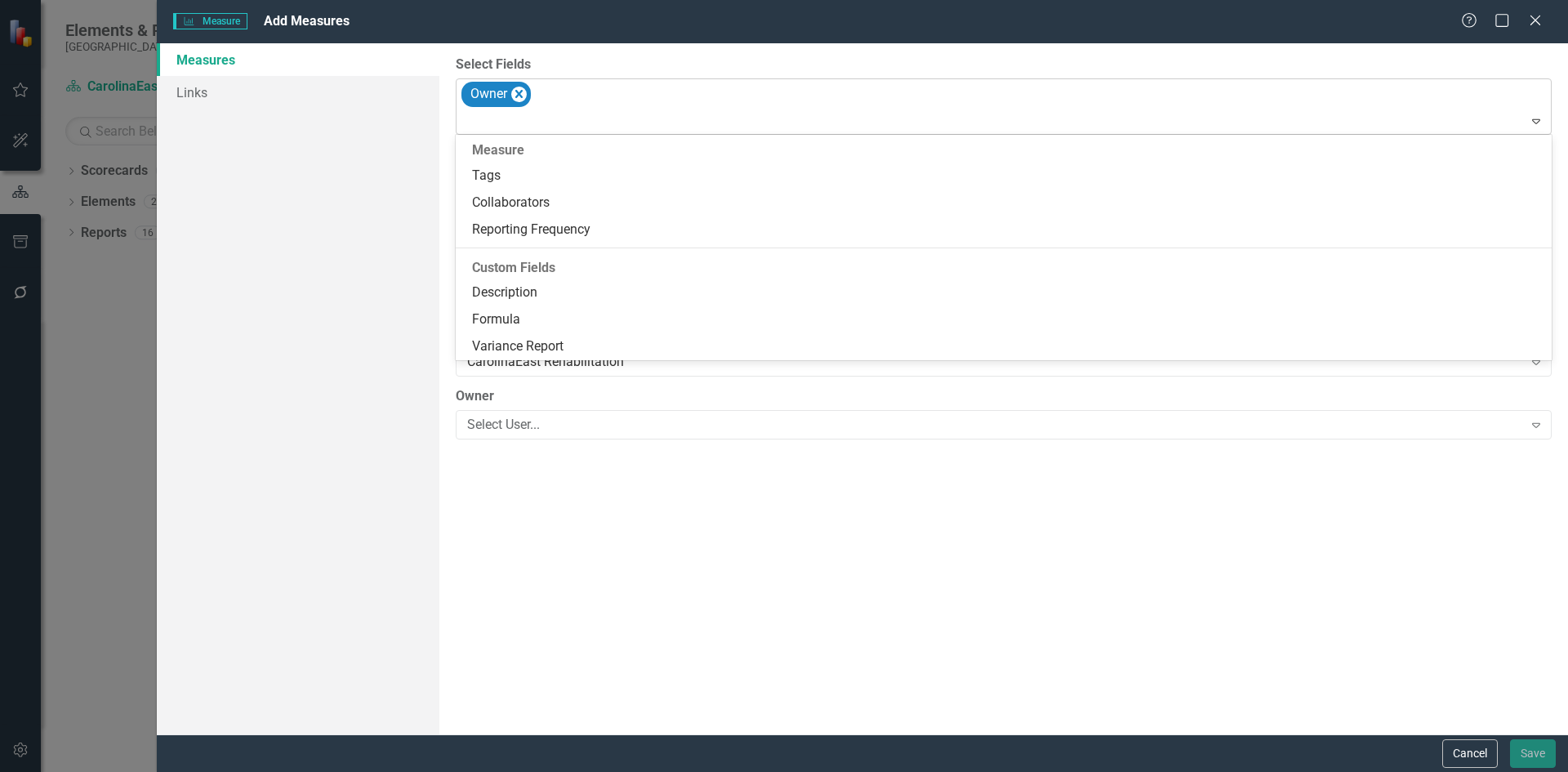
click at [1531, 121] on icon "Expand" at bounding box center [1535, 120] width 16 height 13
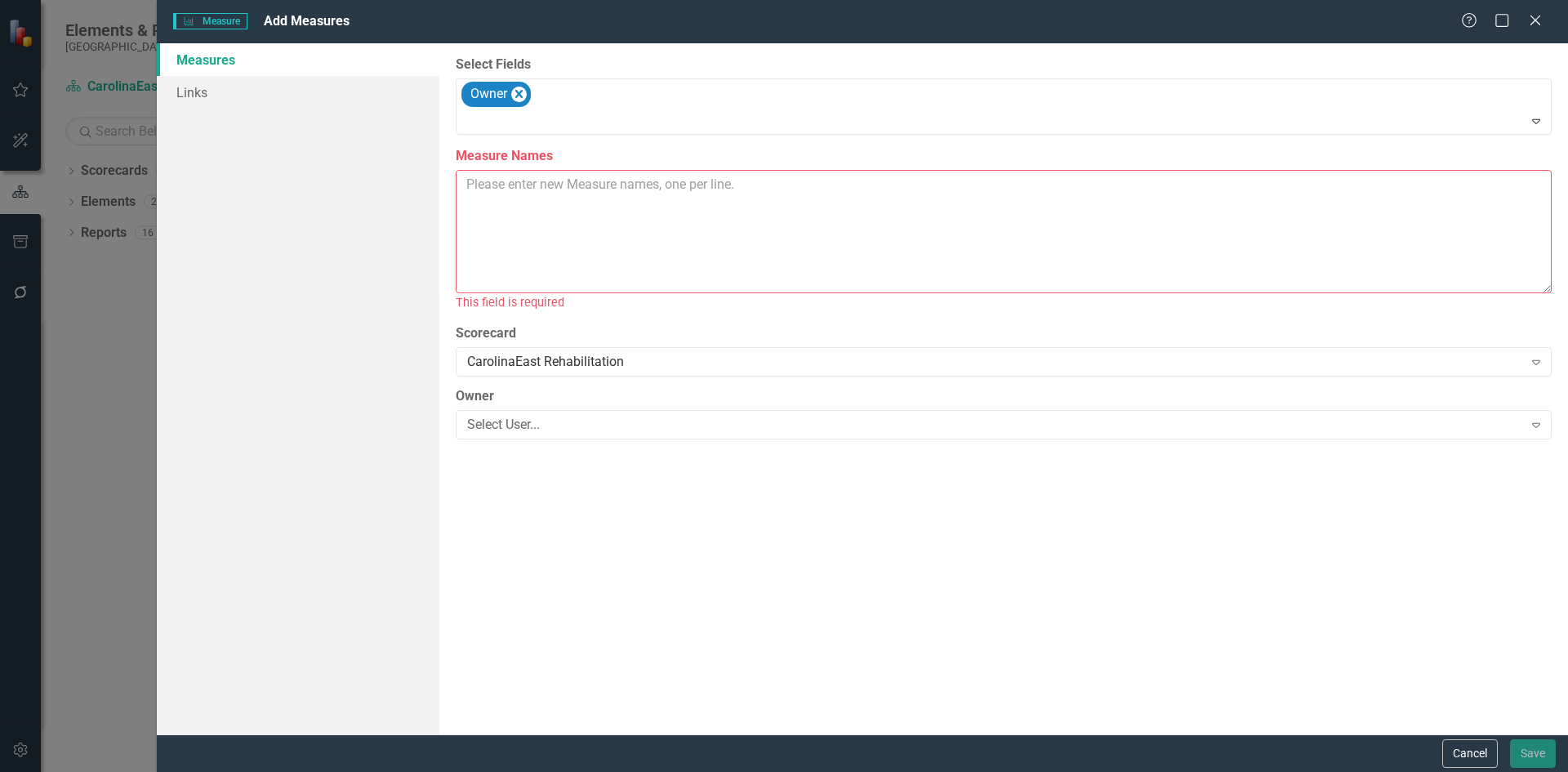
click at [384, 177] on div "Measures Links" at bounding box center [298, 388] width 283 height 691
click at [554, 209] on textarea "Measure Names" at bounding box center [1004, 232] width 1096 height 124
click at [1533, 428] on icon "Expand" at bounding box center [1535, 424] width 16 height 13
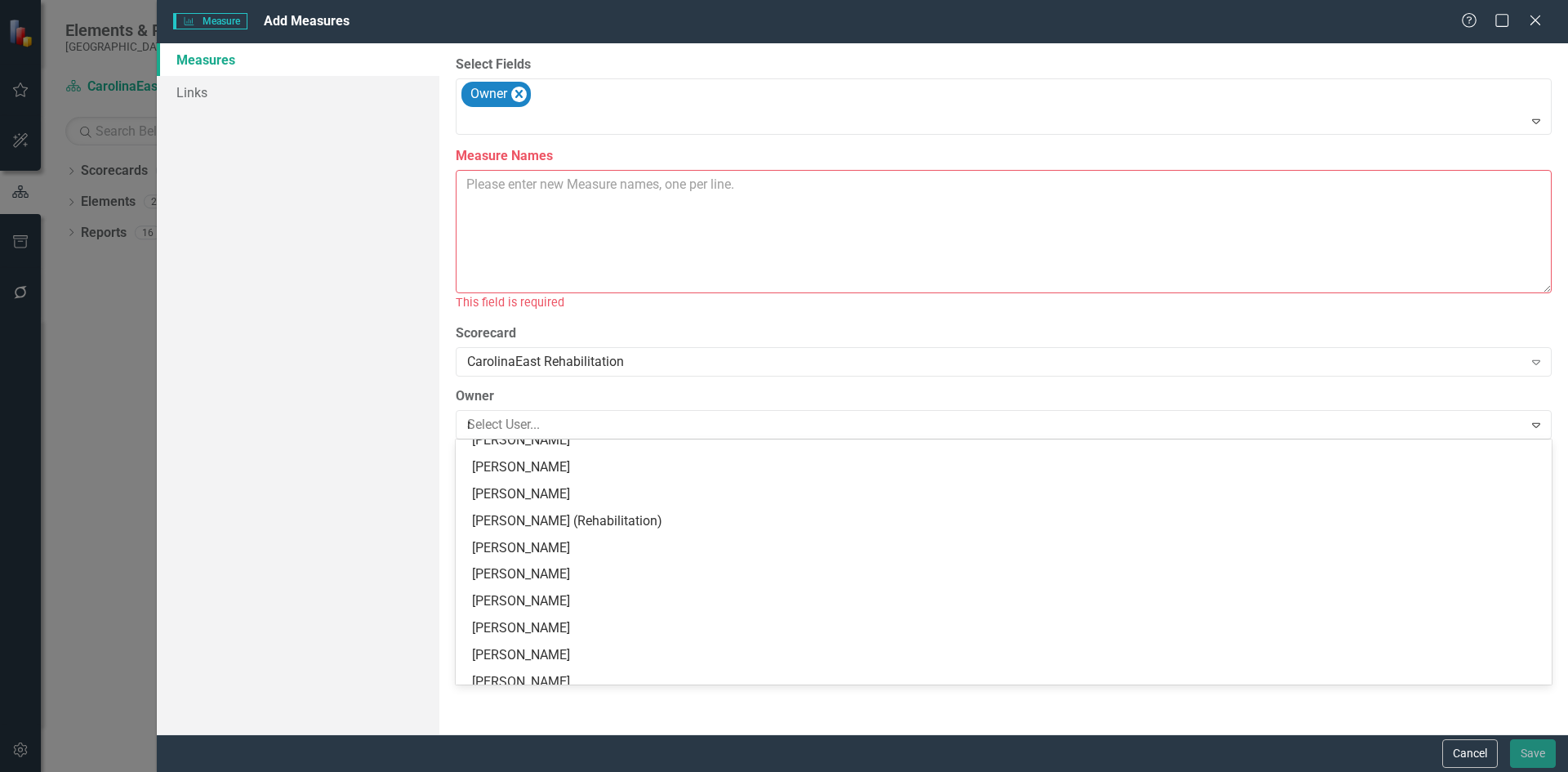
scroll to position [40, 0]
type input "re"
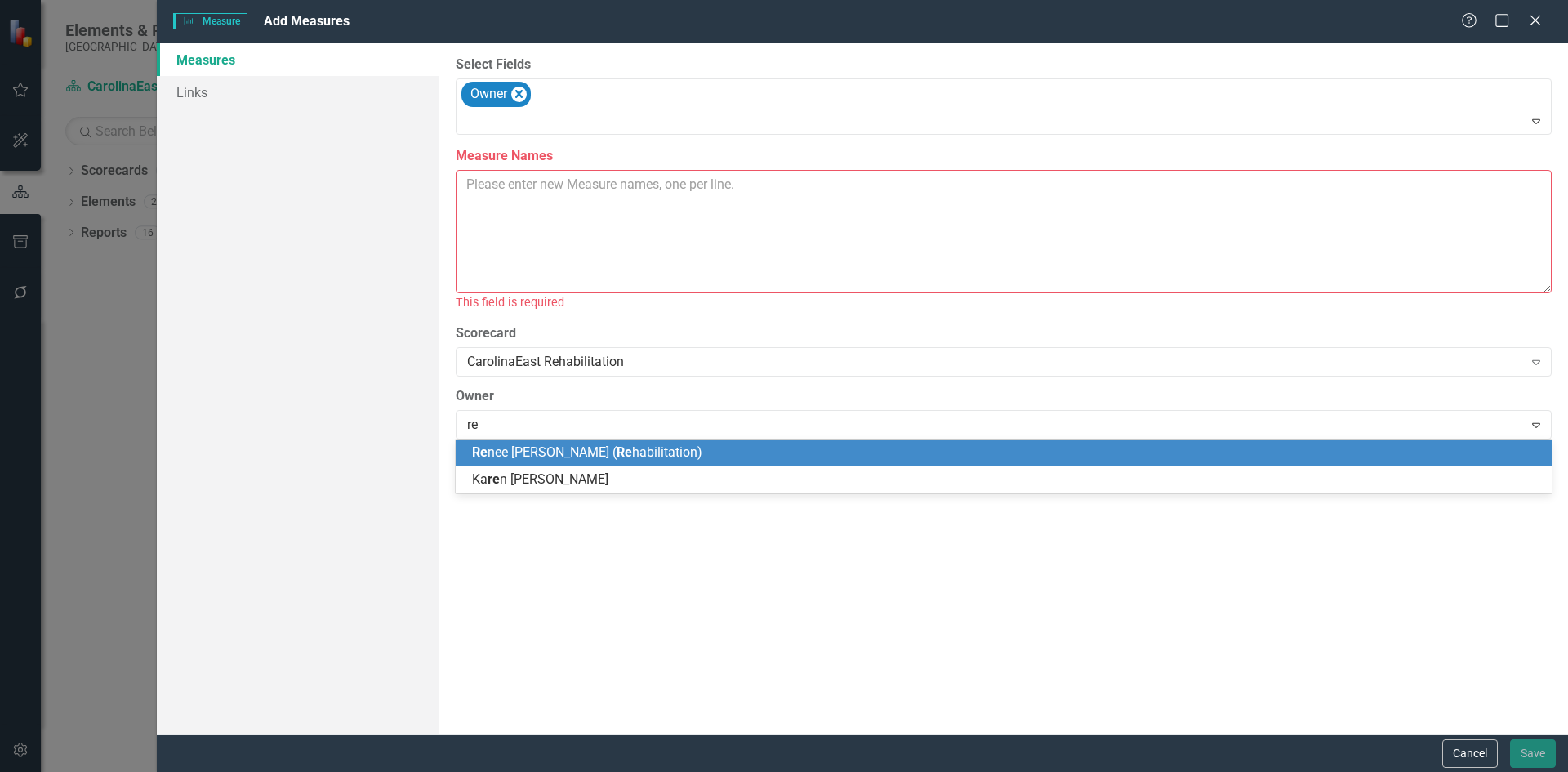
click at [538, 453] on span "Re nee [PERSON_NAME] ( Re habilitation)" at bounding box center [587, 452] width 230 height 15
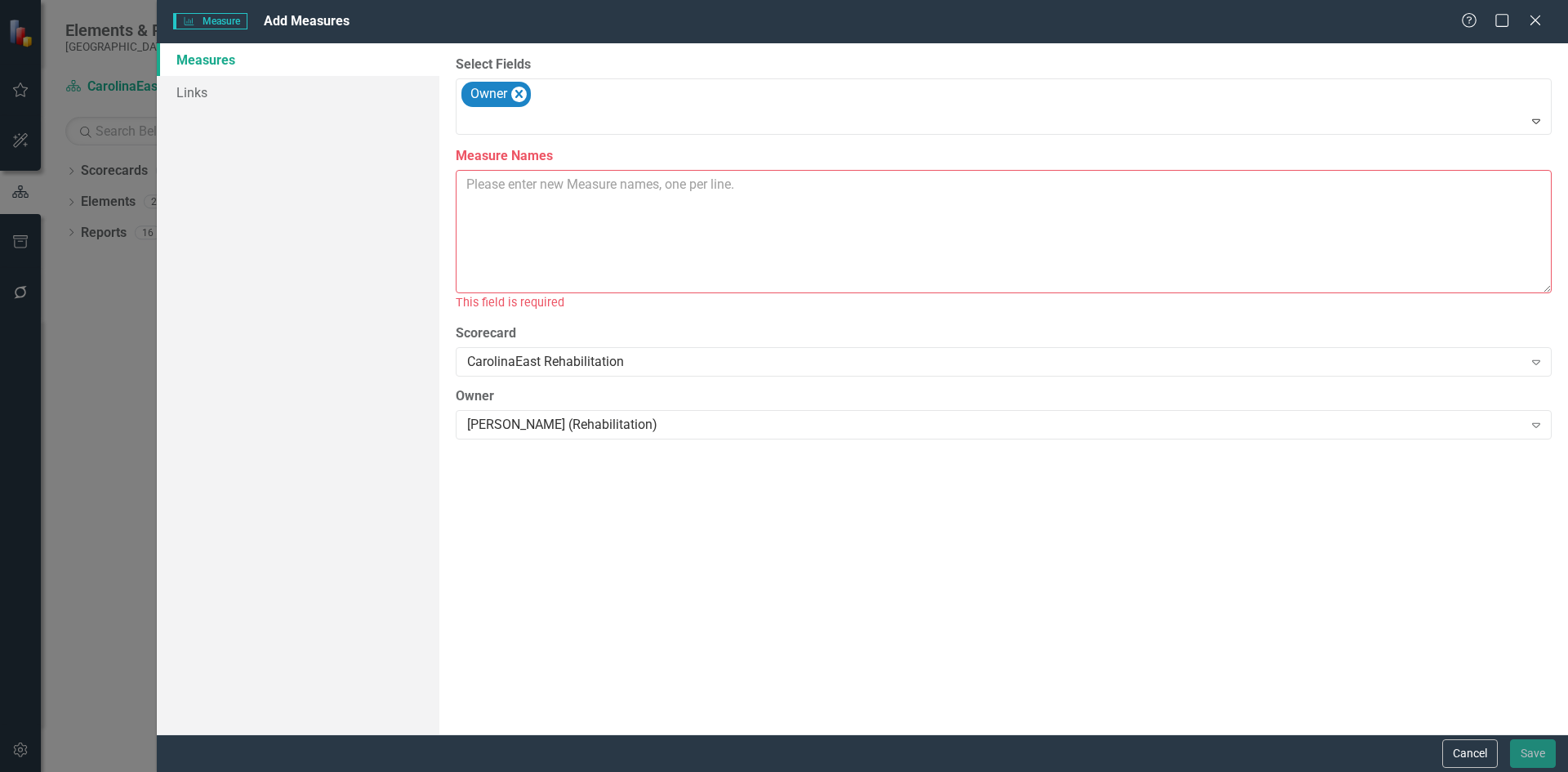
click at [517, 235] on textarea "Measure Names" at bounding box center [1004, 232] width 1096 height 124
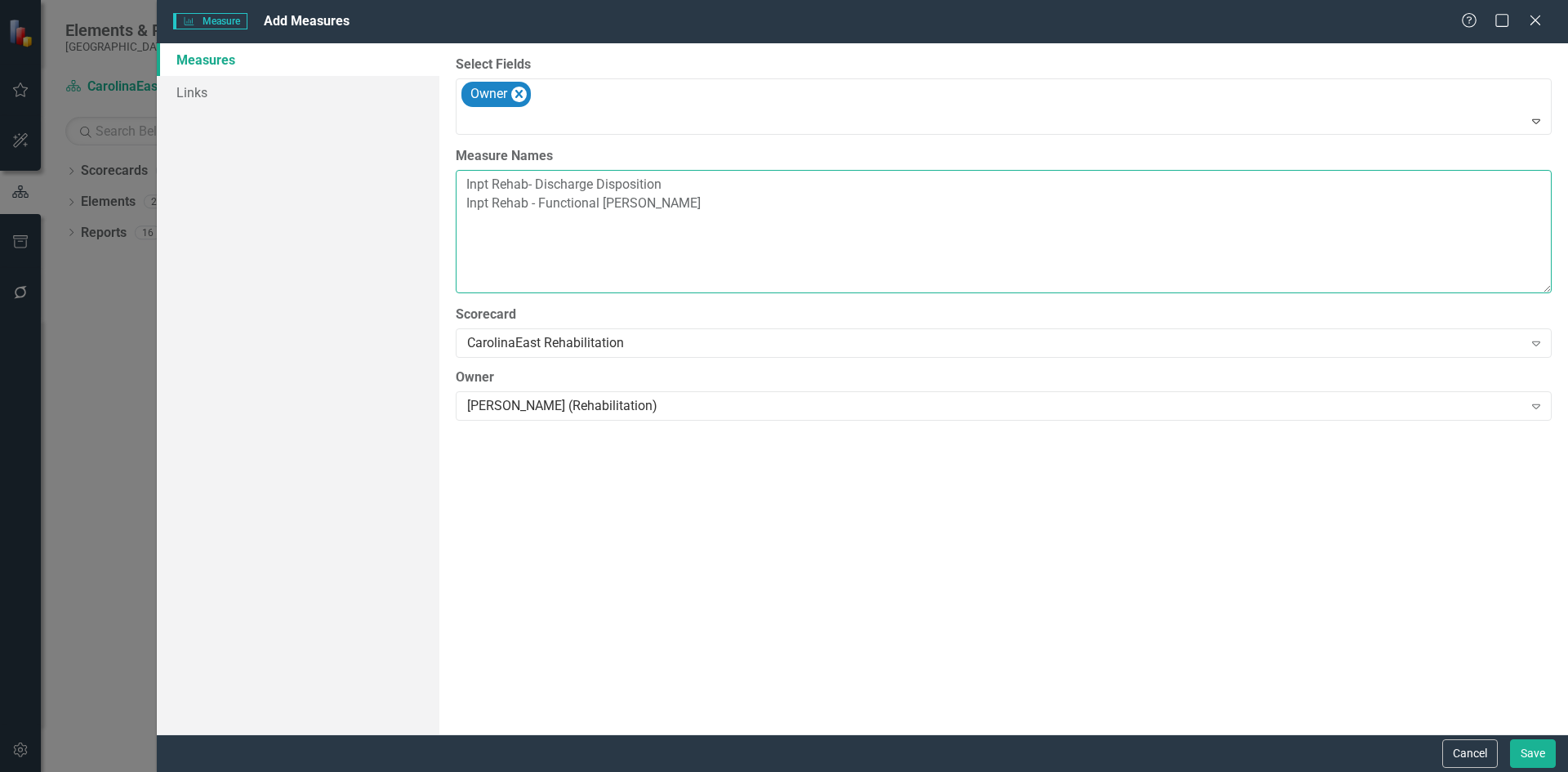
click at [623, 204] on textarea "Inpt Rehab- Discharge Disposition Inpt Rehab - Functional [PERSON_NAME]" at bounding box center [1004, 232] width 1096 height 124
drag, startPoint x: 542, startPoint y: 242, endPoint x: 465, endPoint y: 244, distance: 77.0
click at [465, 244] on textarea "Inpt Rehab- Discharge Disposition Inpt Rehab - Functional Gain Inpt Rehab - Pat…" at bounding box center [1004, 232] width 1096 height 124
type textarea "Inpt Rehab- Discharge Disposition Inpt Rehab - Functional Gain Inpt Rehab - Pat…"
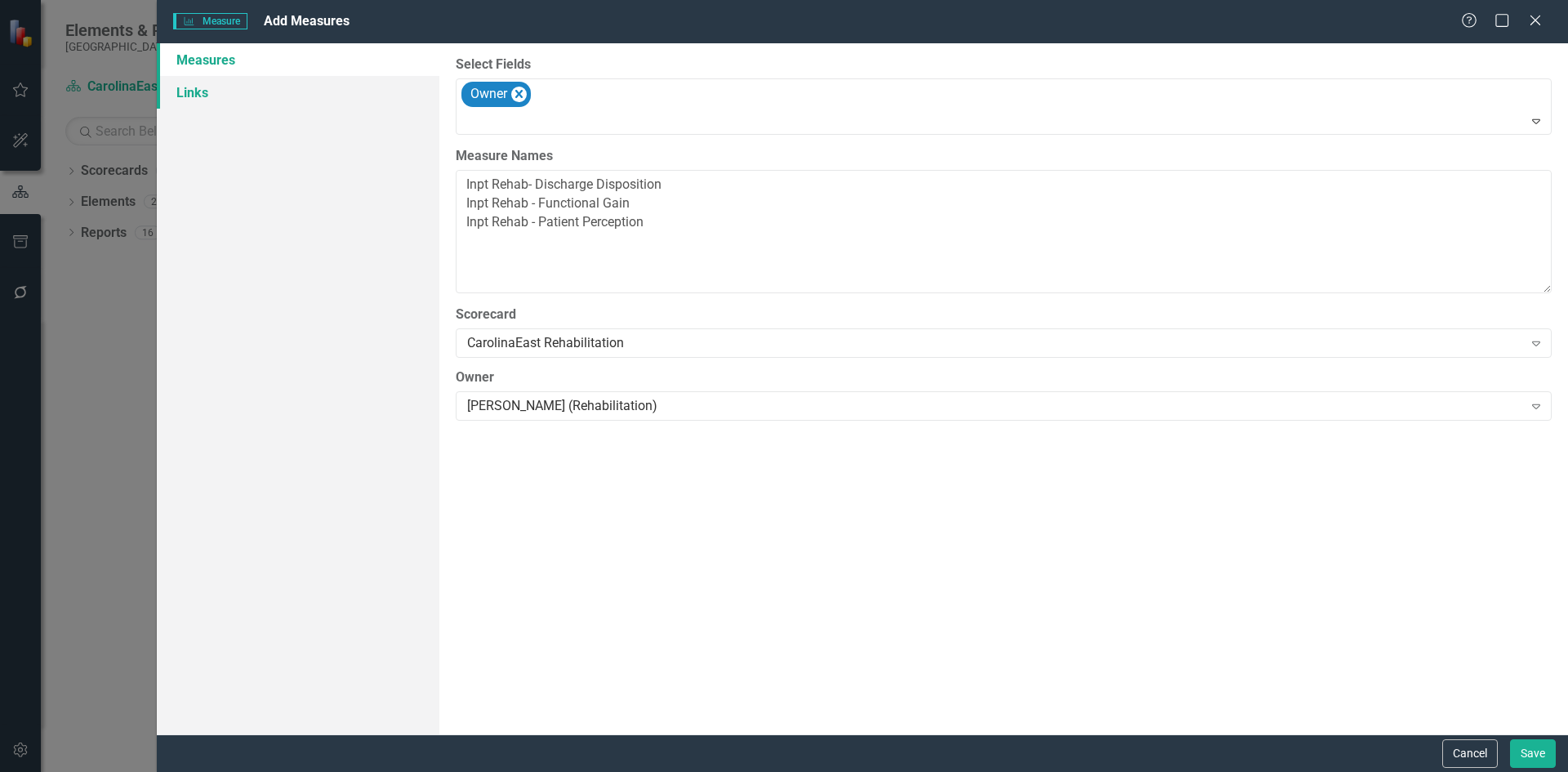
click at [201, 98] on link "Links" at bounding box center [298, 92] width 283 height 33
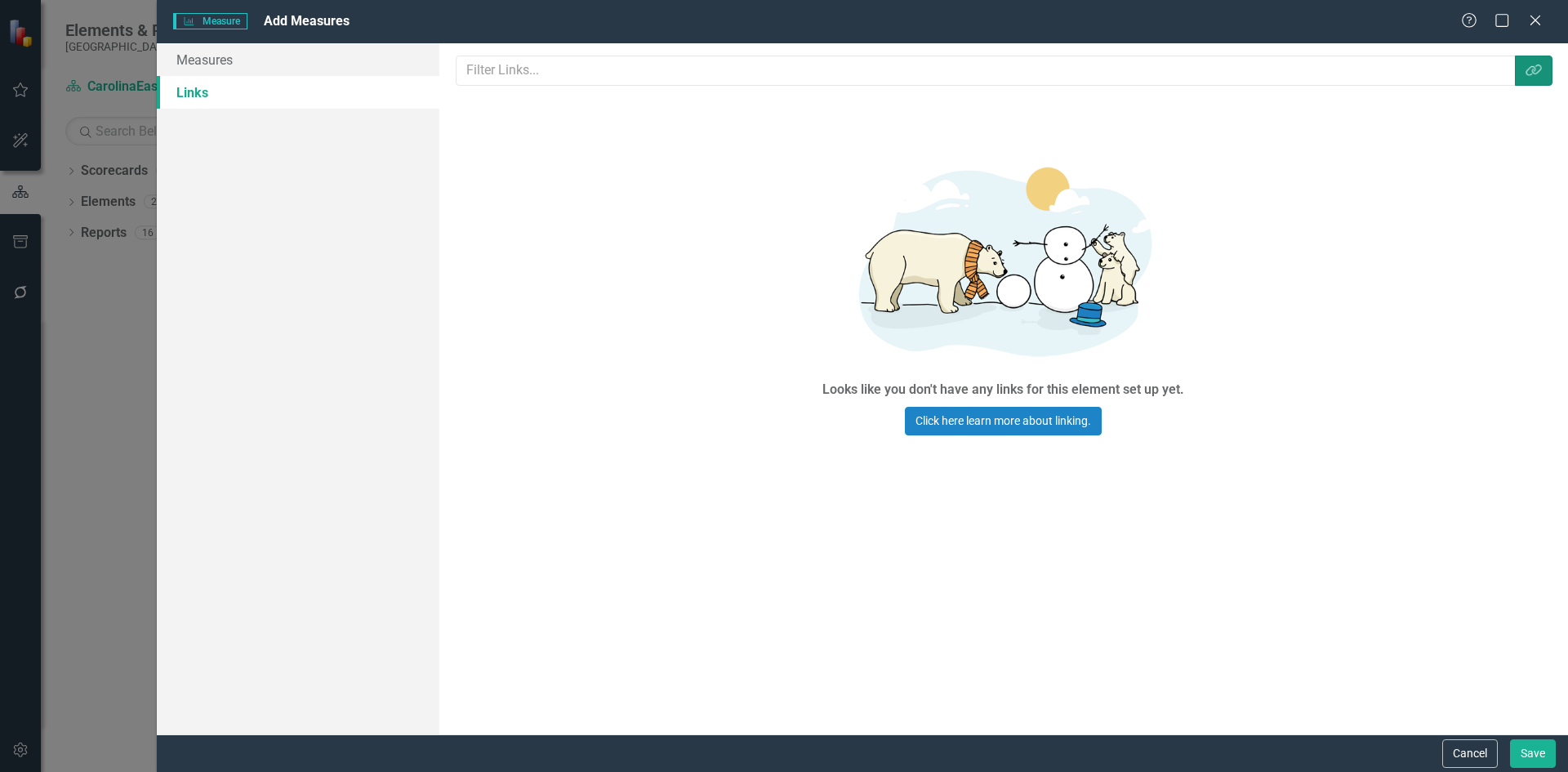
click at [1539, 80] on button "Link Tag" at bounding box center [1534, 70] width 38 height 30
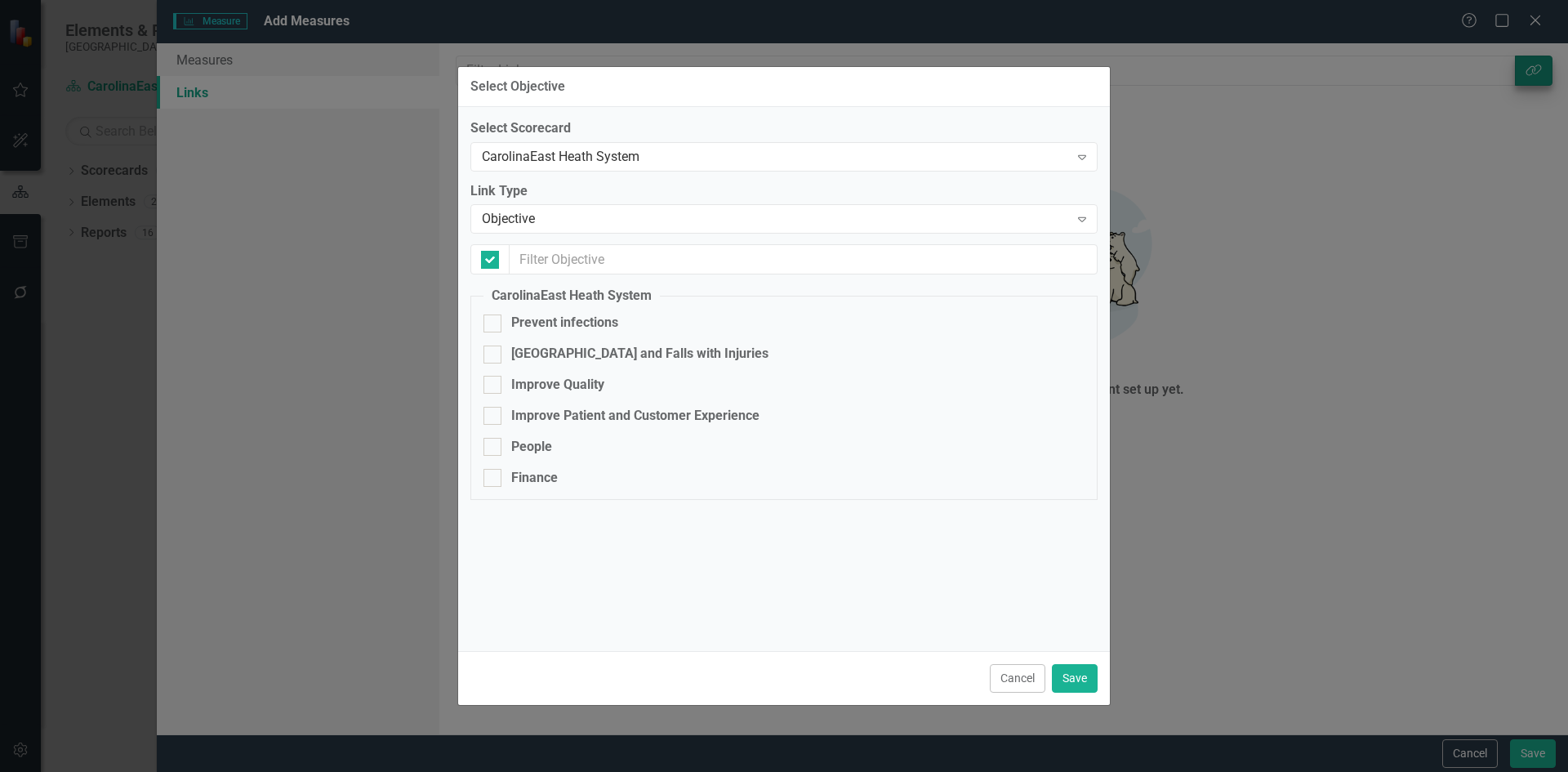
checkbox input "false"
click at [1084, 714] on div "Select Objective Select Scorecard CarolinaEast Heath System Expand Link Type Ob…" at bounding box center [784, 386] width 653 height 772
click at [1001, 679] on button "Cancel" at bounding box center [1018, 678] width 56 height 28
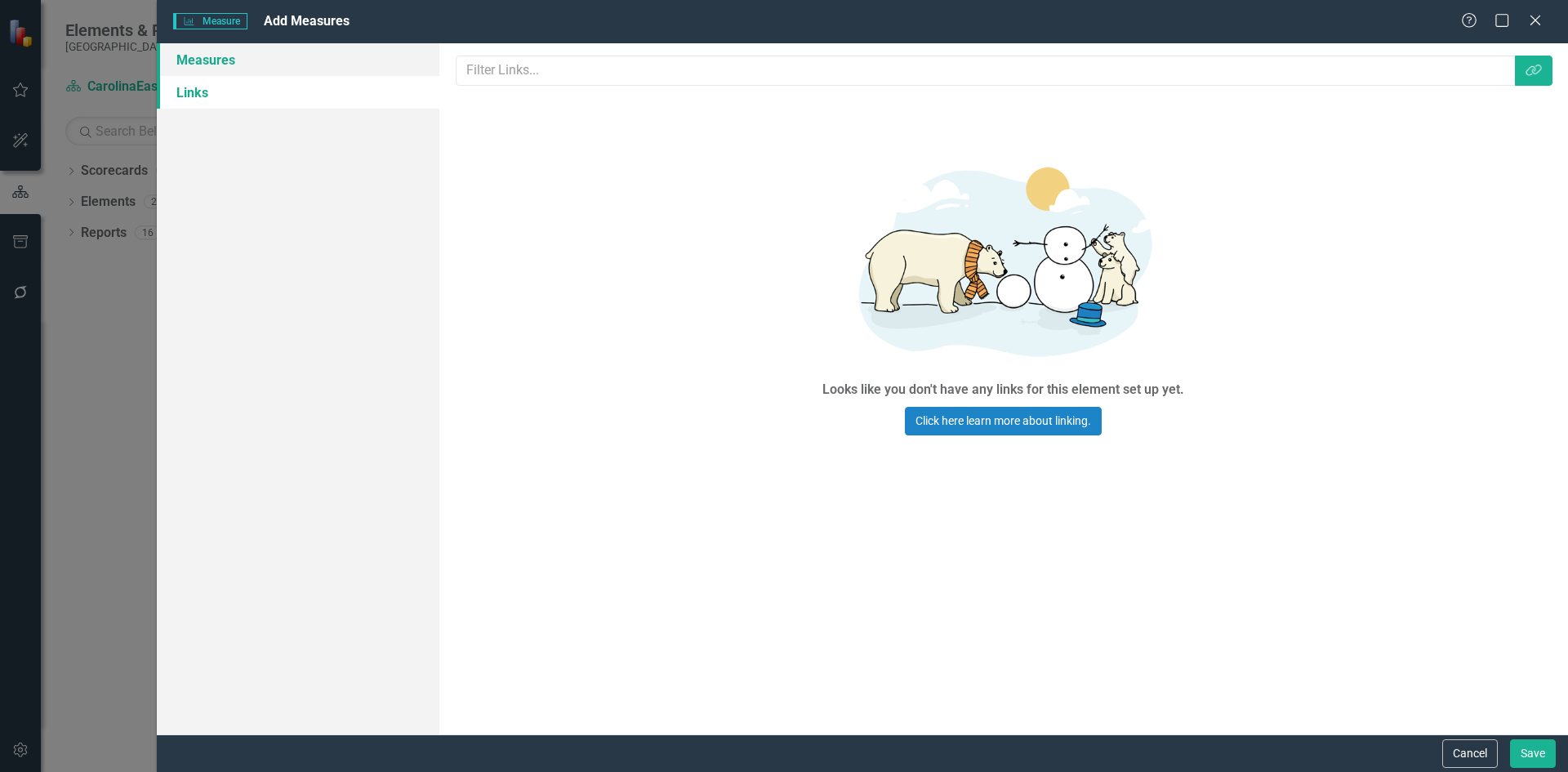
click at [208, 62] on link "Measures" at bounding box center [298, 59] width 283 height 33
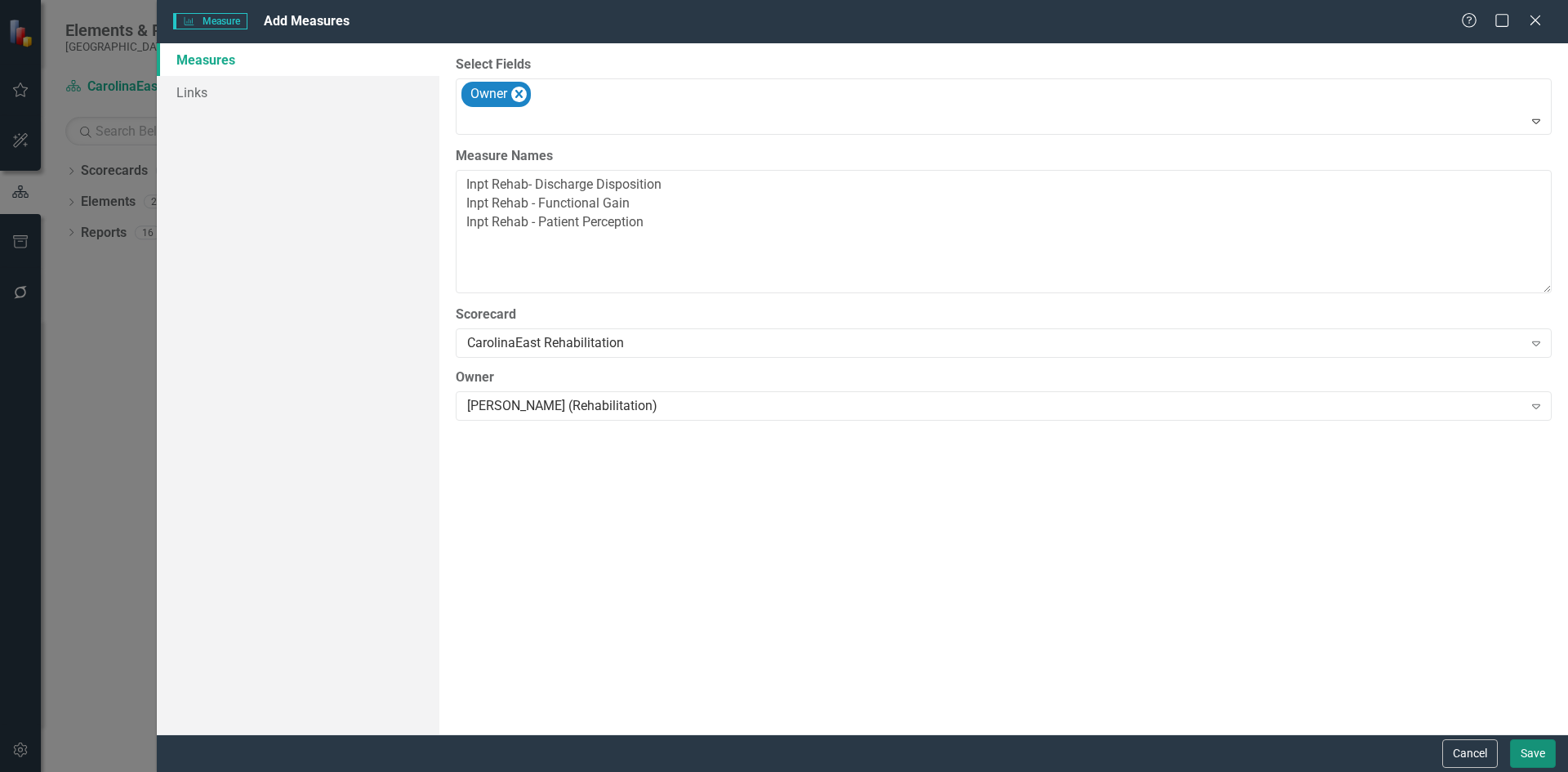
click at [1532, 752] on button "Save" at bounding box center [1532, 753] width 46 height 28
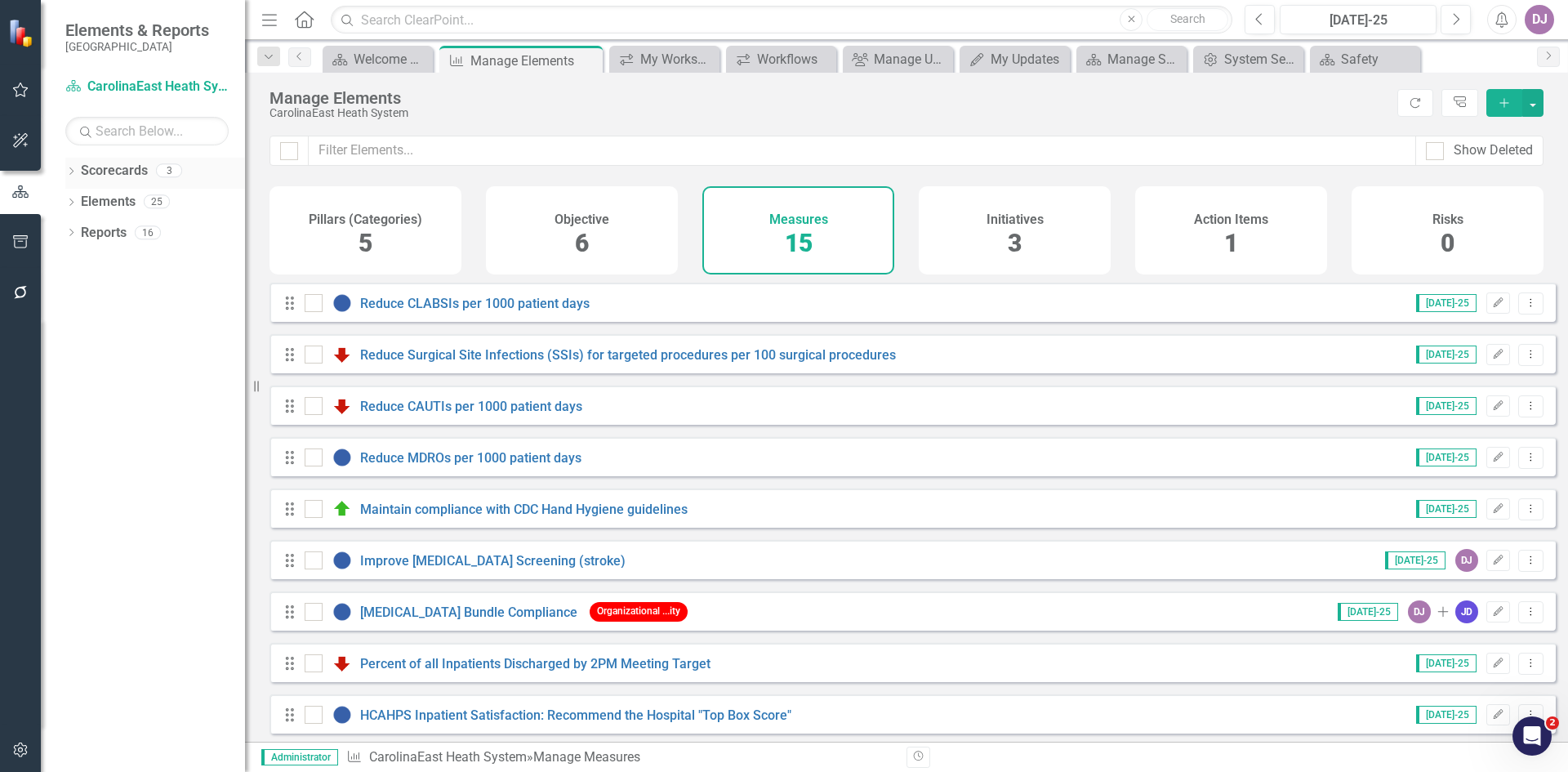
click at [116, 167] on link "Scorecards" at bounding box center [114, 171] width 67 height 19
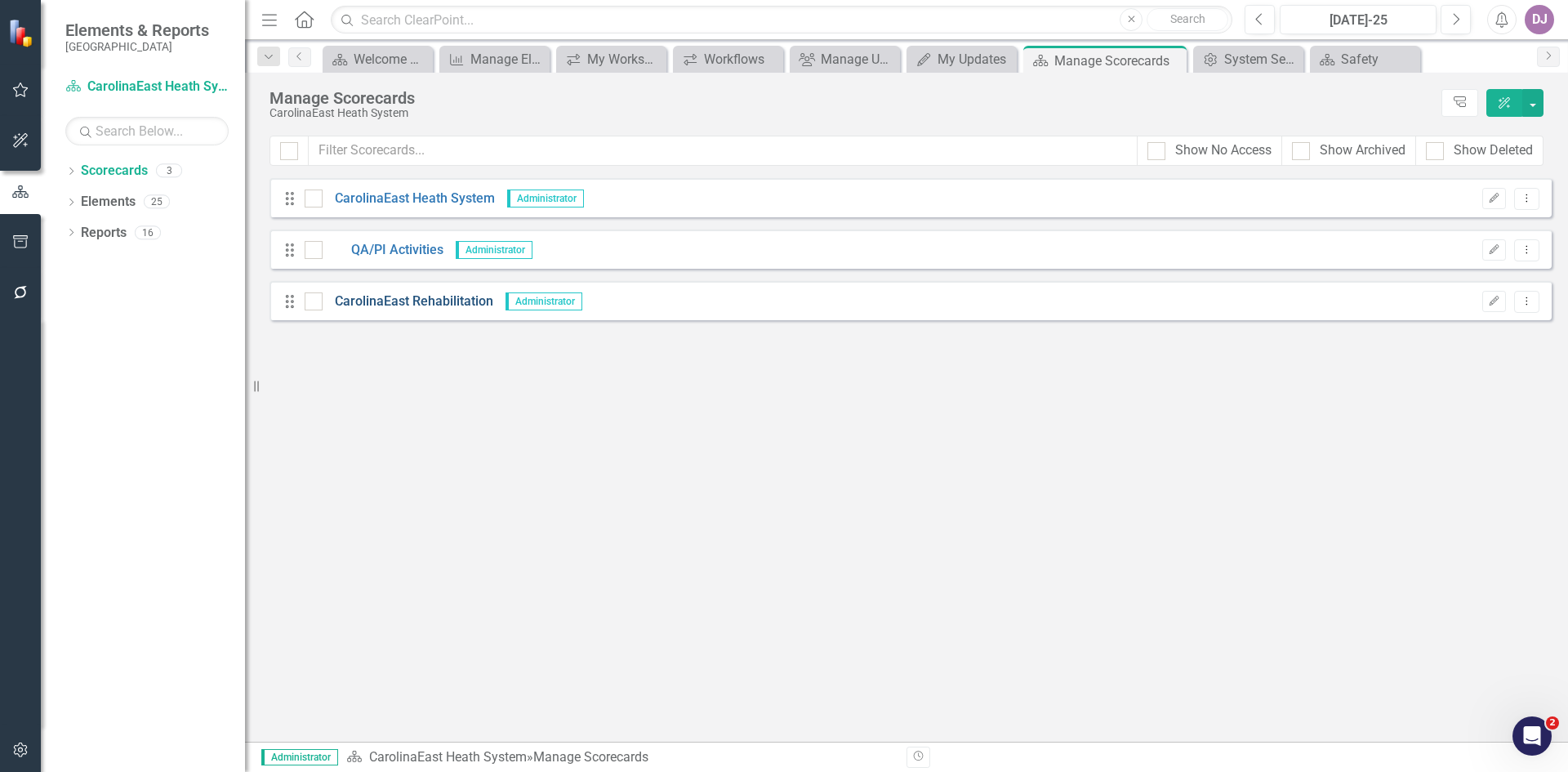
click at [399, 306] on link "CarolinaEast Rehabilitation" at bounding box center [408, 301] width 171 height 19
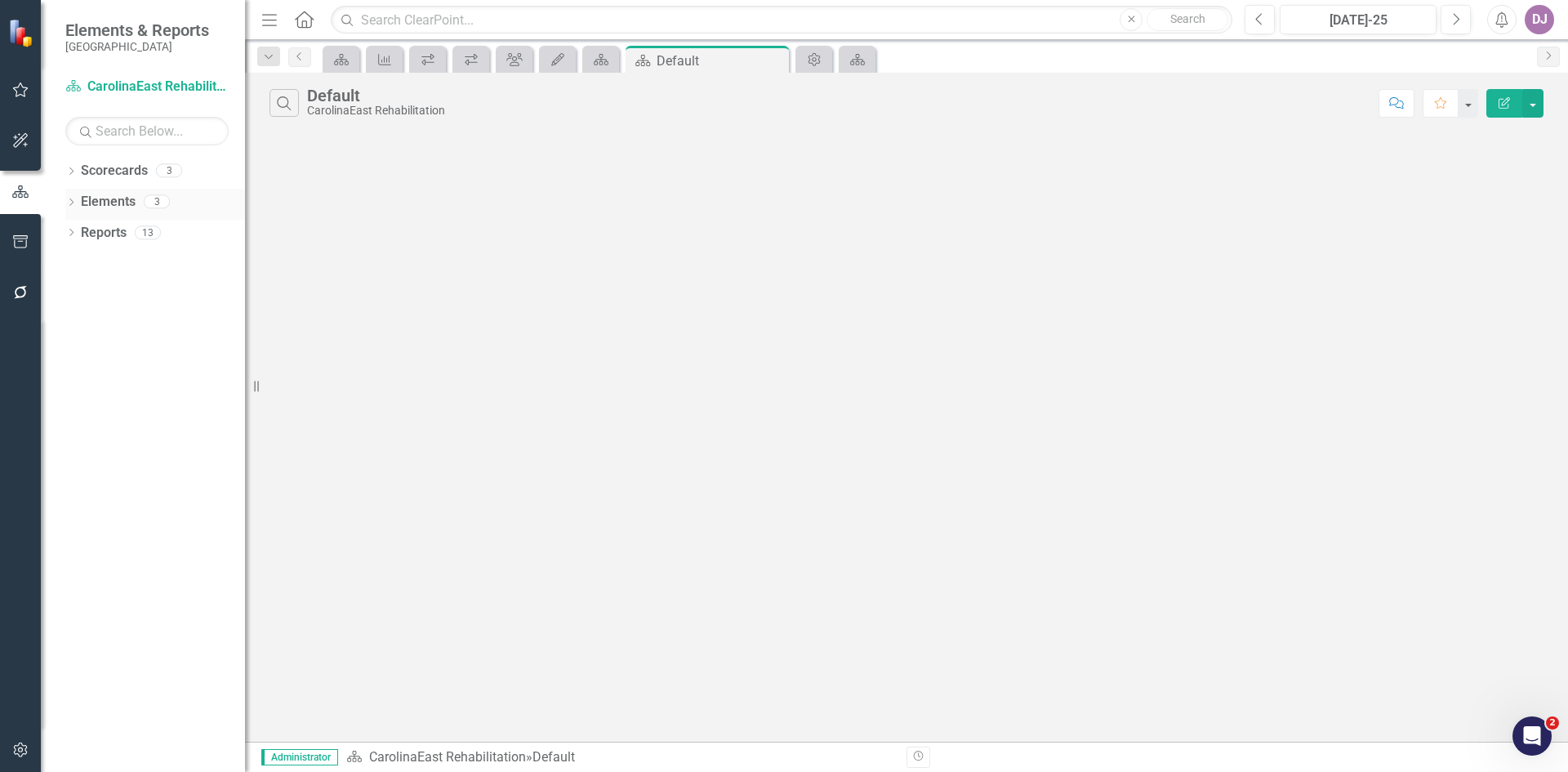
click at [119, 204] on link "Elements" at bounding box center [108, 202] width 55 height 19
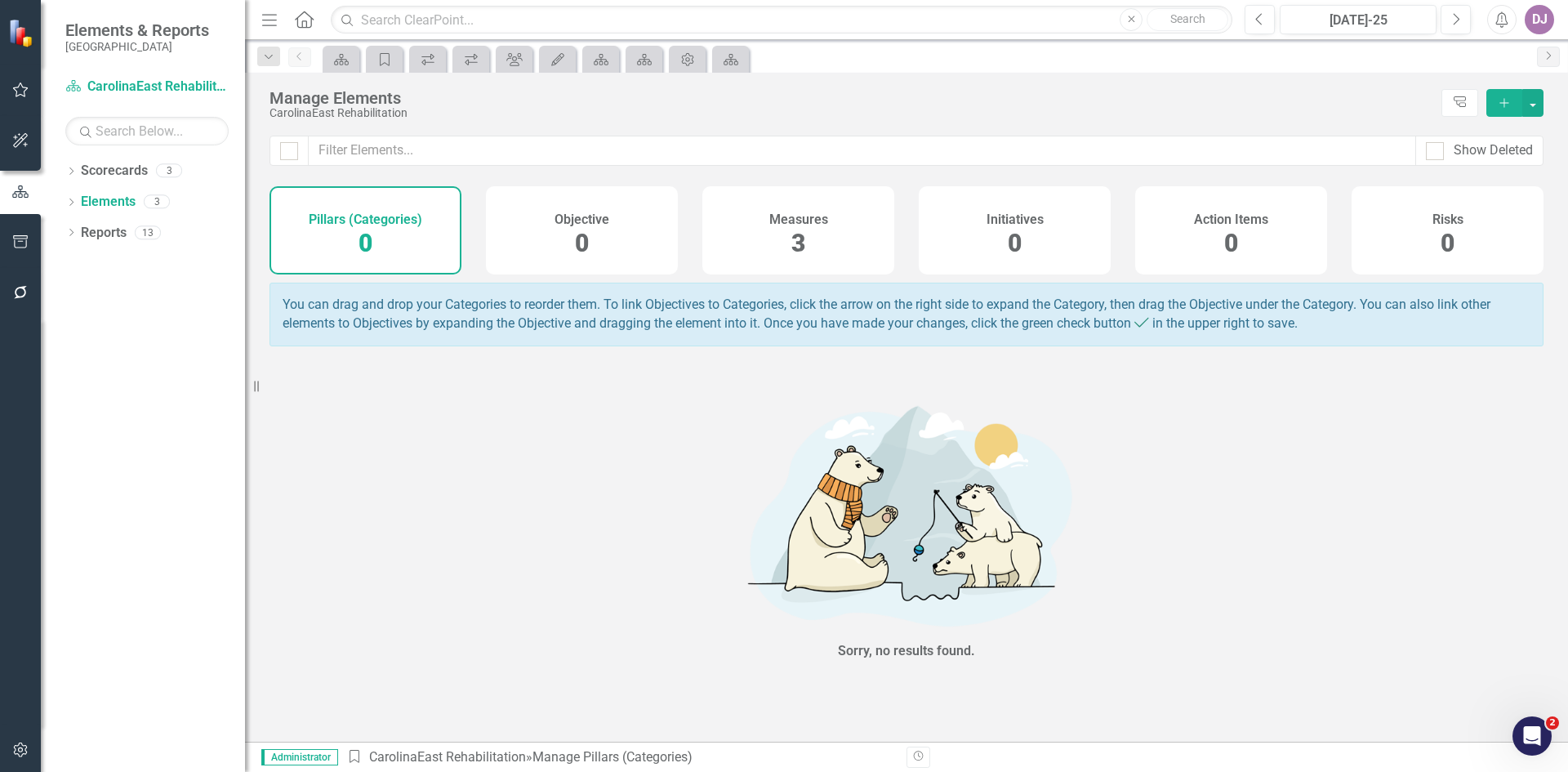
click at [793, 245] on span "3" at bounding box center [799, 242] width 14 height 28
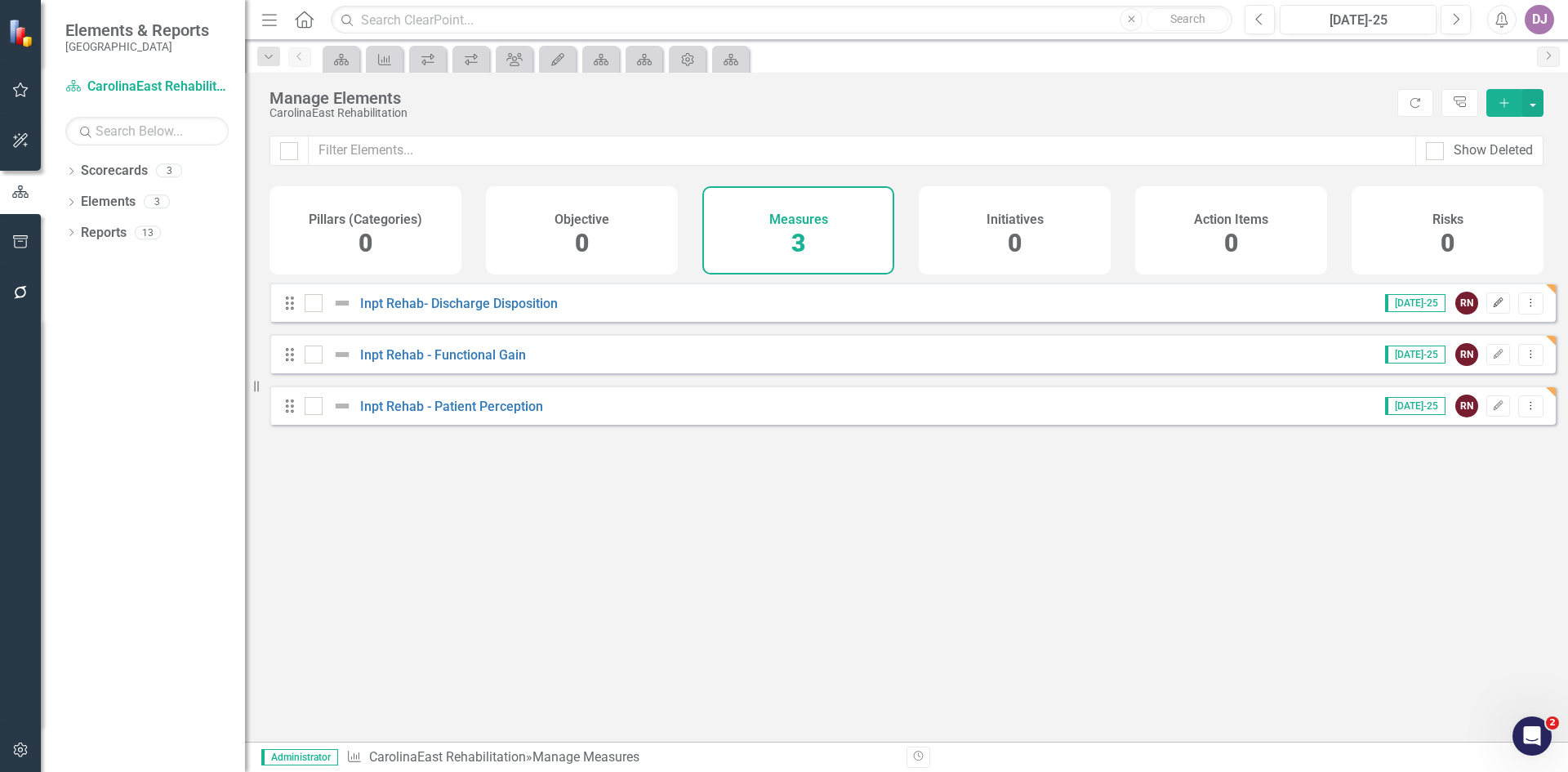
click at [1492, 308] on icon "Edit" at bounding box center [1498, 302] width 12 height 9
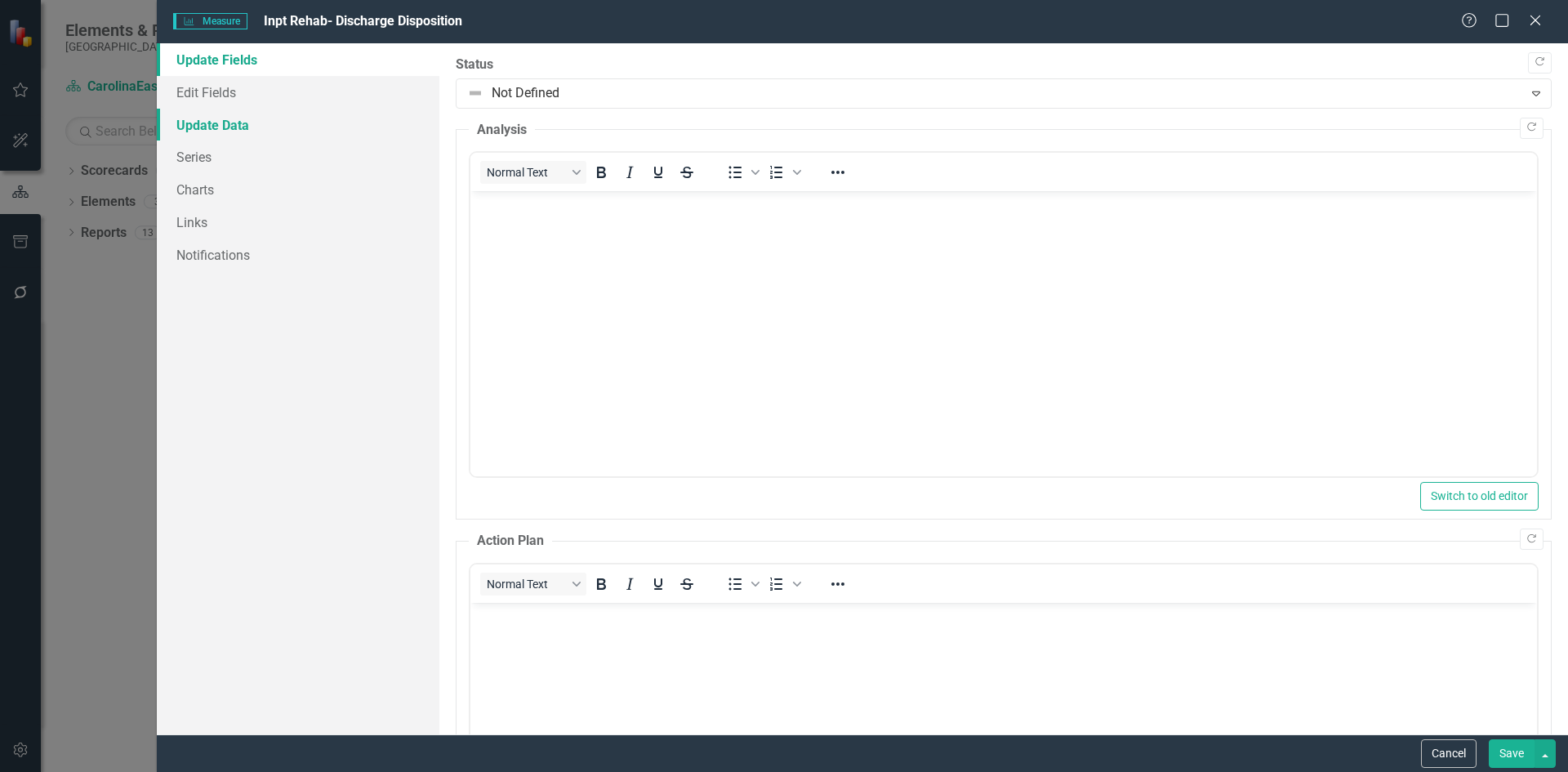
click at [214, 124] on link "Update Data" at bounding box center [298, 125] width 283 height 33
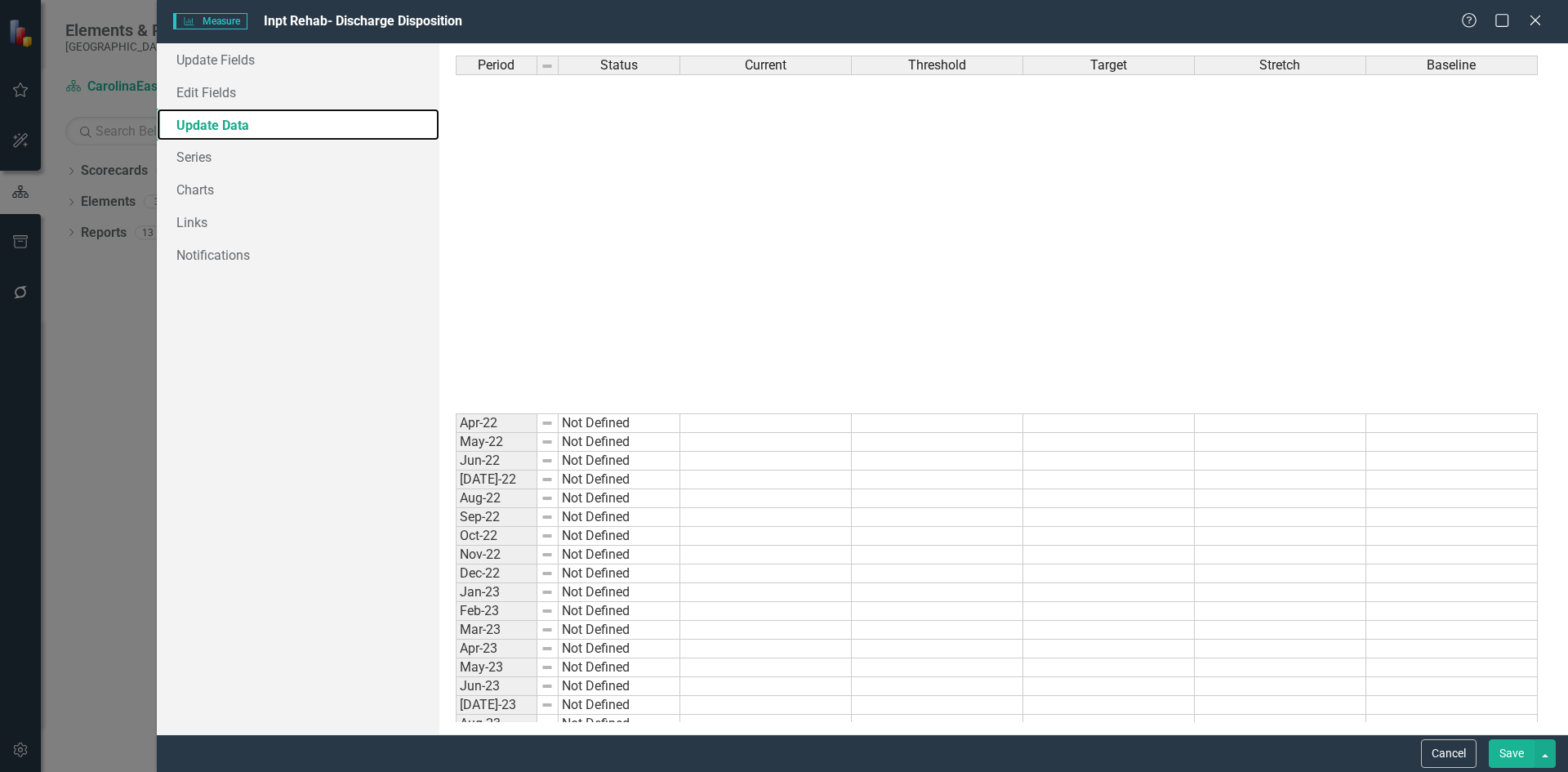
scroll to position [697, 0]
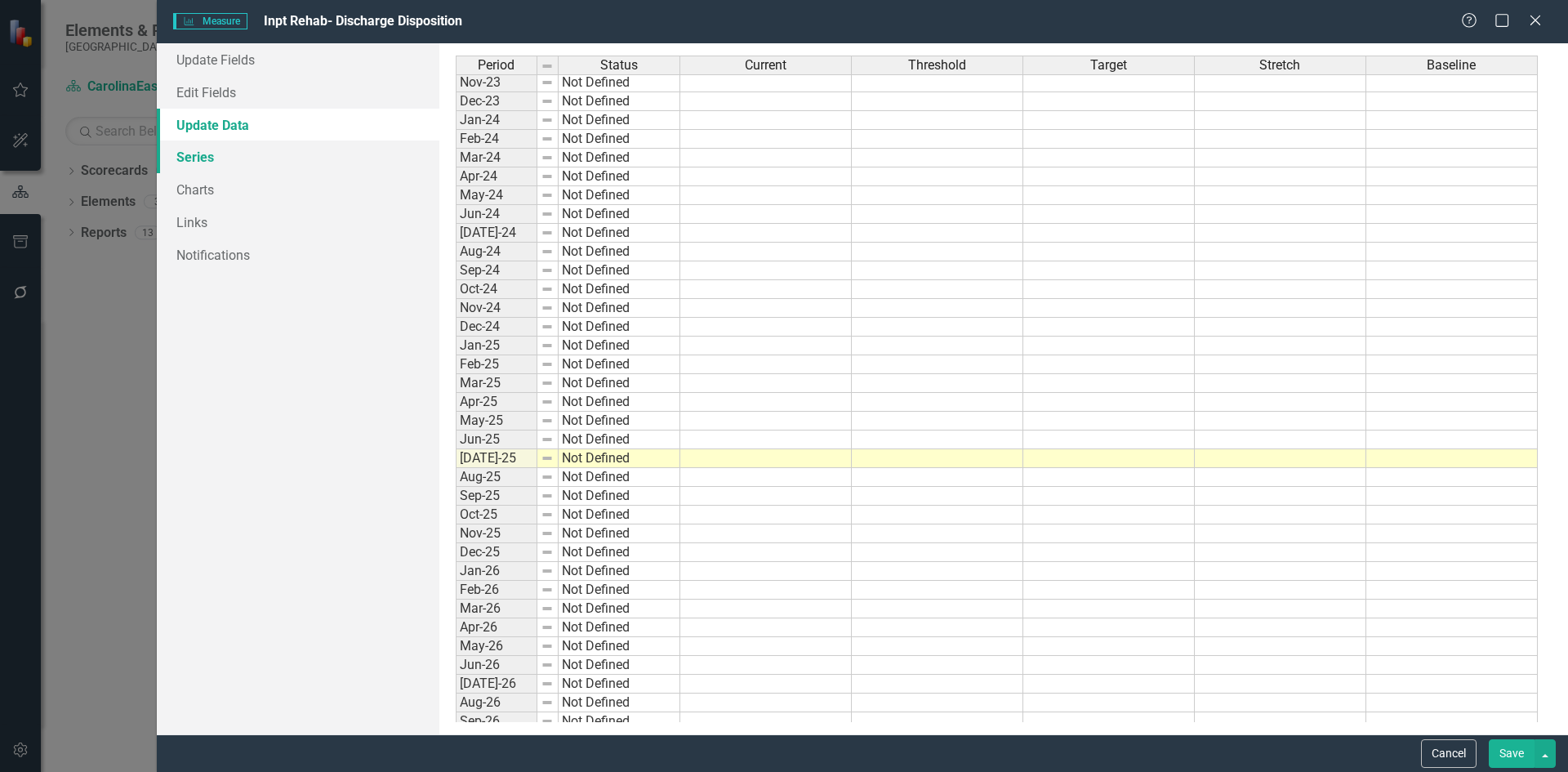
click at [212, 156] on link "Series" at bounding box center [298, 157] width 283 height 33
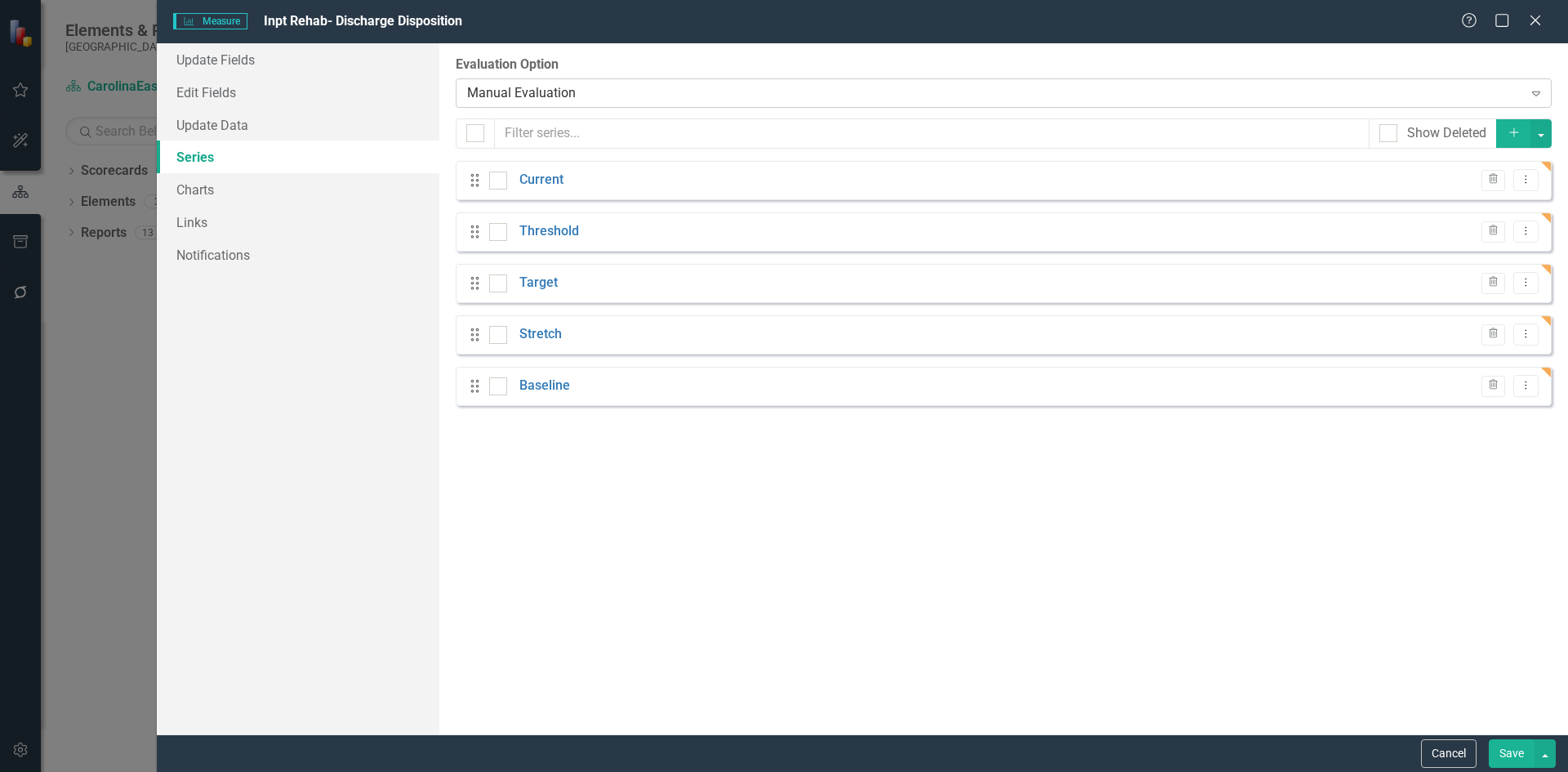
click at [1533, 92] on icon "Expand" at bounding box center [1535, 93] width 16 height 13
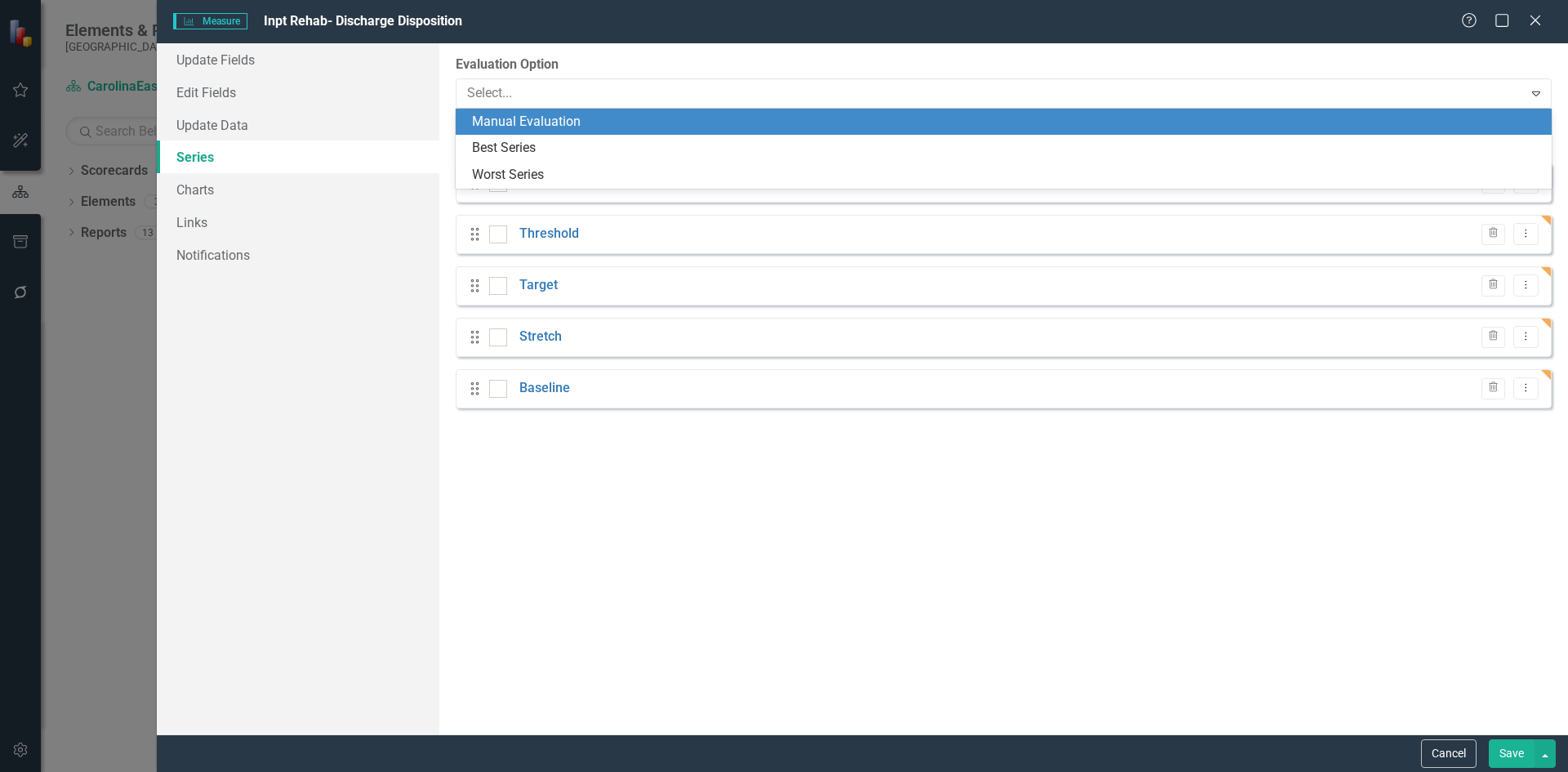
click at [548, 121] on div "Manual Evaluation" at bounding box center [1007, 122] width 1070 height 19
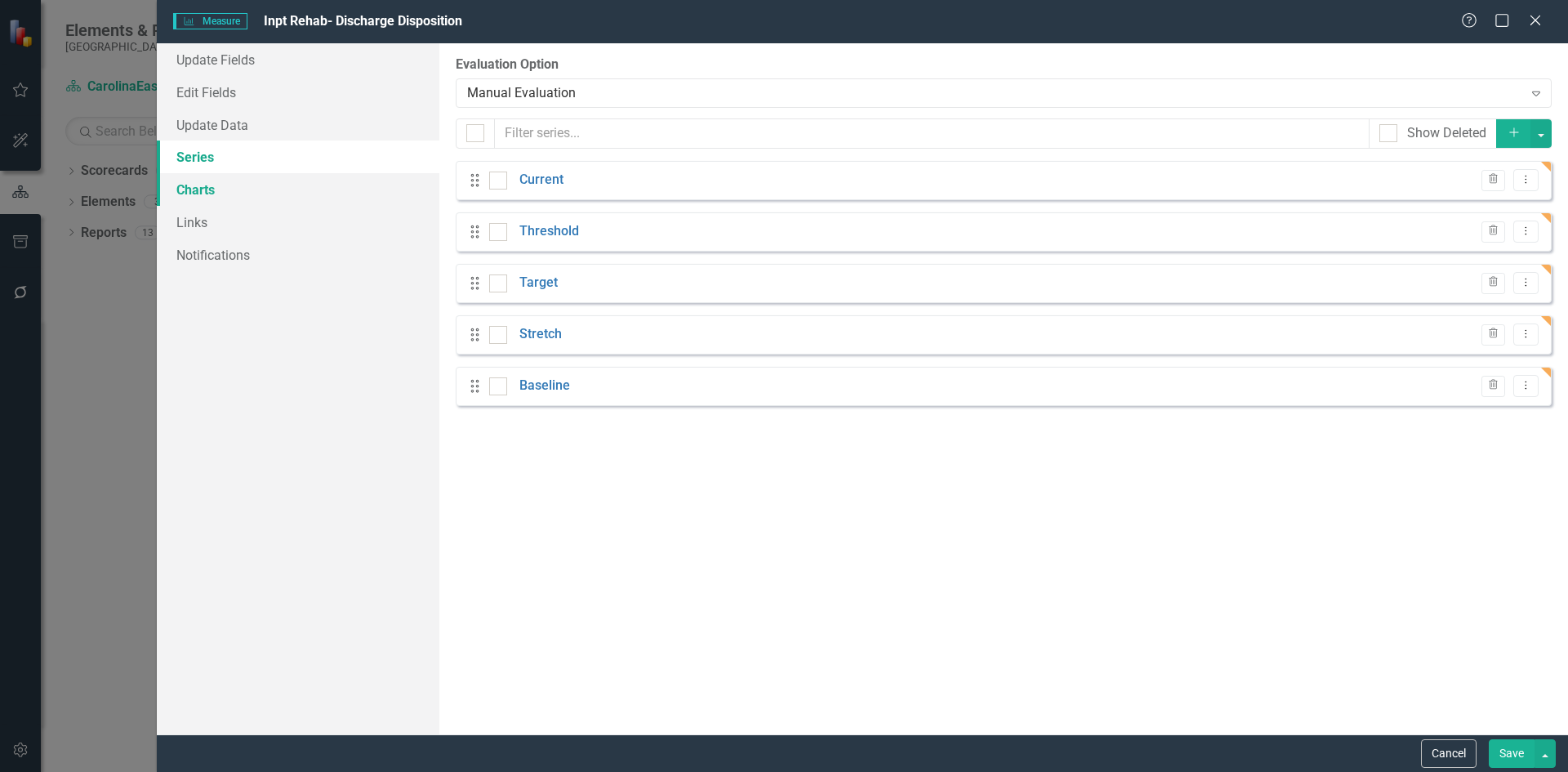
click at [198, 192] on link "Charts" at bounding box center [298, 190] width 283 height 33
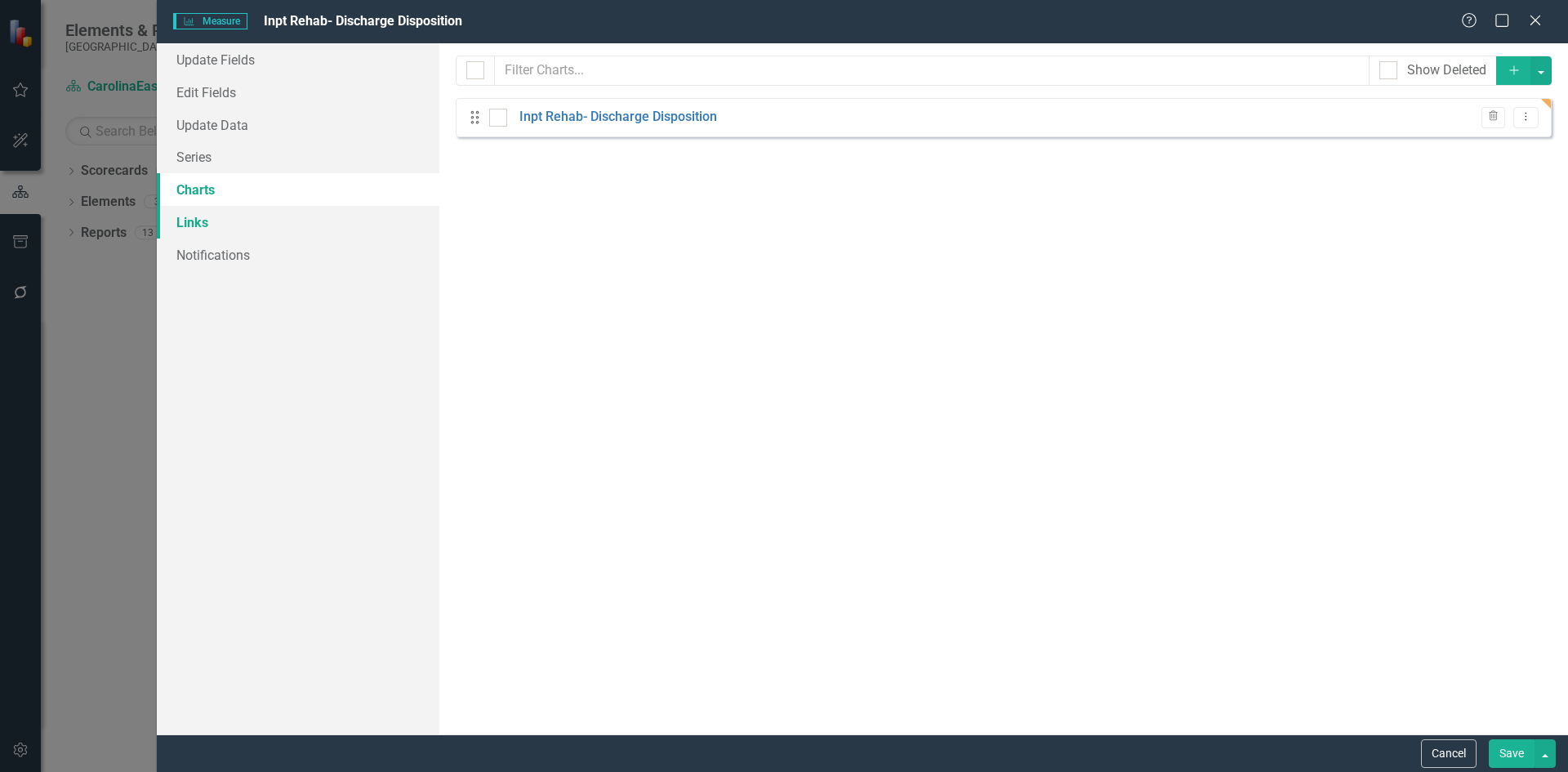
click at [191, 222] on link "Links" at bounding box center [298, 222] width 283 height 33
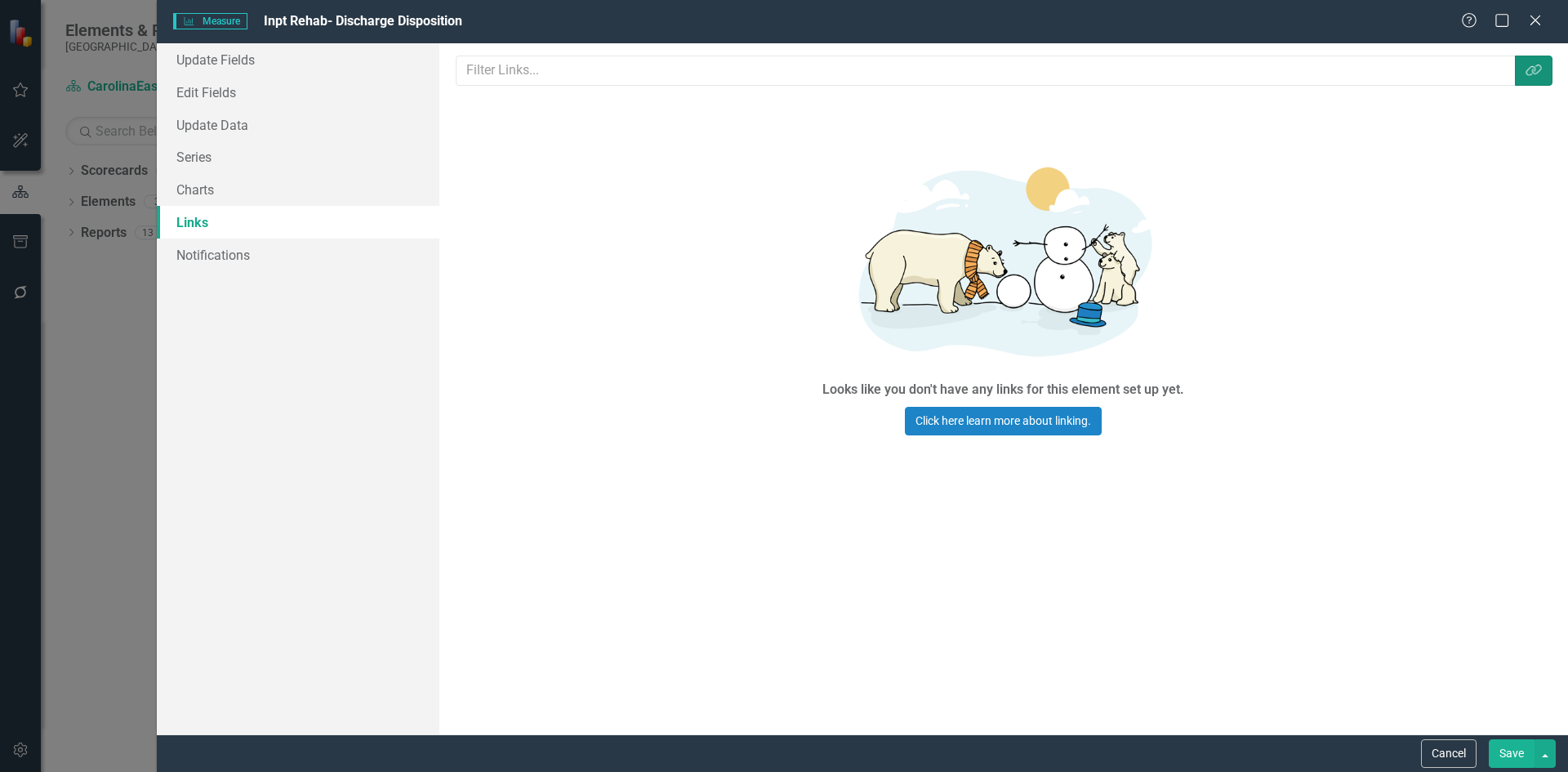
click at [1529, 64] on icon "Link Tag" at bounding box center [1534, 70] width 16 height 13
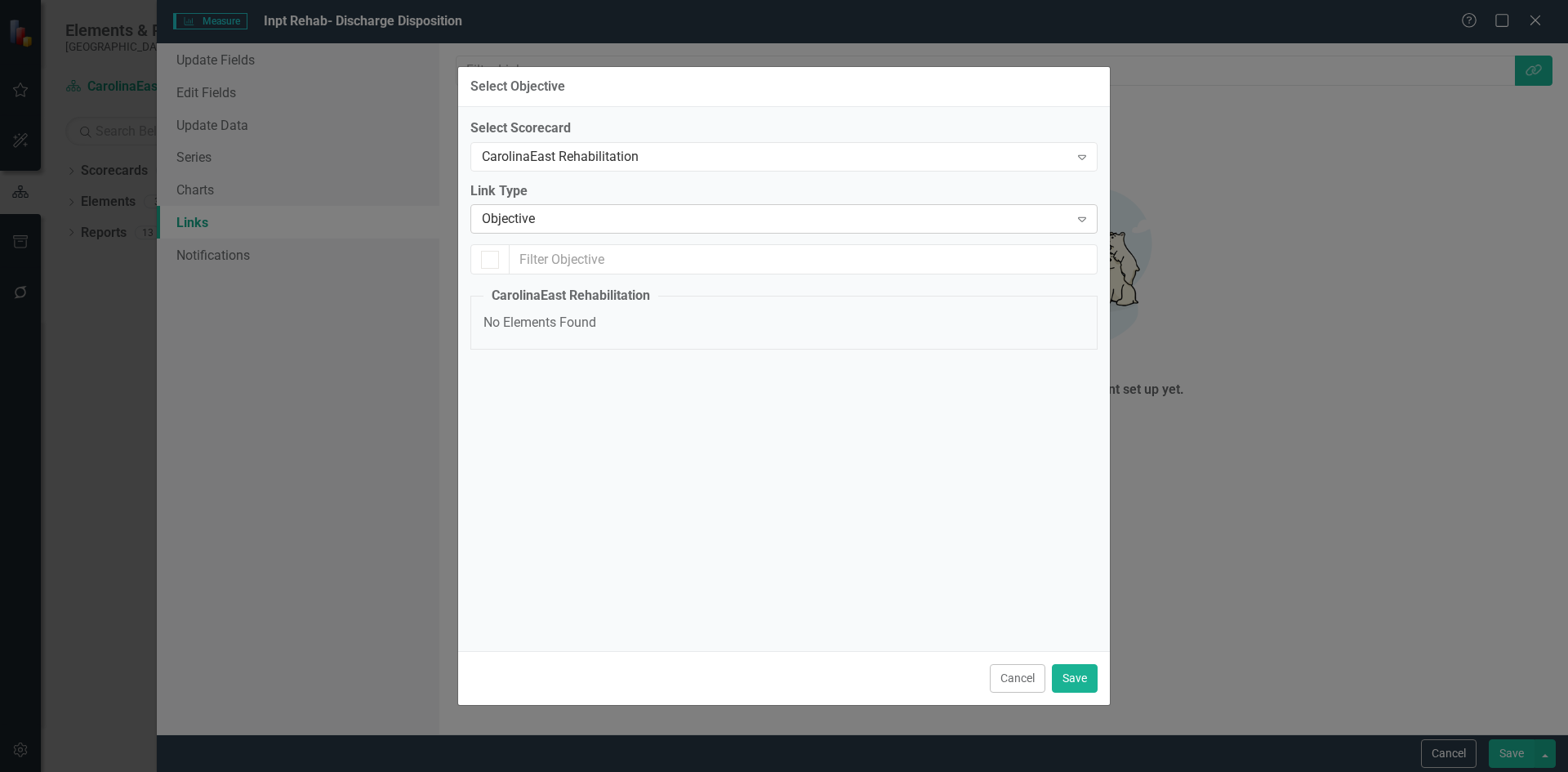
click at [1085, 222] on icon "Expand" at bounding box center [1082, 218] width 16 height 13
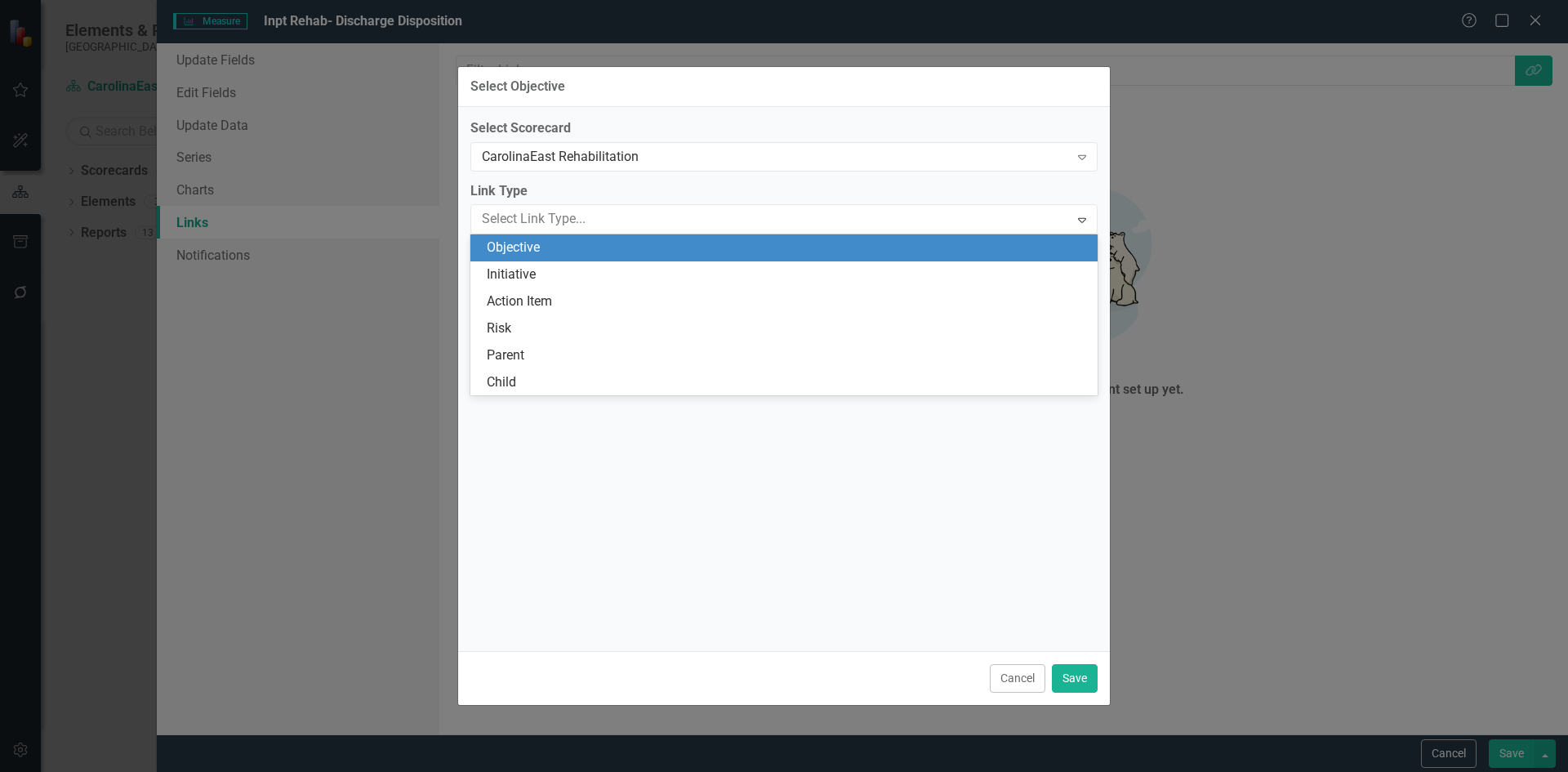
click at [534, 247] on div "Objective" at bounding box center [787, 248] width 601 height 19
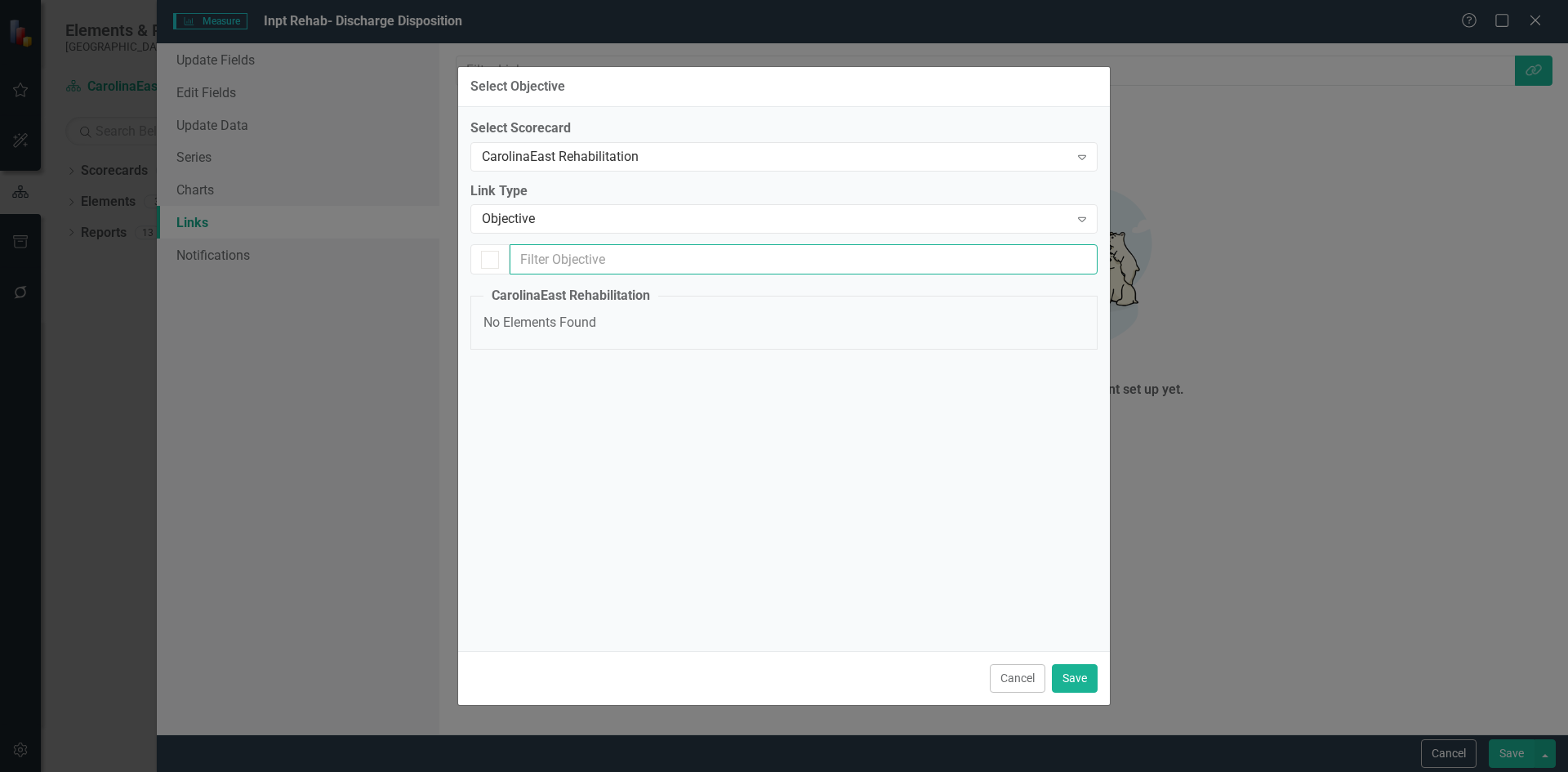
click at [922, 265] on input "text" at bounding box center [803, 258] width 588 height 30
click at [500, 331] on fieldset "CarolinaEast Rehabilitation No Elements Found" at bounding box center [784, 318] width 627 height 63
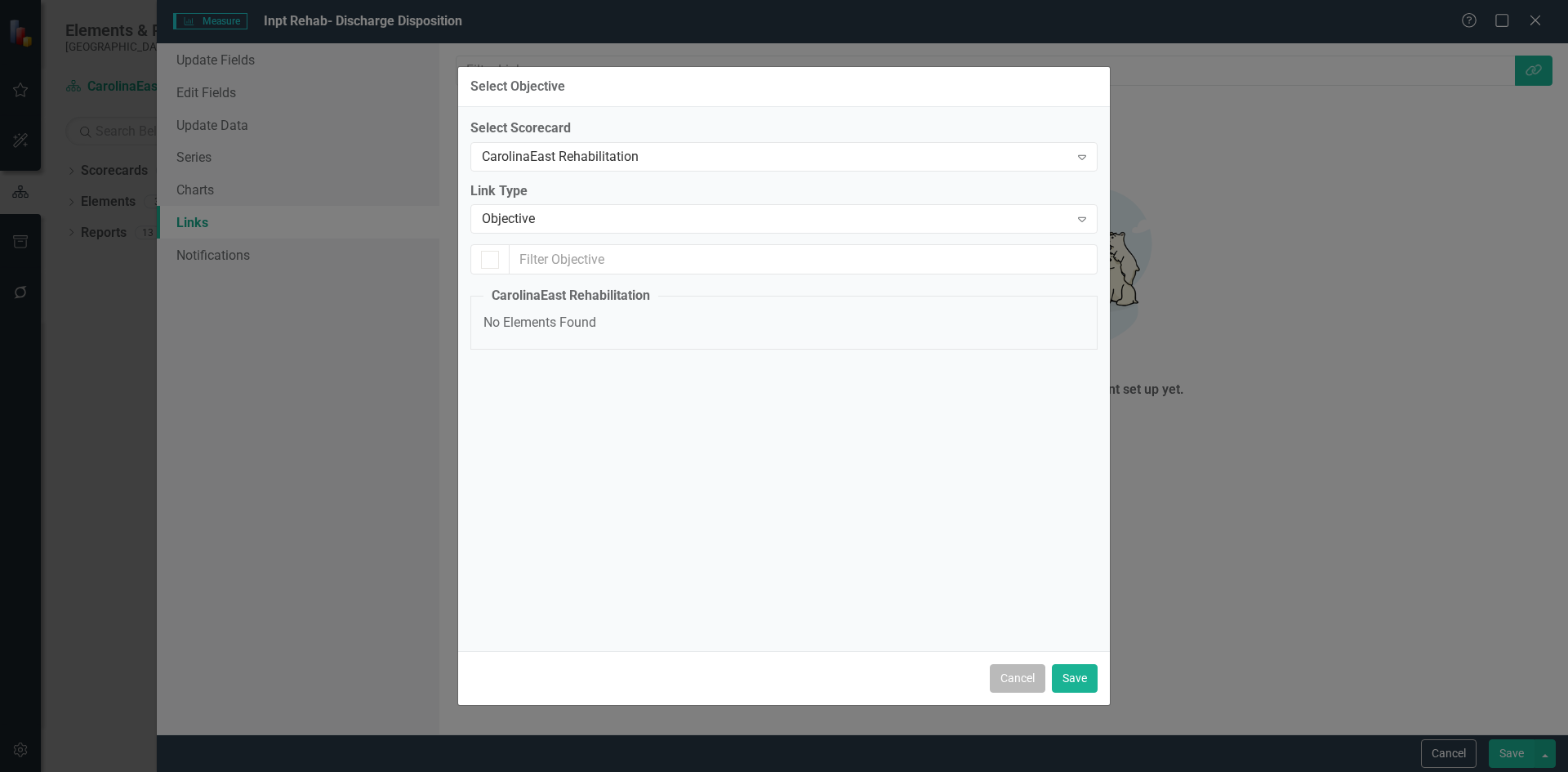
click at [1017, 679] on button "Cancel" at bounding box center [1018, 678] width 56 height 28
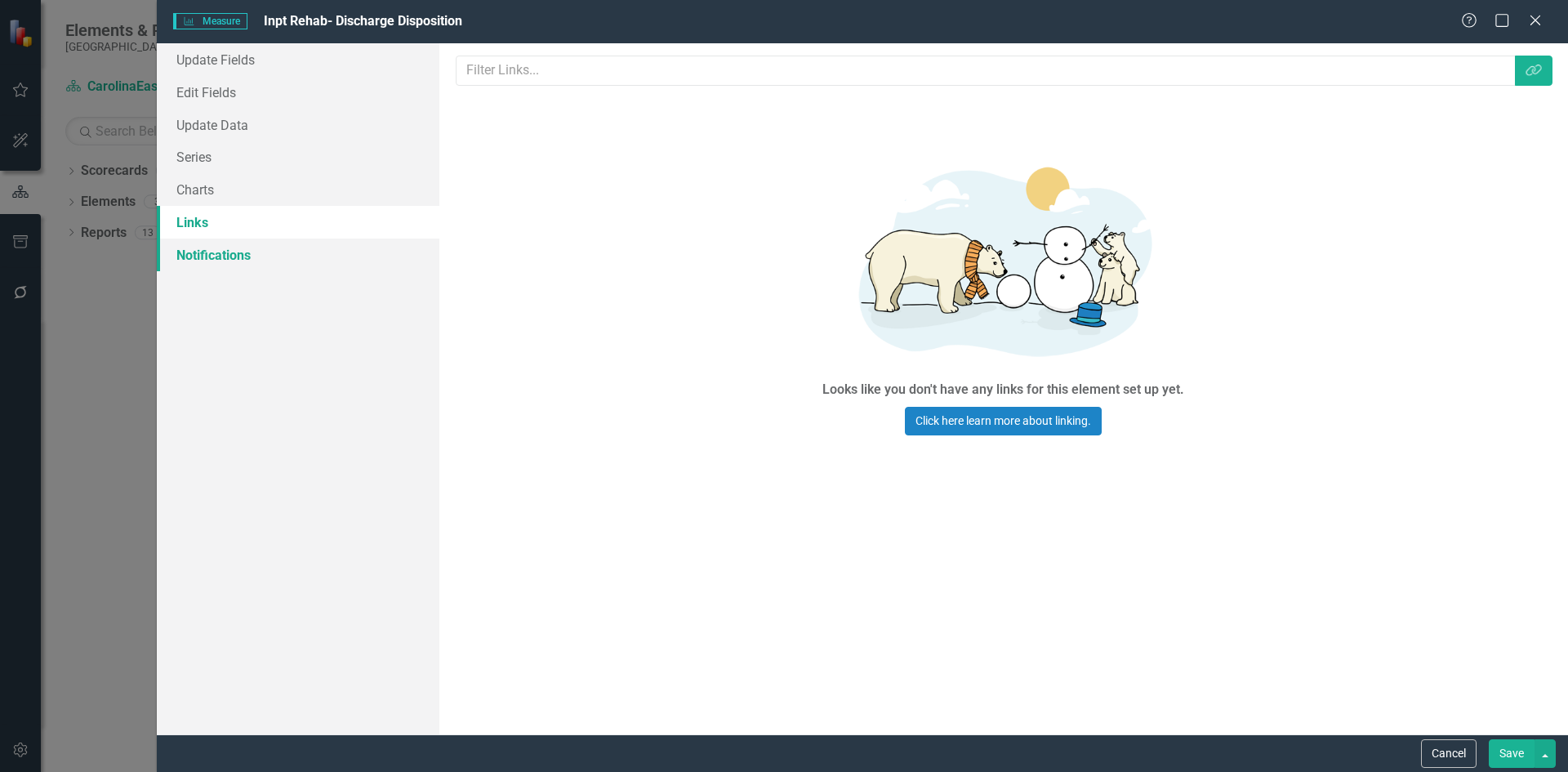
click at [196, 252] on link "Notifications" at bounding box center [298, 255] width 283 height 33
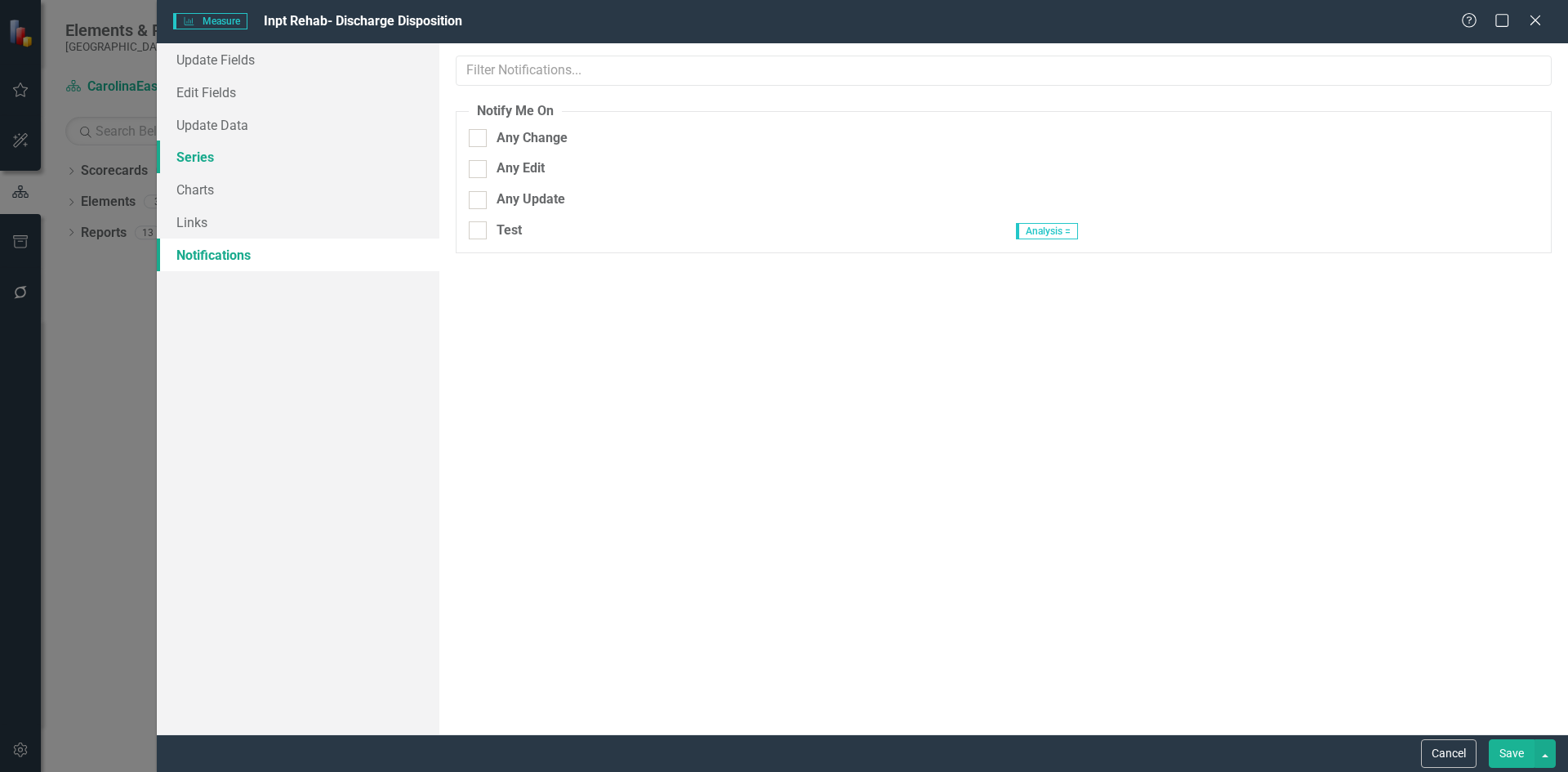
click at [200, 153] on link "Series" at bounding box center [298, 157] width 283 height 33
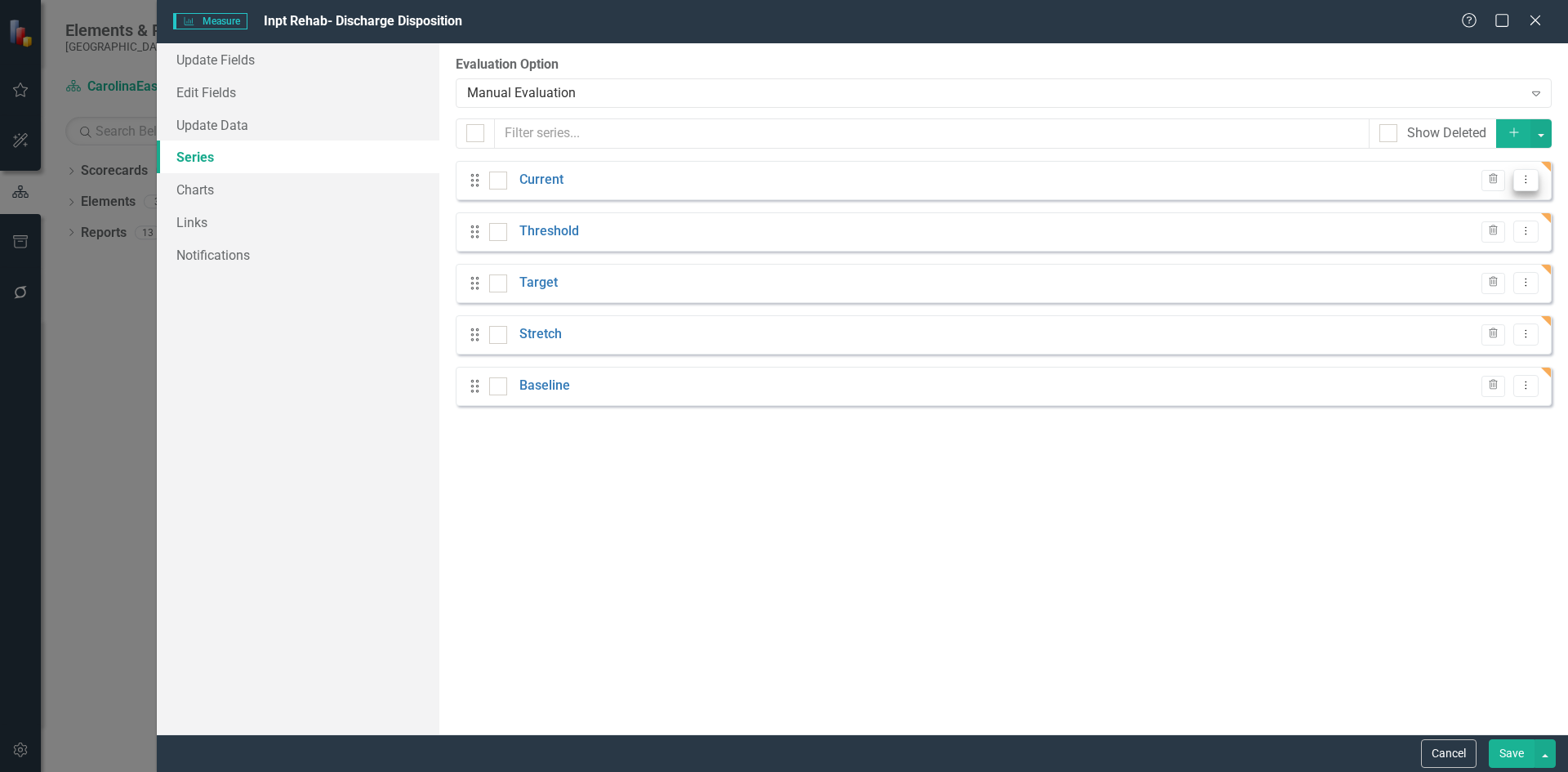
click at [1530, 179] on icon "Dropdown Menu" at bounding box center [1526, 179] width 14 height 10
click at [498, 185] on div at bounding box center [498, 180] width 18 height 18
click at [498, 182] on input "checkbox" at bounding box center [495, 177] width 10 height 10
checkbox input "true"
click at [499, 239] on div at bounding box center [498, 232] width 18 height 18
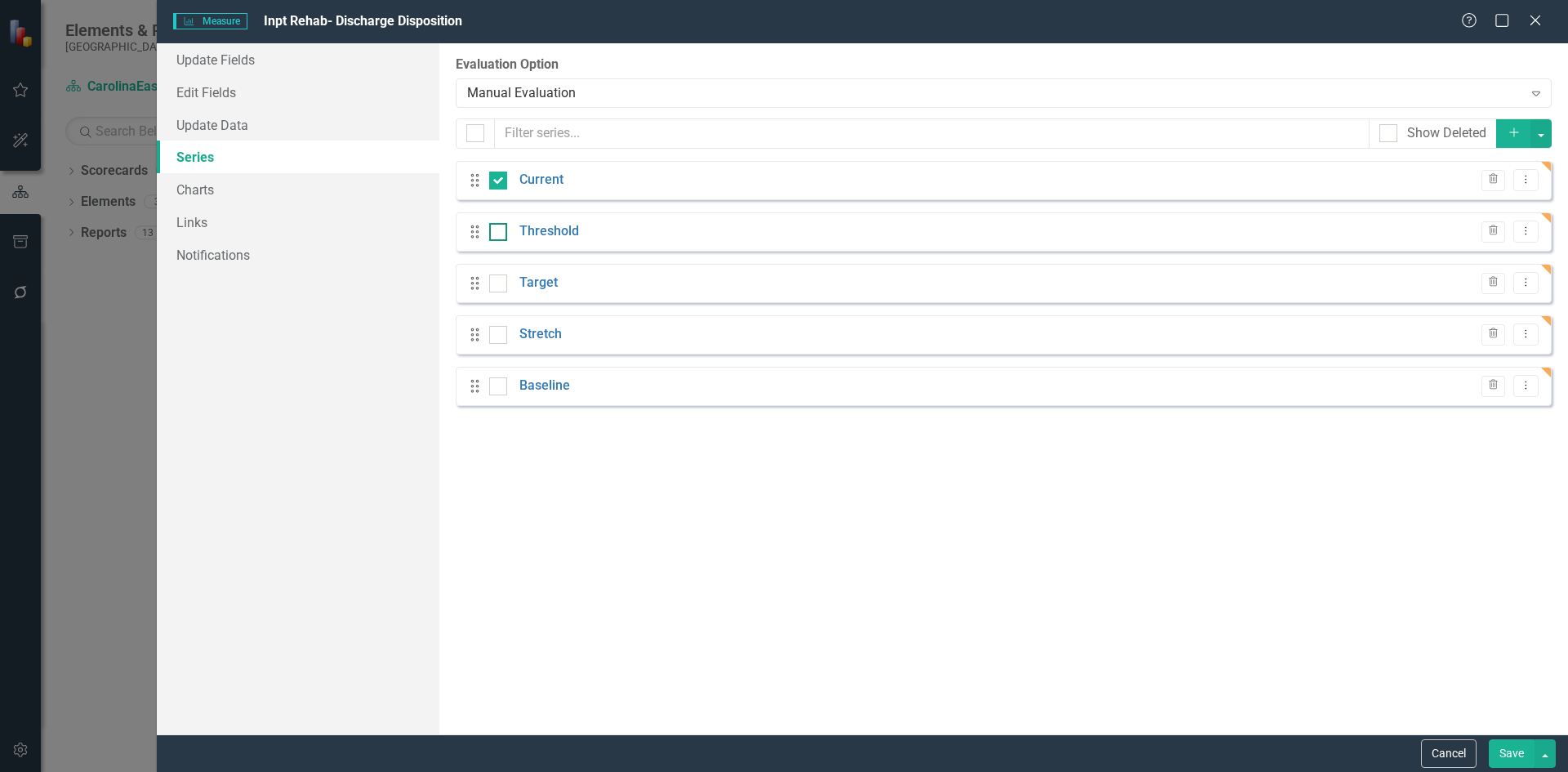
click at [499, 234] on input "checkbox" at bounding box center [495, 228] width 10 height 10
checkbox input "true"
click at [499, 280] on input "checkbox" at bounding box center [495, 280] width 10 height 10
checkbox input "true"
click at [493, 332] on input "checkbox" at bounding box center [495, 331] width 10 height 10
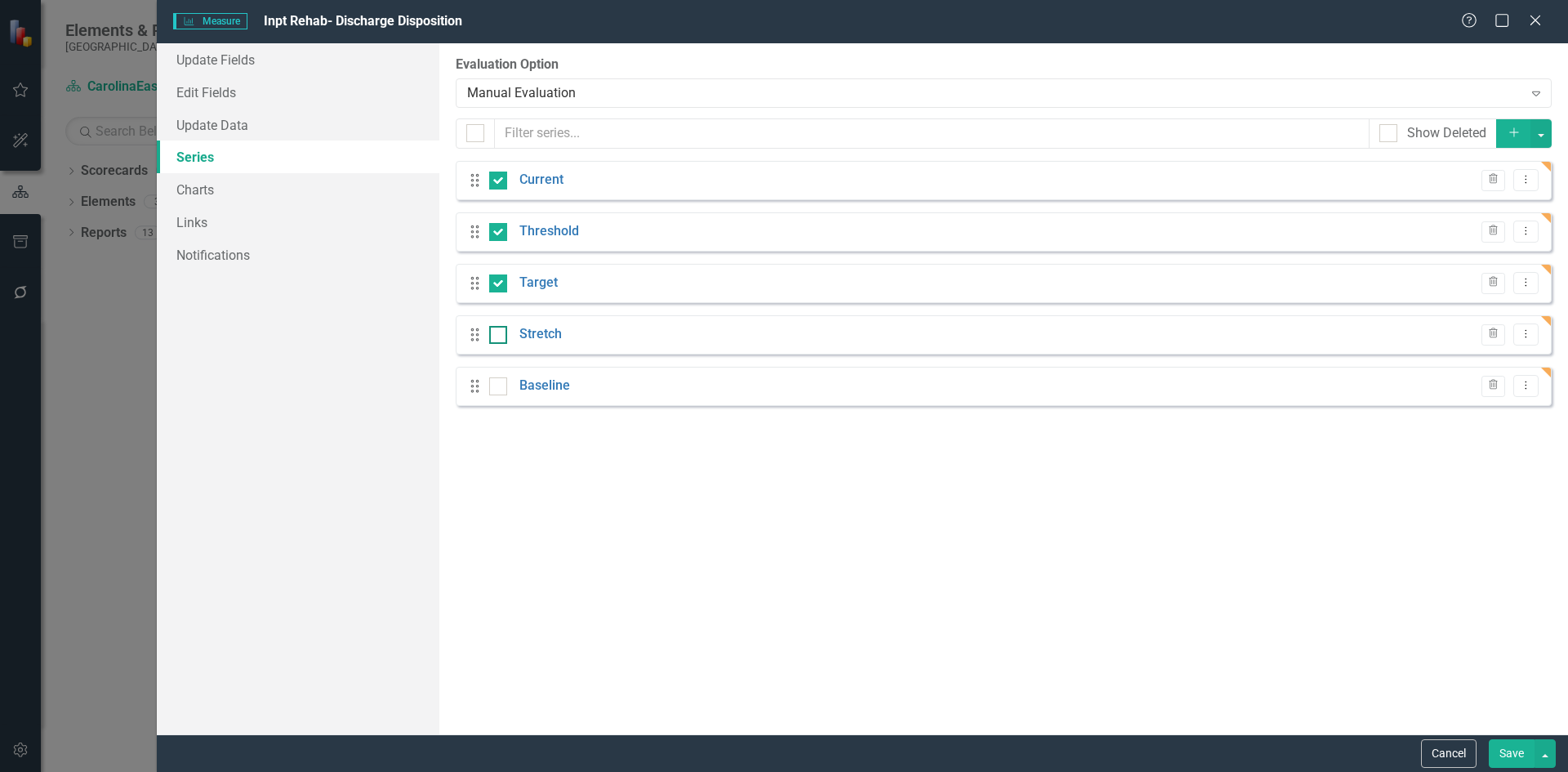
checkbox input "true"
click at [1528, 234] on icon "Dropdown Menu" at bounding box center [1526, 230] width 14 height 10
click at [1499, 263] on link "Edit Edit Measure Series" at bounding box center [1445, 258] width 185 height 30
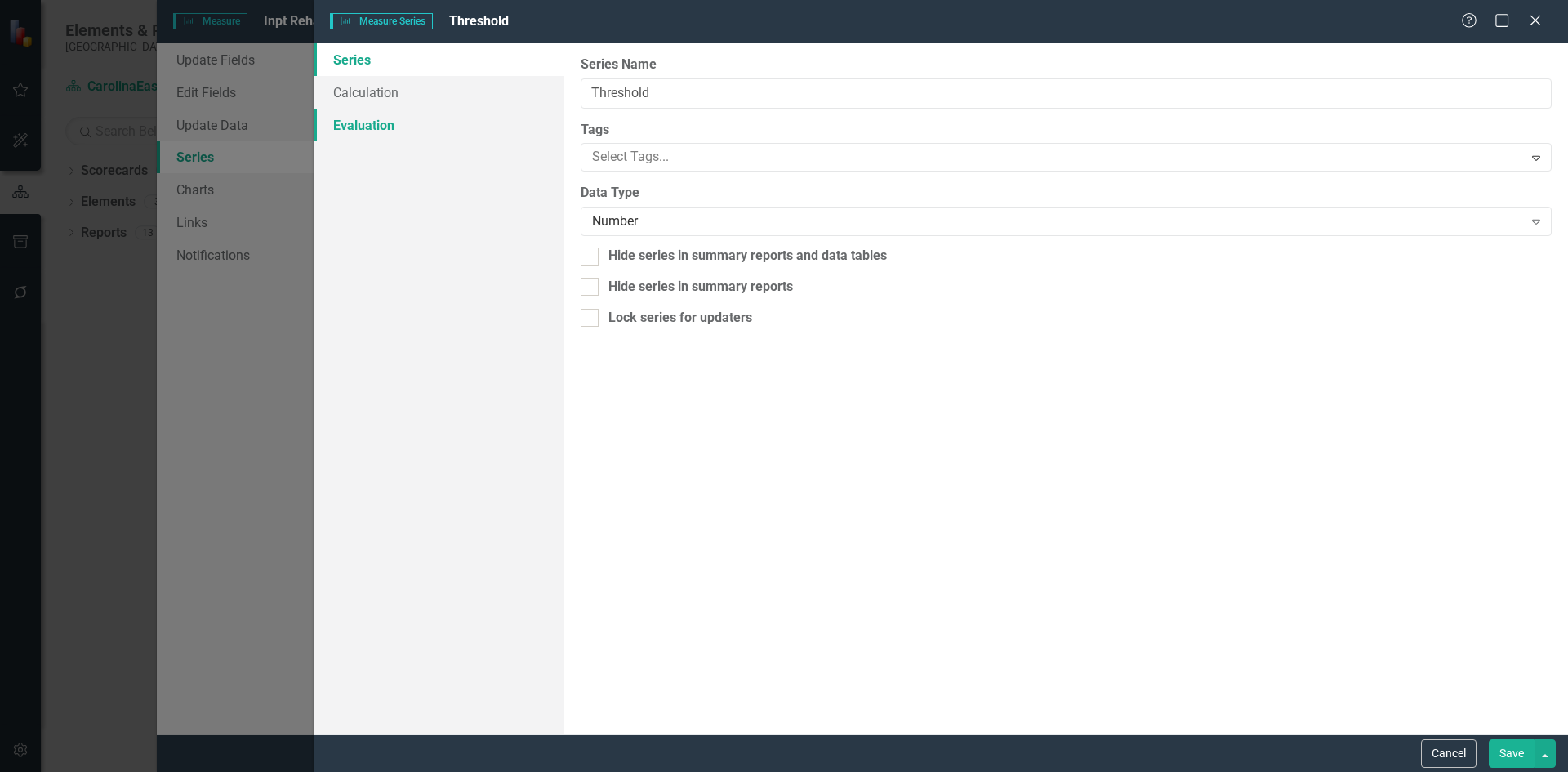
click at [391, 125] on link "Evaluation" at bounding box center [439, 125] width 251 height 33
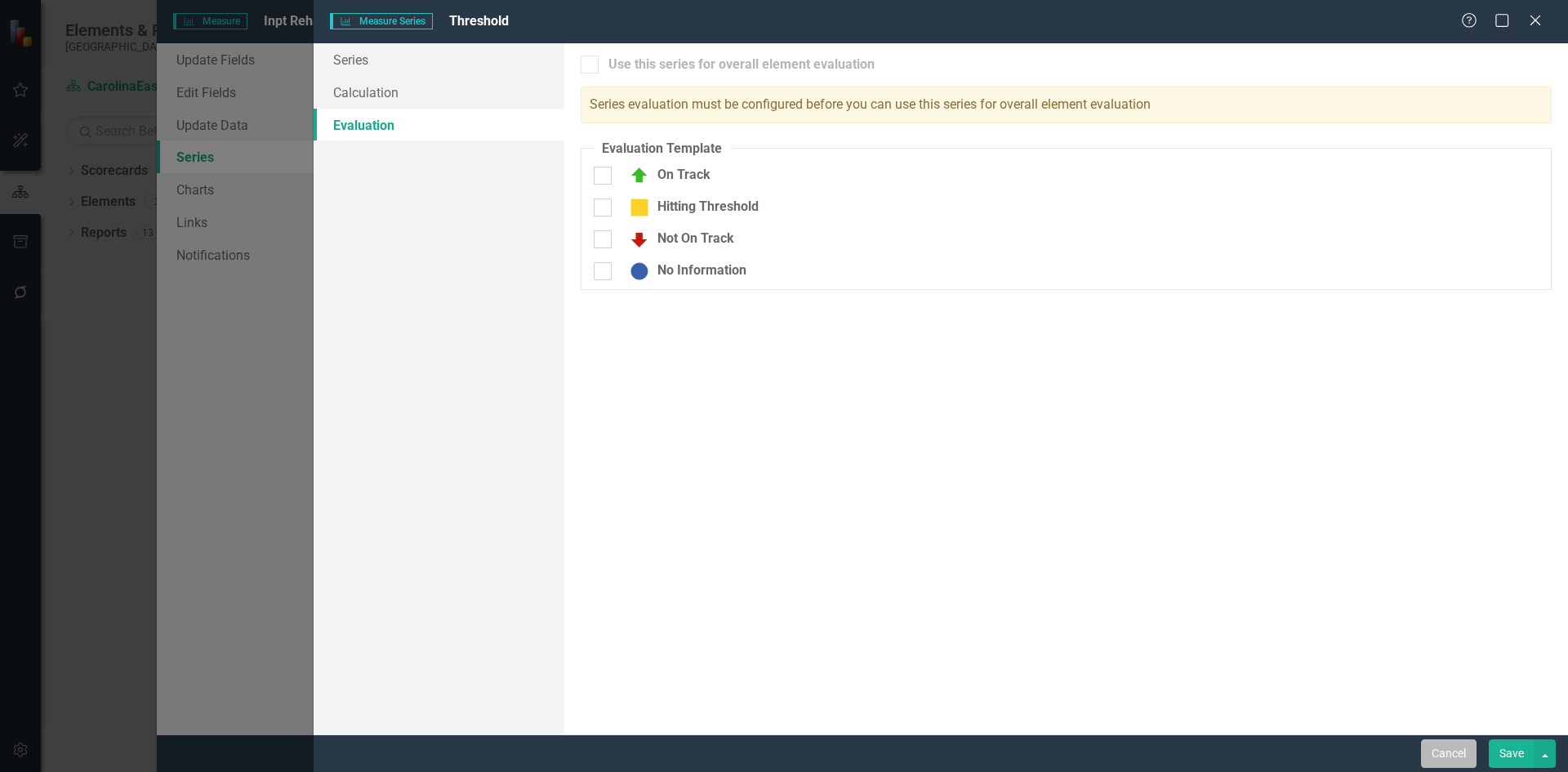
click at [1462, 752] on button "Cancel" at bounding box center [1449, 753] width 56 height 28
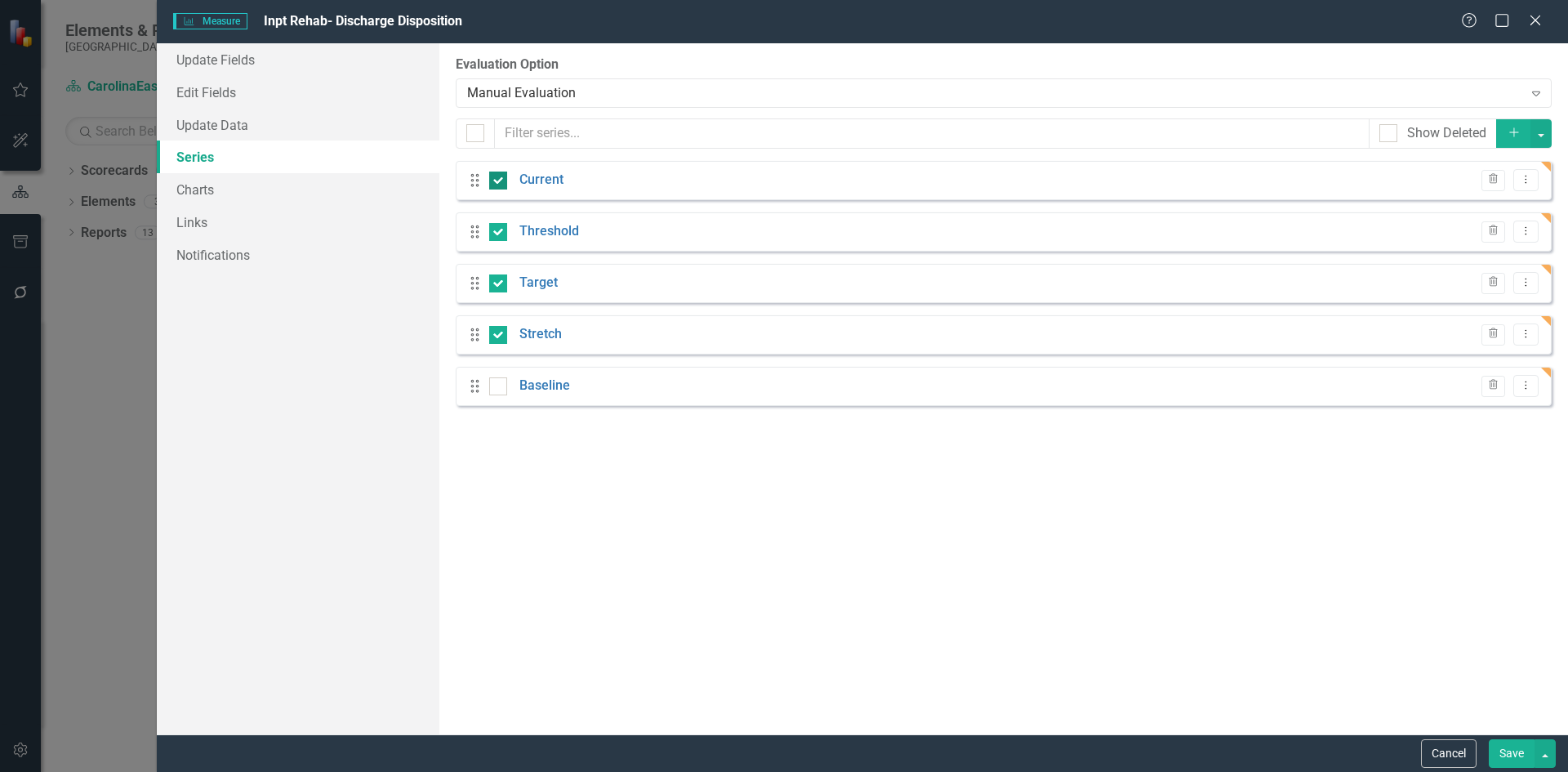
click at [498, 183] on div at bounding box center [498, 180] width 18 height 18
click at [498, 182] on input "checkbox" at bounding box center [495, 177] width 10 height 10
checkbox input "false"
click at [498, 234] on div at bounding box center [498, 232] width 18 height 18
click at [498, 234] on input "checkbox" at bounding box center [495, 228] width 10 height 10
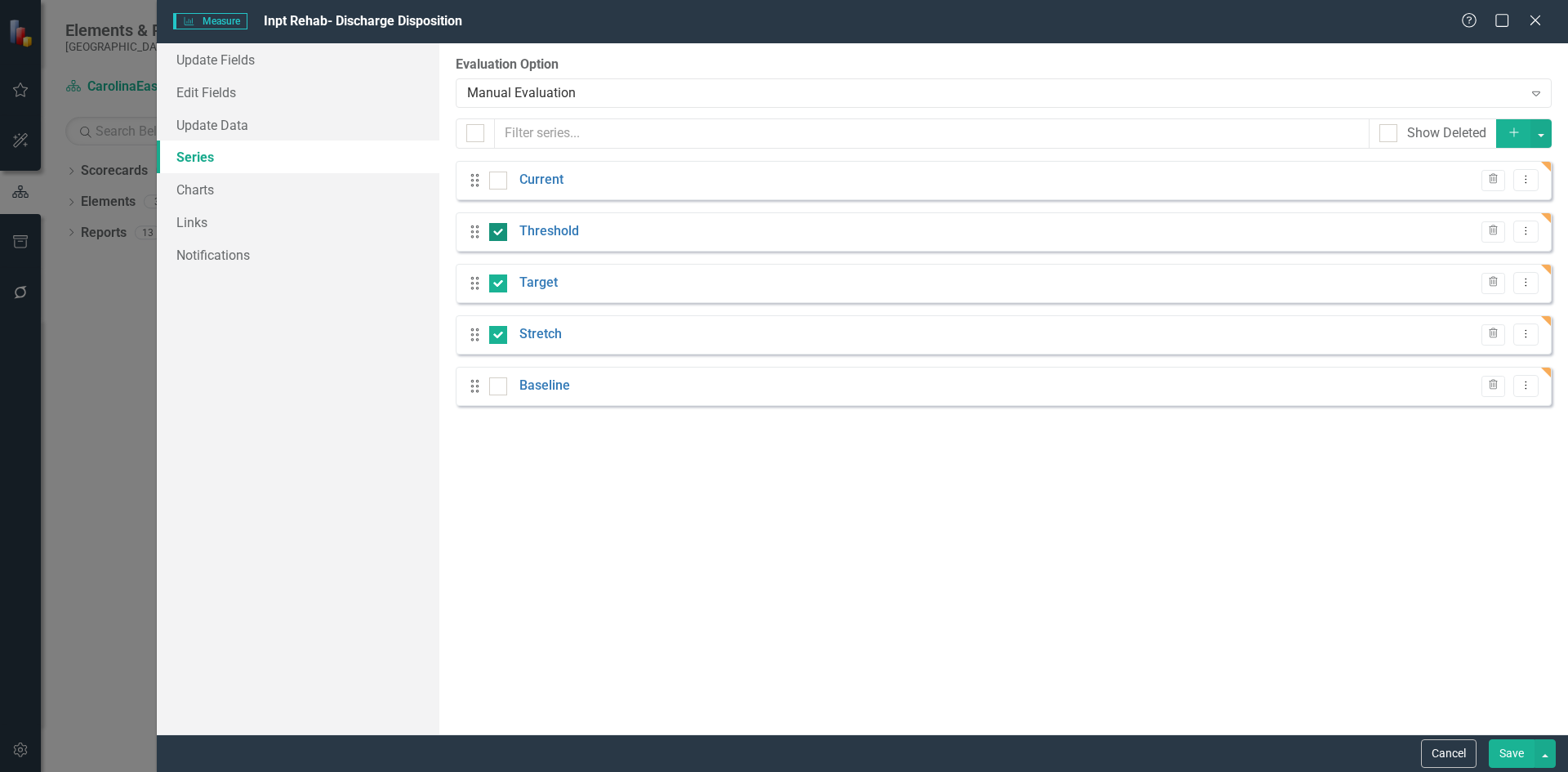
checkbox input "false"
click at [500, 283] on input "checkbox" at bounding box center [495, 280] width 10 height 10
checkbox input "false"
click at [497, 336] on input "checkbox" at bounding box center [495, 331] width 10 height 10
checkbox input "false"
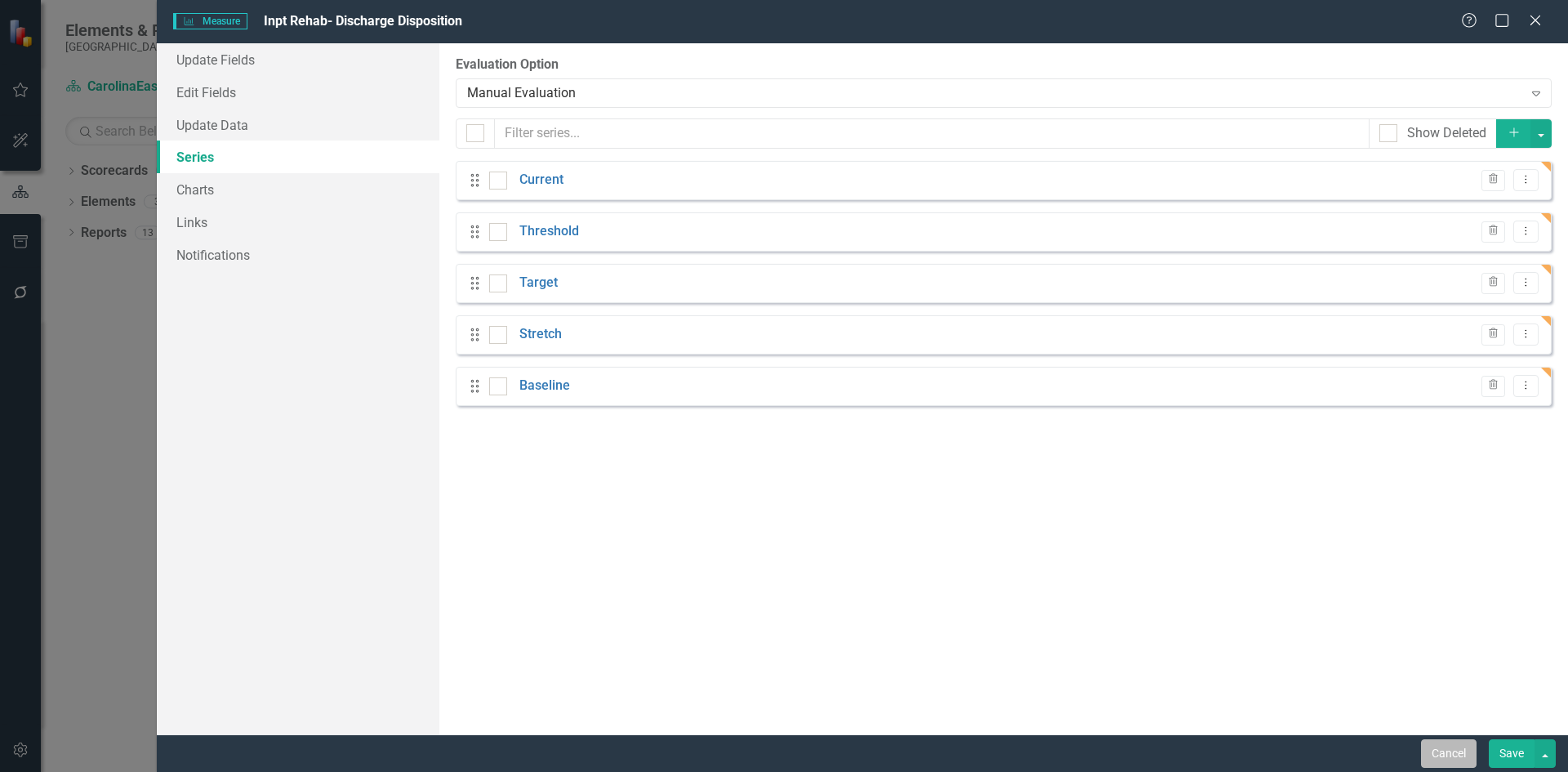
click at [1437, 757] on button "Cancel" at bounding box center [1449, 753] width 56 height 28
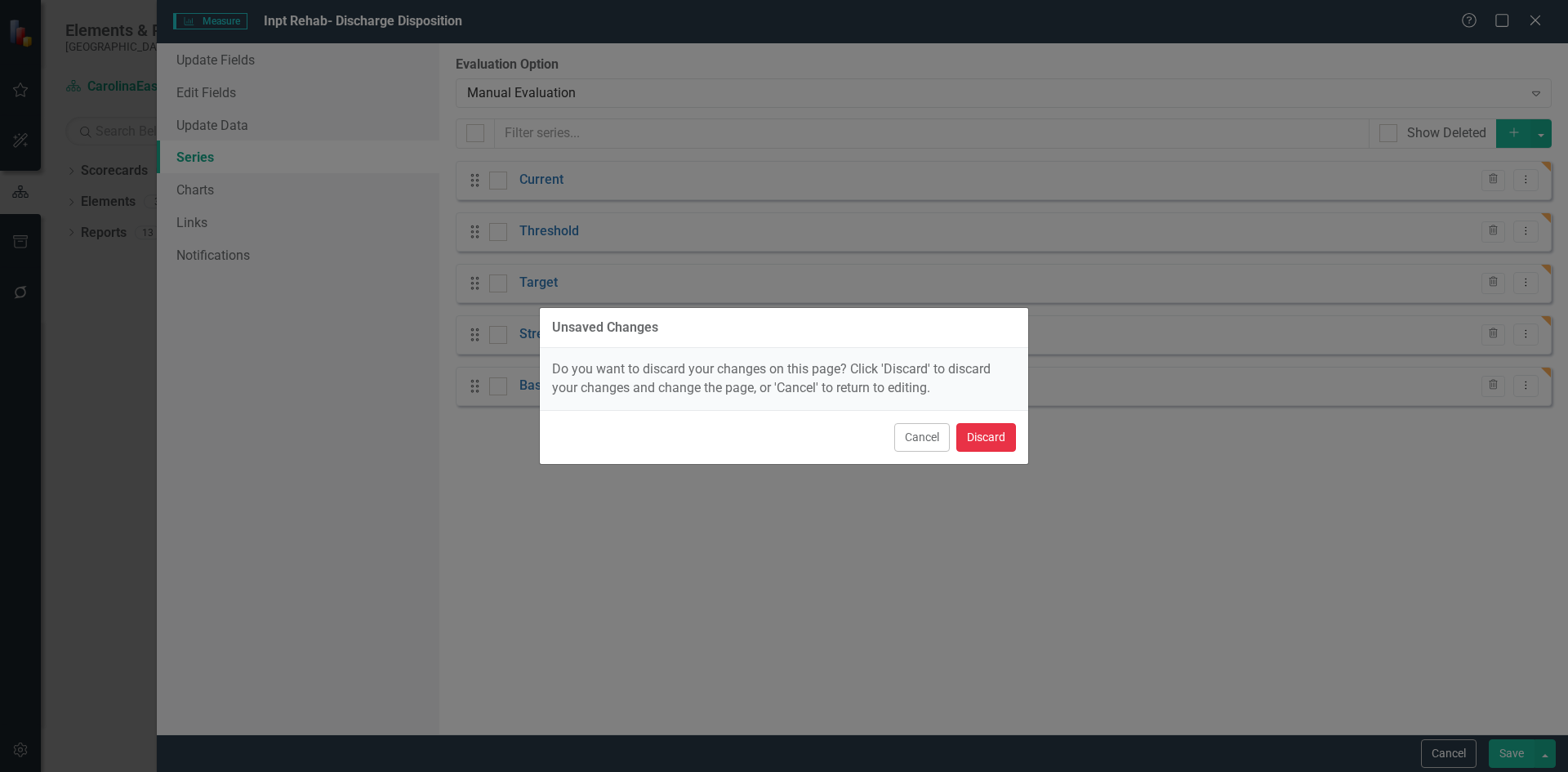
click at [981, 441] on button "Discard" at bounding box center [986, 437] width 59 height 28
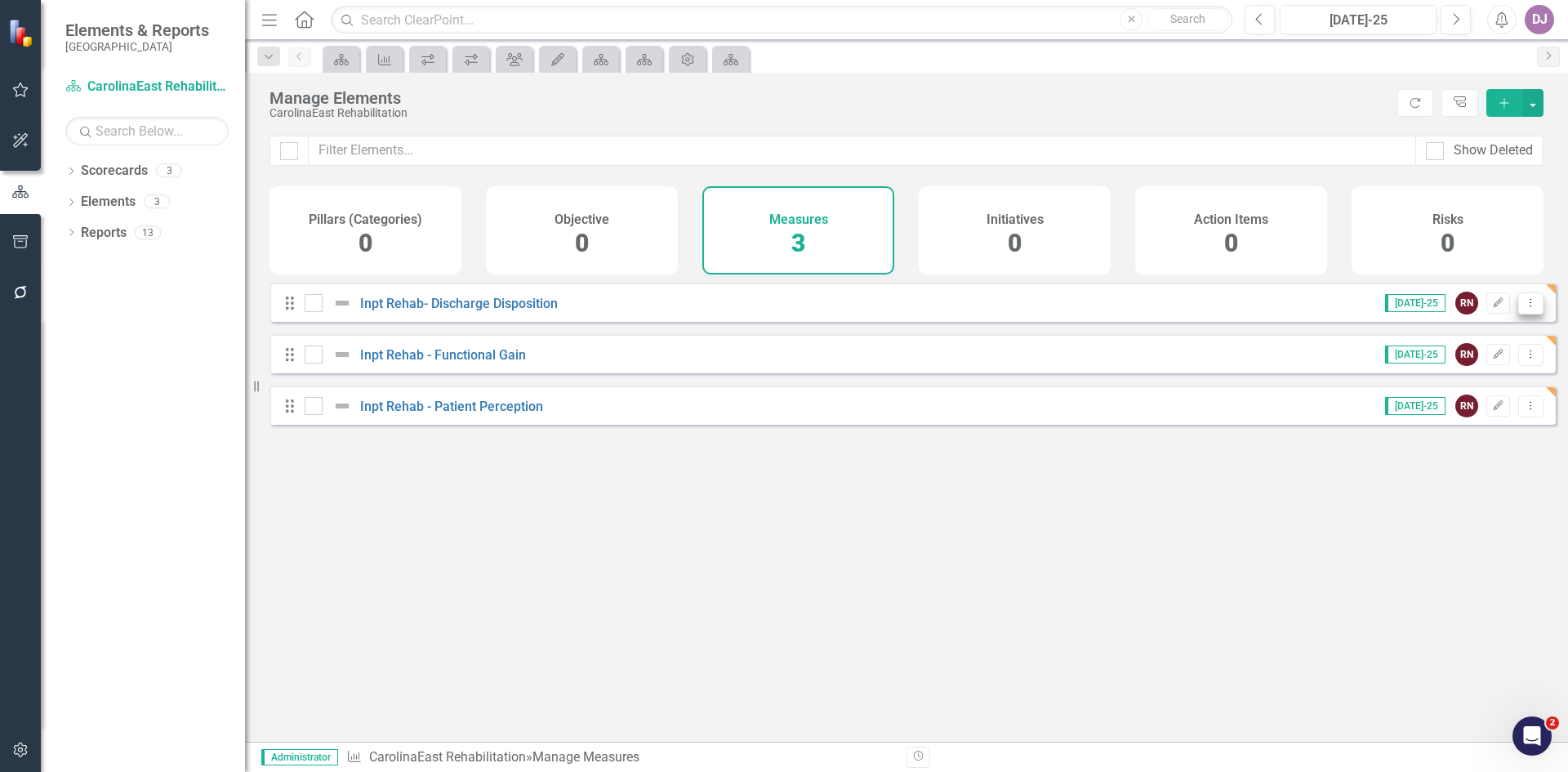
click at [1530, 307] on icon at bounding box center [1531, 302] width 2 height 9
click at [1492, 349] on link "Edit Edit Measure" at bounding box center [1456, 342] width 147 height 30
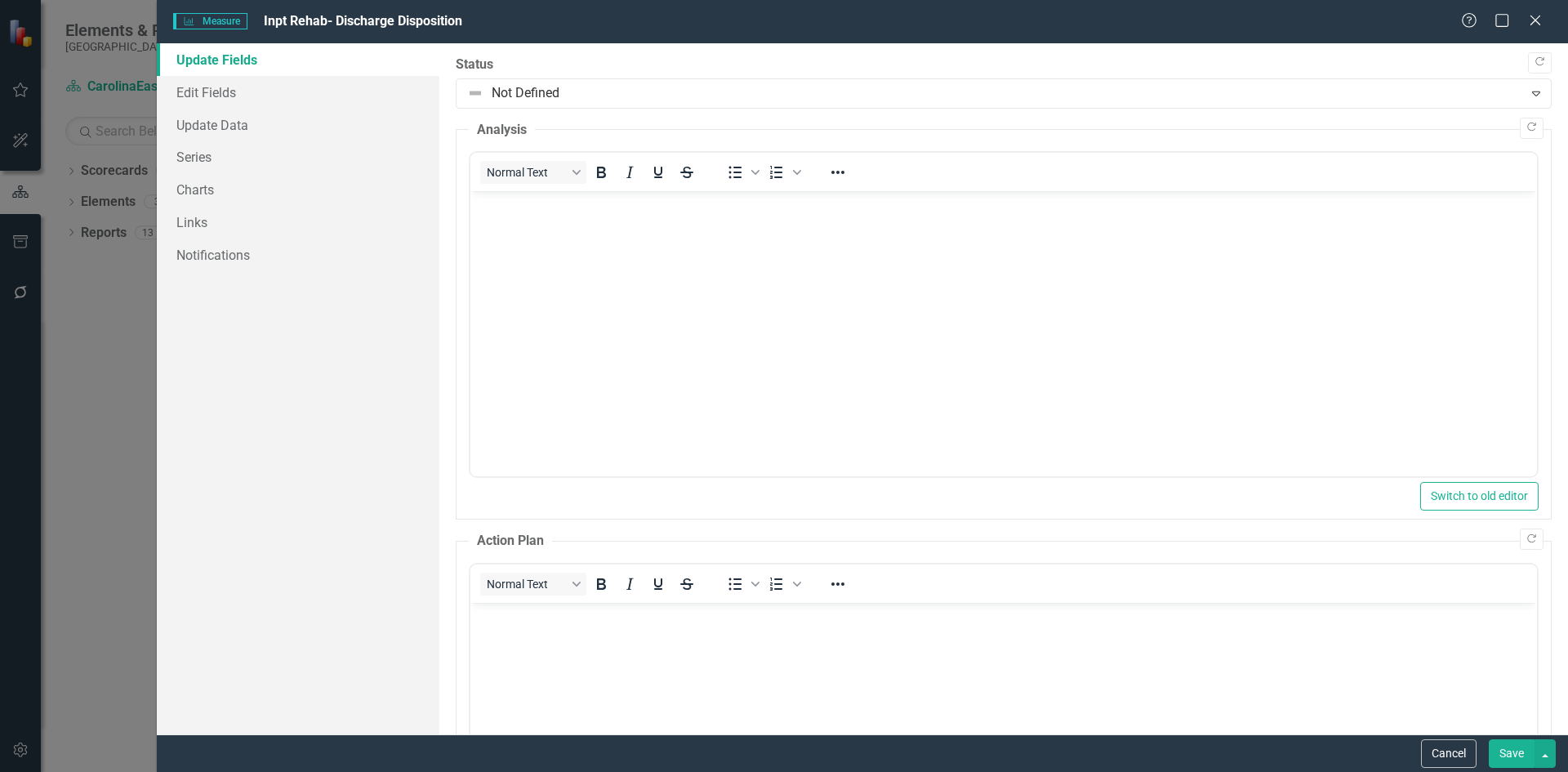
scroll to position [0, 0]
click at [252, 226] on link "Links" at bounding box center [298, 222] width 283 height 33
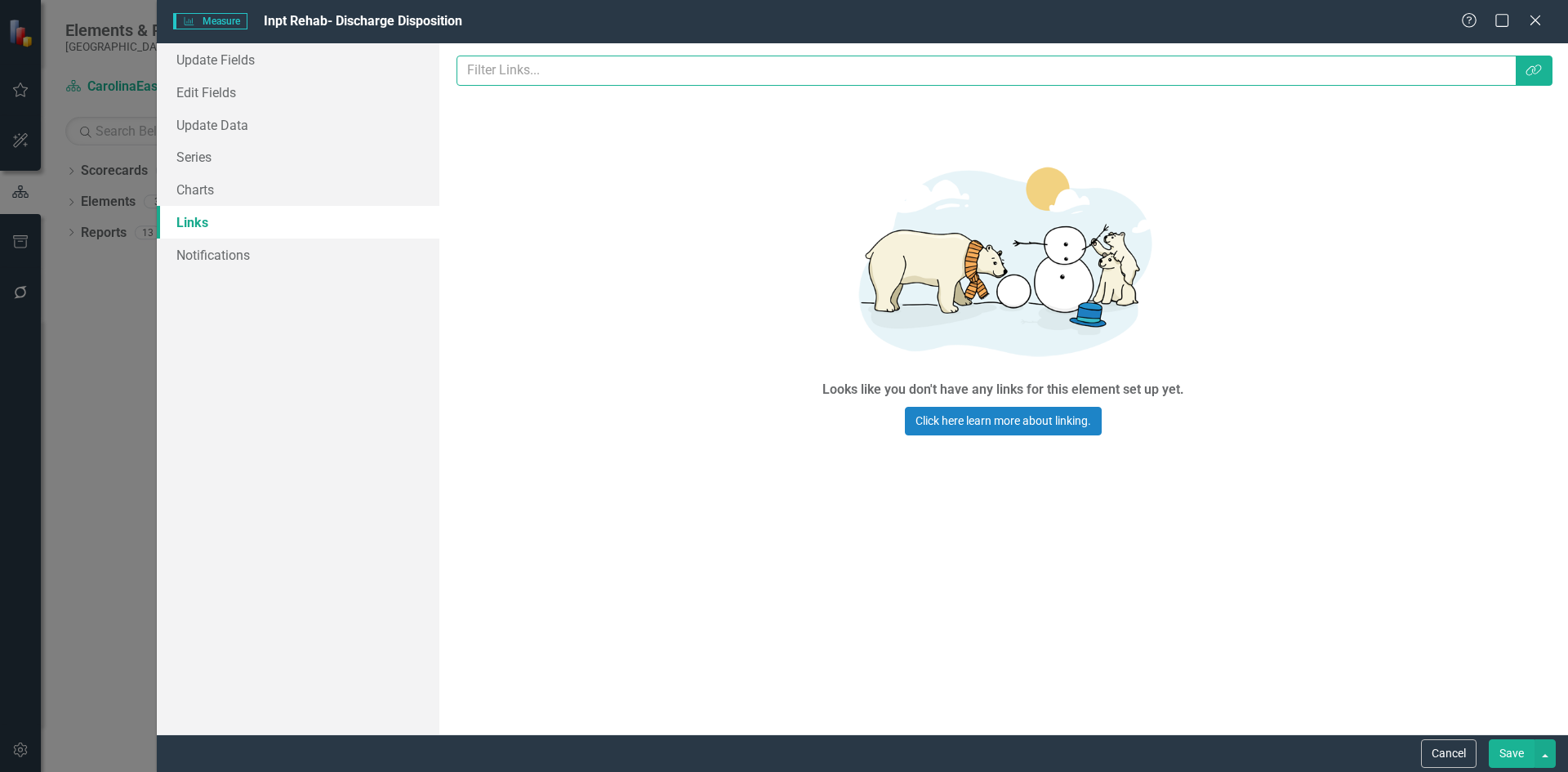
click at [502, 76] on input "text" at bounding box center [987, 70] width 1060 height 30
click at [1537, 75] on icon "Link Tag" at bounding box center [1534, 70] width 16 height 13
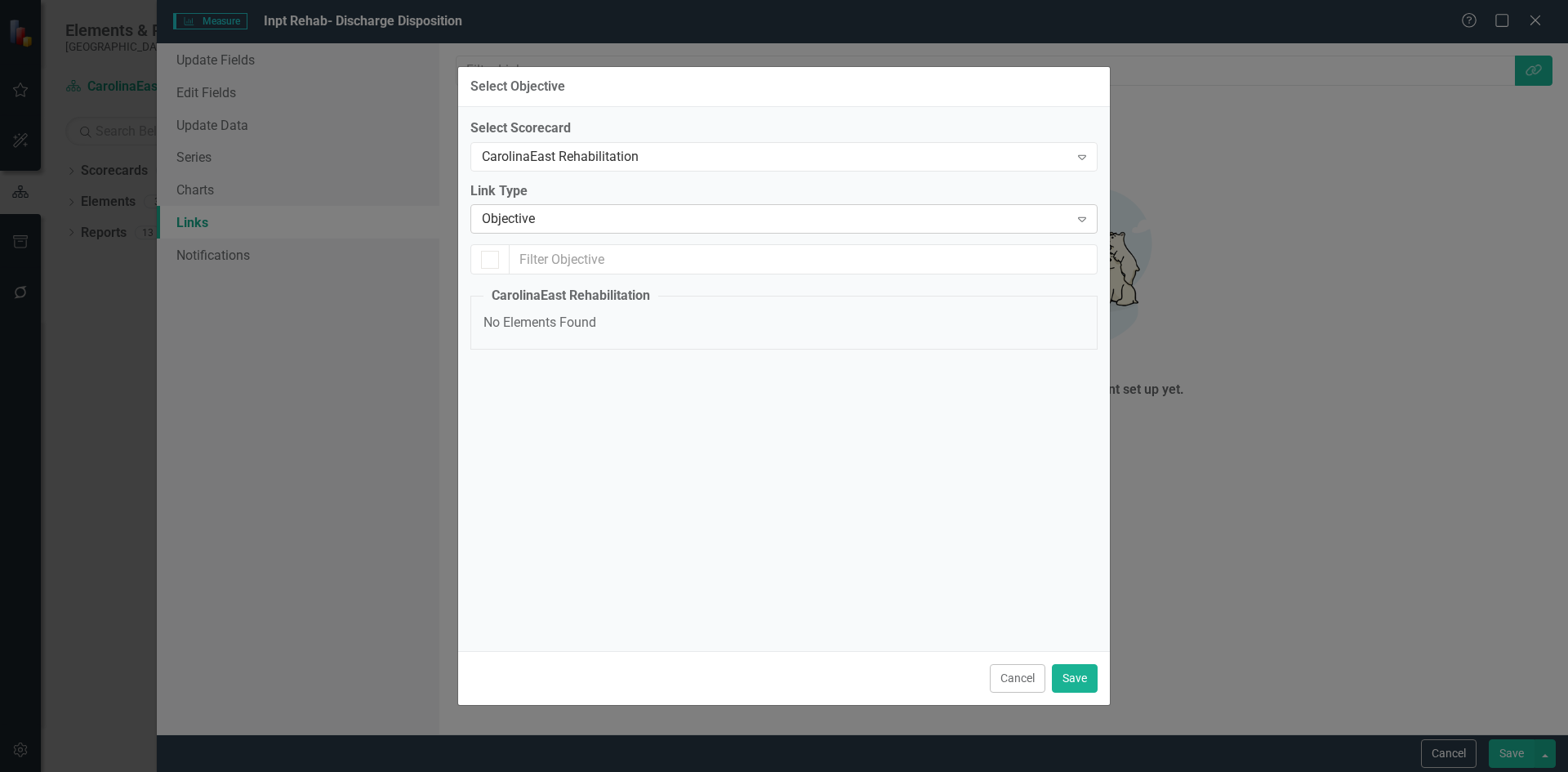
click at [1081, 222] on icon at bounding box center [1082, 220] width 9 height 5
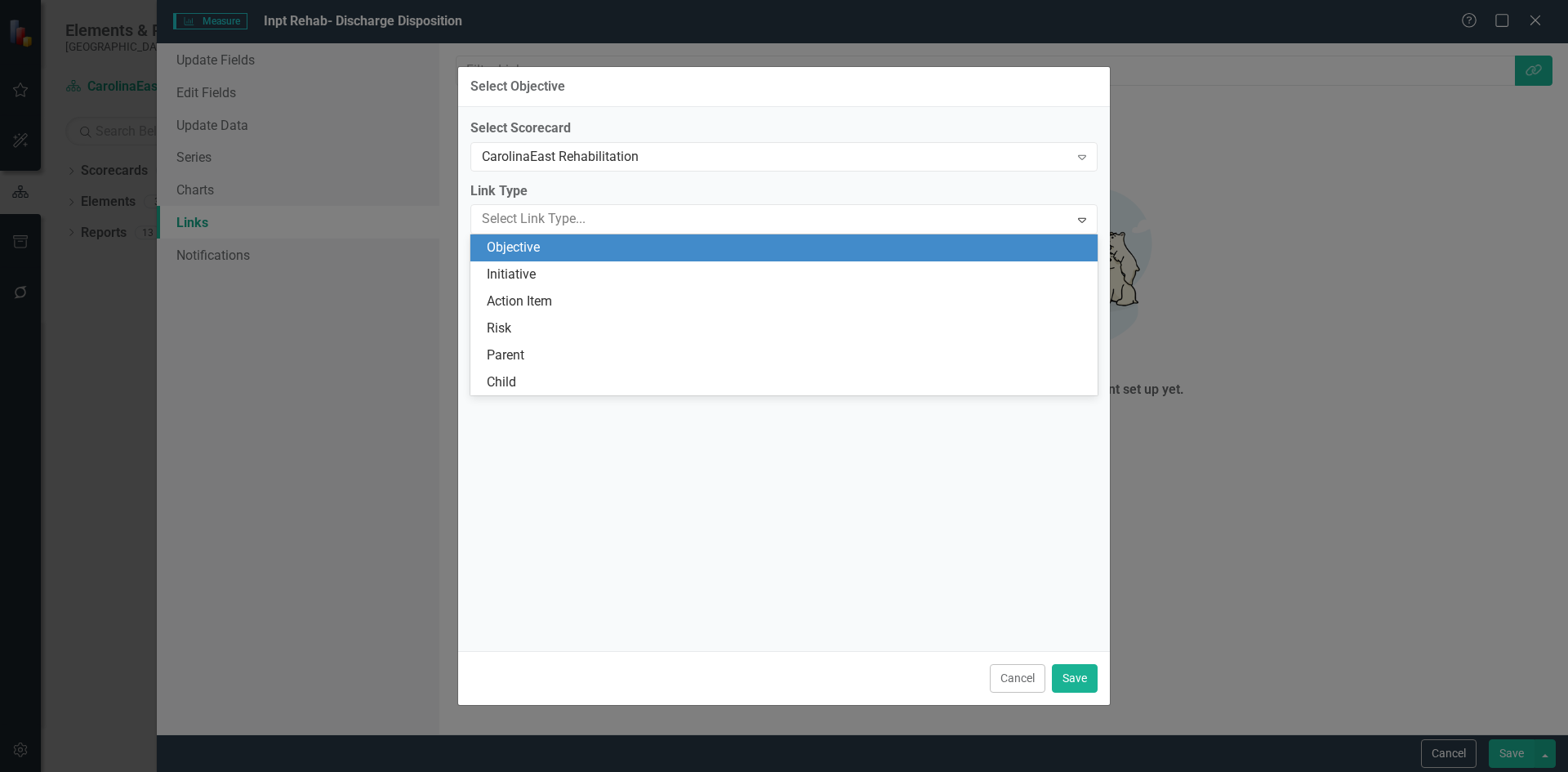
click at [519, 254] on div "Objective" at bounding box center [787, 248] width 601 height 19
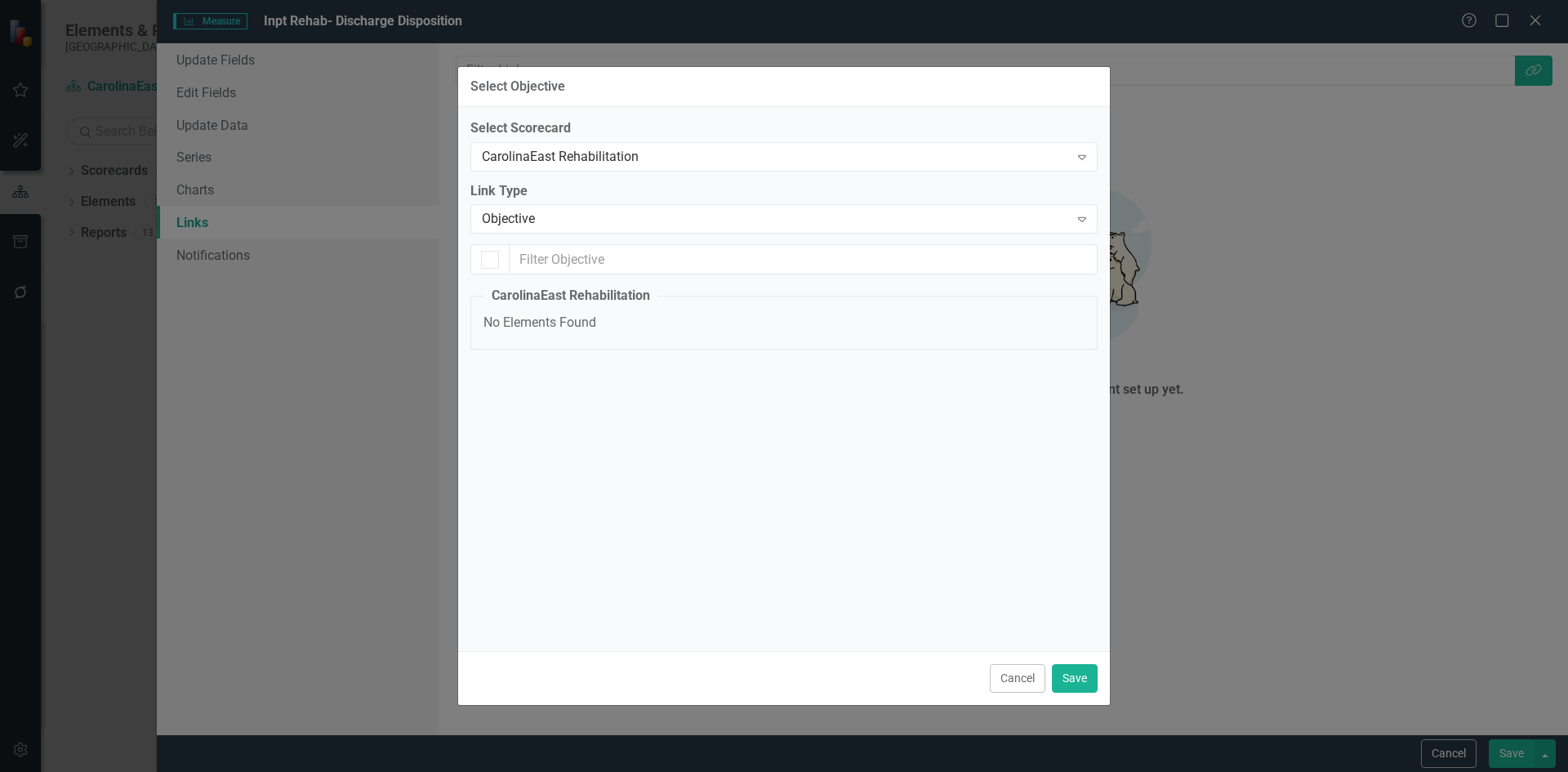
click at [526, 92] on div "Select Objective" at bounding box center [518, 86] width 94 height 15
click at [493, 262] on div at bounding box center [489, 259] width 18 height 18
click at [527, 257] on input "text" at bounding box center [803, 258] width 588 height 30
click at [1080, 217] on icon "Expand" at bounding box center [1082, 218] width 16 height 13
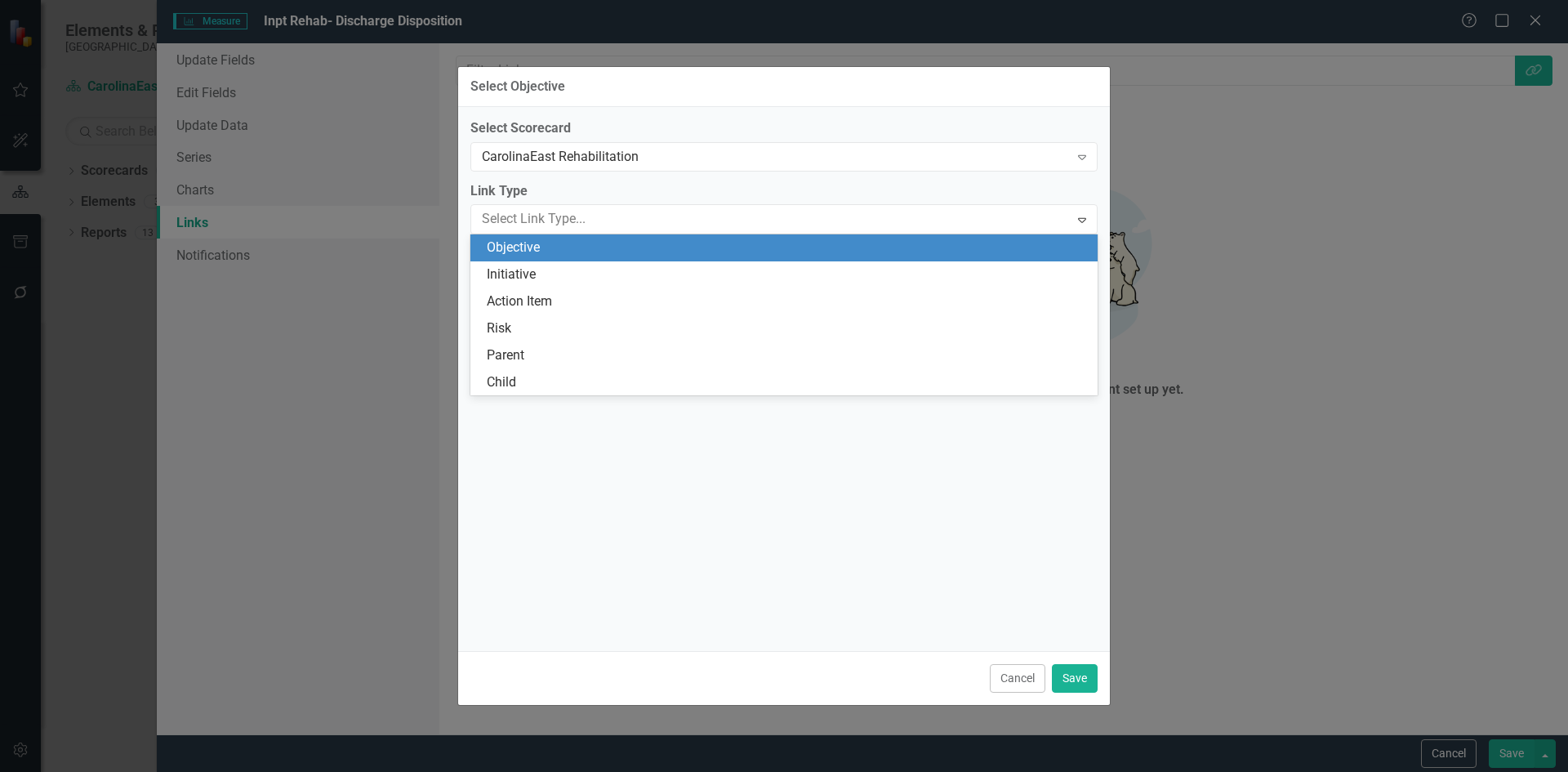
click at [536, 245] on div "Objective" at bounding box center [787, 248] width 601 height 19
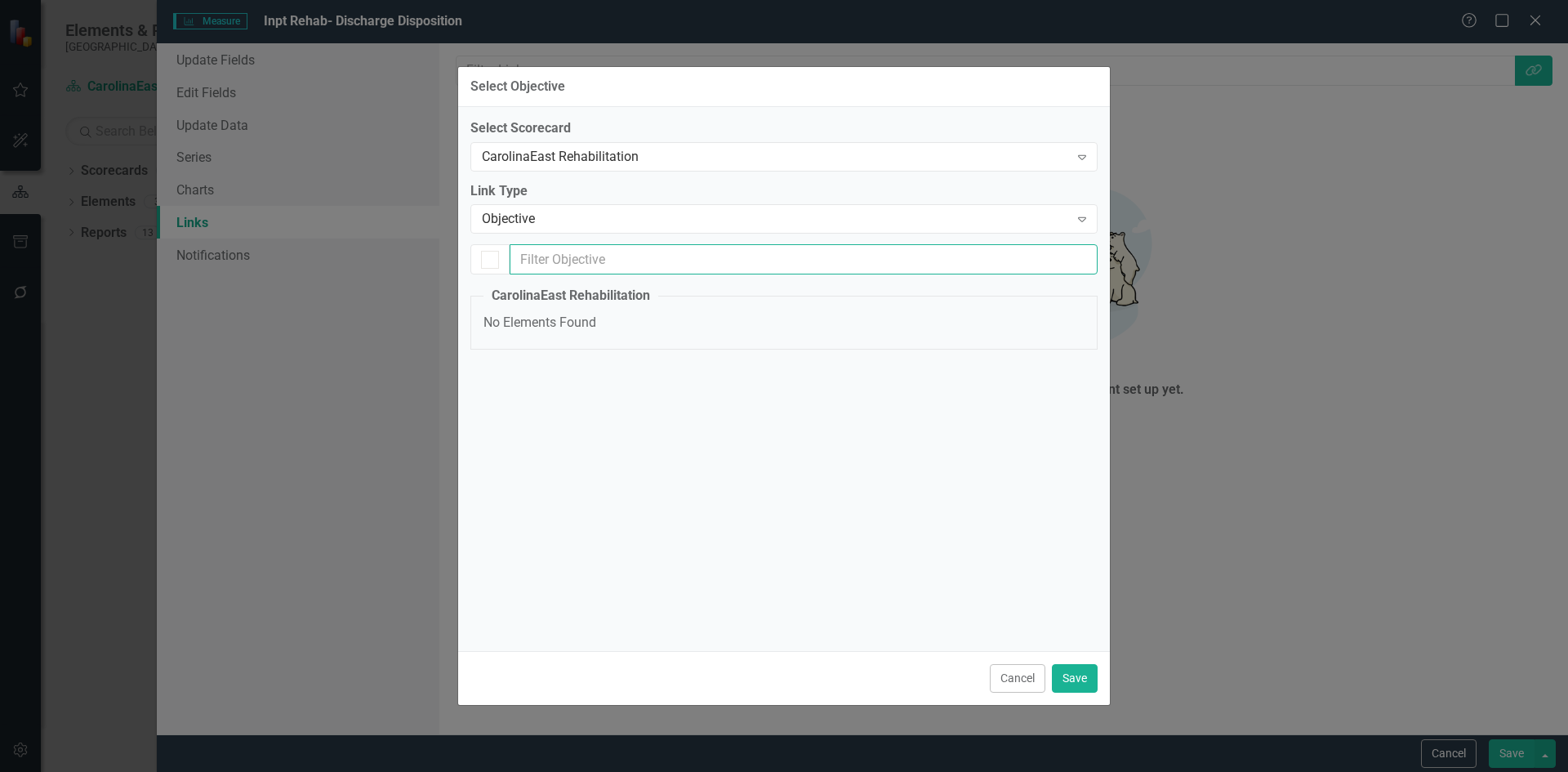
click at [590, 267] on input "text" at bounding box center [803, 258] width 588 height 30
click at [579, 304] on legend "CarolinaEast Rehabilitation" at bounding box center [571, 296] width 175 height 19
click at [489, 269] on div at bounding box center [490, 258] width 40 height 30
click at [752, 251] on input "text" at bounding box center [803, 258] width 588 height 30
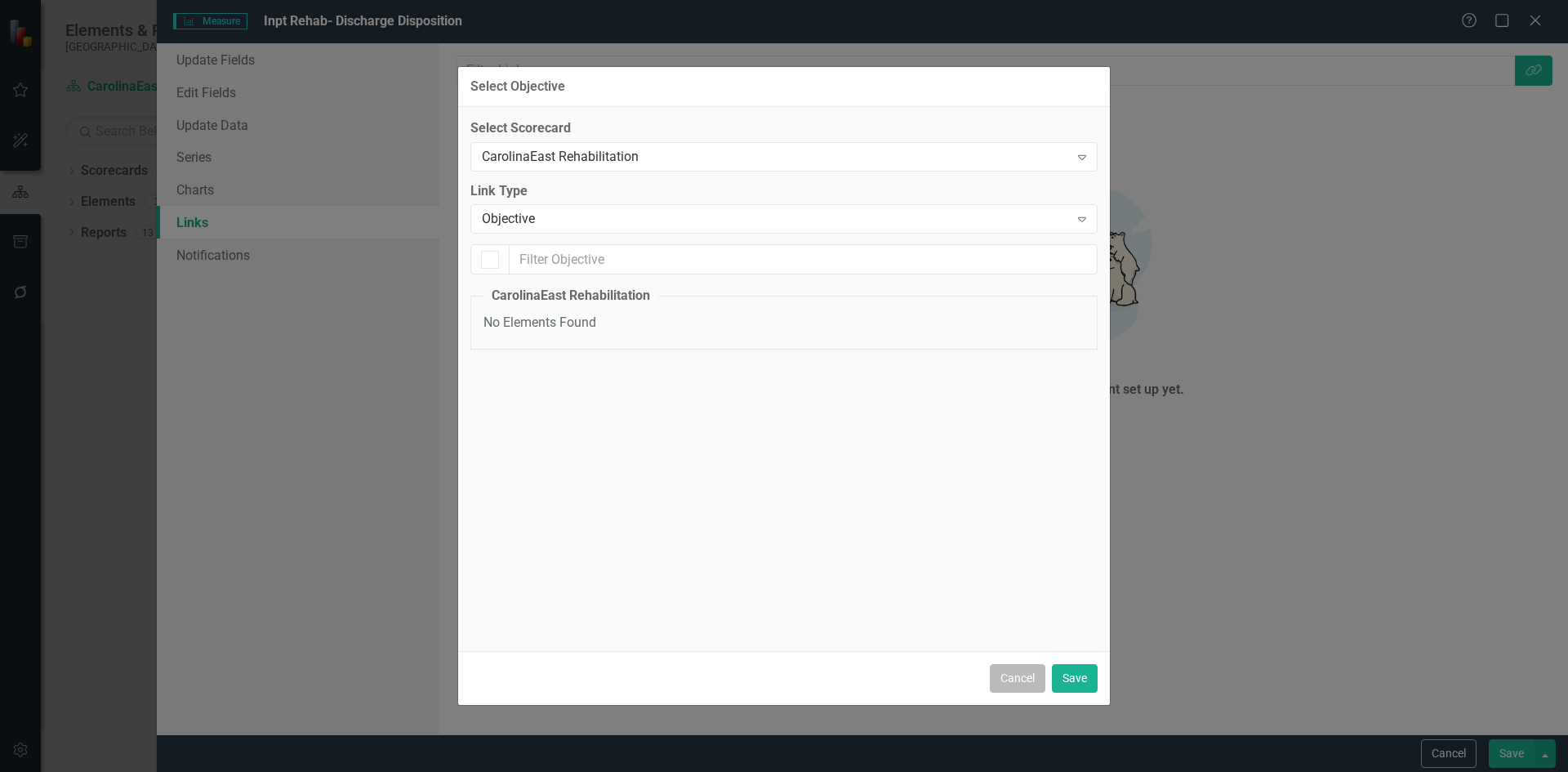
click at [1018, 682] on button "Cancel" at bounding box center [1018, 678] width 56 height 28
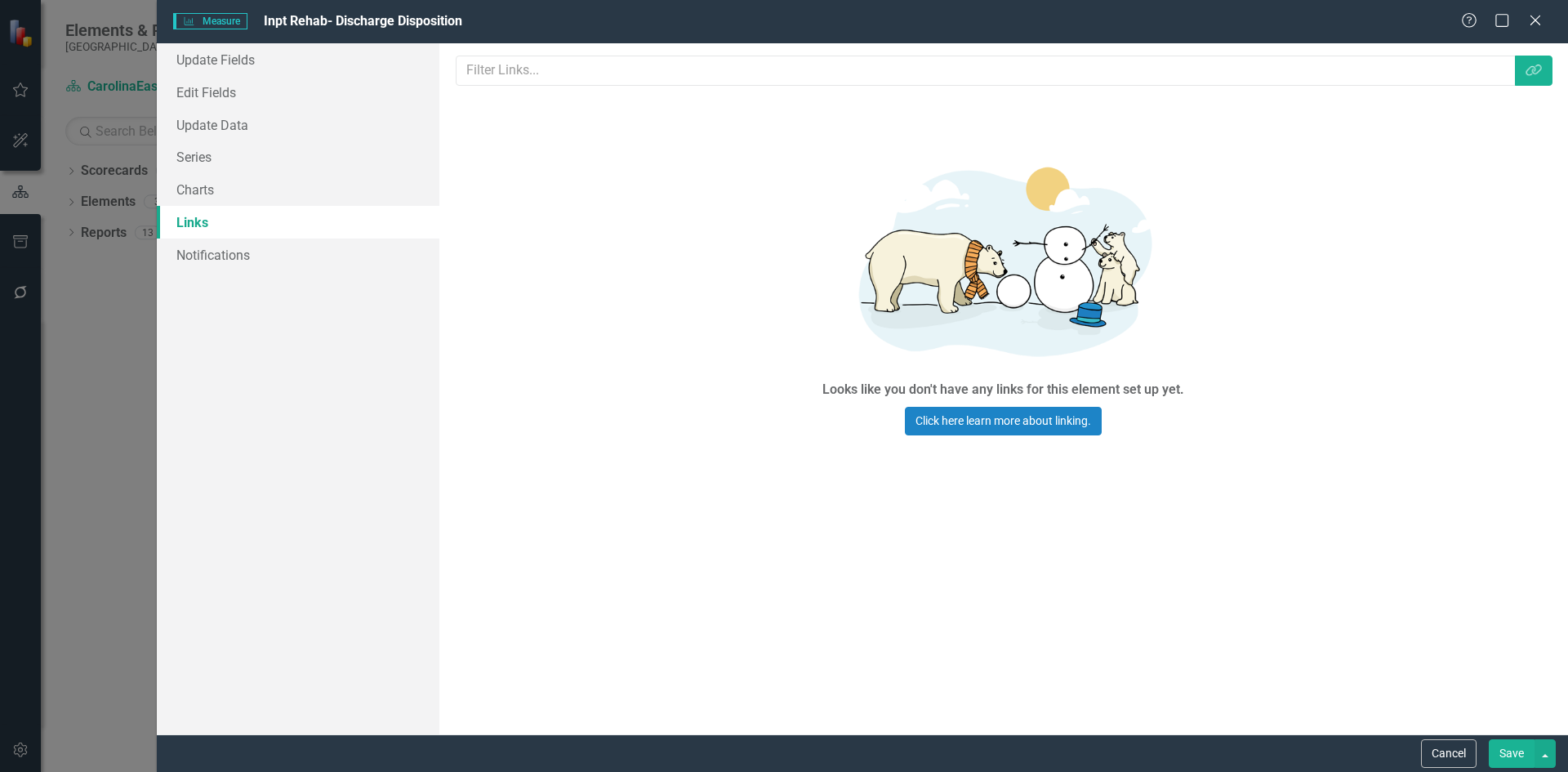
click at [98, 341] on div "Measure Measure Inpt Rehab- Discharge Disposition Help Maximize Close Update Fi…" at bounding box center [784, 386] width 1568 height 772
click at [1463, 759] on button "Cancel" at bounding box center [1449, 753] width 56 height 28
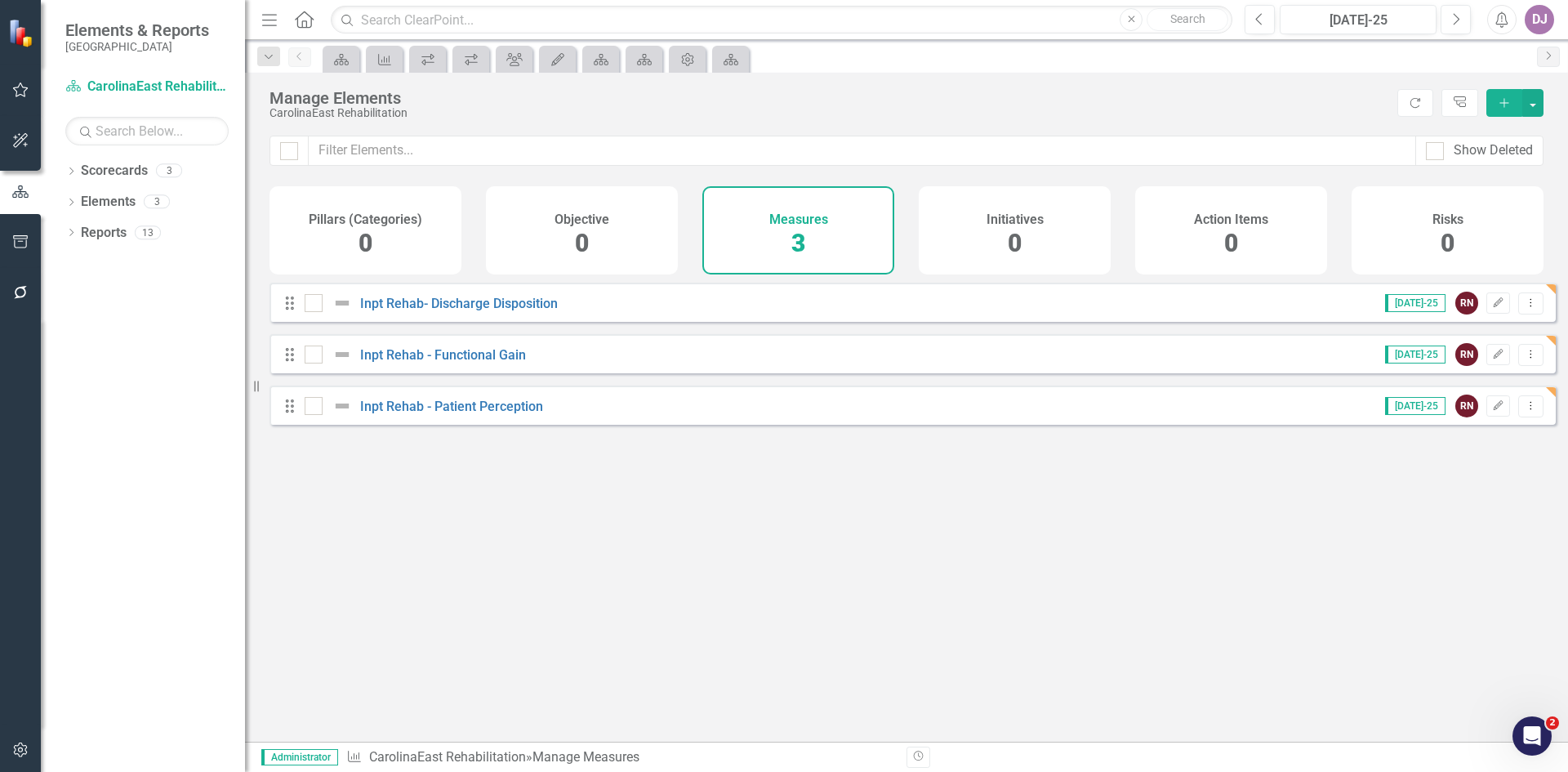
click at [368, 244] on span "0" at bounding box center [366, 242] width 14 height 28
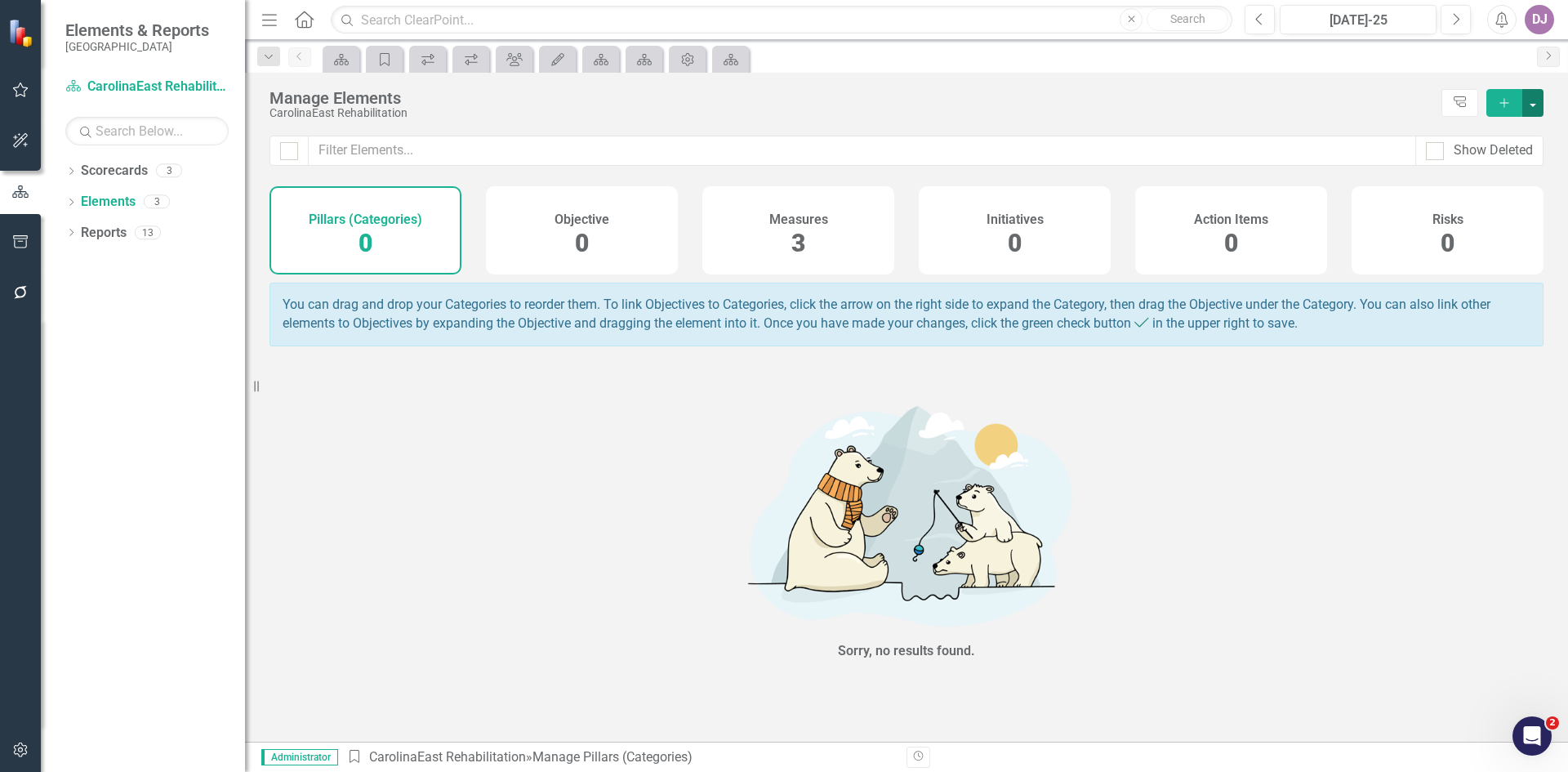
click at [1535, 103] on button "button" at bounding box center [1533, 103] width 21 height 27
click at [1485, 138] on link "Pillar (Category) Add Pillar (Category)" at bounding box center [1463, 132] width 159 height 30
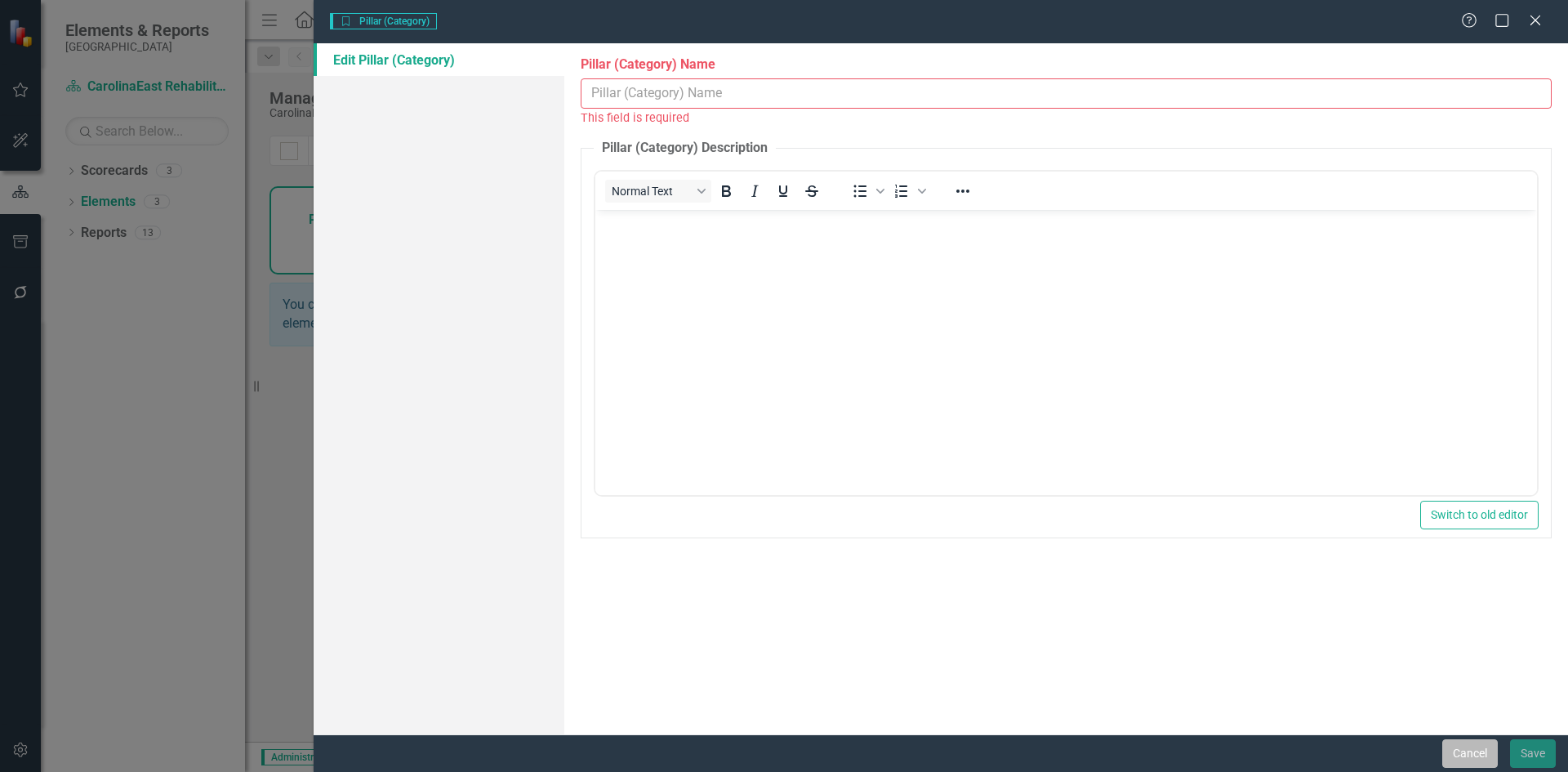
click at [1474, 757] on button "Cancel" at bounding box center [1470, 753] width 56 height 28
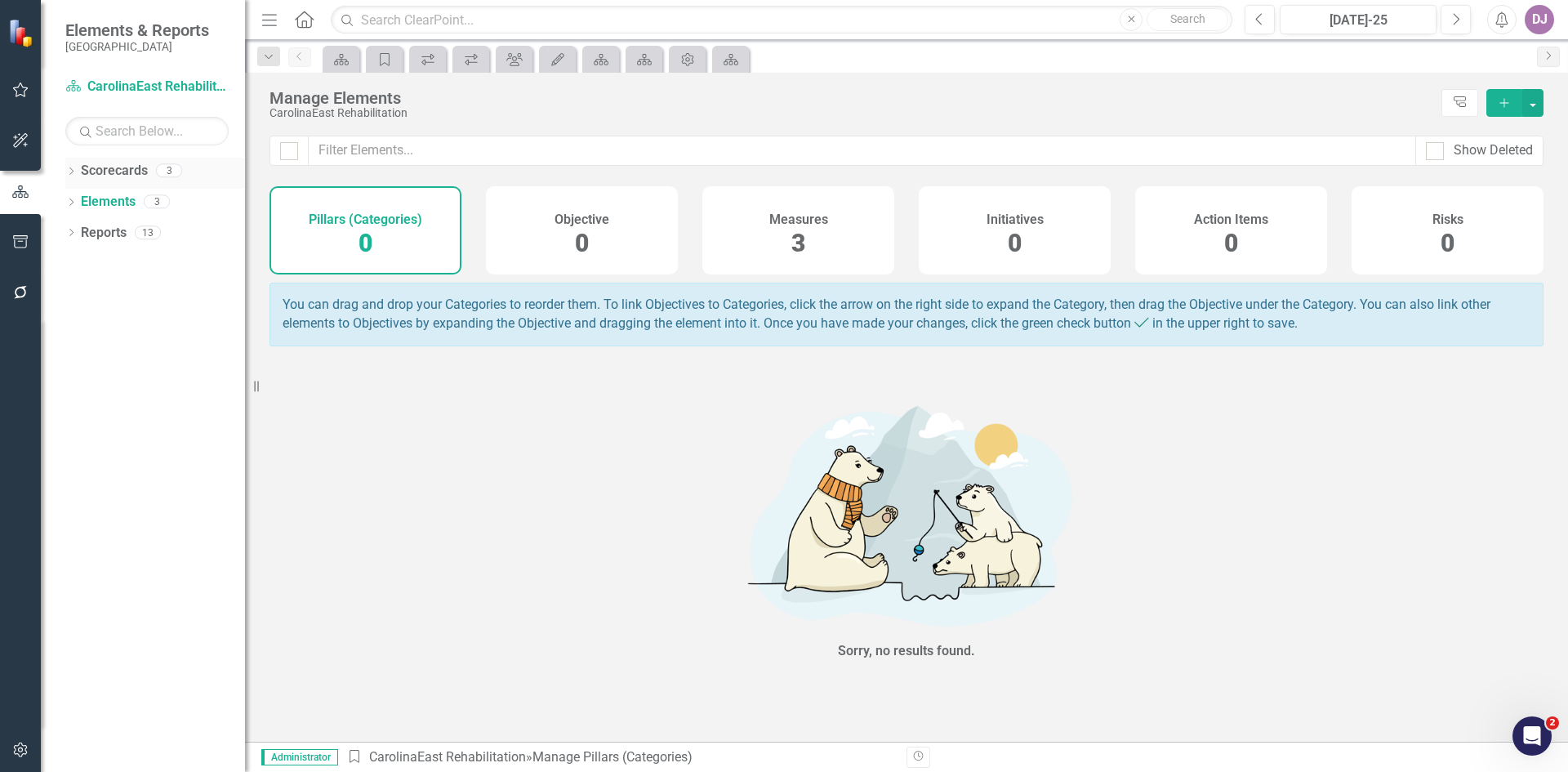
click at [132, 171] on link "Scorecards" at bounding box center [114, 171] width 67 height 19
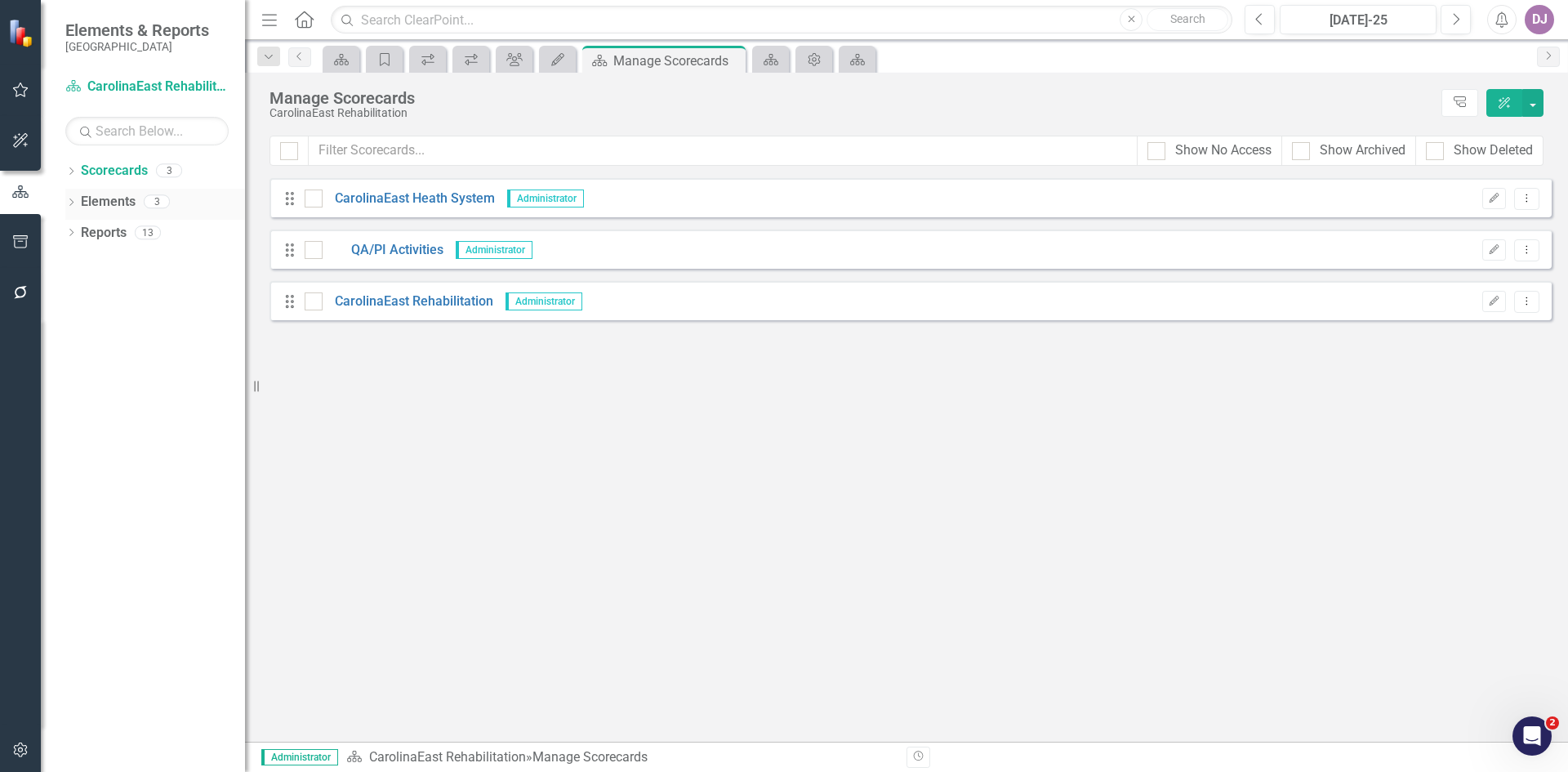
click at [123, 202] on link "Elements" at bounding box center [108, 202] width 55 height 19
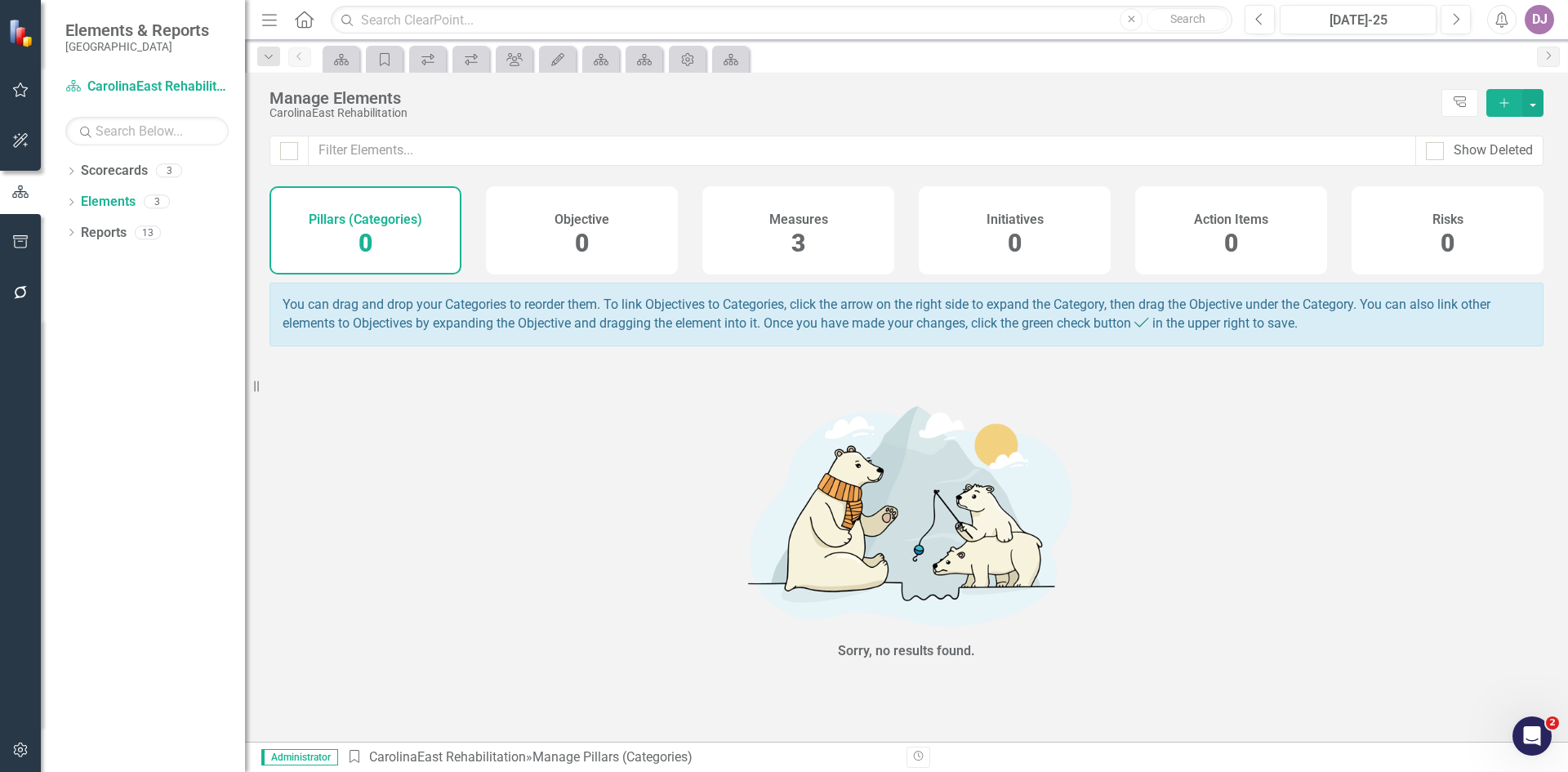
click at [797, 246] on span "3" at bounding box center [799, 242] width 14 height 28
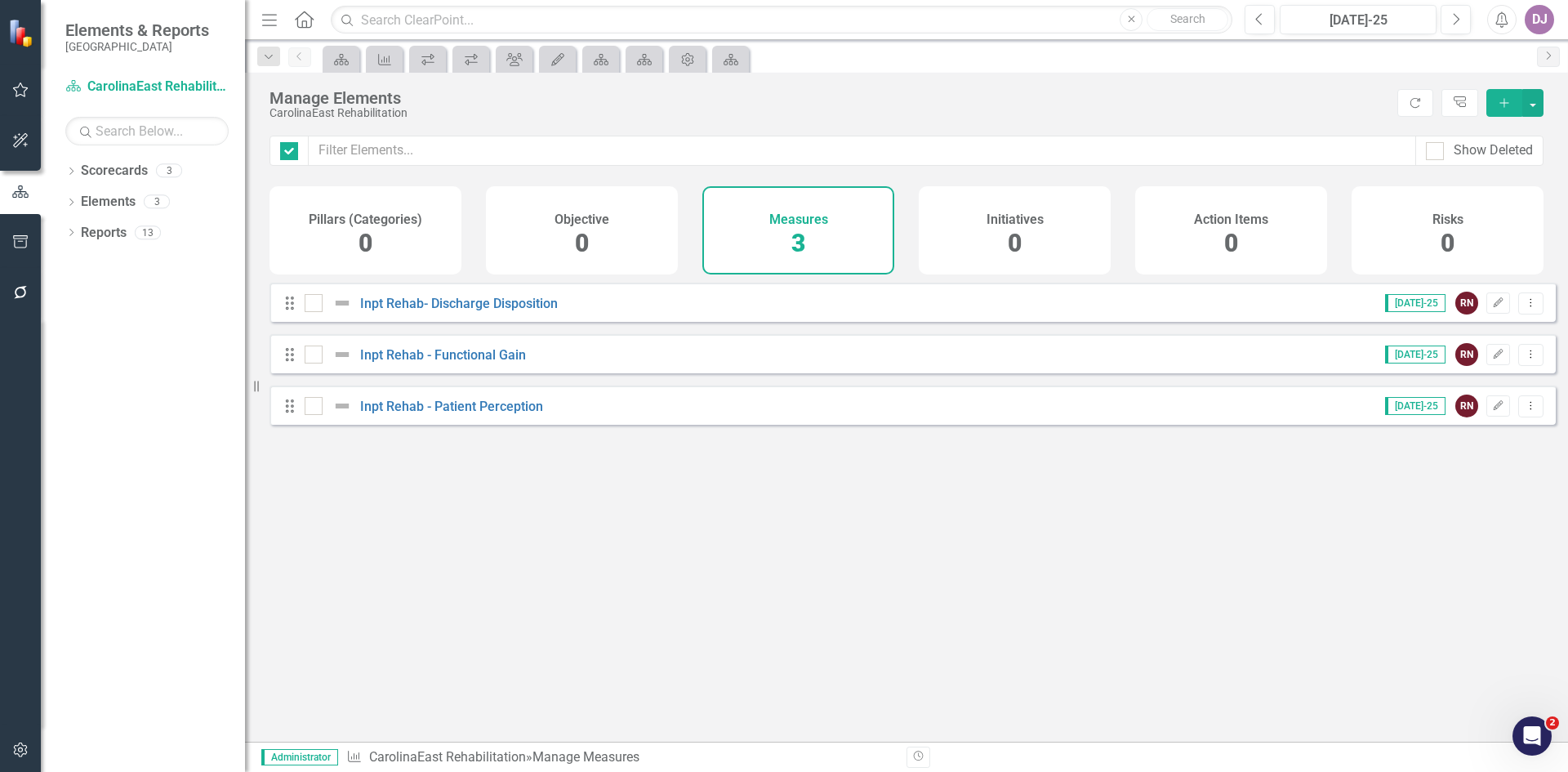
checkbox input "false"
click at [1523, 734] on icon "Open Intercom Messenger" at bounding box center [1529, 733] width 27 height 27
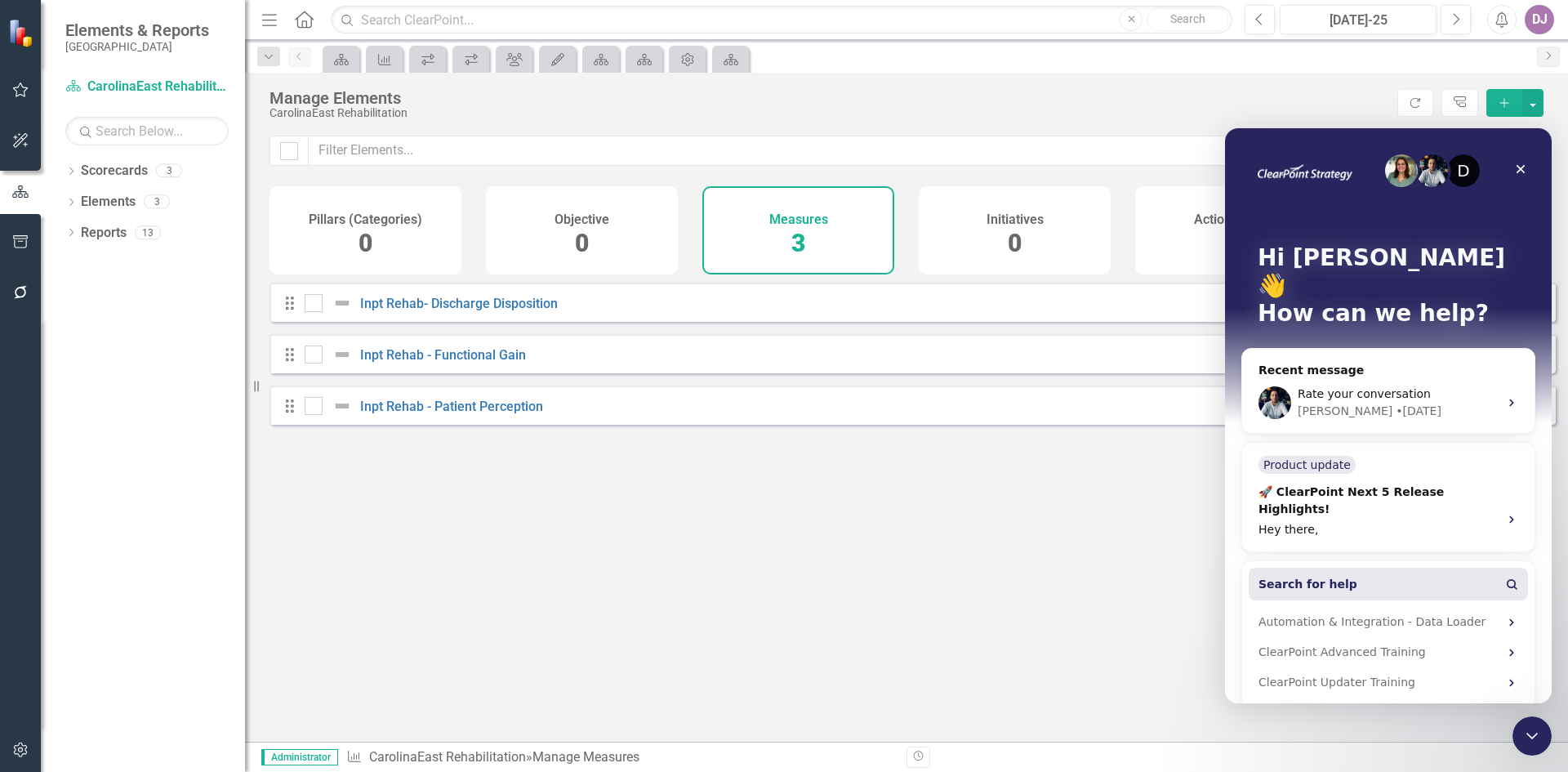
click at [1330, 575] on span "Search for help" at bounding box center [1308, 584] width 99 height 17
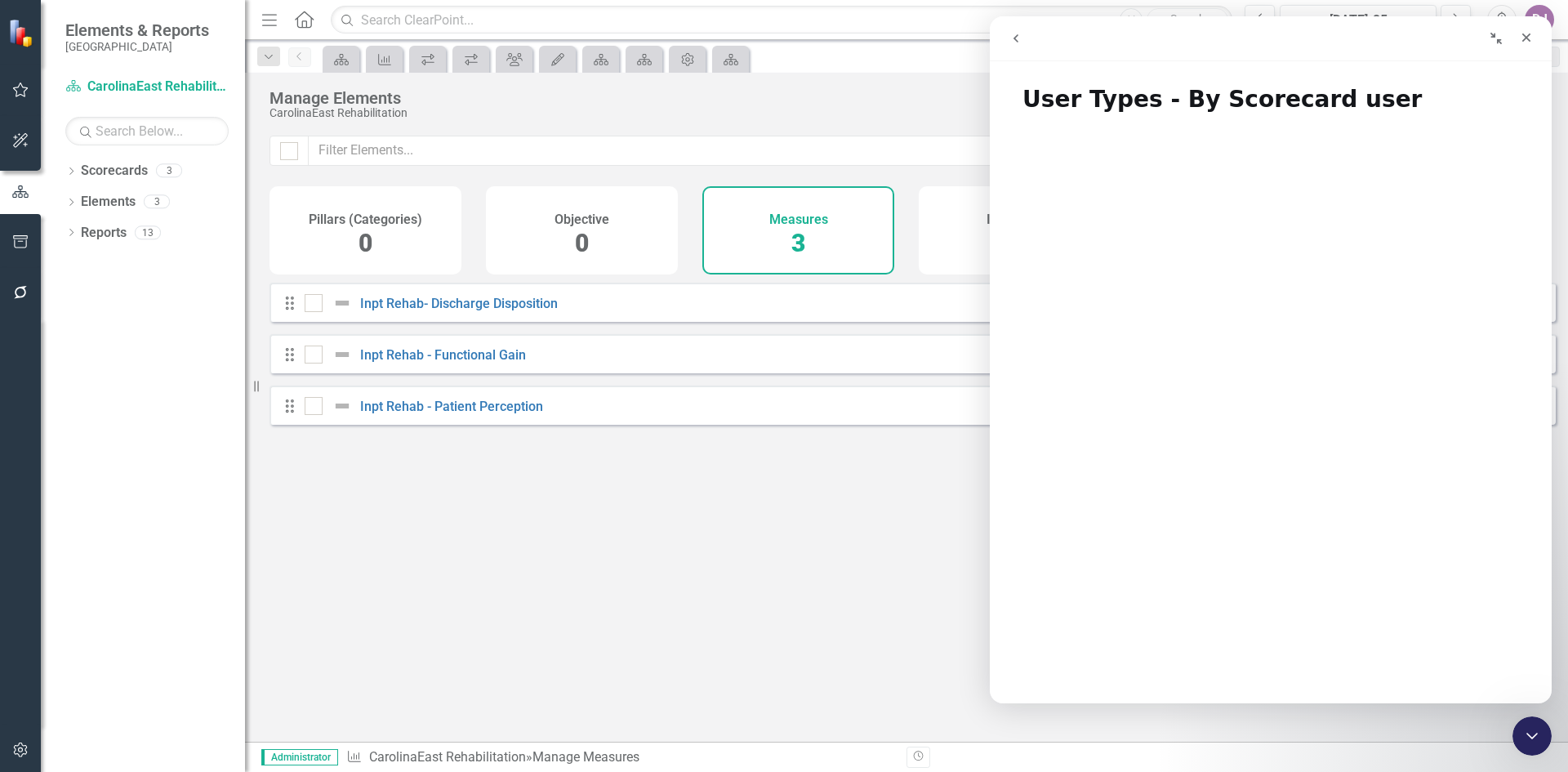
click at [1013, 34] on icon "go back" at bounding box center [1015, 38] width 13 height 13
click at [1021, 42] on icon "go back" at bounding box center [1015, 38] width 13 height 13
click at [1527, 33] on icon "Close" at bounding box center [1526, 37] width 13 height 13
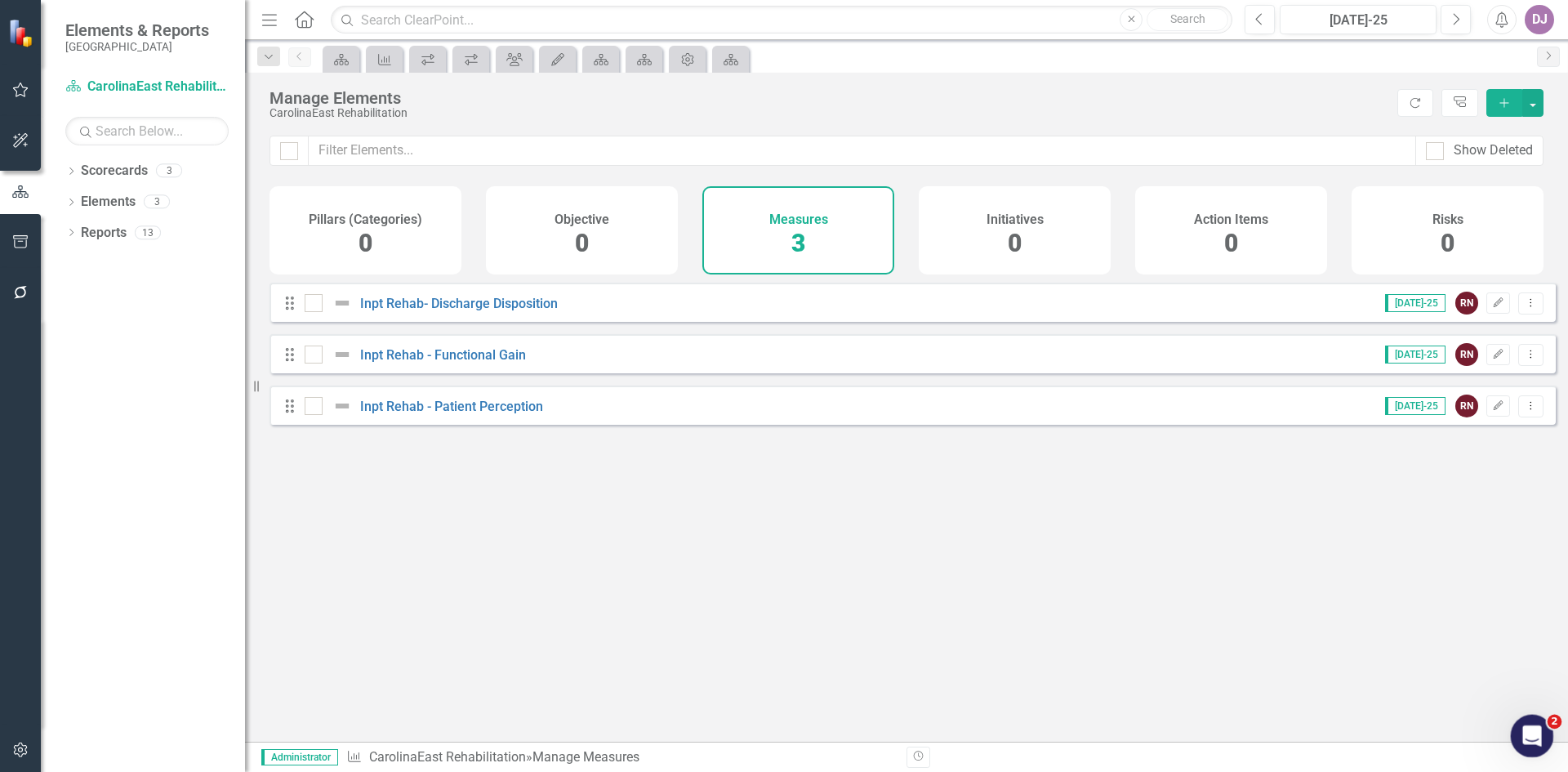
click at [1521, 736] on icon "Open Intercom Messenger" at bounding box center [1529, 733] width 27 height 27
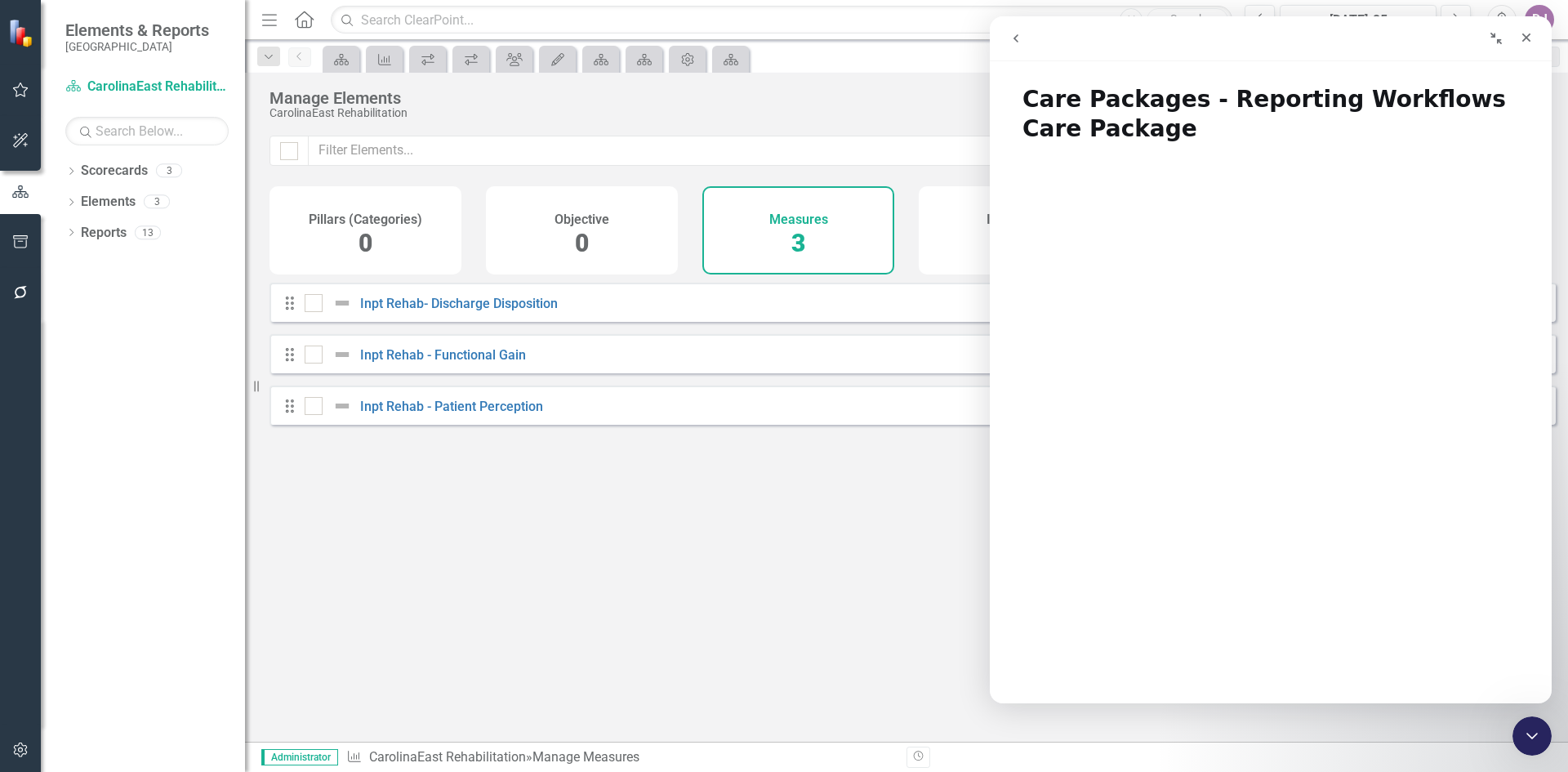
click at [1017, 41] on icon "go back" at bounding box center [1016, 39] width 5 height 9
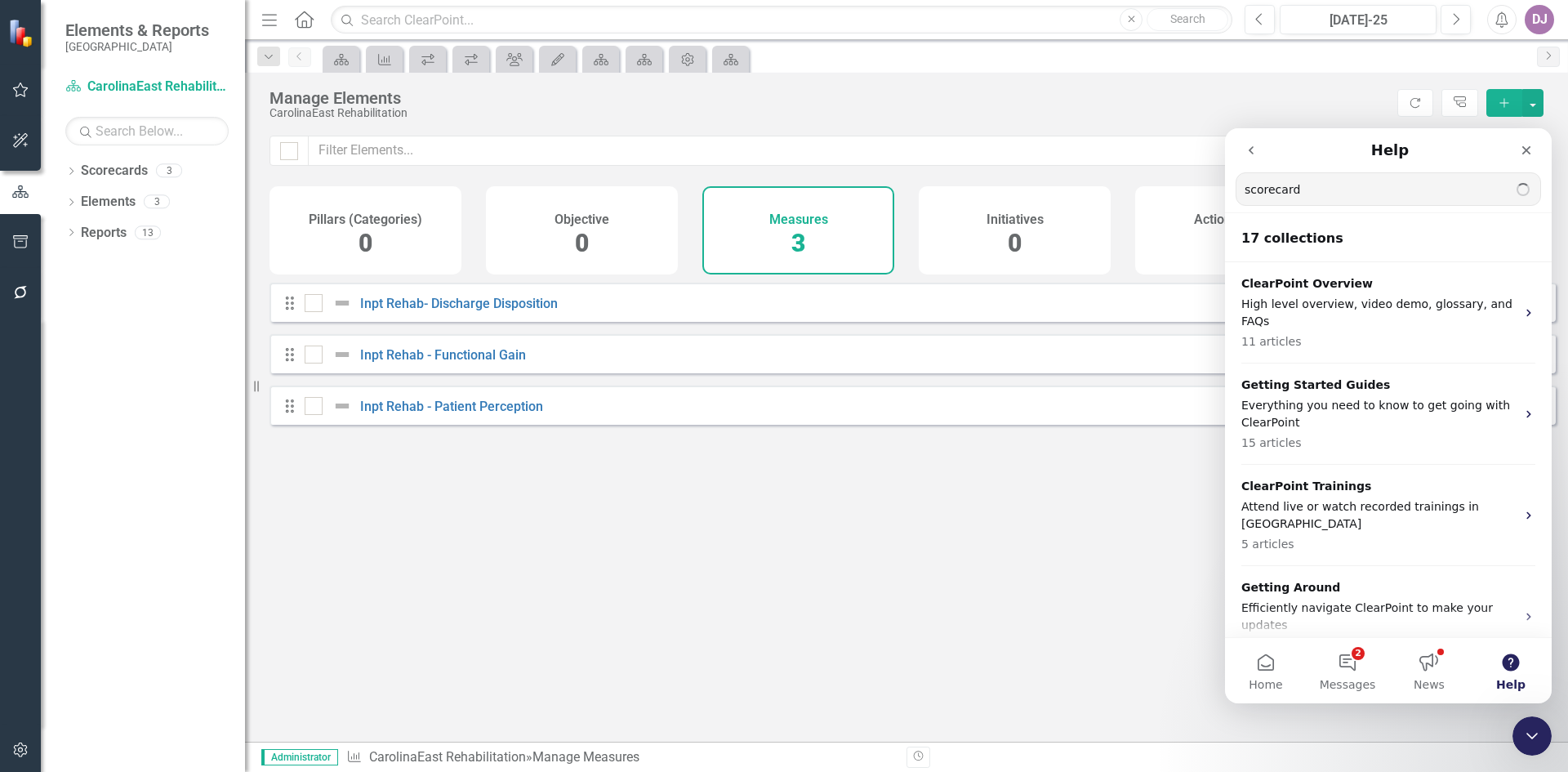
type input "scorecard"
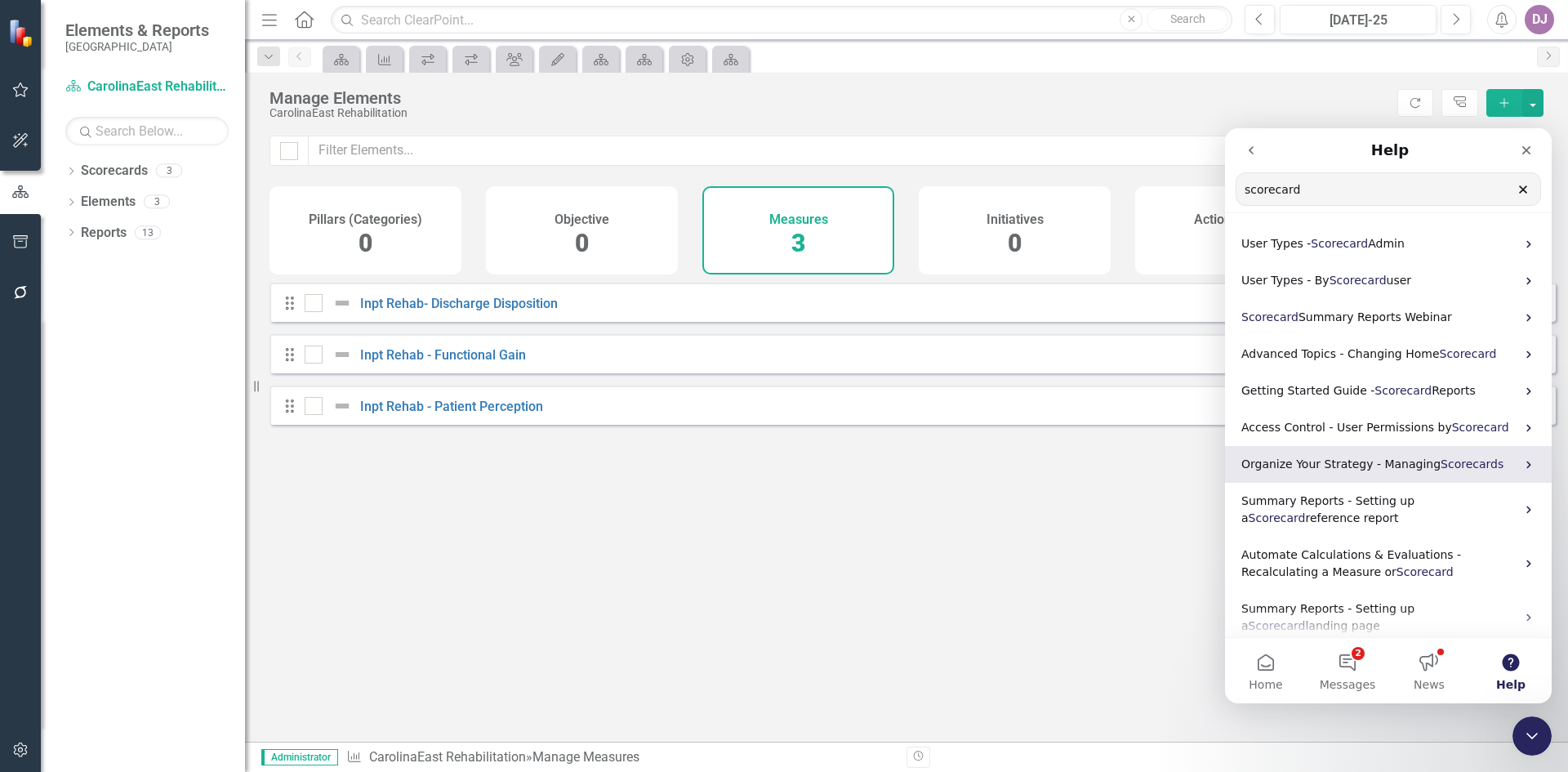
click at [1393, 463] on span "Organize Your Strategy - Managing" at bounding box center [1341, 464] width 199 height 13
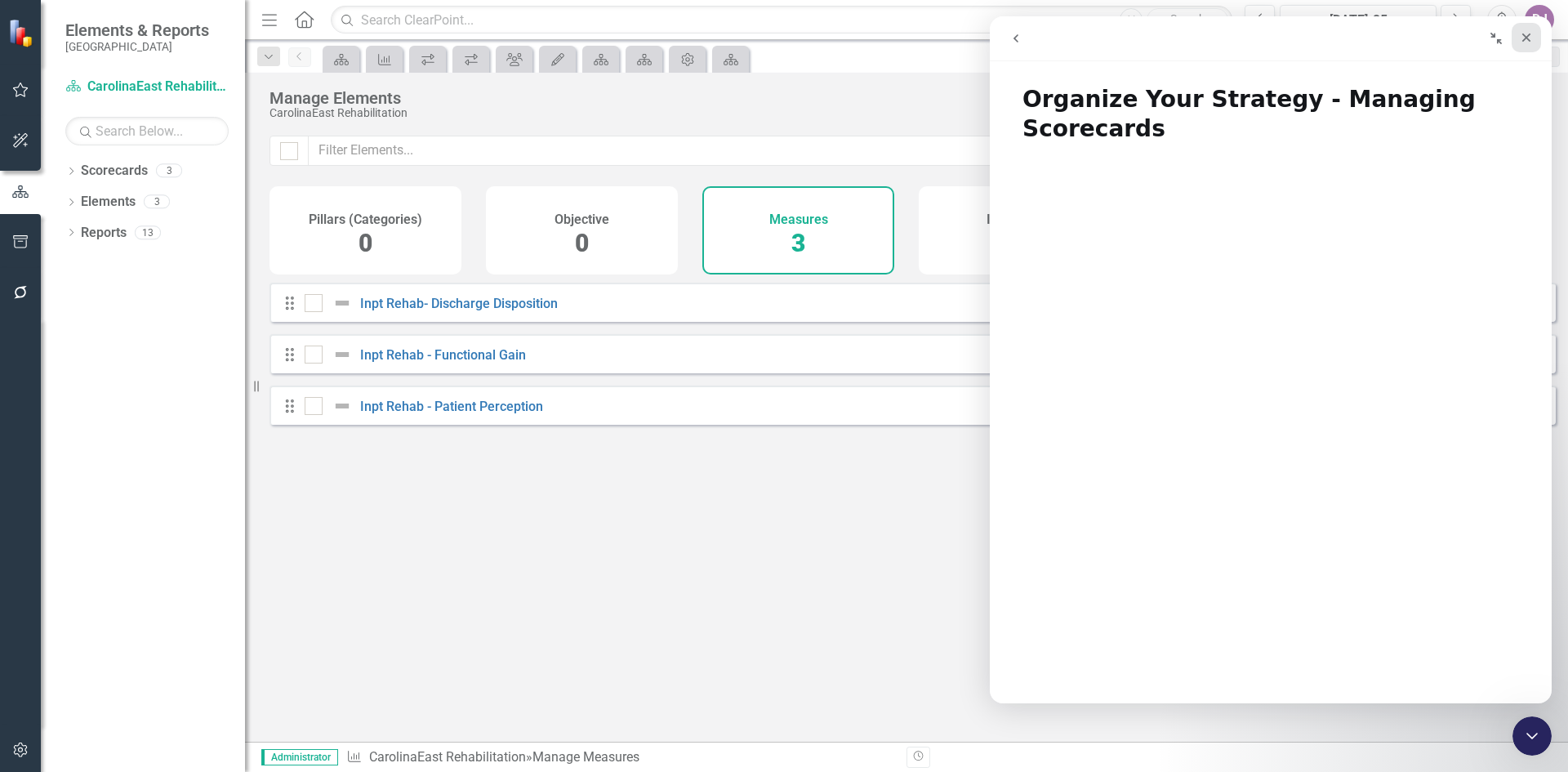
click at [1528, 44] on div "Close" at bounding box center [1526, 38] width 29 height 29
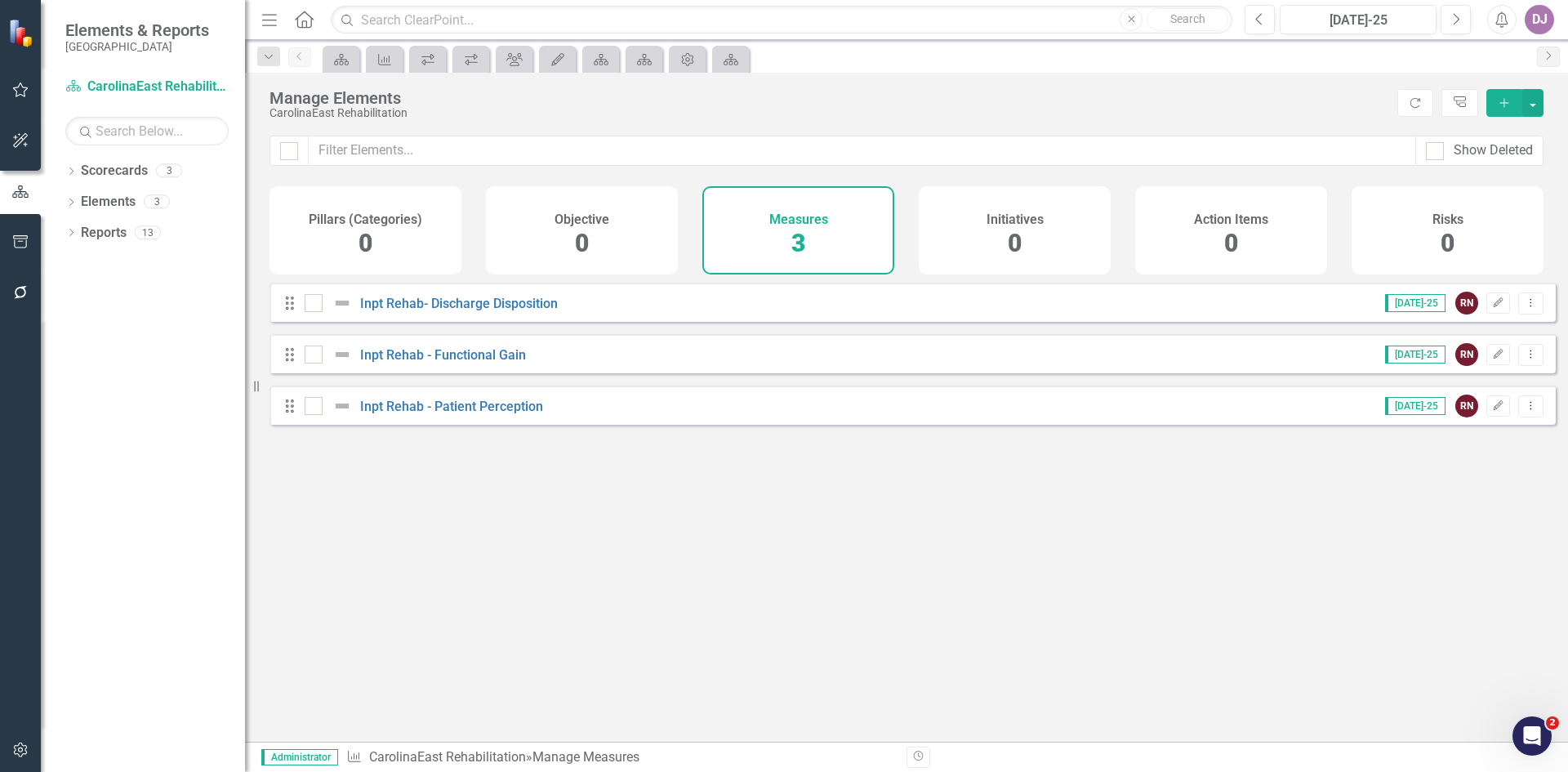
click at [377, 216] on h4 "Pillars (Categories)" at bounding box center [365, 219] width 113 height 15
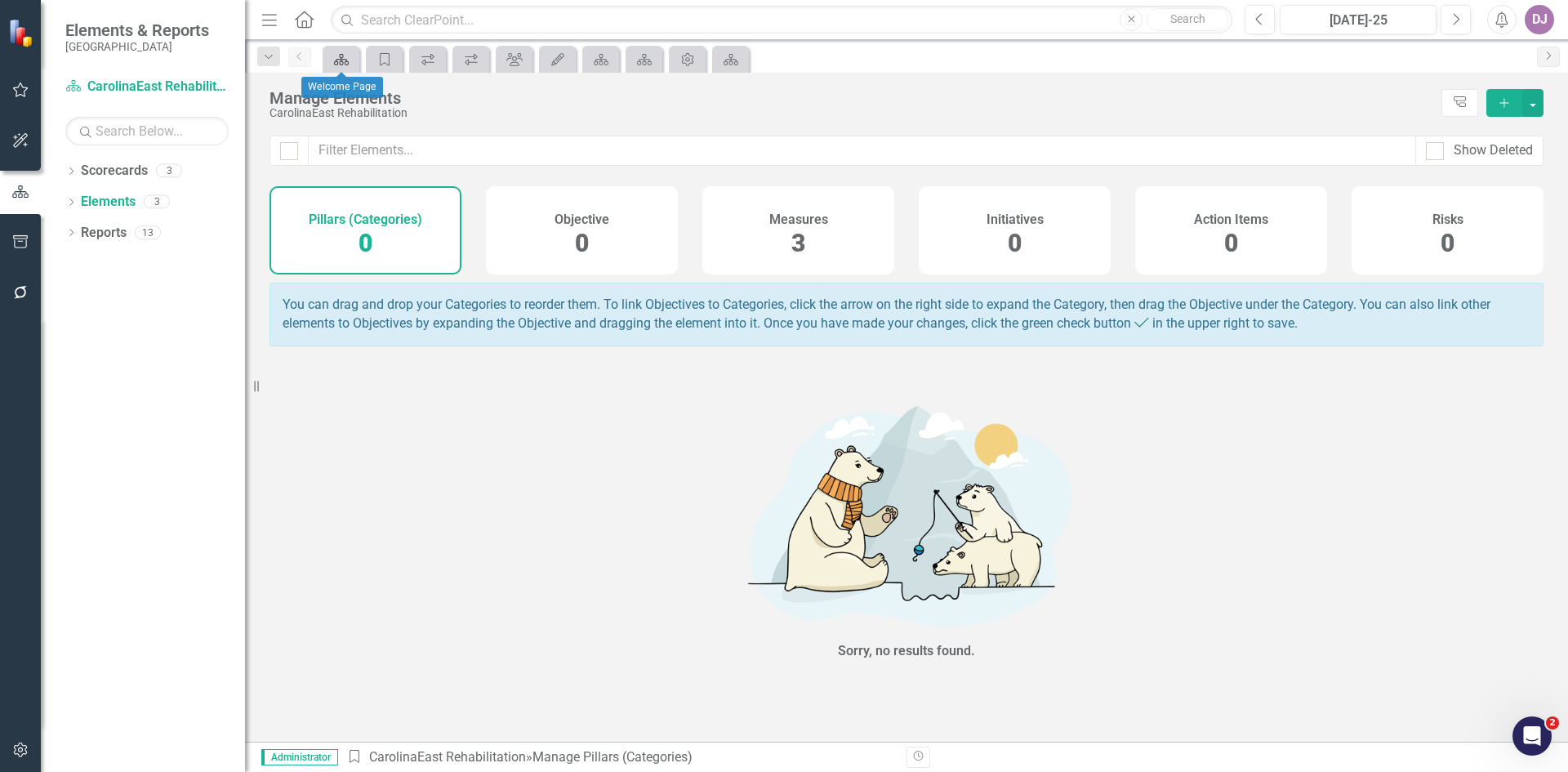
click at [333, 64] on icon "Scorecard" at bounding box center [341, 59] width 16 height 13
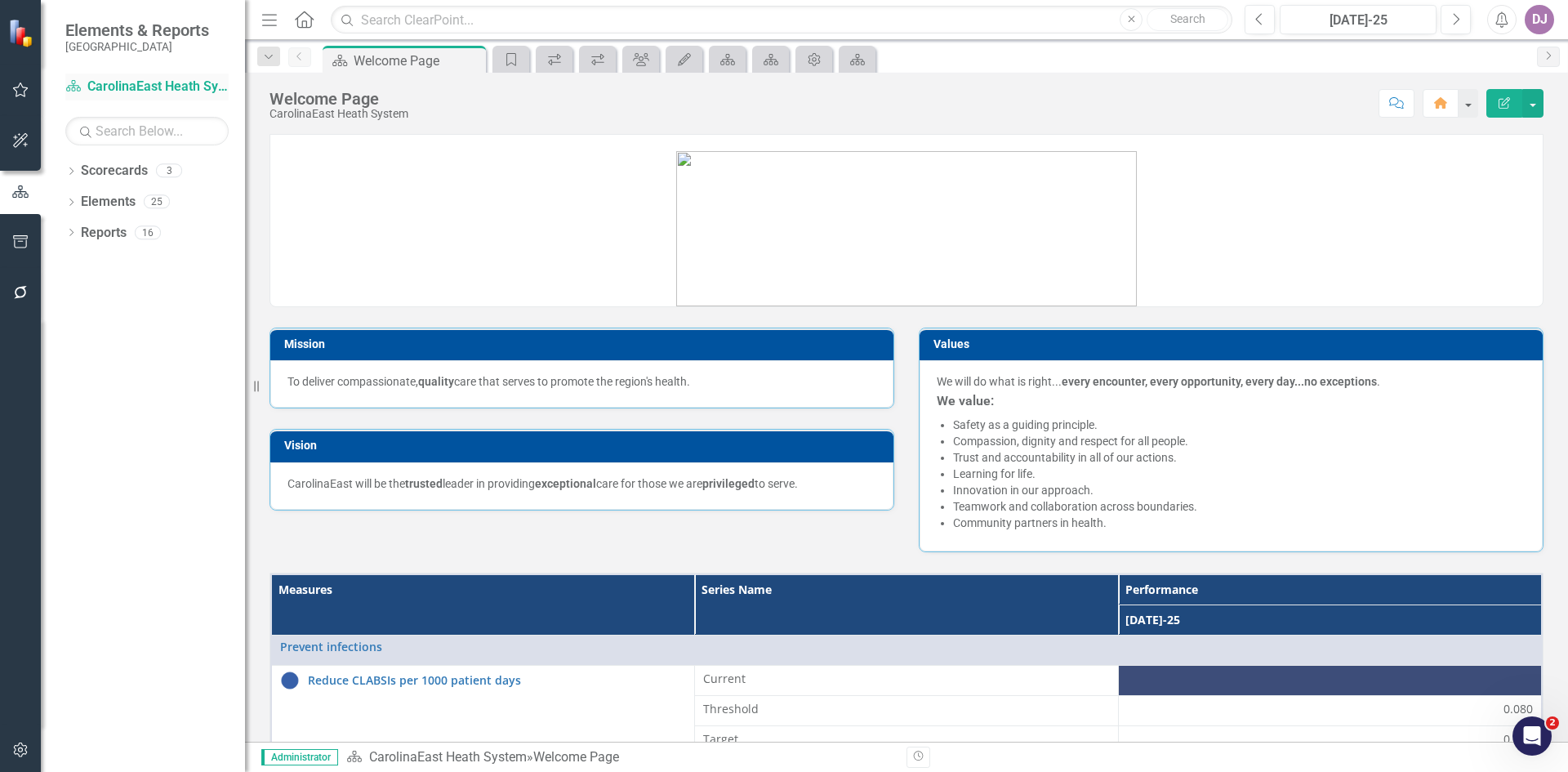
click at [67, 89] on icon at bounding box center [73, 85] width 15 height 11
click at [130, 88] on link "Scorecard CarolinaEast Heath System" at bounding box center [147, 87] width 163 height 19
click at [25, 198] on icon "button" at bounding box center [20, 191] width 16 height 12
click at [108, 201] on link "Elements" at bounding box center [108, 202] width 55 height 19
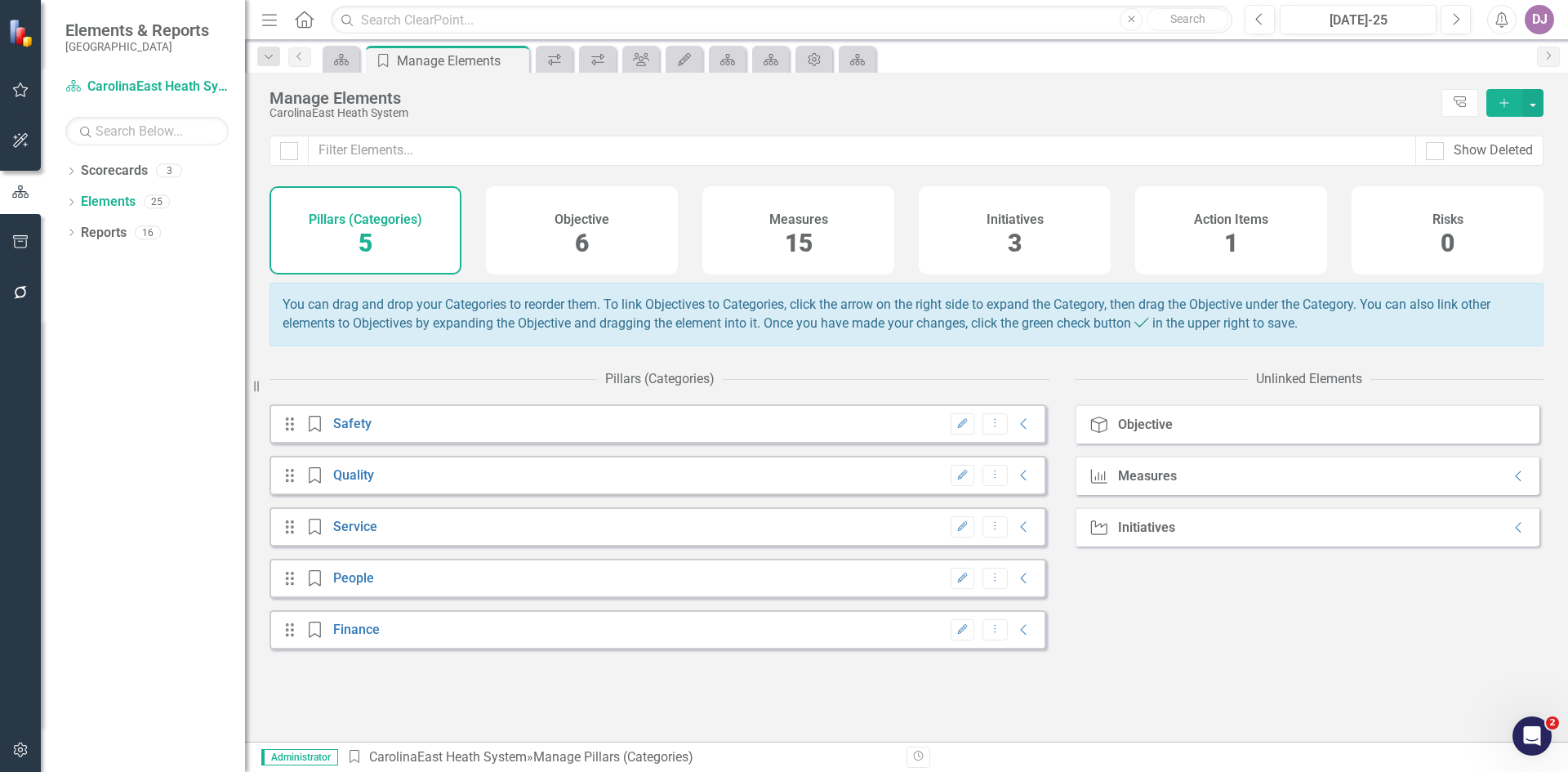
click at [366, 245] on span "5" at bounding box center [366, 242] width 14 height 28
click at [1016, 430] on icon "Collapse" at bounding box center [1024, 423] width 16 height 13
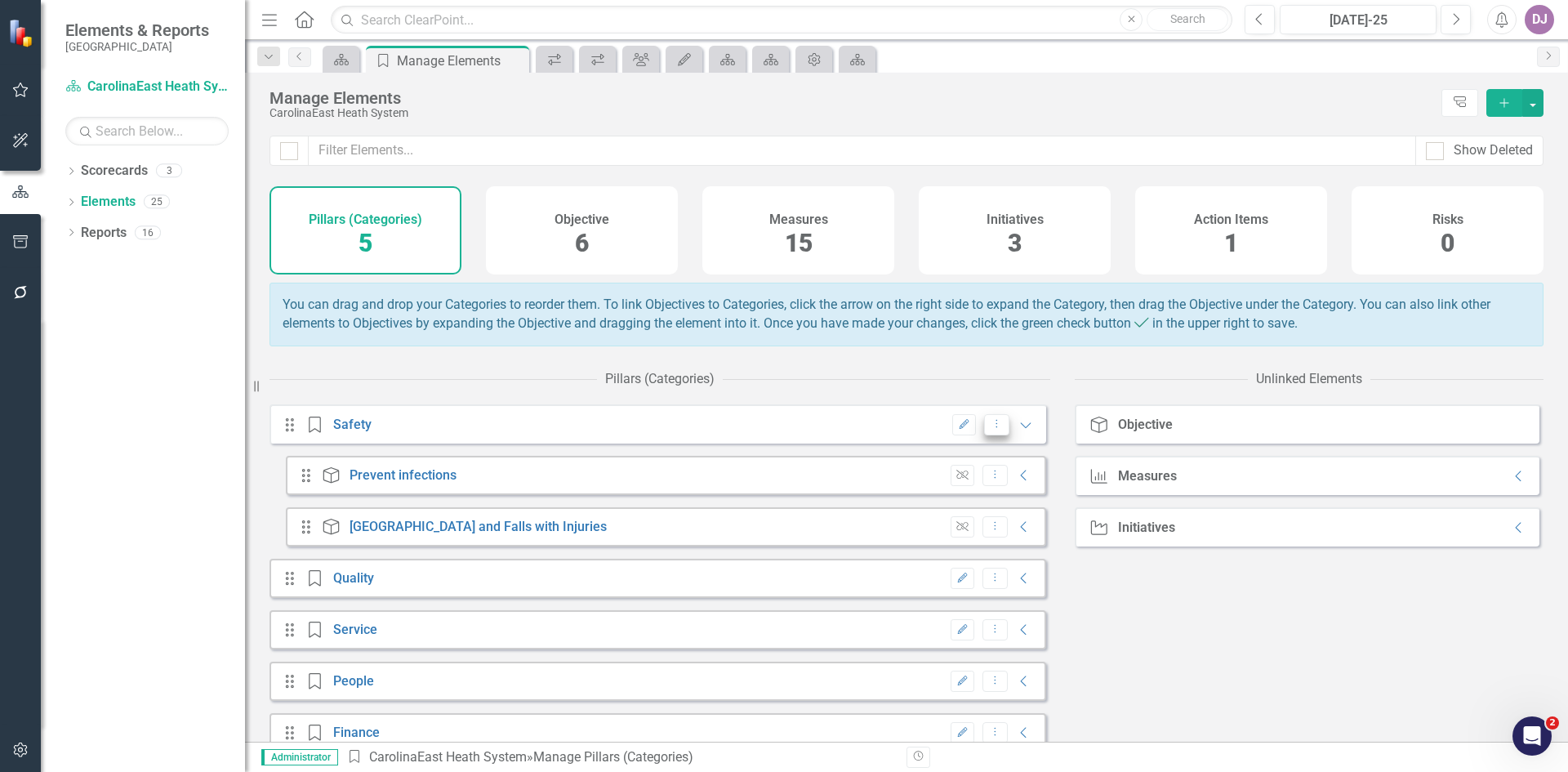
click at [990, 429] on icon "Dropdown Menu" at bounding box center [997, 423] width 14 height 10
click at [887, 396] on div "Pillars (Categories)" at bounding box center [659, 379] width 781 height 33
click at [126, 167] on link "Scorecards" at bounding box center [114, 171] width 67 height 19
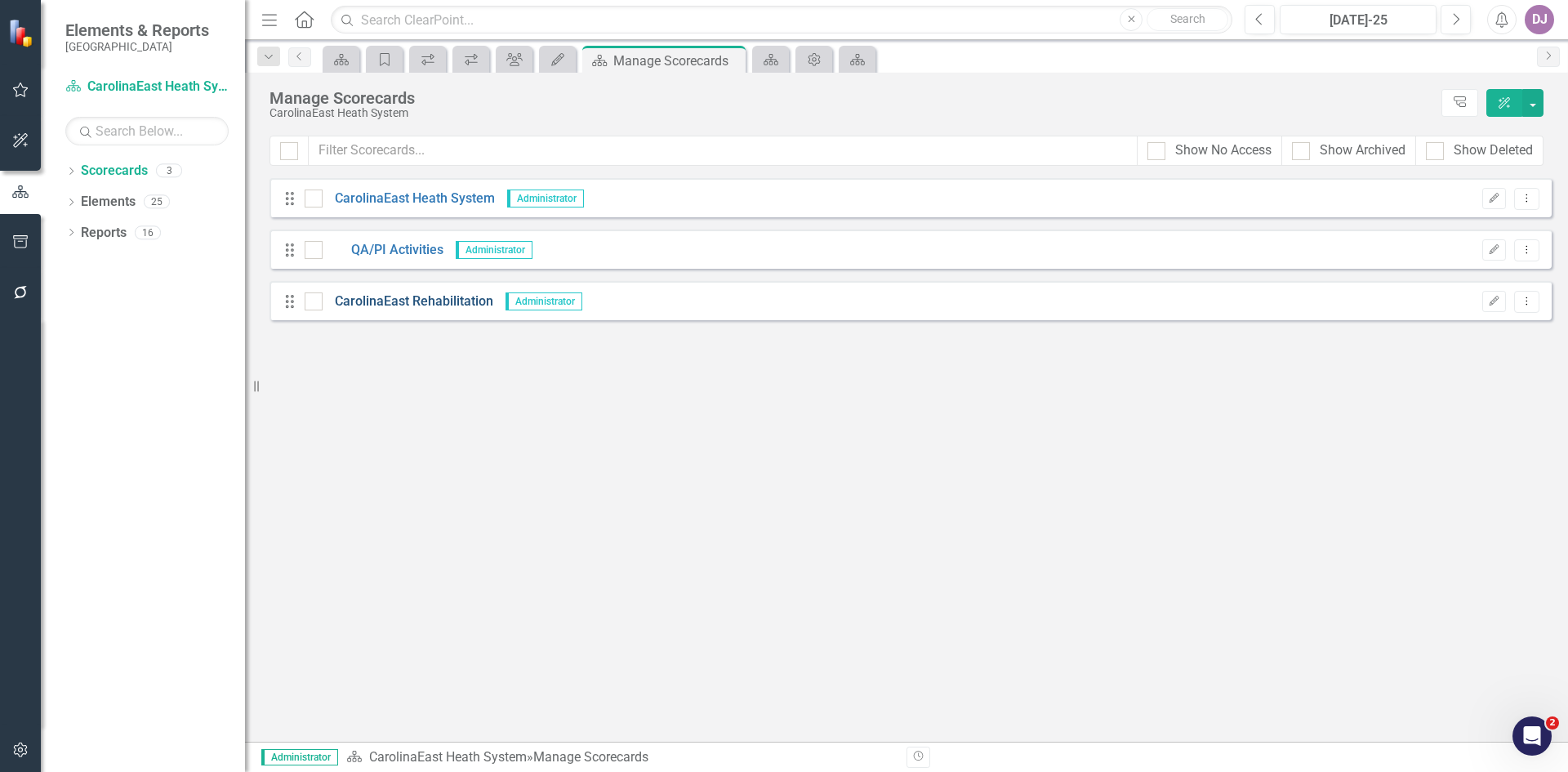
click at [452, 295] on link "CarolinaEast Rehabilitation" at bounding box center [408, 301] width 171 height 19
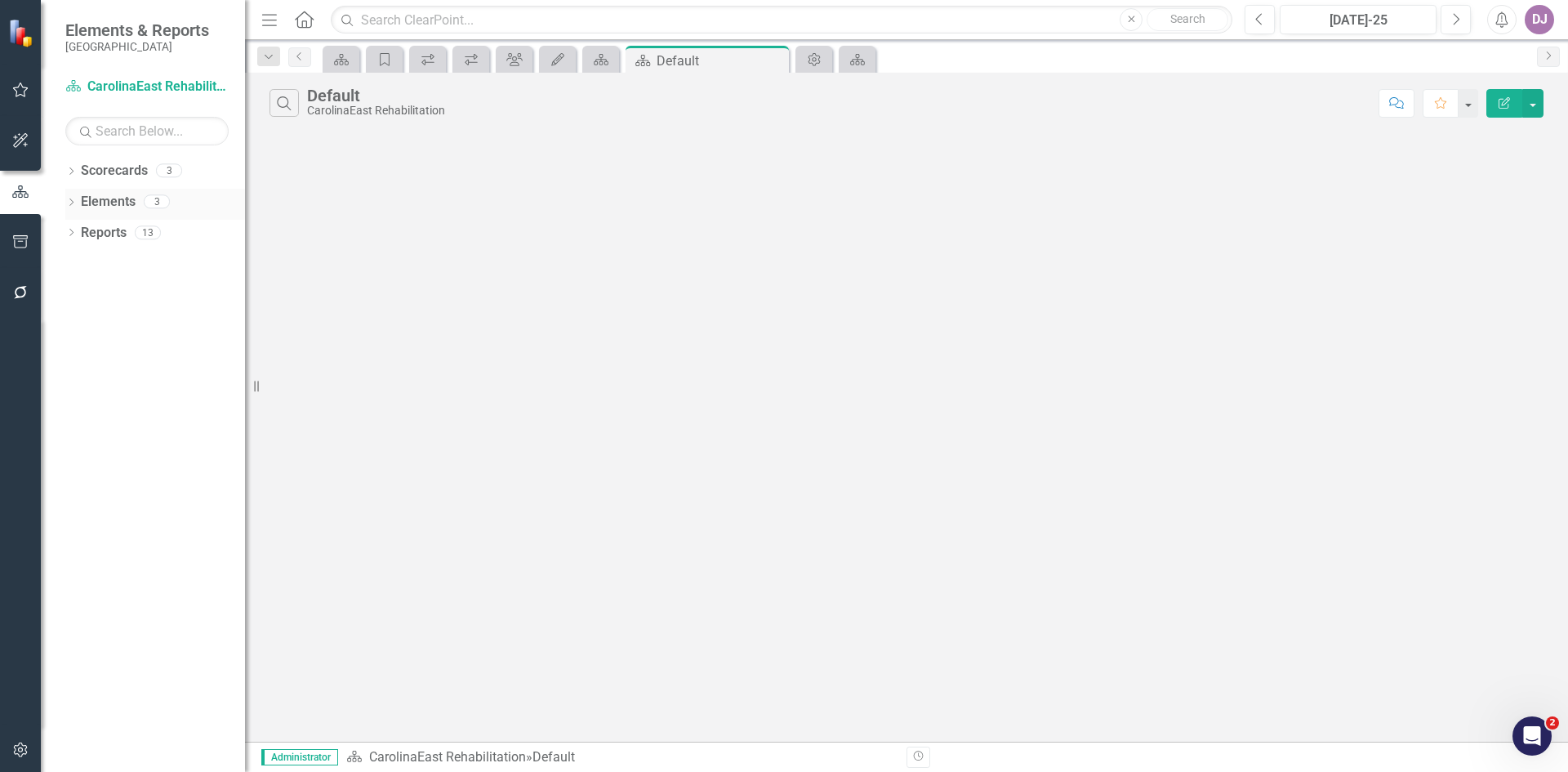
click at [115, 202] on link "Elements" at bounding box center [108, 202] width 55 height 19
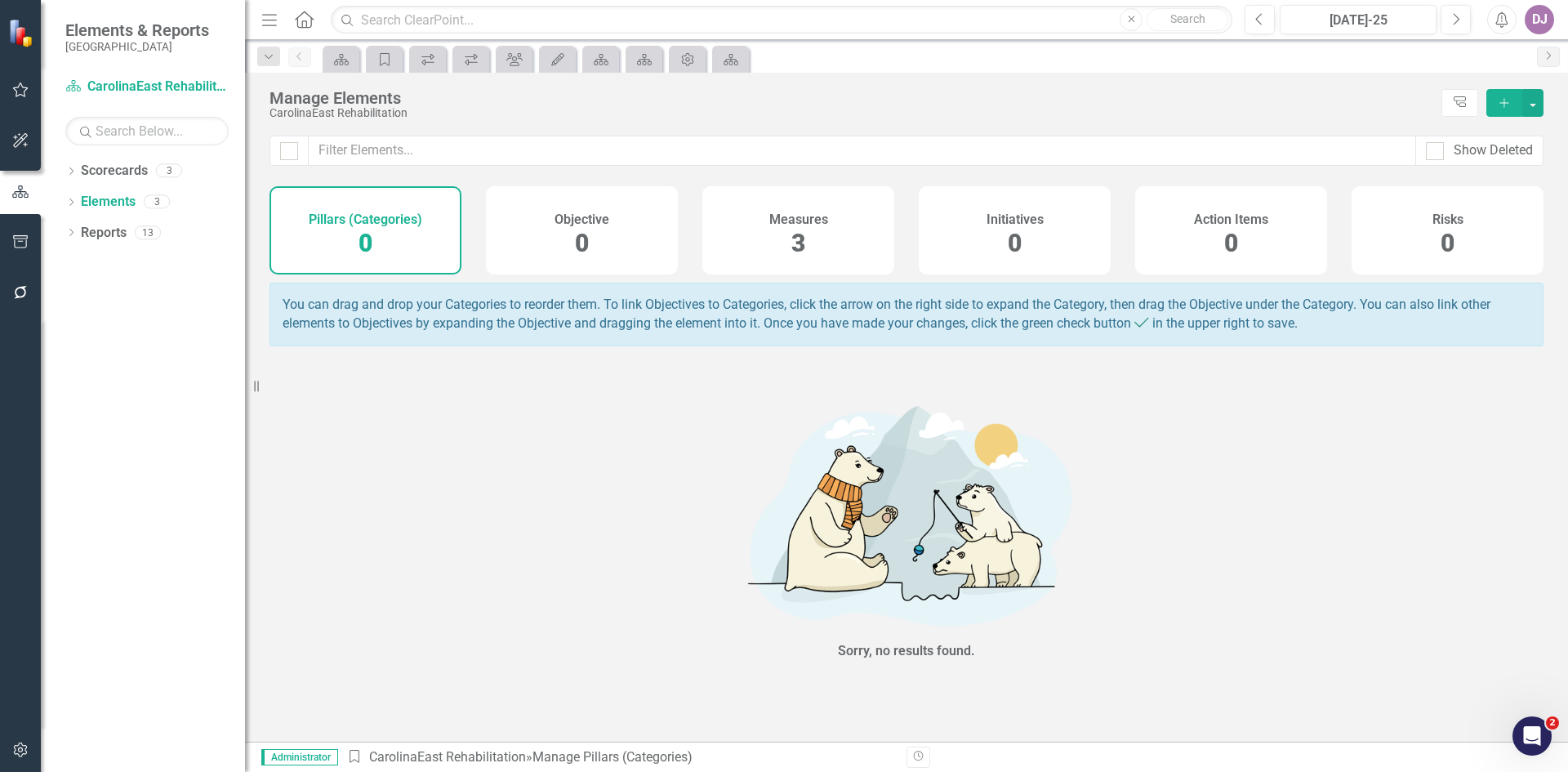
click at [368, 240] on span "0" at bounding box center [366, 242] width 14 height 28
click at [378, 220] on h4 "Pillars (Categories)" at bounding box center [365, 219] width 113 height 15
click at [1510, 110] on button "Add" at bounding box center [1504, 103] width 36 height 27
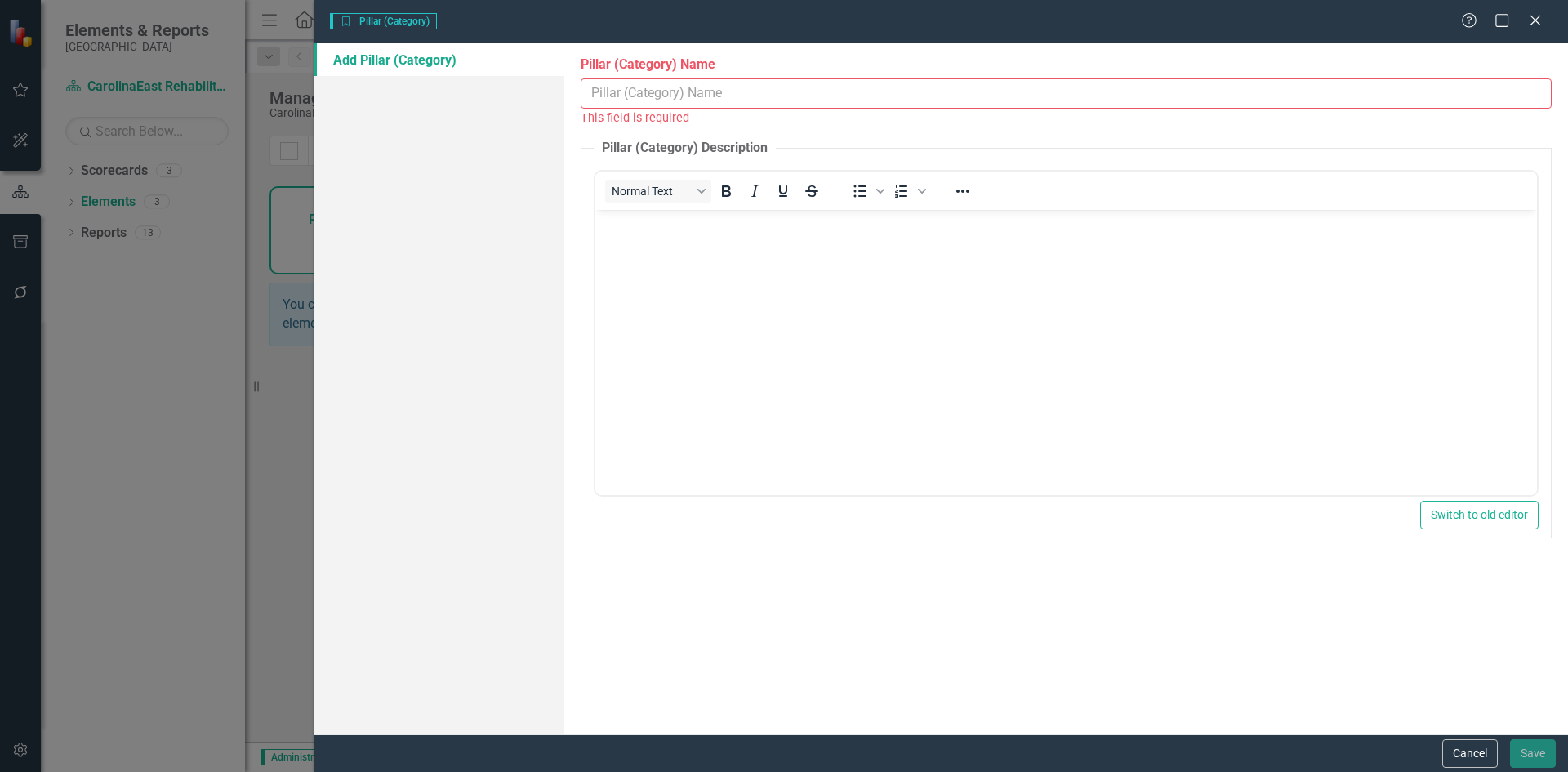
click at [1530, 95] on input "Pillar (Category) Name" at bounding box center [1066, 93] width 971 height 30
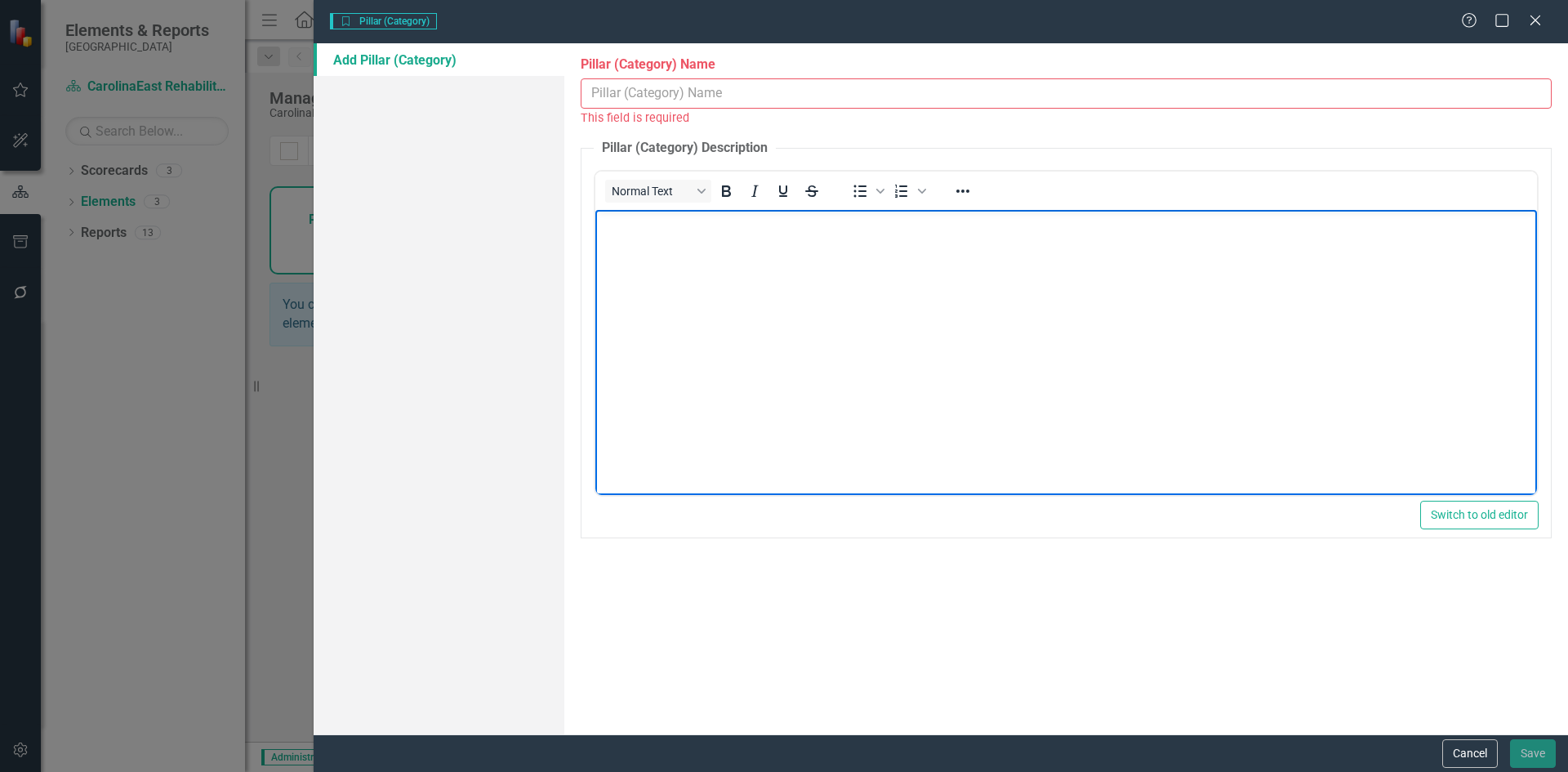
click at [1361, 335] on body "Rich Text Area. Press ALT-0 for help." at bounding box center [1066, 331] width 942 height 245
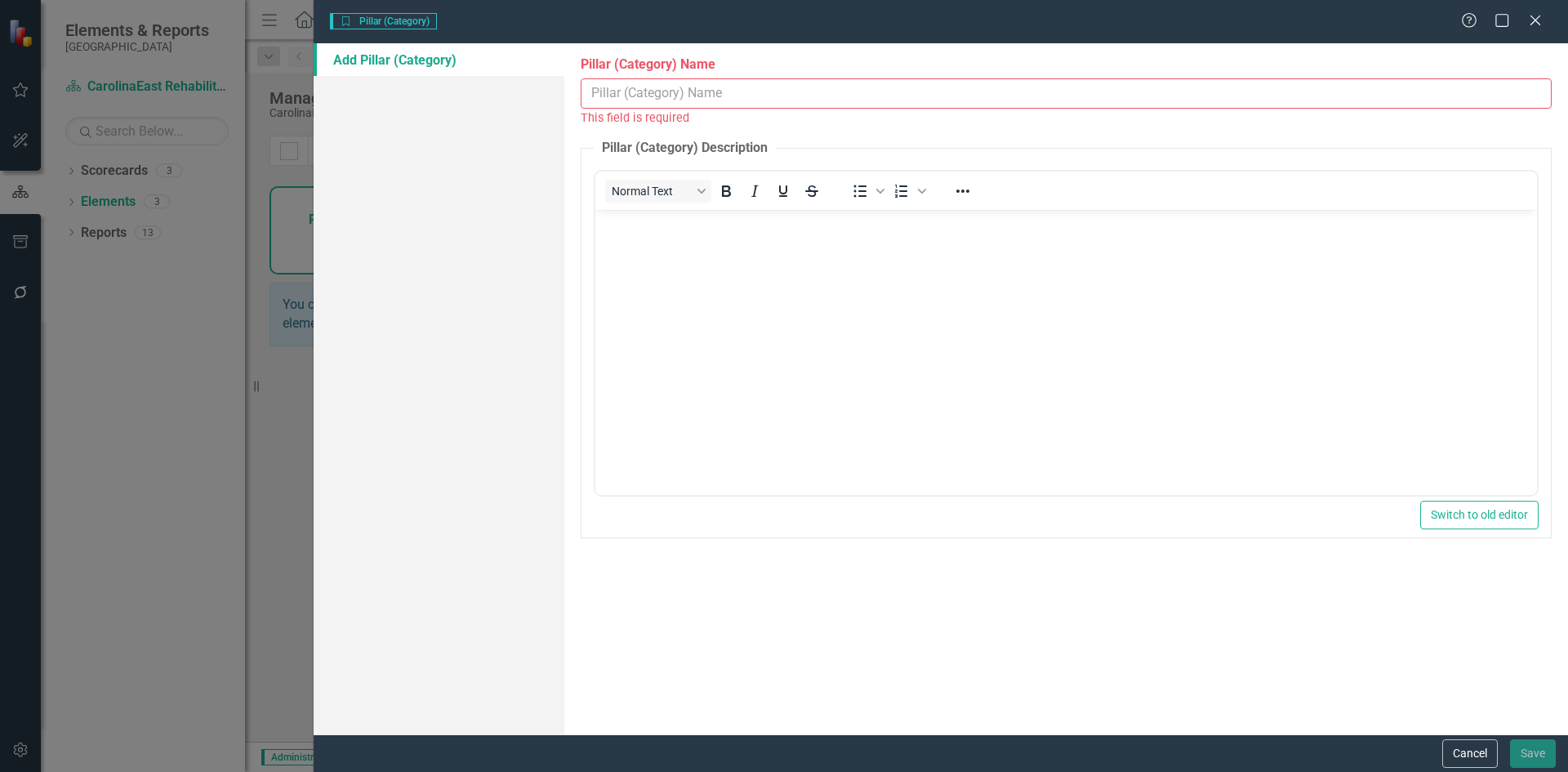
click at [432, 63] on link "Add Pillar (Category)" at bounding box center [439, 59] width 251 height 33
click at [1467, 757] on button "Cancel" at bounding box center [1470, 753] width 56 height 28
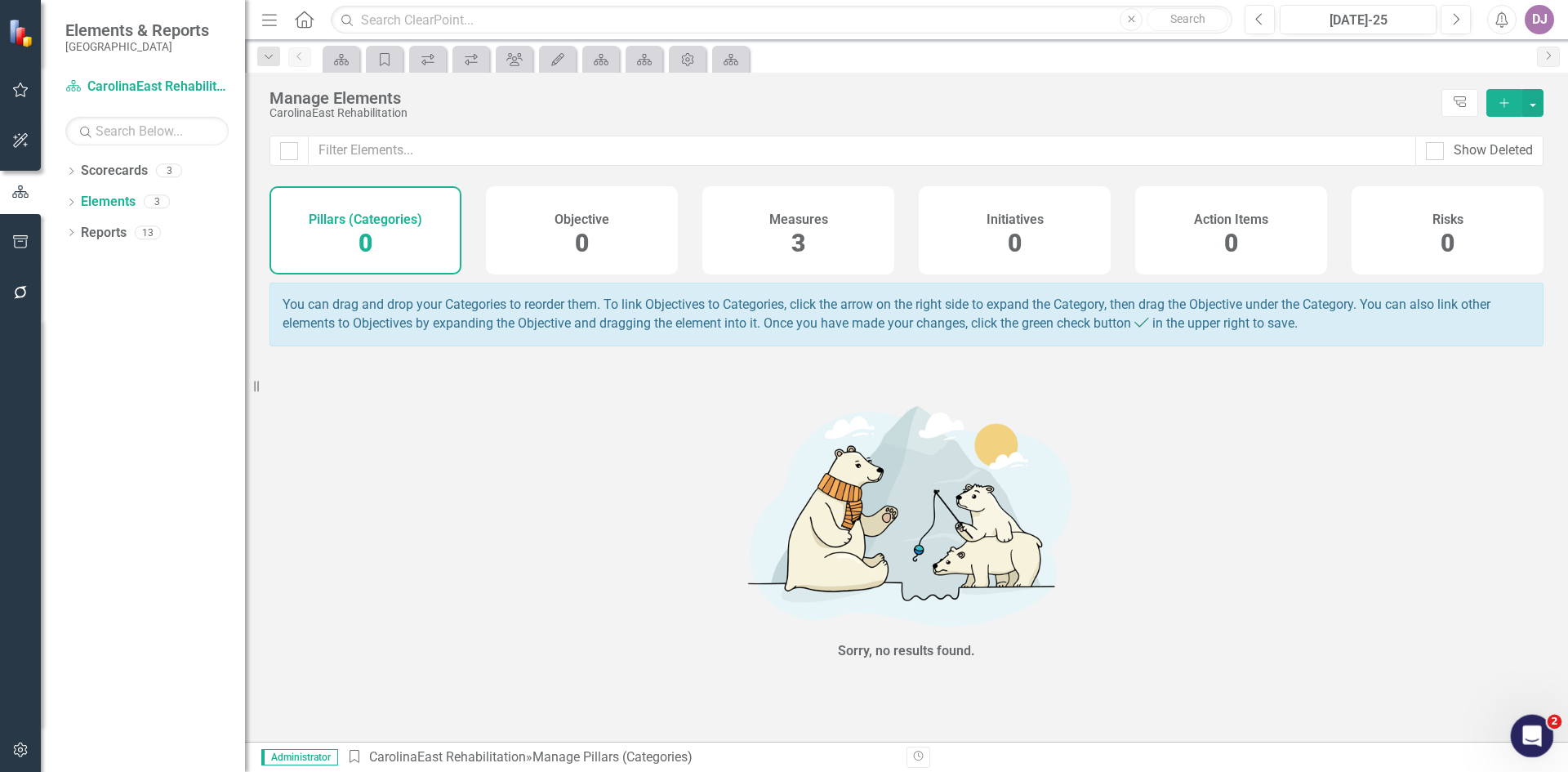
click at [1534, 738] on icon "Open Intercom Messenger" at bounding box center [1529, 733] width 27 height 27
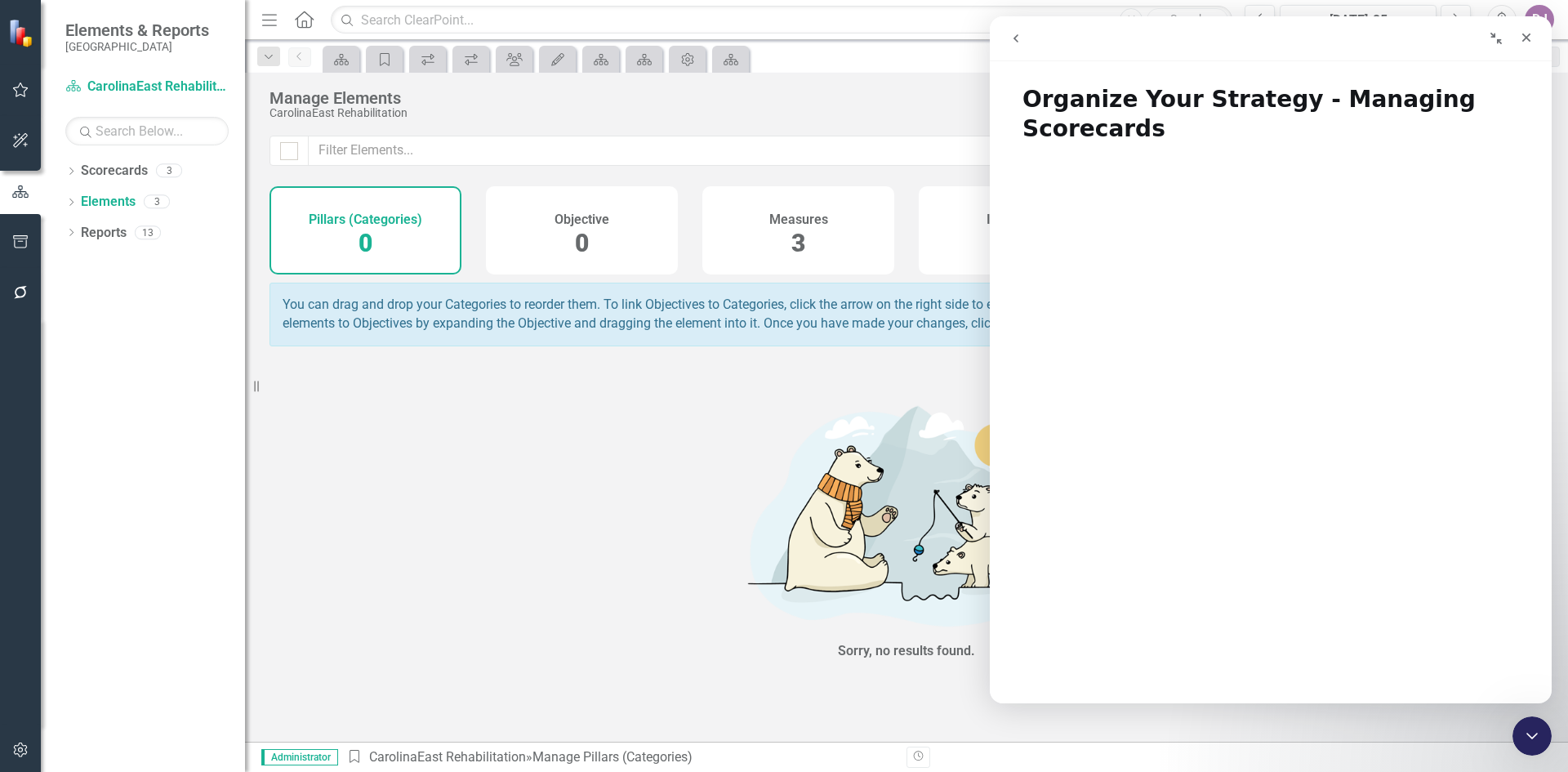
click at [1009, 40] on button "go back" at bounding box center [1016, 39] width 31 height 31
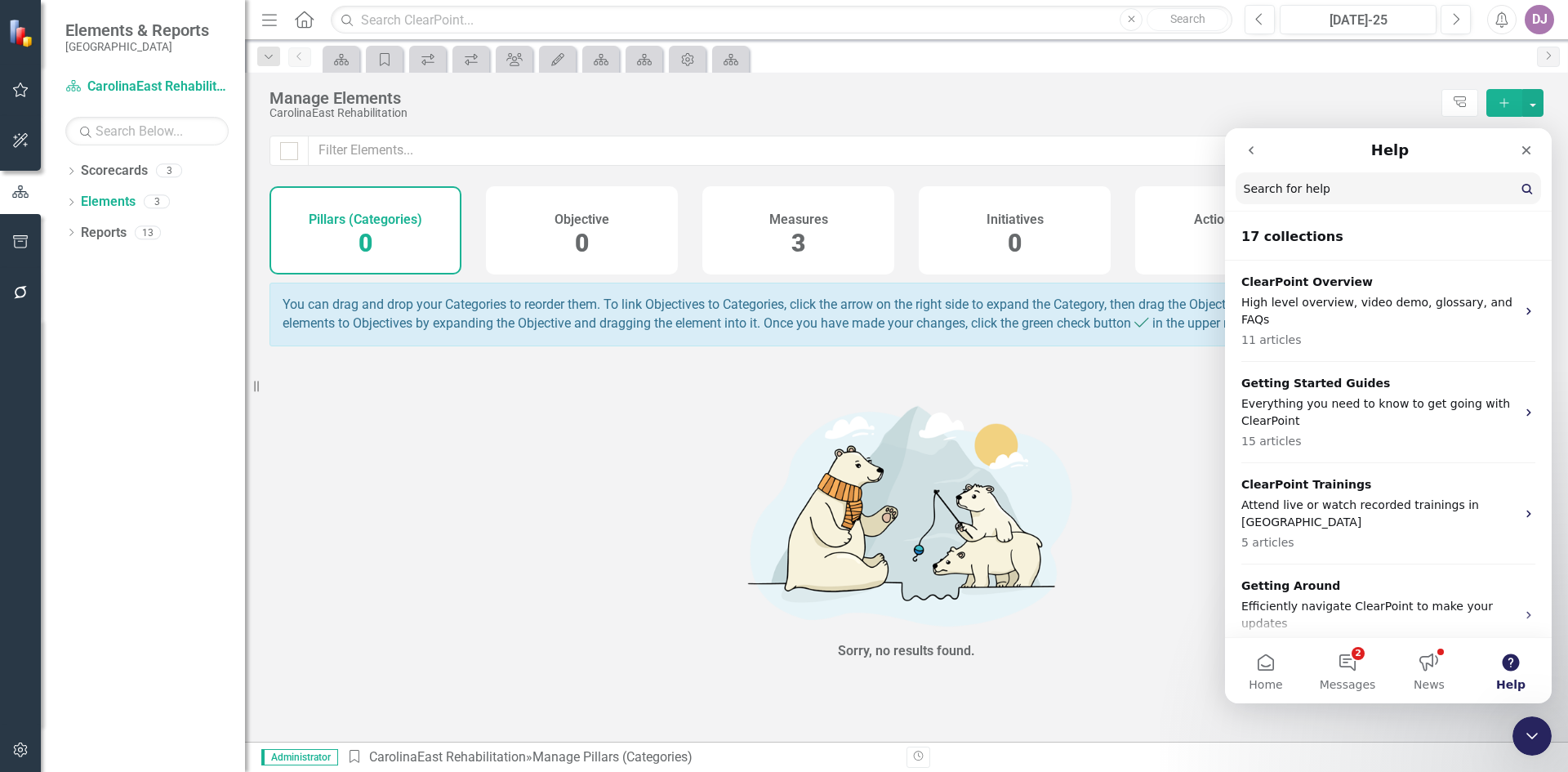
click at [1254, 152] on icon "go back" at bounding box center [1250, 149] width 13 height 13
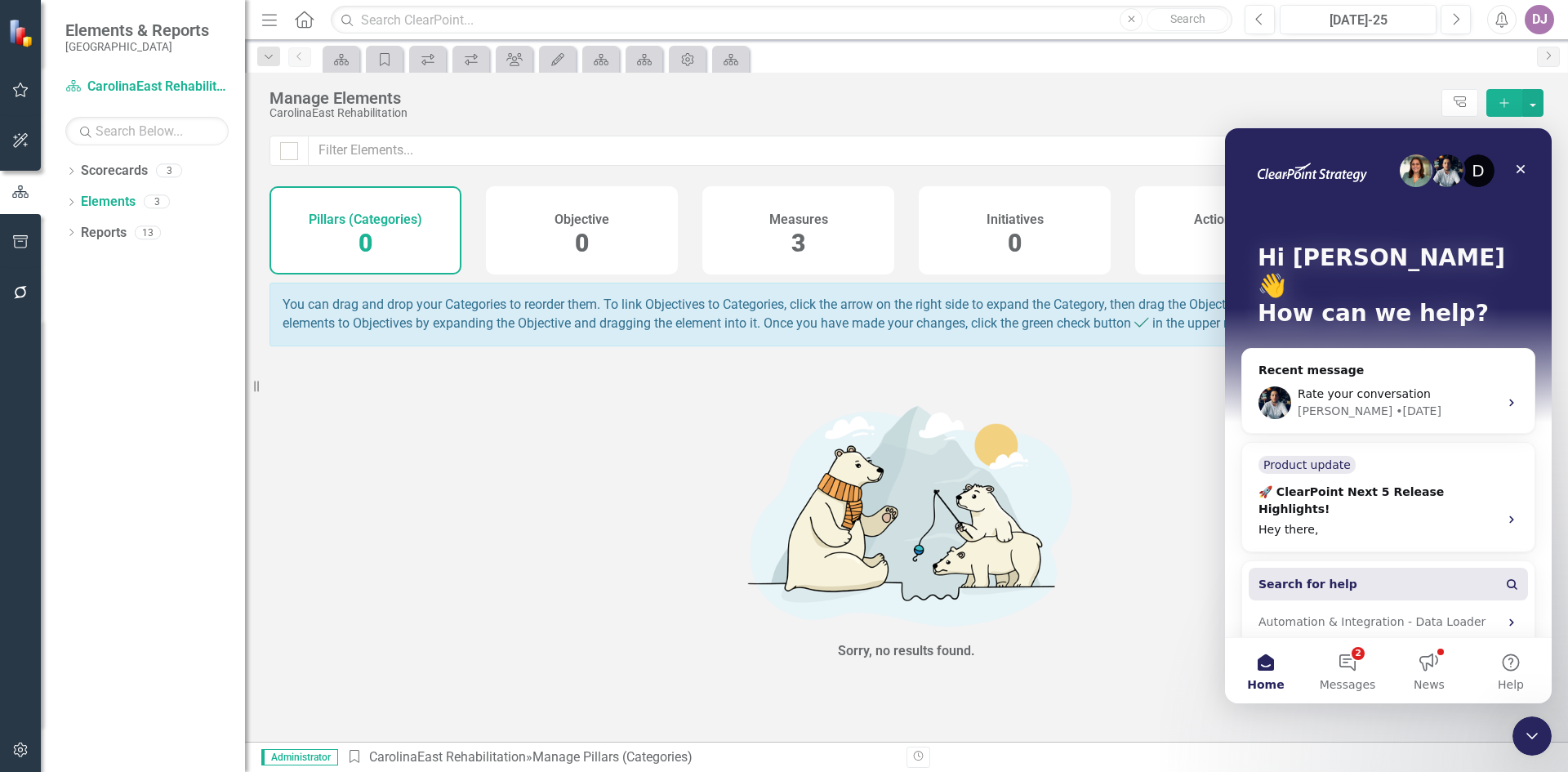
click at [1379, 568] on button "Search for help" at bounding box center [1388, 584] width 279 height 33
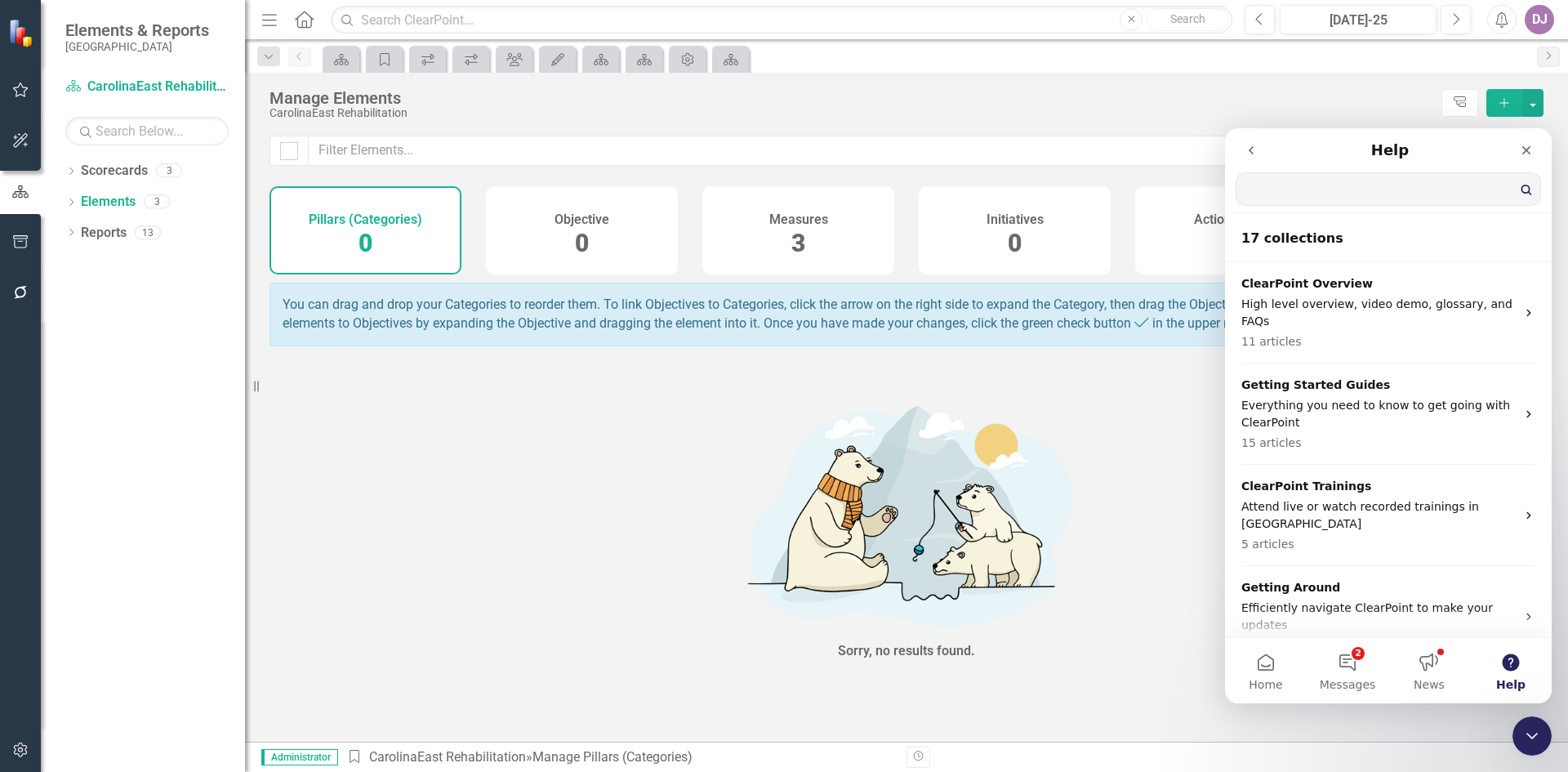
click at [1343, 566] on div "Getting Around Efficiently navigate ClearPoint to make your updates 10 articles" at bounding box center [1389, 617] width 326 height 101
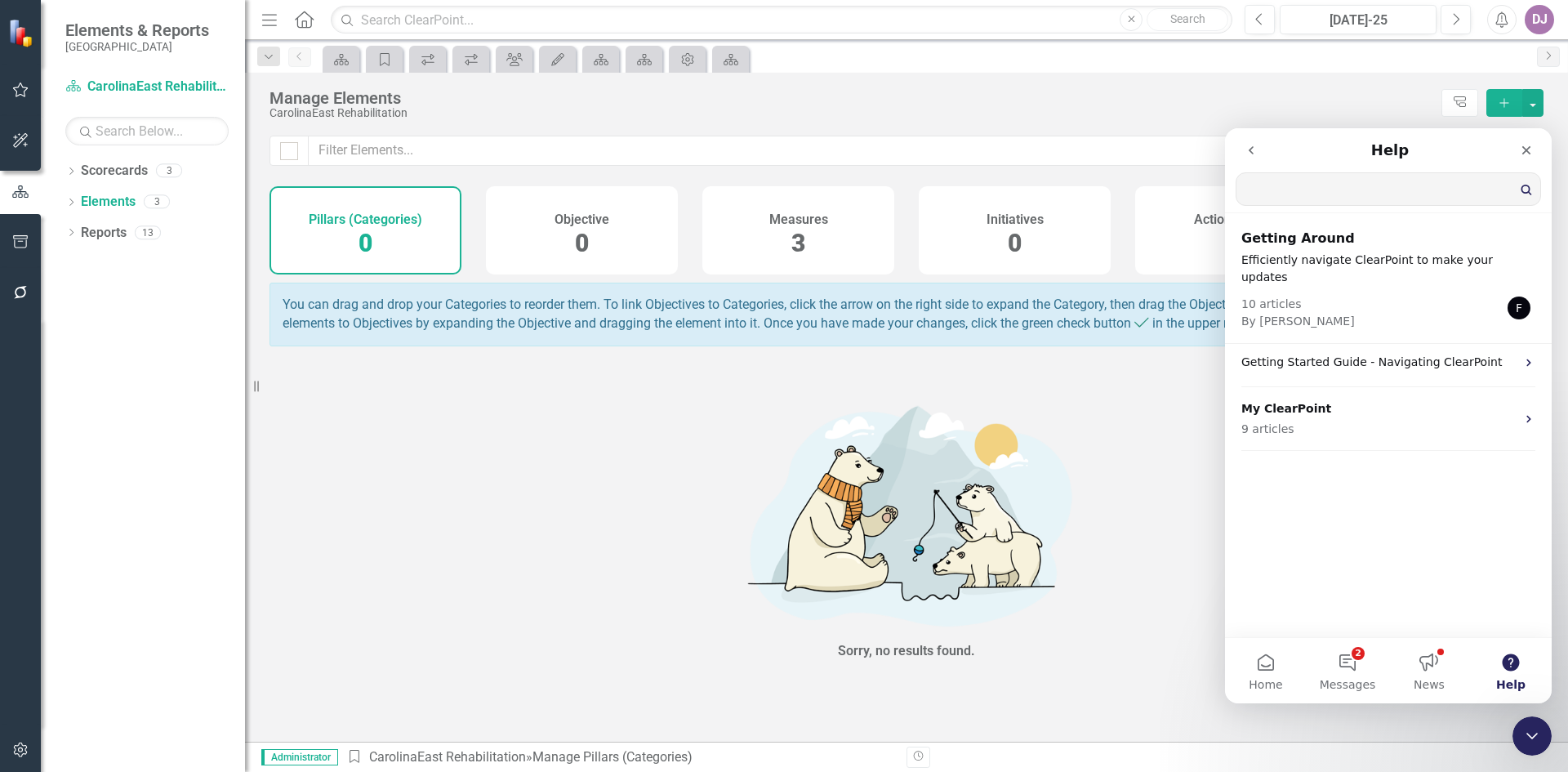
click at [1320, 191] on input "Search for help" at bounding box center [1389, 189] width 304 height 32
type input "category"
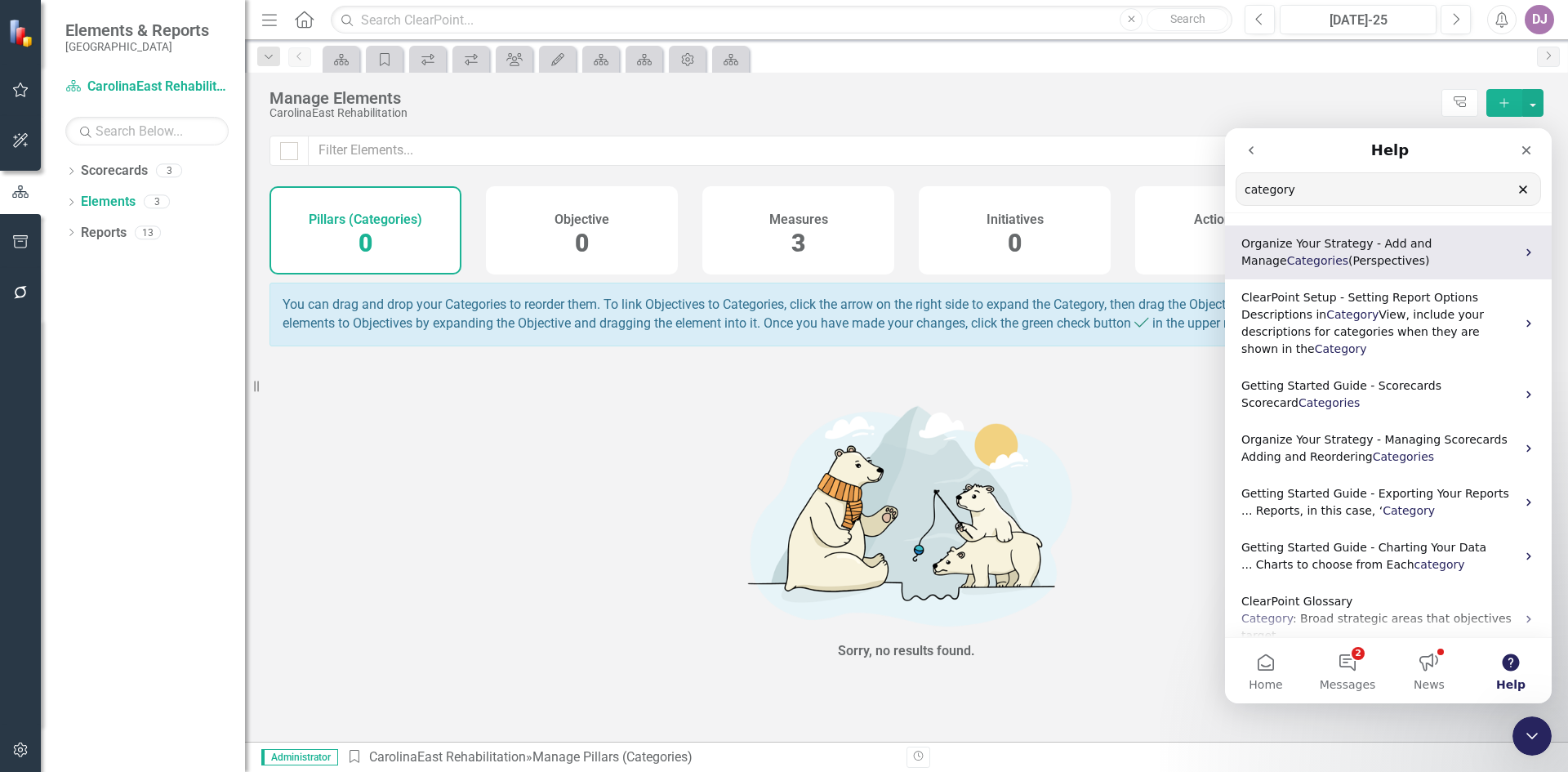
click at [1354, 258] on span "(Perspectives)" at bounding box center [1389, 260] width 81 height 13
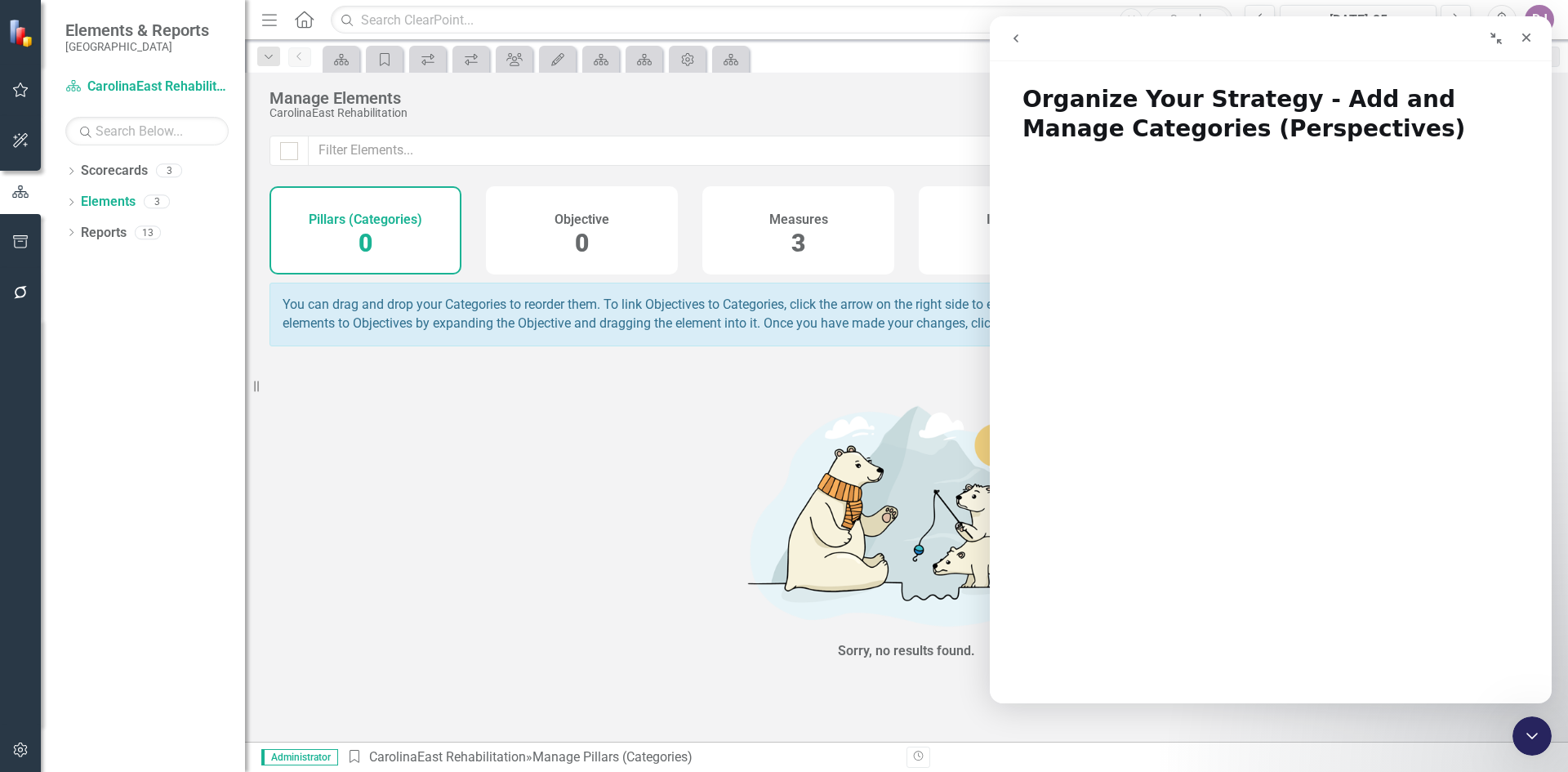
drag, startPoint x: 1346, startPoint y: 40, endPoint x: 1059, endPoint y: 45, distance: 287.0
click at [1059, 45] on div "Intercom messenger" at bounding box center [1271, 39] width 541 height 31
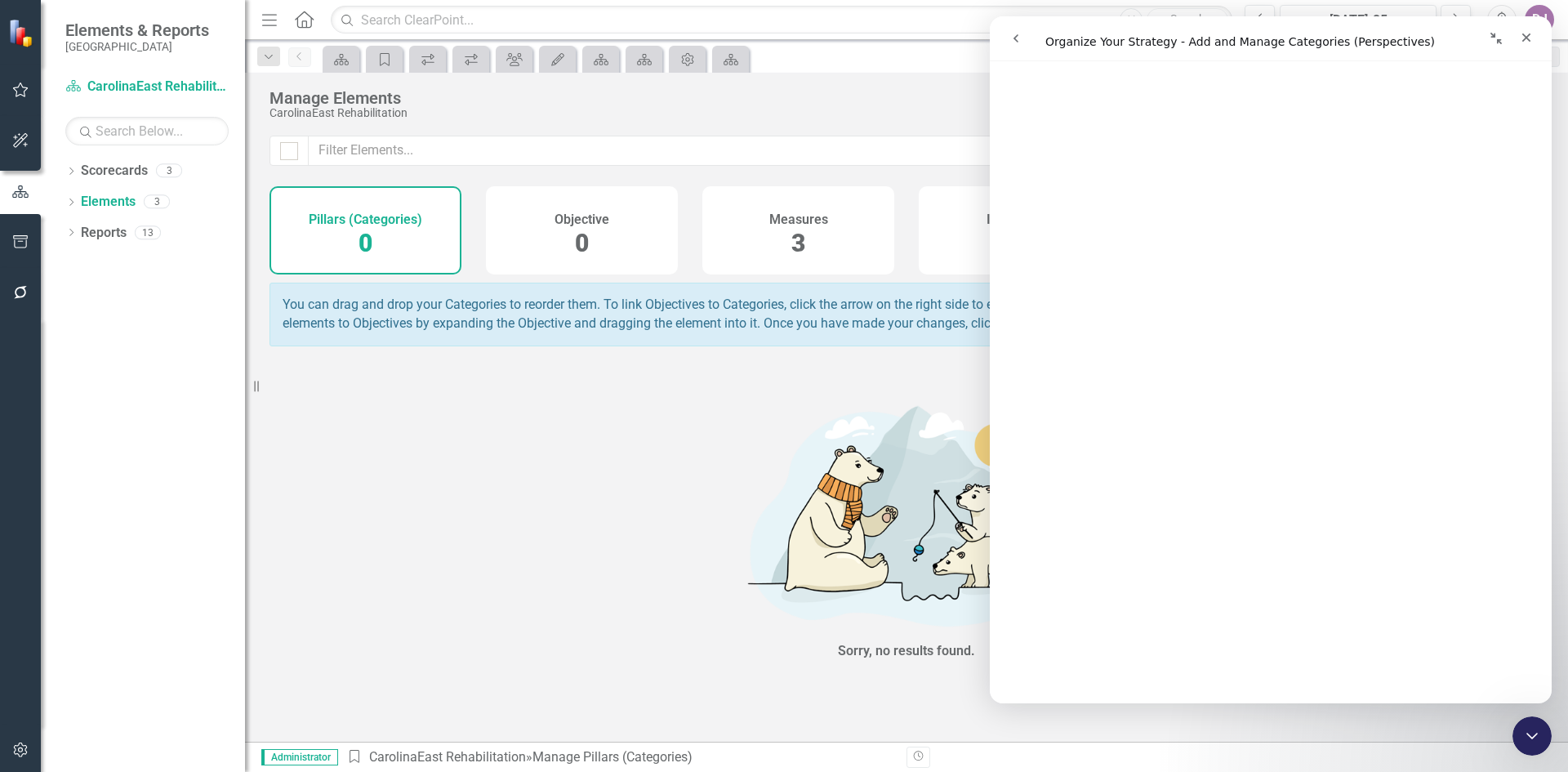
scroll to position [429, 0]
drag, startPoint x: 1547, startPoint y: 185, endPoint x: 2553, endPoint y: 303, distance: 1012.9
click at [116, 197] on link "Elements" at bounding box center [108, 202] width 55 height 19
click at [73, 203] on icon at bounding box center [71, 202] width 4 height 8
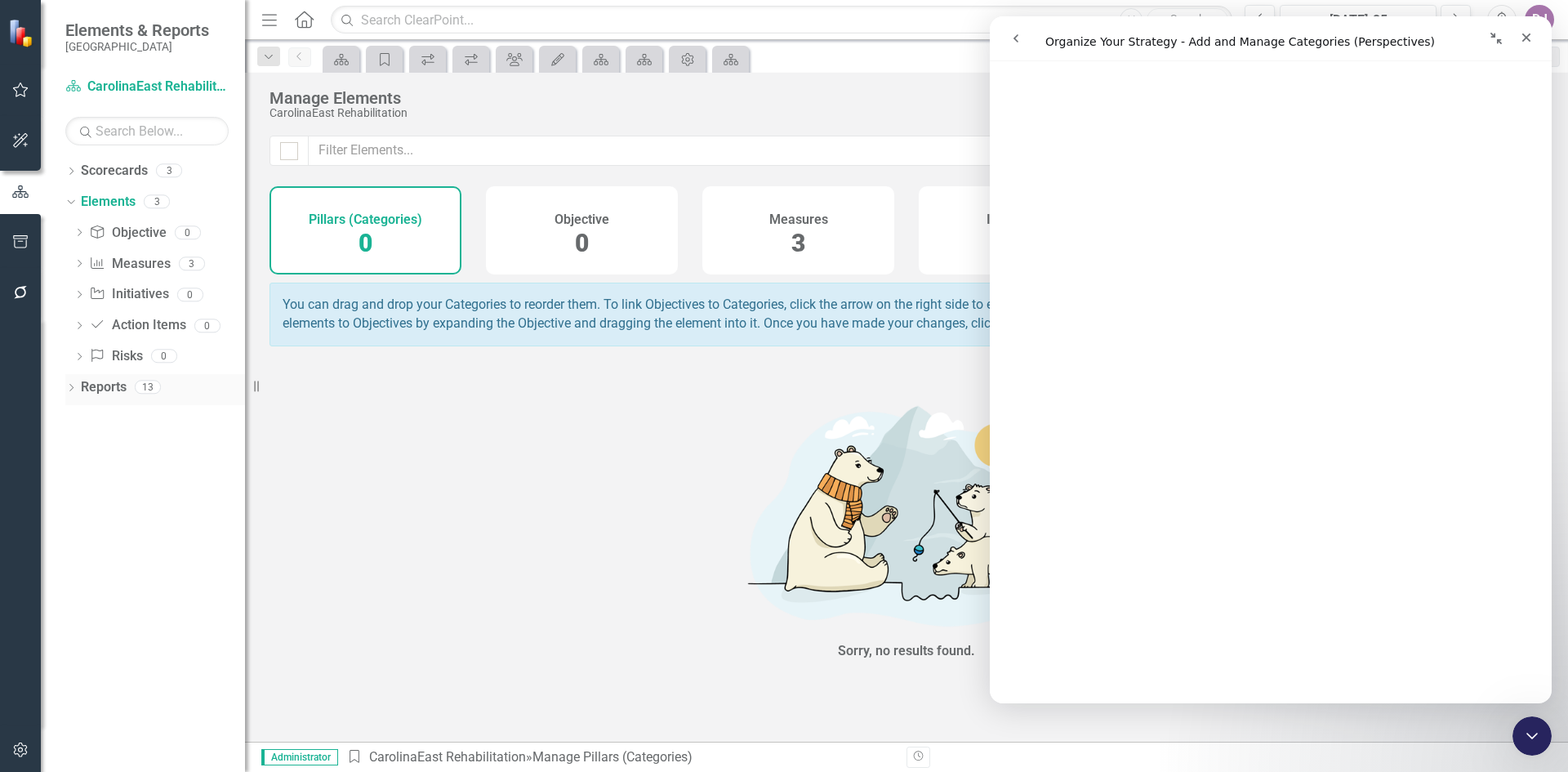
click at [73, 388] on icon at bounding box center [71, 387] width 4 height 8
click at [1537, 39] on div "Close" at bounding box center [1526, 38] width 29 height 29
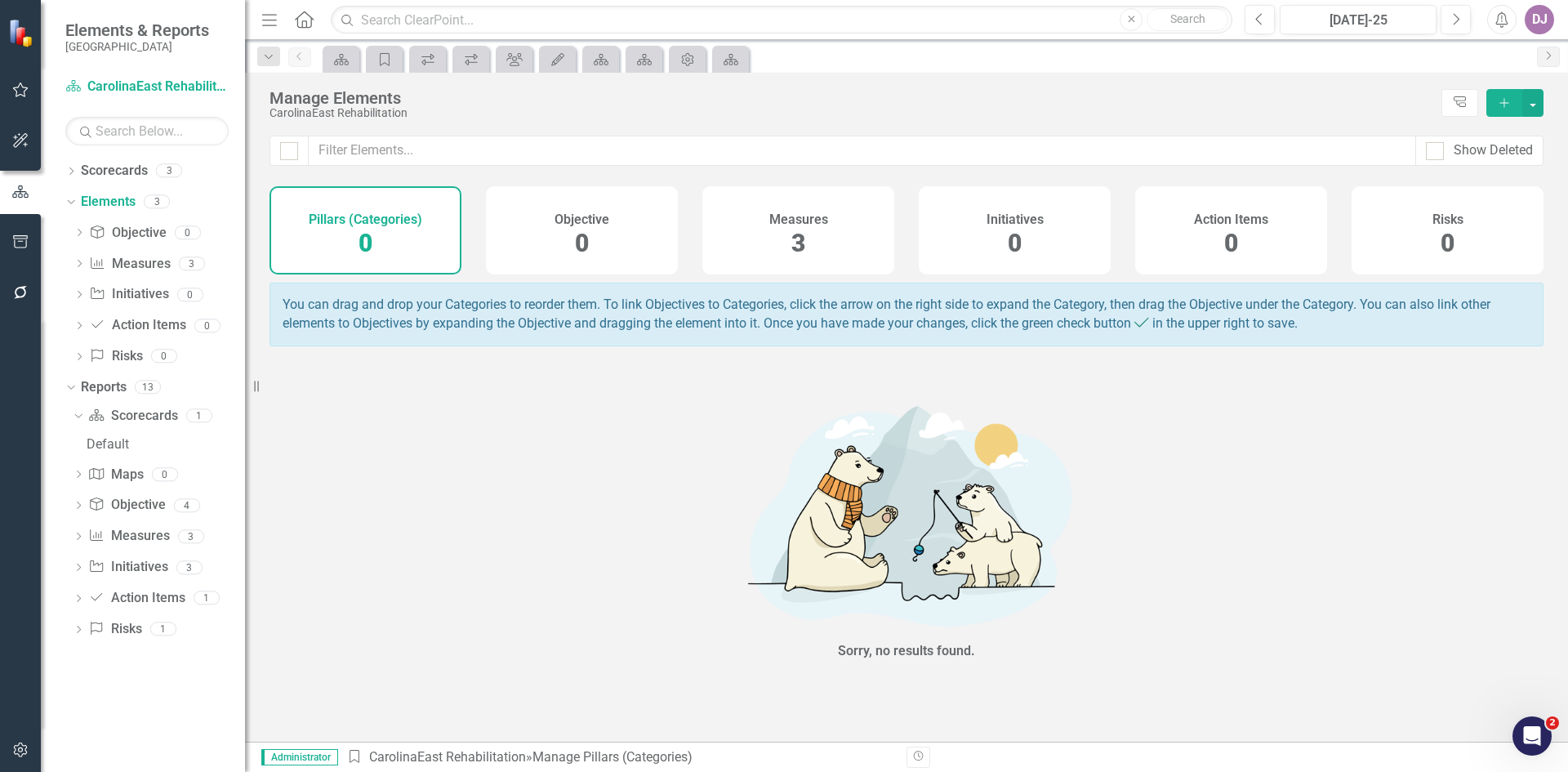
click at [370, 246] on span "0" at bounding box center [366, 242] width 14 height 28
click at [386, 220] on h4 "Pillars (Categories)" at bounding box center [365, 219] width 113 height 15
click at [365, 246] on span "0" at bounding box center [366, 242] width 14 height 28
click at [1527, 733] on icon "Open Intercom Messenger" at bounding box center [1529, 733] width 27 height 27
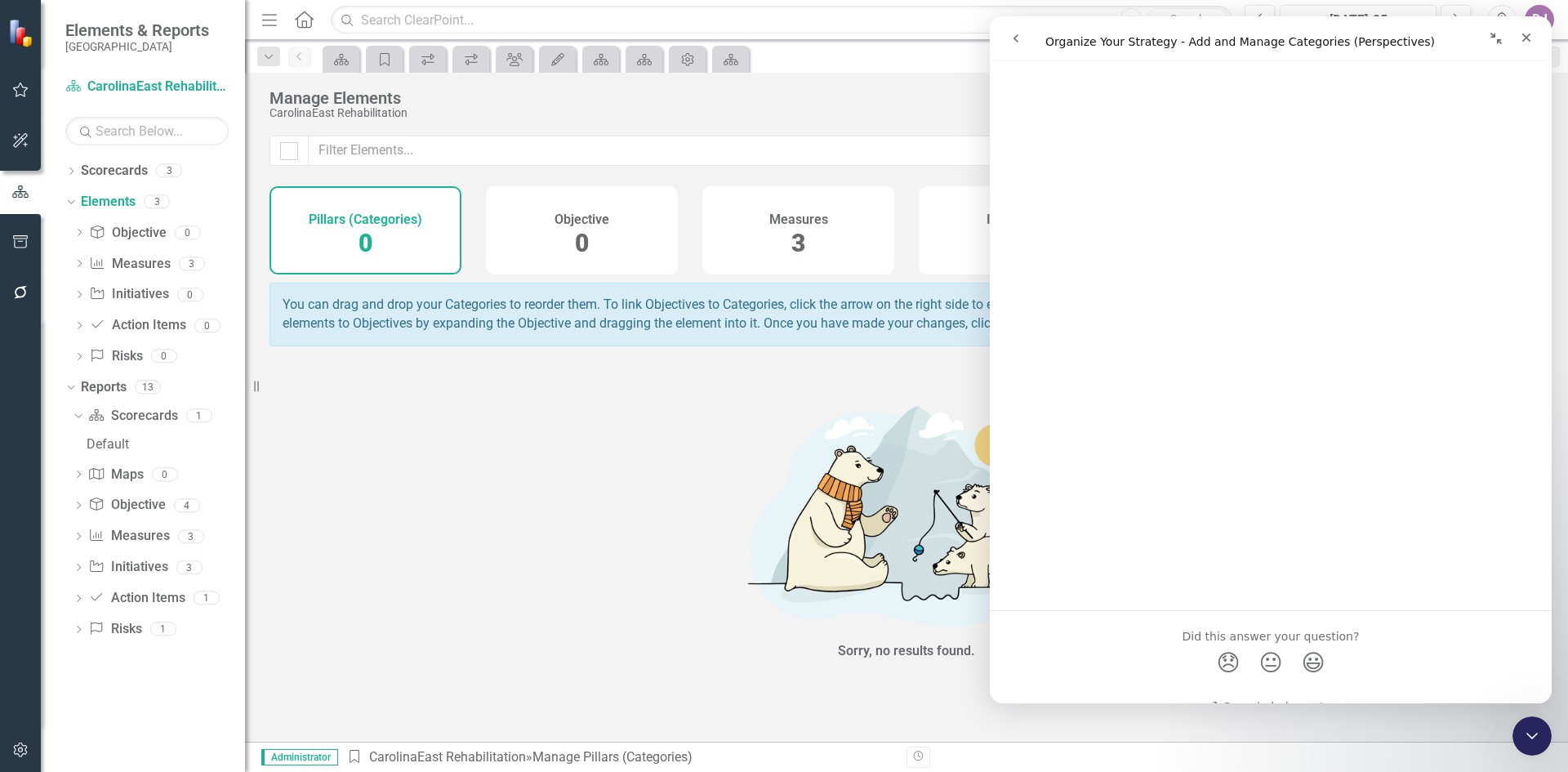
scroll to position [1968, 0]
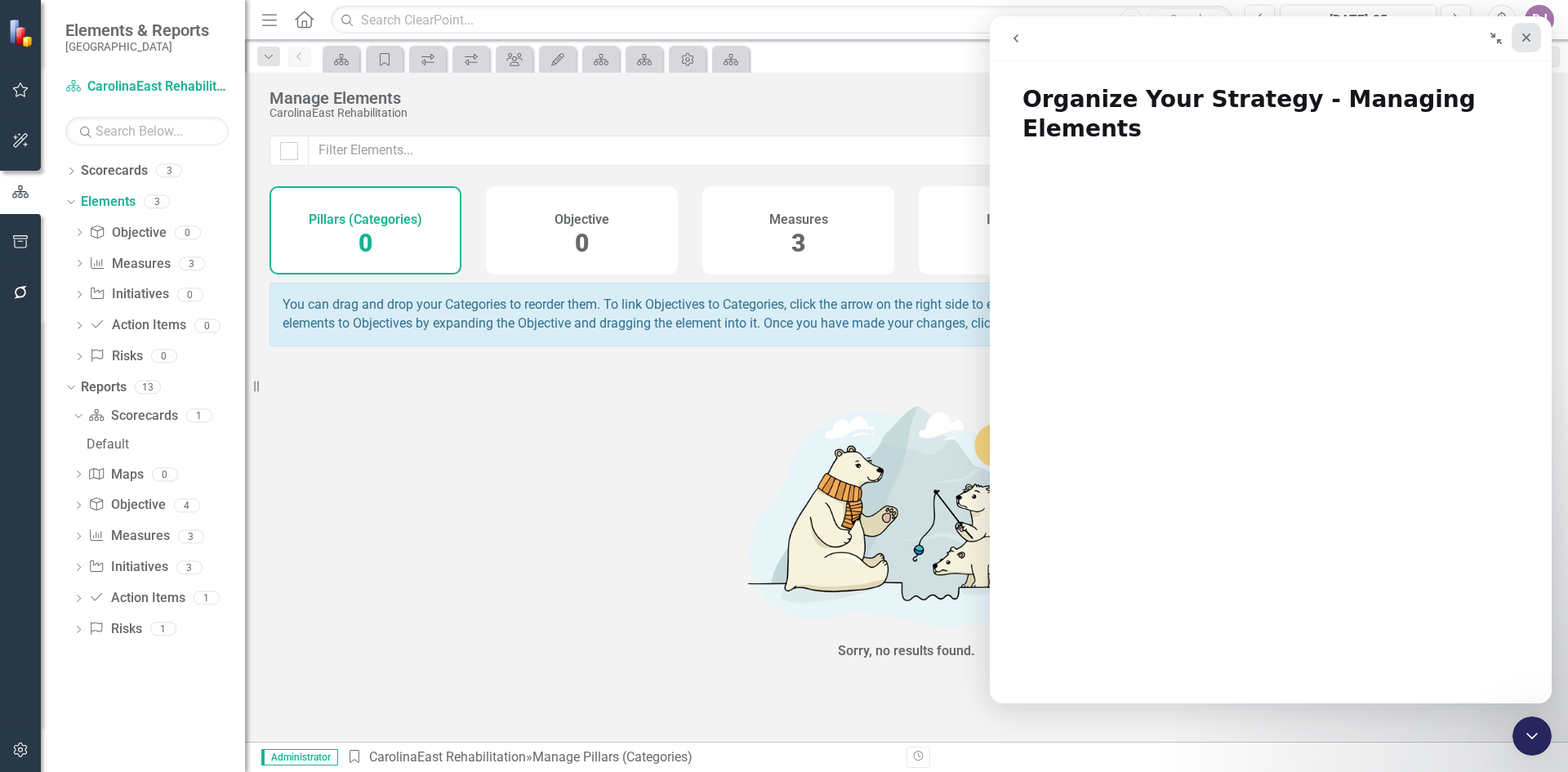
click at [1534, 37] on div "Close" at bounding box center [1526, 38] width 29 height 29
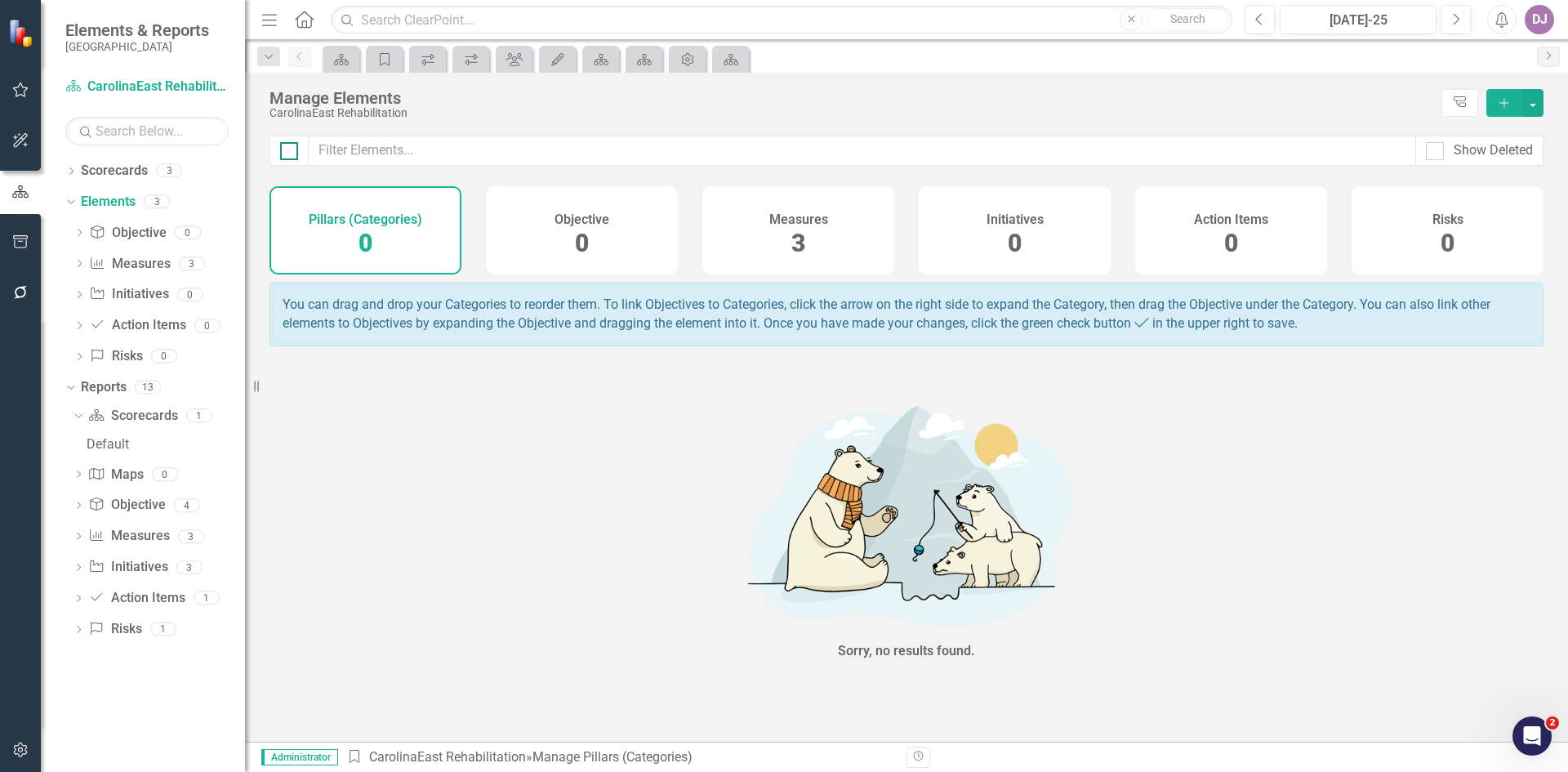
click at [287, 154] on div at bounding box center [289, 150] width 18 height 18
click at [287, 153] on input "checkbox" at bounding box center [285, 147] width 10 height 10
checkbox input "false"
click at [1525, 723] on icon "Open Intercom Messenger" at bounding box center [1529, 733] width 27 height 27
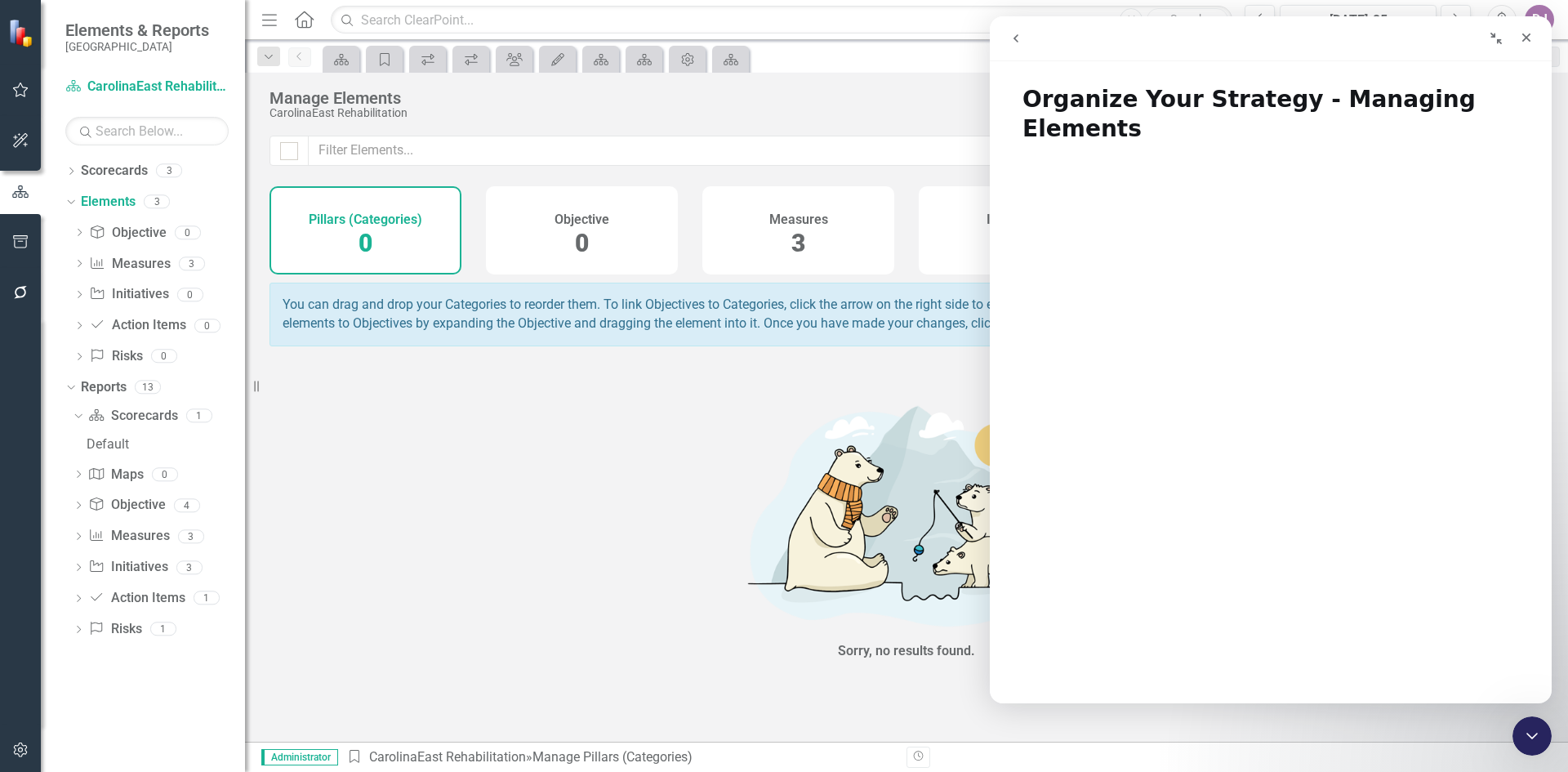
click at [1023, 40] on button "go back" at bounding box center [1016, 39] width 31 height 31
click at [1017, 41] on icon "go back" at bounding box center [1016, 39] width 5 height 9
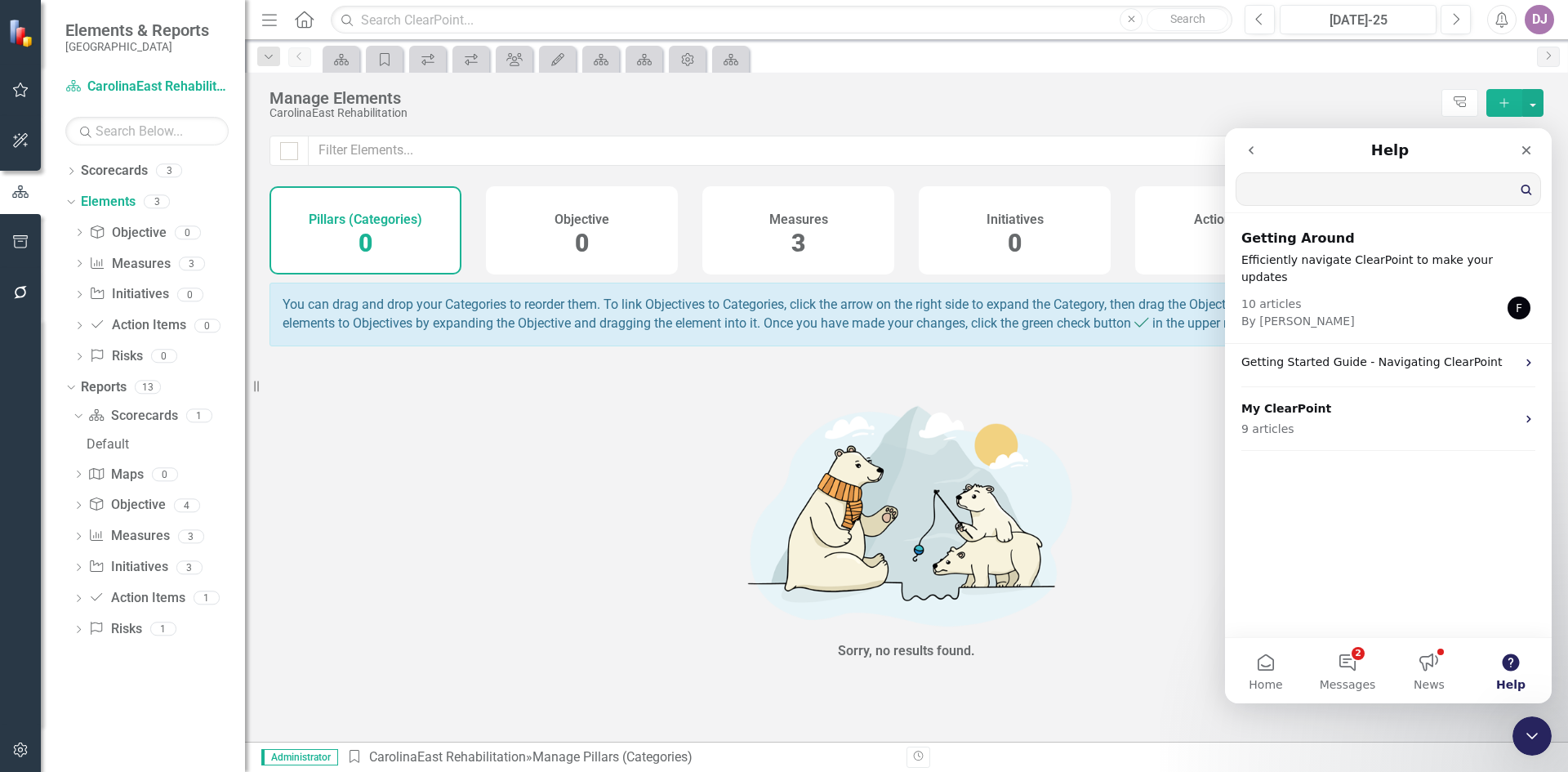
click at [1316, 200] on input "Search for help" at bounding box center [1389, 189] width 304 height 32
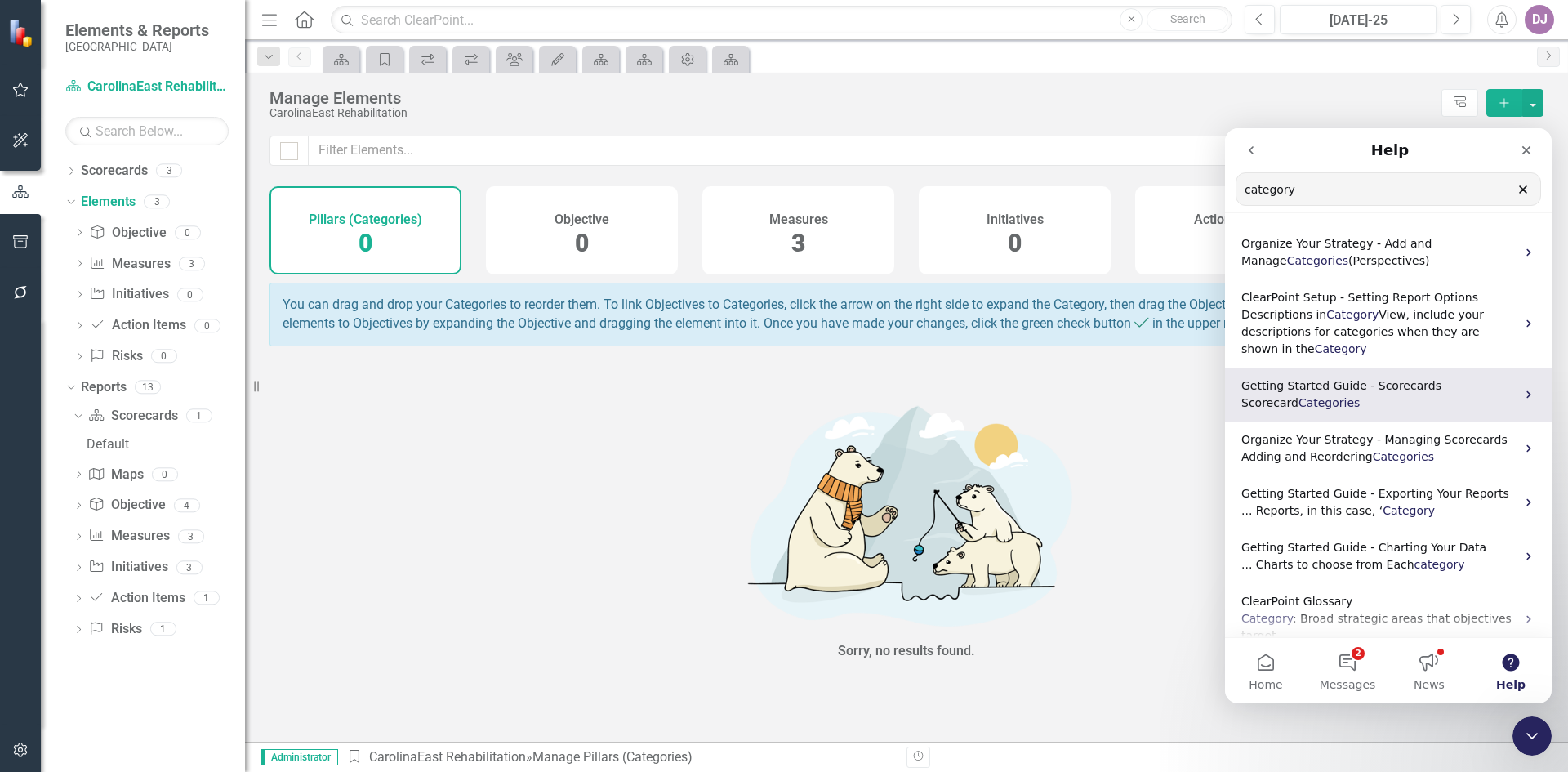
type input "category"
click at [1290, 402] on span "Scorecard" at bounding box center [1270, 402] width 58 height 13
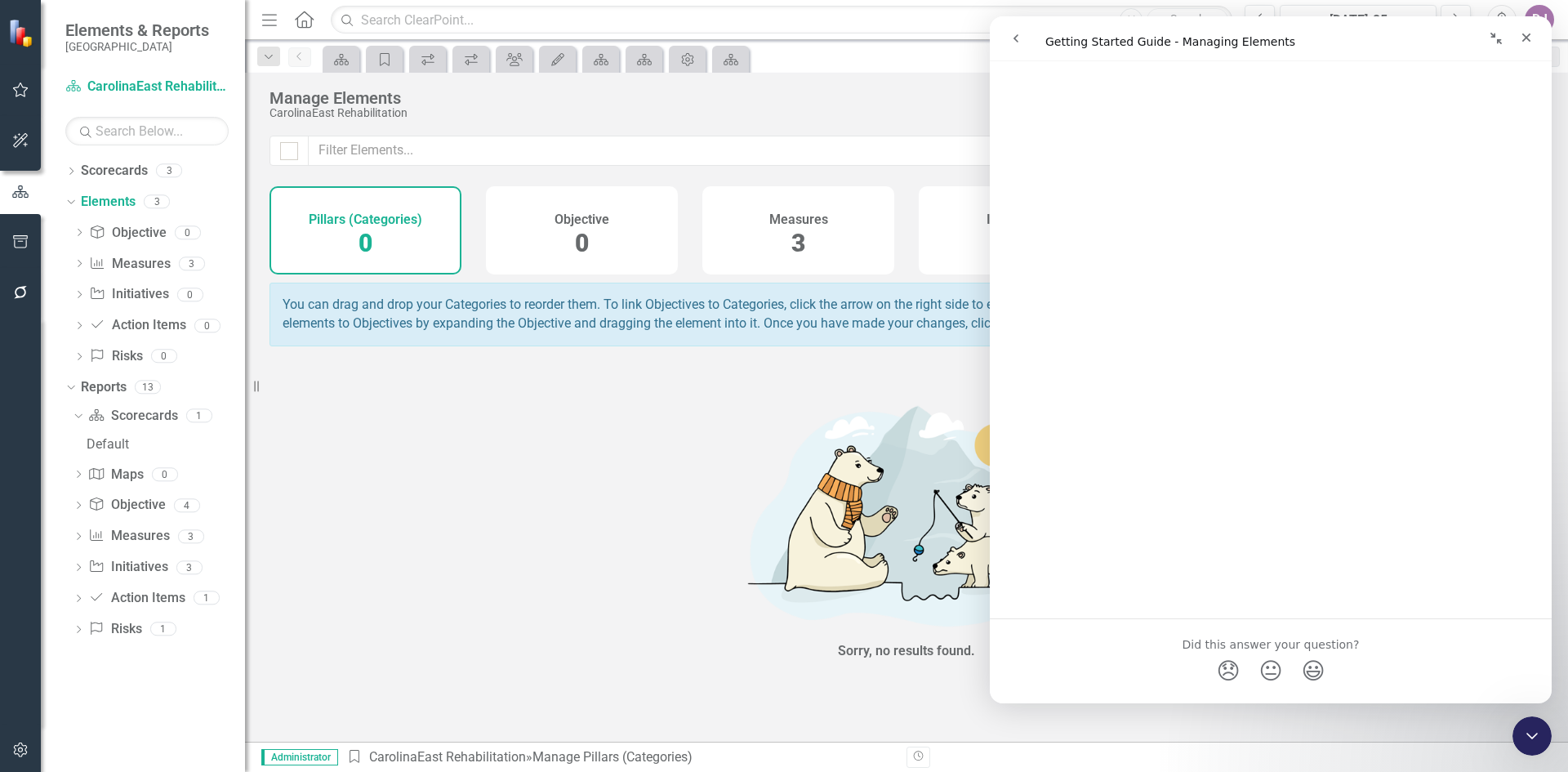
scroll to position [3541, 0]
click at [470, 516] on div "Sorry, no results found." at bounding box center [907, 528] width 1274 height 331
click at [1531, 35] on icon "Close" at bounding box center [1526, 37] width 13 height 13
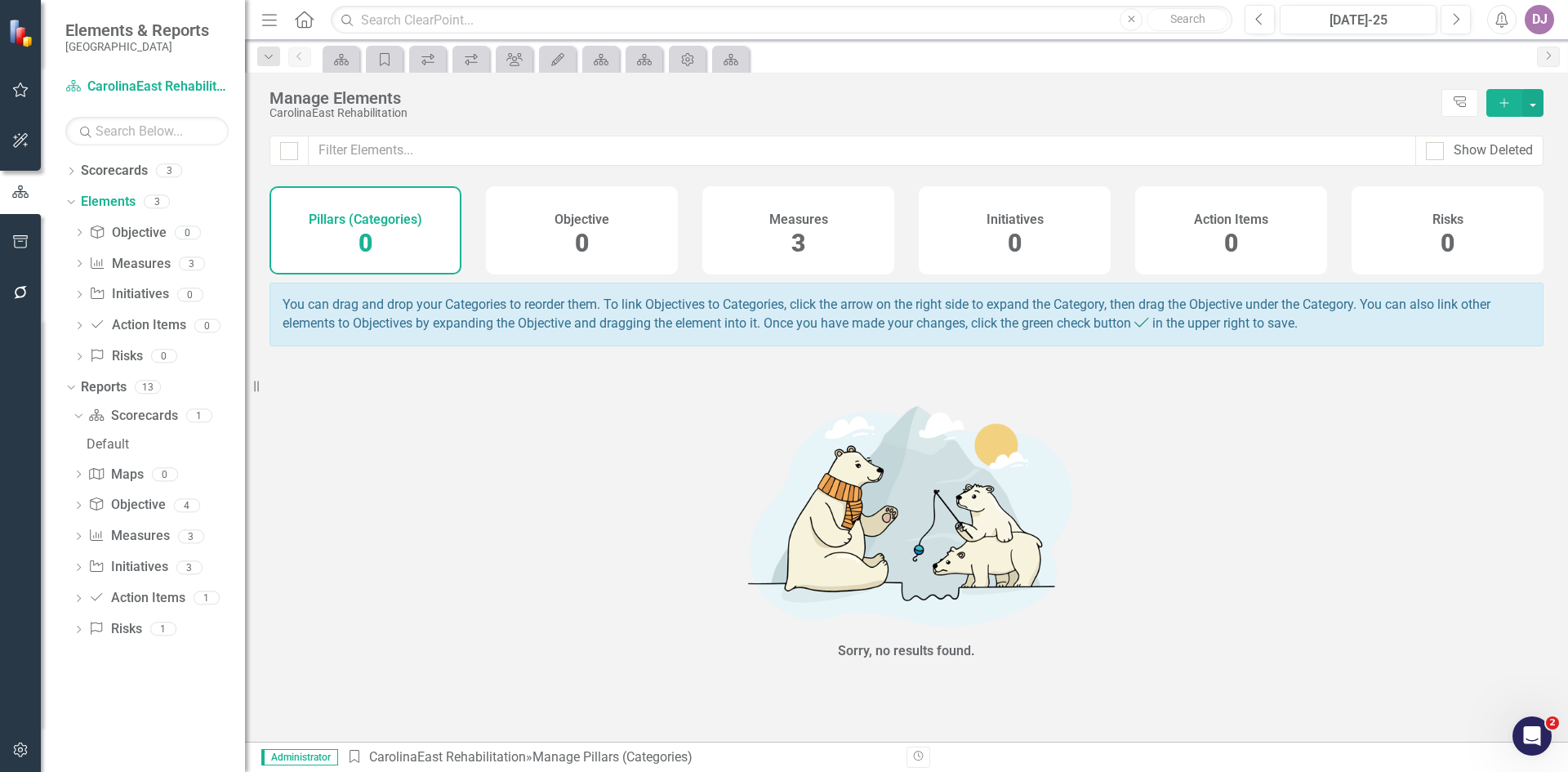
click at [368, 244] on span "0" at bounding box center [366, 242] width 14 height 28
click at [1510, 107] on icon "Add" at bounding box center [1504, 102] width 15 height 11
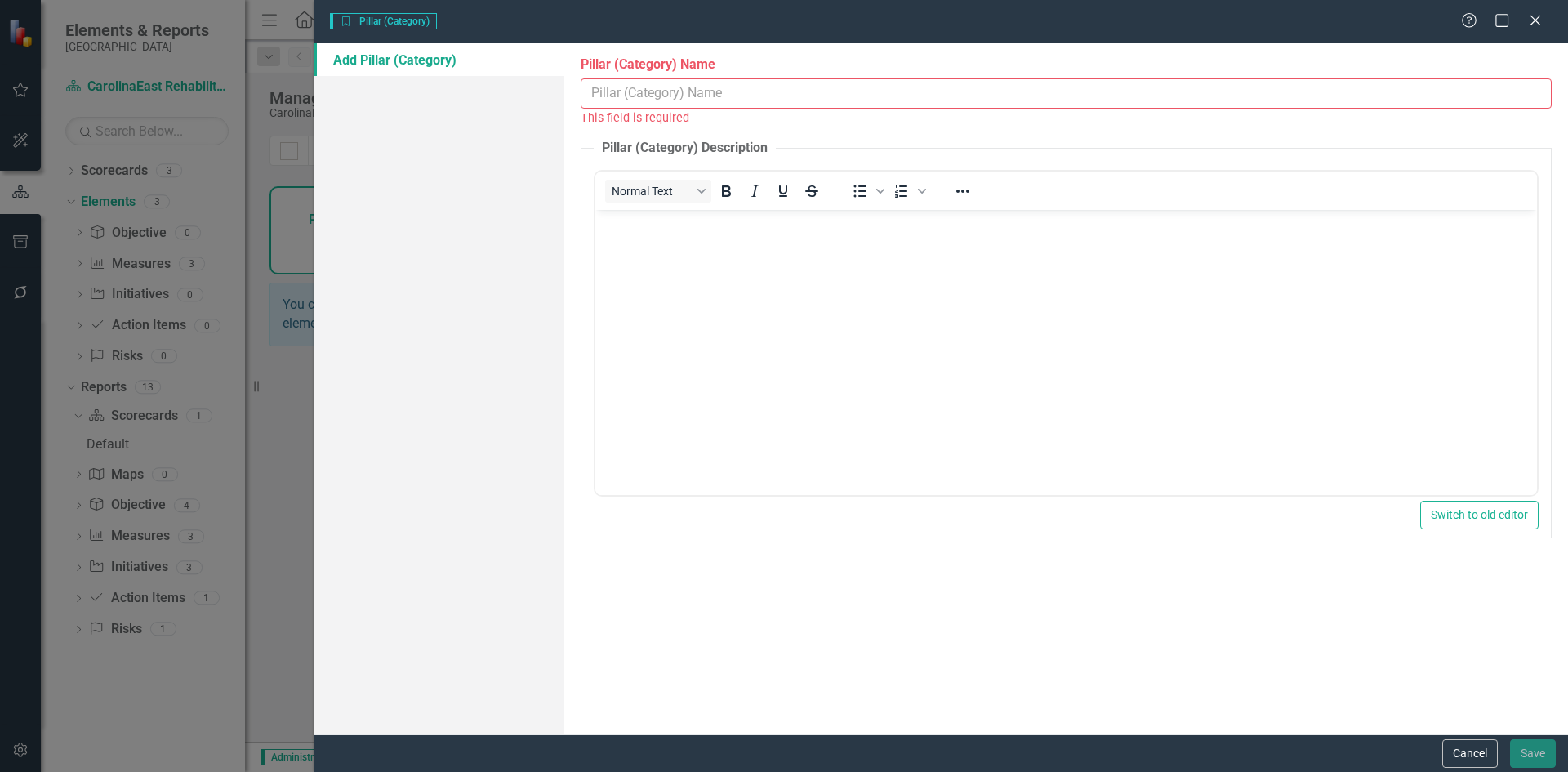
scroll to position [0, 0]
click at [390, 58] on link "Add Pillar (Category)" at bounding box center [439, 59] width 251 height 33
click at [1460, 749] on button "Cancel" at bounding box center [1470, 753] width 56 height 28
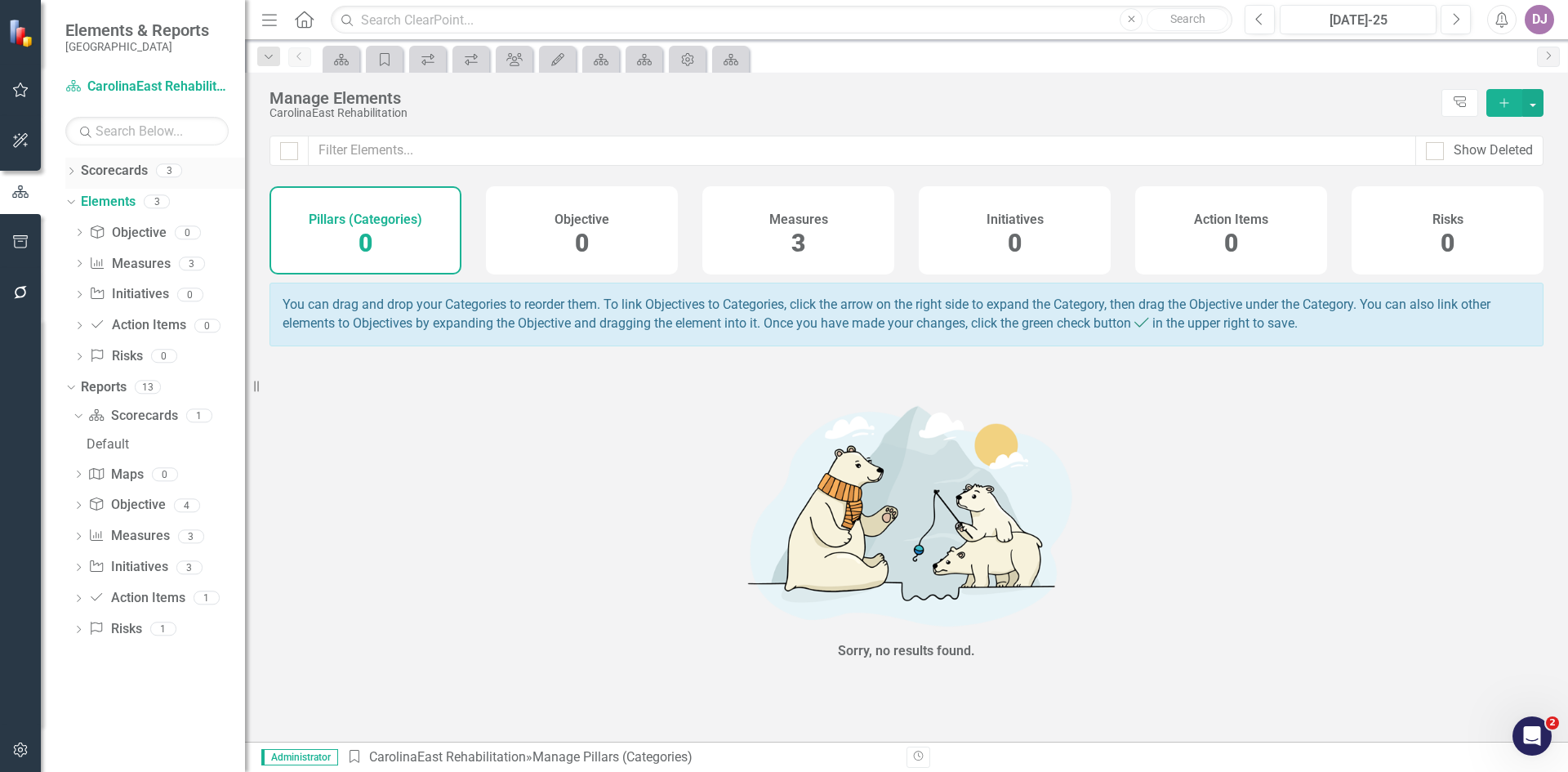
click at [135, 166] on link "Scorecards" at bounding box center [114, 171] width 67 height 19
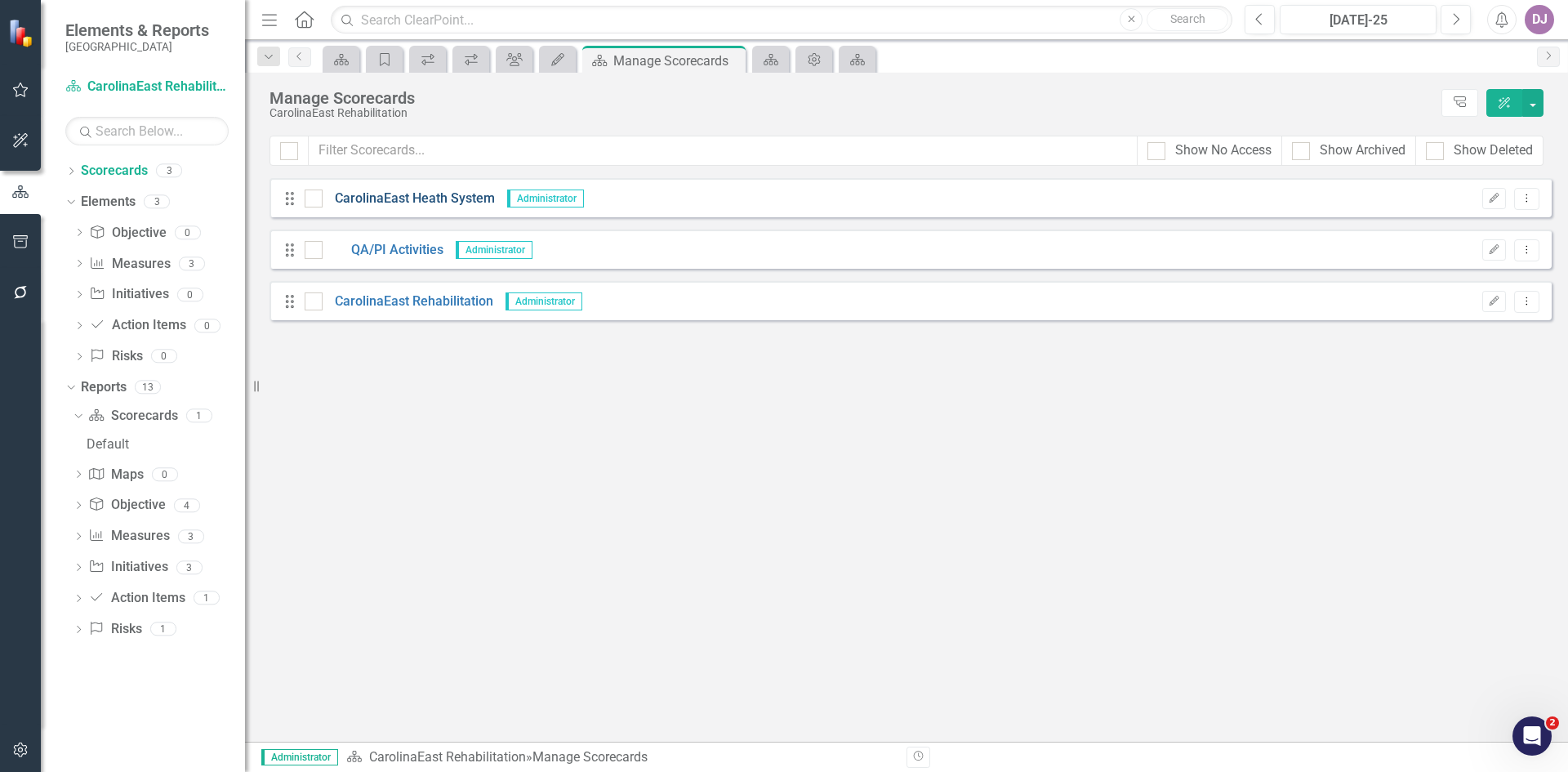
click at [380, 195] on link "CarolinaEast Heath System" at bounding box center [409, 199] width 173 height 19
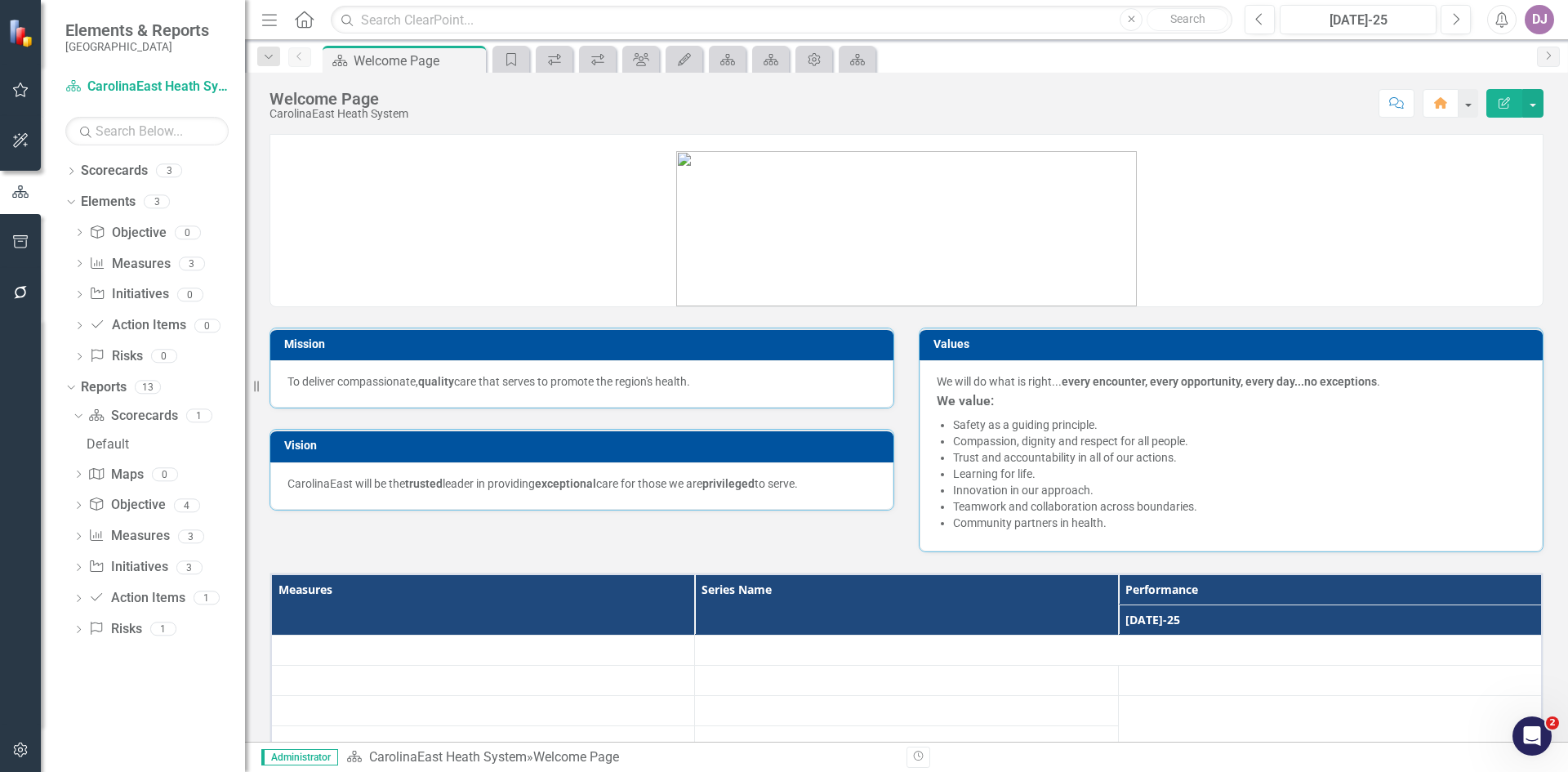
click at [380, 195] on link at bounding box center [907, 222] width 1273 height 170
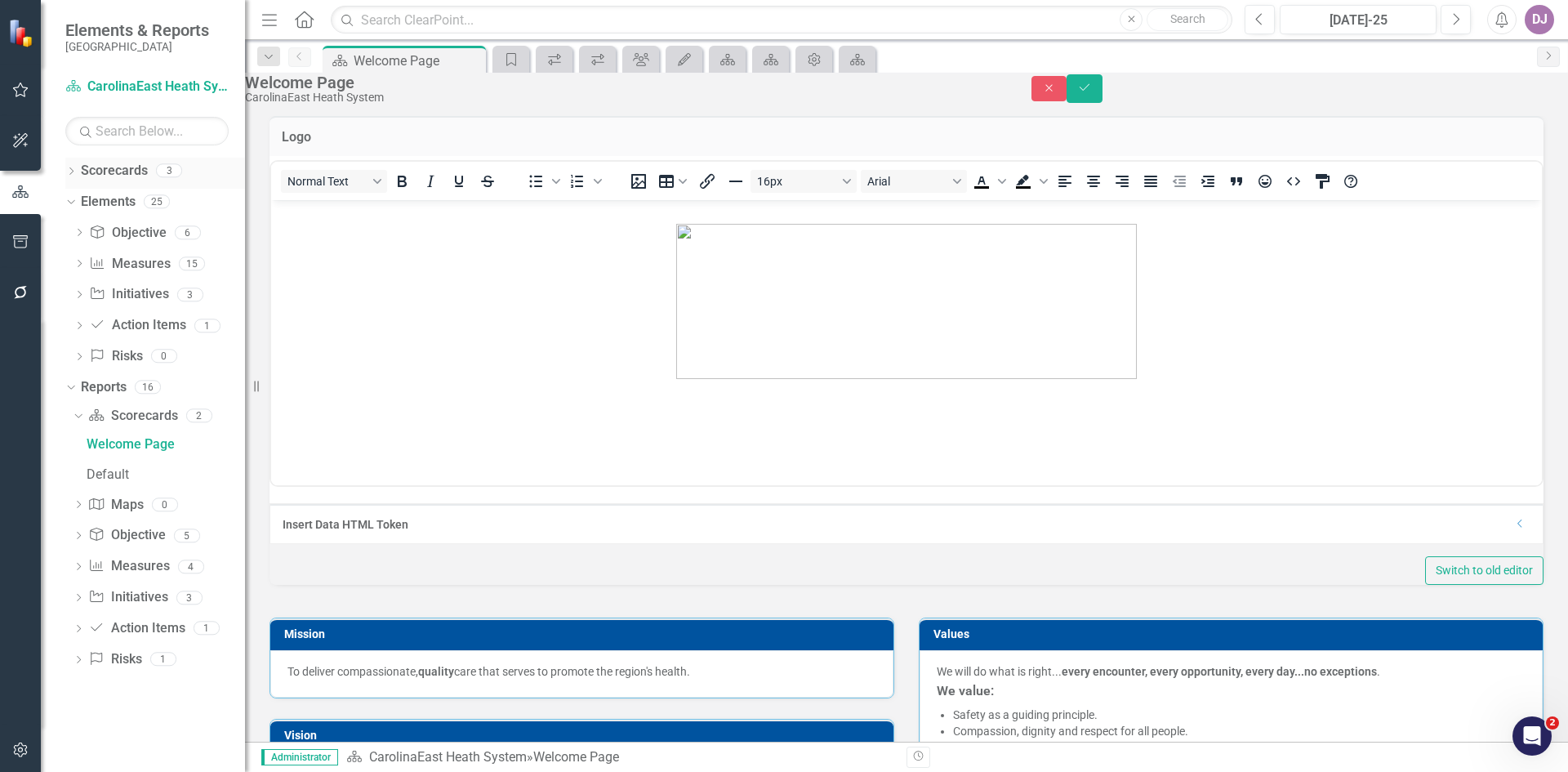
click at [131, 163] on link "Scorecards" at bounding box center [114, 171] width 67 height 19
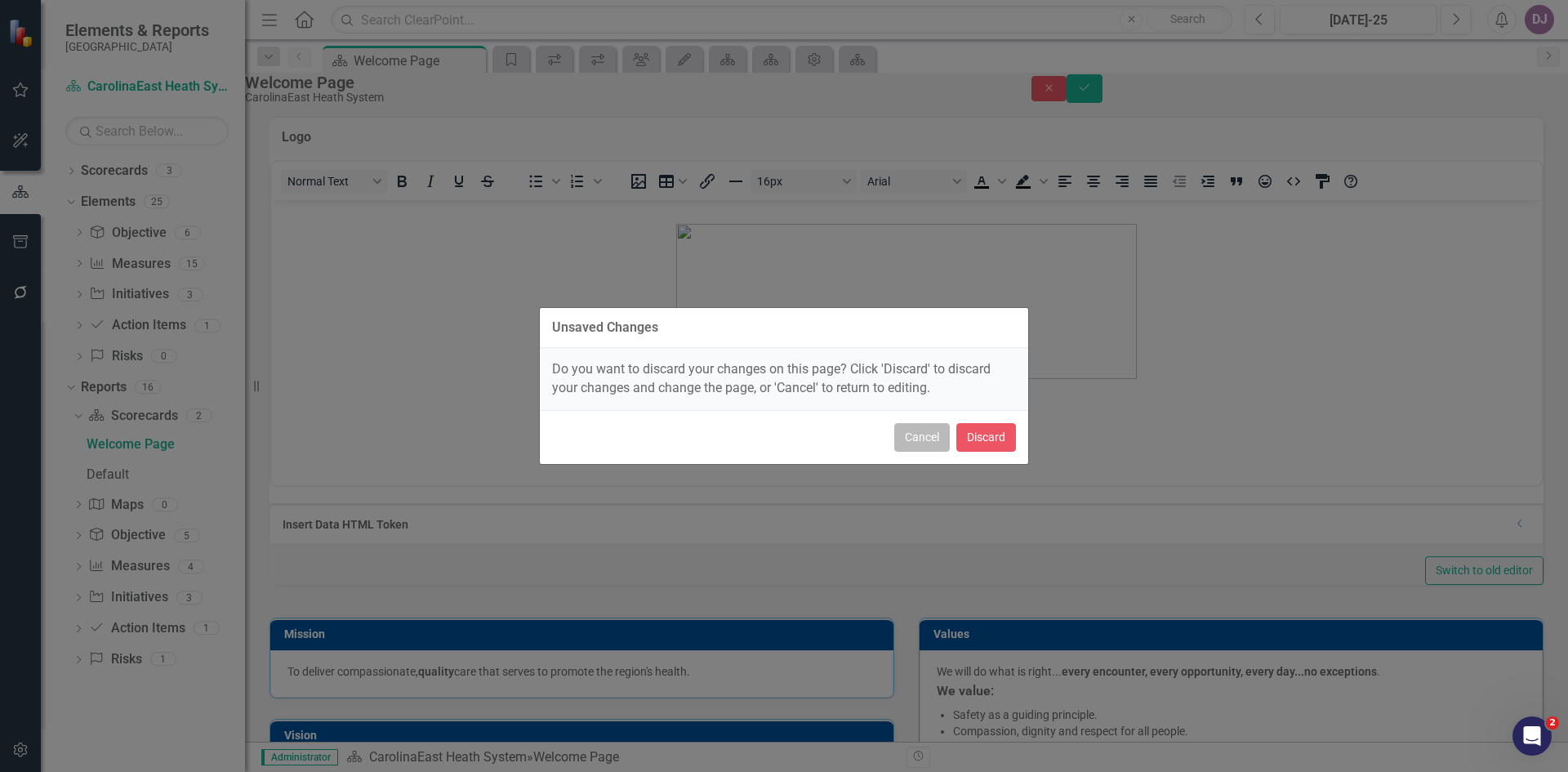
click at [927, 437] on button "Cancel" at bounding box center [921, 437] width 56 height 28
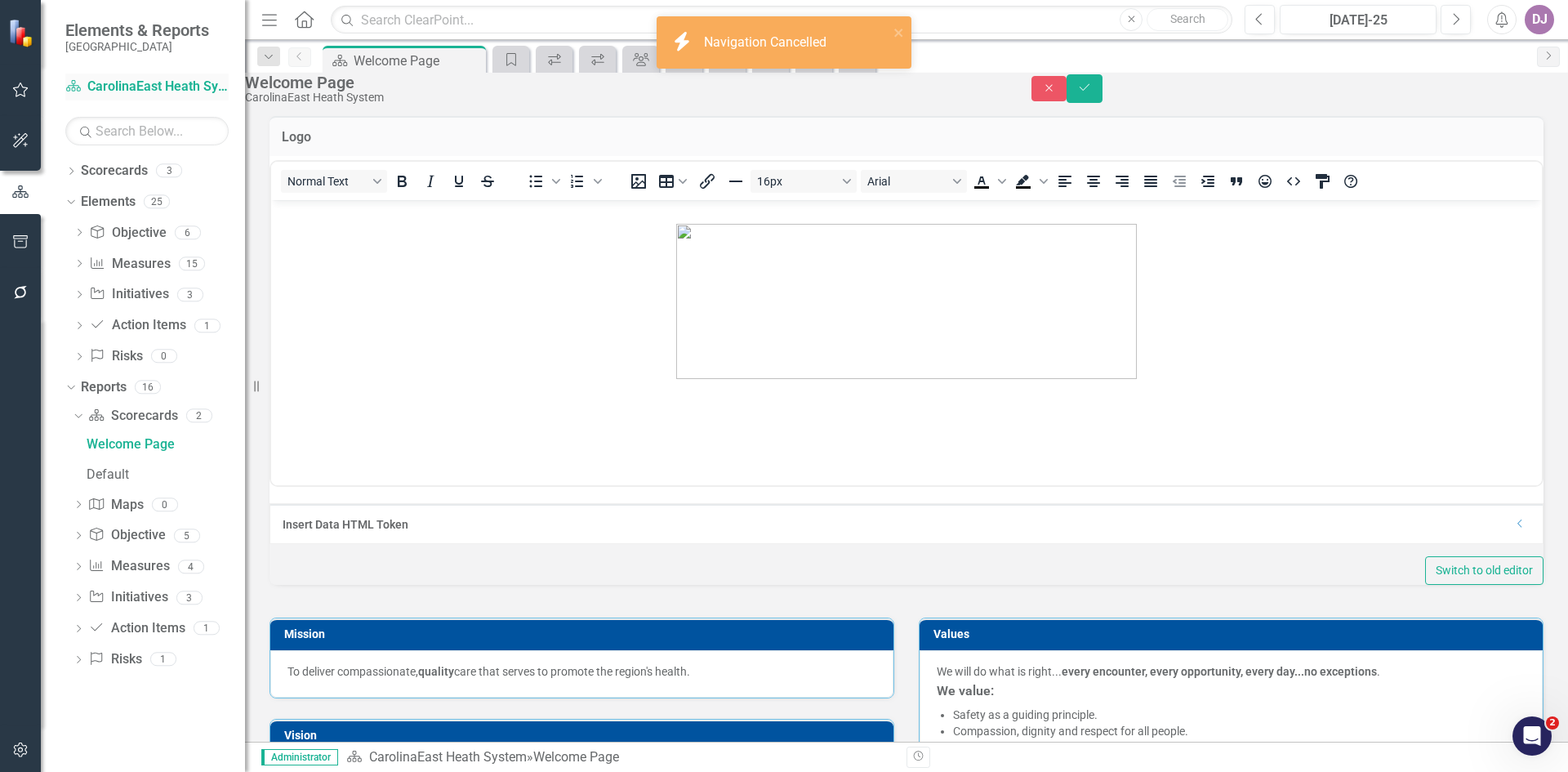
click at [149, 82] on link "Scorecard CarolinaEast Heath System" at bounding box center [147, 87] width 163 height 19
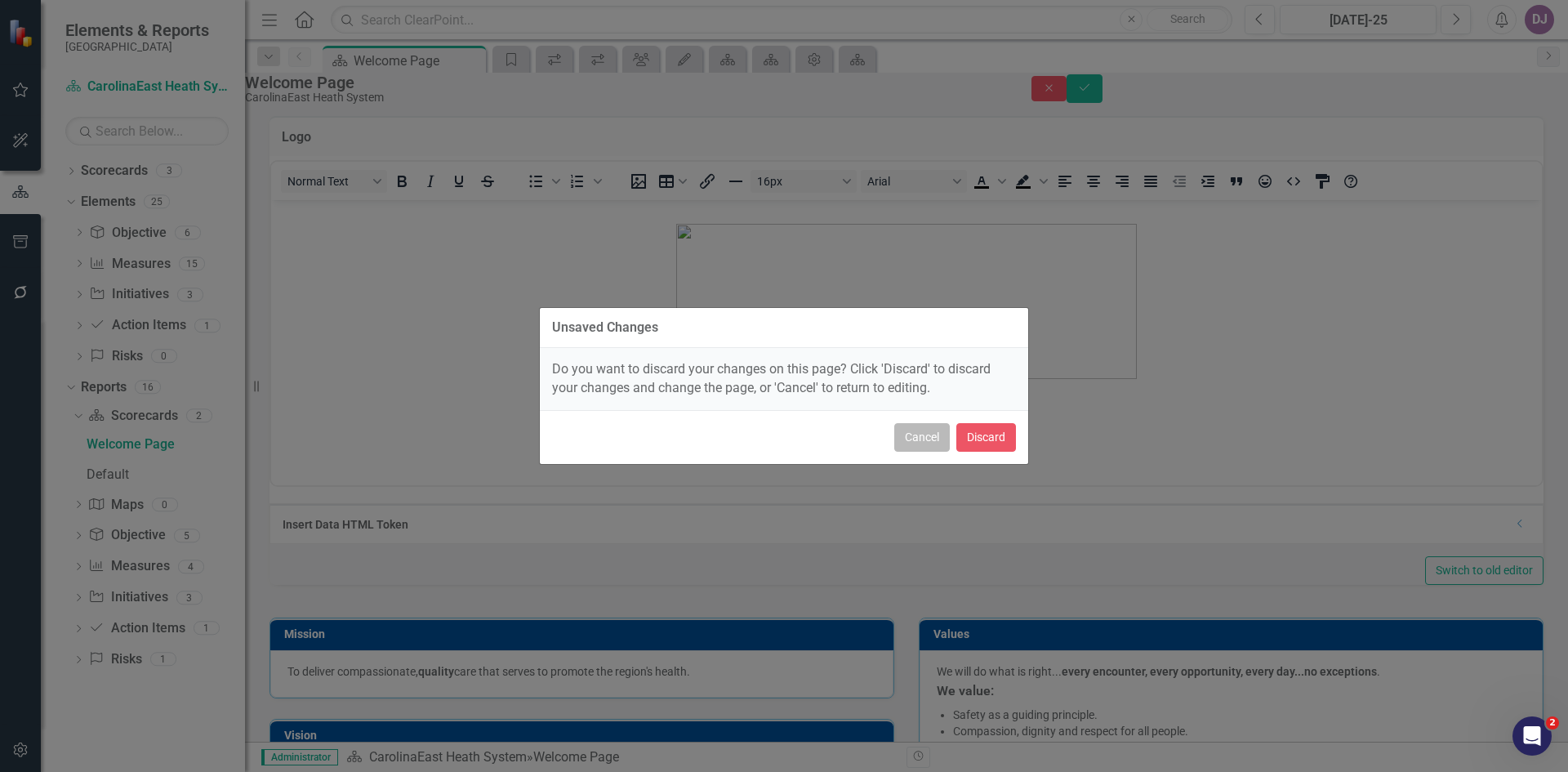
click at [923, 435] on button "Cancel" at bounding box center [921, 437] width 56 height 28
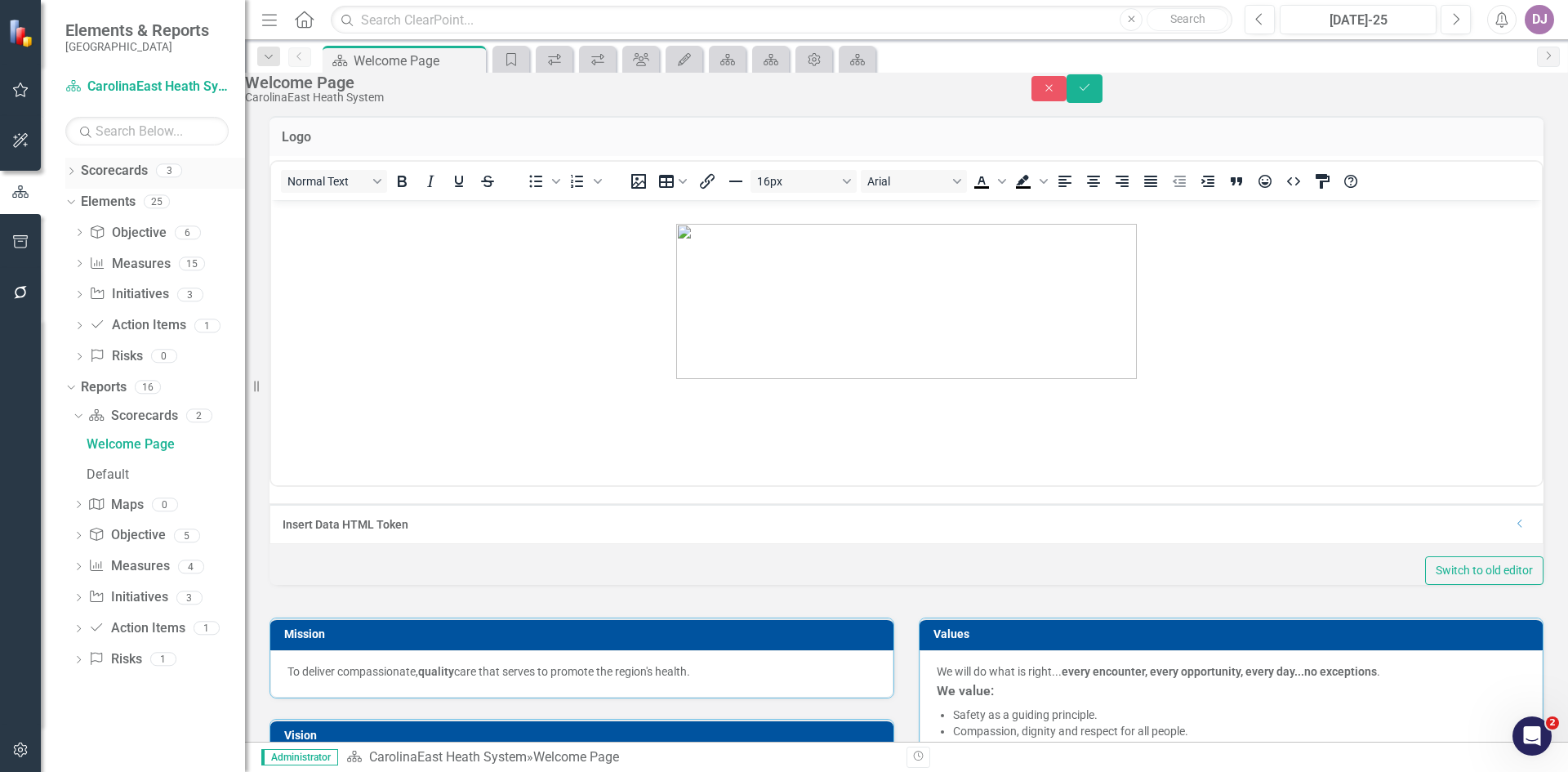
click at [126, 176] on link "Scorecards" at bounding box center [114, 171] width 67 height 19
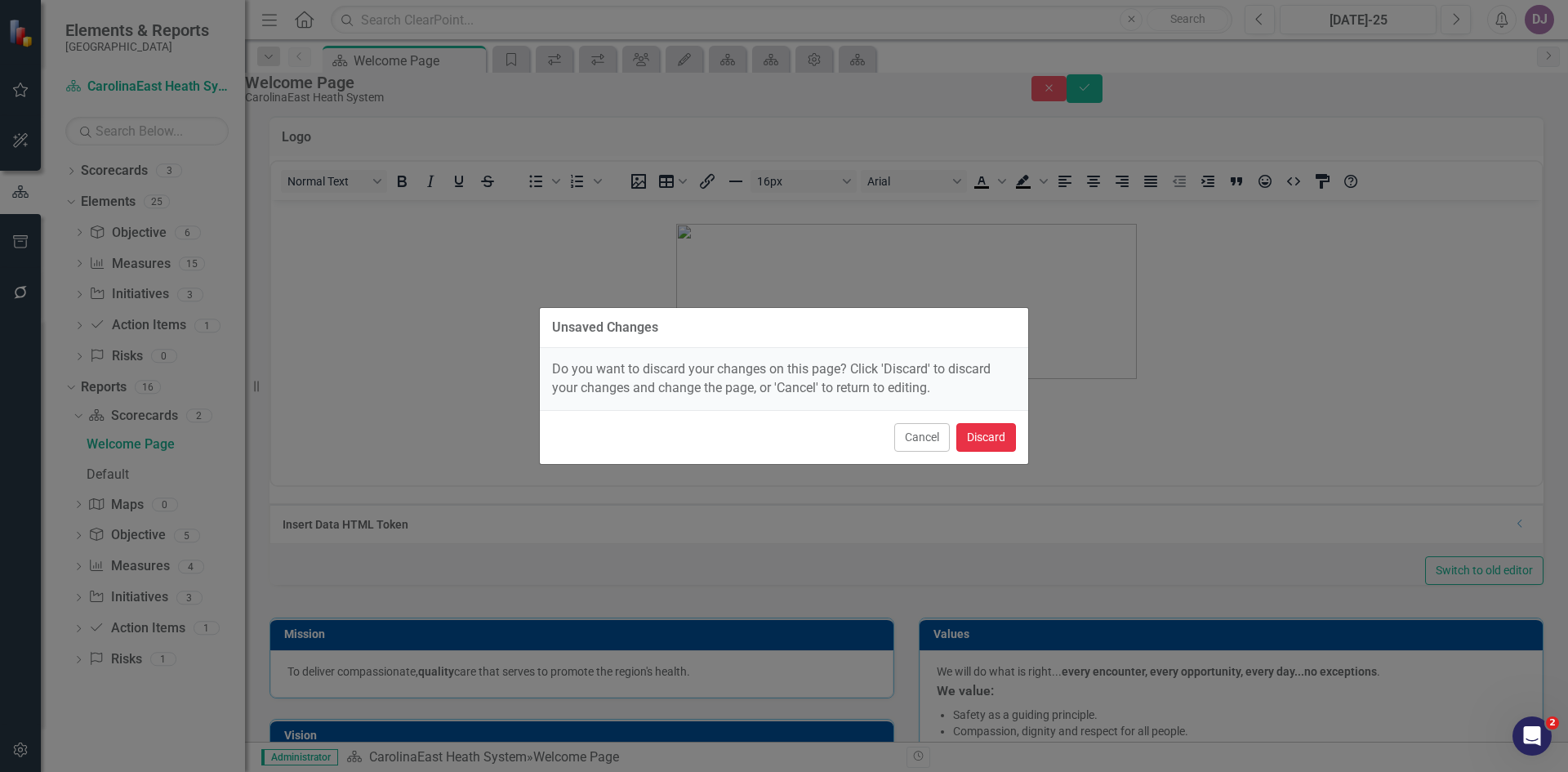
click at [993, 442] on button "Discard" at bounding box center [986, 437] width 59 height 28
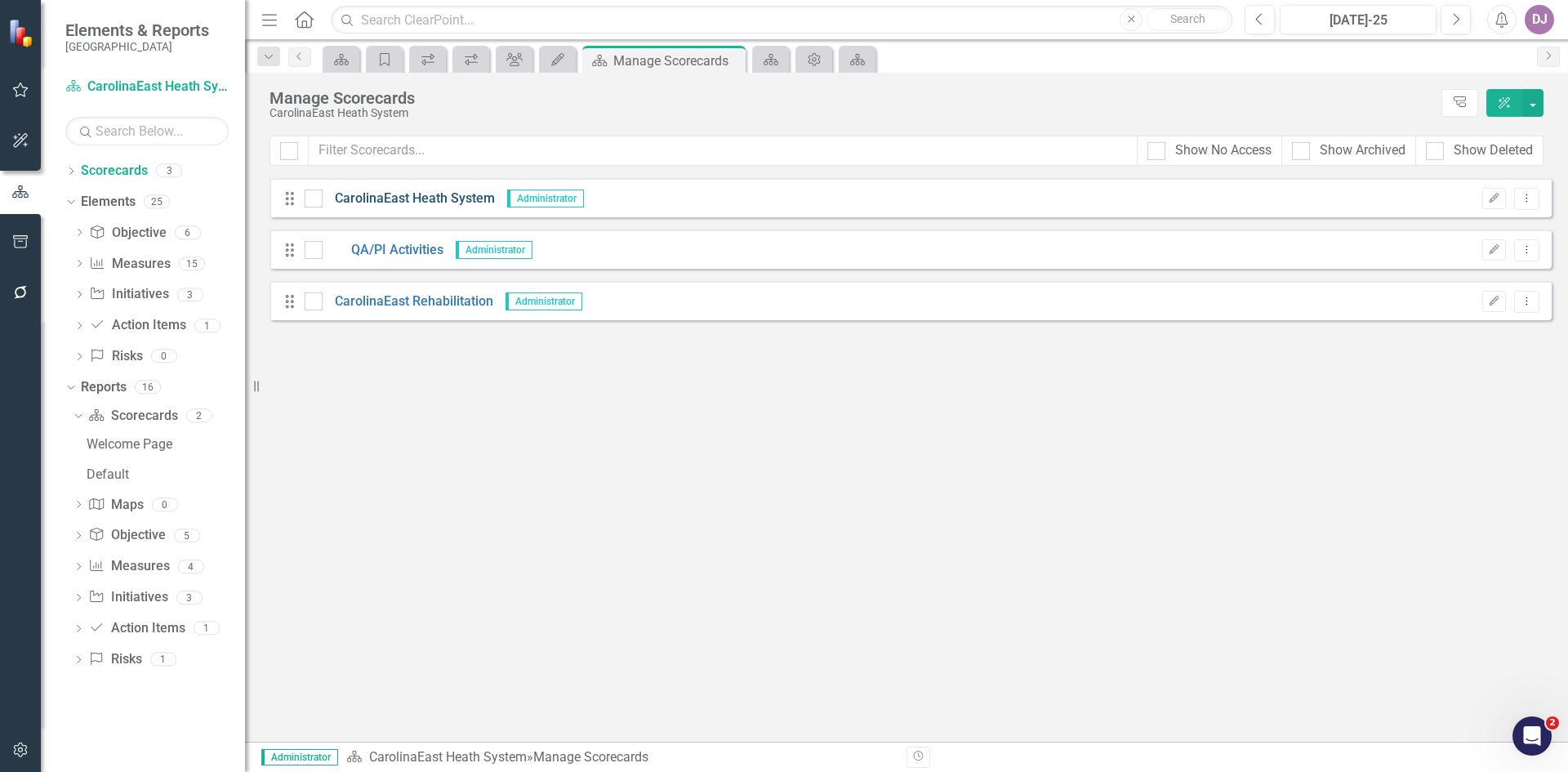
click at [464, 195] on link "CarolinaEast Heath System" at bounding box center [409, 199] width 173 height 19
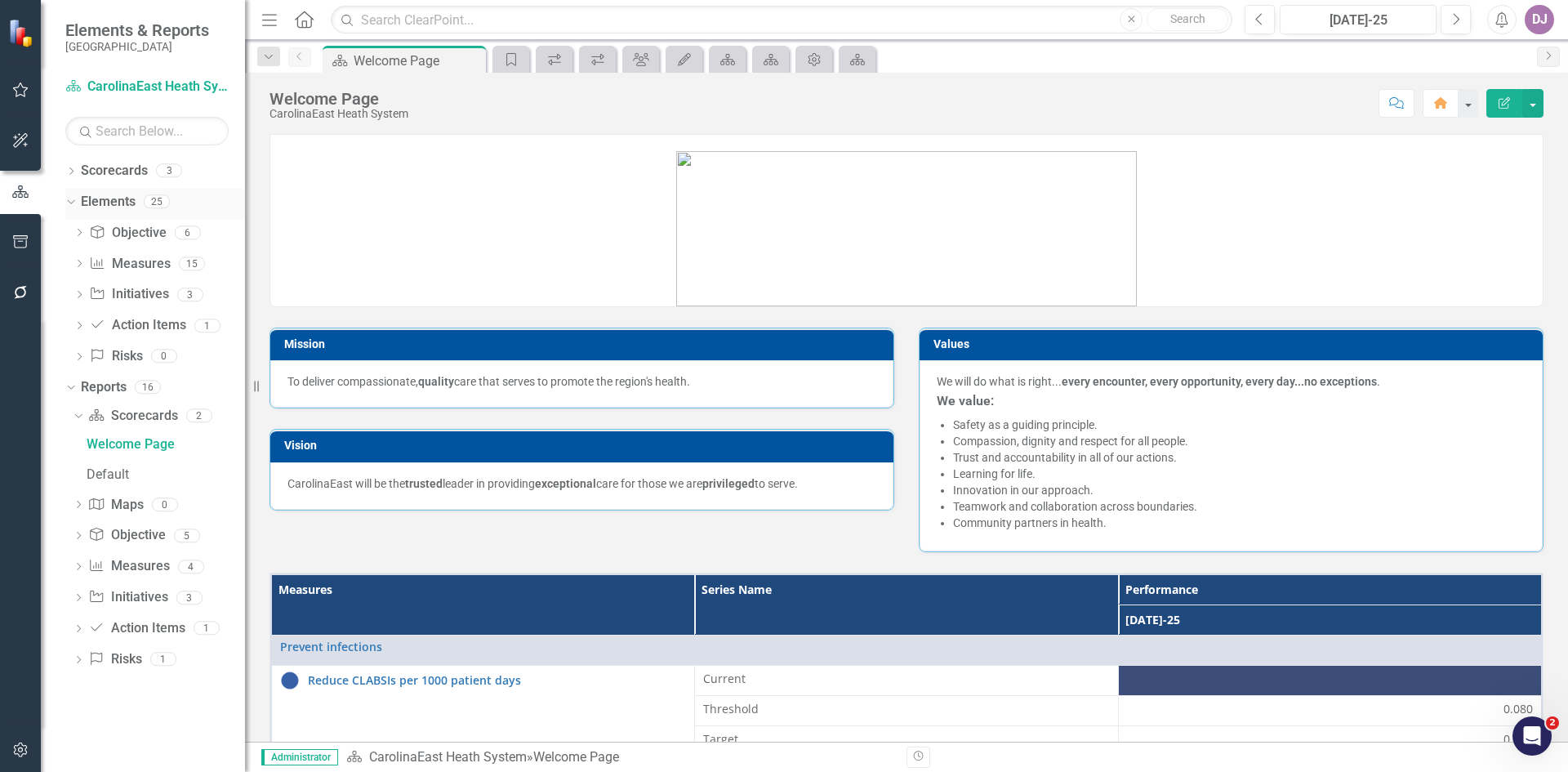
click at [103, 204] on link "Elements" at bounding box center [108, 202] width 55 height 19
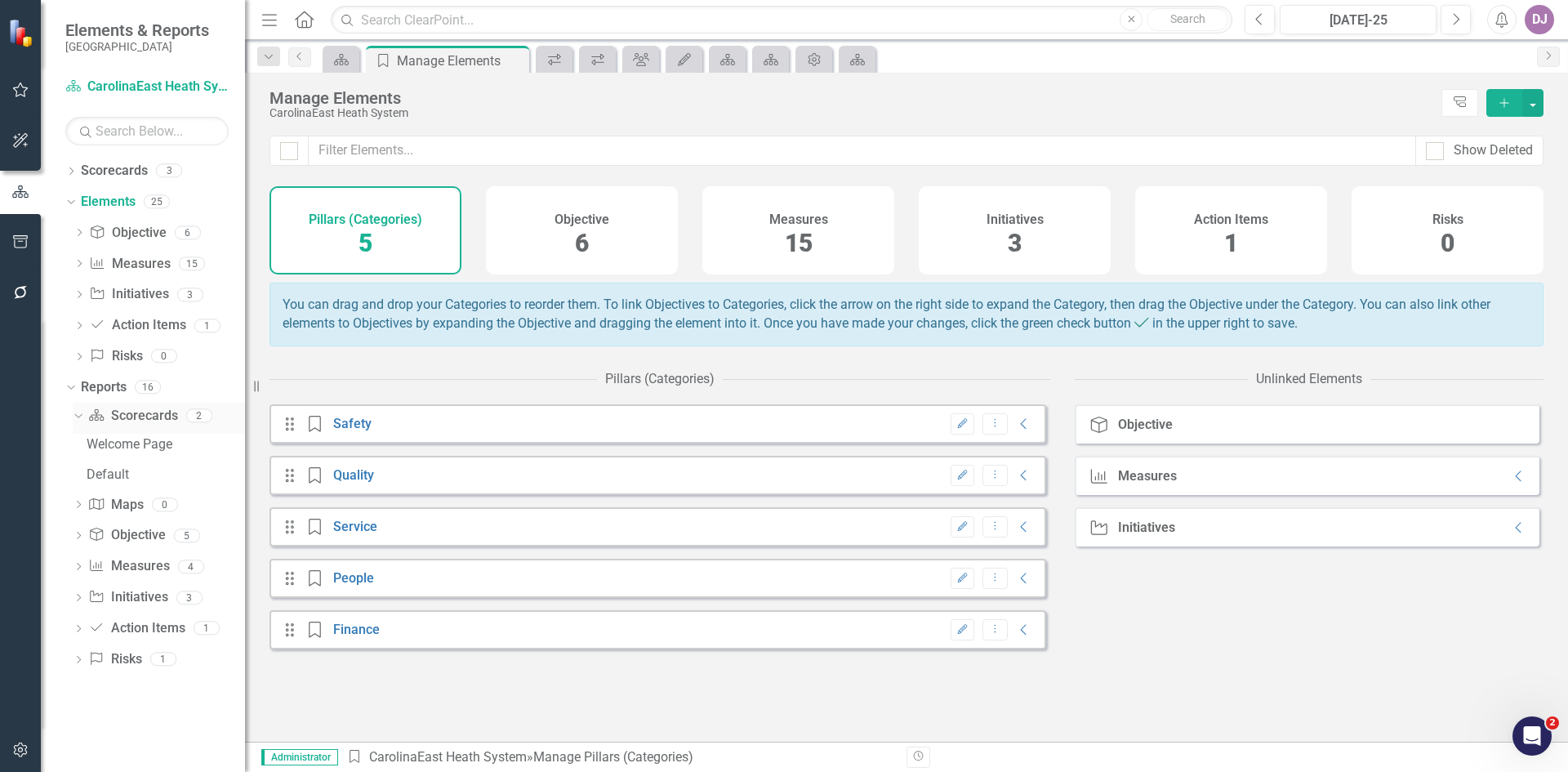
click at [82, 417] on div "Dropdown" at bounding box center [76, 414] width 14 height 11
click at [75, 385] on div "Dropdown" at bounding box center [68, 386] width 14 height 11
click at [75, 385] on icon "Dropdown" at bounding box center [70, 389] width 11 height 9
click at [75, 415] on icon "Dropdown" at bounding box center [78, 416] width 11 height 9
click at [106, 477] on div "Default" at bounding box center [166, 474] width 159 height 15
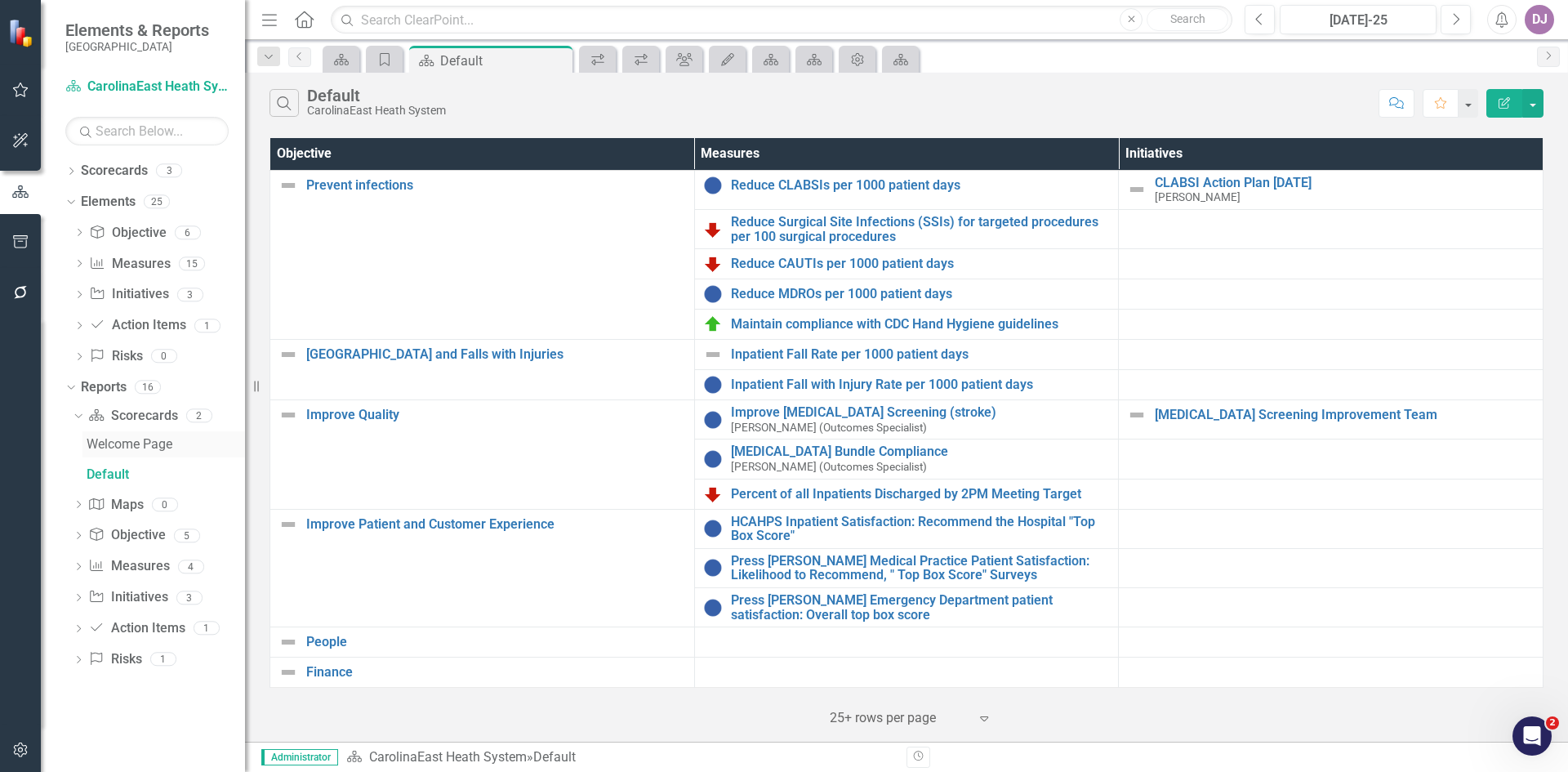
click at [119, 441] on div "Welcome Page" at bounding box center [166, 444] width 159 height 15
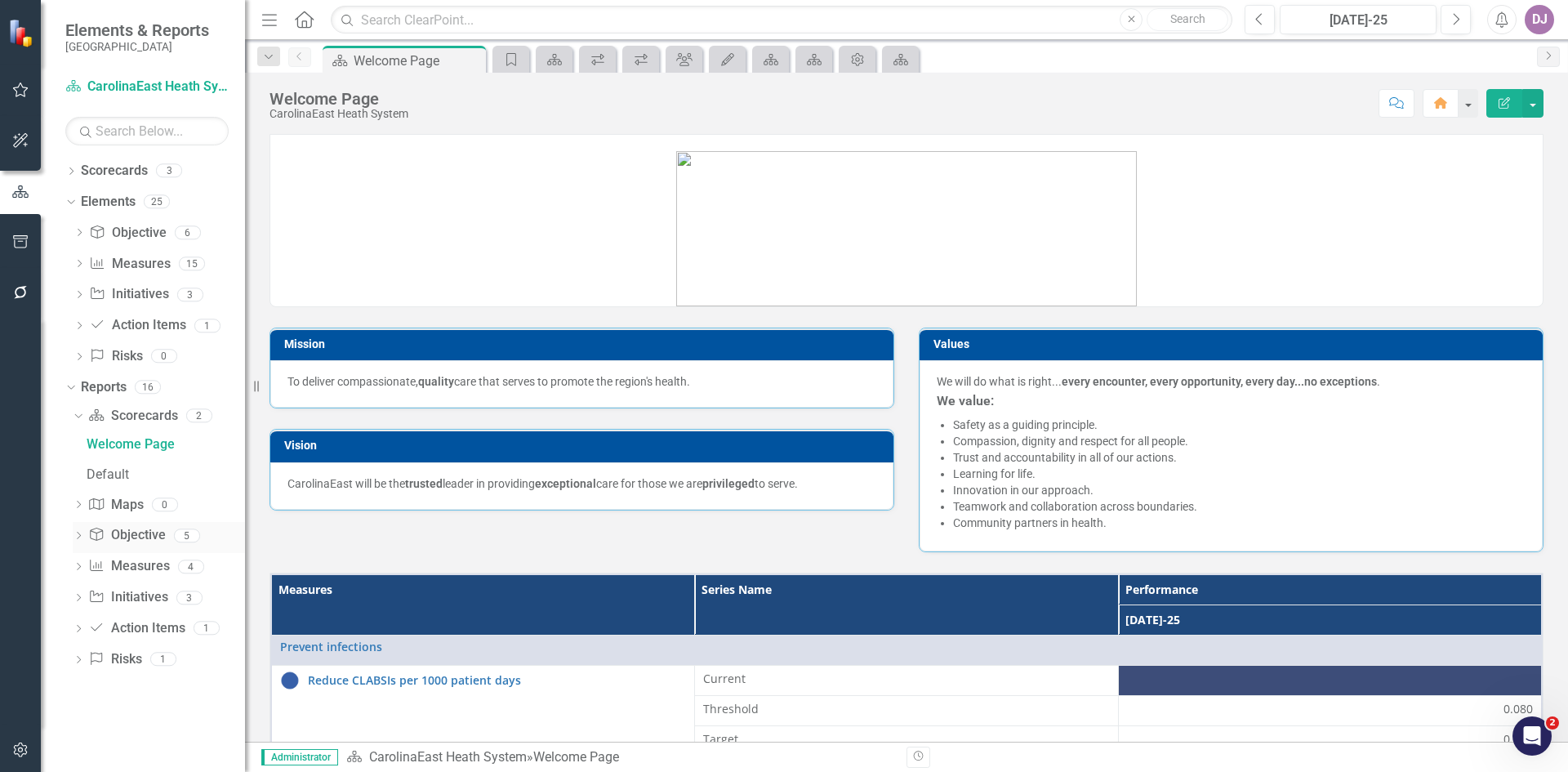
click at [148, 537] on link "Objective Objective" at bounding box center [126, 535] width 76 height 19
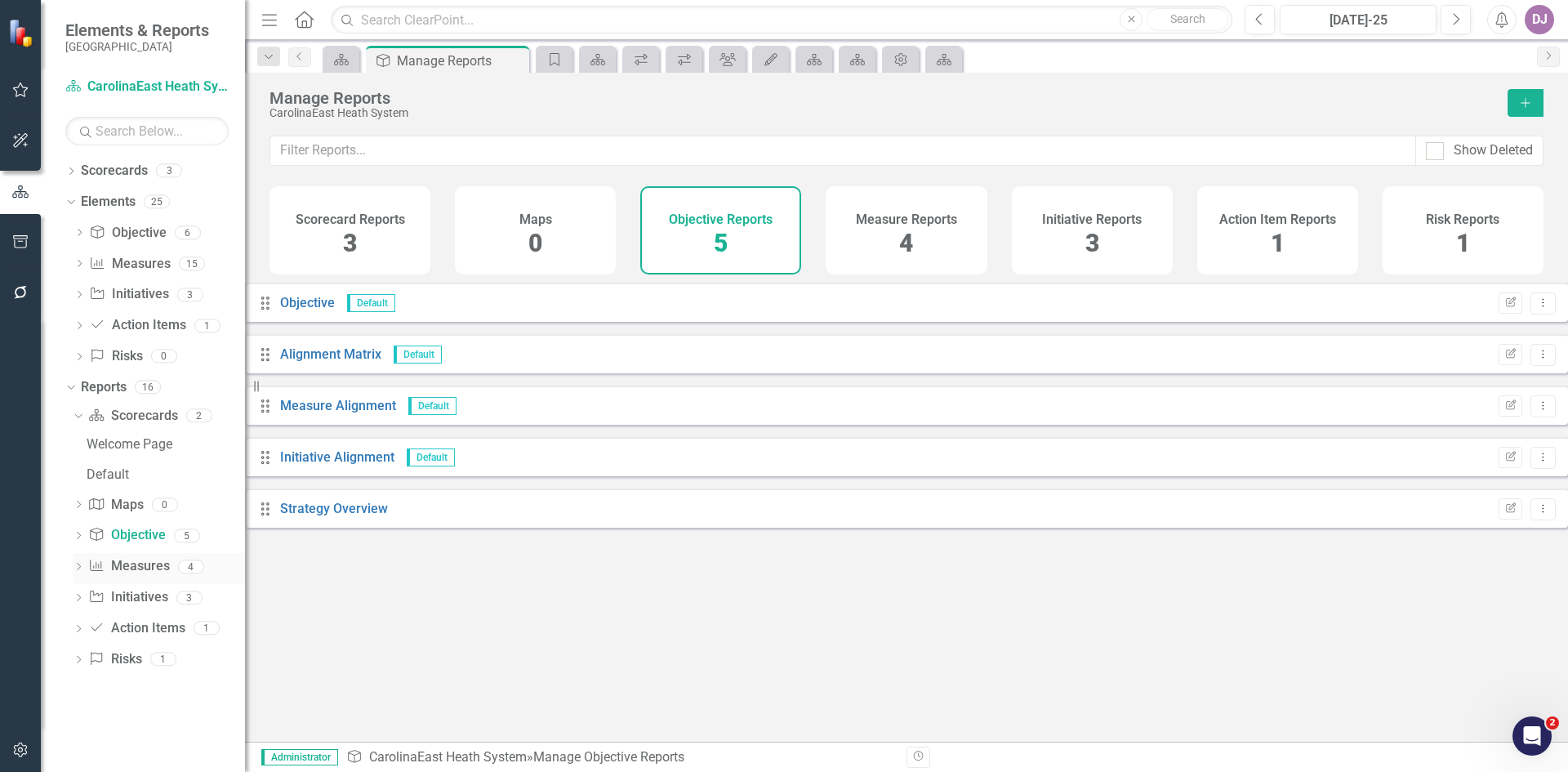
click at [143, 567] on link "Measure Measures" at bounding box center [129, 567] width 81 height 19
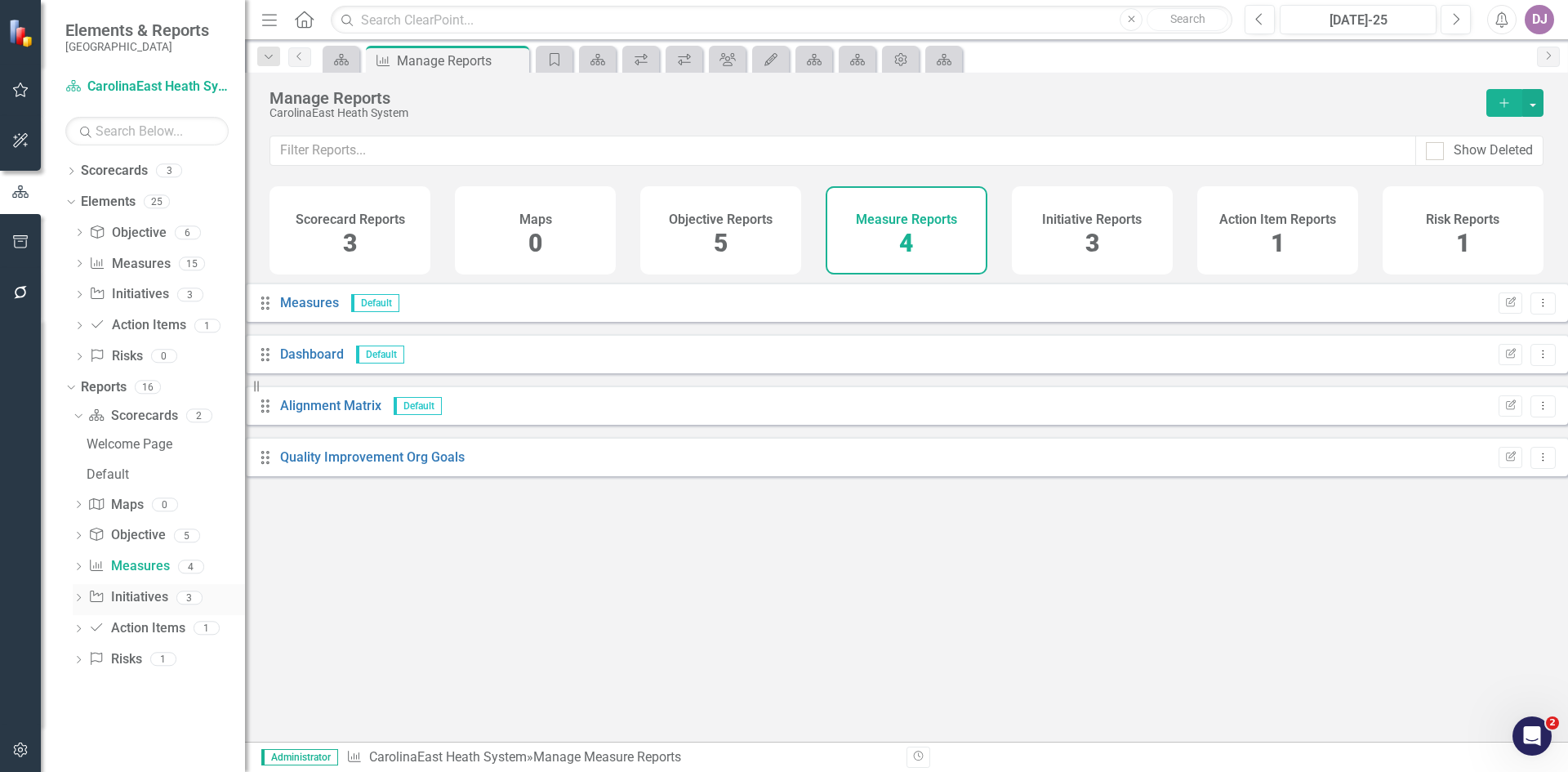
click at [148, 599] on link "Initiative Initiatives" at bounding box center [128, 598] width 79 height 19
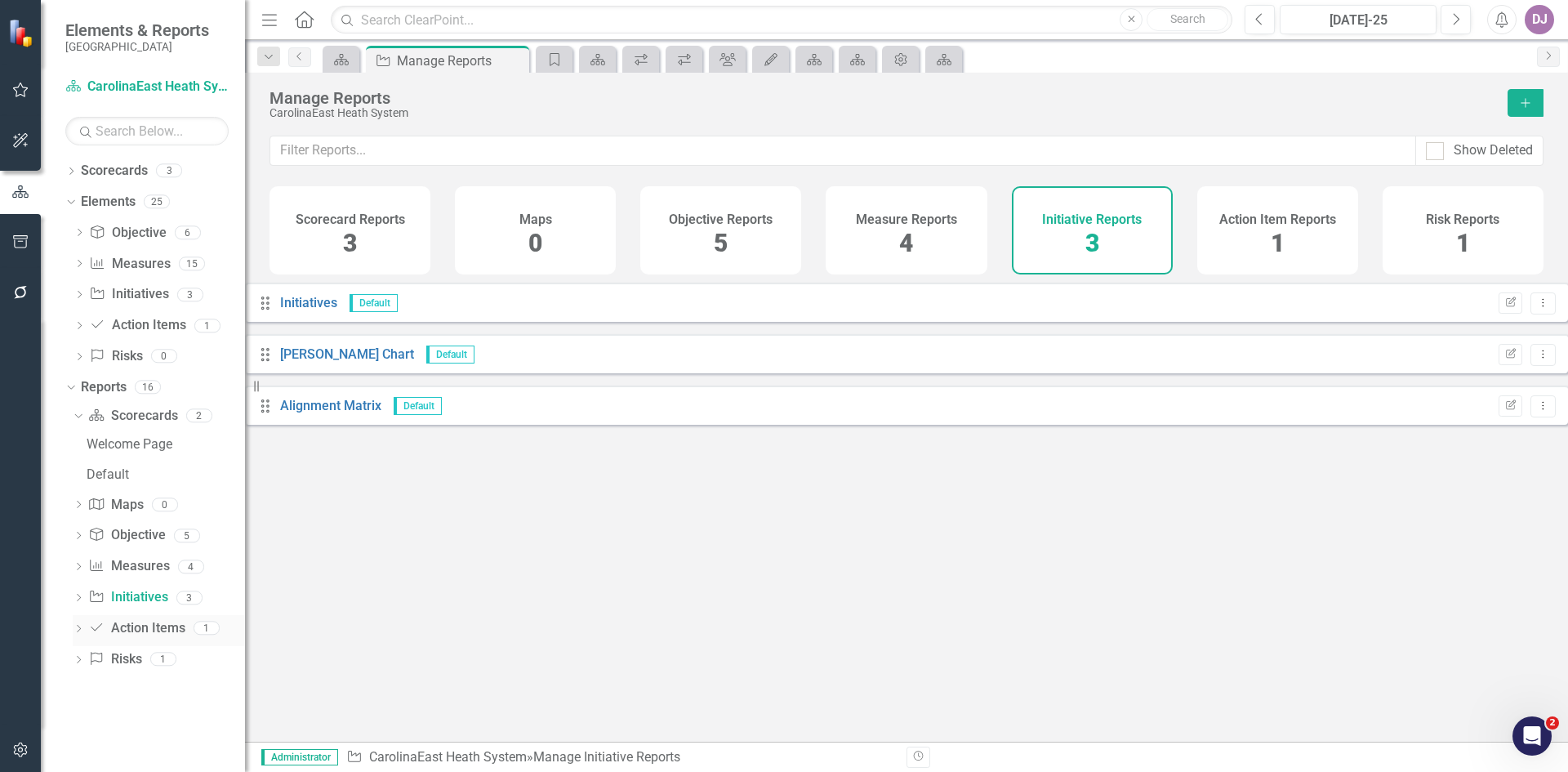
click at [141, 634] on link "Action Item Action Items" at bounding box center [137, 629] width 96 height 19
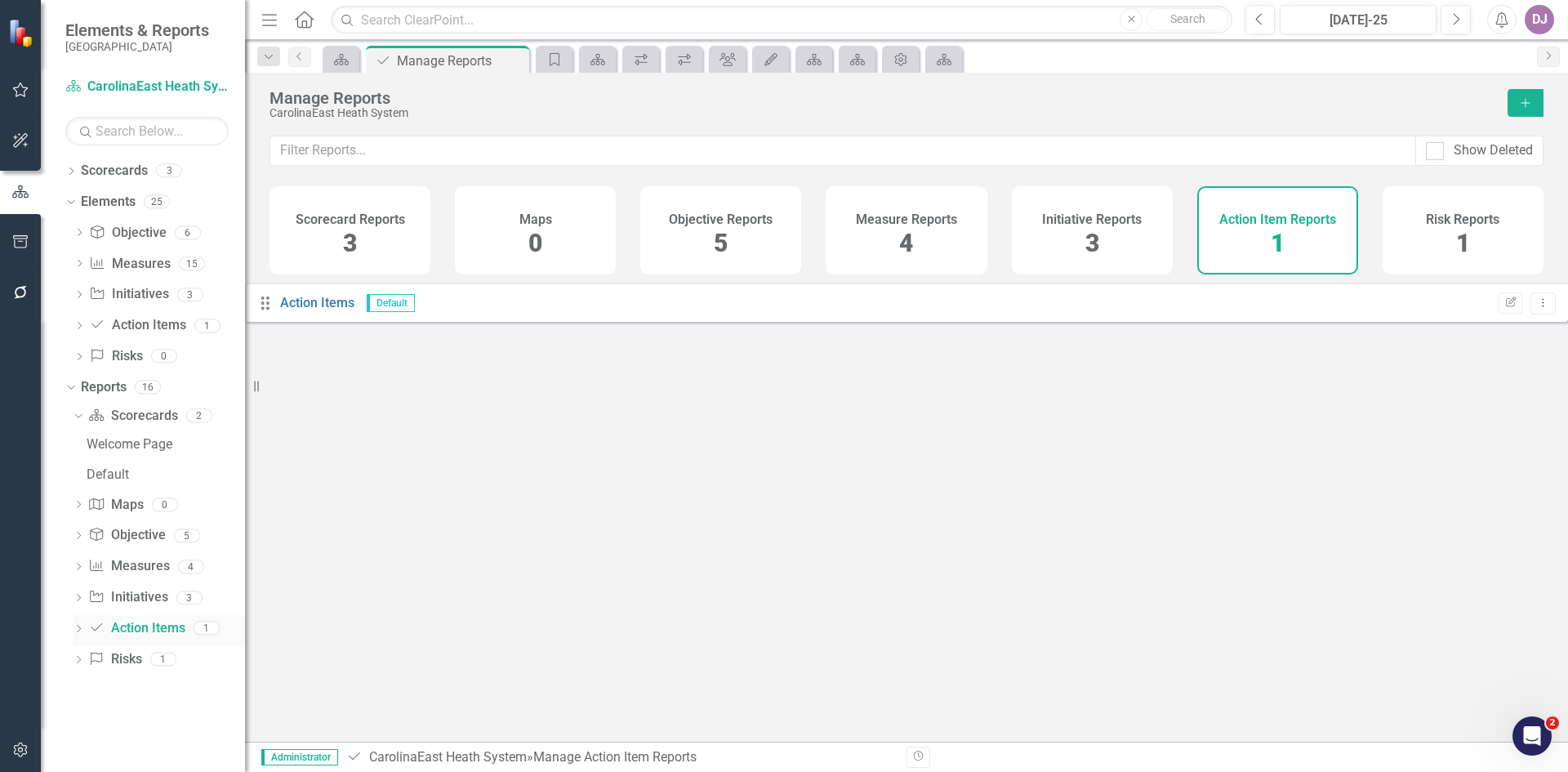
click at [77, 627] on icon "Dropdown" at bounding box center [78, 630] width 11 height 9
click at [76, 538] on icon "Dropdown" at bounding box center [78, 541] width 11 height 9
click at [1090, 241] on span "3" at bounding box center [1092, 242] width 14 height 28
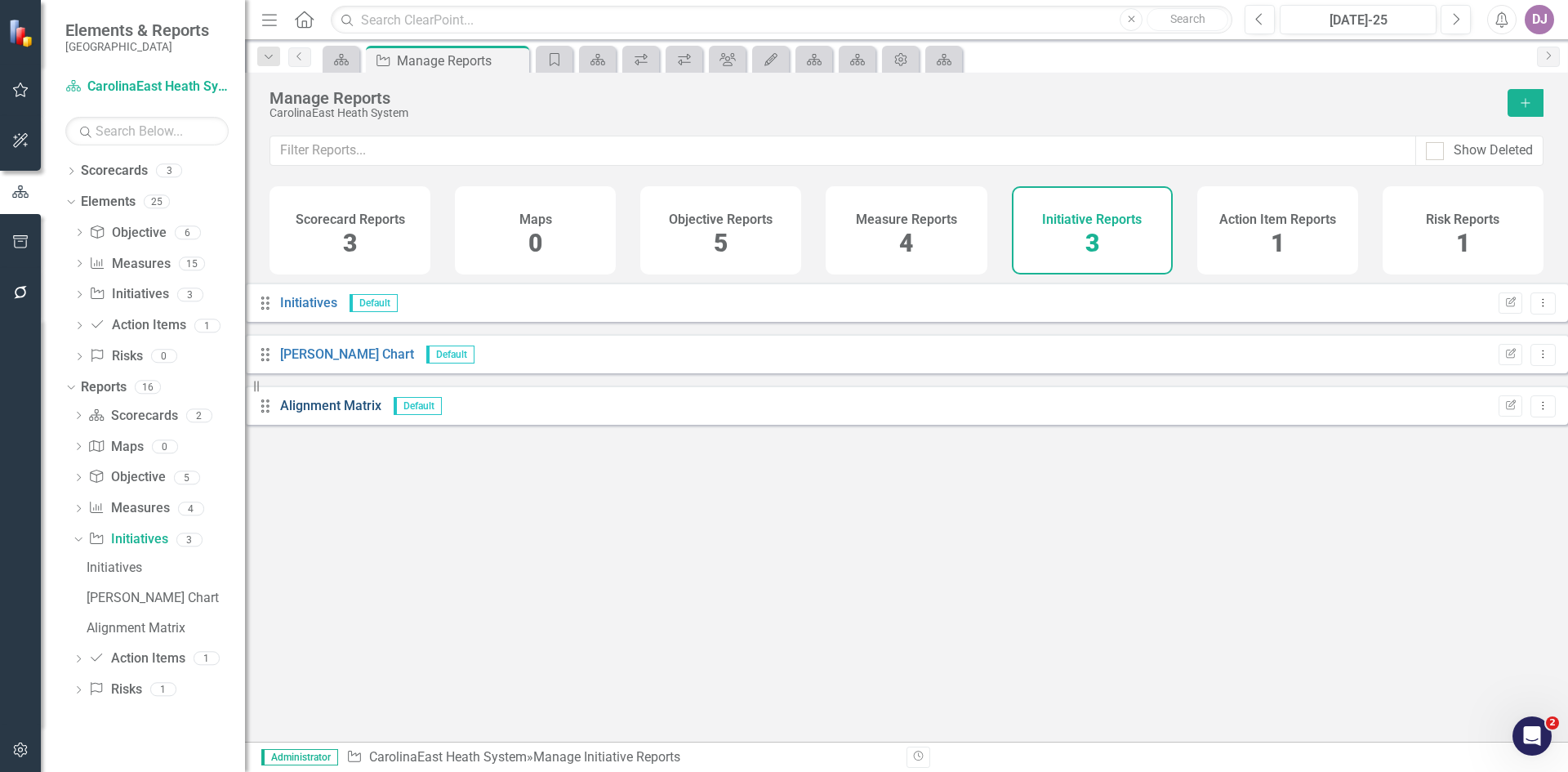
click at [373, 413] on link "Alignment Matrix" at bounding box center [331, 405] width 101 height 15
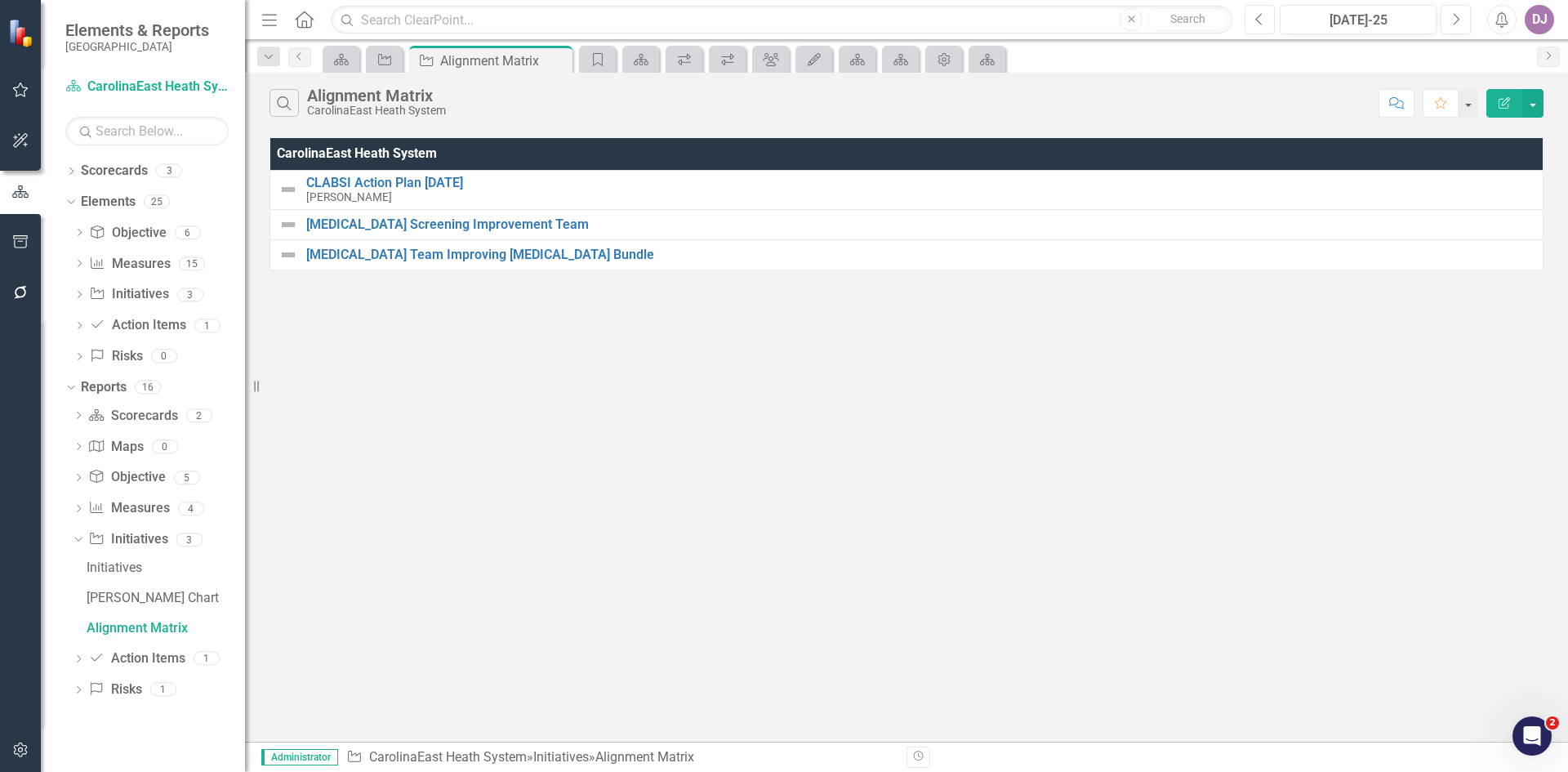
click at [1267, 18] on button "Previous" at bounding box center [1259, 20] width 30 height 29
click at [134, 574] on div "Initiatives" at bounding box center [166, 567] width 159 height 15
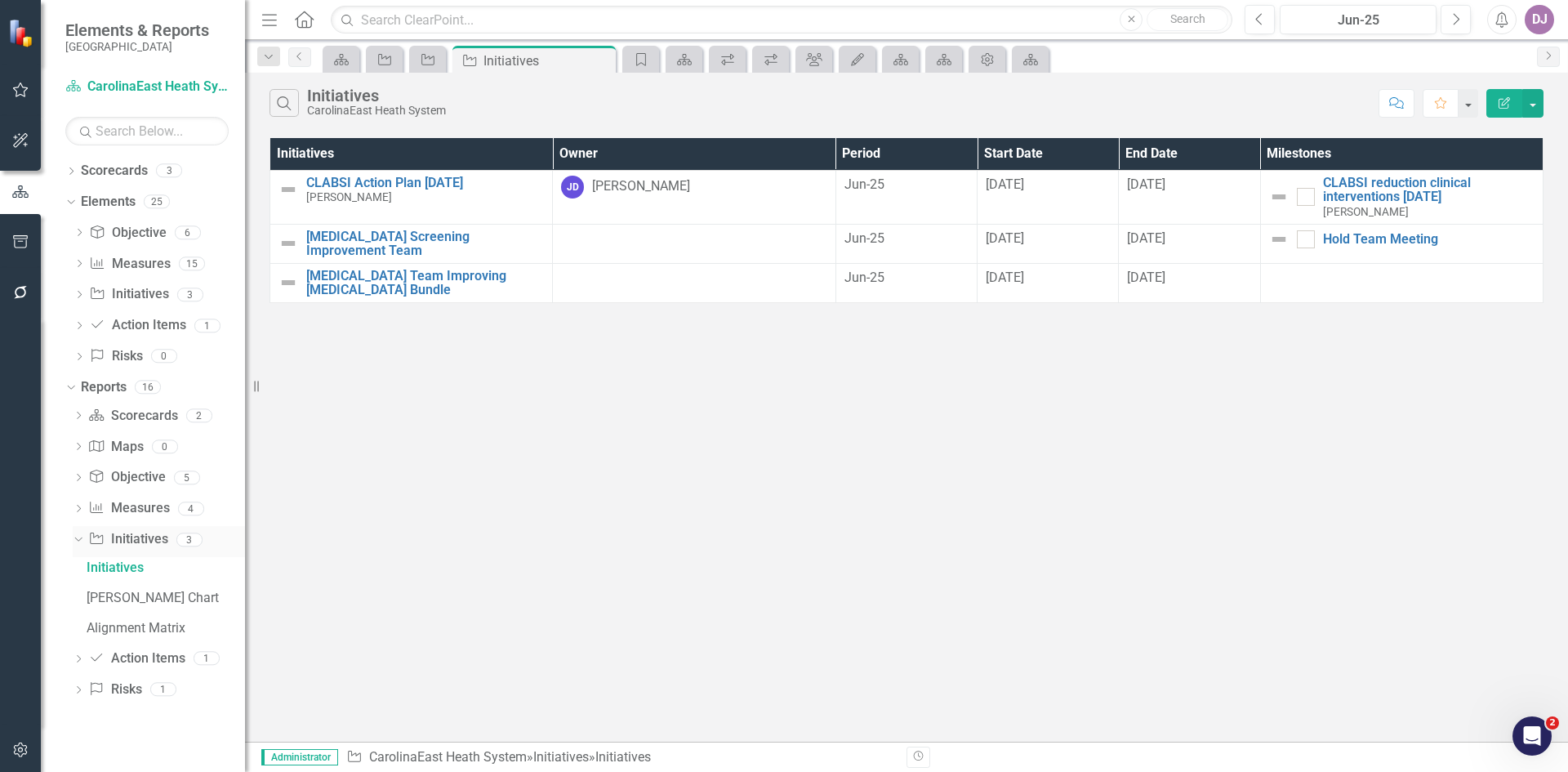
click at [144, 540] on link "Initiative Initiatives" at bounding box center [128, 539] width 79 height 19
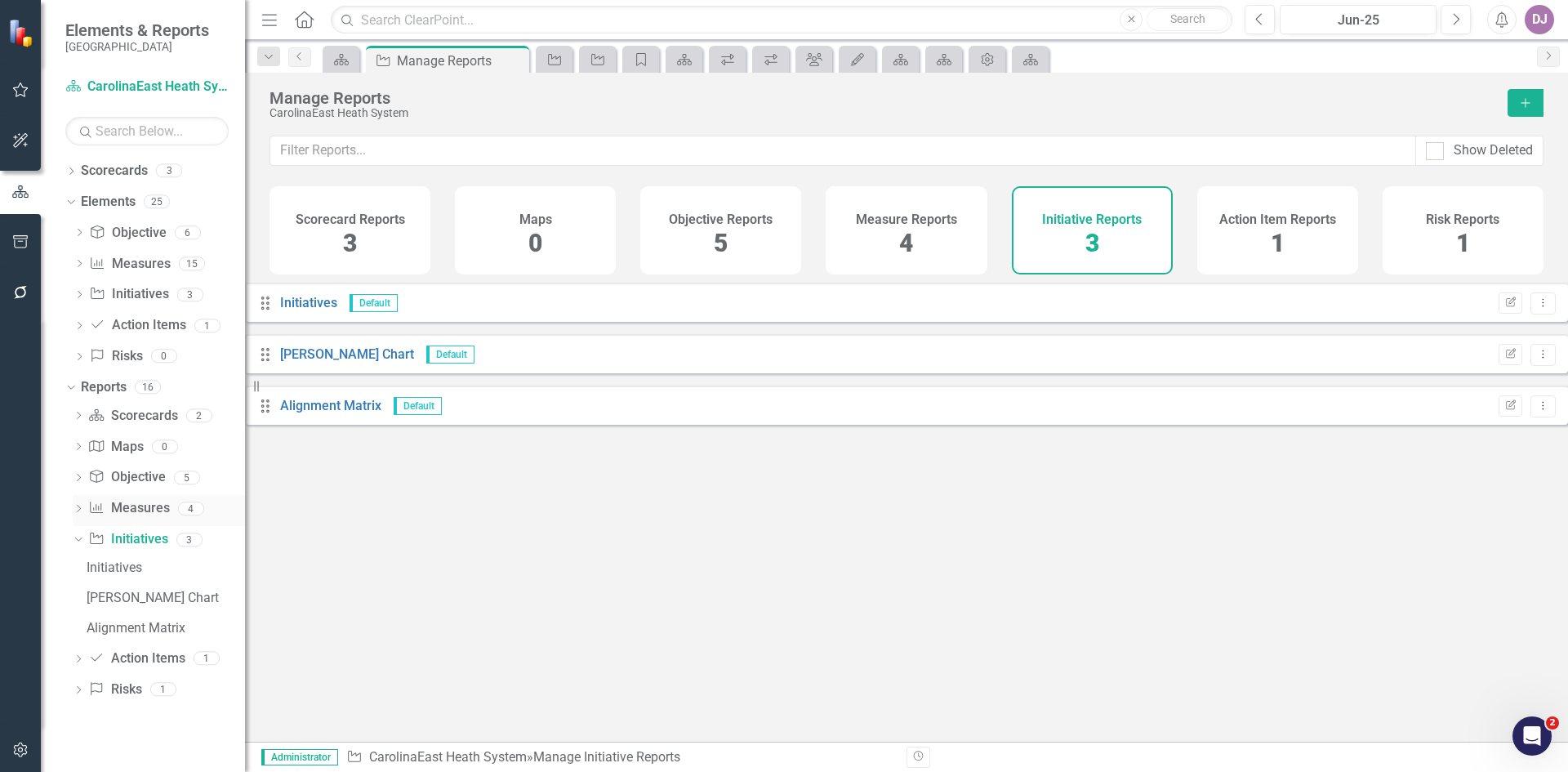
click at [151, 512] on link "Measure Measures" at bounding box center [129, 508] width 81 height 19
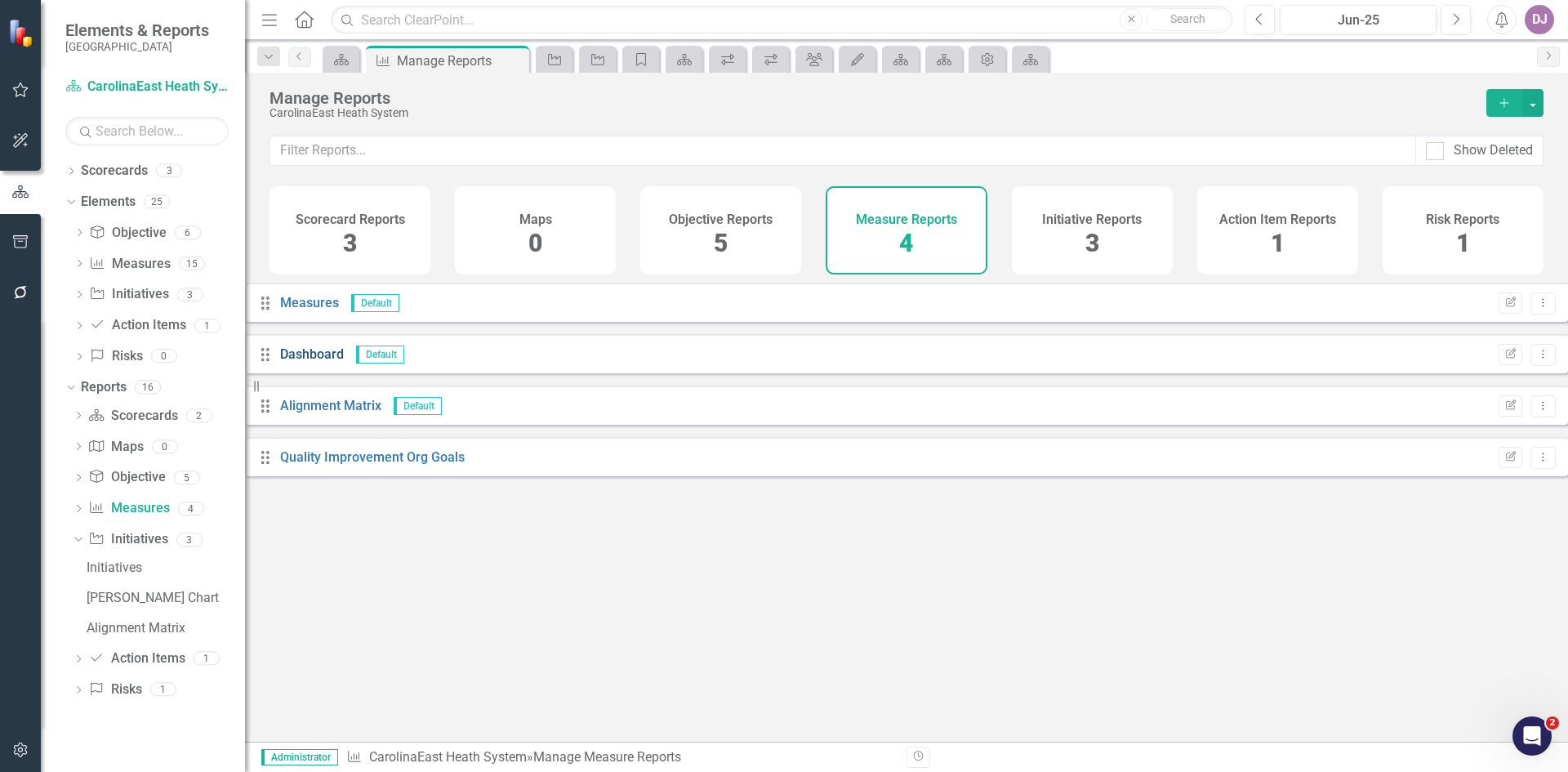
click at [331, 362] on link "Dashboard" at bounding box center [312, 354] width 64 height 15
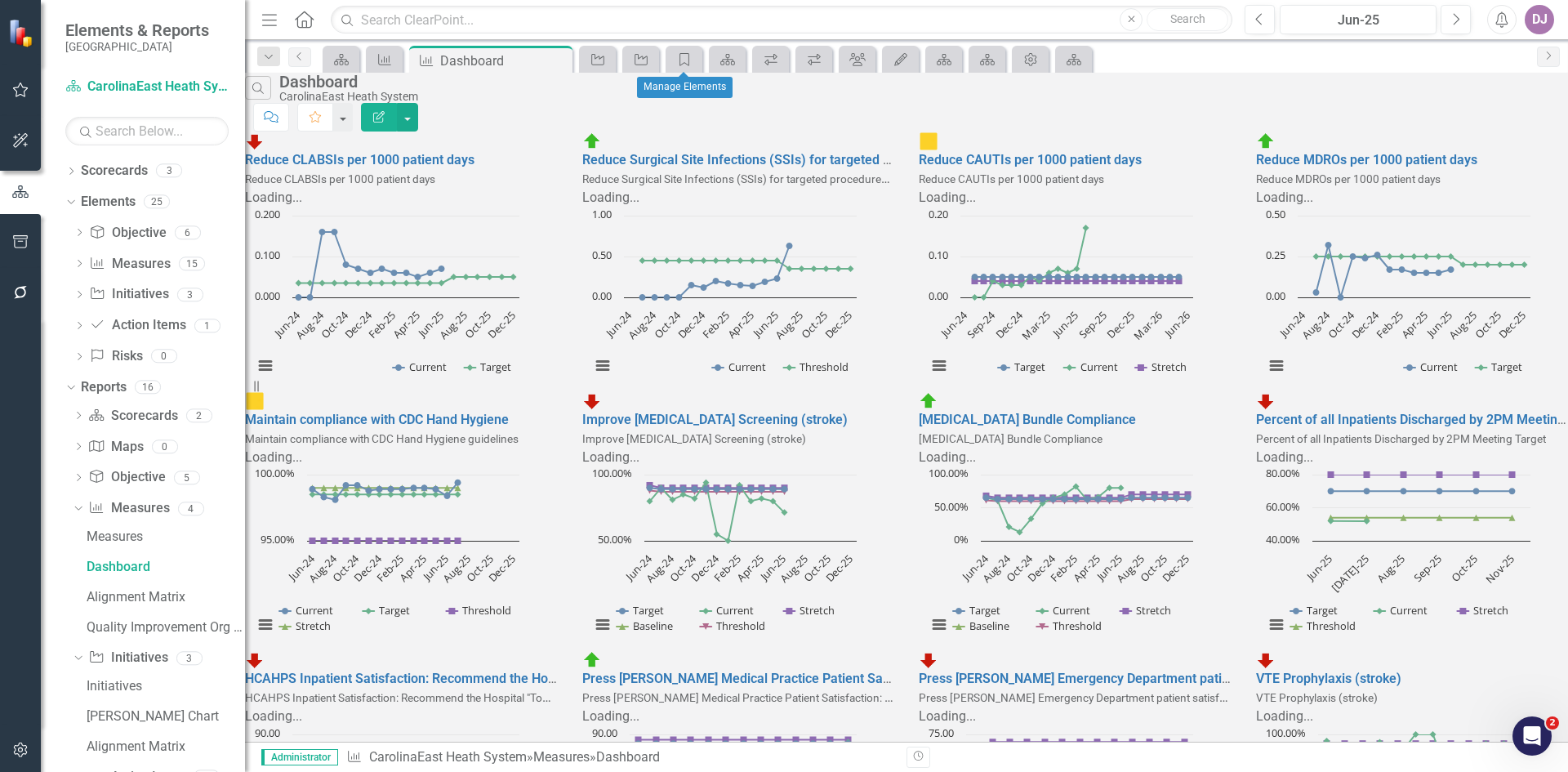
click at [687, 70] on div "Pillar (Category)" at bounding box center [684, 58] width 37 height 27
click at [685, 63] on icon at bounding box center [684, 59] width 9 height 13
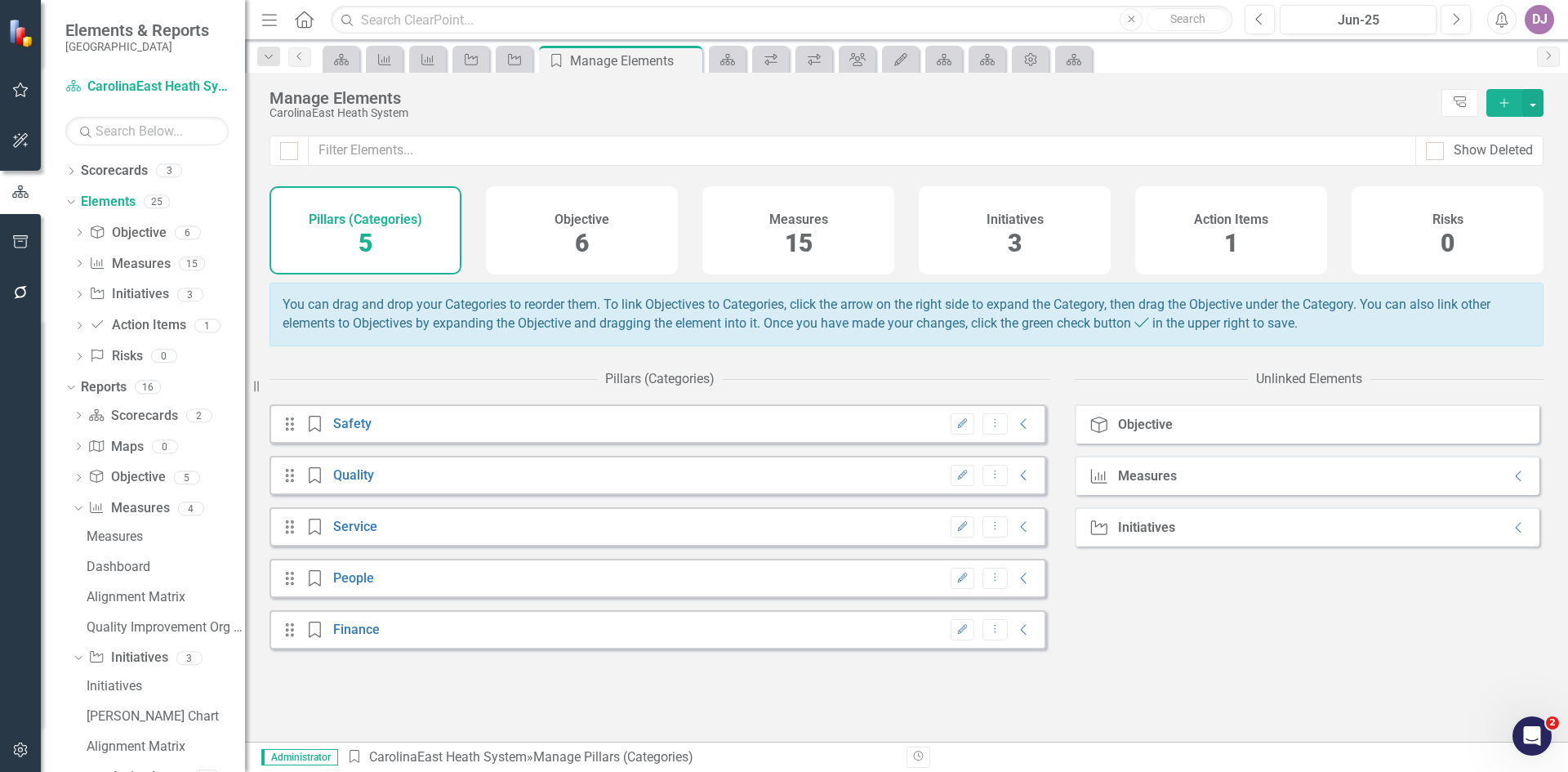
click at [1498, 436] on div "Objective Objective" at bounding box center [1307, 424] width 465 height 40
click at [1510, 483] on icon "Collapse" at bounding box center [1518, 476] width 16 height 13
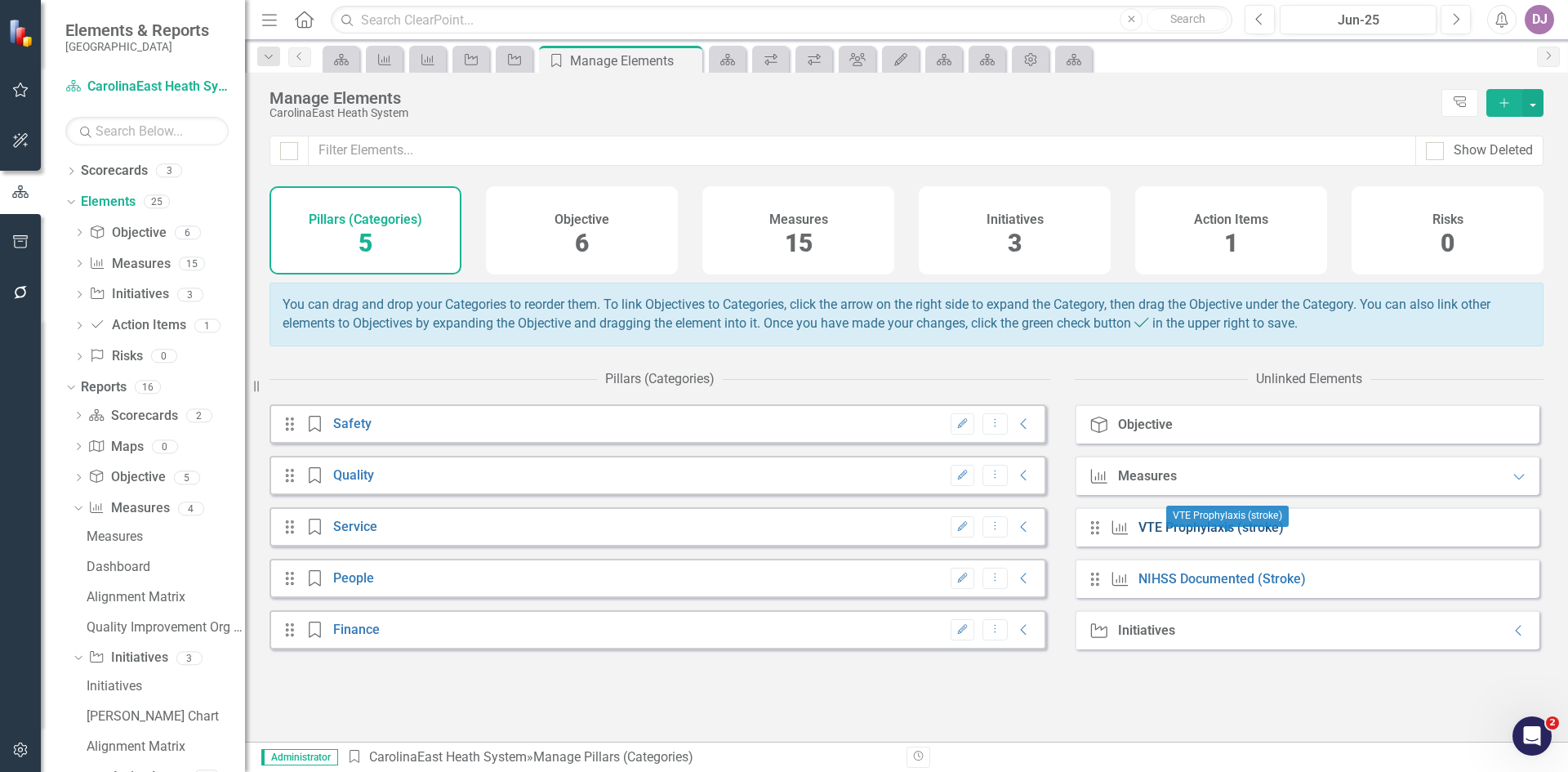
click at [1195, 535] on link "VTE Prophylaxis (stroke)" at bounding box center [1211, 527] width 145 height 15
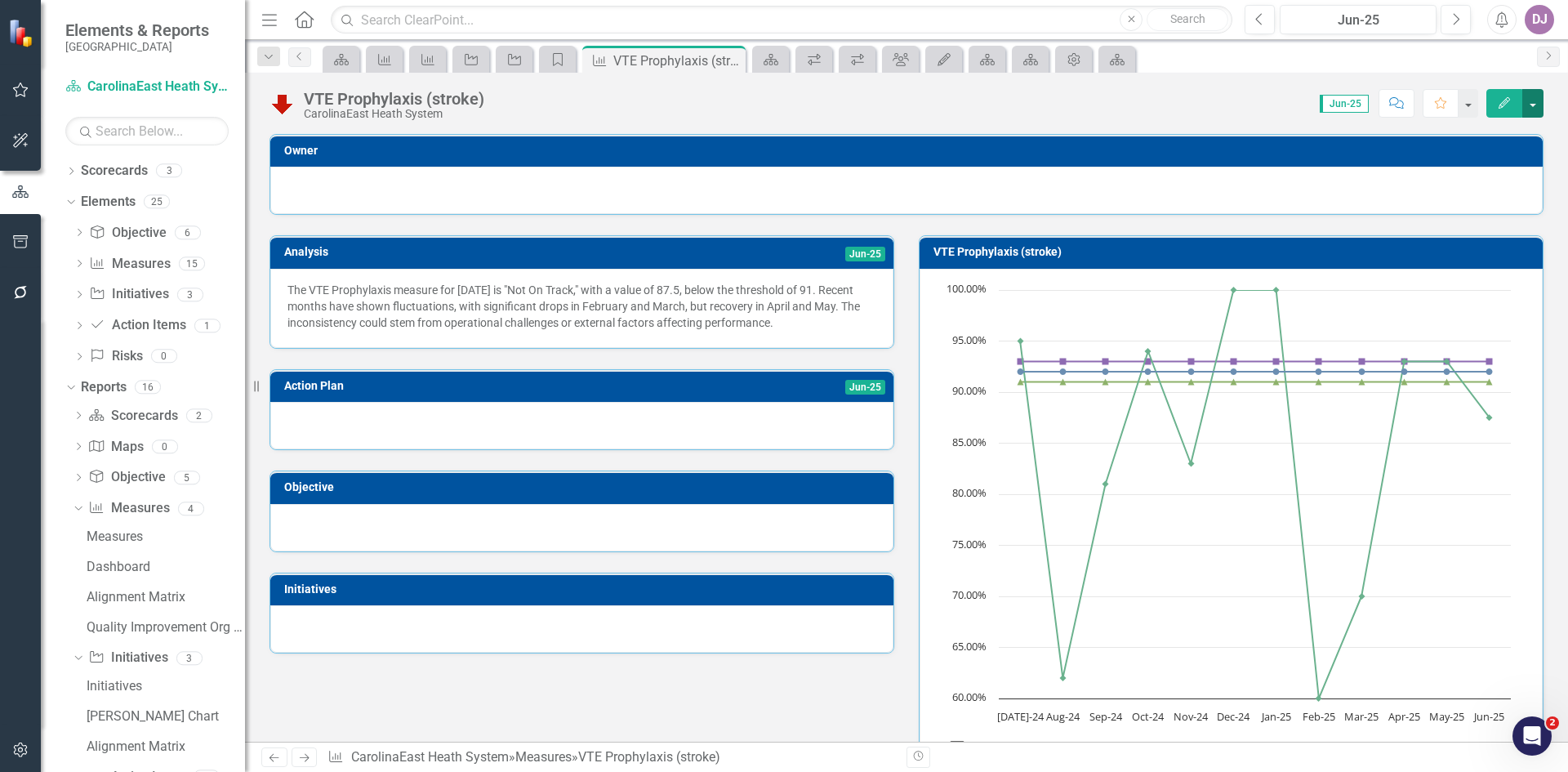
click at [1536, 104] on button "button" at bounding box center [1533, 103] width 21 height 28
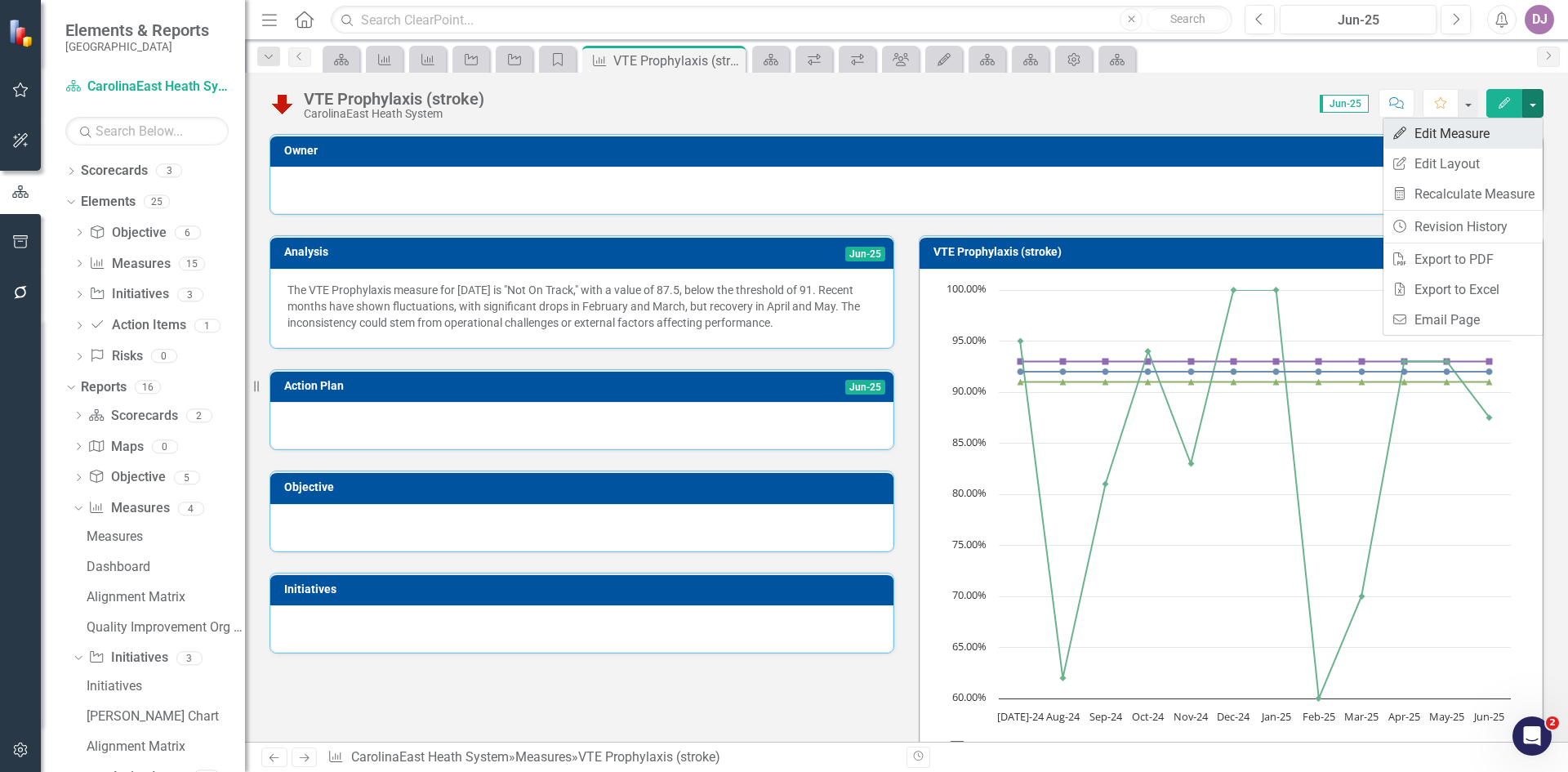
click at [1471, 139] on link "Edit Edit Measure" at bounding box center [1462, 133] width 159 height 30
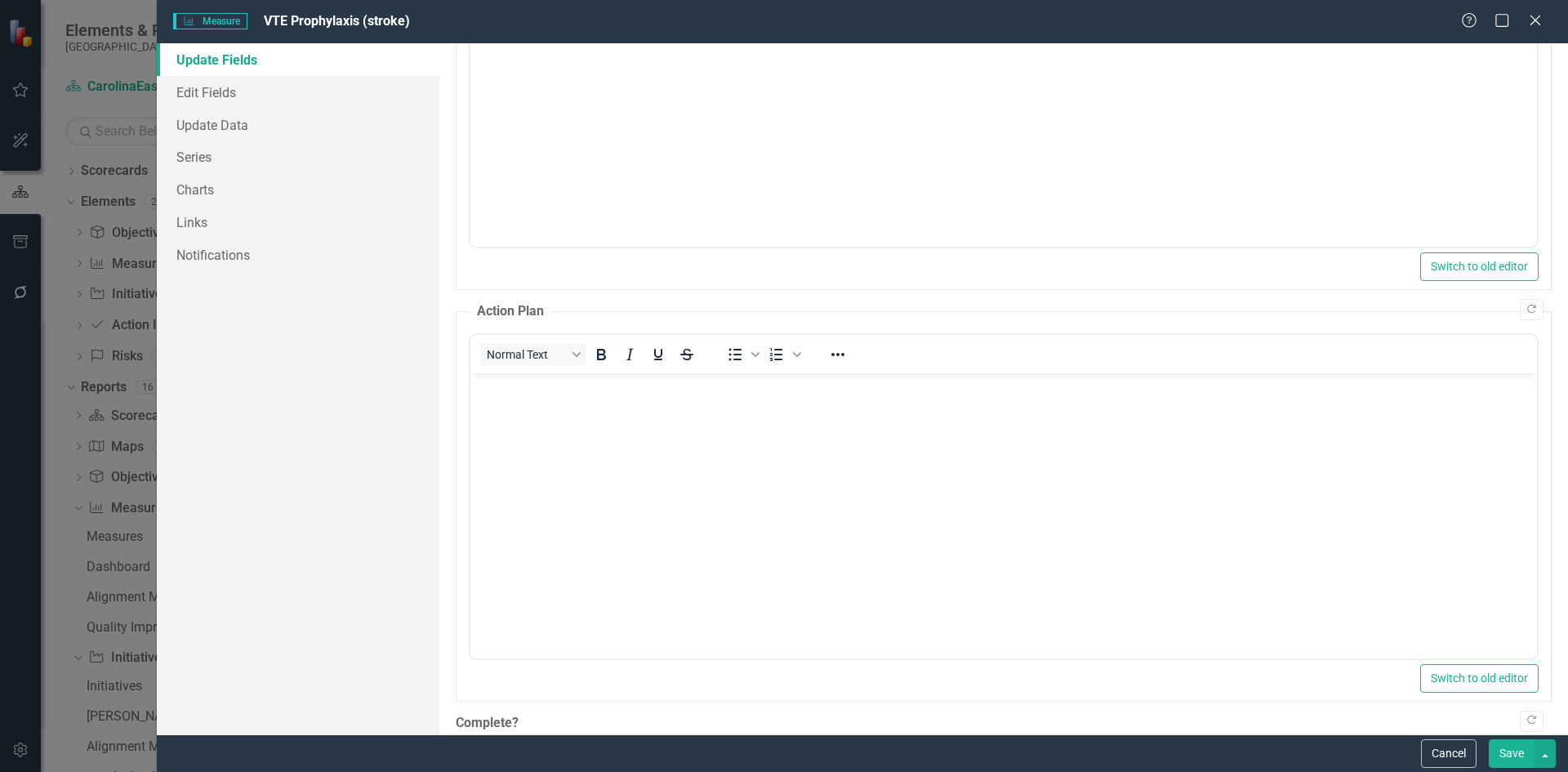
scroll to position [249, 0]
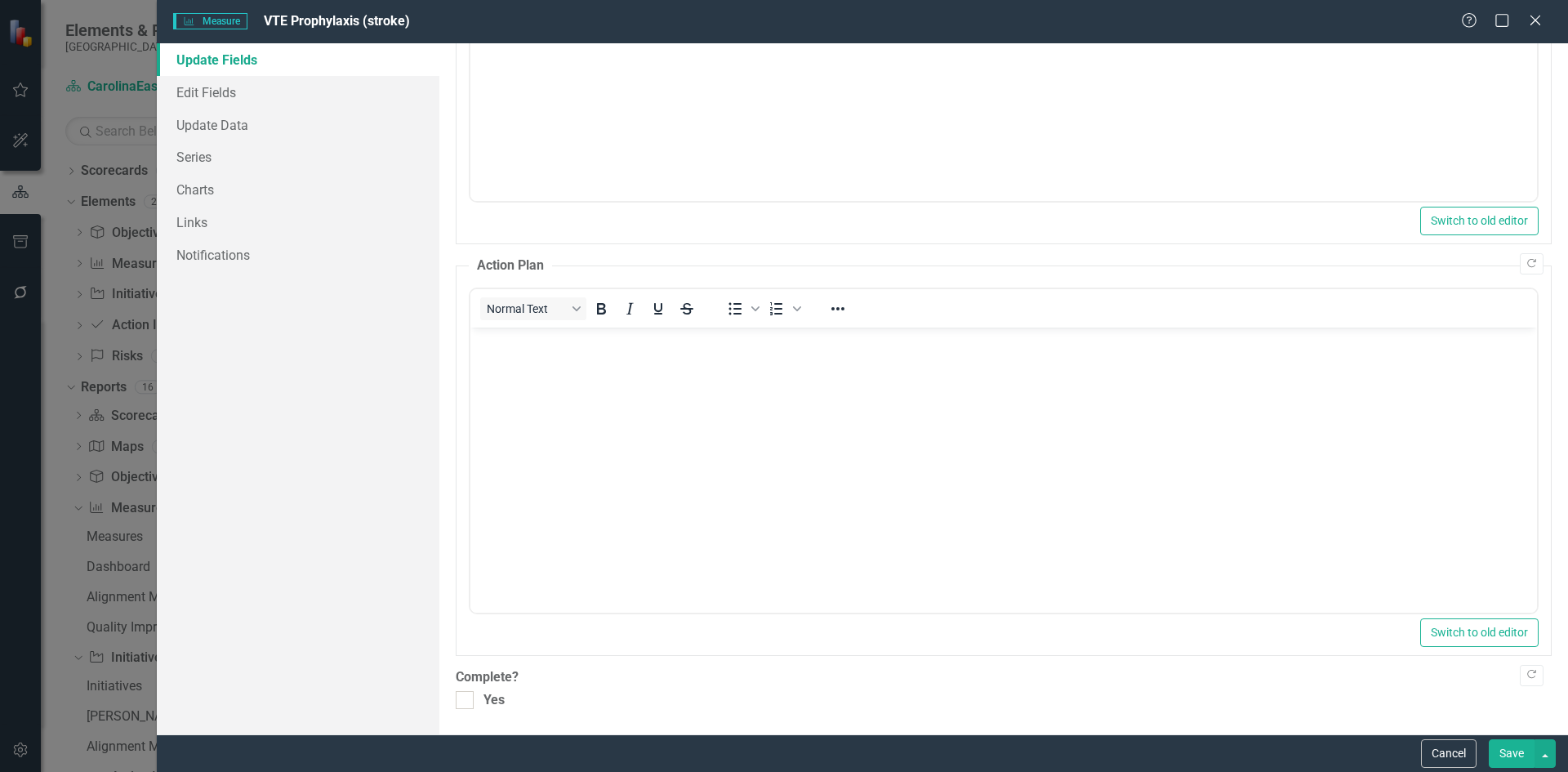
click at [241, 60] on link "Update Fields" at bounding box center [298, 59] width 283 height 33
click at [229, 92] on link "Edit Fields" at bounding box center [298, 92] width 283 height 33
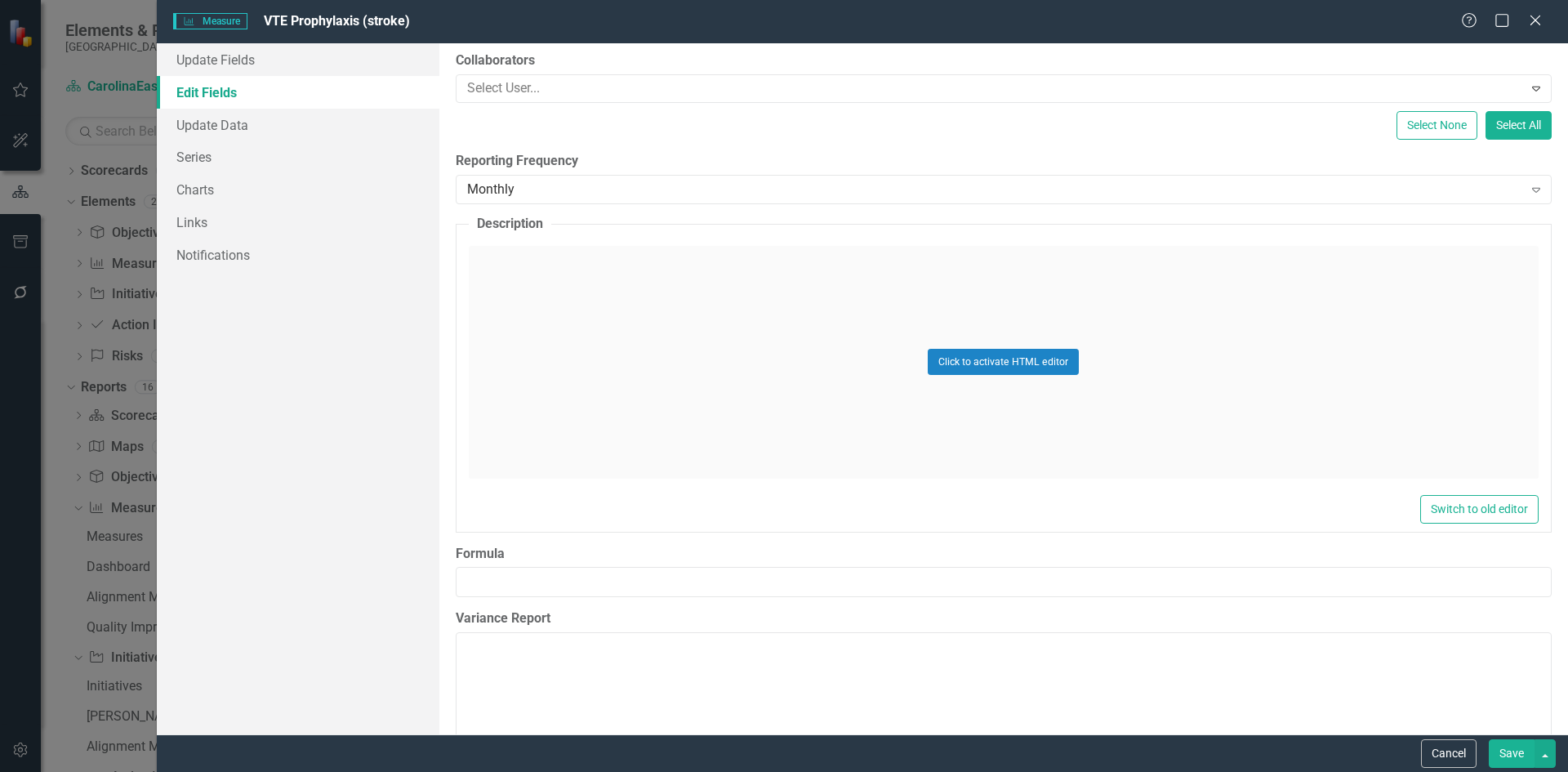
scroll to position [379, 0]
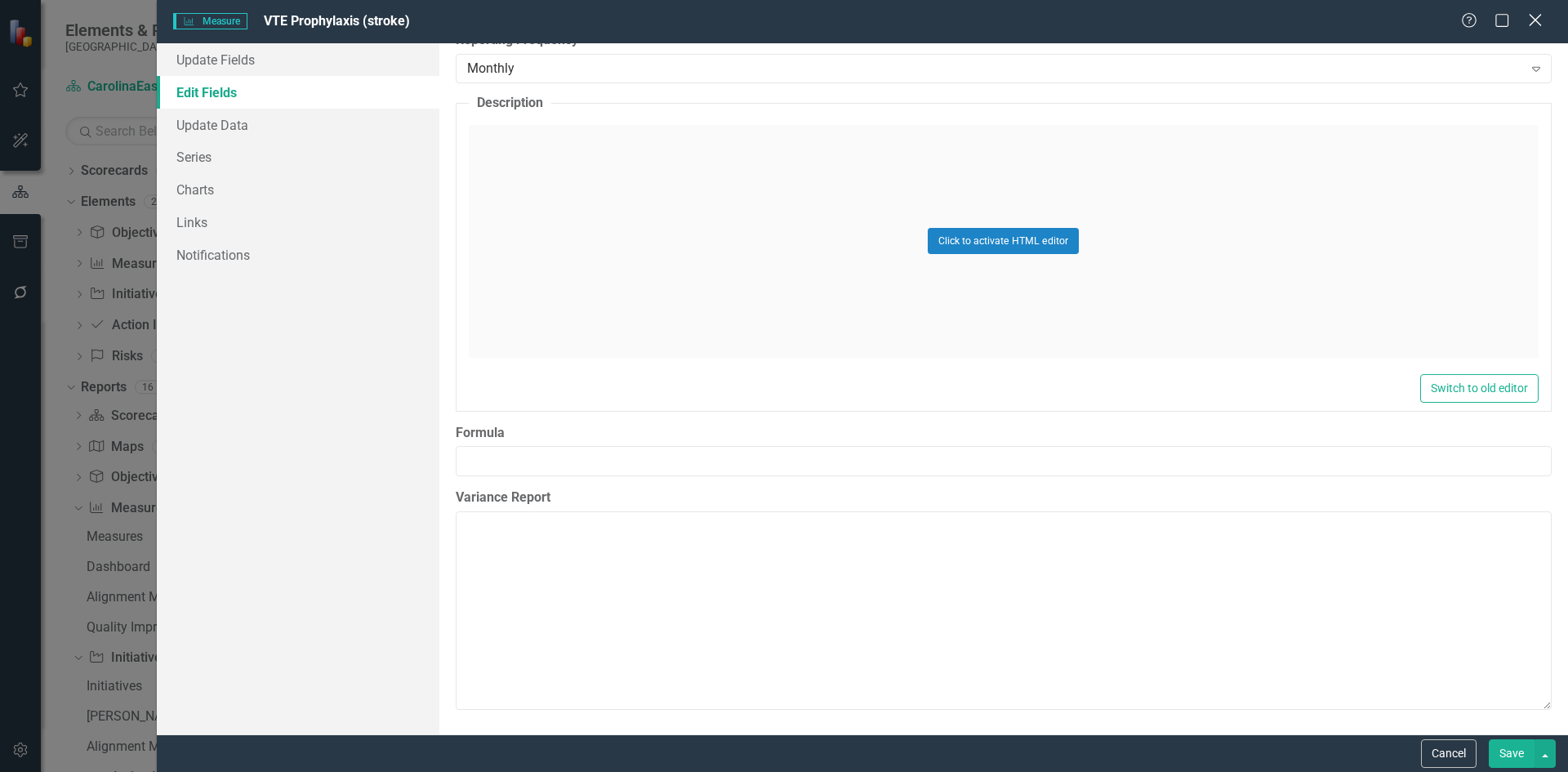
click at [1535, 22] on icon at bounding box center [1535, 20] width 12 height 12
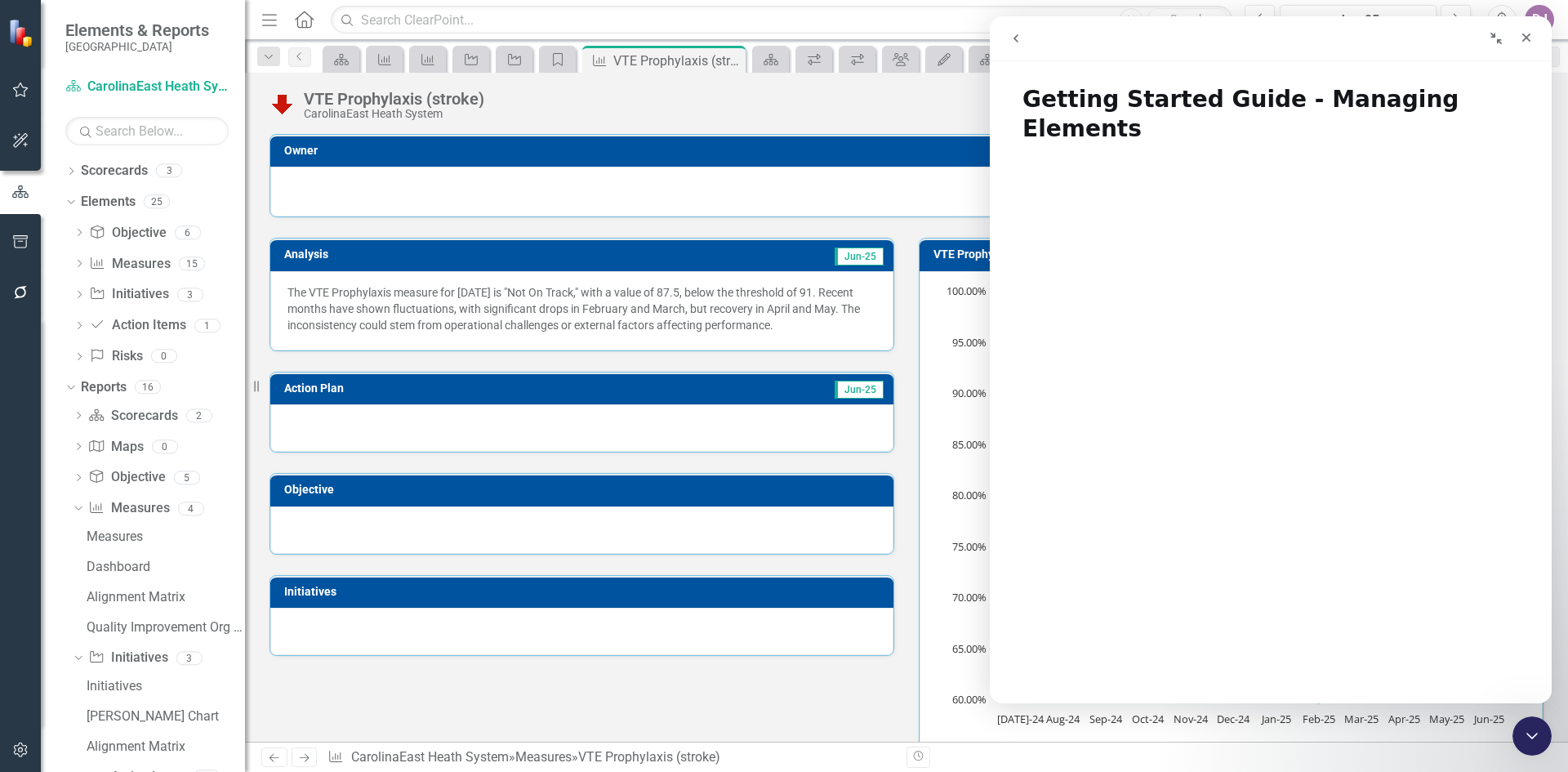
click at [1018, 46] on button "go back" at bounding box center [1016, 39] width 31 height 31
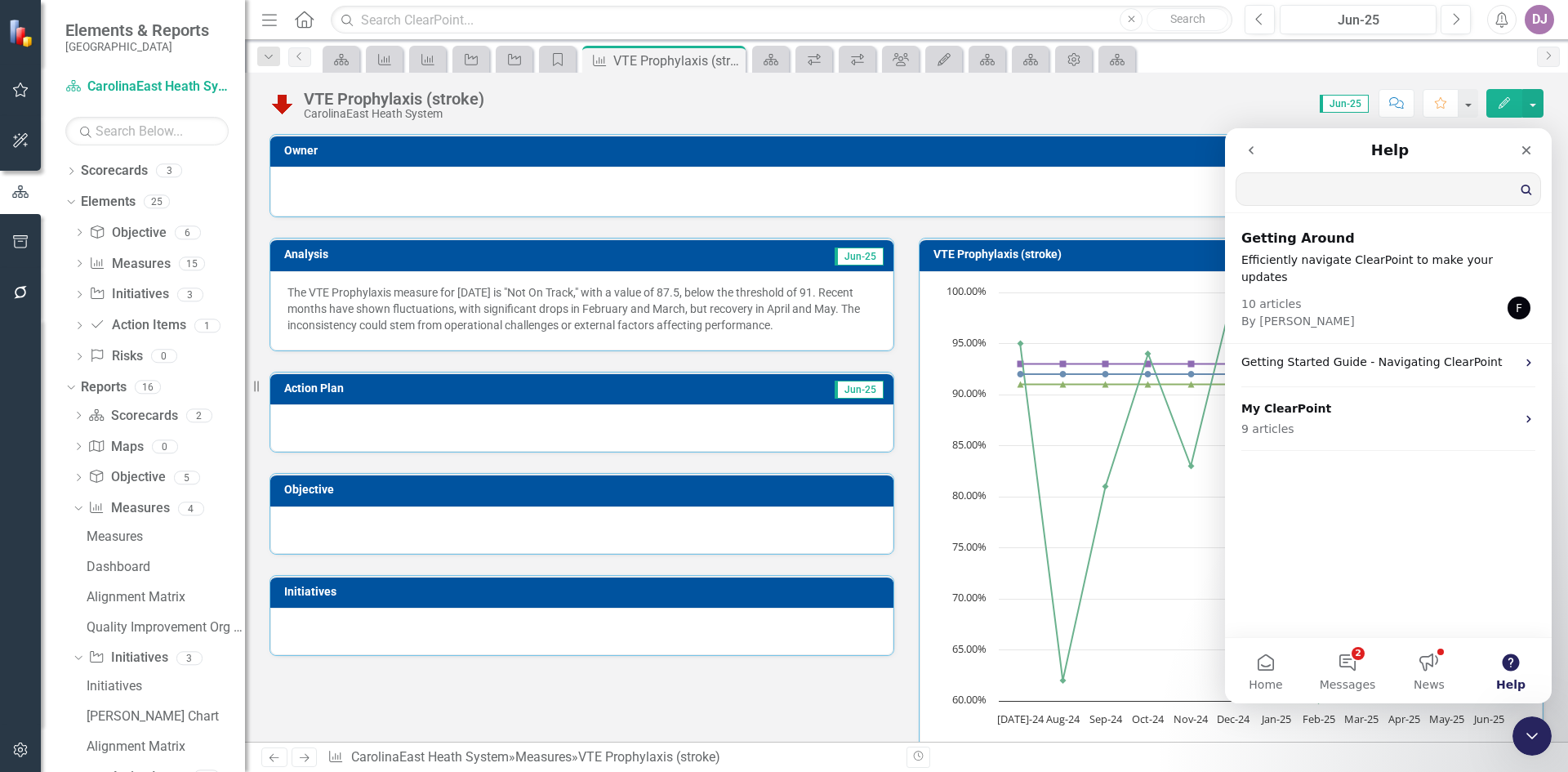
click at [1268, 192] on input "Search for help" at bounding box center [1389, 189] width 304 height 32
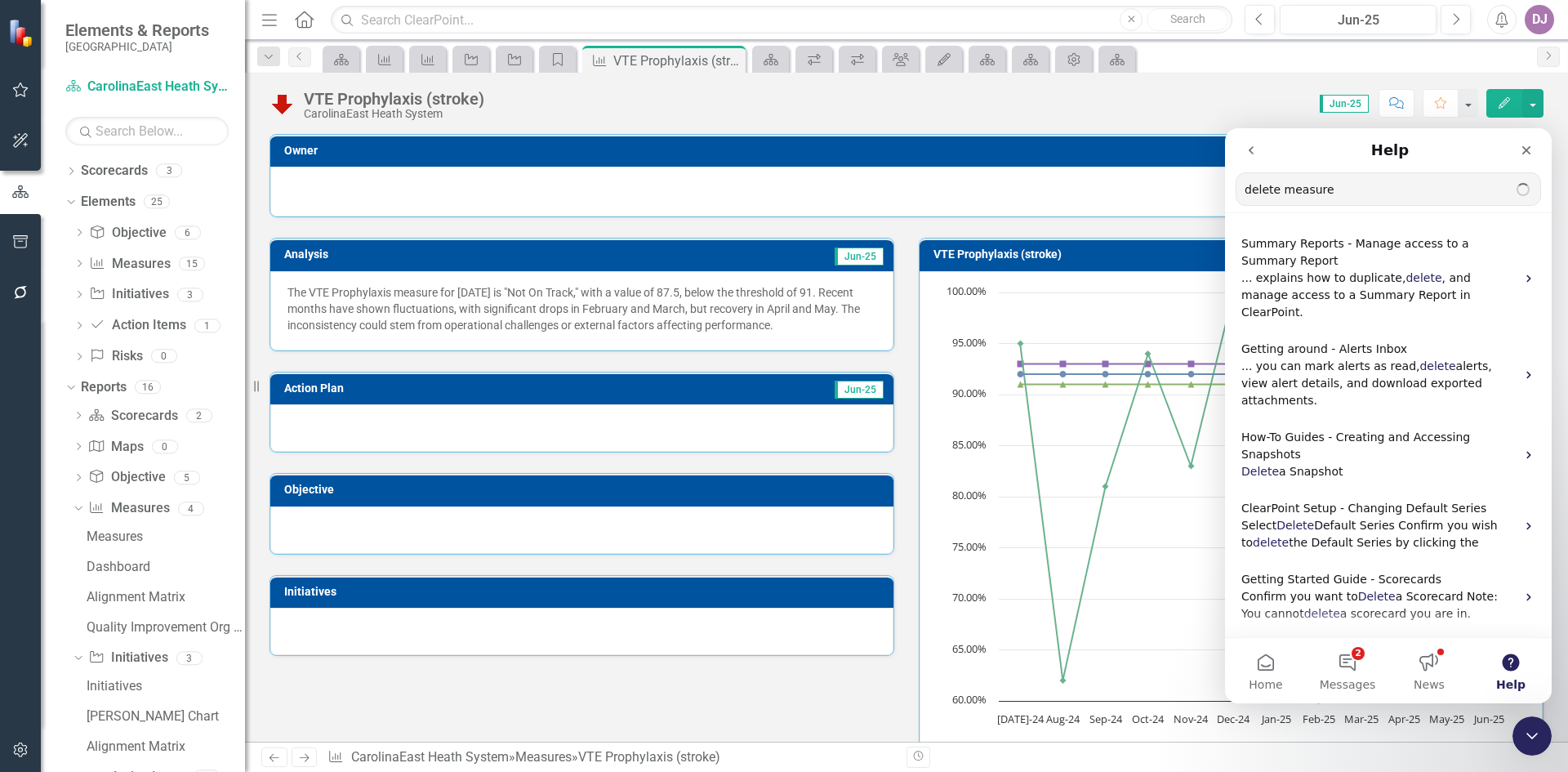
type input "delete measure"
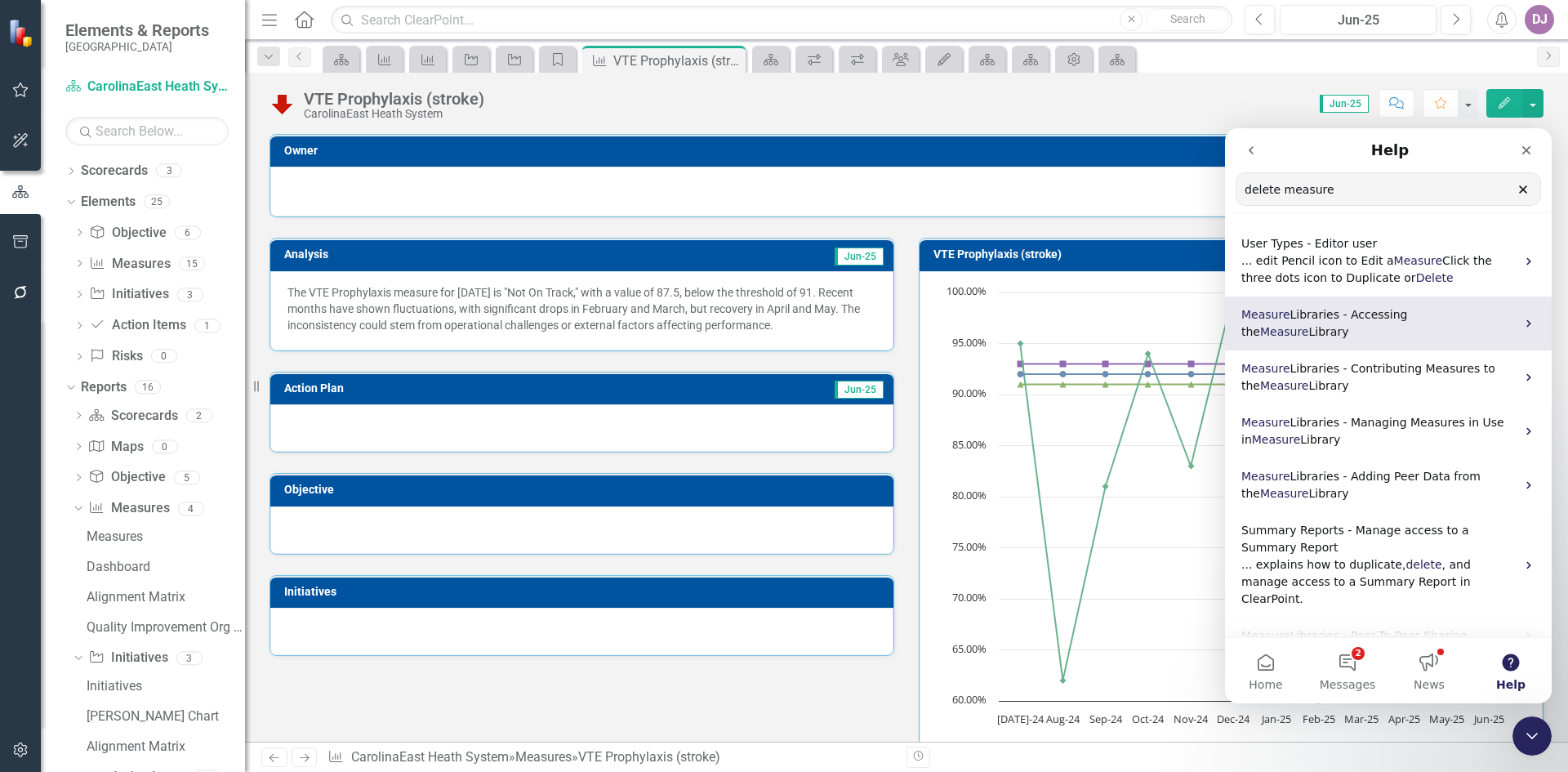
click at [1348, 325] on span "Library" at bounding box center [1328, 331] width 40 height 13
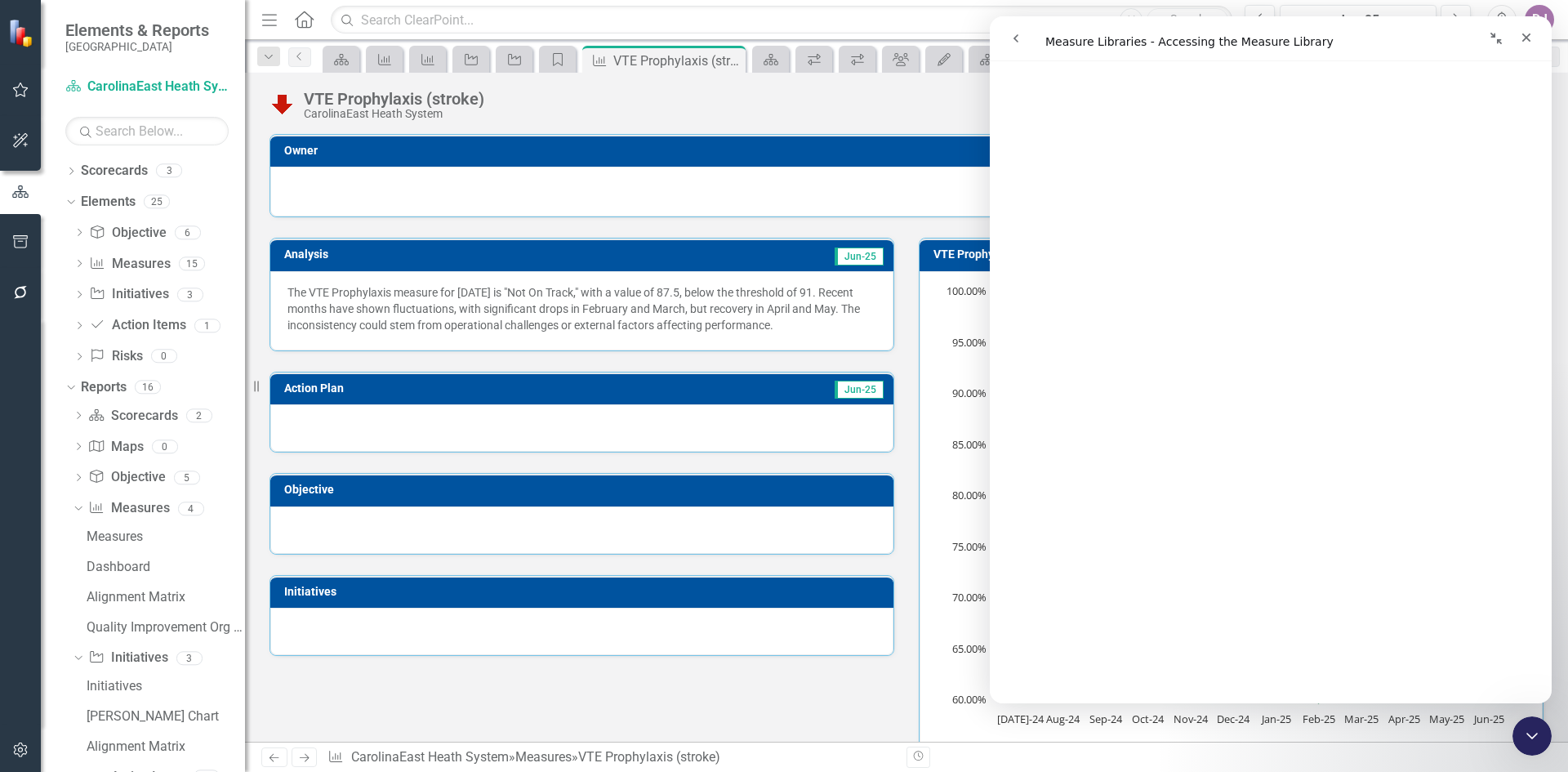
scroll to position [315, 0]
click at [1010, 42] on icon "go back" at bounding box center [1015, 38] width 13 height 13
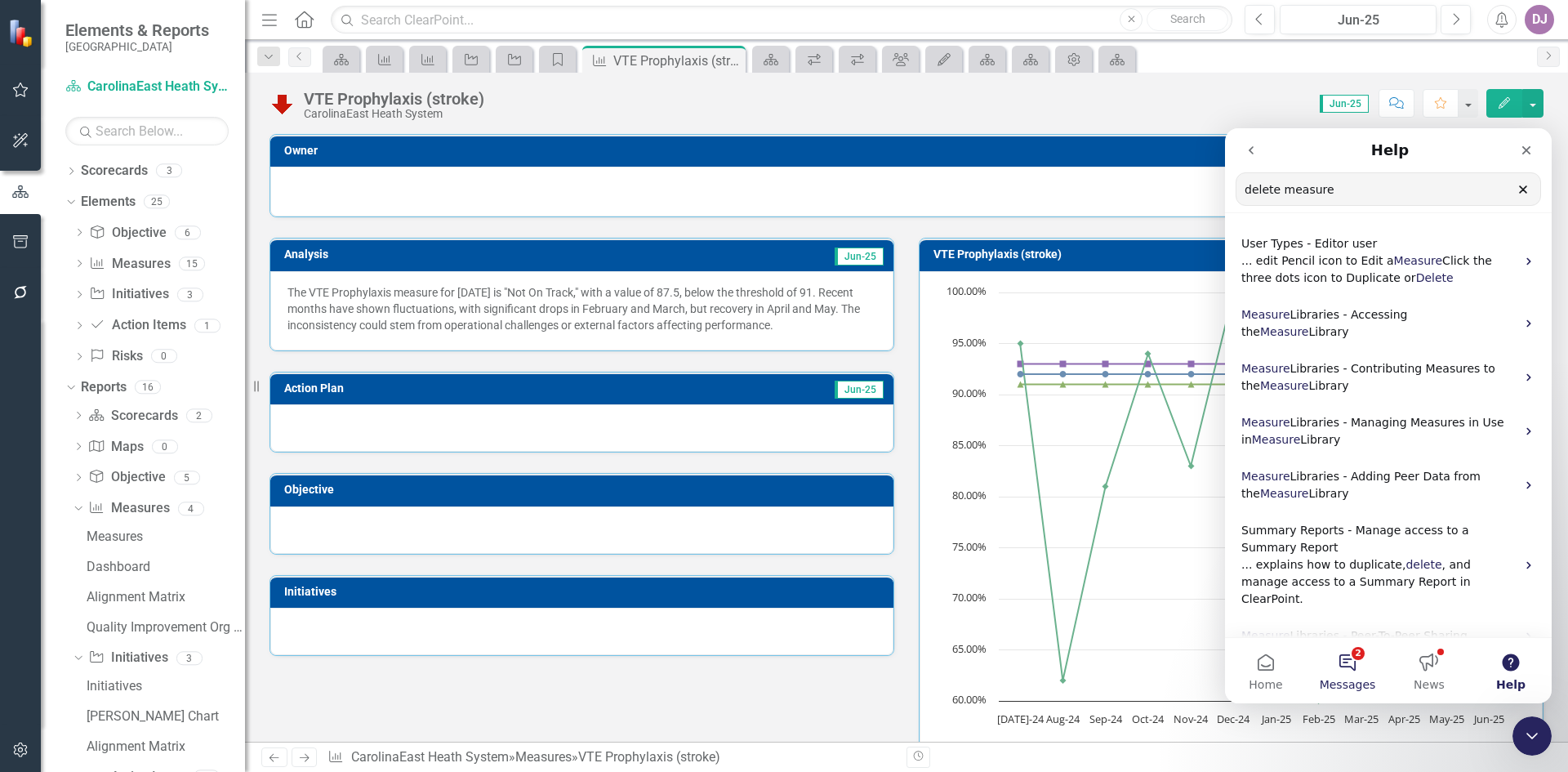
click at [1355, 667] on button "2 Messages" at bounding box center [1347, 671] width 82 height 65
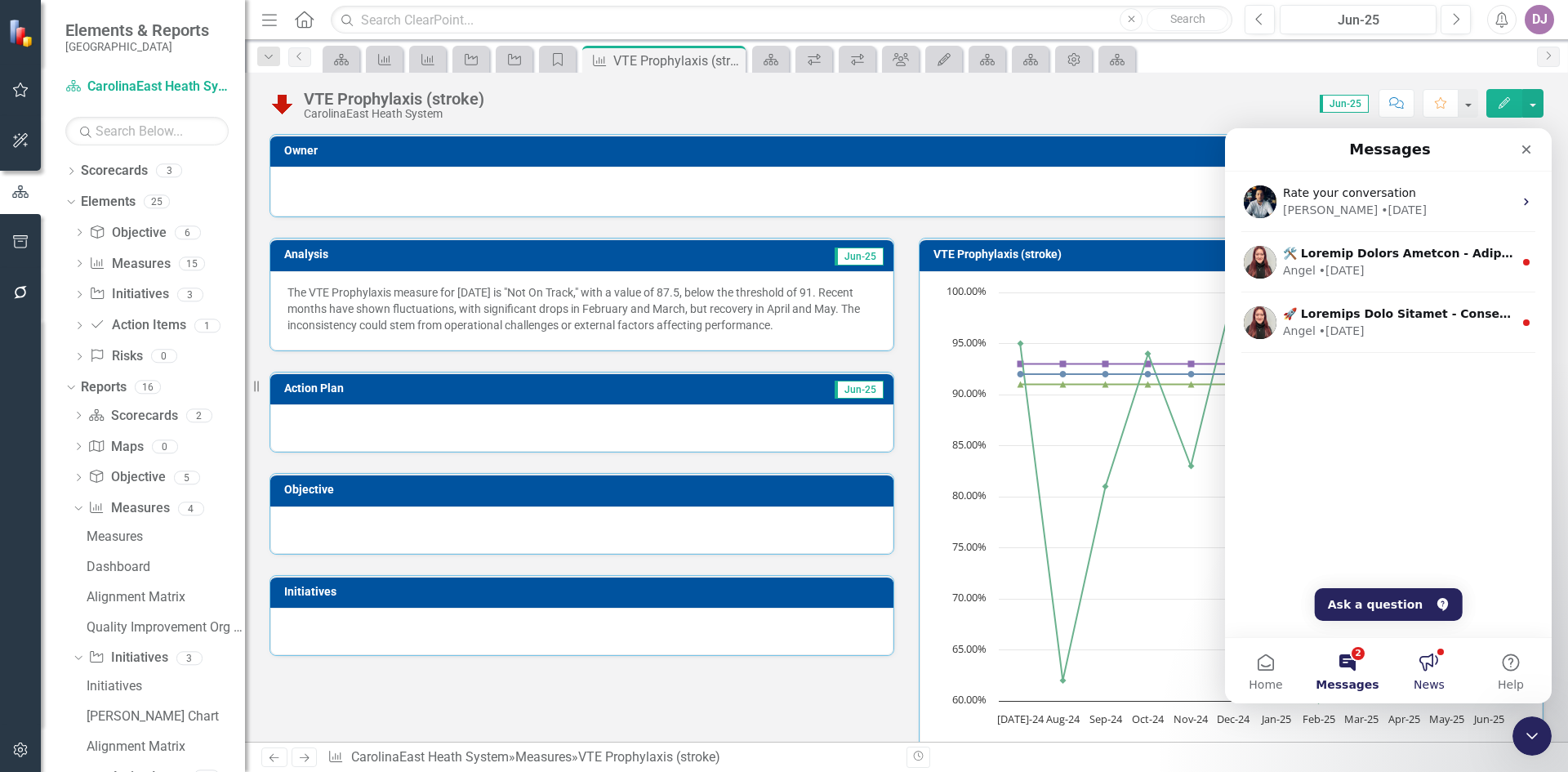
click at [1428, 672] on button "News" at bounding box center [1429, 671] width 82 height 65
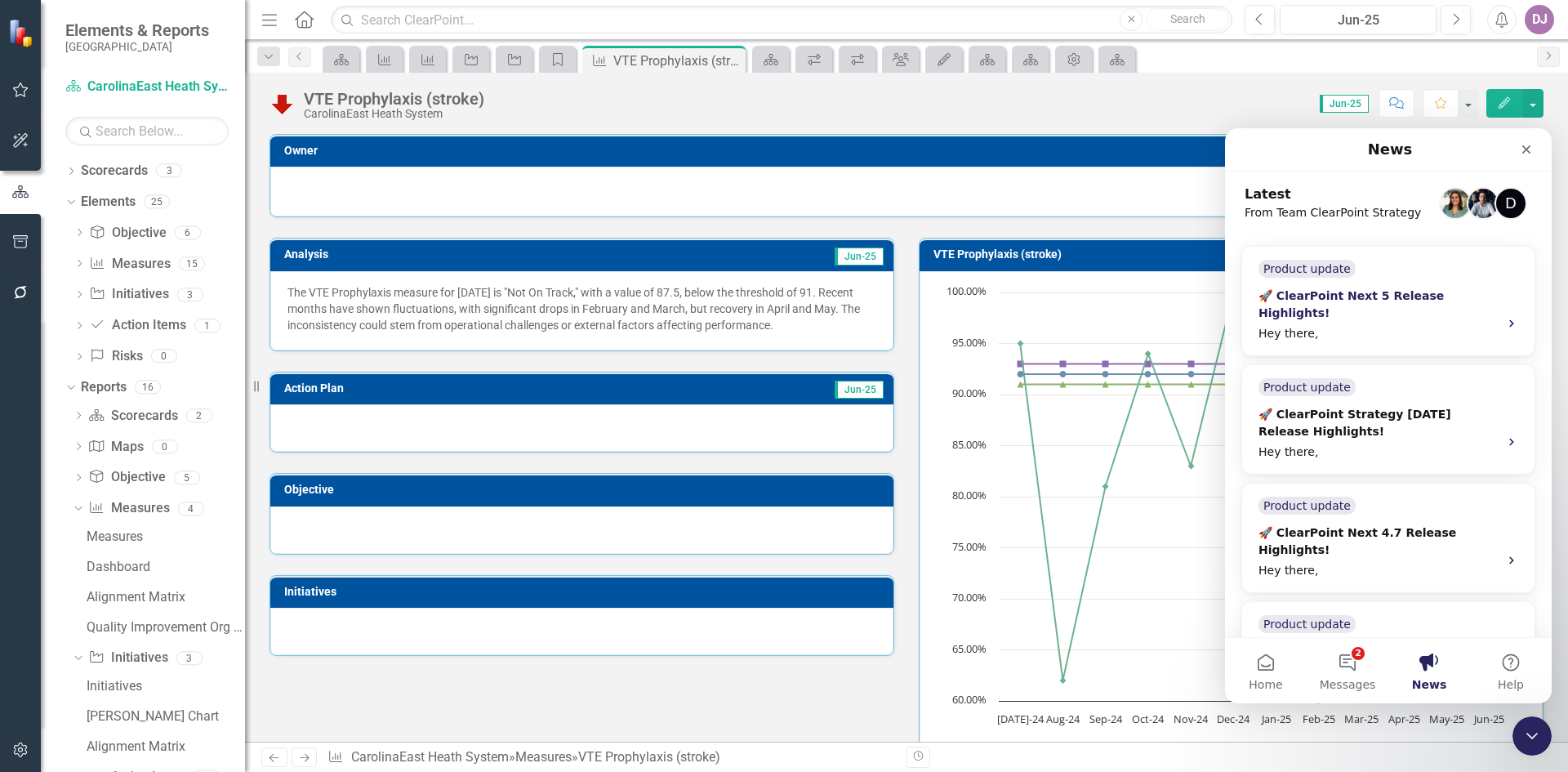
click at [1361, 294] on div "🚀 ClearPoint Next 5 Release Highlights!" at bounding box center [1374, 305] width 230 height 34
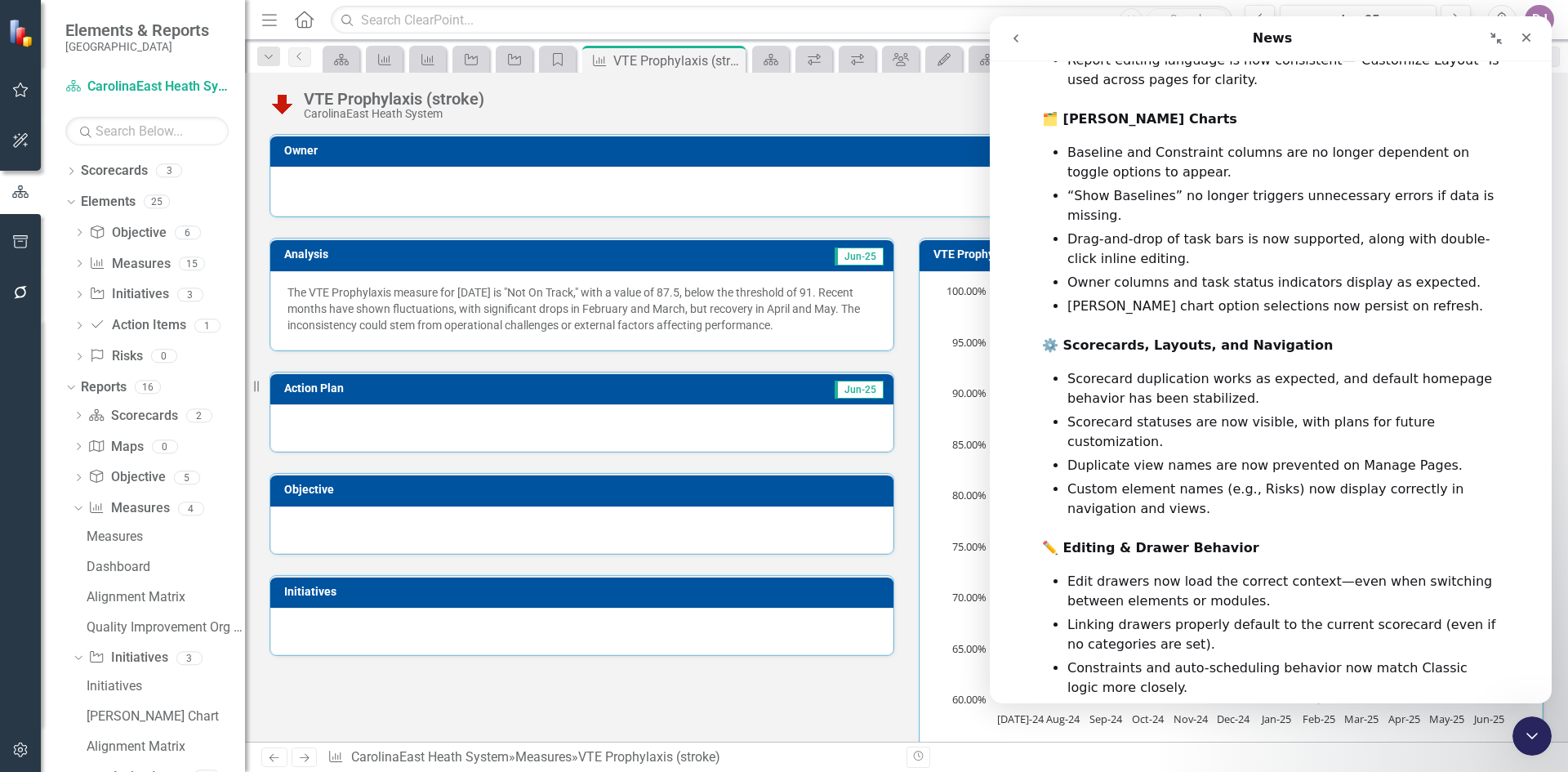
scroll to position [1515, 0]
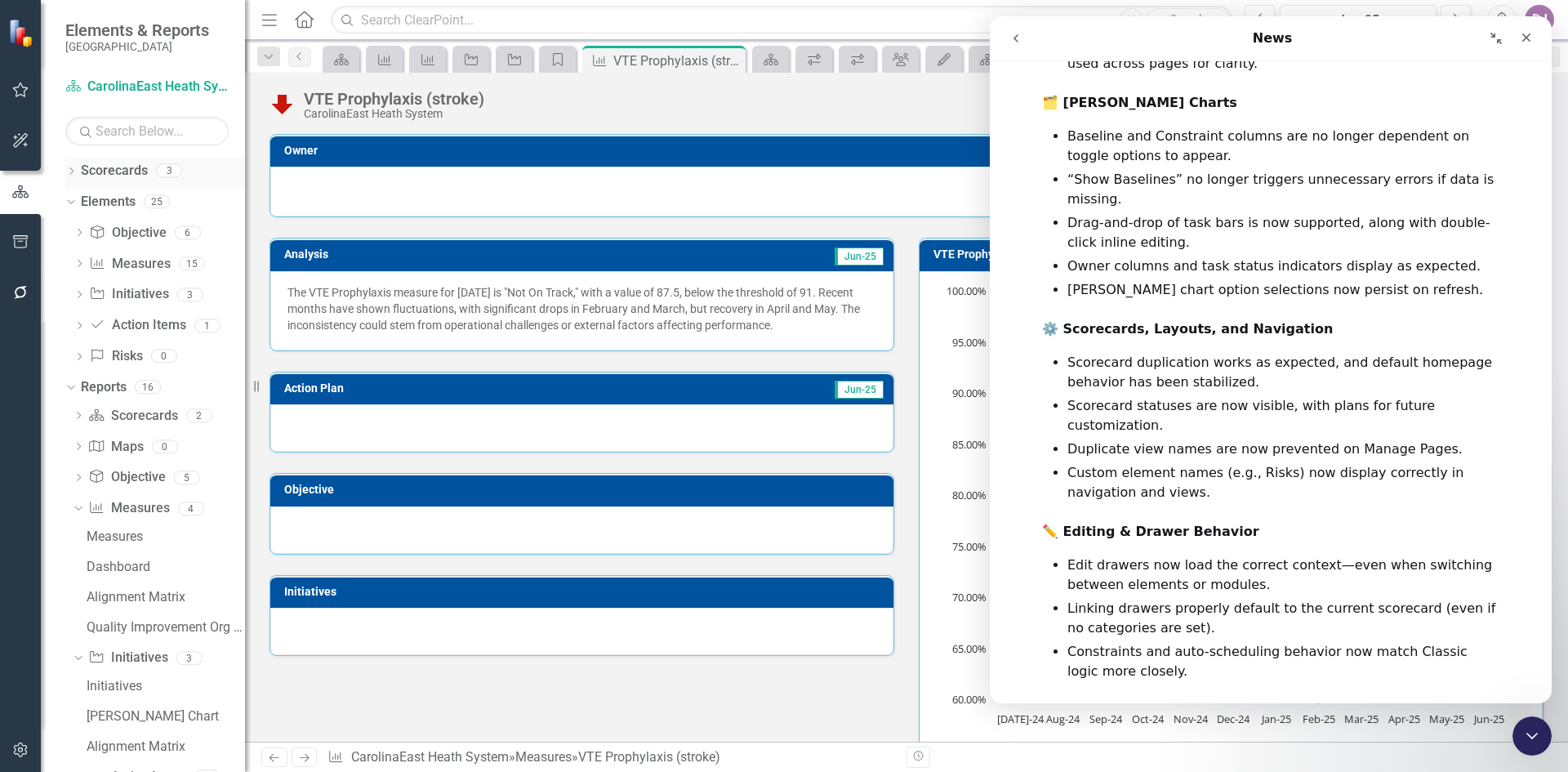
click at [113, 174] on link "Scorecards" at bounding box center [114, 171] width 67 height 19
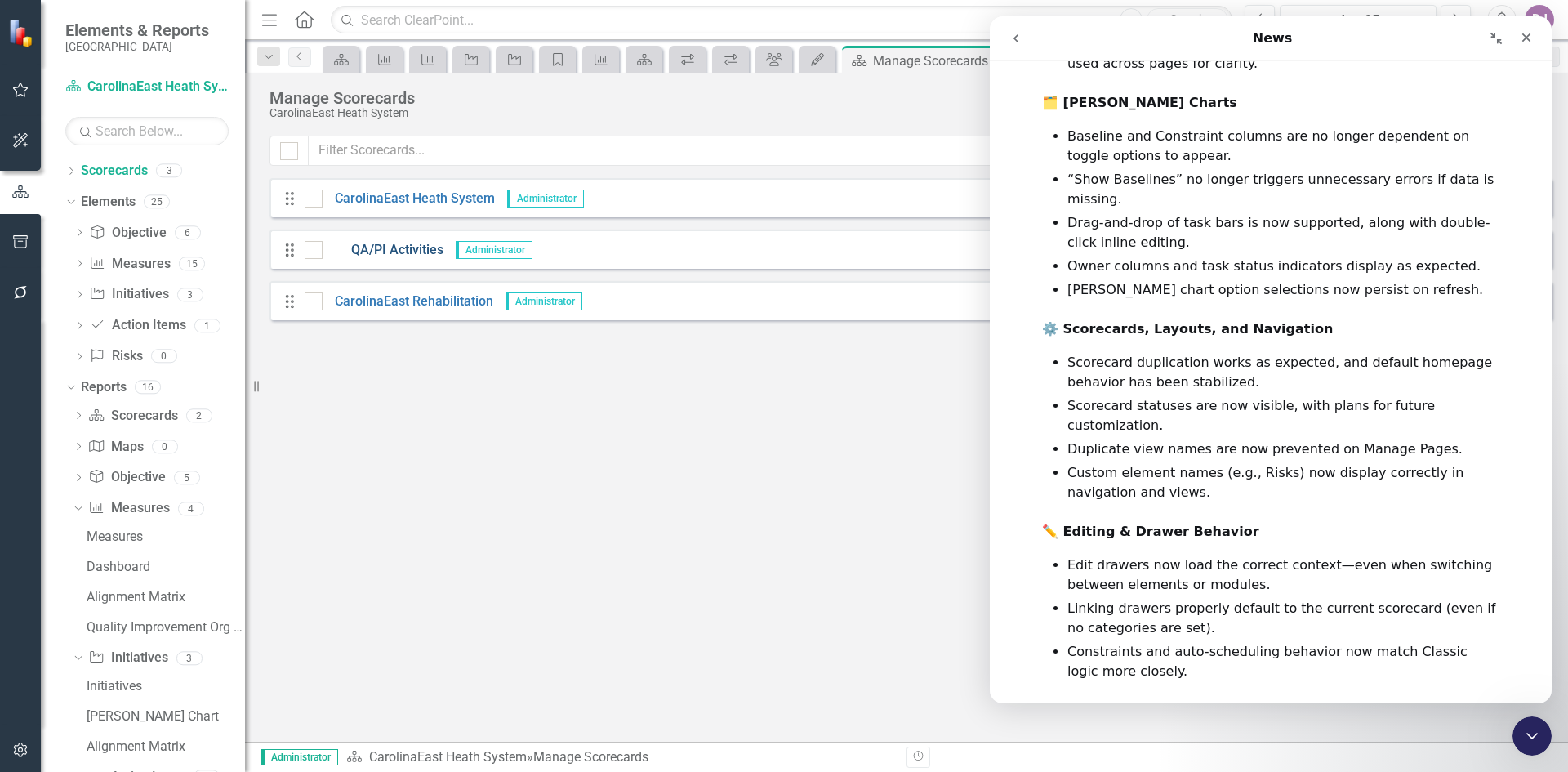
click at [388, 252] on link "QA/PI Activities" at bounding box center [383, 251] width 121 height 19
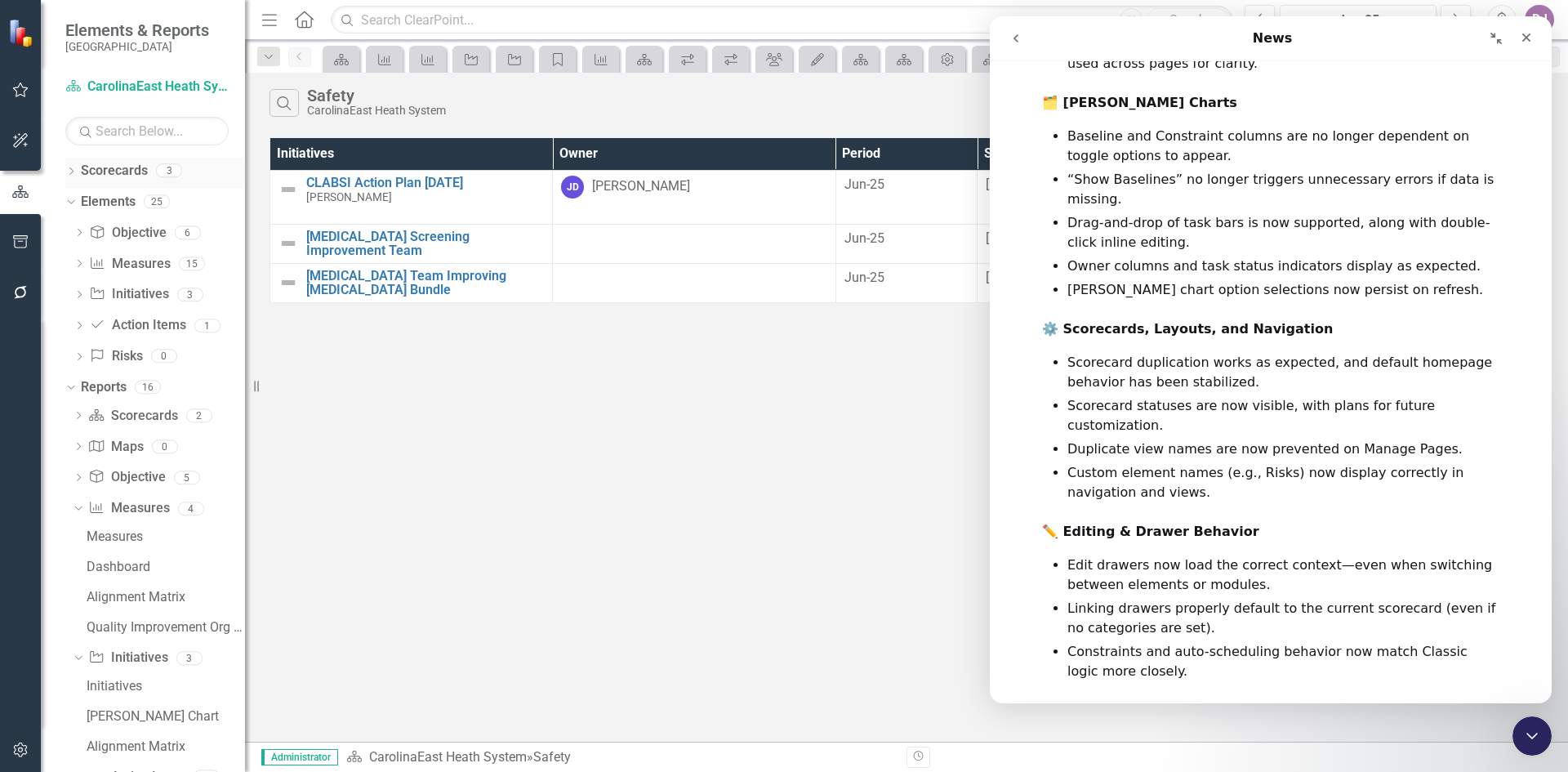
click at [114, 169] on link "Scorecards" at bounding box center [114, 171] width 67 height 19
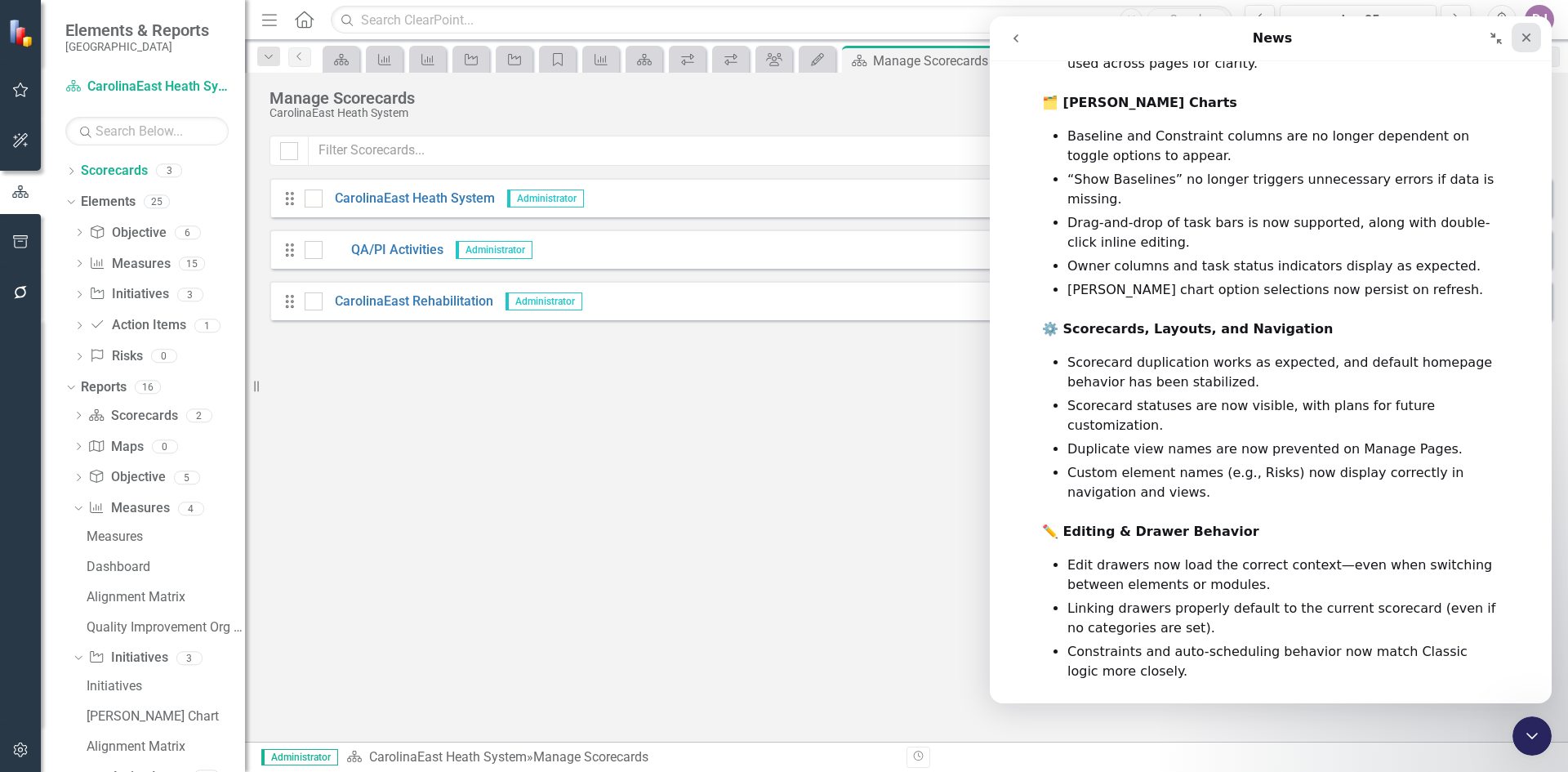
click at [1533, 33] on div "Close" at bounding box center [1526, 38] width 29 height 29
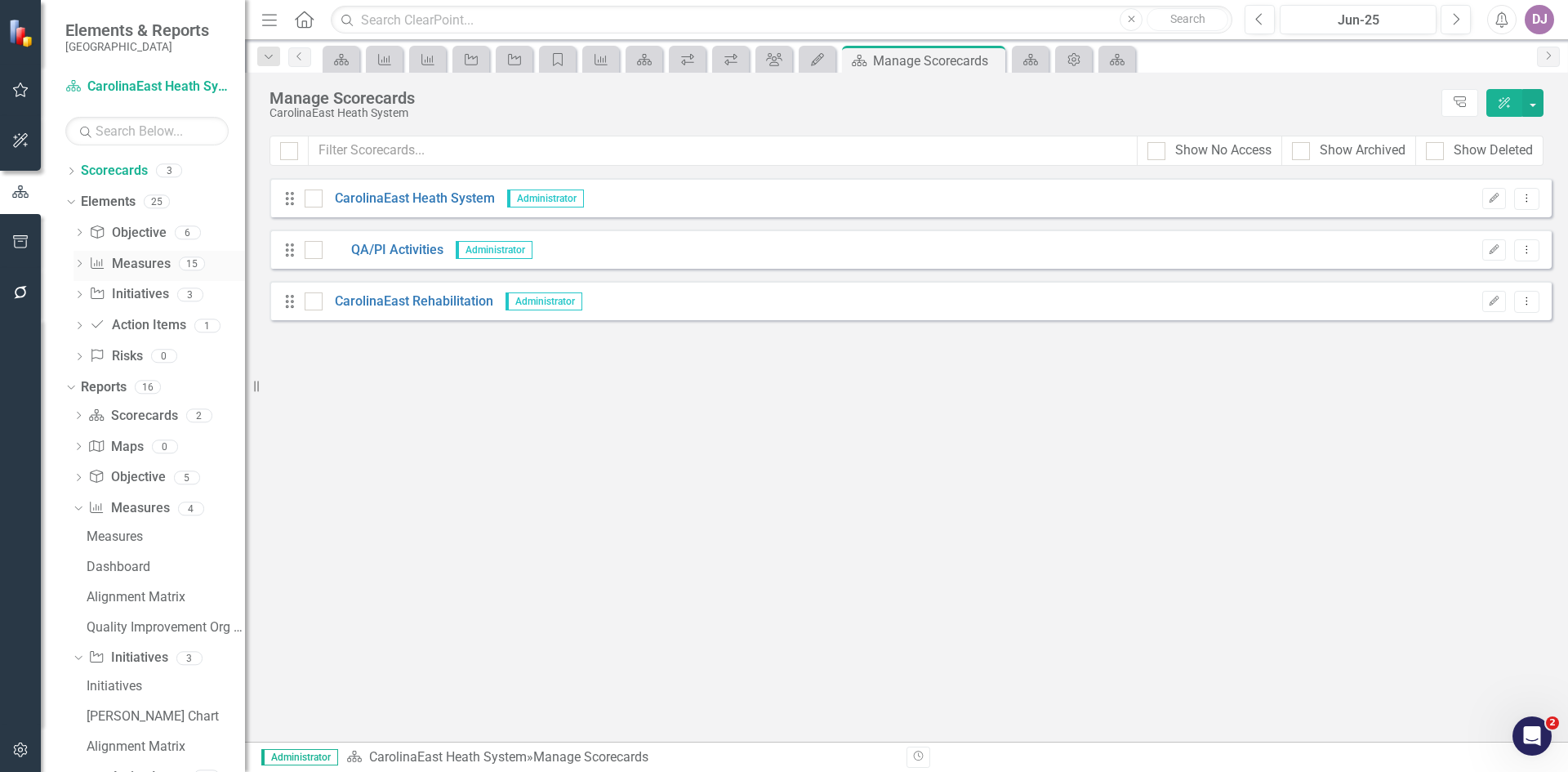
click at [139, 264] on link "Measure Measures" at bounding box center [130, 264] width 81 height 19
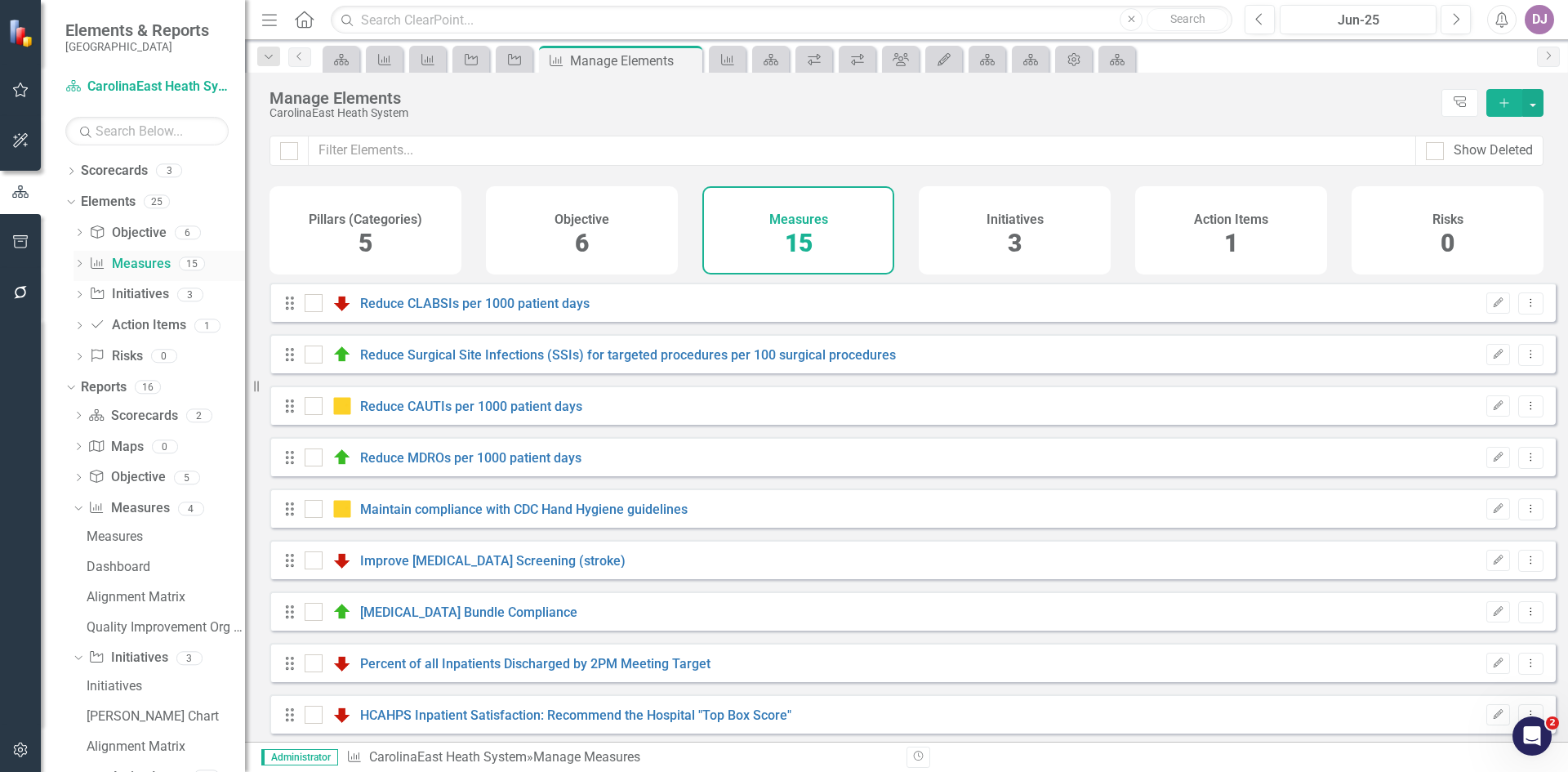
checkbox input "false"
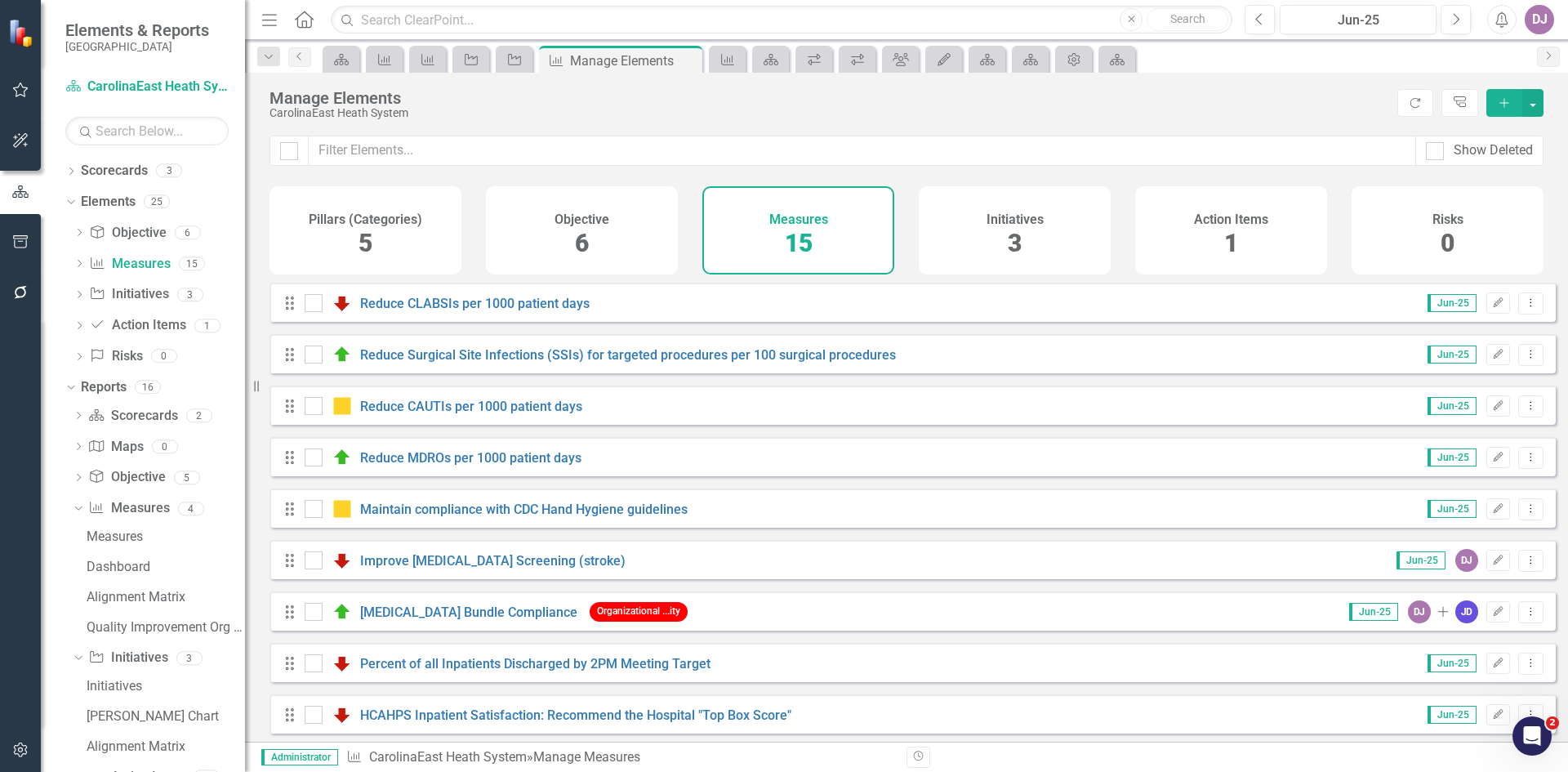
click at [847, 253] on div "Measures 15" at bounding box center [798, 230] width 191 height 88
click at [1438, 146] on div at bounding box center [1435, 150] width 18 height 18
click at [1437, 146] on input "Show Deleted" at bounding box center [1431, 147] width 10 height 10
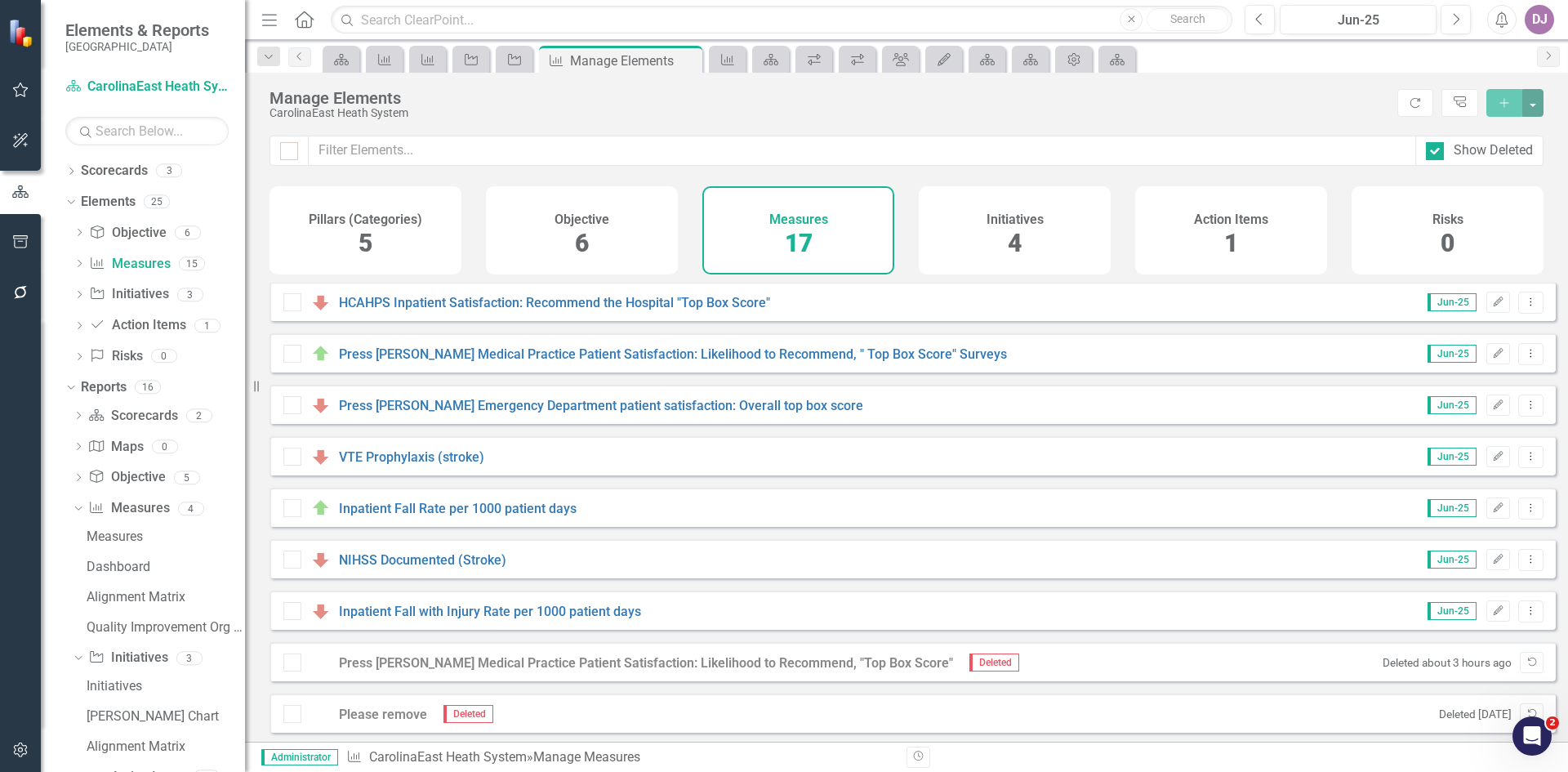
scroll to position [428, 0]
click at [1437, 149] on div at bounding box center [1435, 150] width 18 height 18
click at [1437, 149] on input "Show Deleted" at bounding box center [1431, 147] width 10 height 10
checkbox input "false"
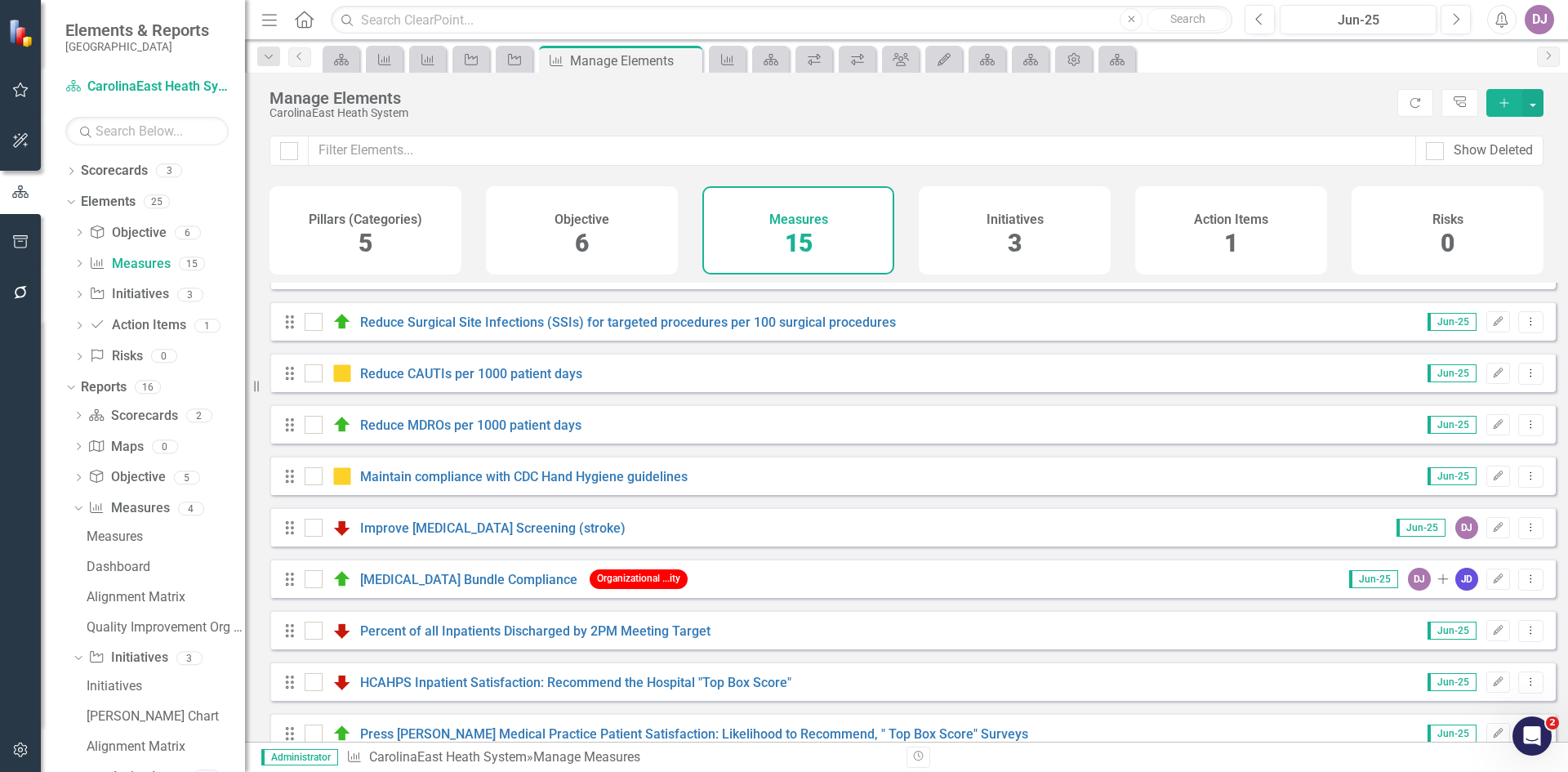
scroll to position [0, 0]
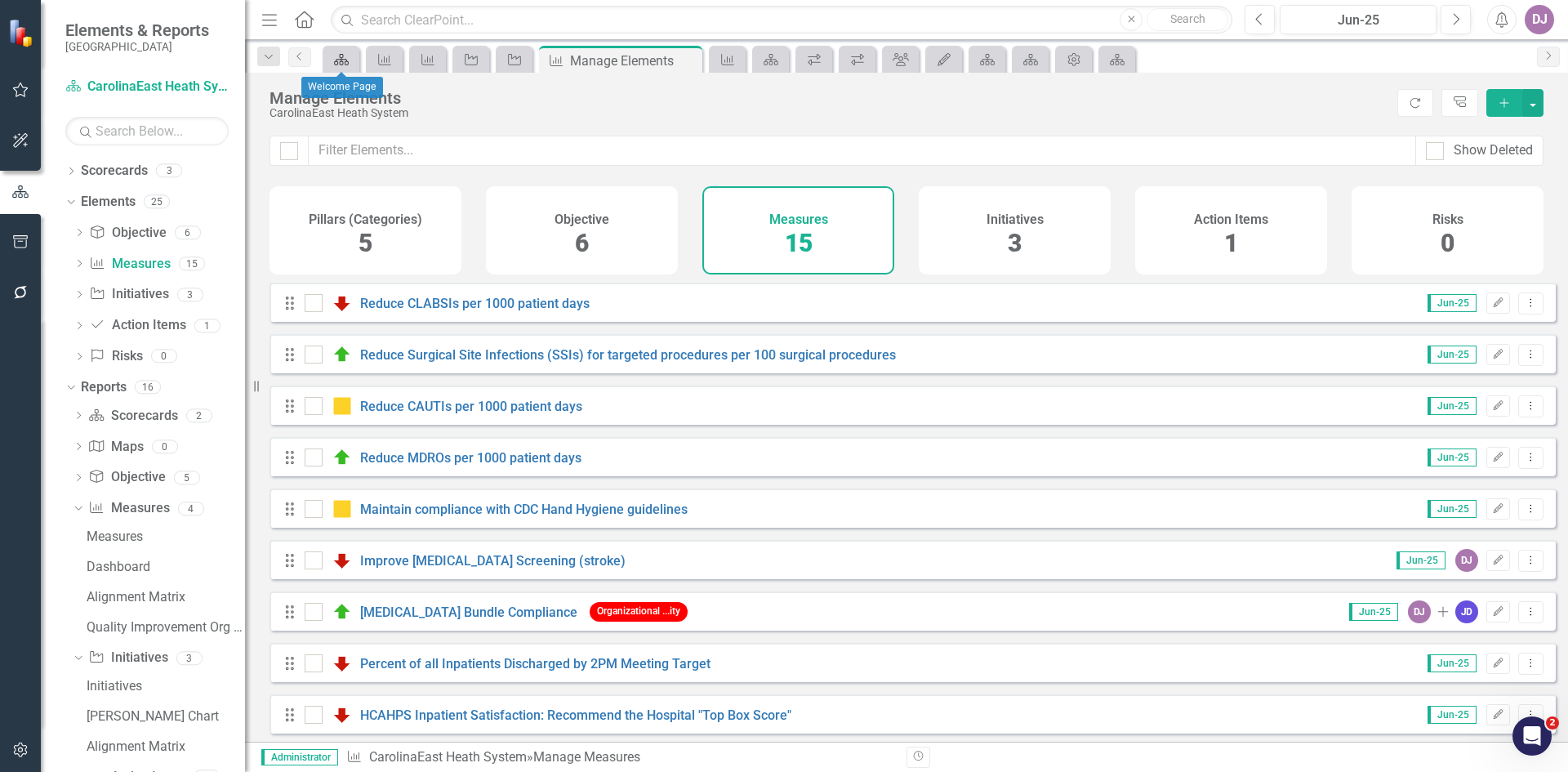
click at [337, 62] on icon "Scorecard" at bounding box center [341, 59] width 16 height 13
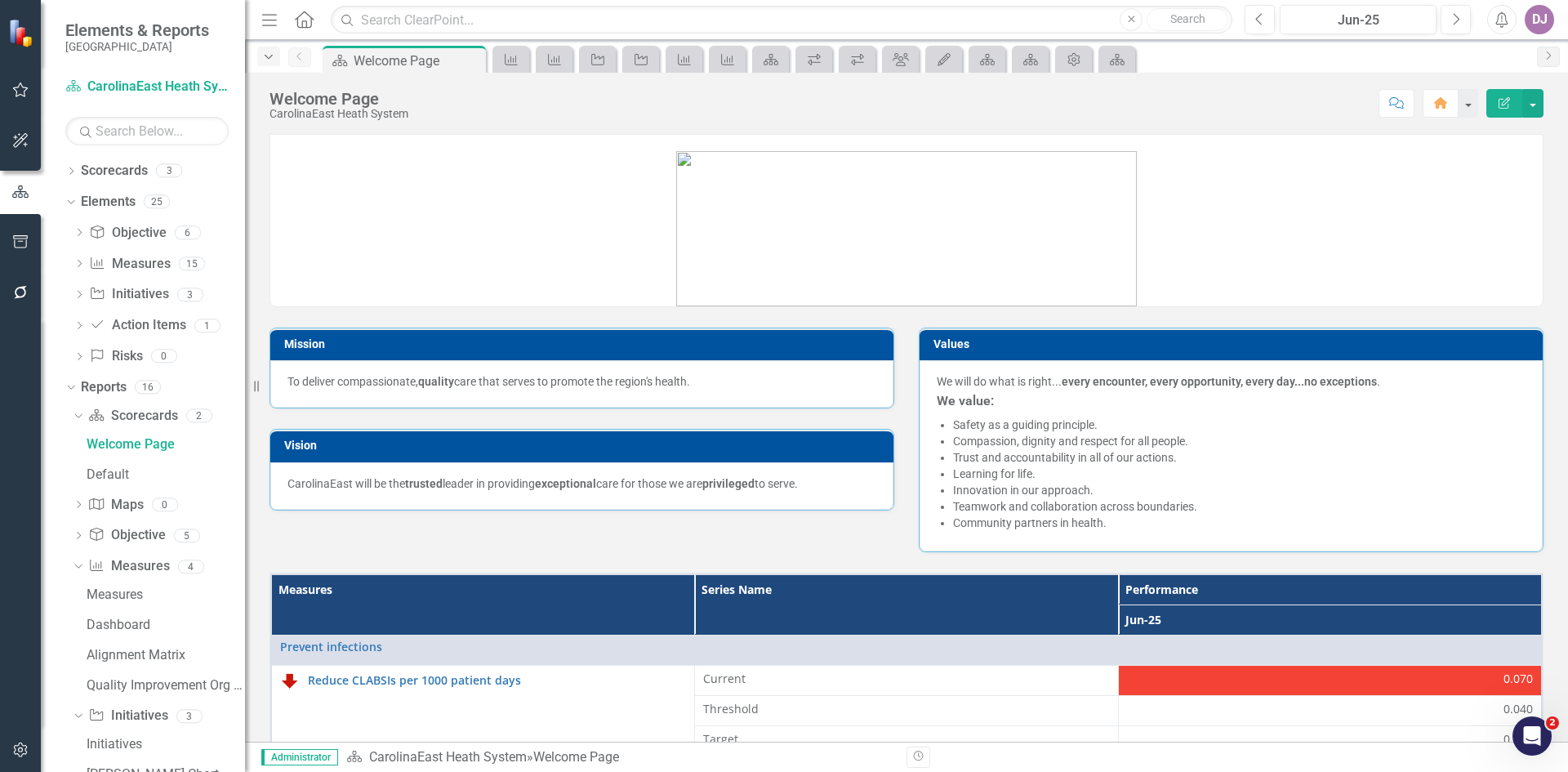
click at [276, 65] on div "Dropdown" at bounding box center [269, 56] width 23 height 20
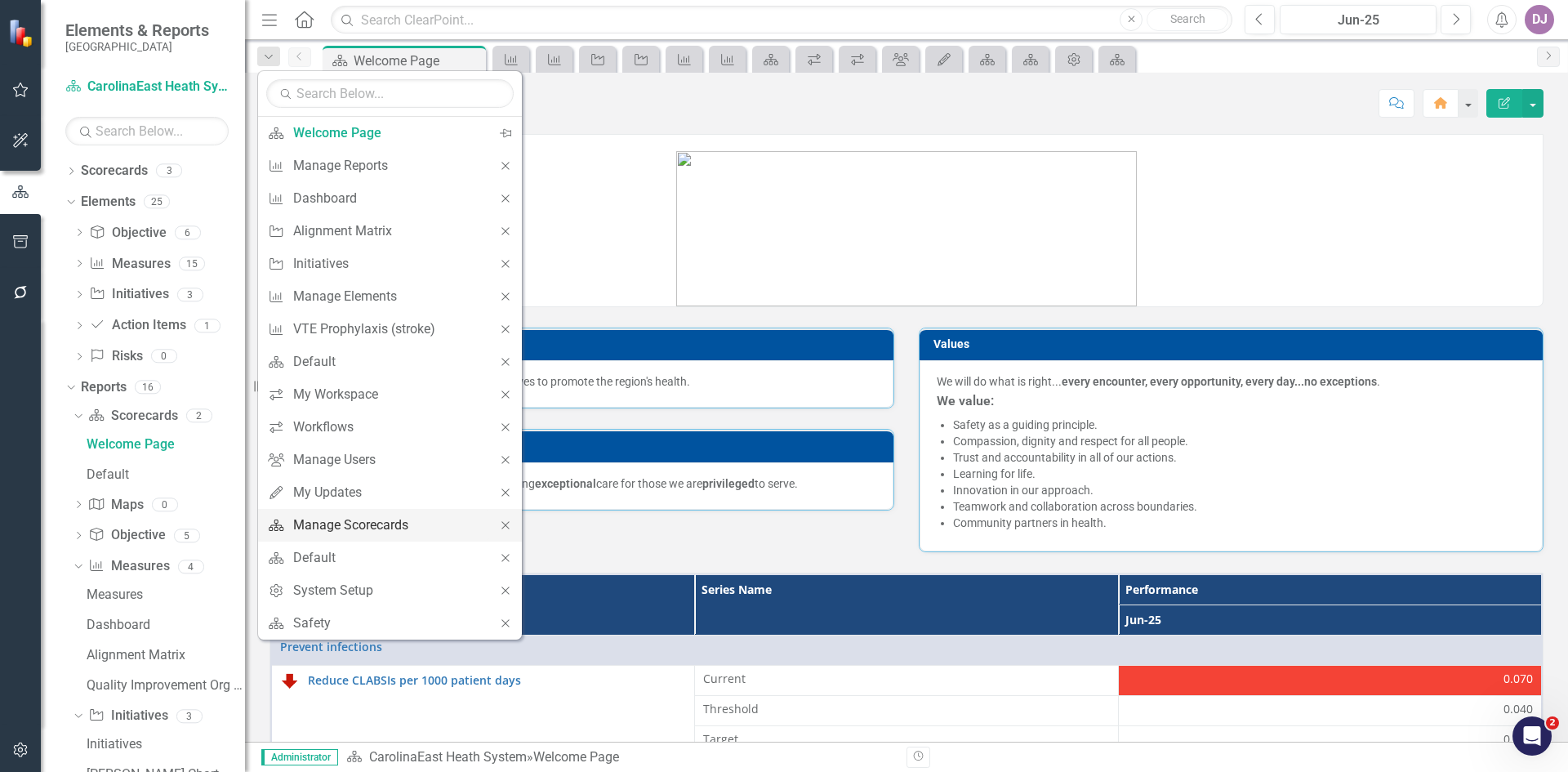
click at [356, 520] on div "Manage Scorecards" at bounding box center [386, 525] width 188 height 21
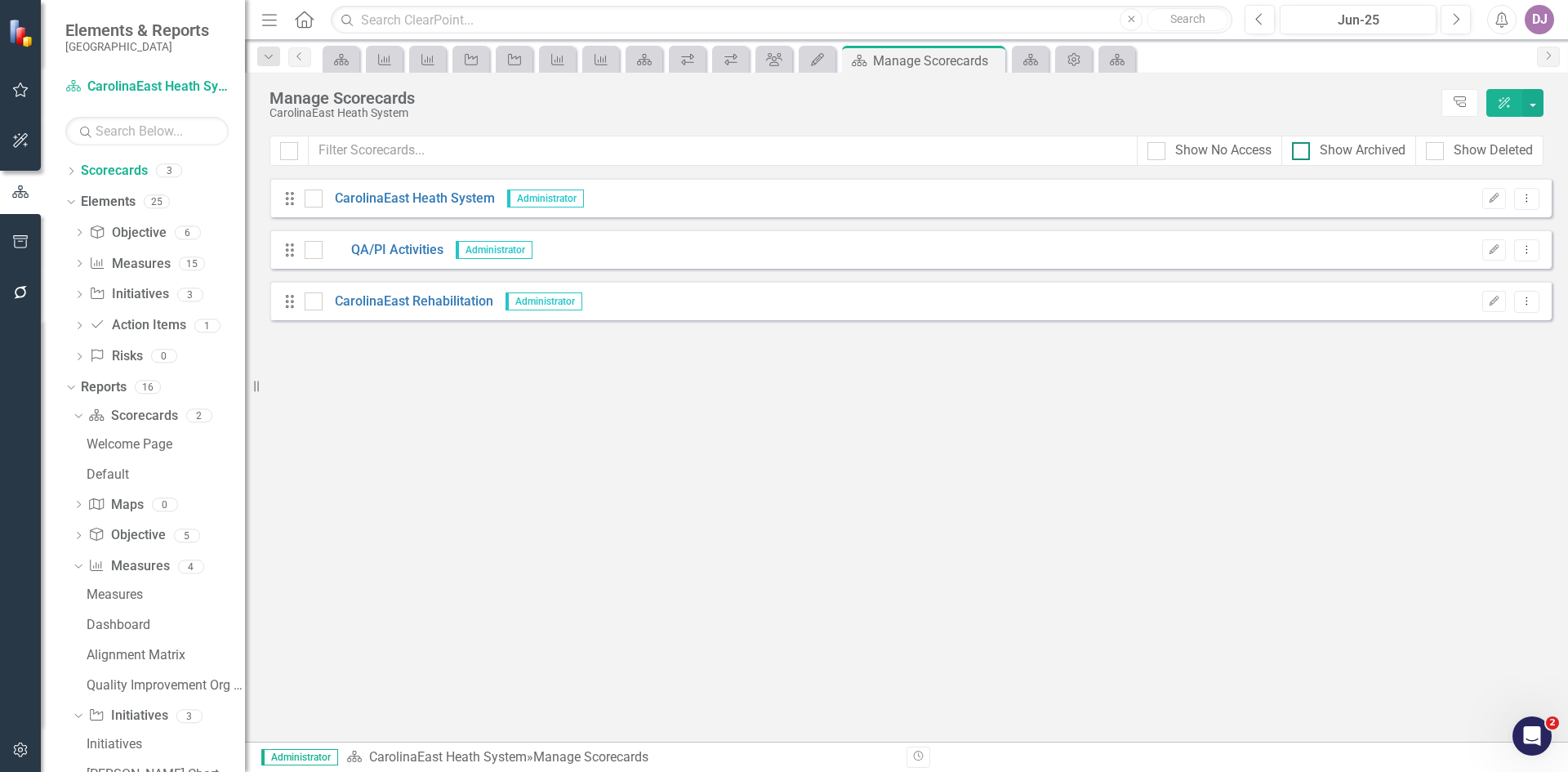
click at [1310, 153] on div "Show Archived" at bounding box center [1349, 151] width 113 height 19
click at [1303, 153] on input "Show Archived" at bounding box center [1298, 147] width 10 height 10
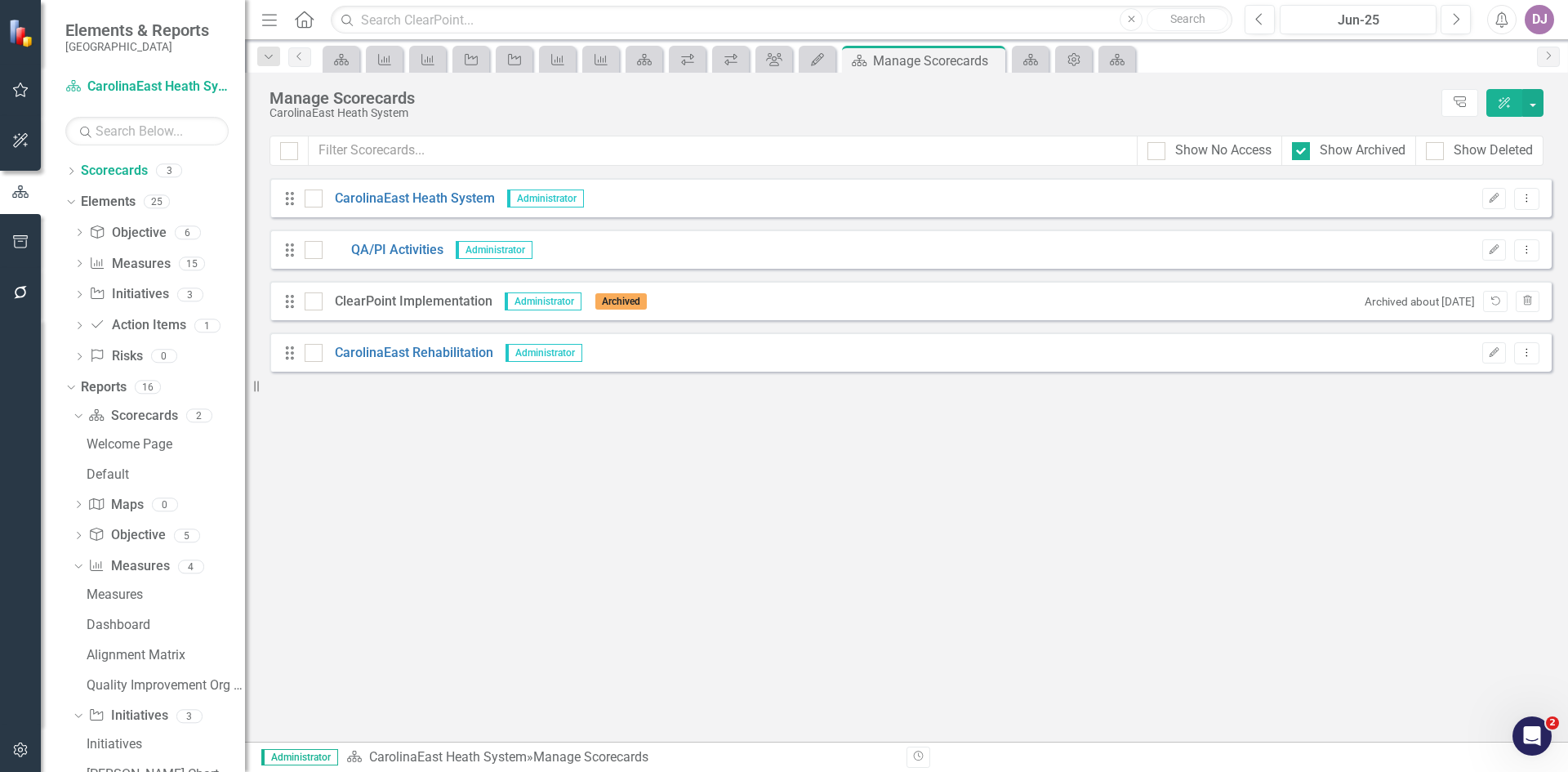
click at [399, 301] on div "ClearPoint Implementation" at bounding box center [408, 301] width 170 height 19
click at [1298, 150] on input "Show Archived" at bounding box center [1298, 147] width 10 height 10
checkbox input "false"
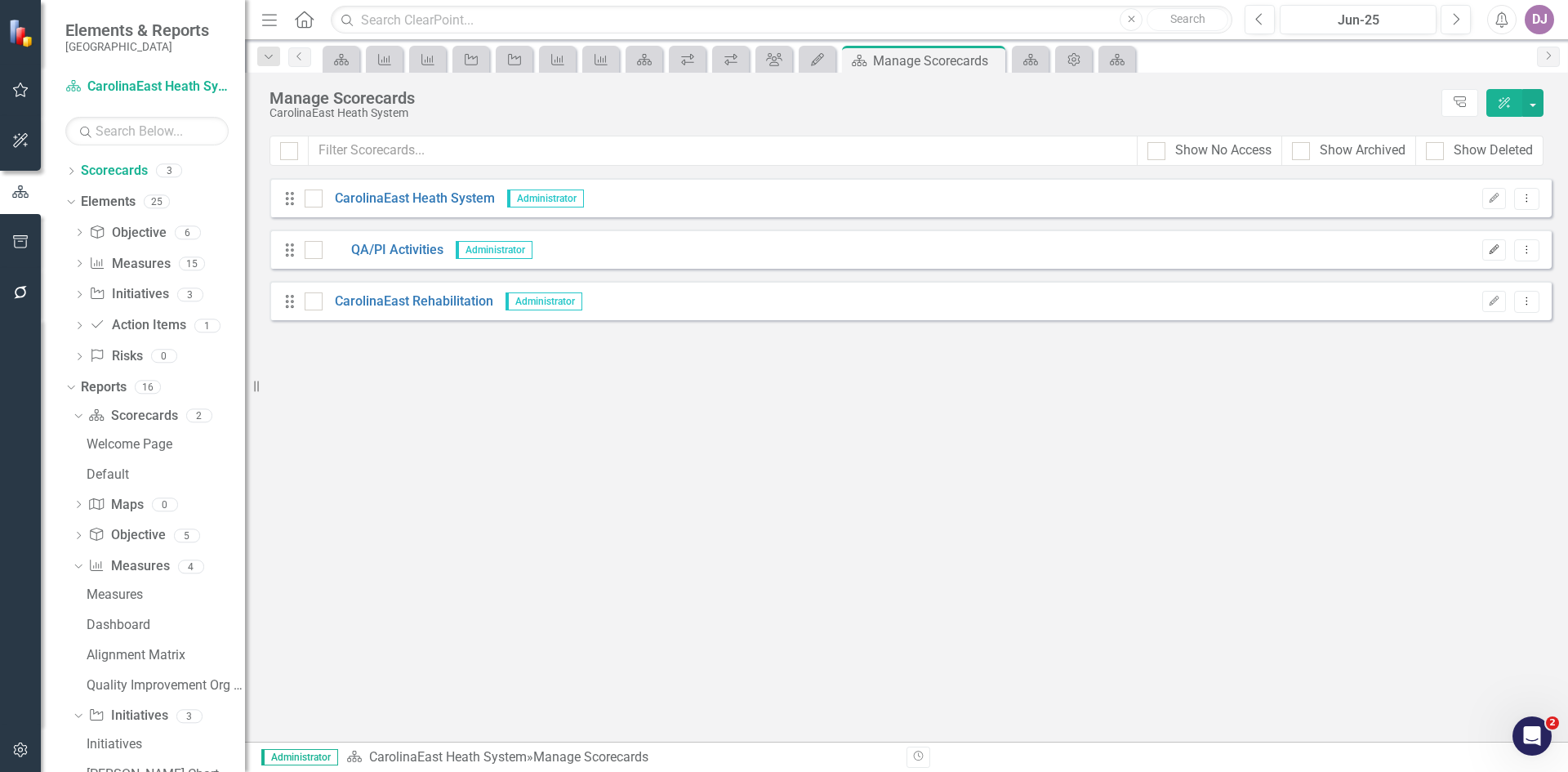
click at [1493, 251] on icon "Edit" at bounding box center [1494, 249] width 12 height 9
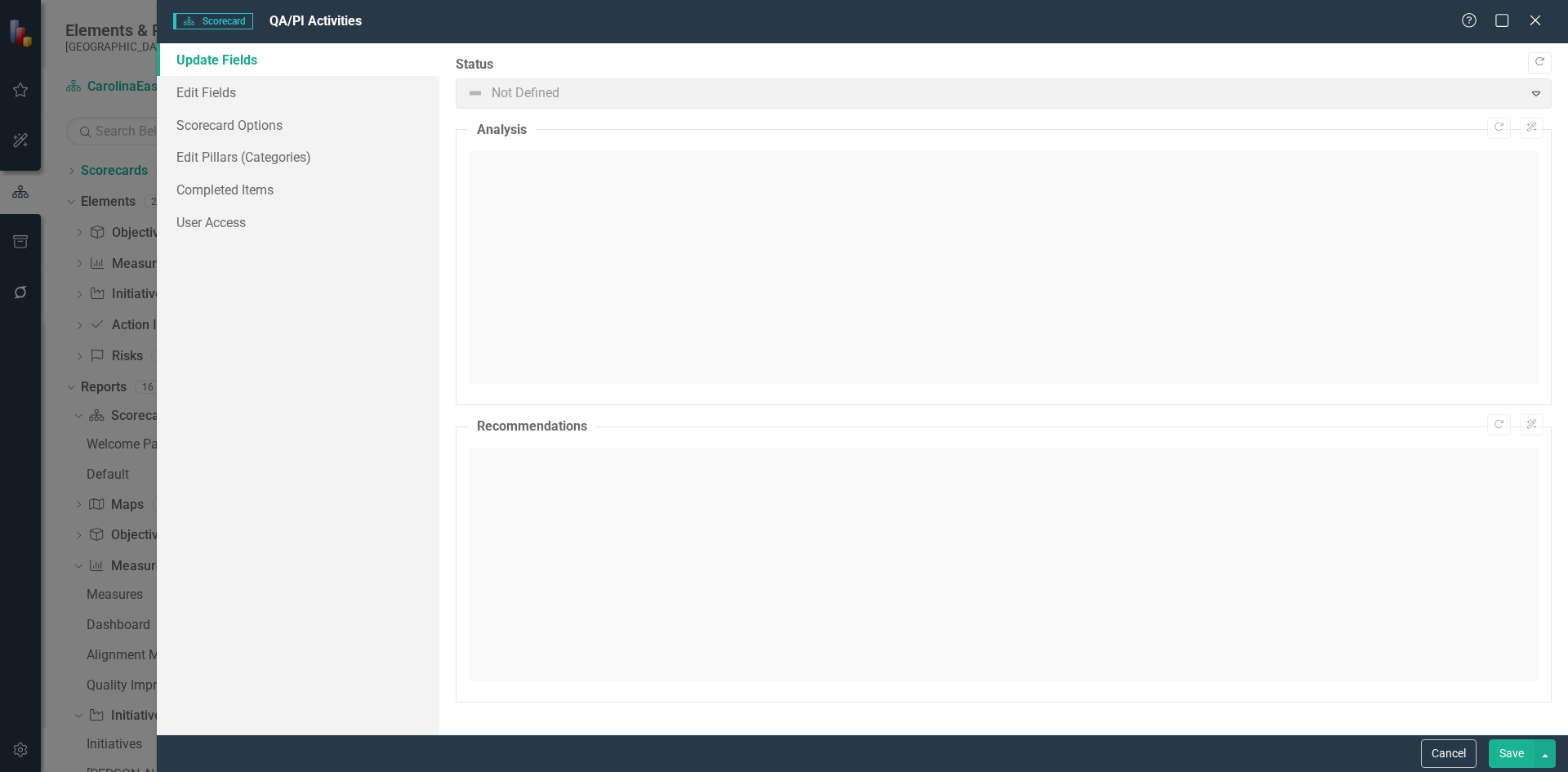
click at [244, 64] on link "Update Fields" at bounding box center [298, 59] width 283 height 33
click at [228, 90] on link "Edit Fields" at bounding box center [298, 92] width 283 height 33
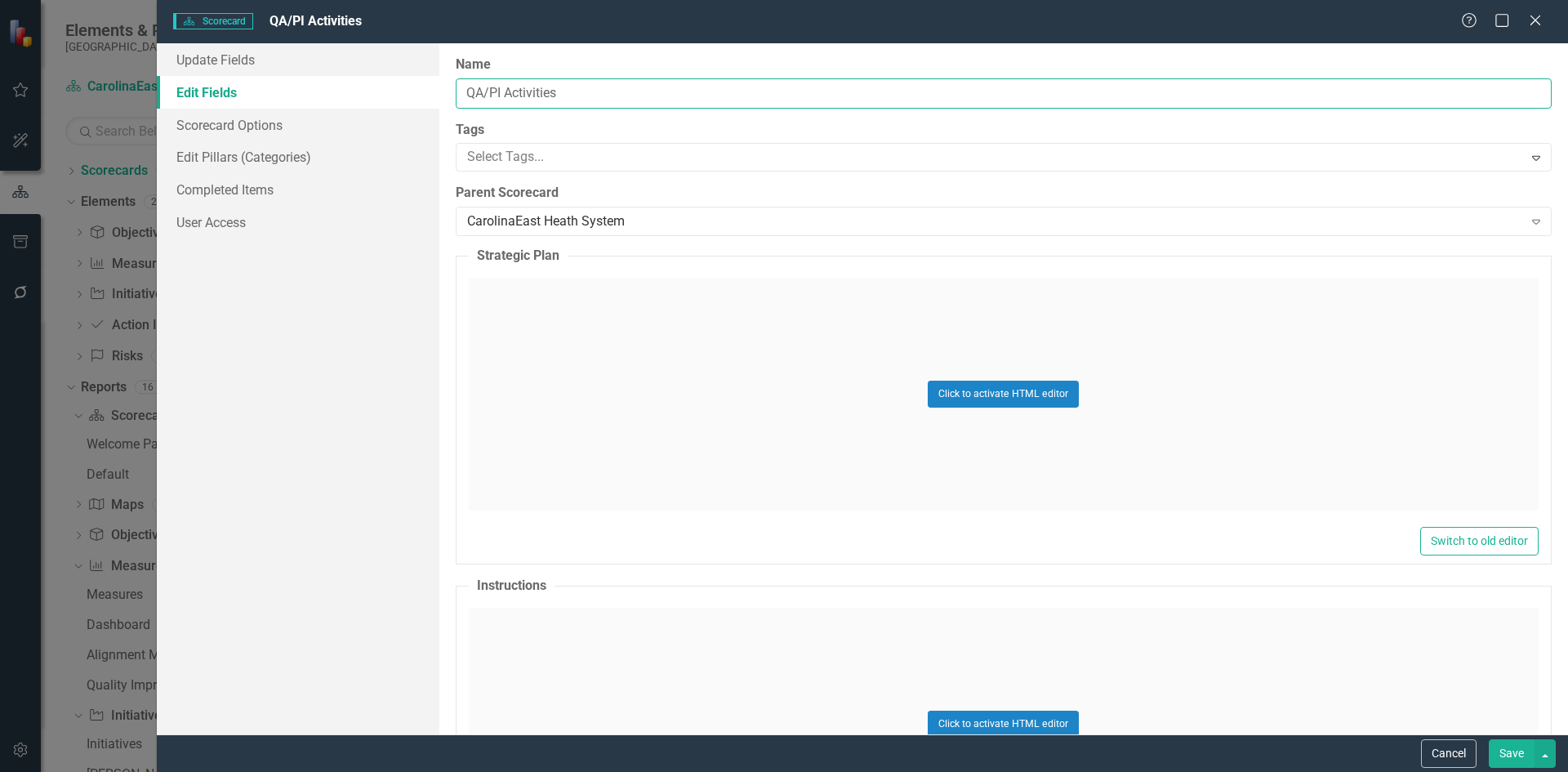
click at [468, 93] on input "QA/PI Activities" at bounding box center [1004, 93] width 1096 height 30
click at [263, 126] on link "Scorecard Options" at bounding box center [298, 125] width 283 height 33
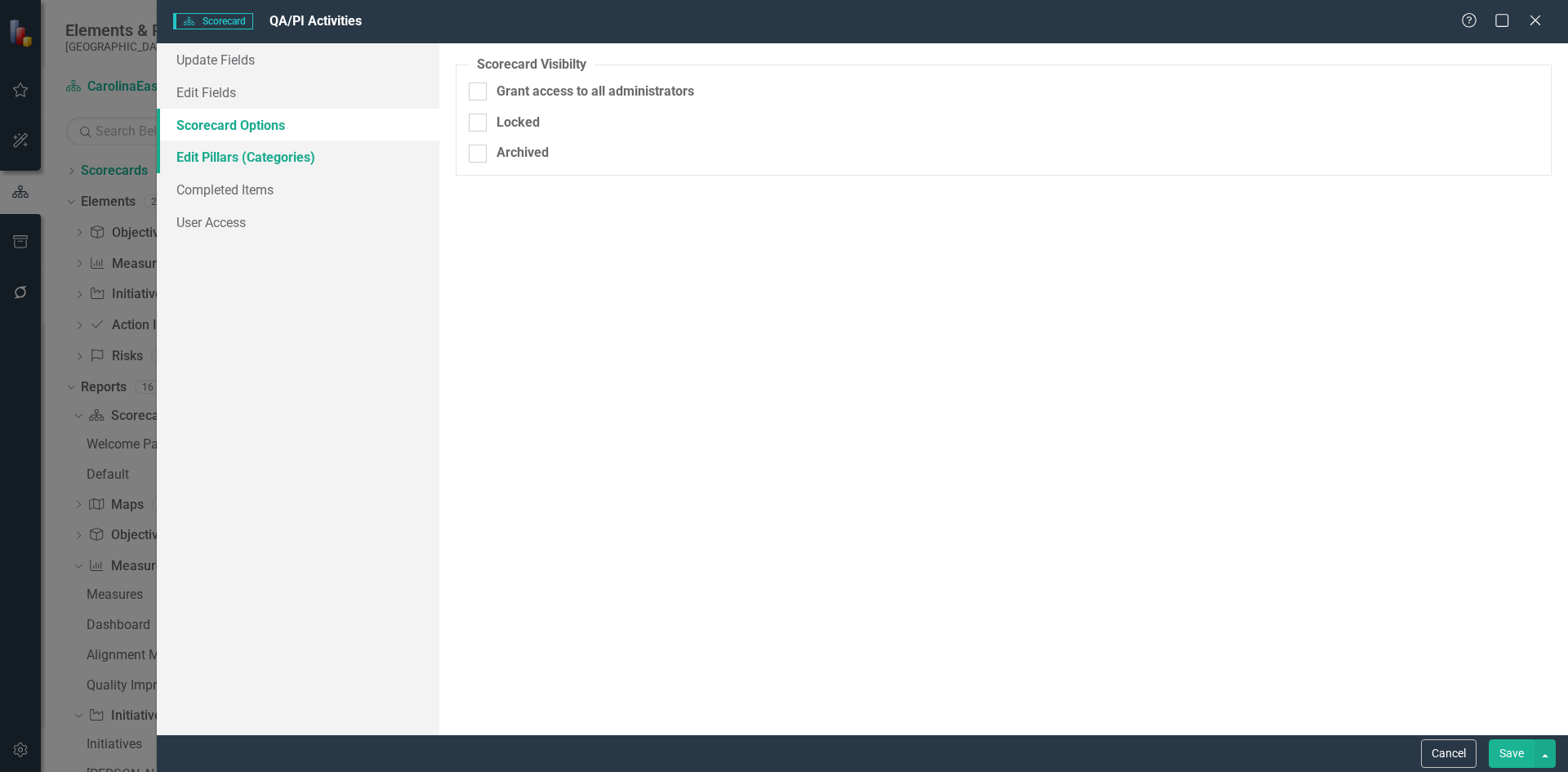
click at [222, 159] on link "Edit Pillars (Categories)" at bounding box center [298, 157] width 283 height 33
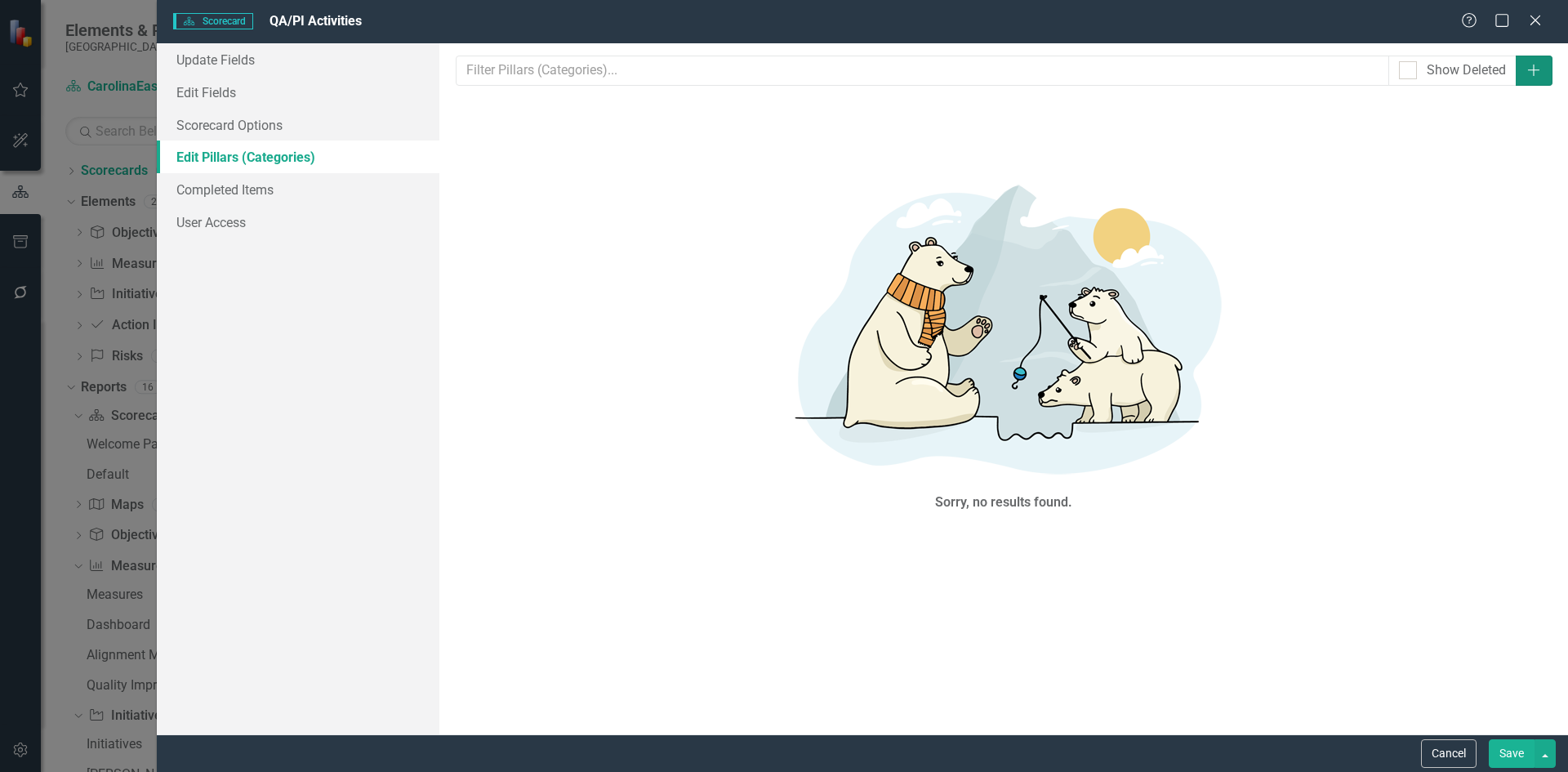
click at [1532, 70] on icon "Add" at bounding box center [1534, 70] width 16 height 13
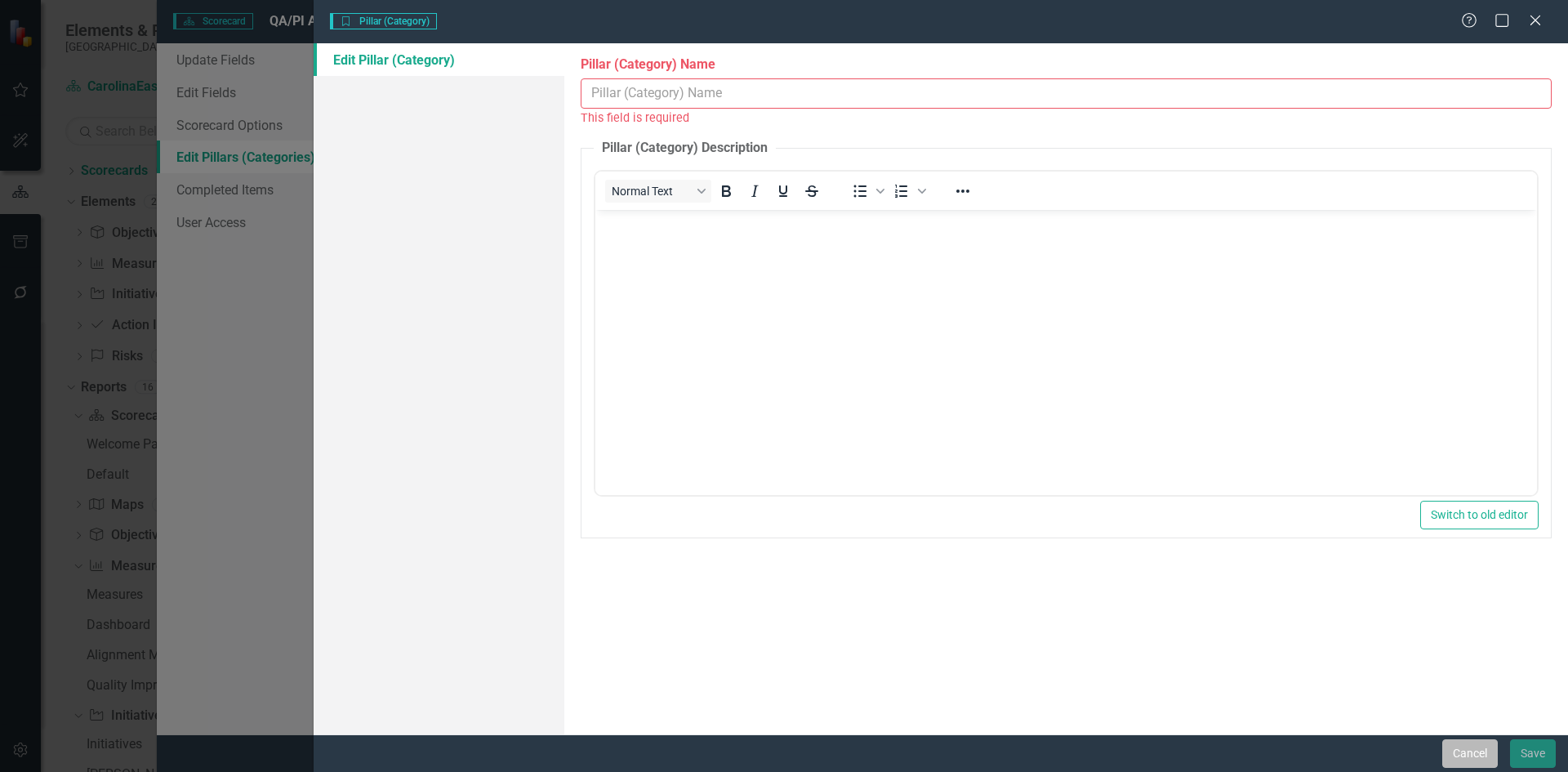
click at [1469, 756] on button "Cancel" at bounding box center [1470, 753] width 56 height 28
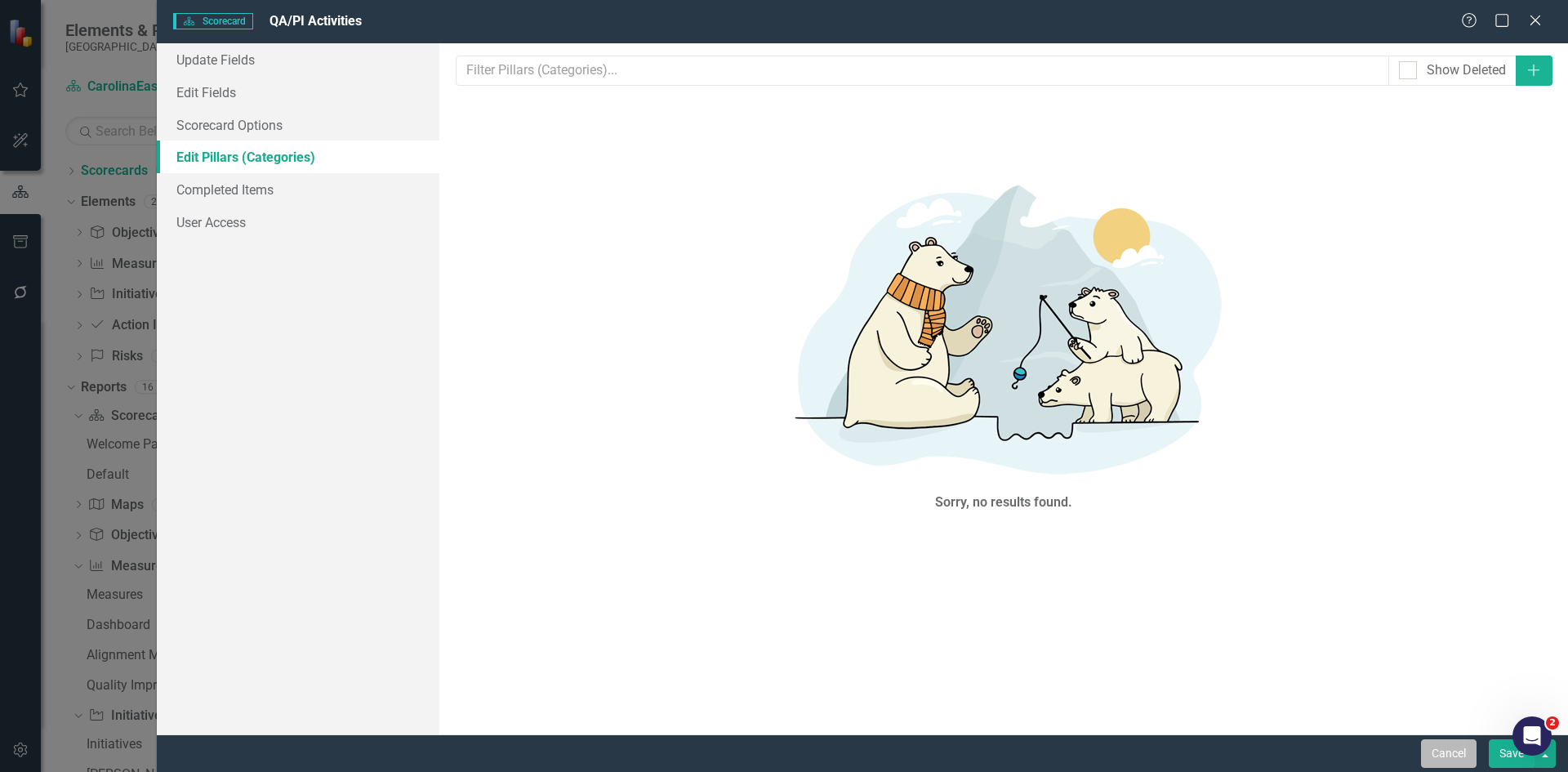
click at [1452, 755] on button "Cancel" at bounding box center [1449, 753] width 56 height 28
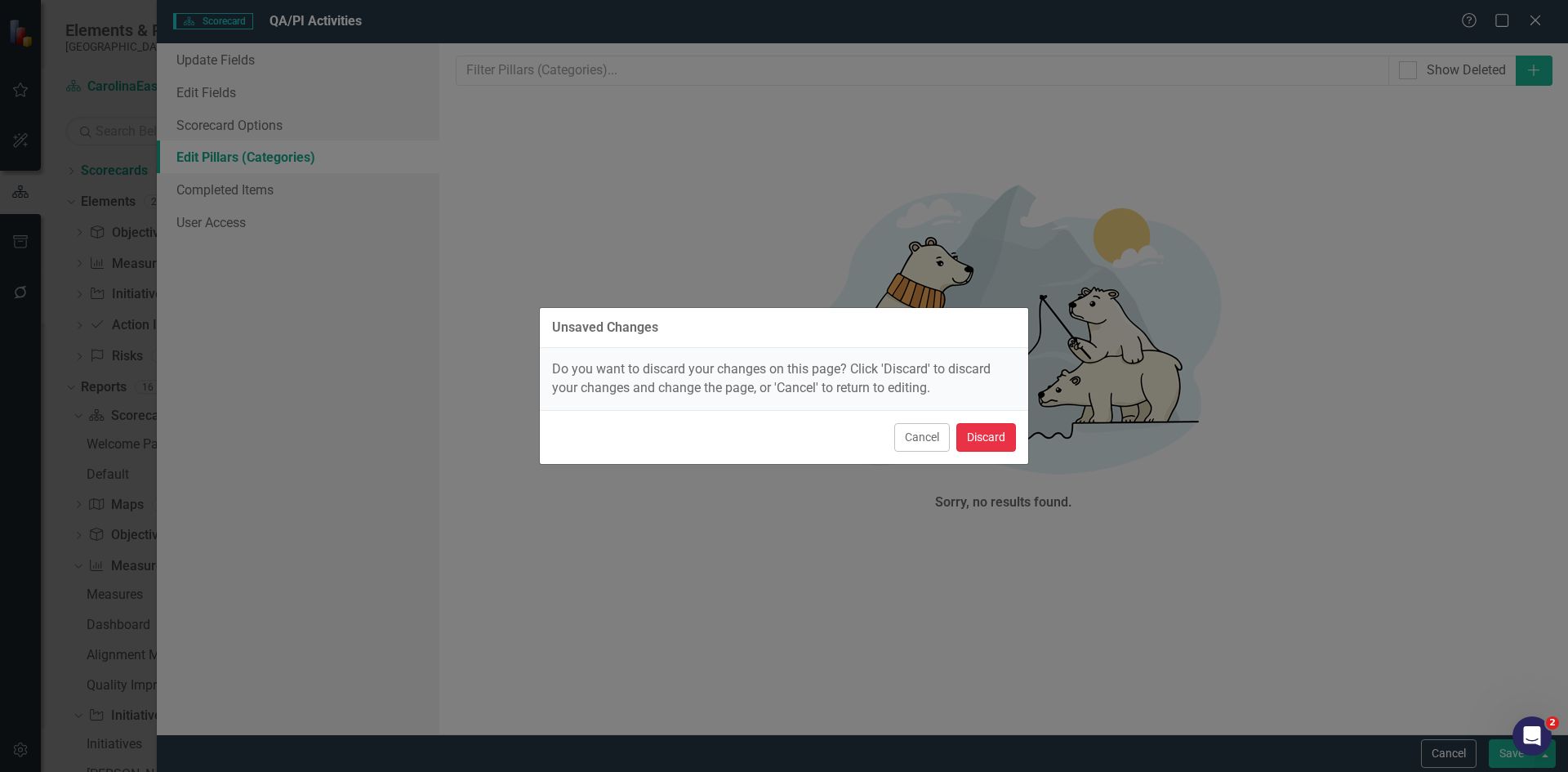
click at [984, 443] on button "Discard" at bounding box center [986, 437] width 59 height 28
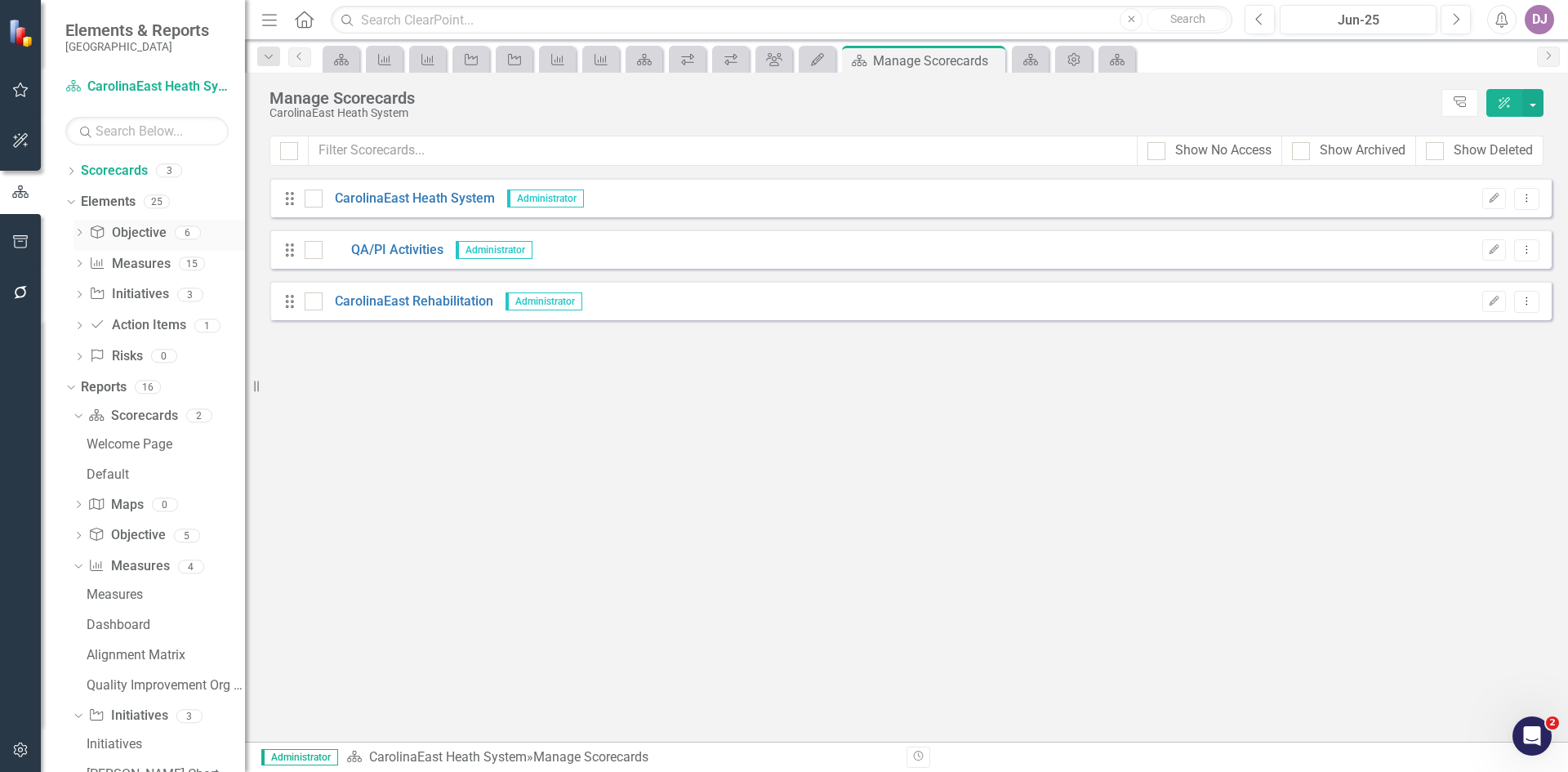
click at [143, 236] on link "Objective Objective" at bounding box center [127, 234] width 76 height 19
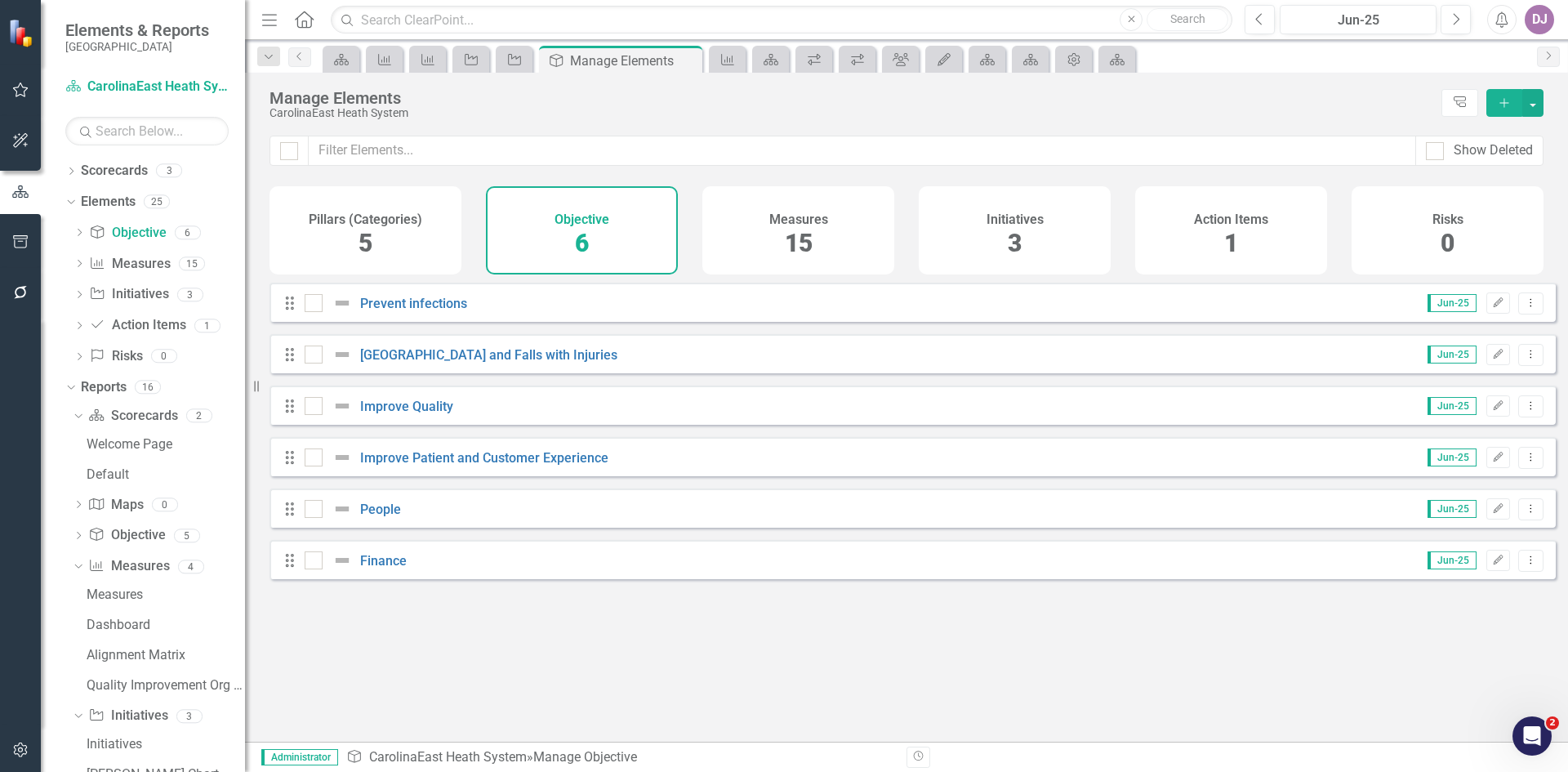
click at [379, 252] on div "Pillars (Categories) 5" at bounding box center [365, 230] width 191 height 88
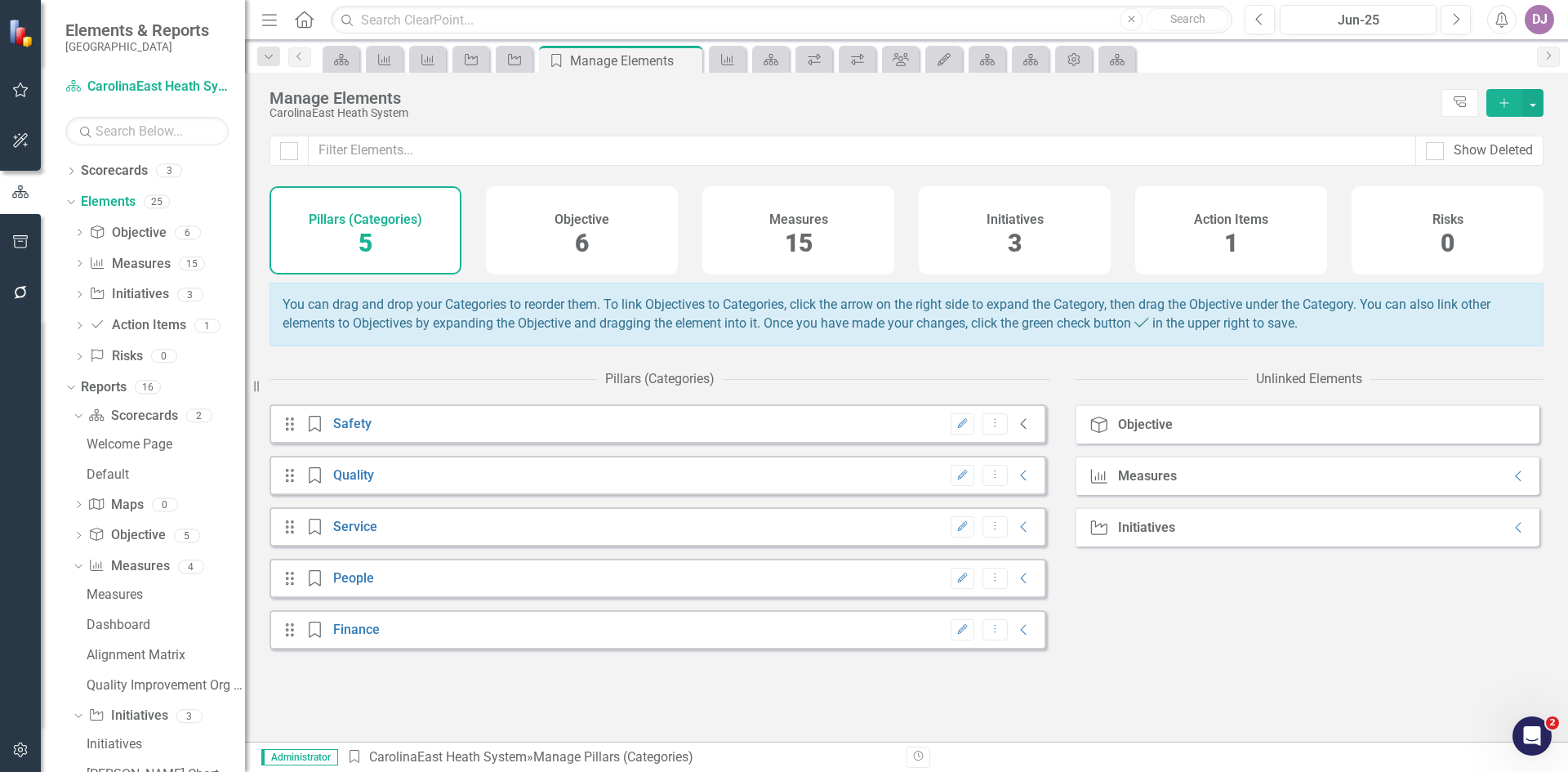
click at [1016, 430] on icon "Collapse" at bounding box center [1024, 423] width 16 height 13
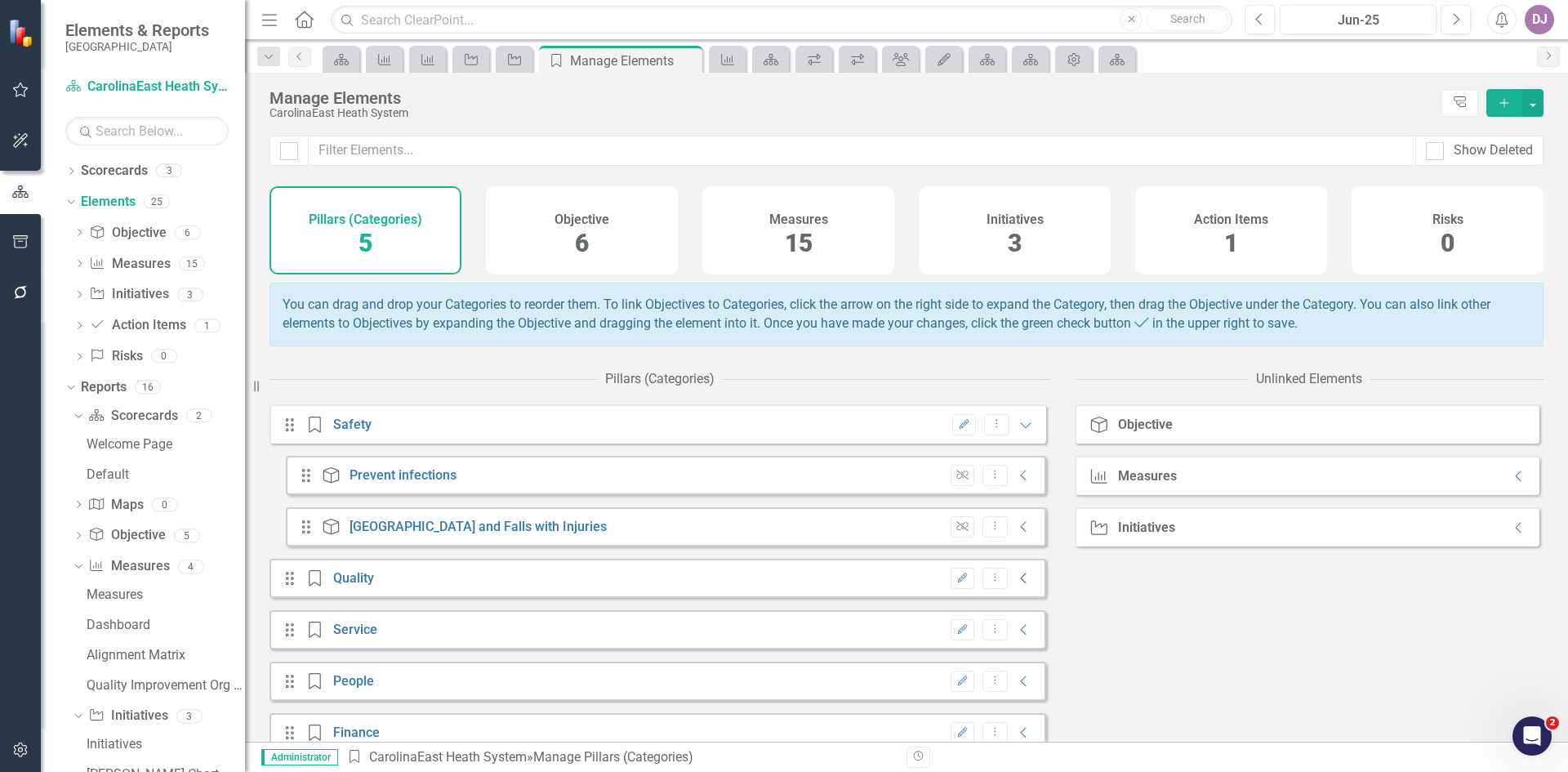
click at [1016, 585] on icon "Collapse" at bounding box center [1024, 578] width 16 height 13
click at [1019, 688] on icon "Collapse" at bounding box center [1024, 681] width 16 height 13
click at [104, 384] on link "Reports" at bounding box center [103, 387] width 46 height 19
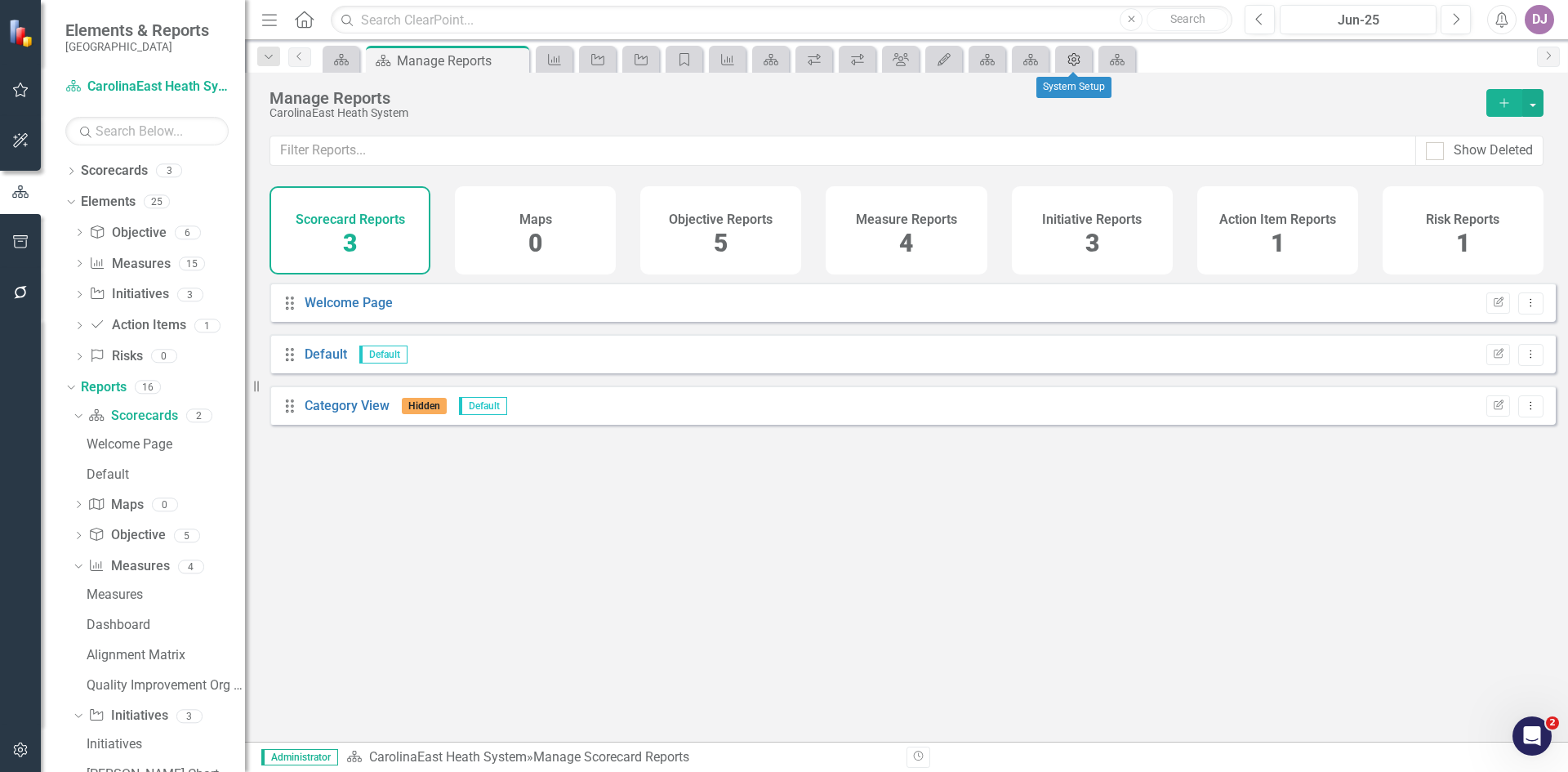
click at [1085, 56] on link "Admin Options" at bounding box center [1073, 59] width 28 height 21
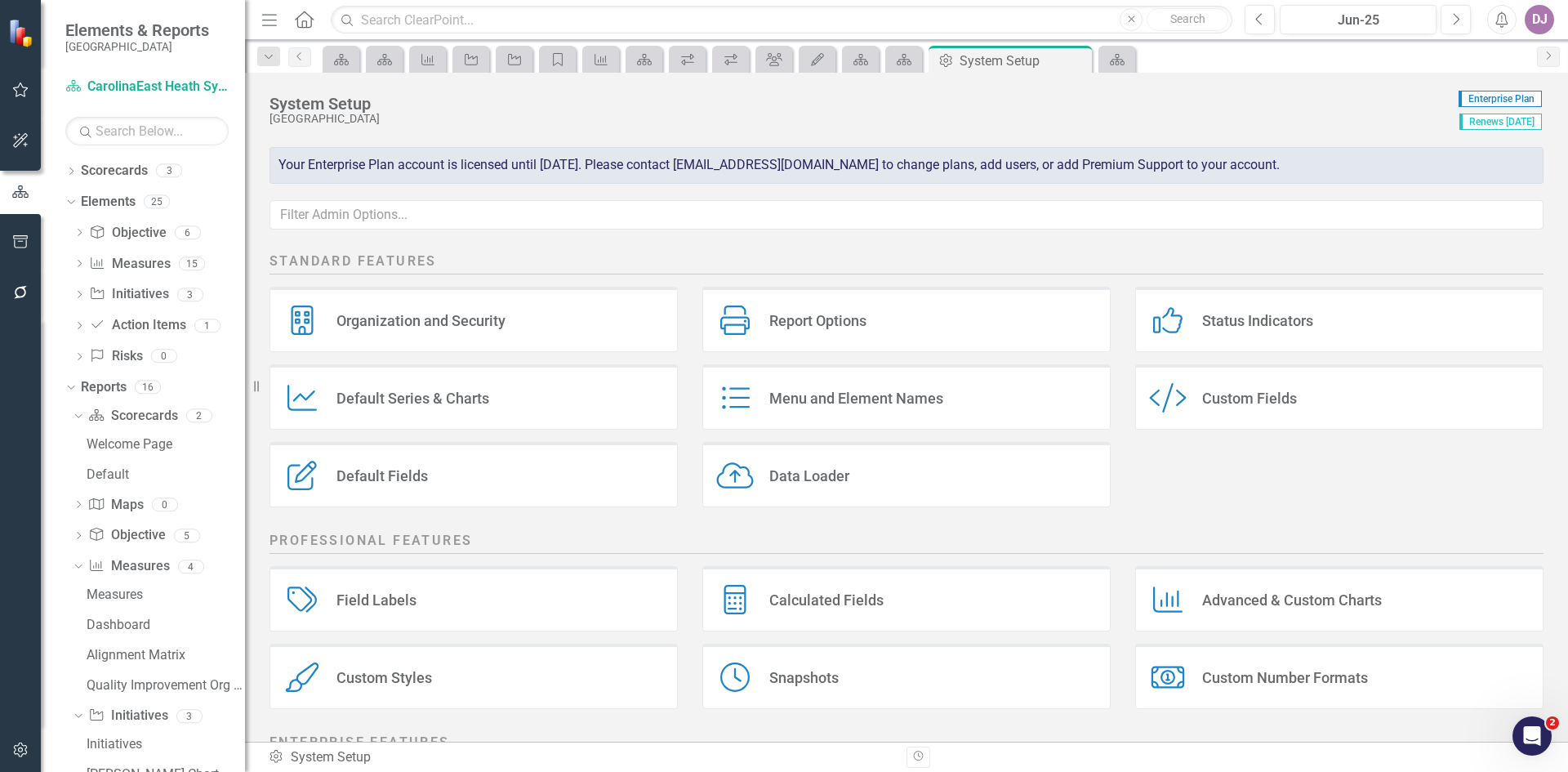
click at [452, 325] on div "Organization and Security" at bounding box center [421, 320] width 169 height 19
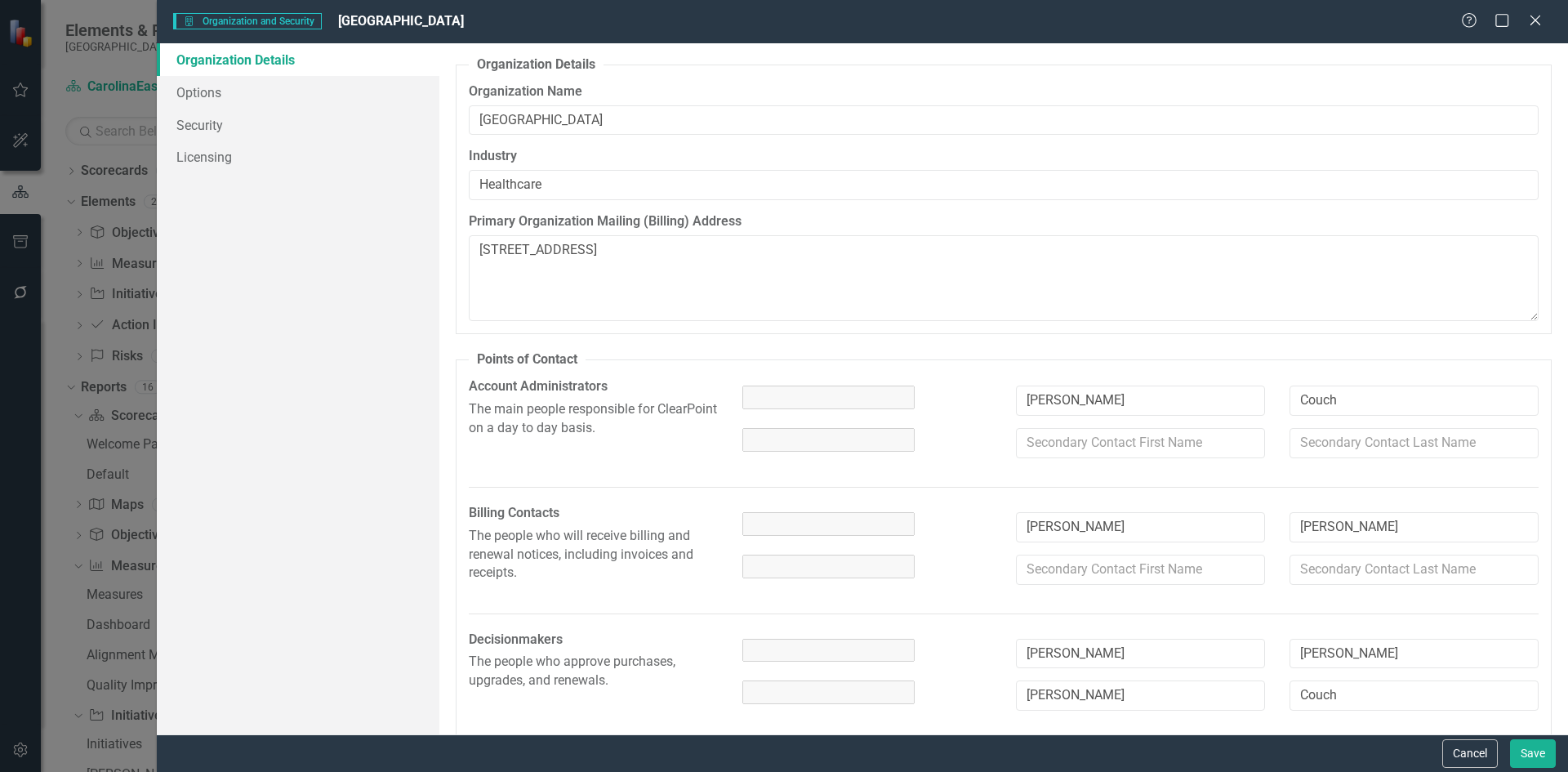
type textarea "2000 Neuse Blvd New Bern NC 28560"
click at [204, 93] on link "Options" at bounding box center [298, 92] width 283 height 33
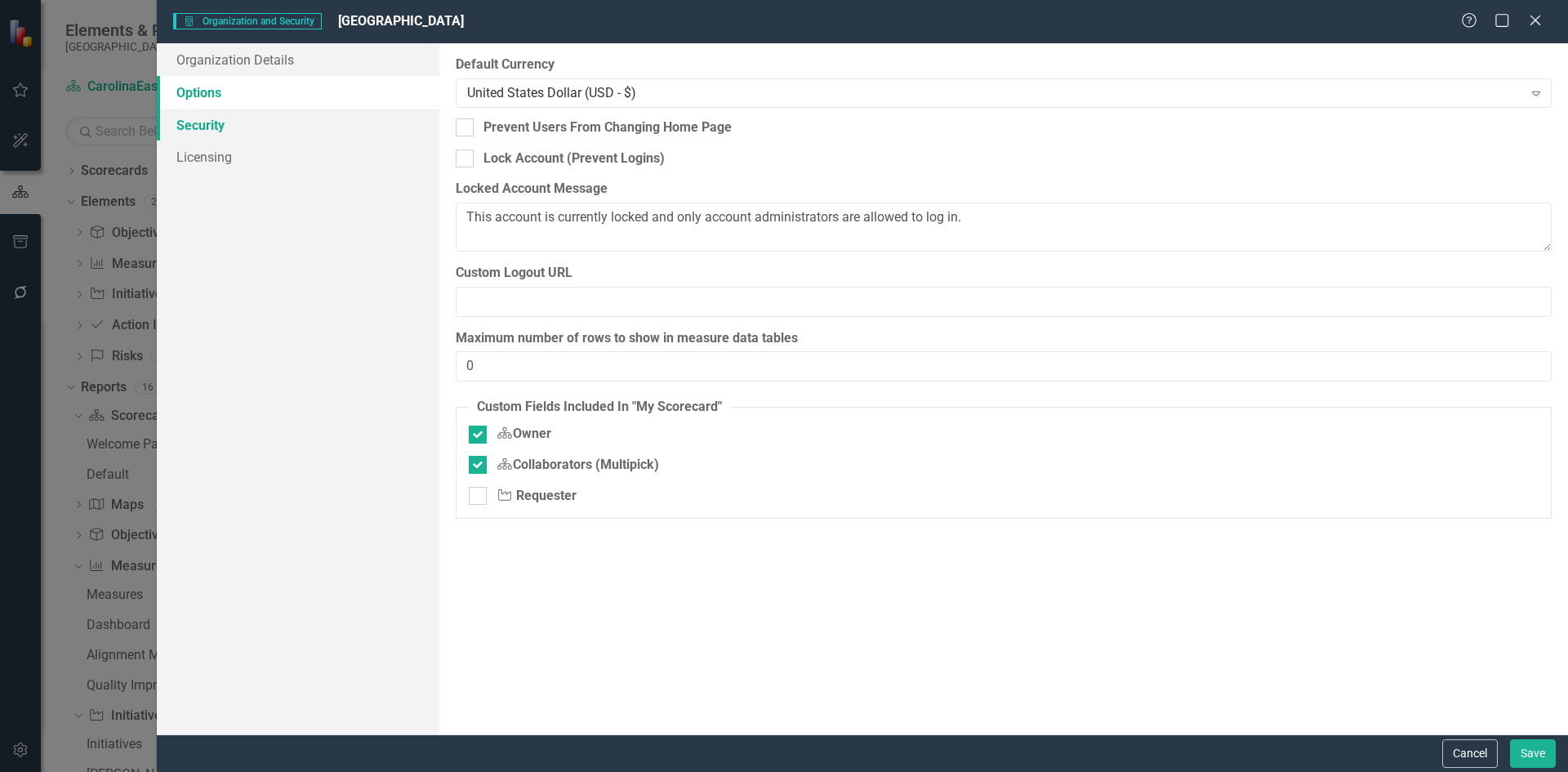
click at [197, 123] on link "Security" at bounding box center [298, 125] width 283 height 33
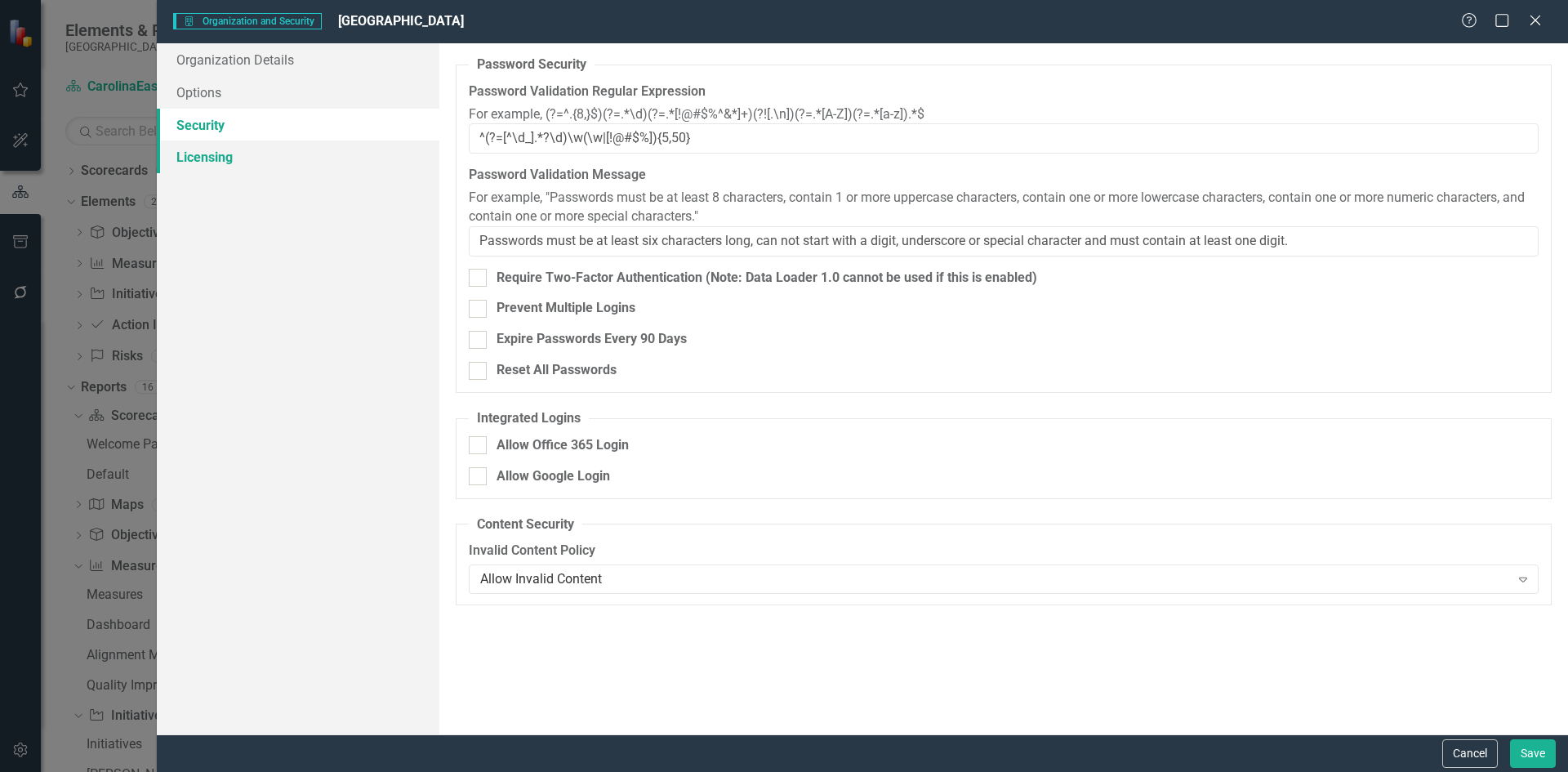
click at [205, 160] on link "Licensing" at bounding box center [298, 157] width 283 height 33
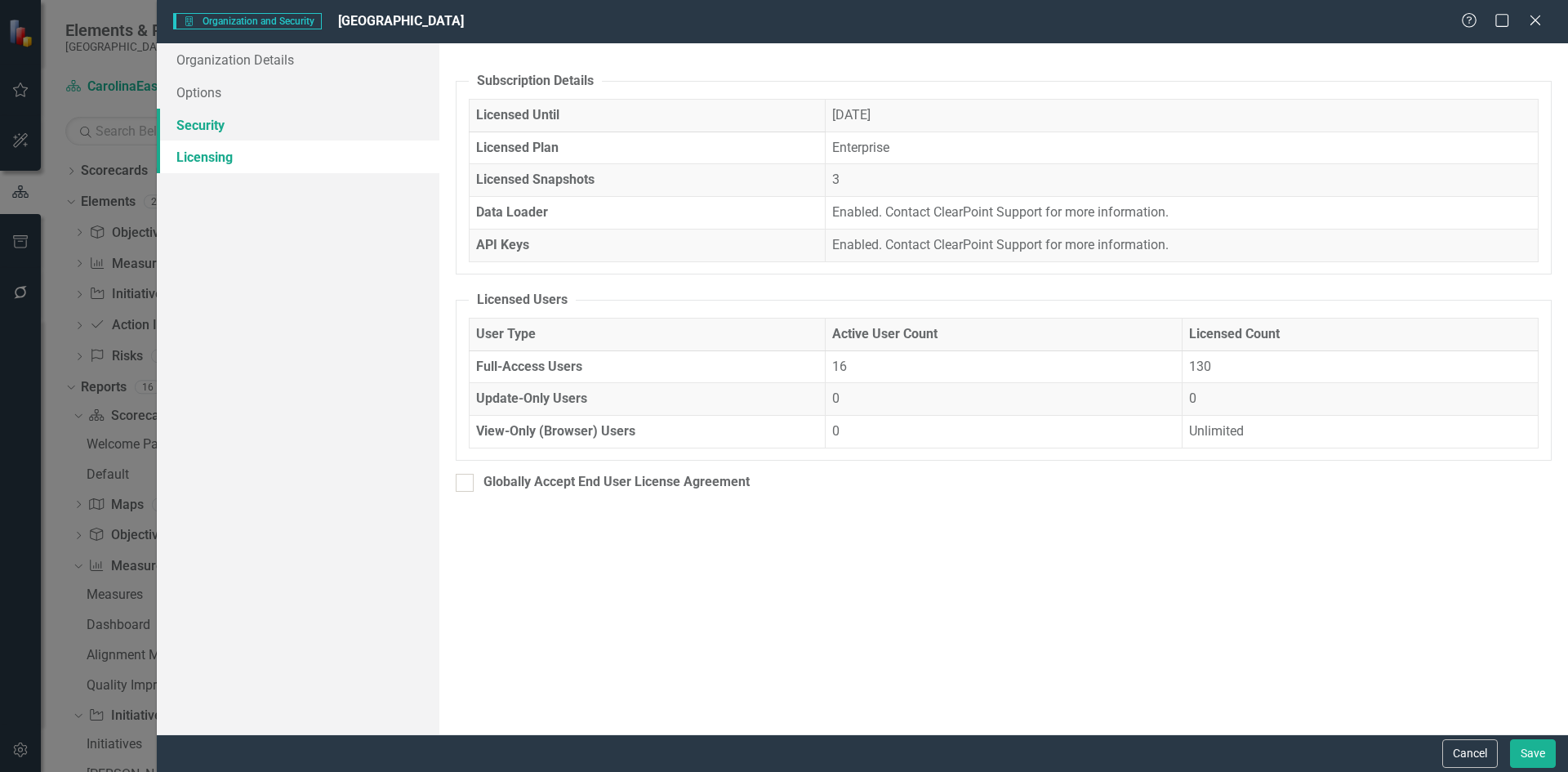
click at [204, 129] on link "Security" at bounding box center [298, 125] width 283 height 33
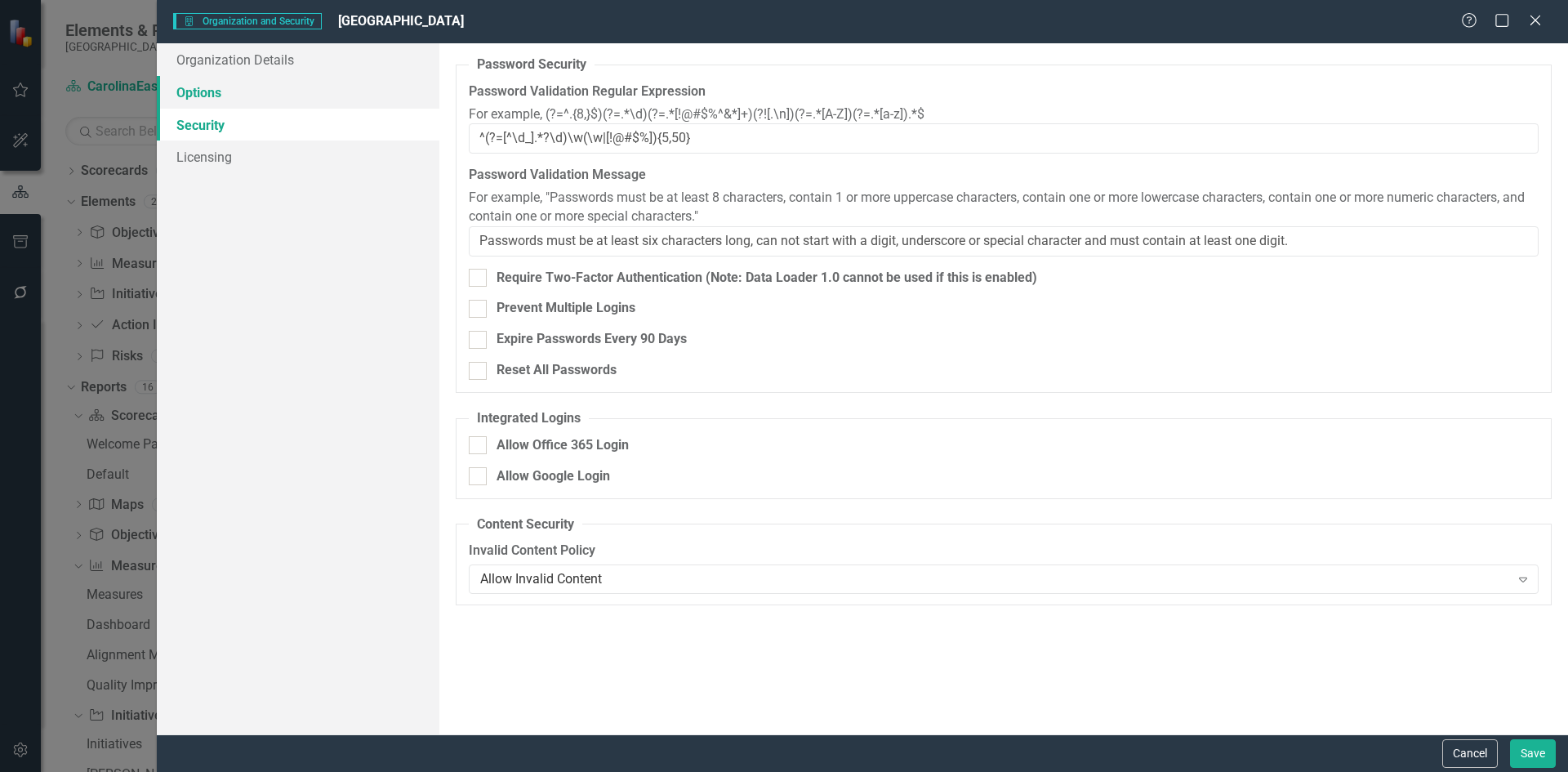
click at [207, 90] on link "Options" at bounding box center [298, 92] width 283 height 33
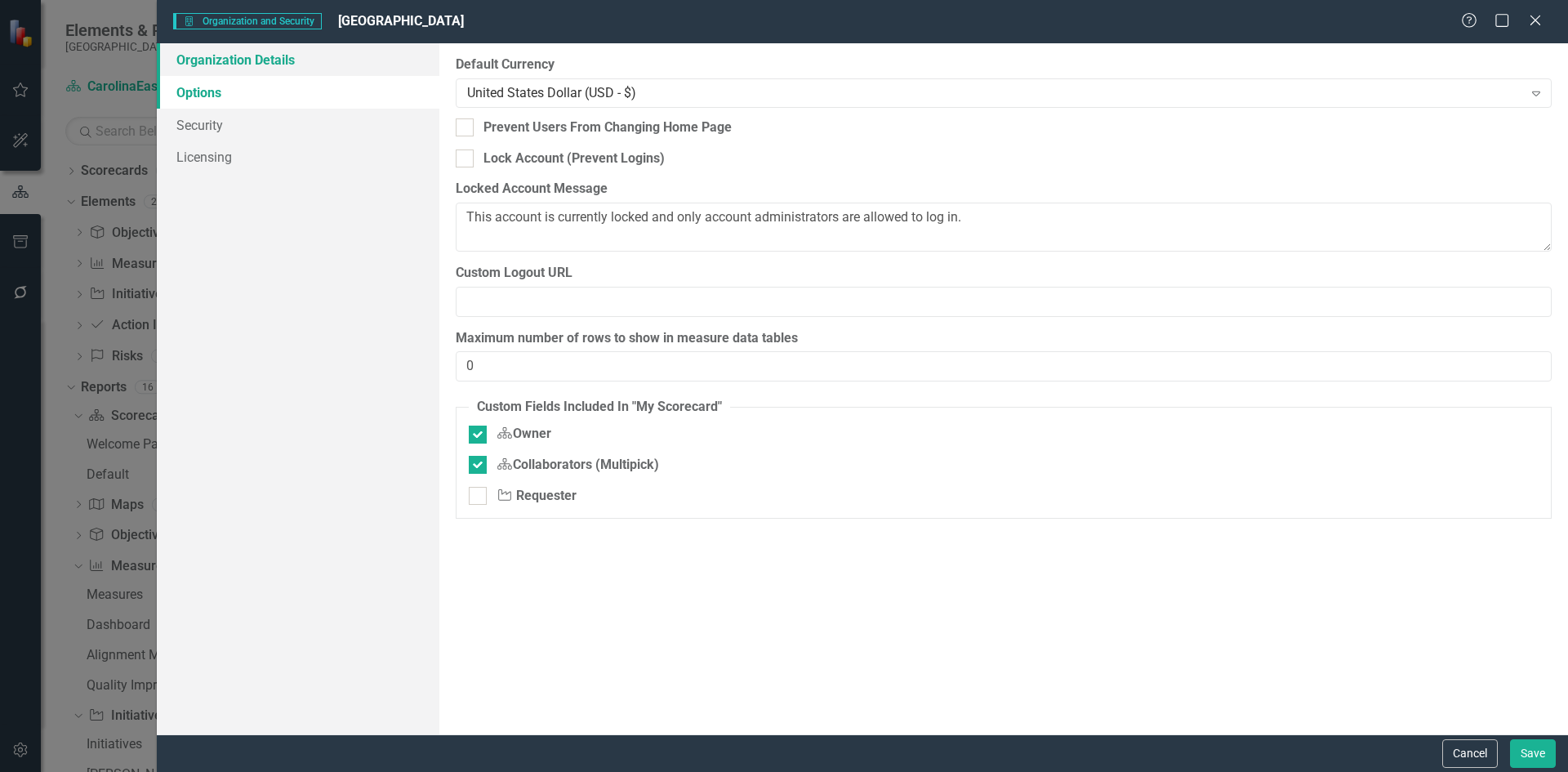
click at [222, 57] on link "Organization Details" at bounding box center [298, 59] width 283 height 33
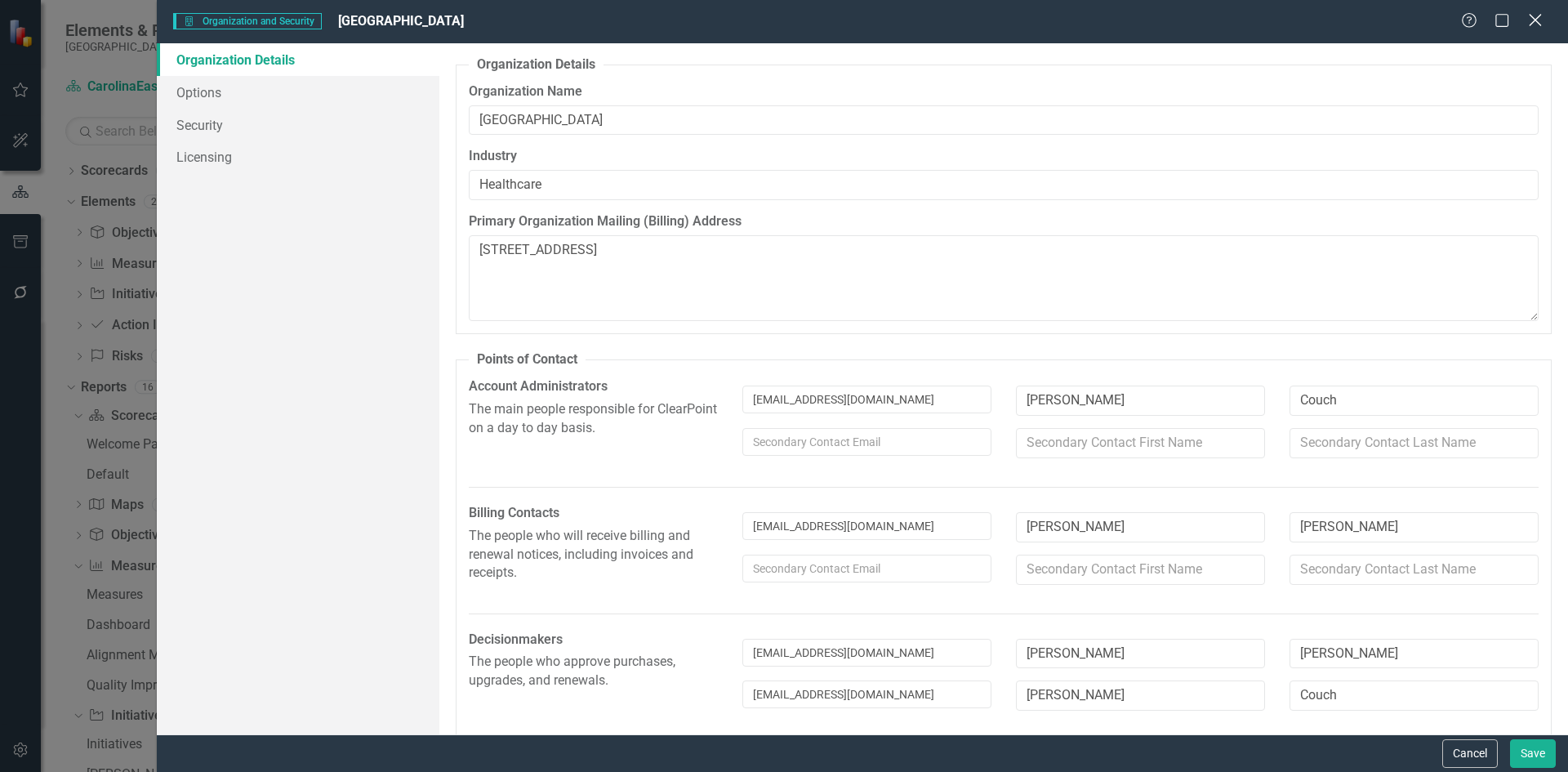
click at [1532, 21] on icon "Close" at bounding box center [1535, 20] width 21 height 15
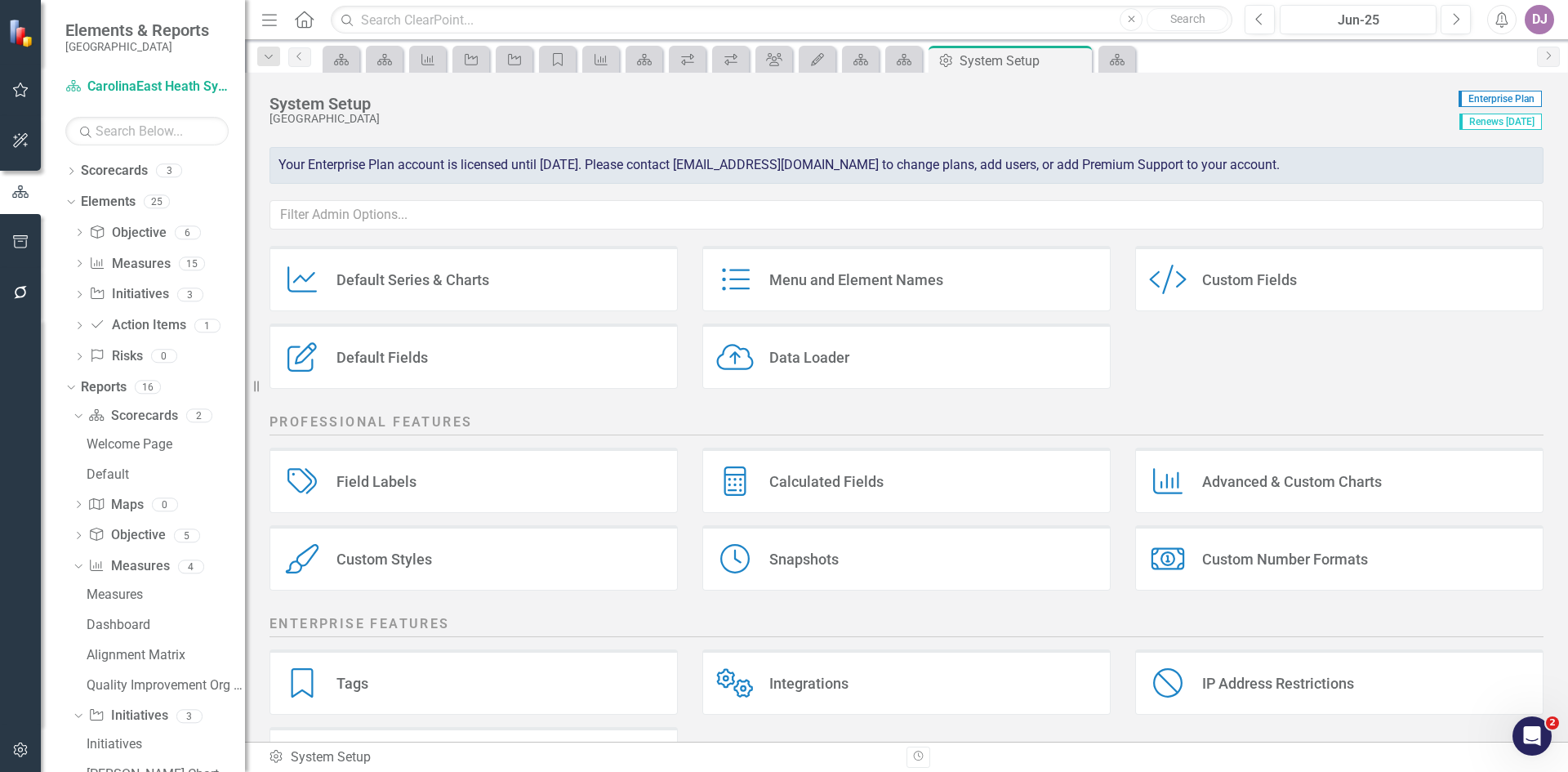
scroll to position [95, 0]
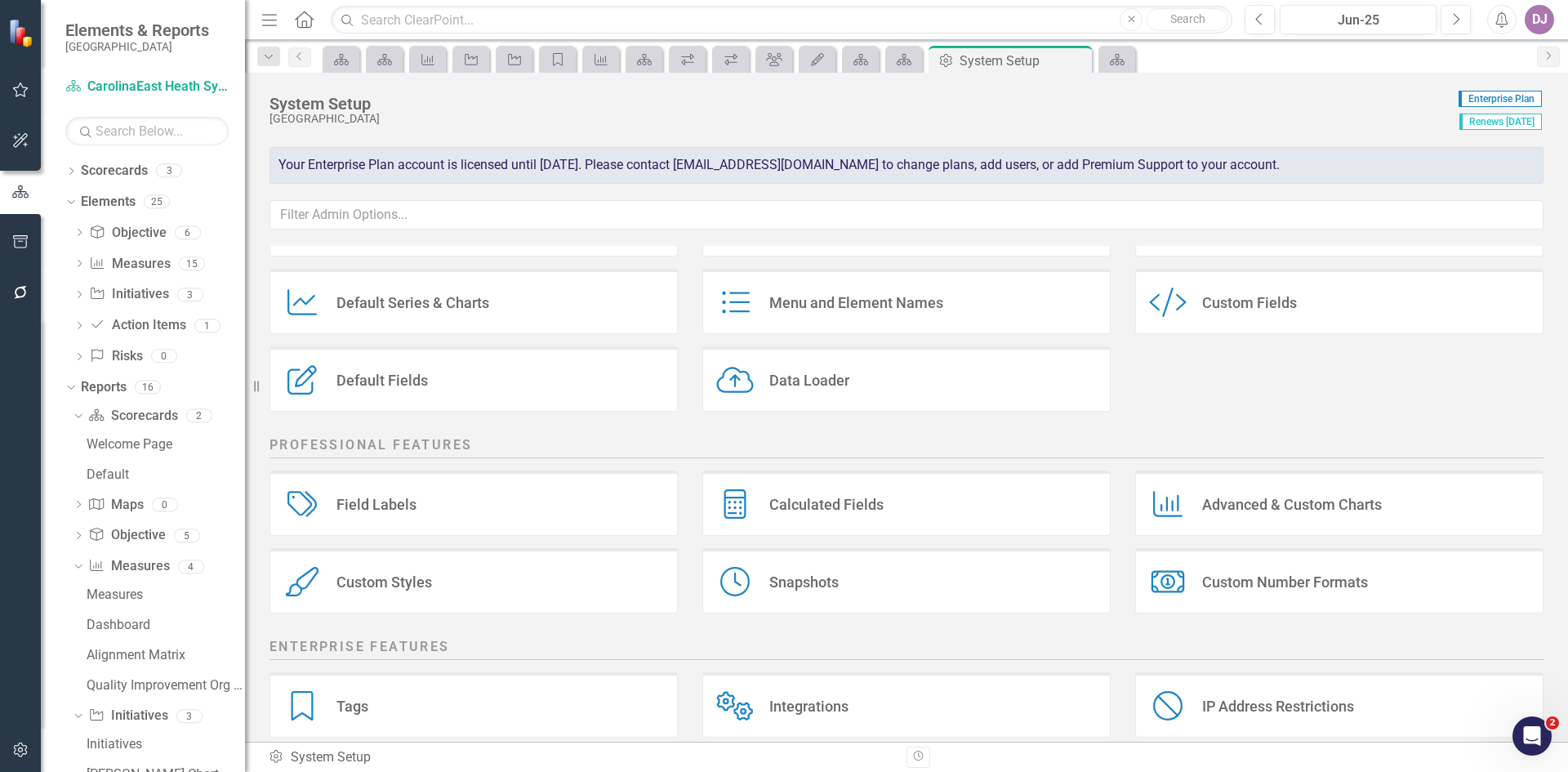
click at [864, 306] on div "Menu and Element Names" at bounding box center [856, 302] width 174 height 19
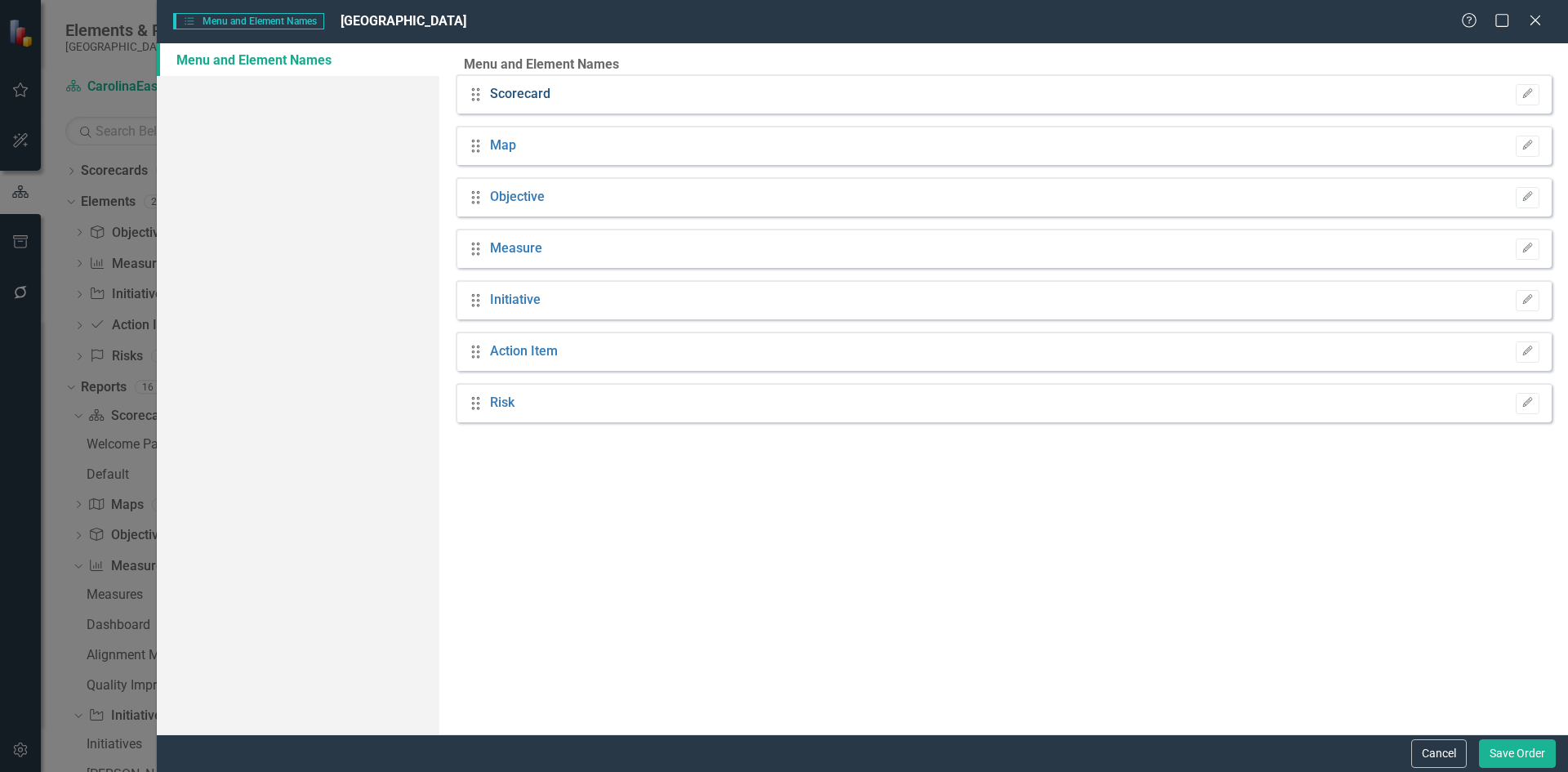
click at [512, 104] on link "Scorecard" at bounding box center [520, 94] width 60 height 19
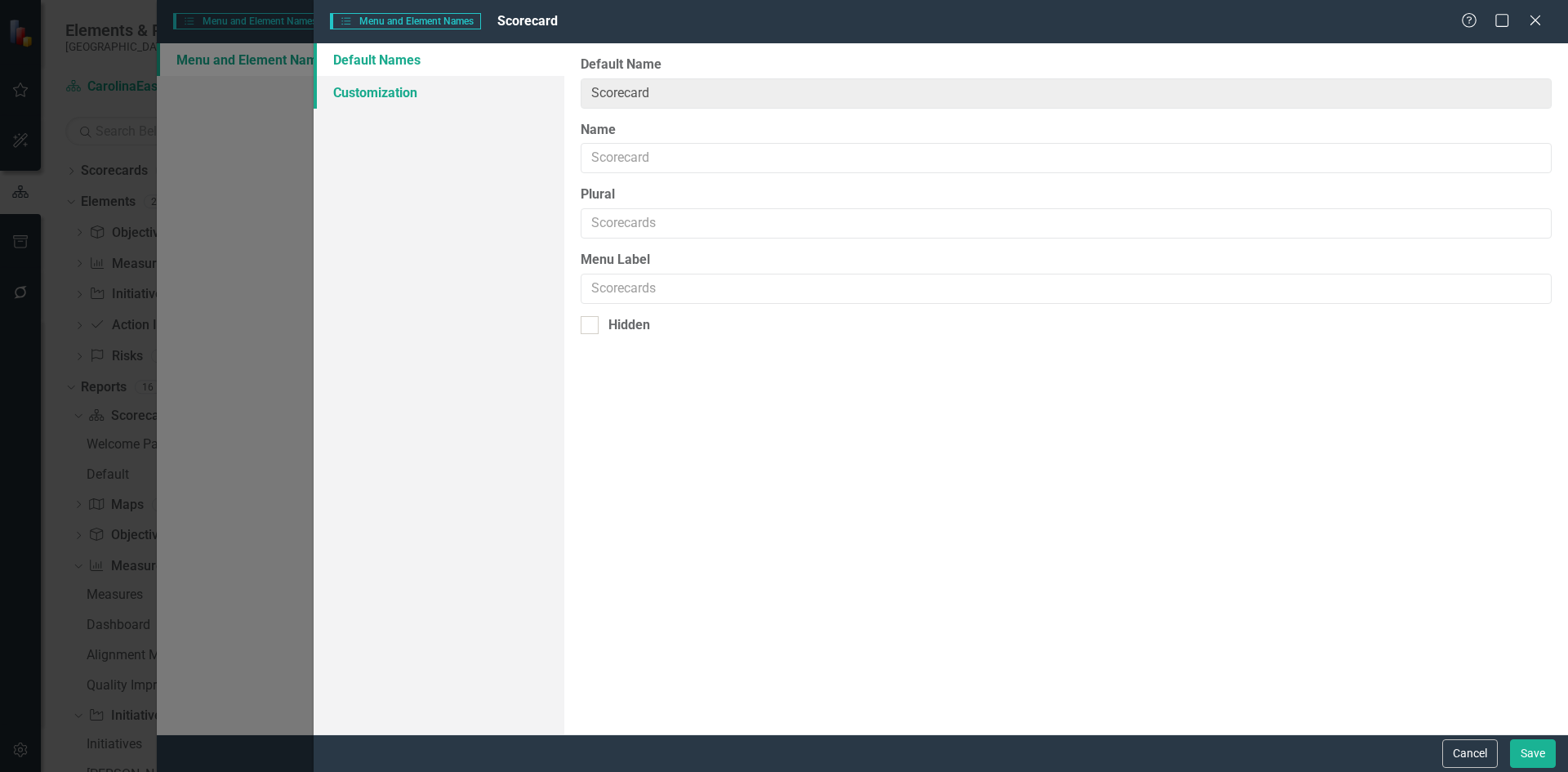
click at [416, 92] on link "Customization" at bounding box center [439, 92] width 251 height 33
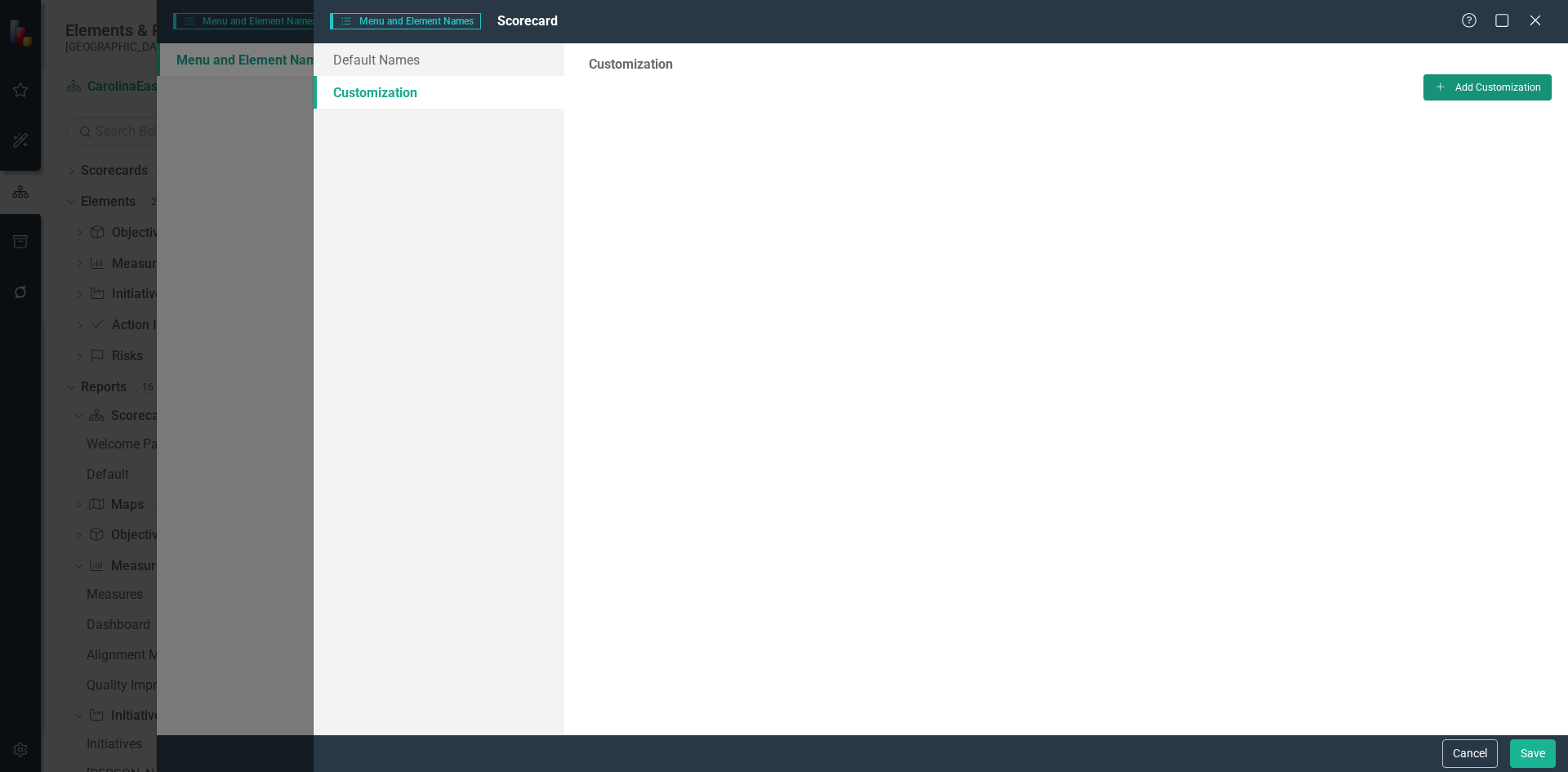
click at [1464, 100] on button "Add Add Customization" at bounding box center [1487, 88] width 128 height 26
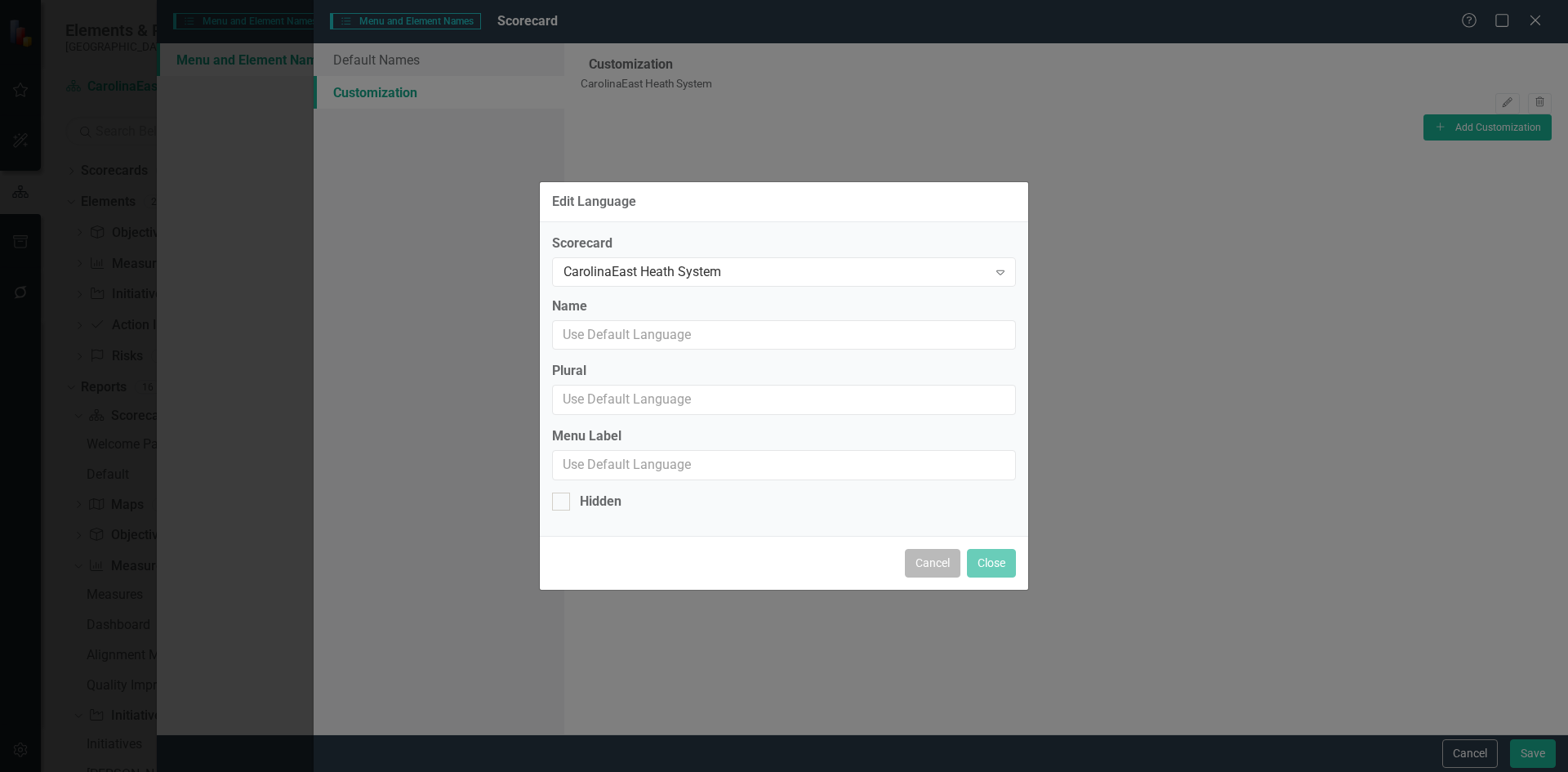
click at [923, 566] on button "Cancel" at bounding box center [933, 562] width 56 height 28
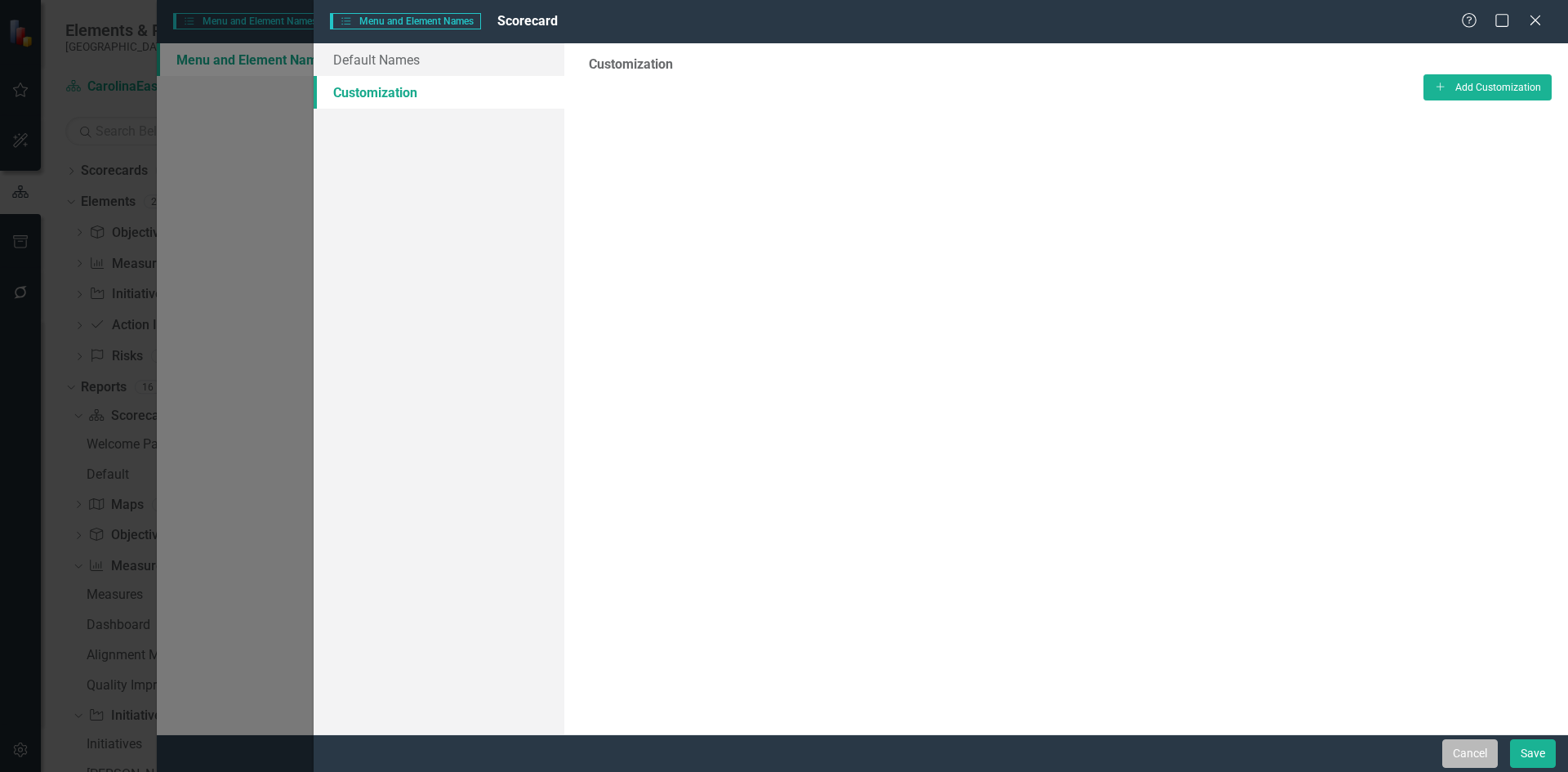
click at [1471, 752] on button "Cancel" at bounding box center [1470, 753] width 56 height 28
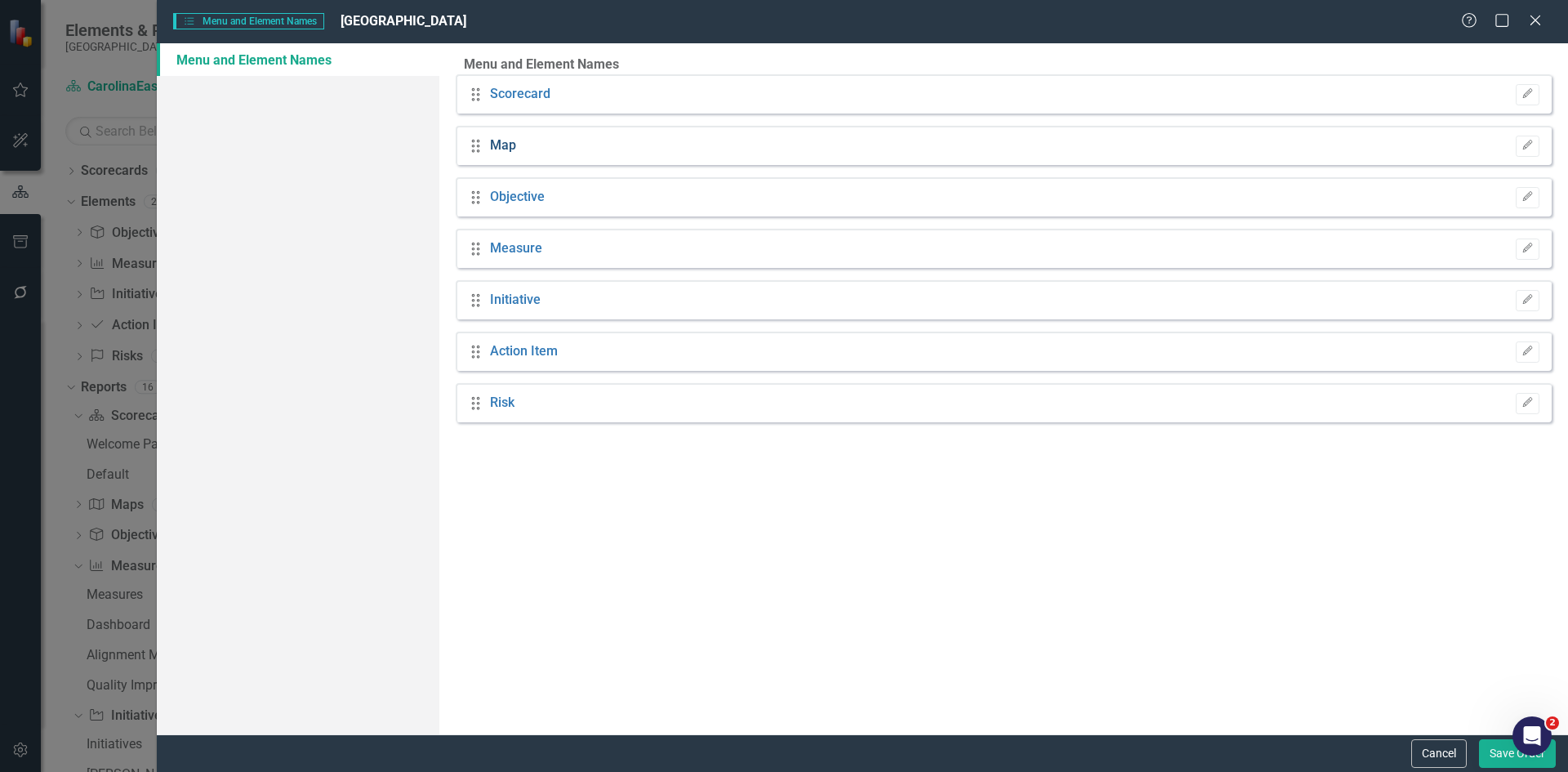
click at [514, 155] on link "Map" at bounding box center [503, 146] width 26 height 19
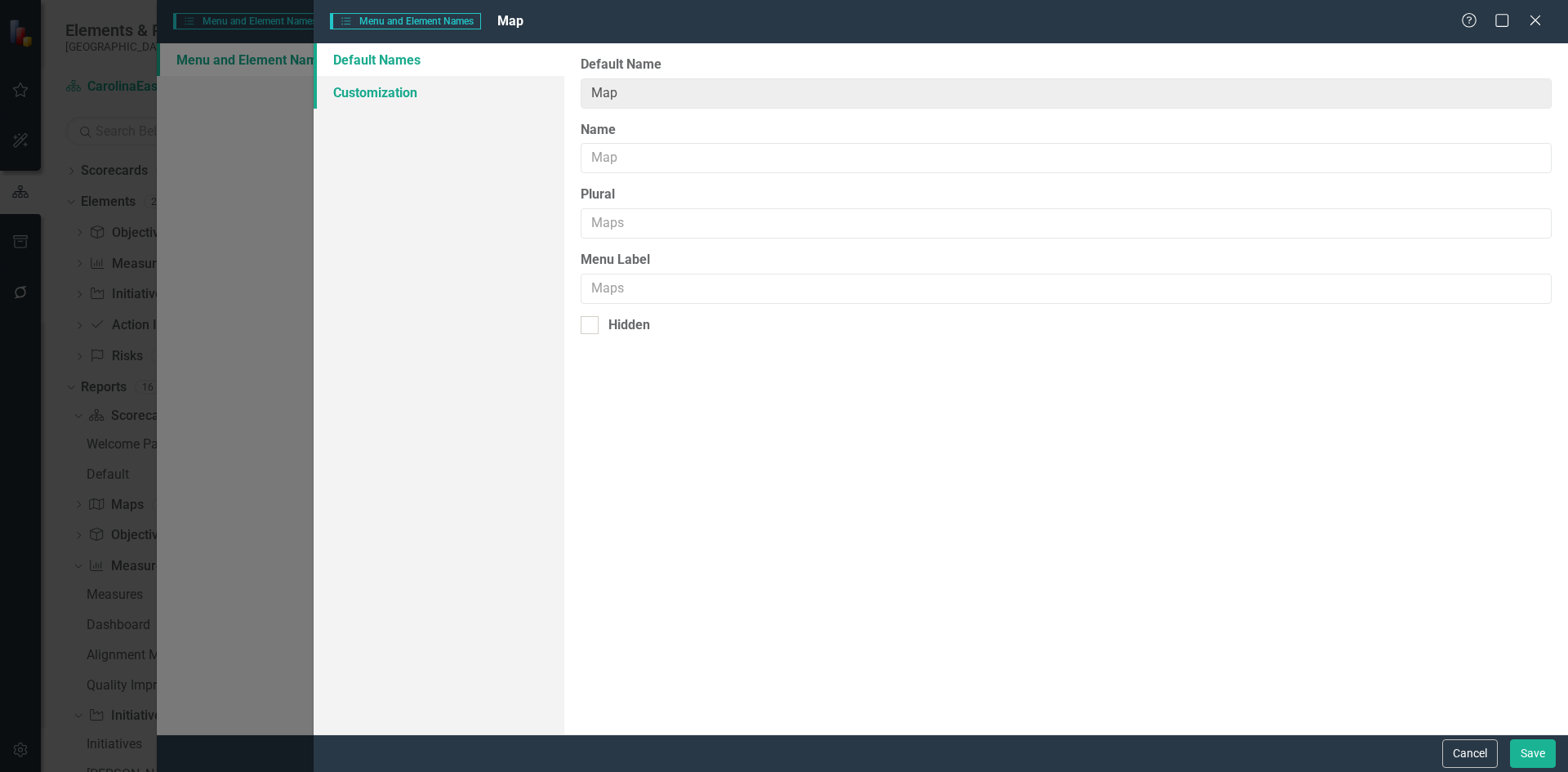
click at [411, 96] on link "Customization" at bounding box center [439, 92] width 251 height 33
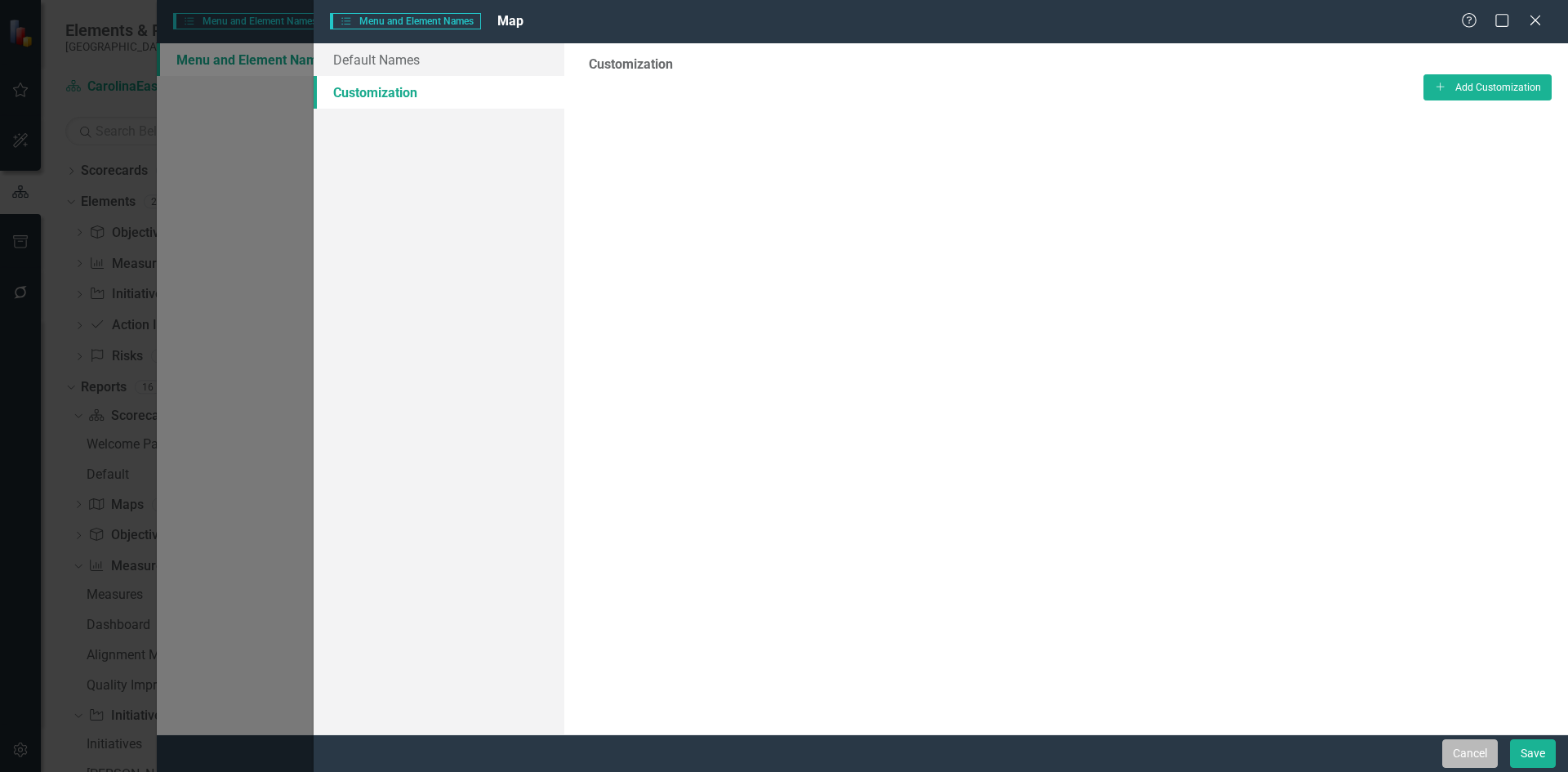
click at [1465, 755] on button "Cancel" at bounding box center [1470, 753] width 56 height 28
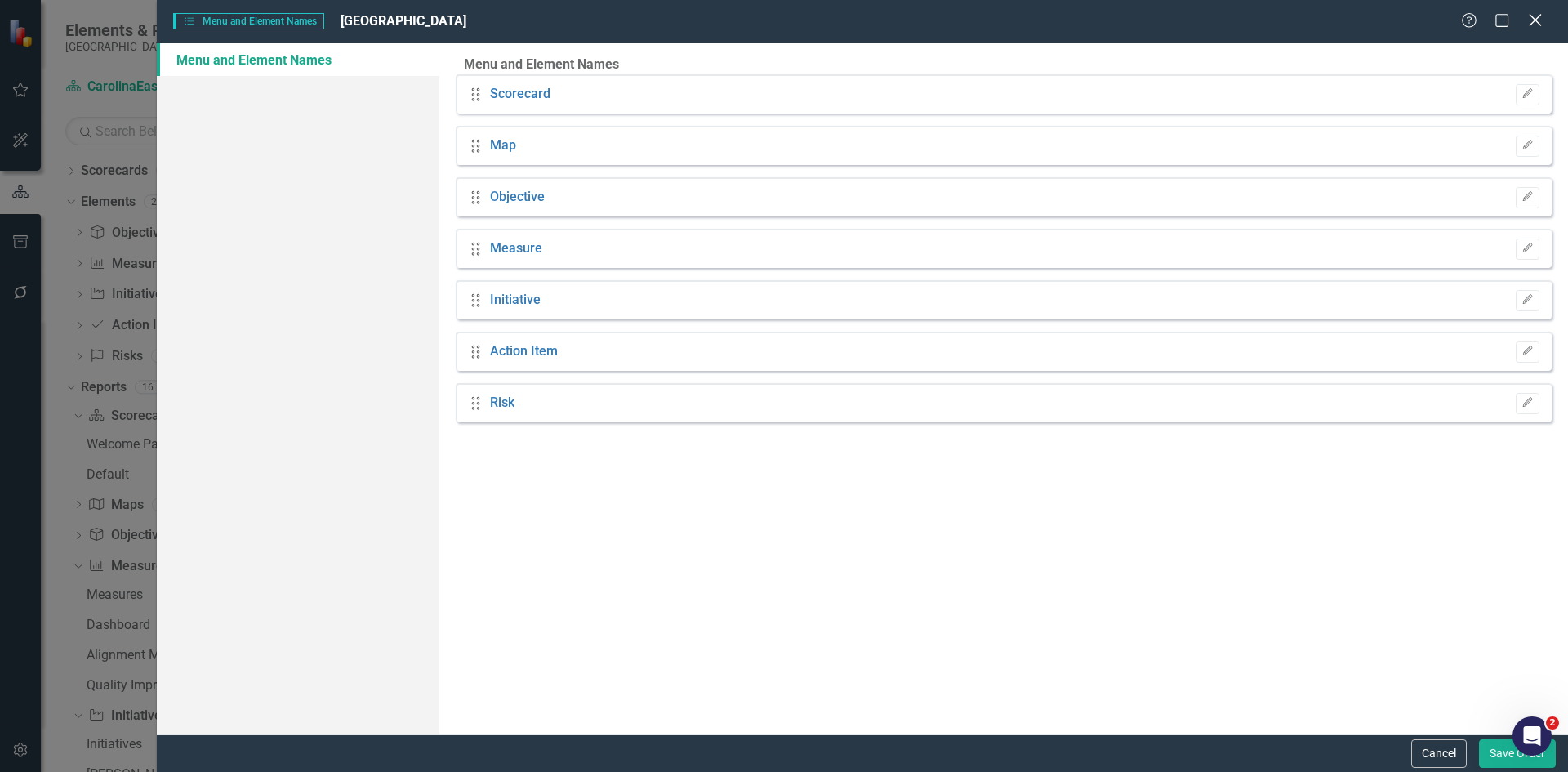
click at [1536, 25] on icon "Close" at bounding box center [1535, 20] width 21 height 15
